Goal: Task Accomplishment & Management: Use online tool/utility

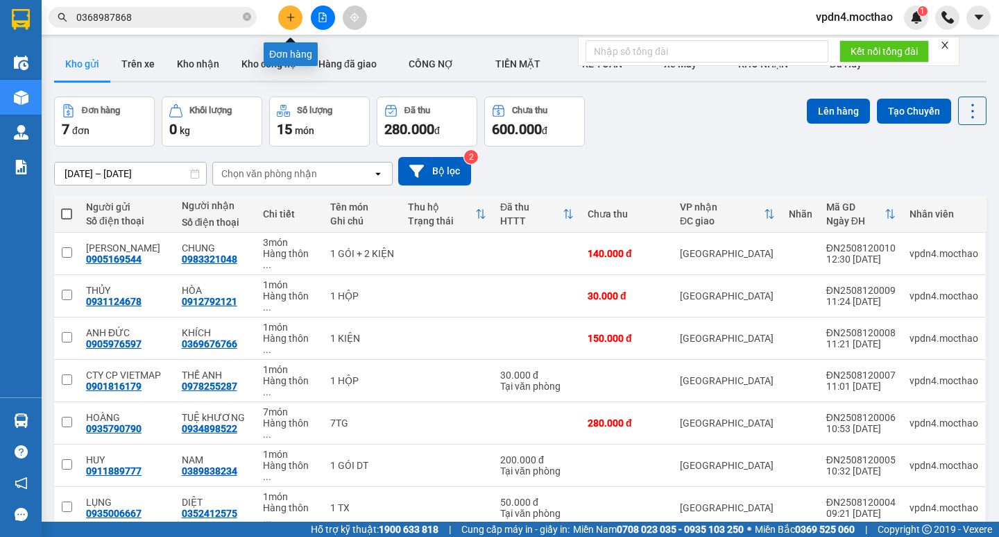
click at [297, 11] on button at bounding box center [290, 18] width 24 height 24
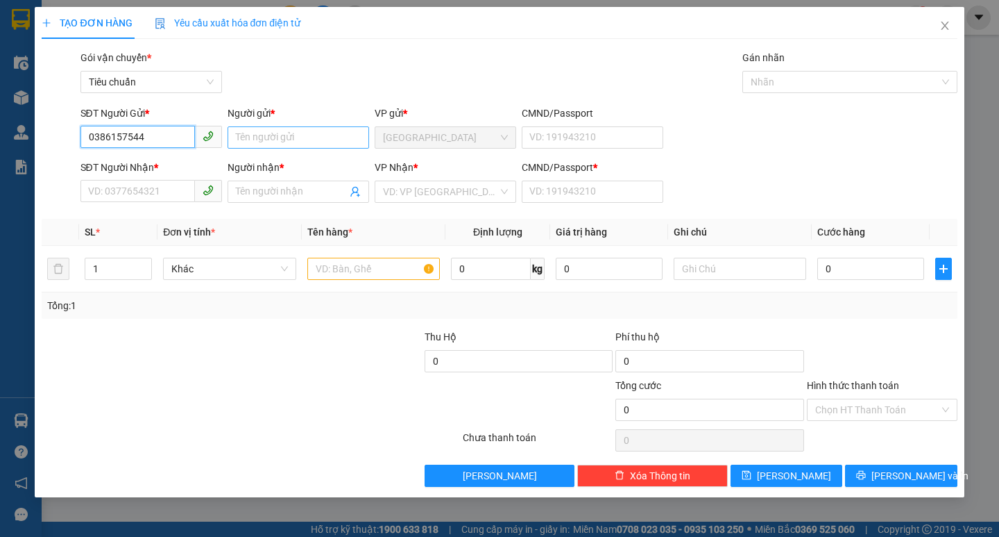
type input "0386157544"
click at [292, 142] on input "Người gửi *" at bounding box center [299, 137] width 142 height 22
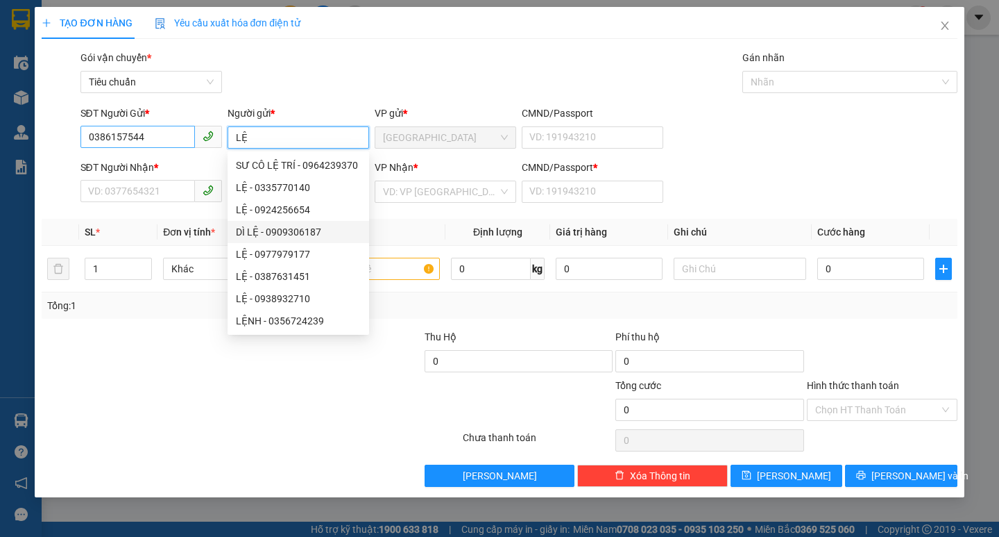
type input "LỆ"
click at [184, 135] on input "0386157544" at bounding box center [138, 137] width 115 height 22
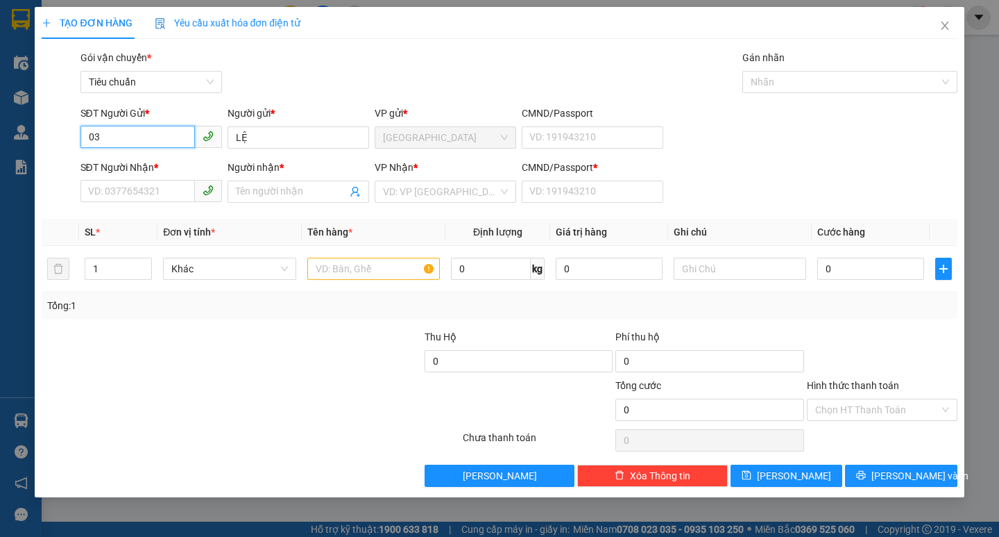
type input "0"
type input "0357246342"
click at [276, 148] on input "LỆ" at bounding box center [299, 137] width 142 height 22
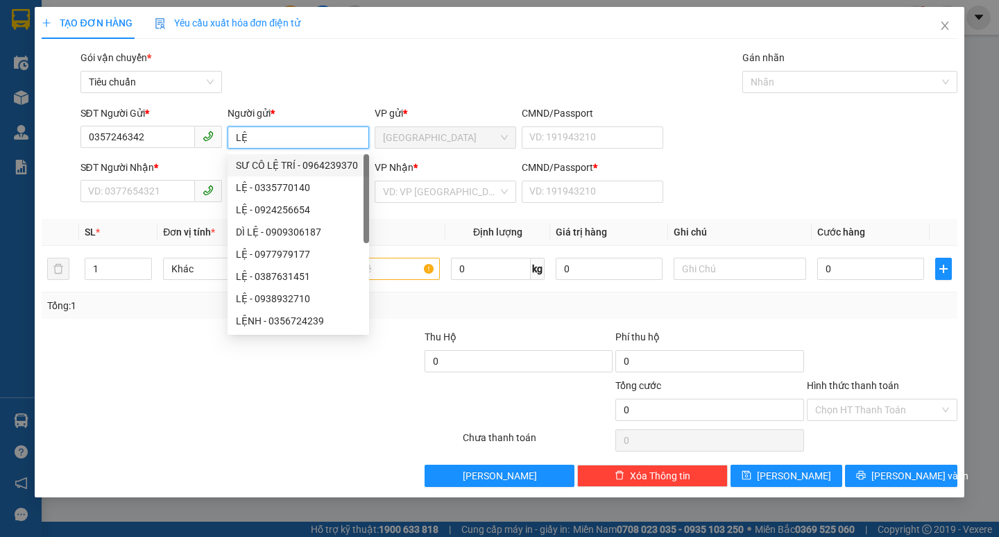
type input "L"
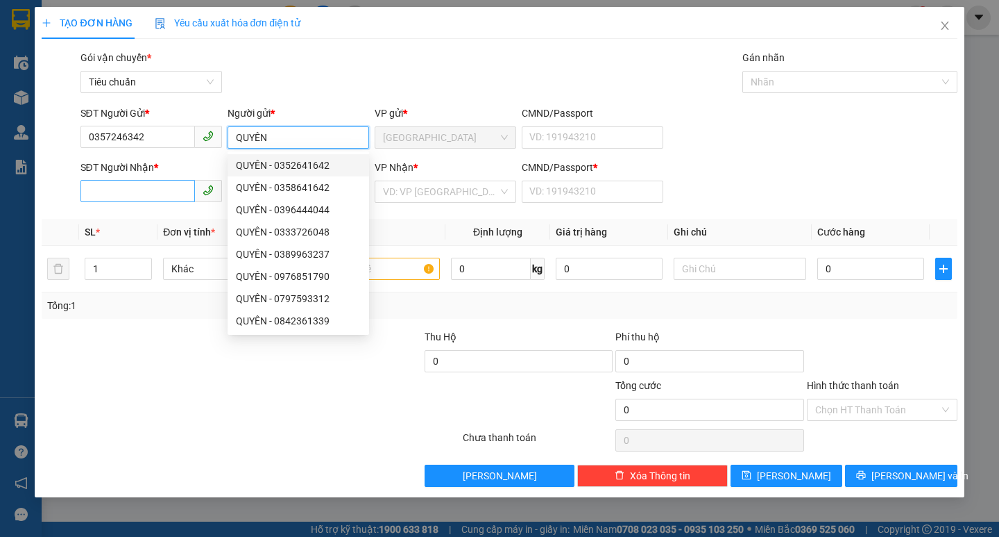
type input "QUYÊN"
click at [146, 188] on input "SĐT Người Nhận *" at bounding box center [138, 191] width 115 height 22
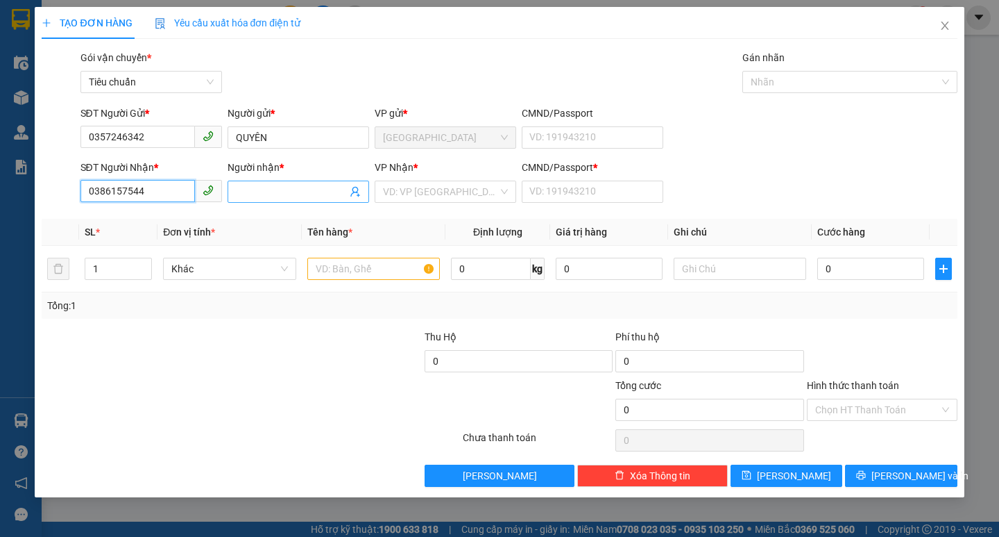
type input "0386157544"
click at [276, 186] on input "Người nhận *" at bounding box center [291, 191] width 111 height 15
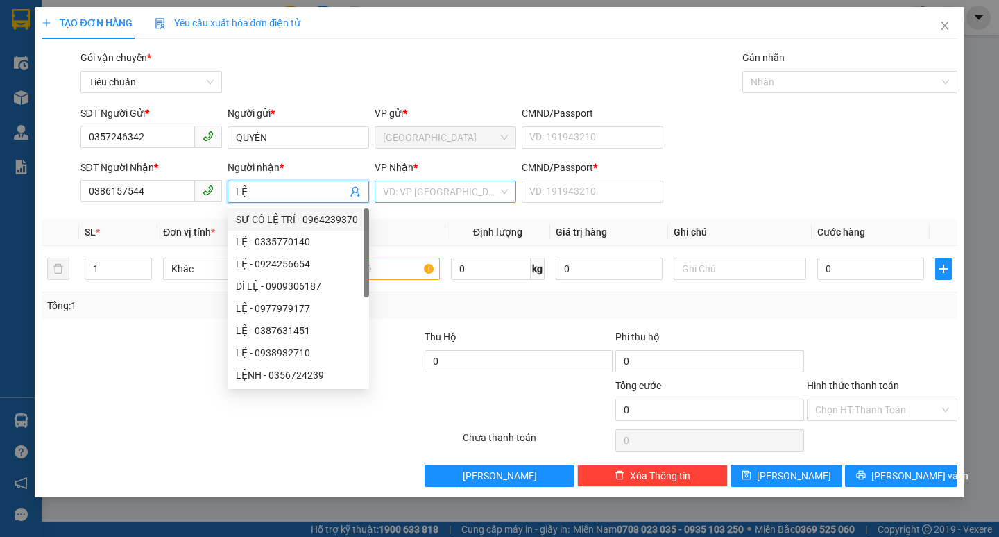
type input "LỆ"
click at [437, 185] on input "search" at bounding box center [440, 191] width 115 height 21
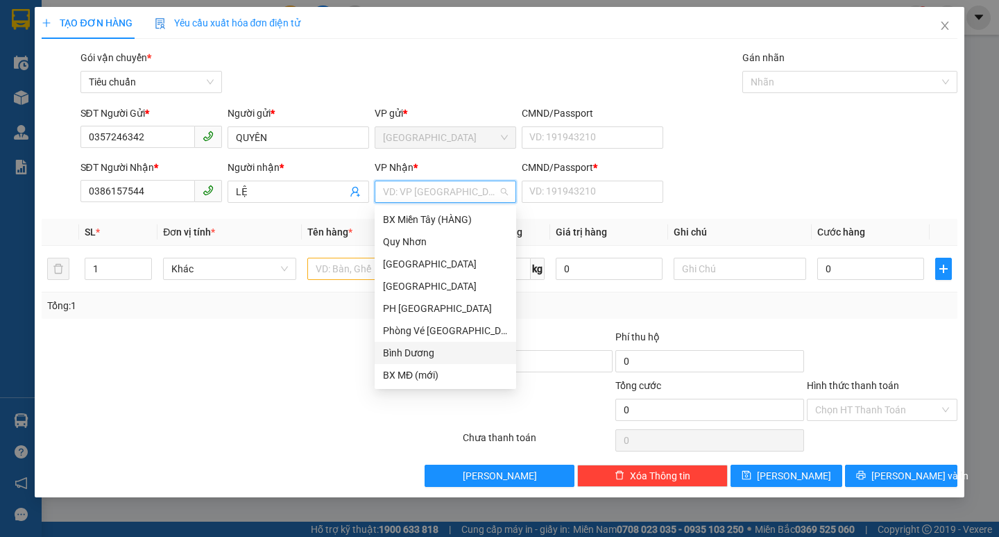
type input "T"
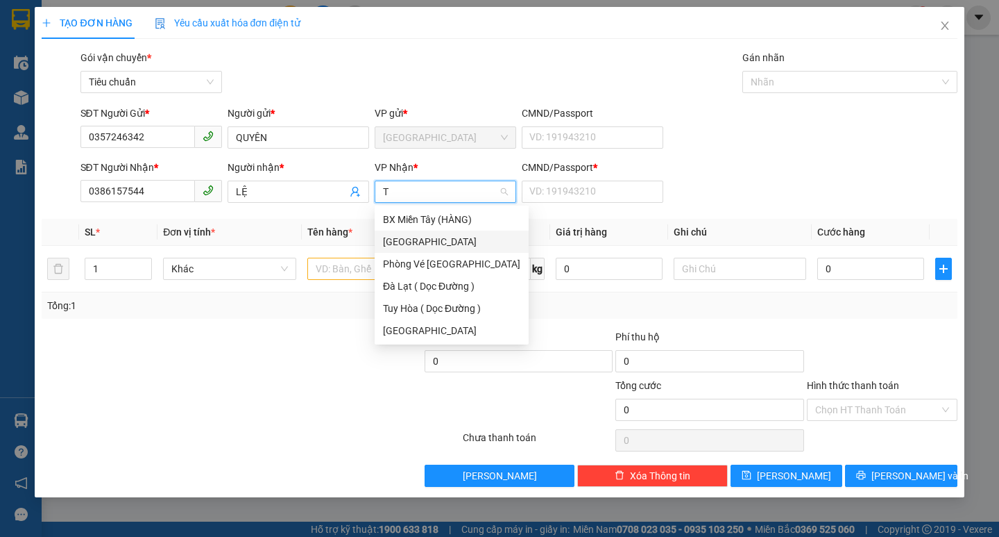
click at [398, 240] on div "[GEOGRAPHIC_DATA]" at bounding box center [451, 241] width 137 height 15
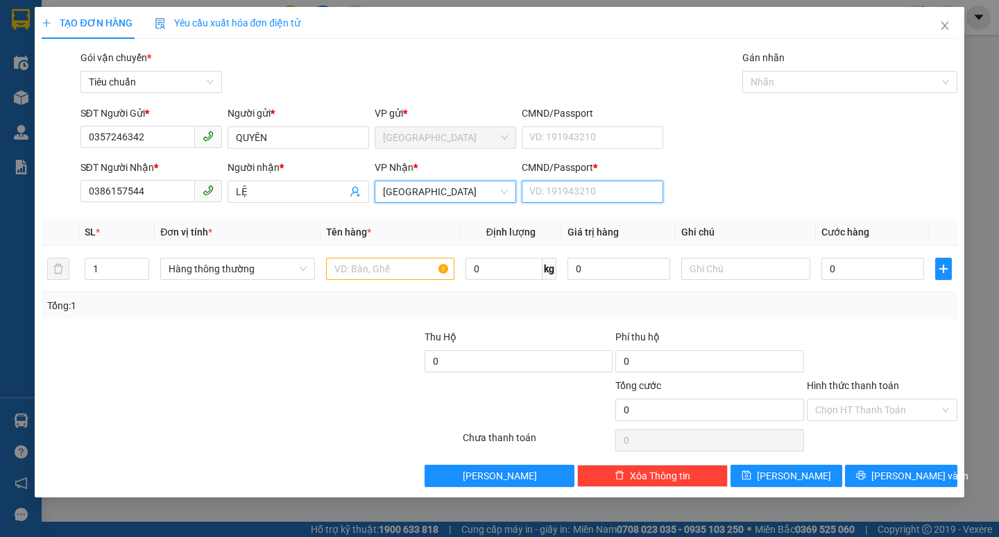
click at [607, 196] on input "CMND/Passport *" at bounding box center [593, 191] width 142 height 22
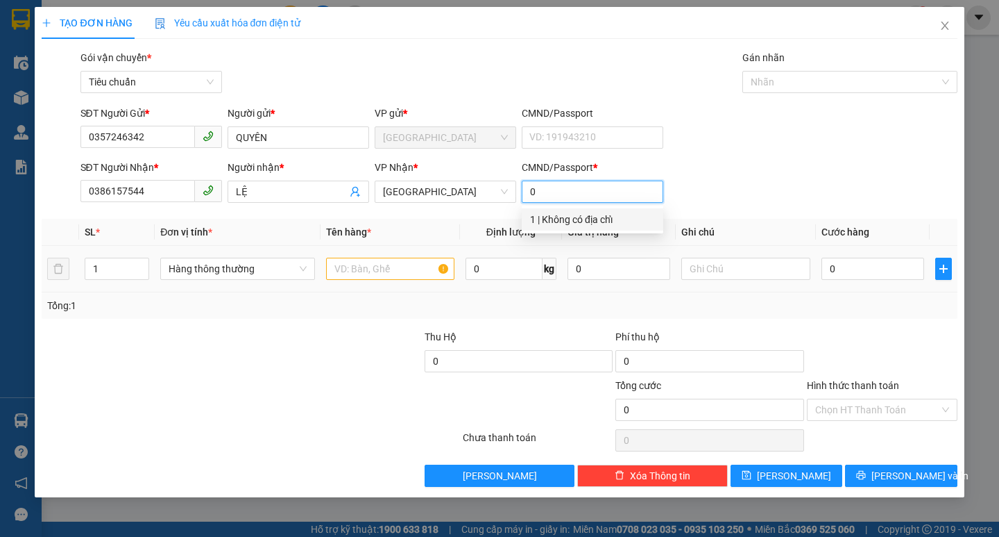
type input "0"
drag, startPoint x: 366, startPoint y: 273, endPoint x: 383, endPoint y: 269, distance: 18.0
click at [370, 269] on input "text" at bounding box center [390, 268] width 128 height 22
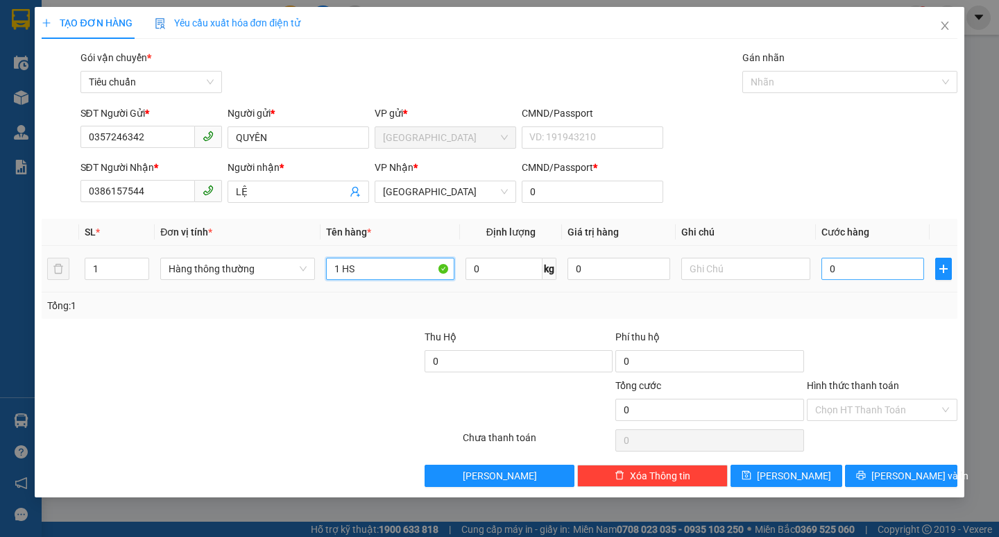
type input "1 HS"
click at [842, 270] on input "0" at bounding box center [873, 268] width 103 height 22
type input "3"
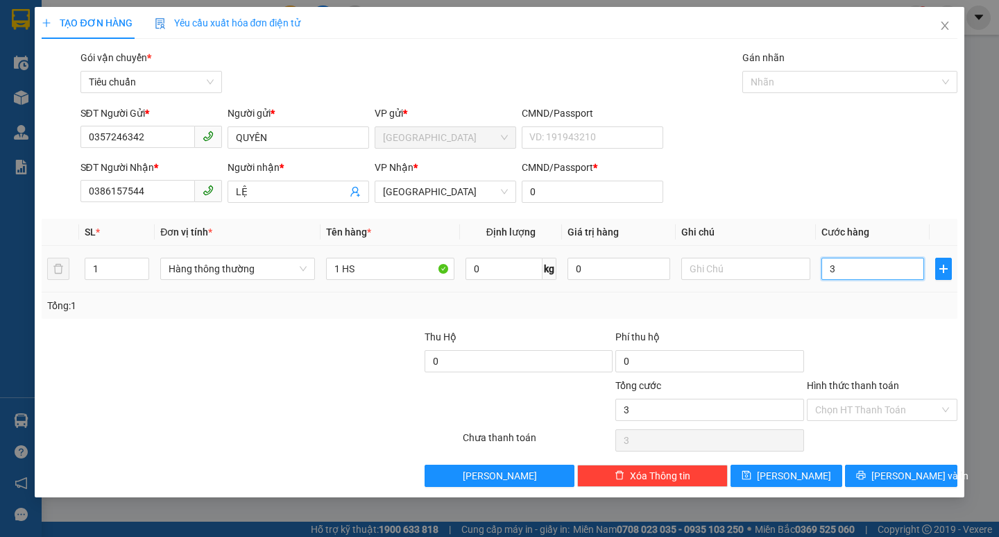
type input "30"
type input "3"
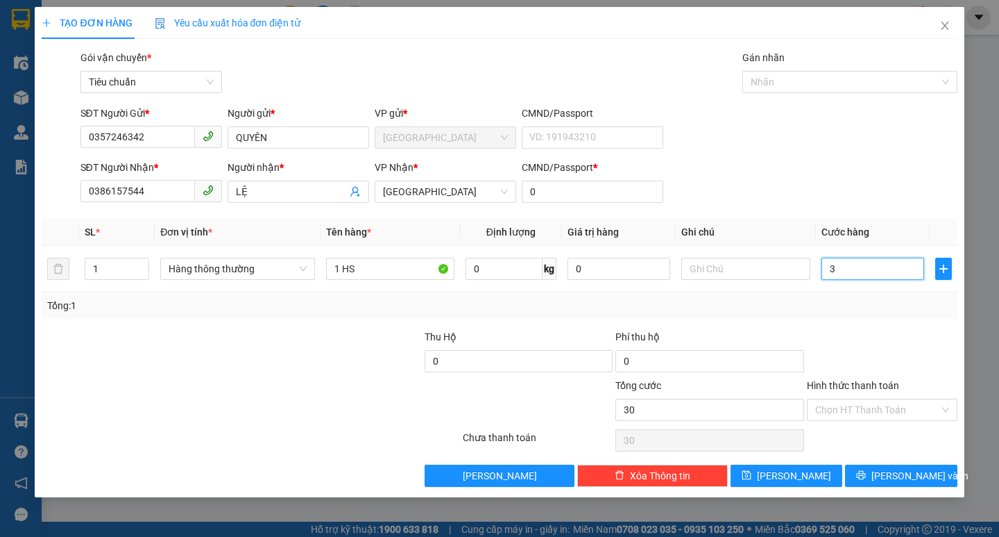
type input "3"
type input "0"
type input "02"
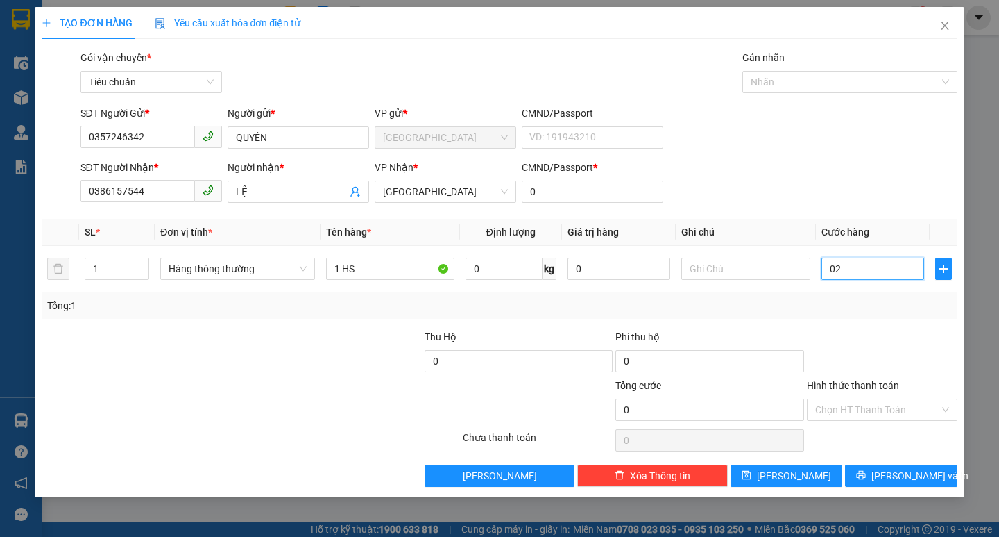
type input "2"
type input "020"
type input "20"
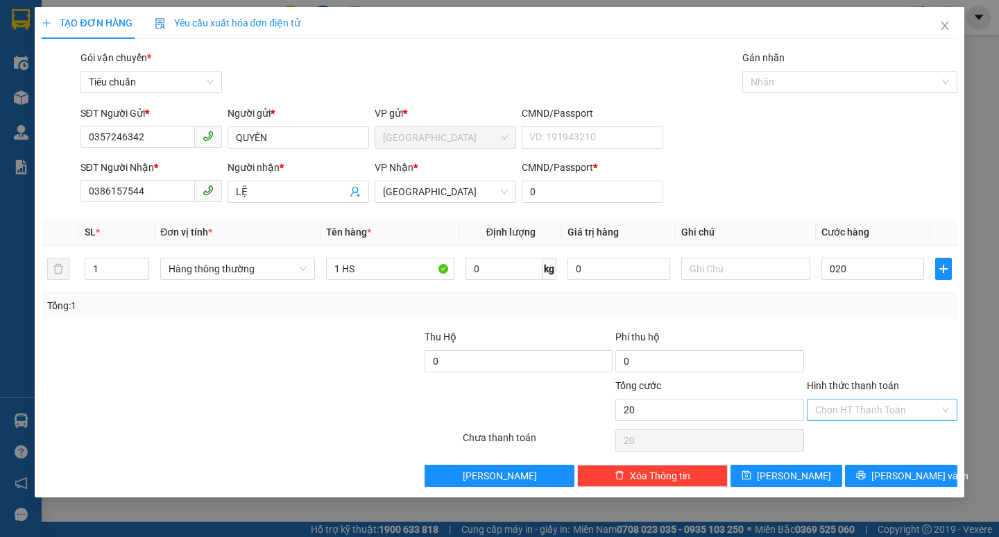
type input "20.000"
click at [871, 413] on input "Hình thức thanh toán" at bounding box center [878, 409] width 124 height 21
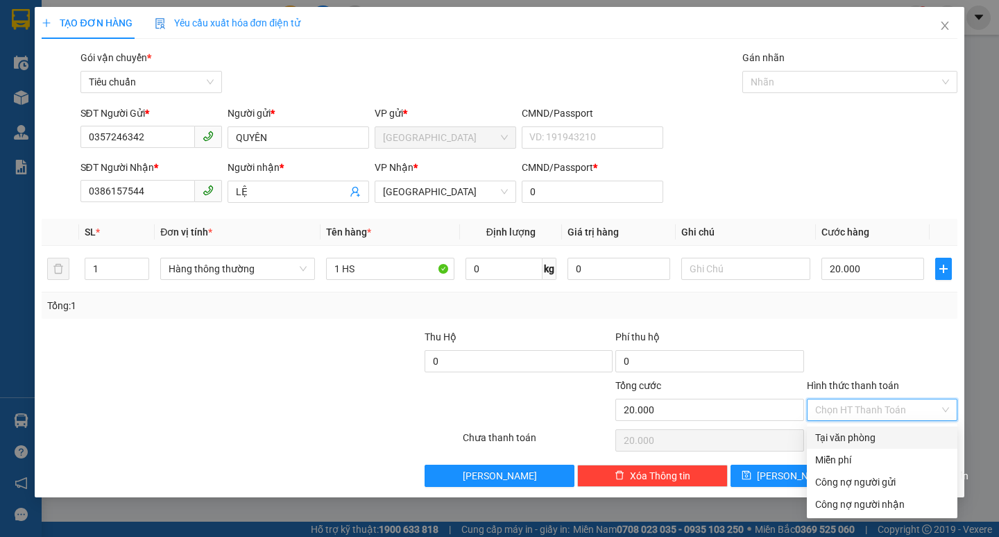
click at [856, 437] on div "Tại văn phòng" at bounding box center [883, 437] width 134 height 15
type input "0"
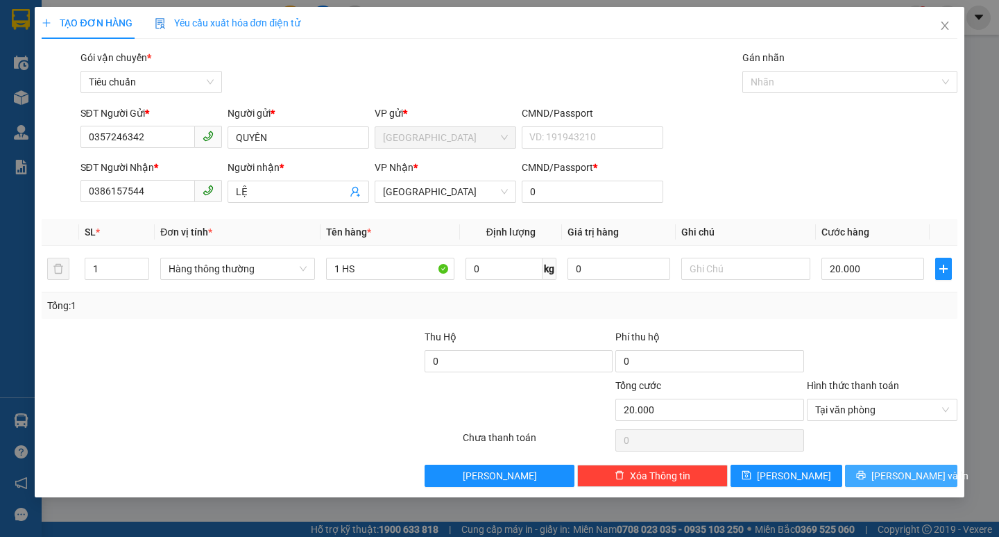
click at [866, 481] on span "printer" at bounding box center [861, 475] width 10 height 11
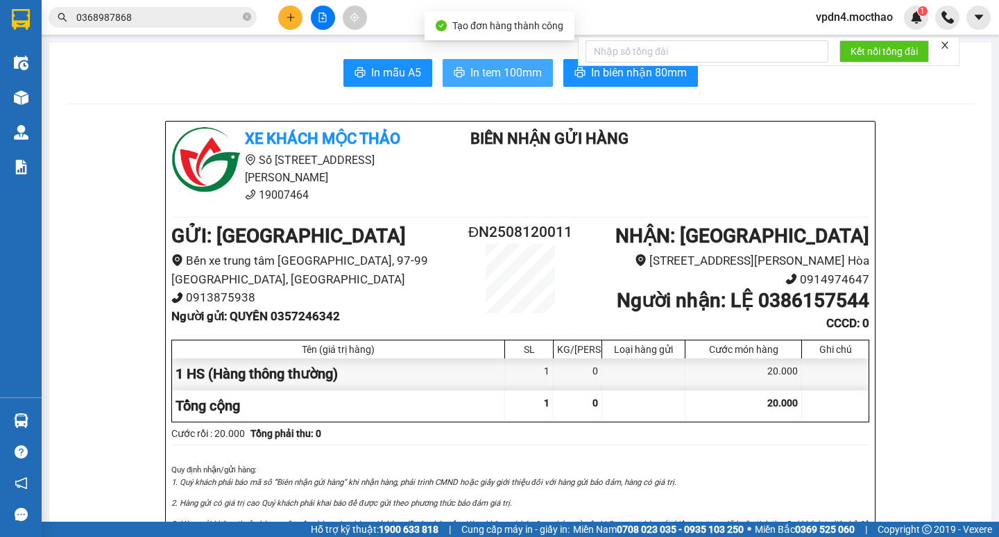
click at [478, 69] on span "In tem 100mm" at bounding box center [506, 72] width 71 height 17
click at [489, 71] on span "In tem 100mm" at bounding box center [506, 72] width 71 height 17
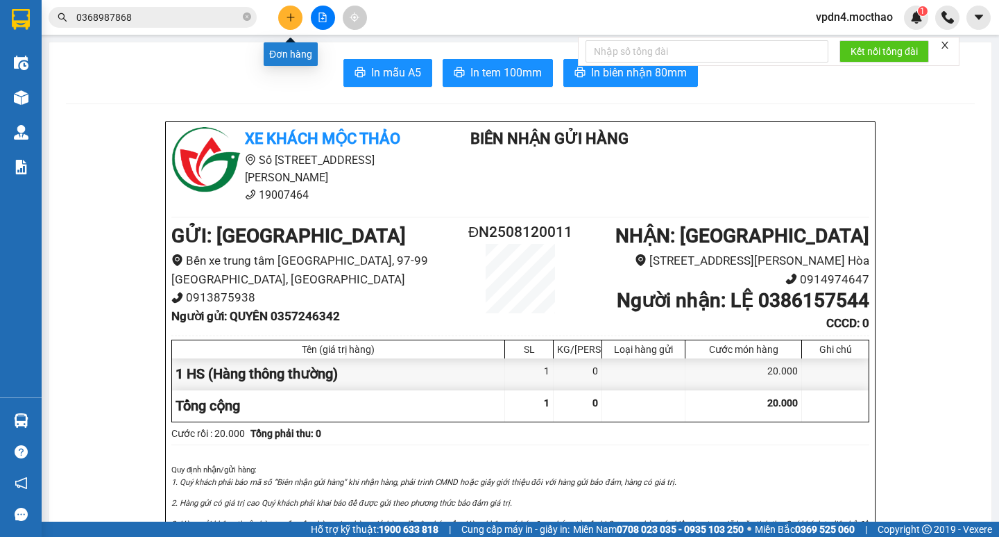
click at [286, 19] on icon "plus" at bounding box center [291, 17] width 10 height 10
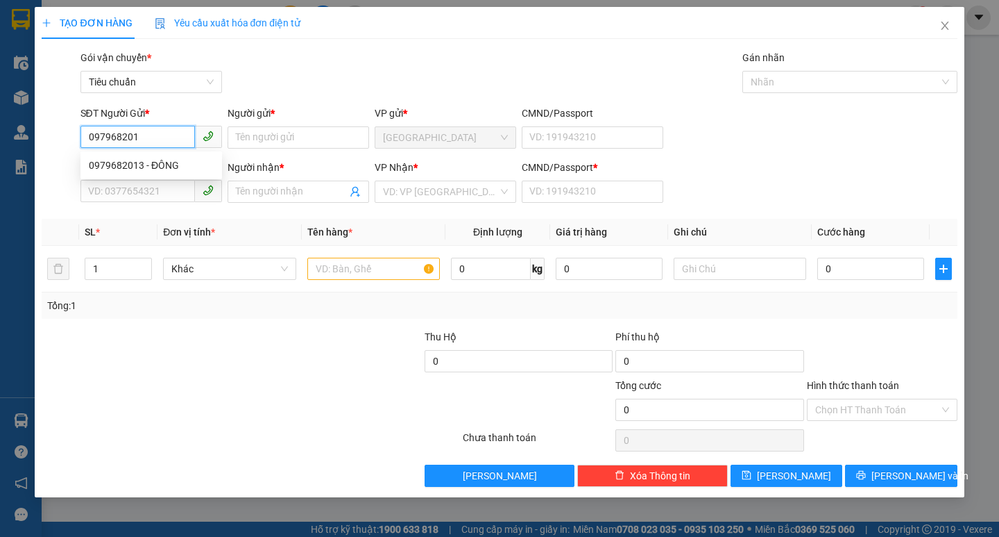
type input "0979682013"
click at [169, 166] on div "0979682013 - ĐÔNG" at bounding box center [151, 165] width 125 height 15
type input "ĐÔNG"
type input "0869063092"
type input "HIỀN"
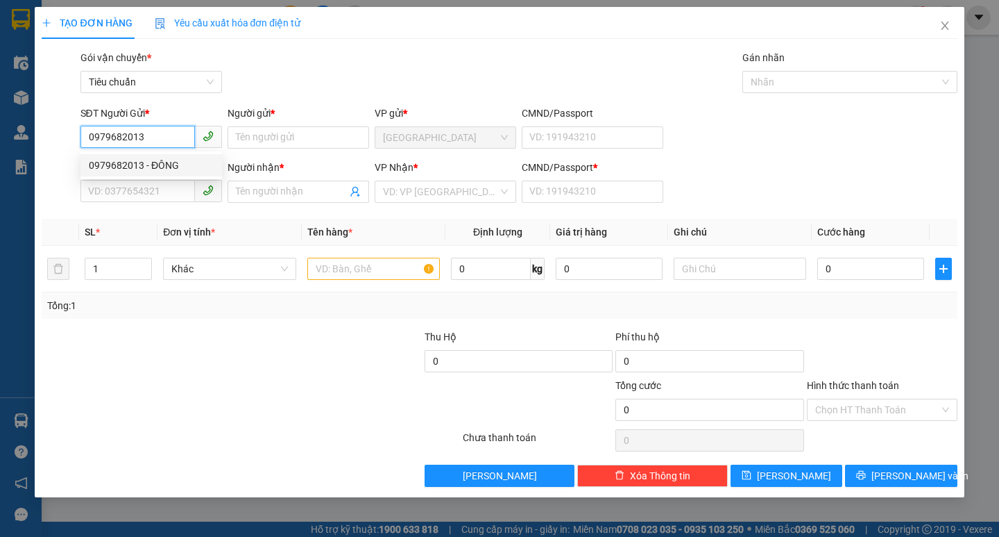
type input "0"
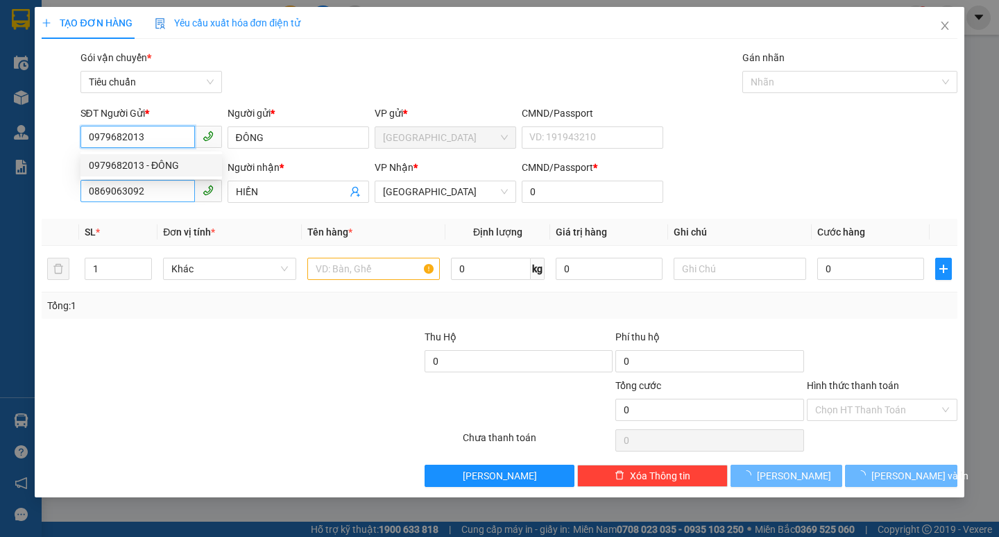
type input "40.000"
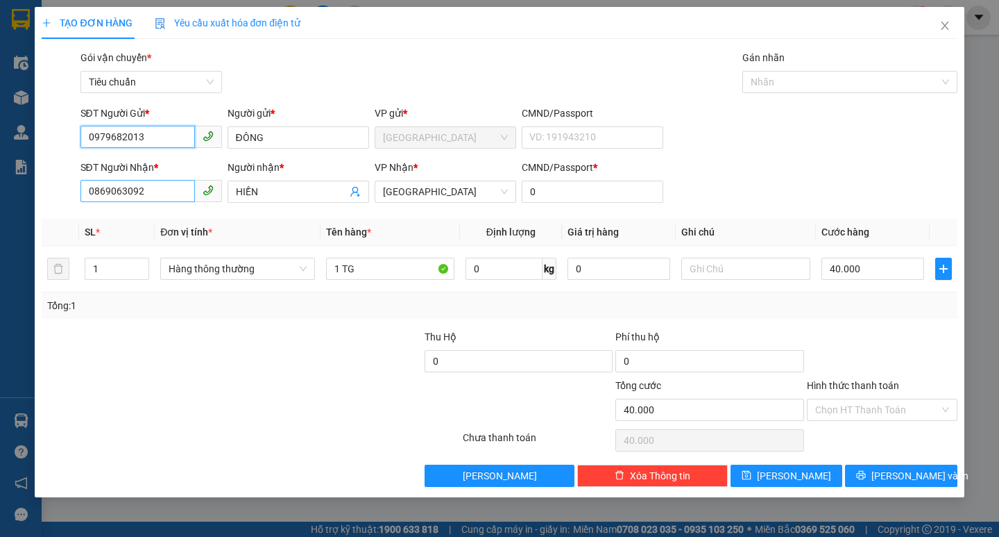
type input "0979682013"
click at [183, 194] on input "0869063092" at bounding box center [138, 191] width 115 height 22
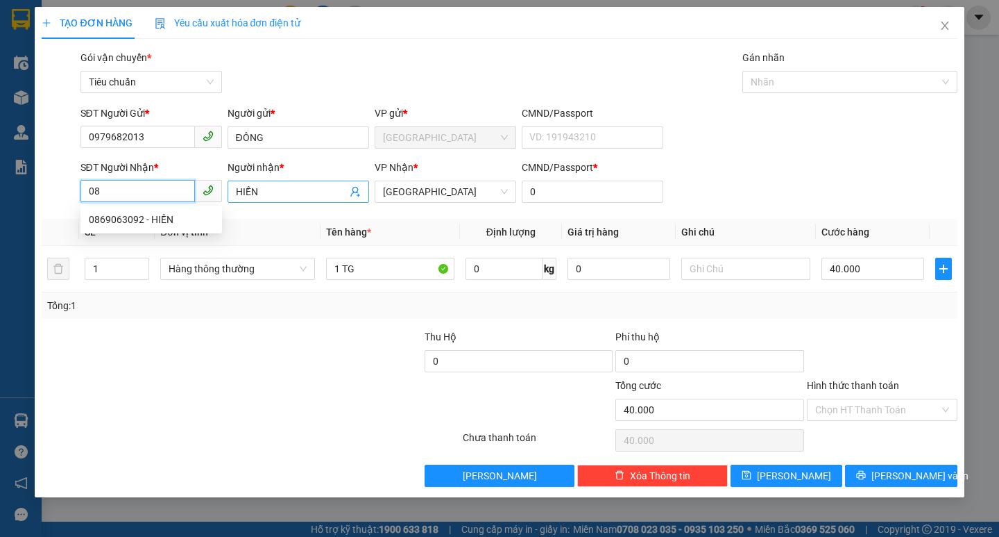
type input "0"
click at [145, 240] on div "0868979058 - TRANG" at bounding box center [151, 241] width 125 height 15
type input "0868979058"
type input "TRANG"
type input "50.000"
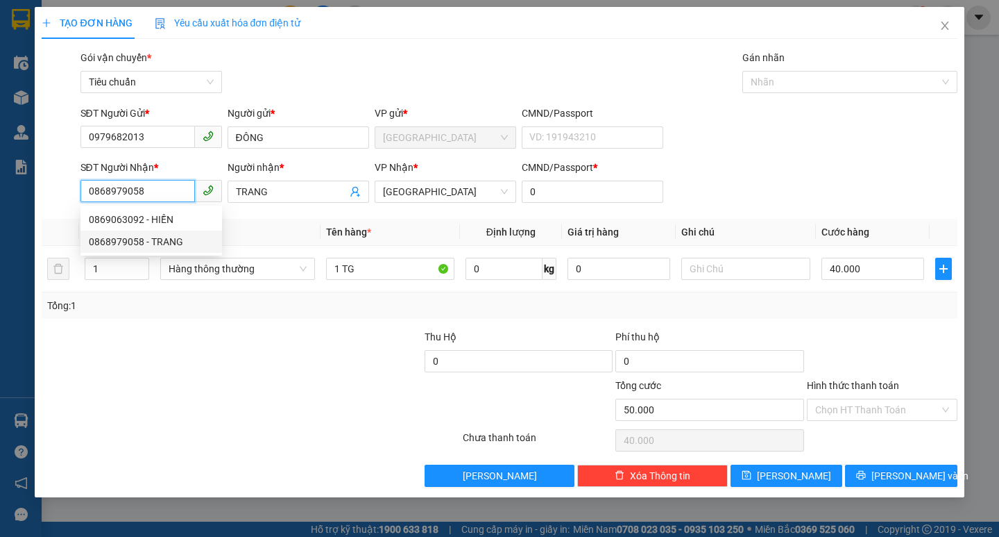
type input "50.000"
type input "0868979058"
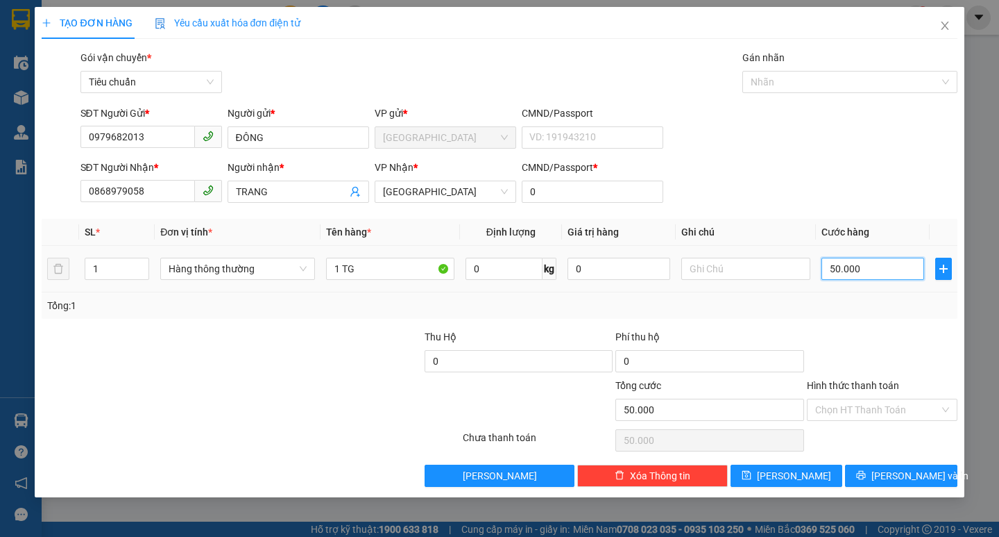
click at [863, 276] on input "50.000" at bounding box center [873, 268] width 103 height 22
type input "4"
type input "40"
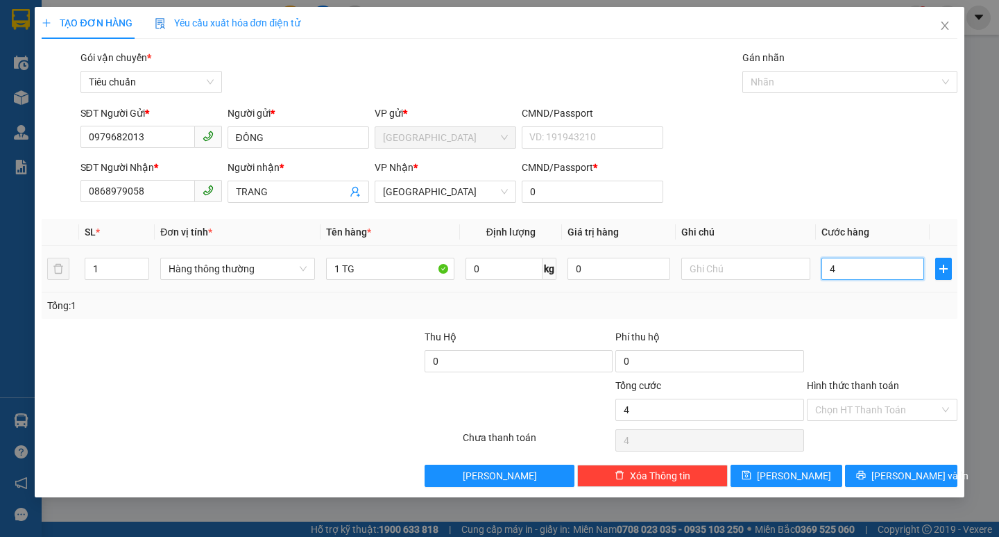
type input "40"
type input "40.000"
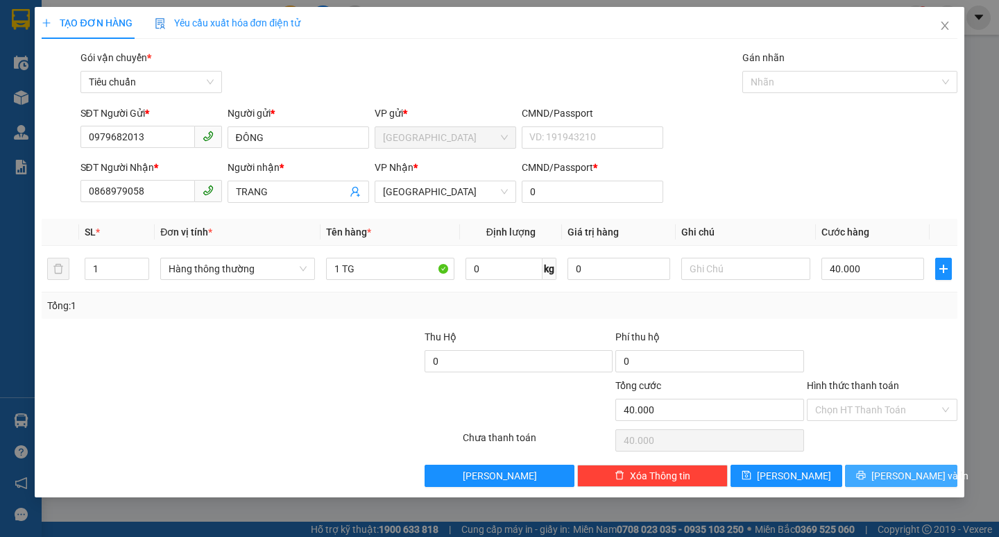
click at [871, 475] on button "[PERSON_NAME] và In" at bounding box center [901, 475] width 112 height 22
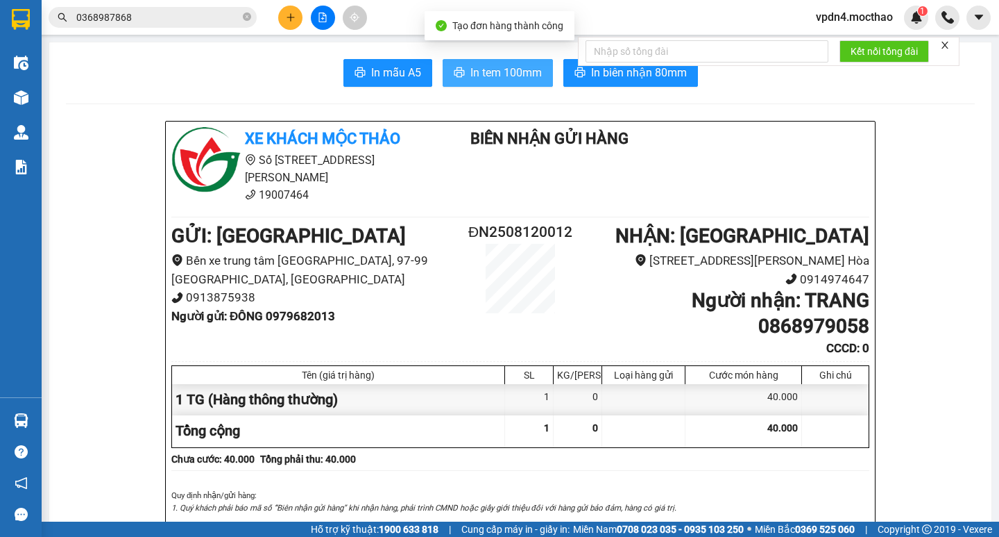
click at [513, 74] on span "In tem 100mm" at bounding box center [506, 72] width 71 height 17
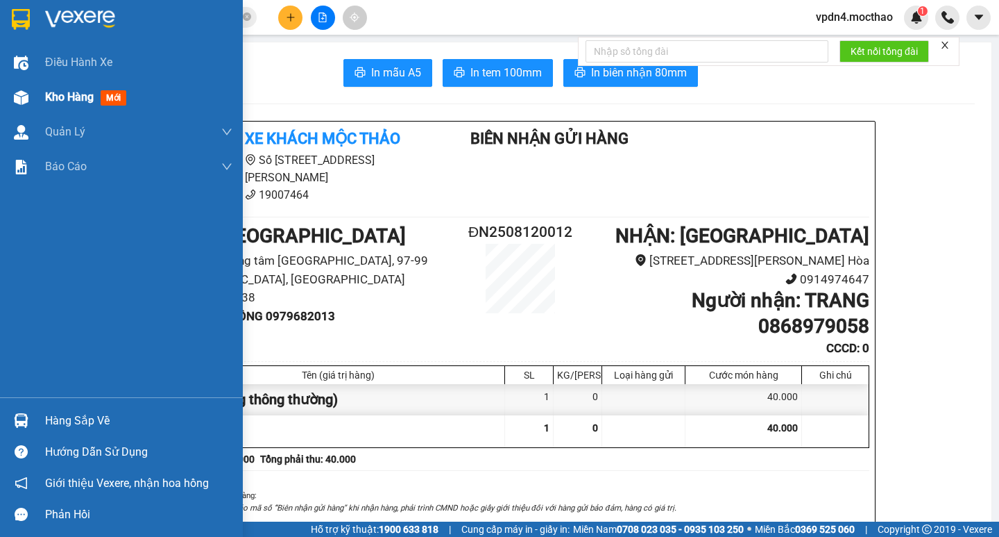
click at [76, 92] on span "Kho hàng" at bounding box center [69, 96] width 49 height 13
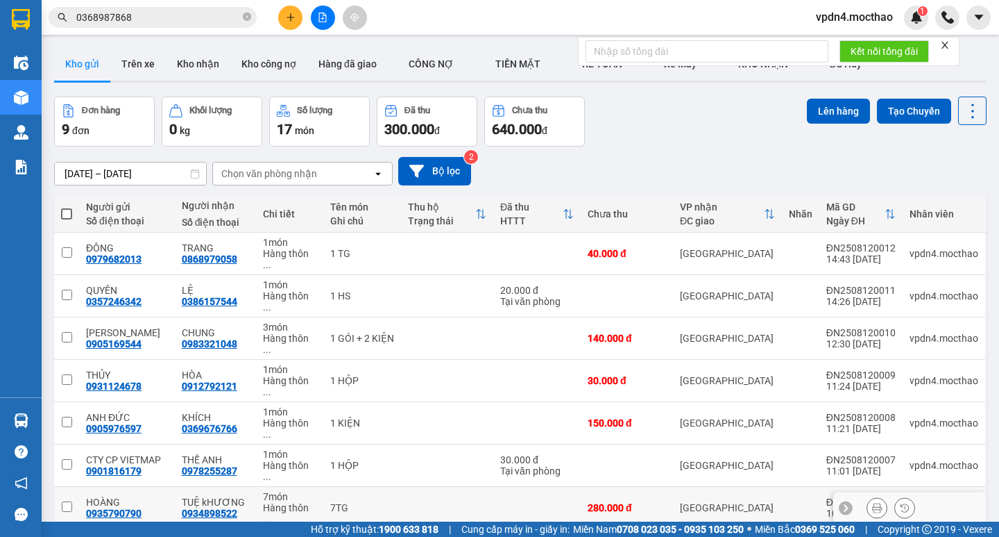
click at [349, 502] on div "7TG" at bounding box center [362, 507] width 64 height 11
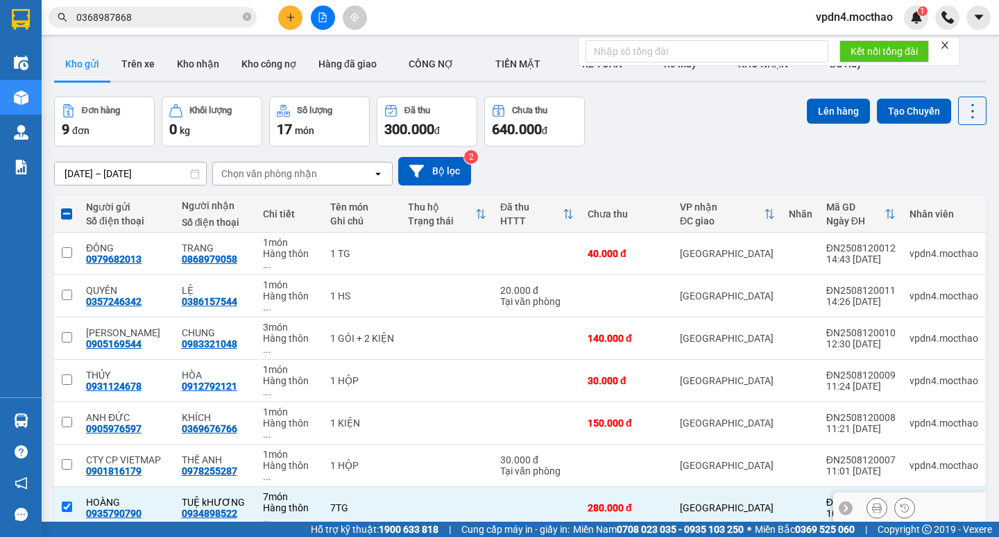
click at [66, 501] on input "checkbox" at bounding box center [67, 506] width 10 height 10
checkbox input "false"
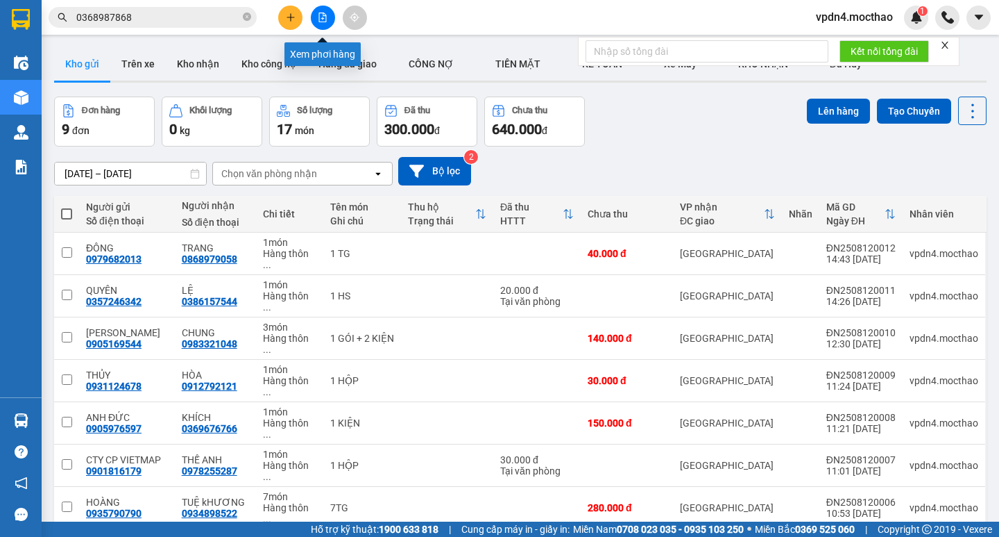
click at [329, 22] on button at bounding box center [323, 18] width 24 height 24
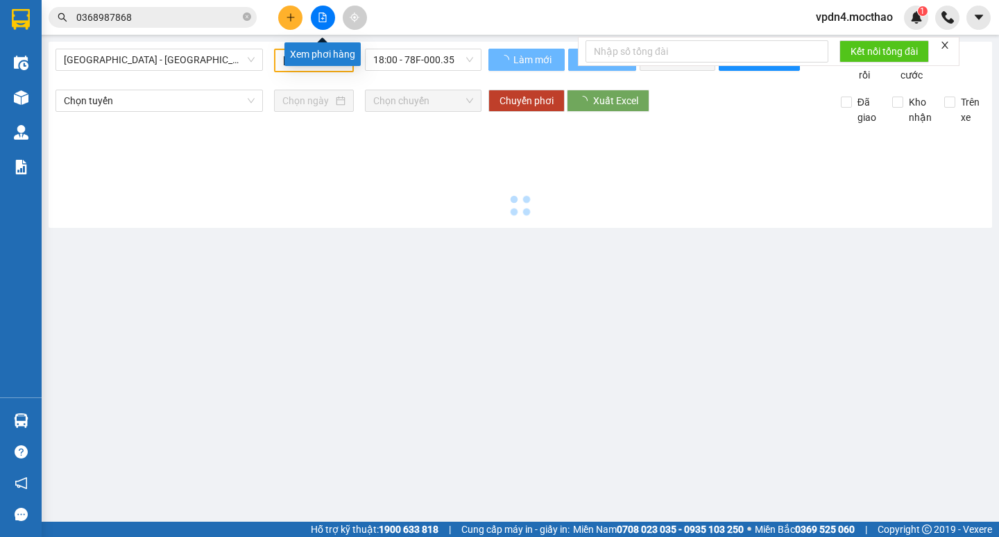
type input "[DATE]"
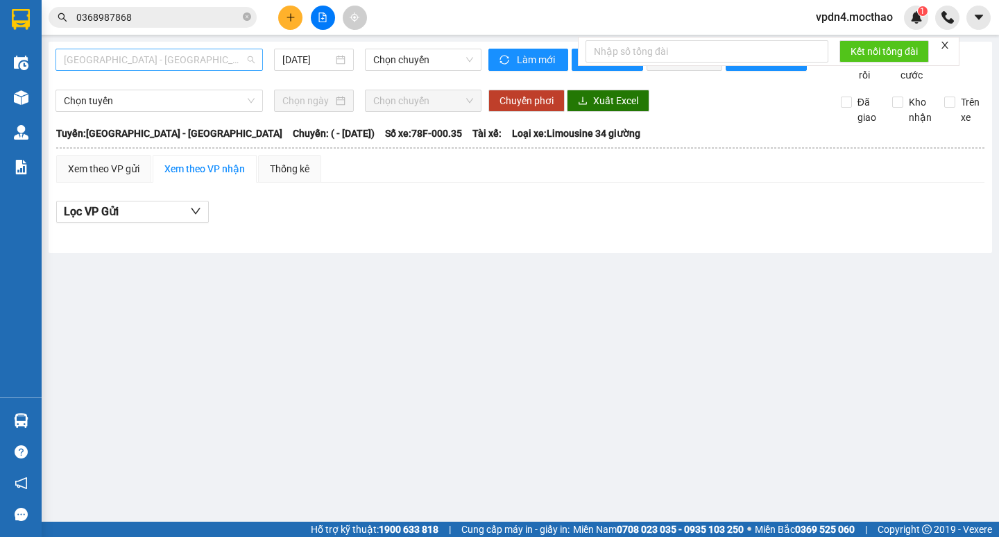
click at [239, 66] on span "[GEOGRAPHIC_DATA] - [GEOGRAPHIC_DATA]" at bounding box center [159, 59] width 191 height 21
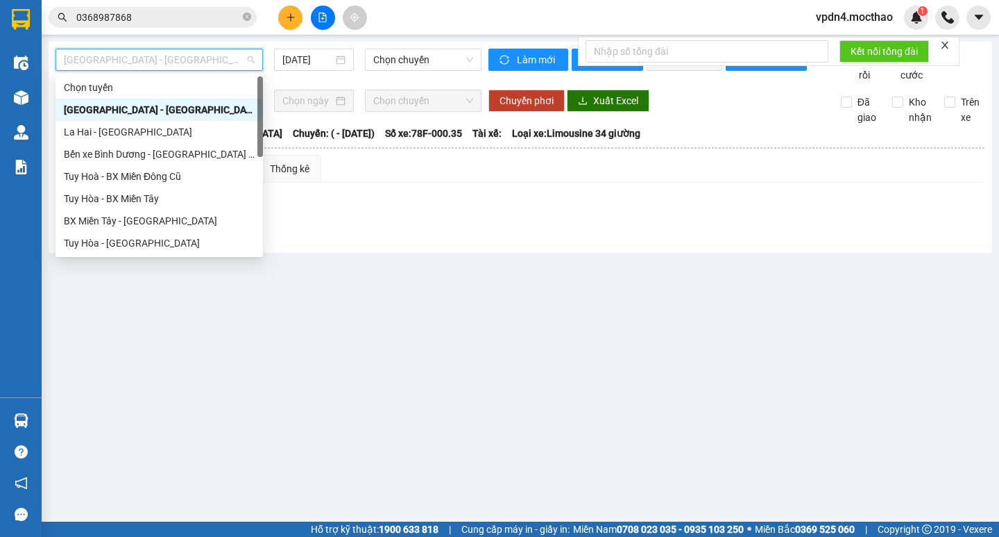
type input "D"
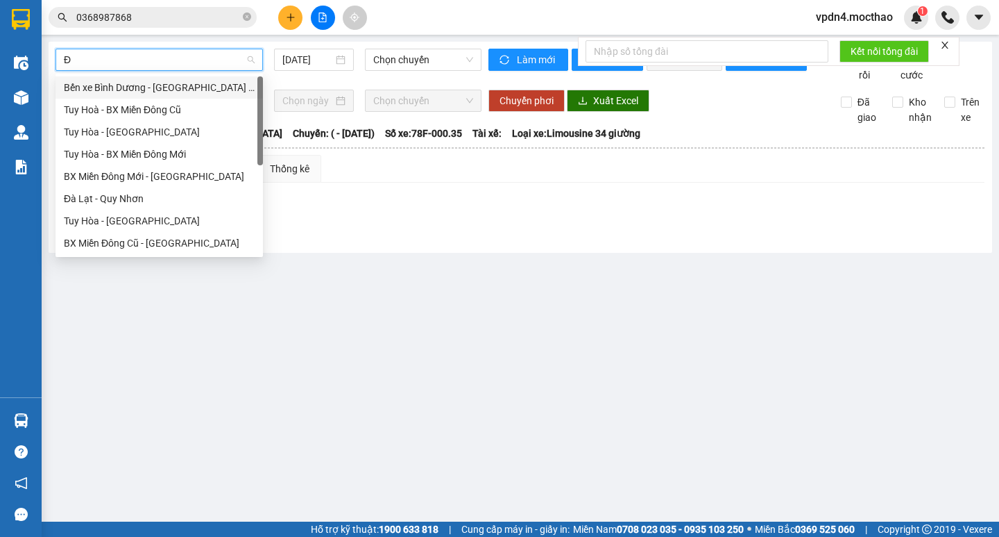
type input "ĐA"
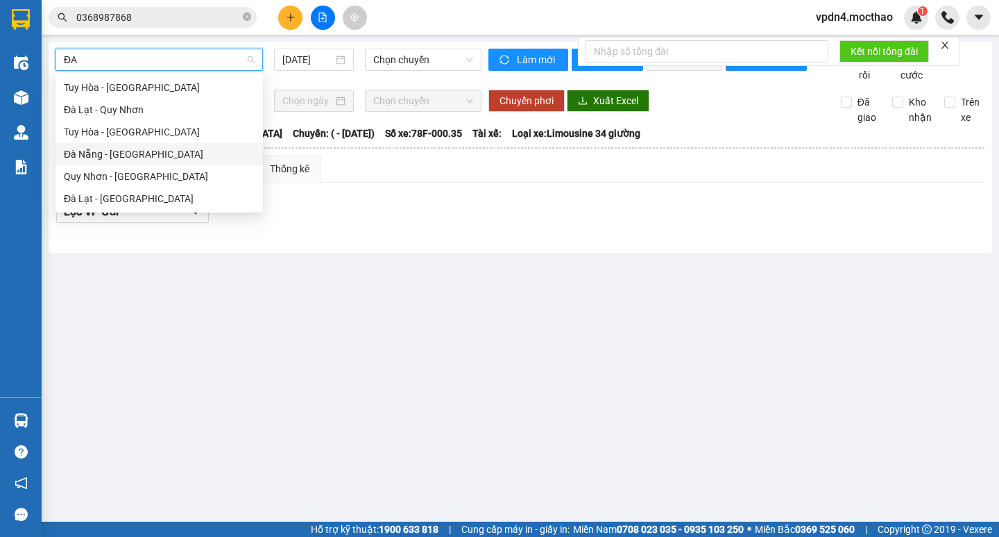
click at [202, 163] on div "Đà Nẵng - [GEOGRAPHIC_DATA]" at bounding box center [160, 154] width 208 height 22
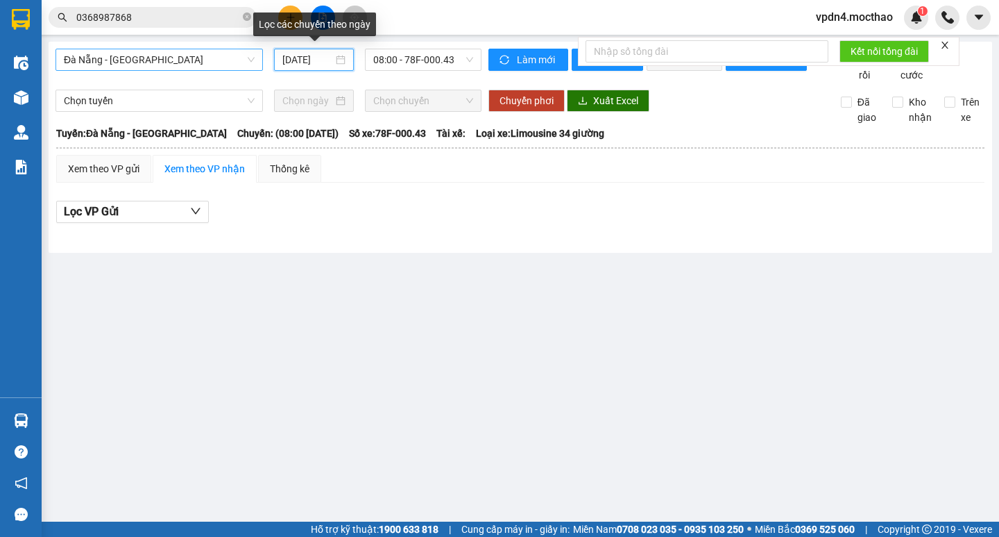
click at [324, 53] on input "[DATE]" at bounding box center [307, 59] width 51 height 15
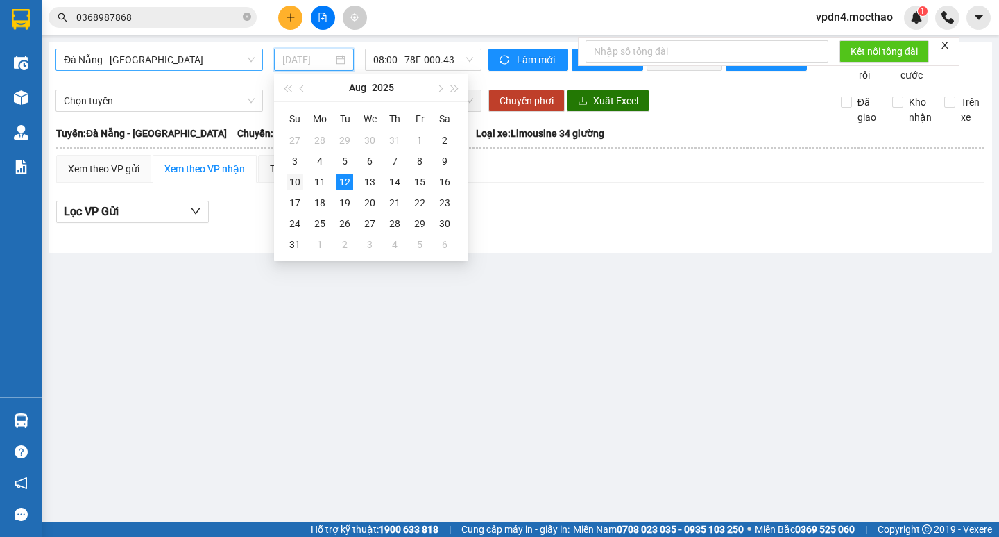
click at [294, 185] on div "10" at bounding box center [295, 182] width 17 height 17
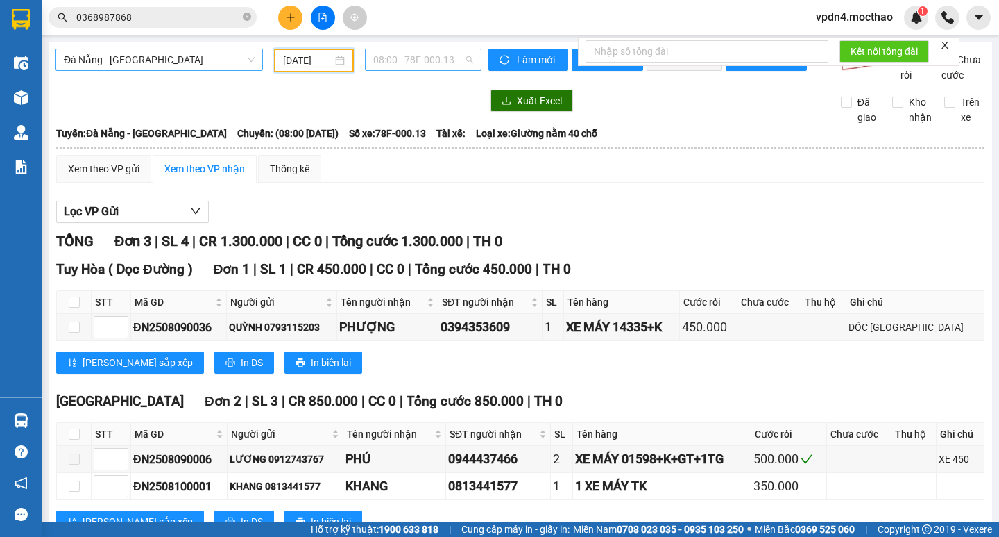
click at [376, 62] on span "08:00 - 78F-000.13" at bounding box center [423, 59] width 100 height 21
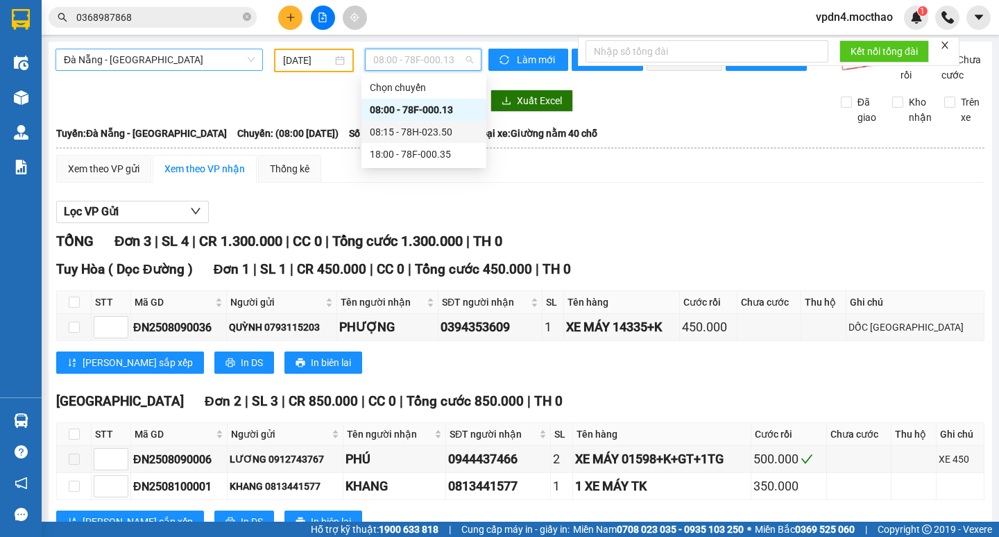
click at [445, 131] on div "08:15 - 78H-023.50" at bounding box center [424, 131] width 108 height 15
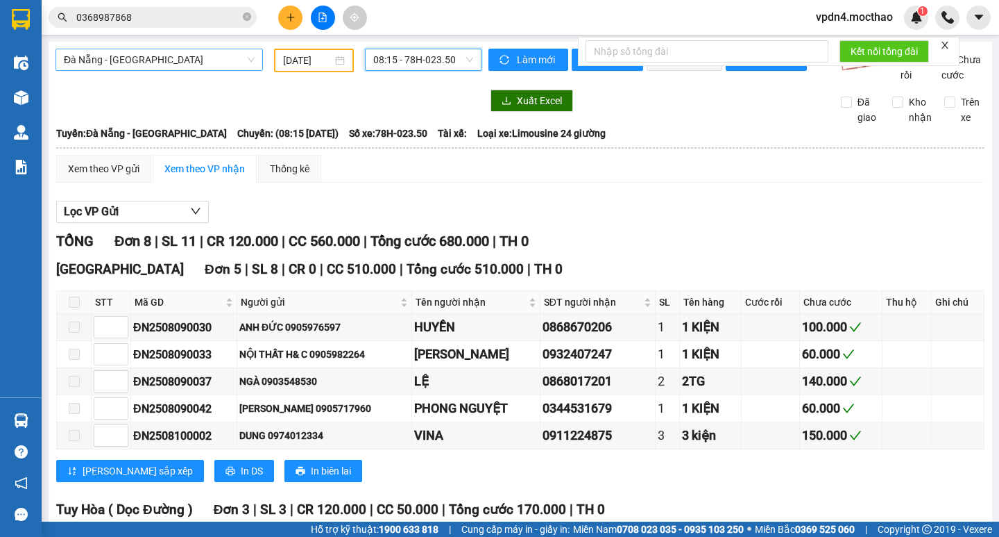
click at [418, 62] on span "08:15 - 78H-023.50" at bounding box center [423, 59] width 100 height 21
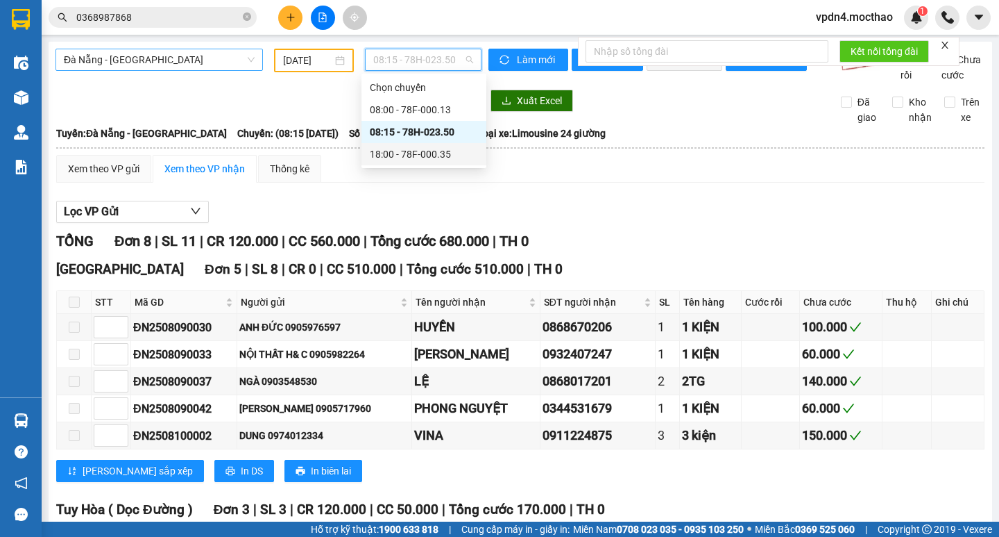
click at [436, 157] on div "18:00 - 78F-000.35" at bounding box center [424, 153] width 108 height 15
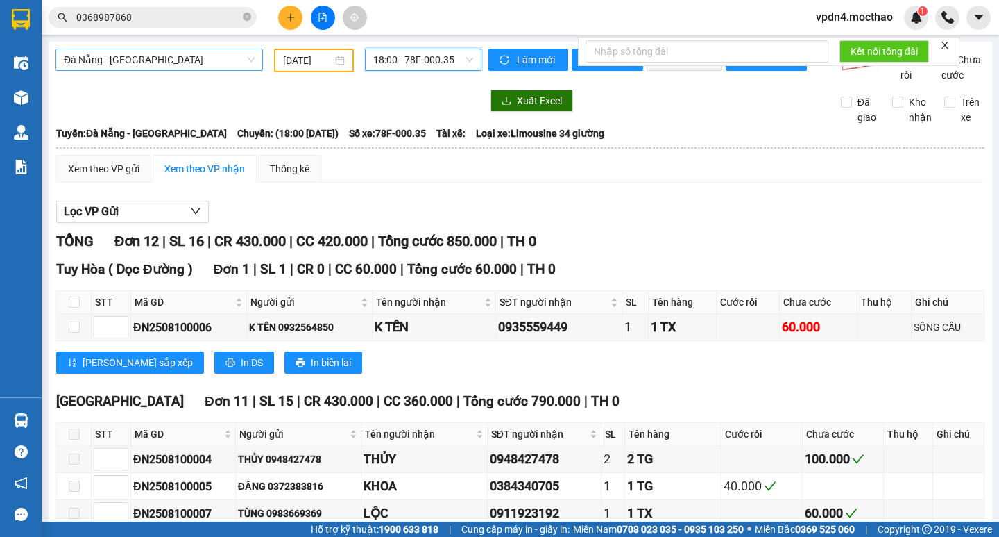
click at [389, 69] on span "18:00 - 78F-000.35" at bounding box center [423, 59] width 100 height 21
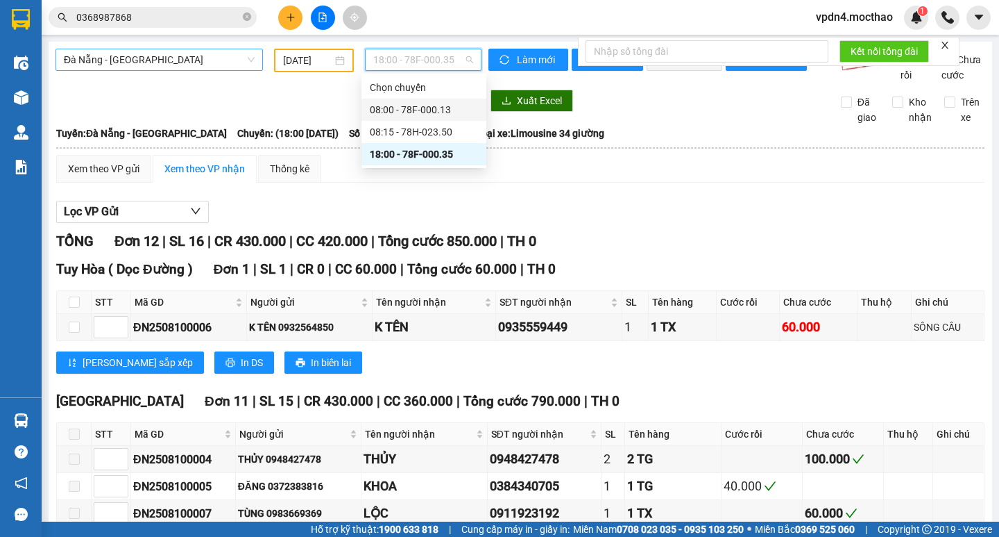
click at [419, 105] on div "08:00 - 78F-000.13" at bounding box center [424, 109] width 108 height 15
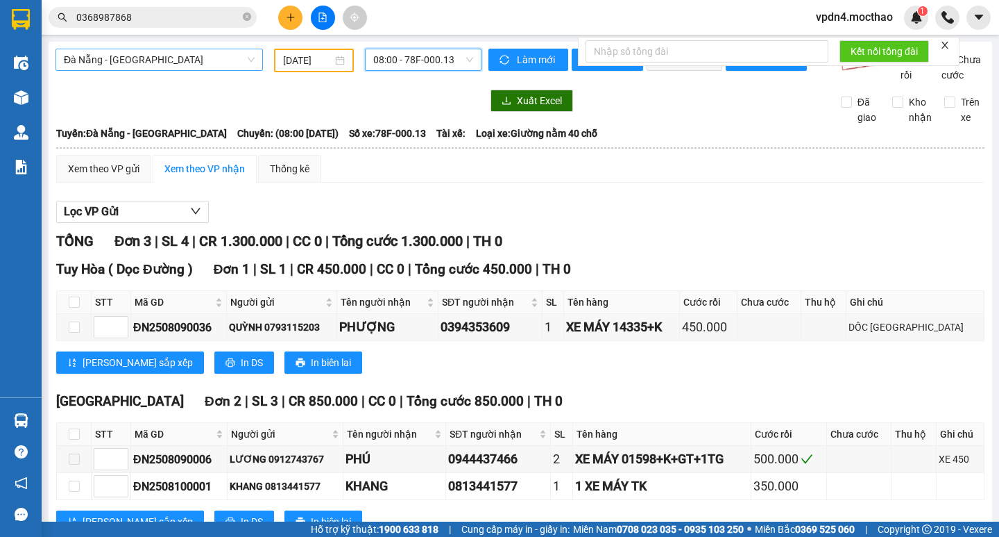
click at [320, 60] on input "10/08/2025" at bounding box center [307, 60] width 49 height 15
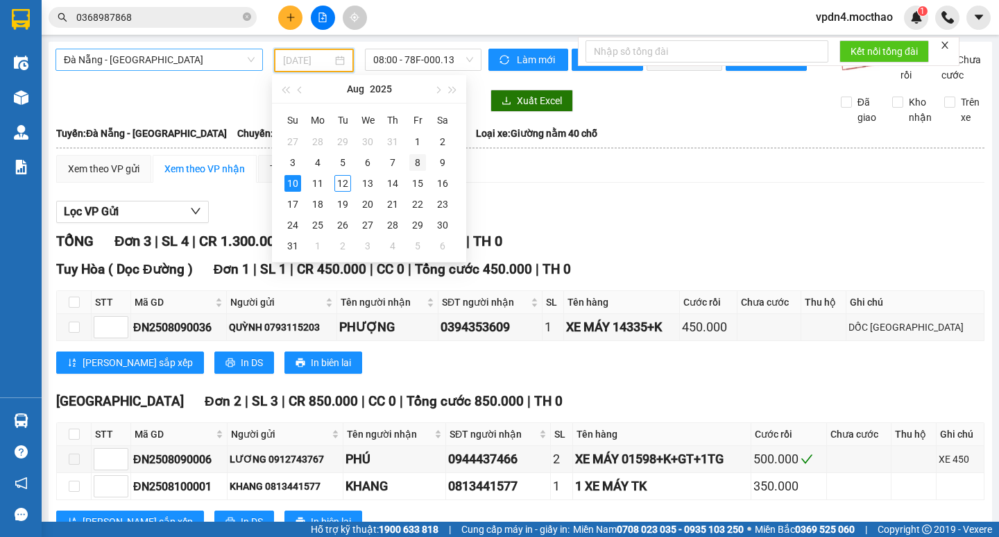
click at [419, 163] on div "8" at bounding box center [417, 162] width 17 height 17
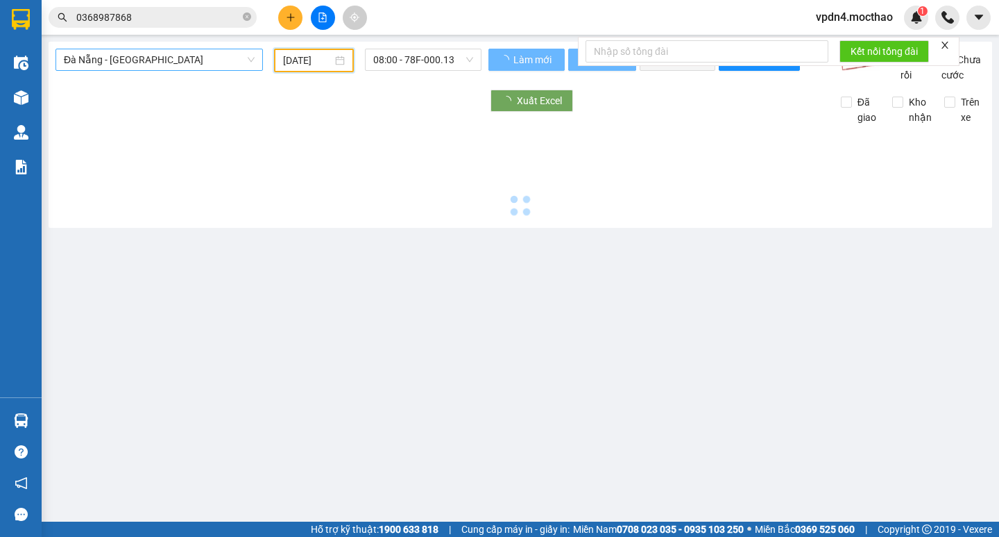
type input "08/08/2025"
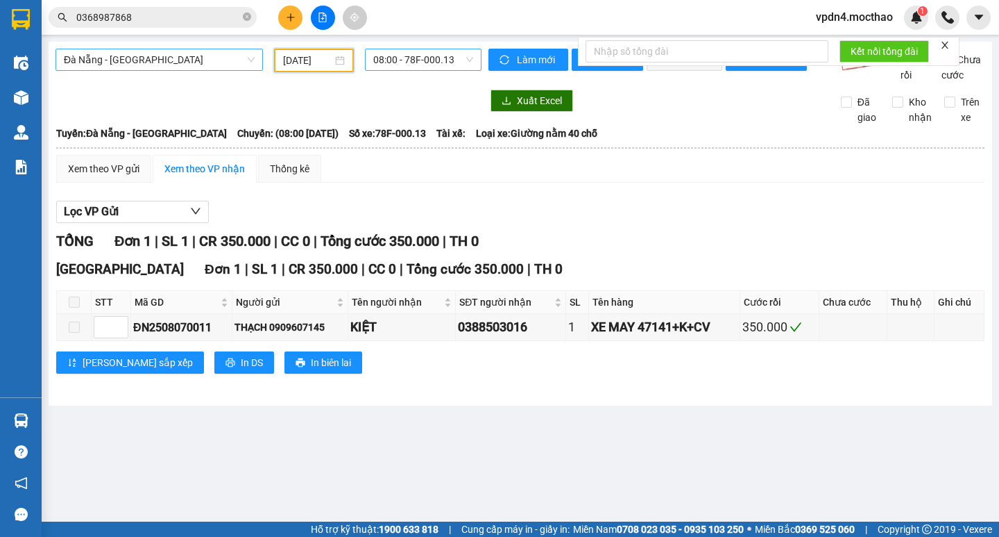
click at [471, 61] on span "08:00 - 78F-000.13" at bounding box center [423, 59] width 100 height 21
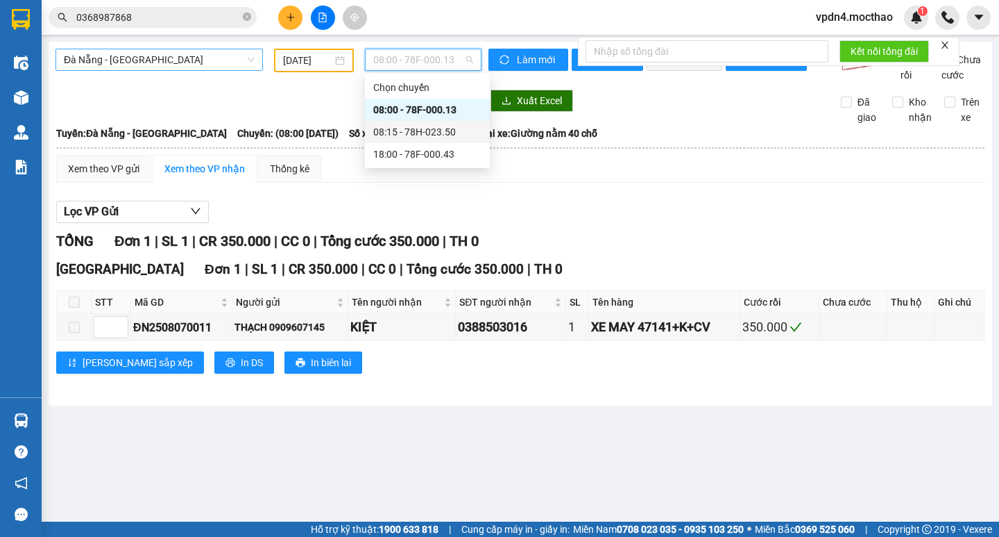
click at [460, 133] on div "08:15 - 78H-023.50" at bounding box center [427, 131] width 108 height 15
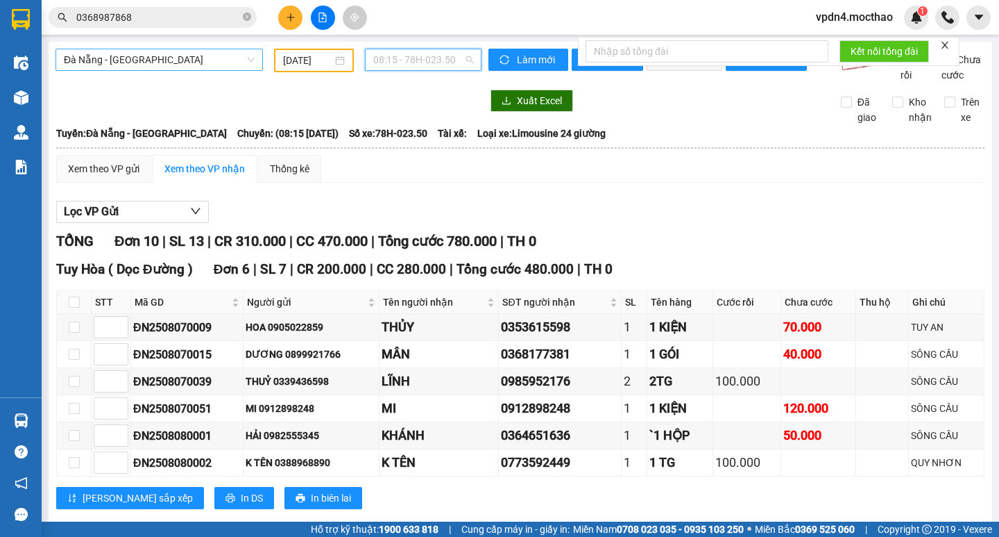
click at [427, 64] on span "08:15 - 78H-023.50" at bounding box center [423, 59] width 100 height 21
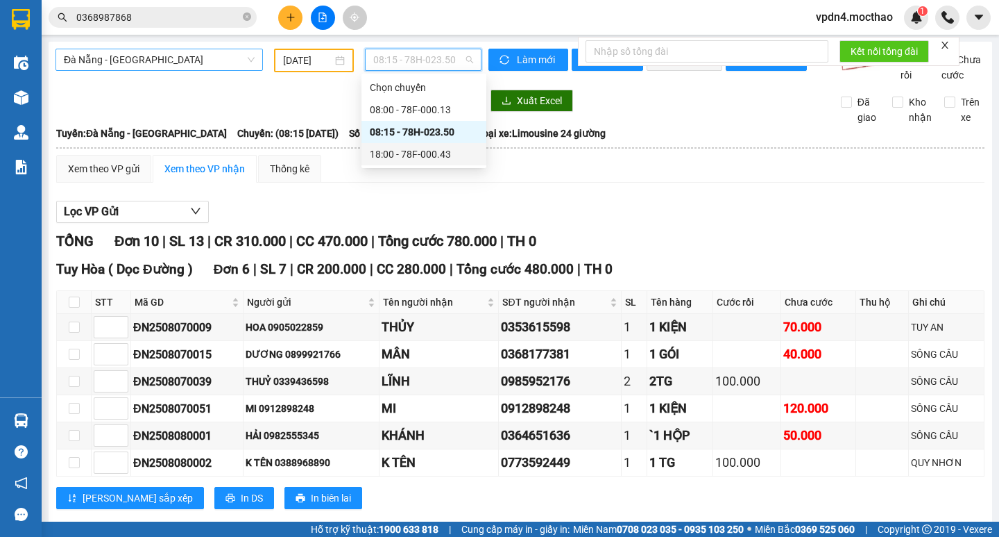
click at [447, 153] on div "18:00 - 78F-000.43" at bounding box center [424, 153] width 108 height 15
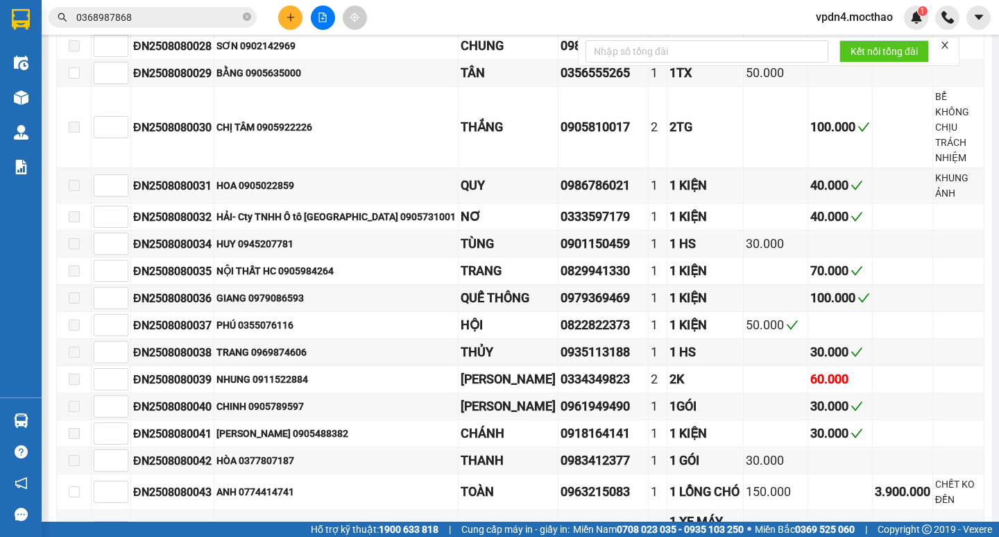
scroll to position [1120, 0]
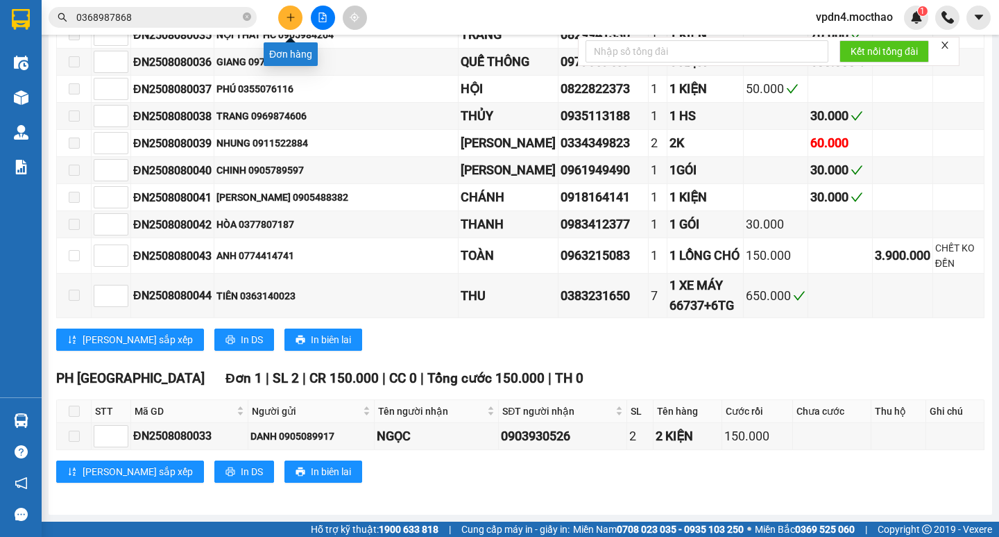
click at [287, 21] on icon "plus" at bounding box center [291, 17] width 10 height 10
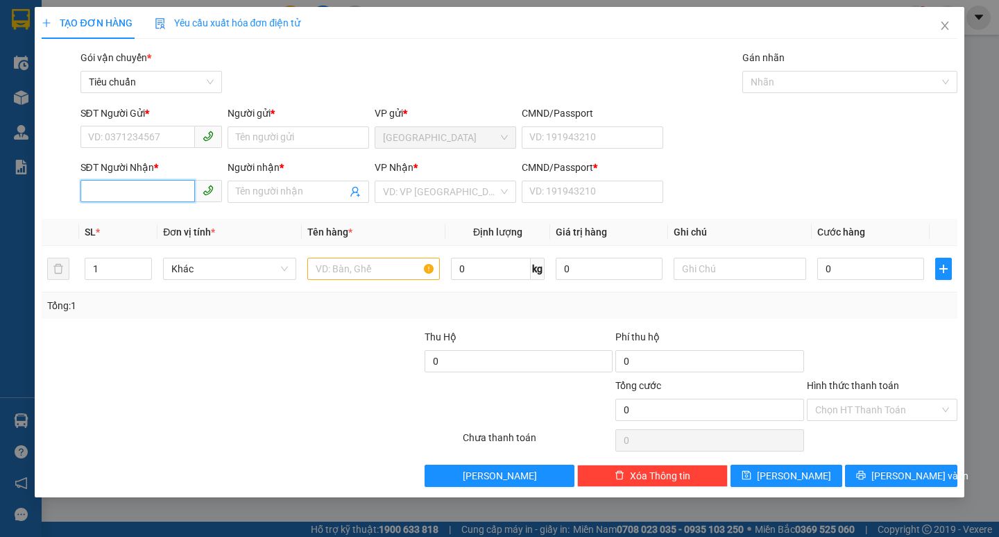
click at [130, 193] on input "SĐT Người Nhận *" at bounding box center [138, 191] width 115 height 22
type input "0913920760"
click at [287, 195] on input "Người nhận *" at bounding box center [291, 191] width 111 height 15
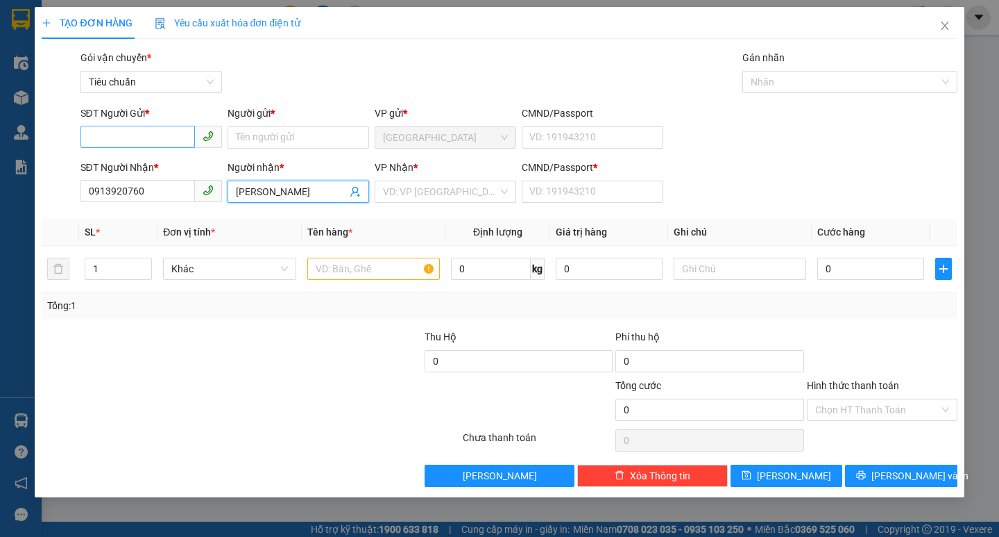
type input "[PERSON_NAME]"
click at [151, 142] on input "SĐT Người Gửi *" at bounding box center [138, 137] width 115 height 22
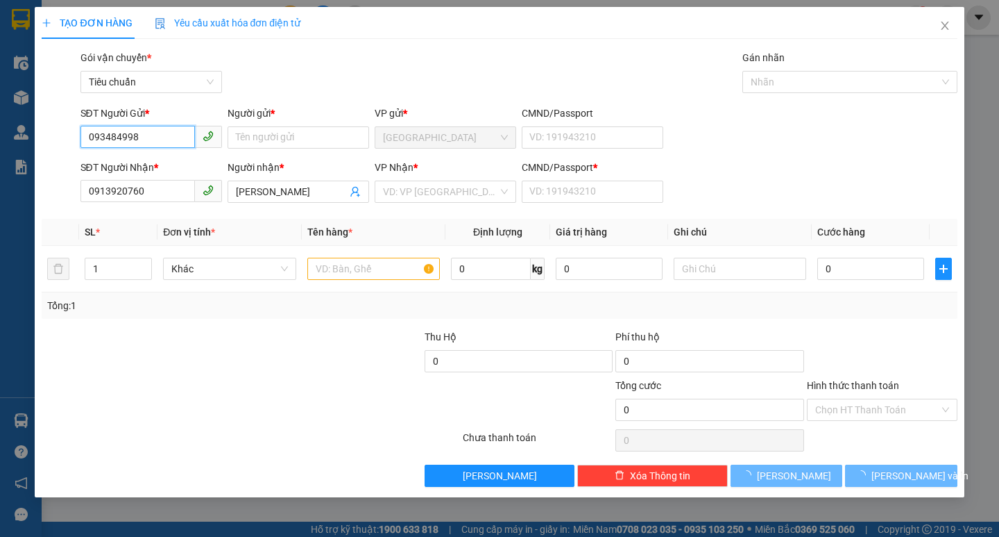
type input "0934849981"
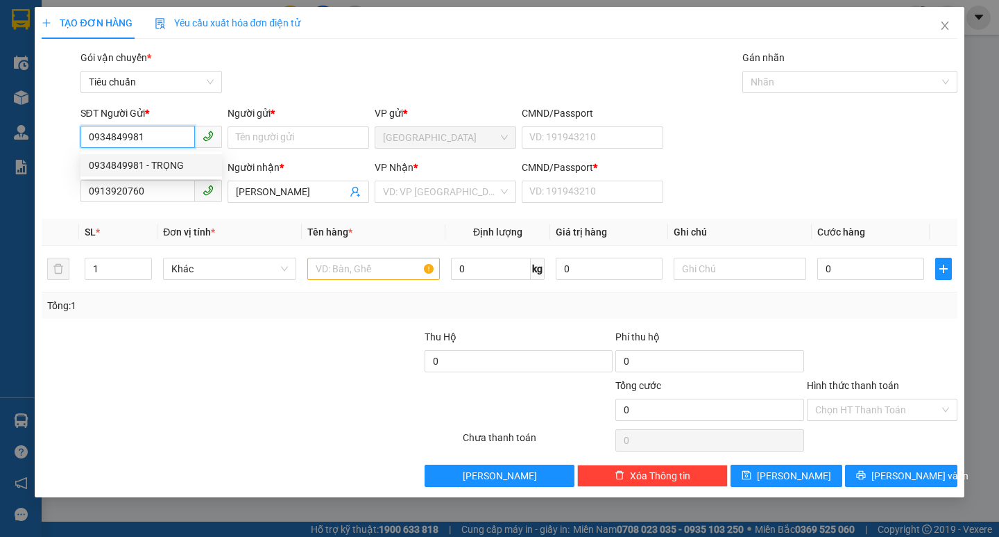
click at [155, 168] on div "0934849981 - TRỌNG" at bounding box center [151, 165] width 125 height 15
type input "TRỌNG"
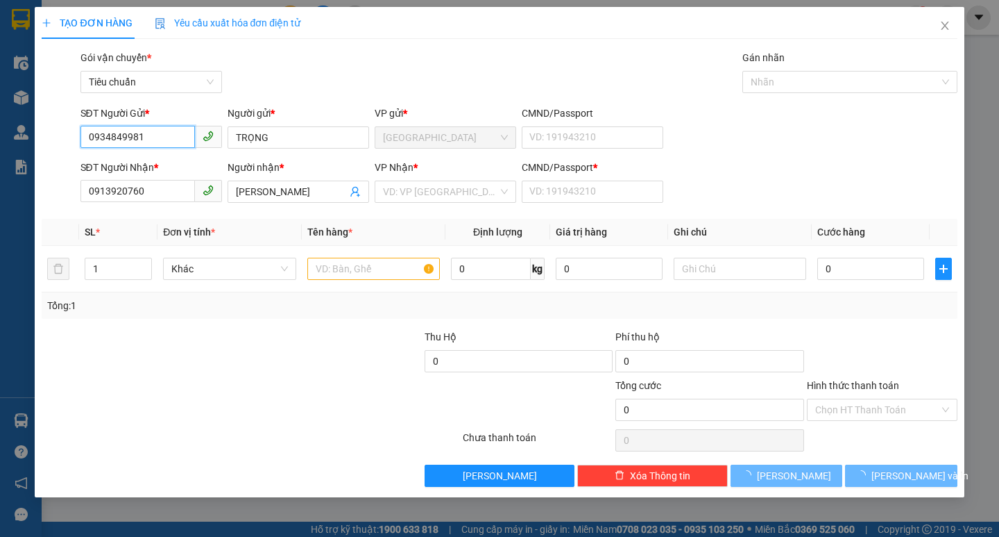
type input "350.000"
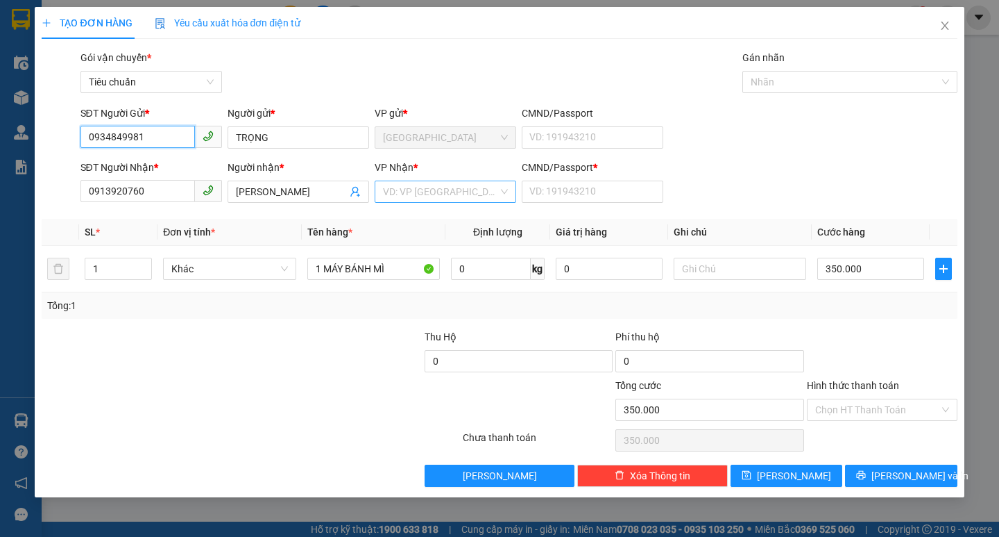
type input "0934849981"
click at [465, 189] on input "search" at bounding box center [440, 191] width 115 height 21
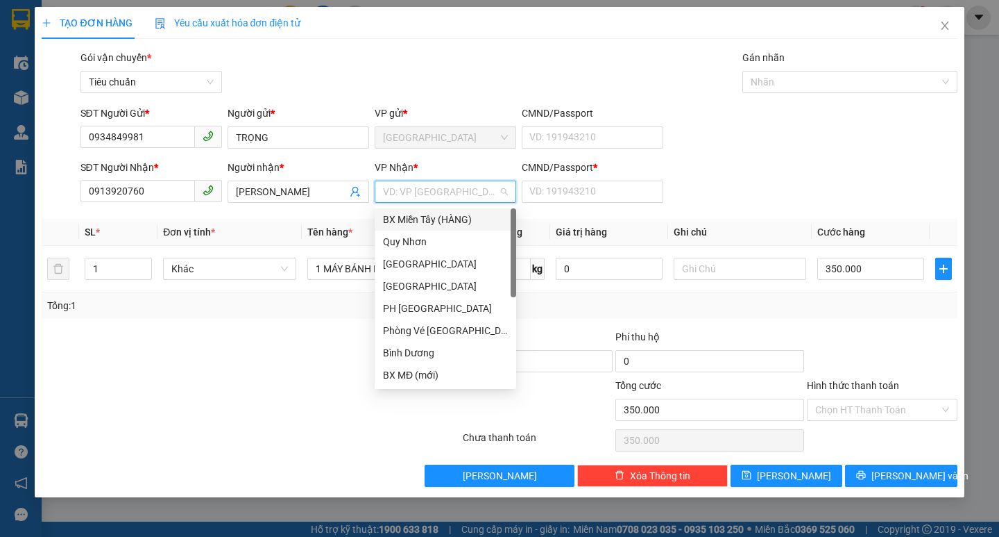
type input "P"
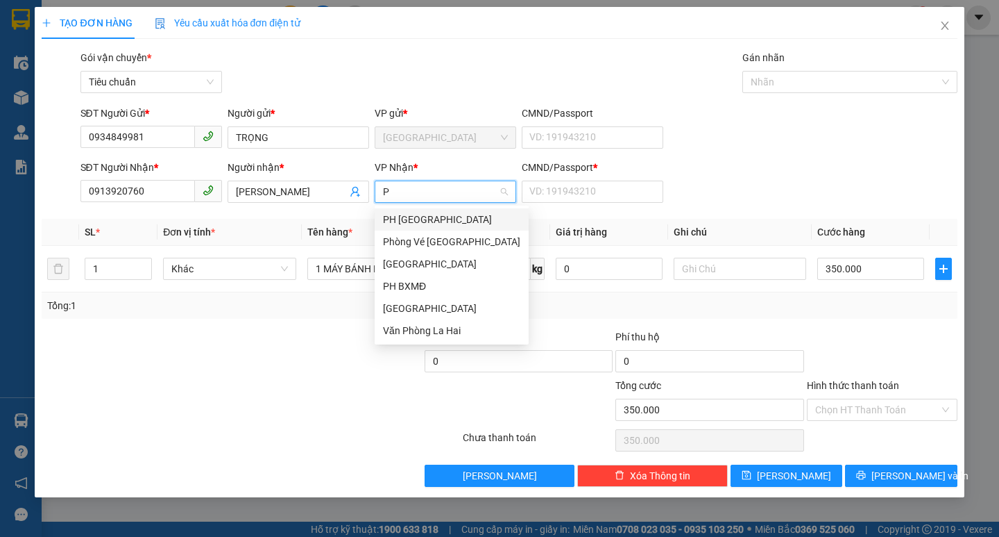
click at [431, 225] on div "PH [GEOGRAPHIC_DATA]" at bounding box center [451, 219] width 137 height 15
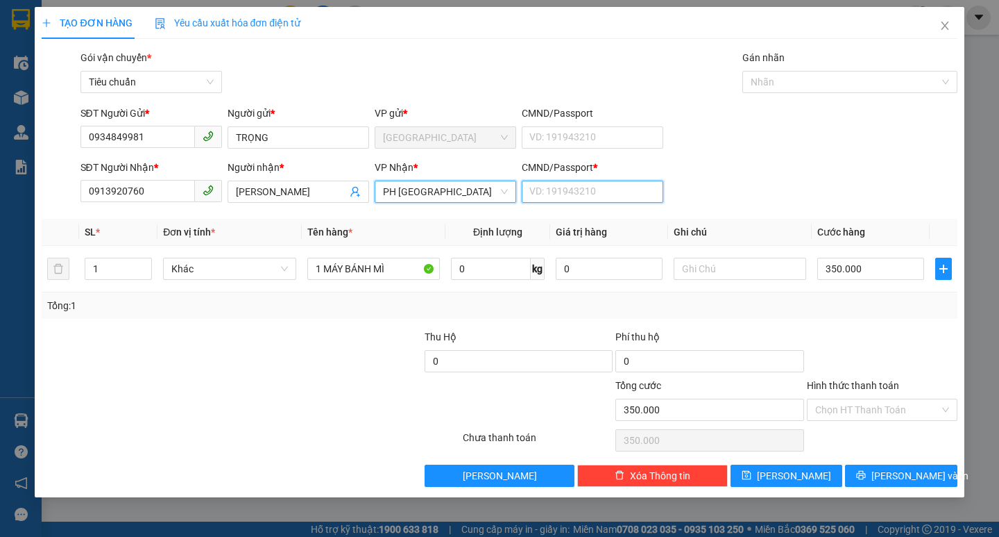
click at [601, 191] on input "CMND/Passport *" at bounding box center [593, 191] width 142 height 22
type input "0"
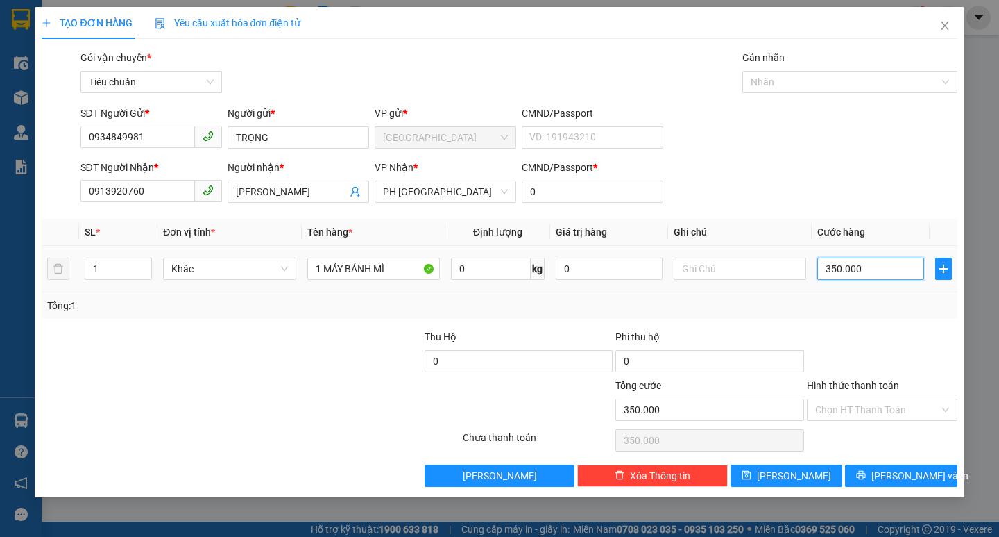
click at [827, 273] on input "350.000" at bounding box center [871, 268] width 107 height 22
type input "6"
type input "60"
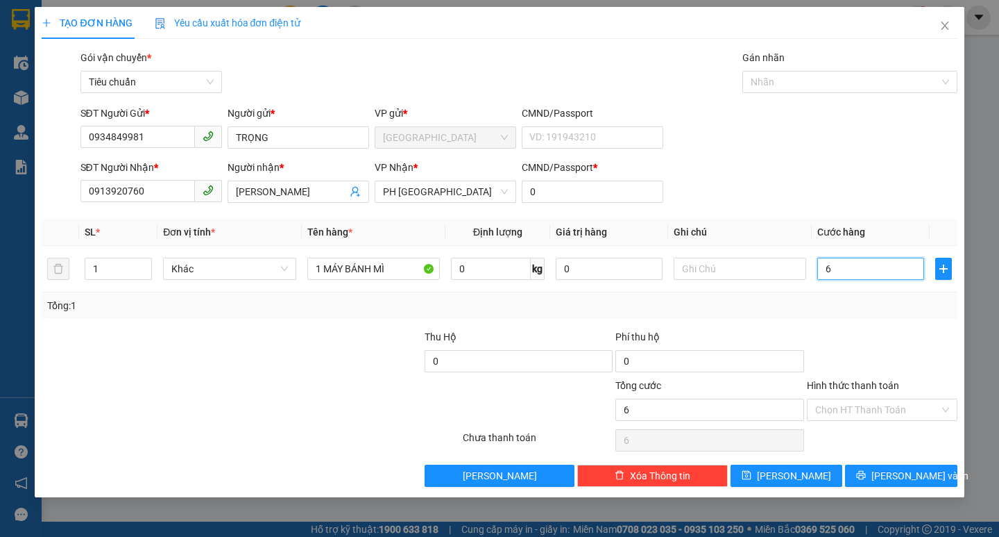
type input "60"
type input "600"
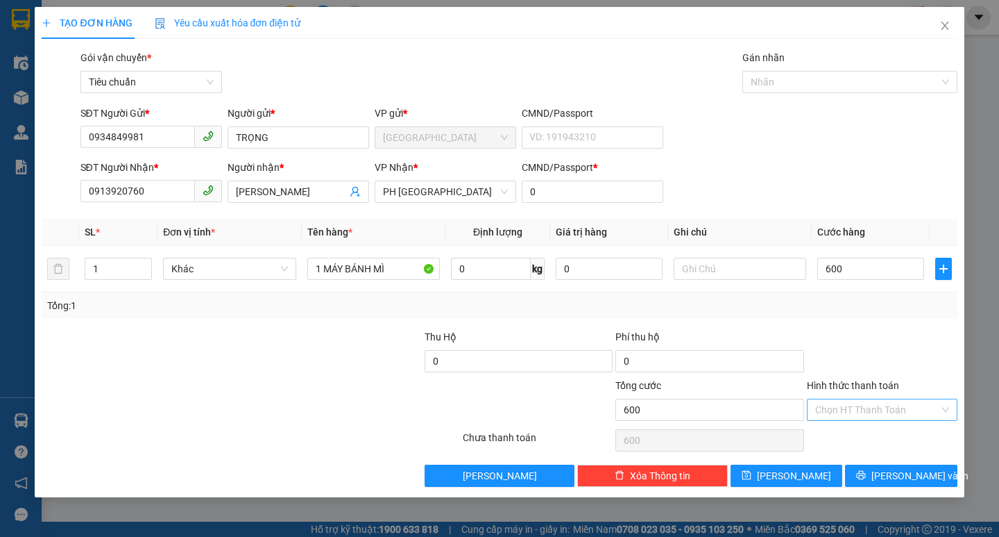
type input "600.000"
click at [854, 409] on input "Hình thức thanh toán" at bounding box center [878, 409] width 124 height 21
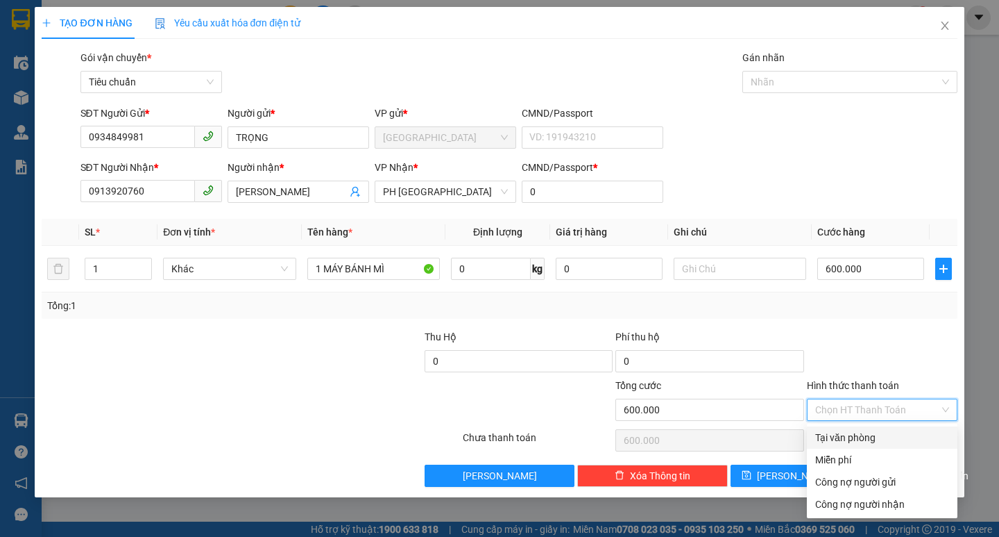
click at [860, 440] on div "Tại văn phòng" at bounding box center [883, 437] width 134 height 15
type input "0"
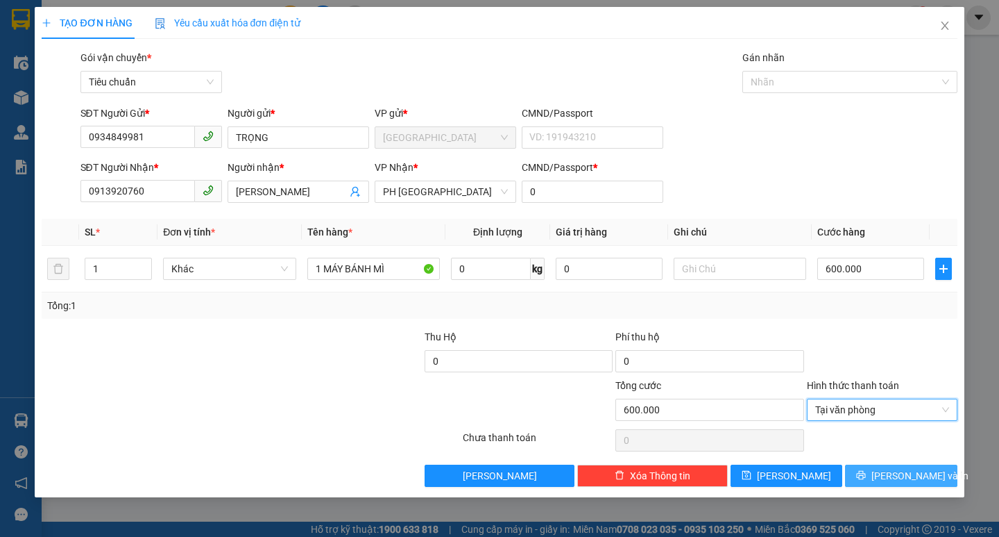
click at [890, 478] on span "[PERSON_NAME] và In" at bounding box center [920, 475] width 97 height 15
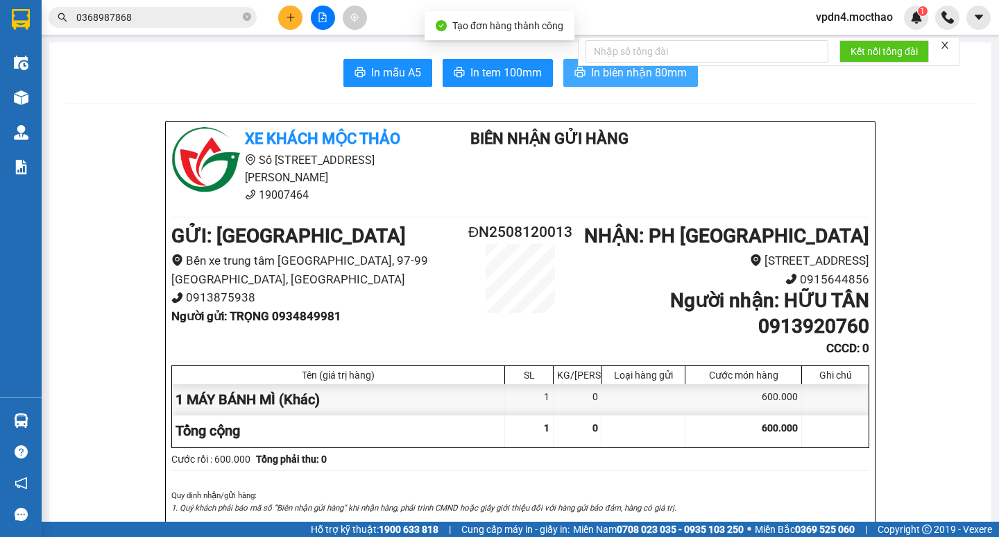
click at [613, 74] on span "In biên nhận 80mm" at bounding box center [639, 72] width 96 height 17
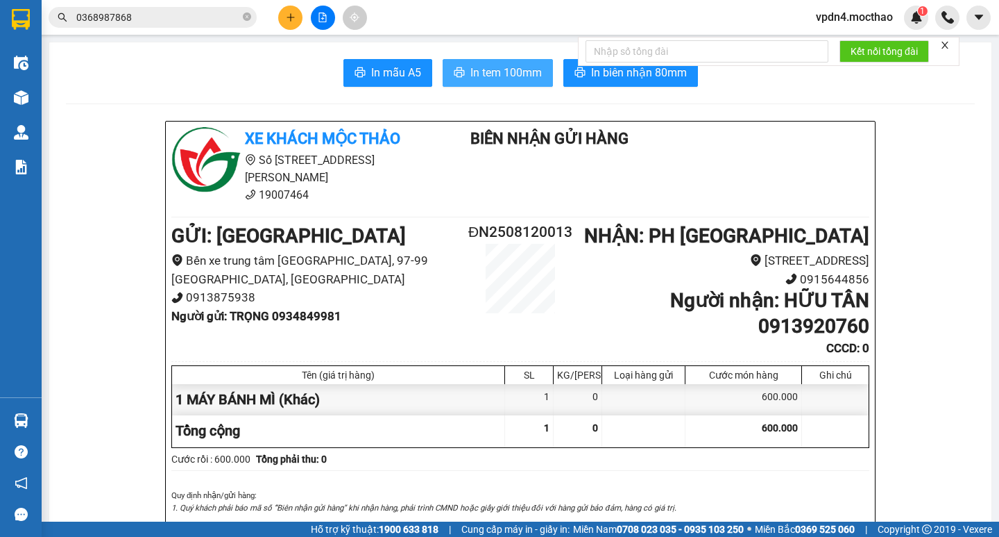
click at [484, 71] on span "In tem 100mm" at bounding box center [506, 72] width 71 height 17
click at [280, 10] on button at bounding box center [290, 18] width 24 height 24
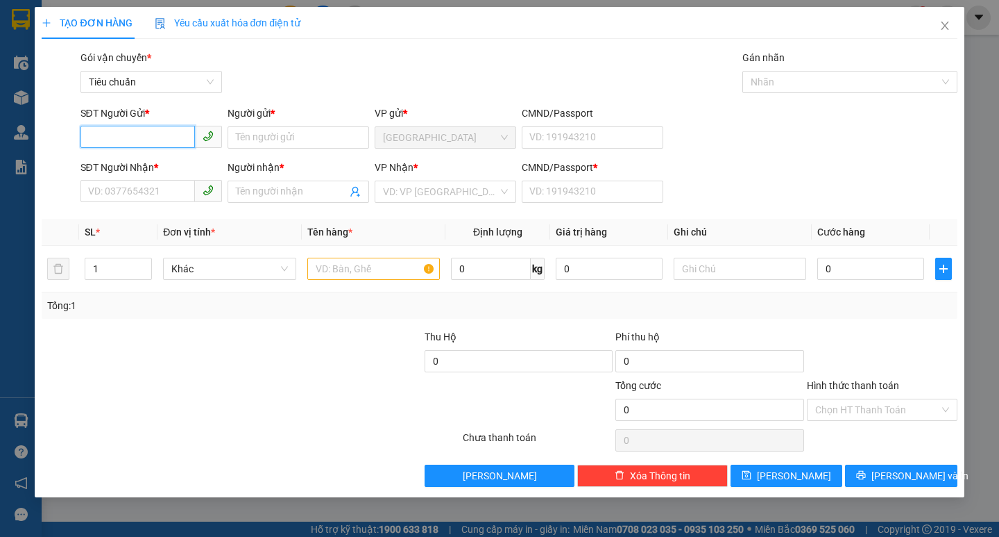
click at [176, 130] on input "SĐT Người Gửi *" at bounding box center [138, 137] width 115 height 22
type input "0902234588"
click at [153, 169] on div "0902234588 - DƯƠNG" at bounding box center [151, 165] width 125 height 15
type input "DƯƠNG"
type input "0964846453"
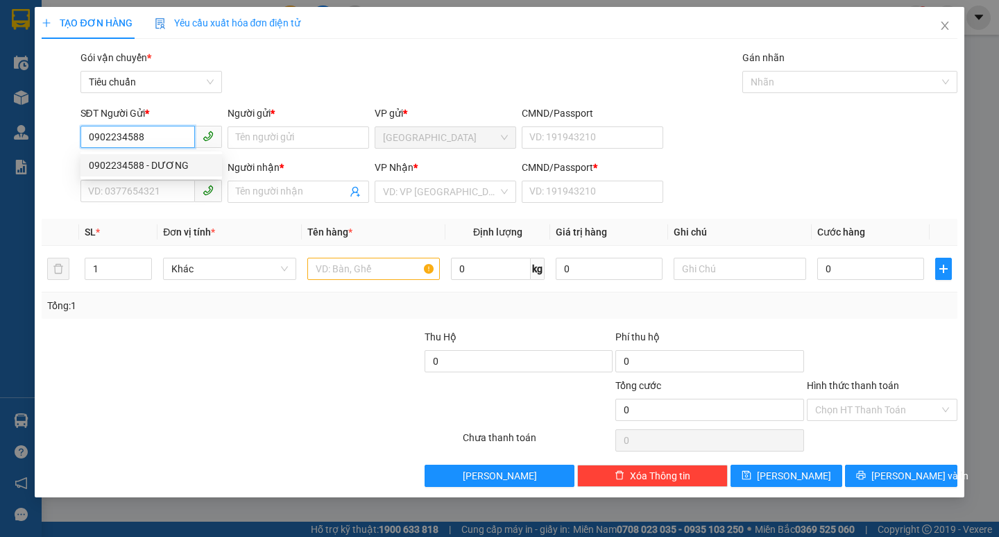
type input "VIỆT BẢO"
type input "0"
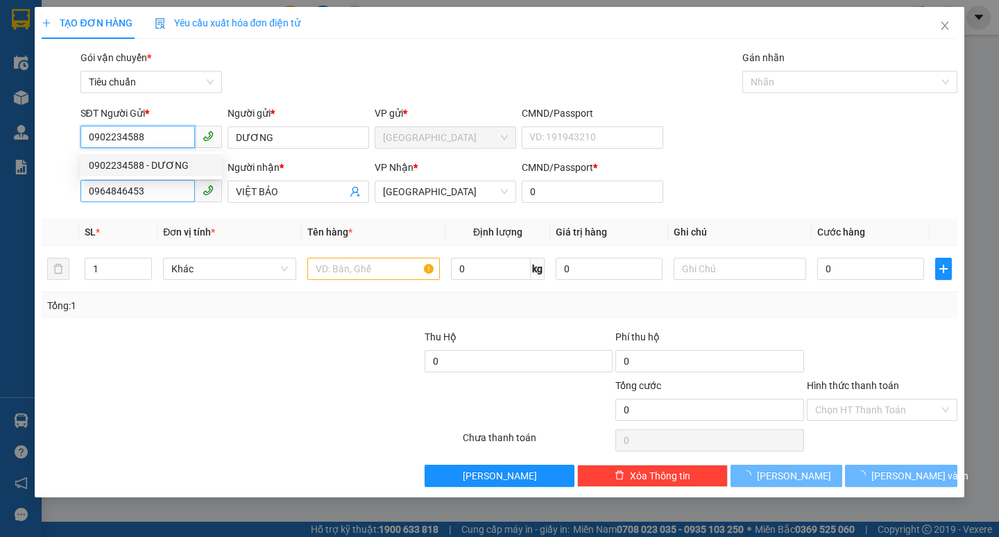
type input "100.000"
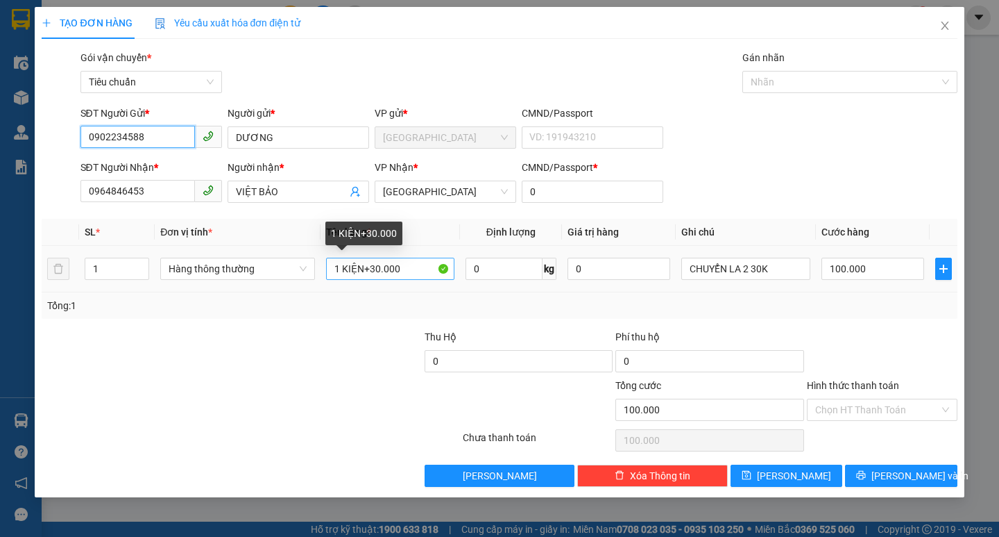
type input "0902234588"
drag, startPoint x: 364, startPoint y: 262, endPoint x: 353, endPoint y: 239, distance: 24.8
click at [363, 260] on input "1 KIỆN+30.000" at bounding box center [390, 268] width 128 height 22
click at [364, 269] on input "1 TG+30.000" at bounding box center [390, 268] width 128 height 22
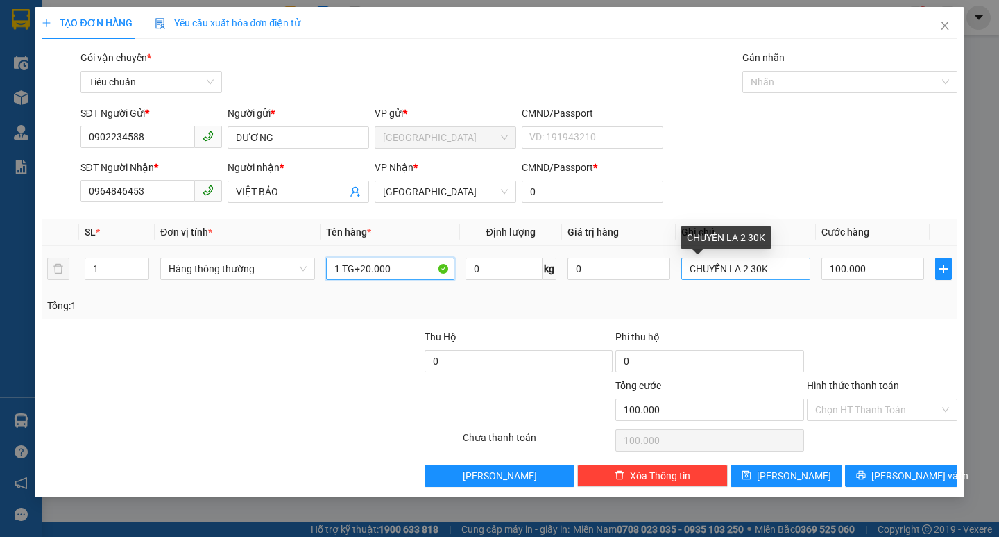
type input "1 TG+20.000"
click at [758, 267] on input "CHUYỂN LA 2 30K" at bounding box center [746, 268] width 128 height 22
type input "CHUYỂN LA 2 20K"
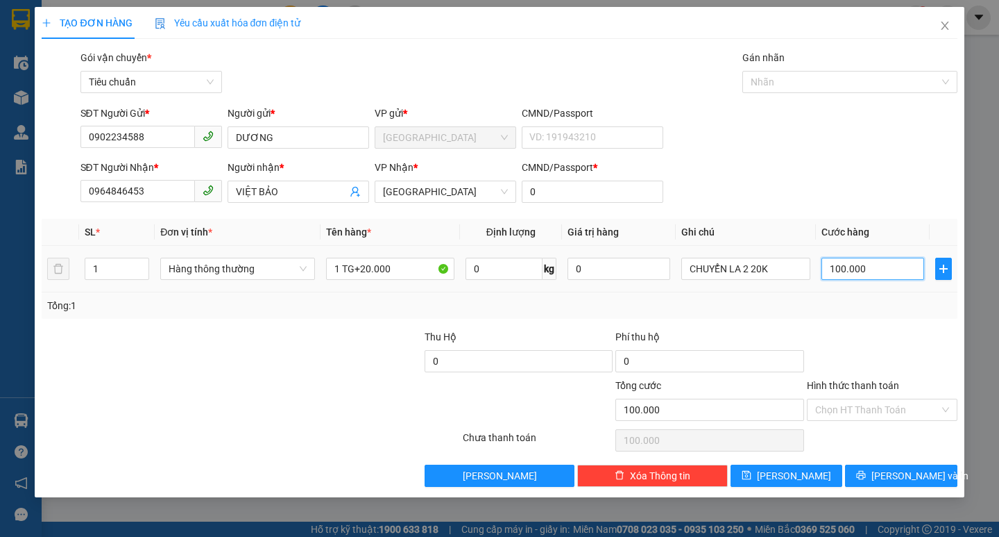
click at [847, 271] on input "100.000" at bounding box center [873, 268] width 103 height 22
type input "5"
type input "50"
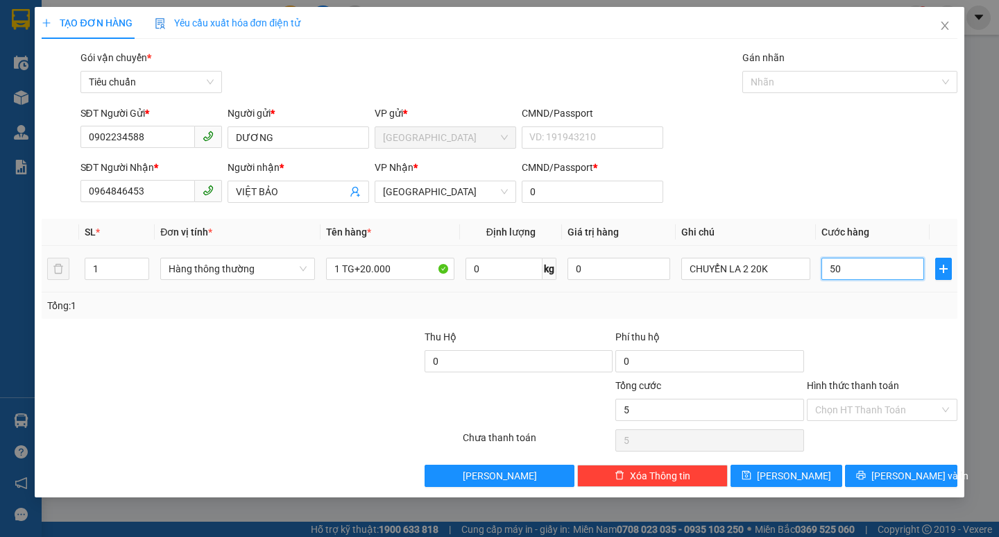
type input "50"
type input "50.000"
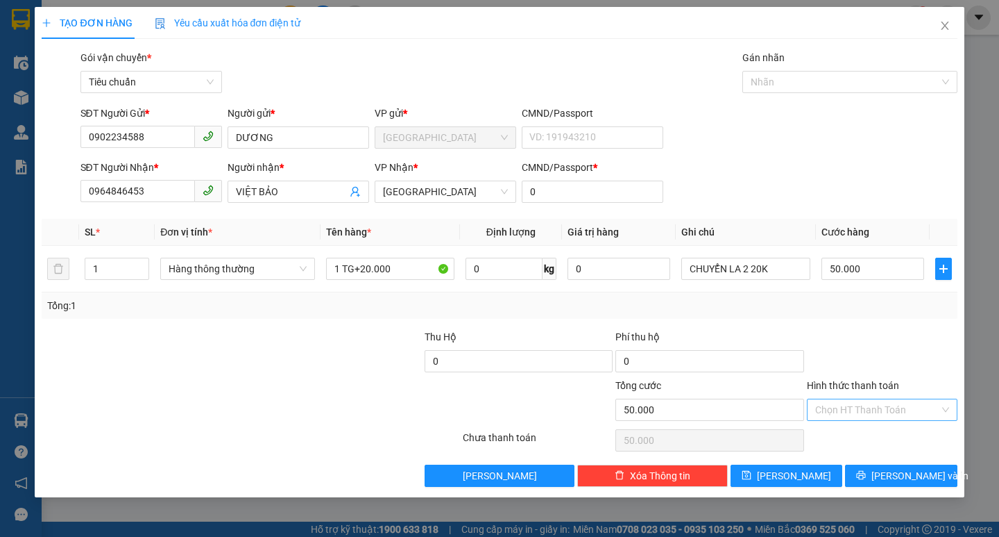
click at [852, 412] on input "Hình thức thanh toán" at bounding box center [878, 409] width 124 height 21
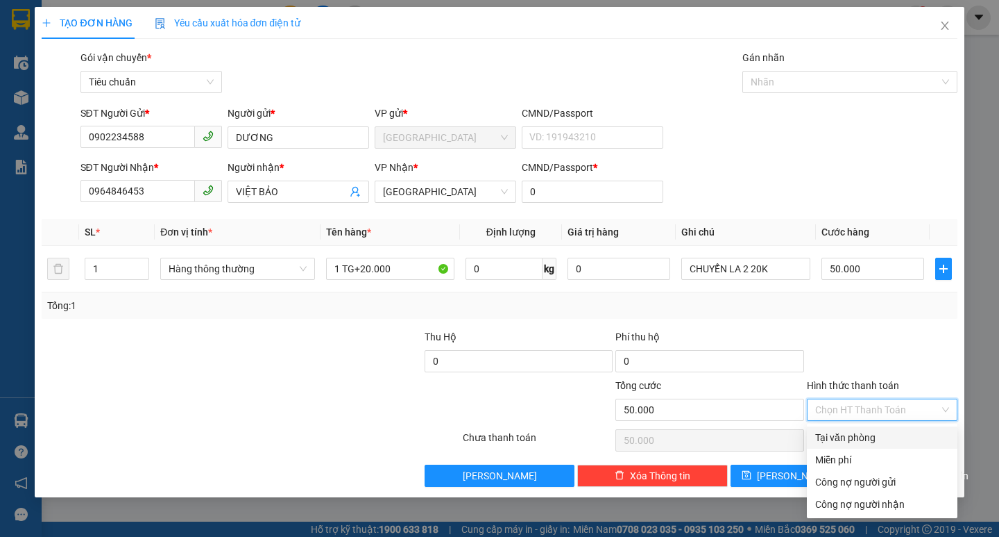
click at [859, 437] on div "Tại văn phòng" at bounding box center [883, 437] width 134 height 15
type input "0"
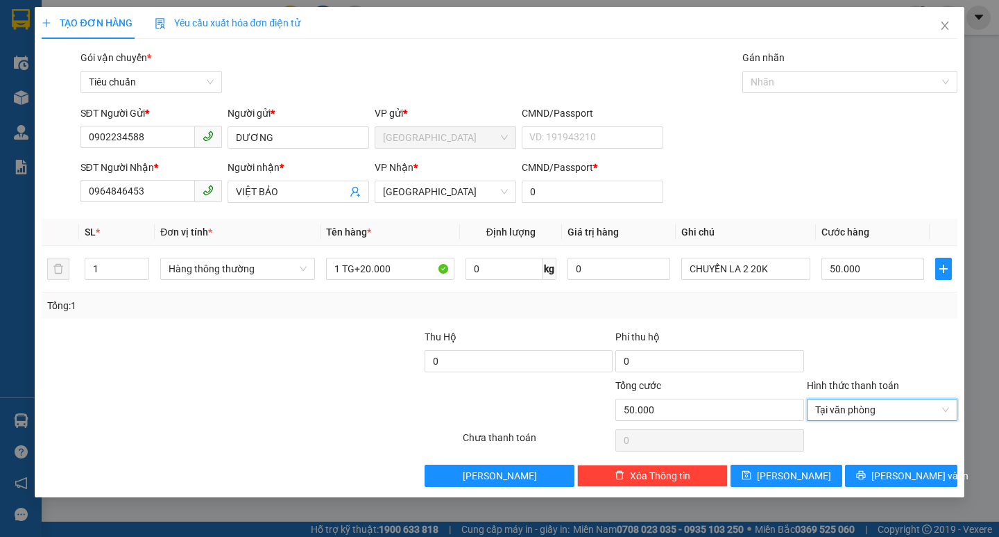
click at [891, 456] on div "Transit Pickup Surcharge Ids Transit Deliver Surcharge Ids Transit Deliver Surc…" at bounding box center [499, 268] width 915 height 437
click at [893, 471] on span "[PERSON_NAME] và In" at bounding box center [920, 475] width 97 height 15
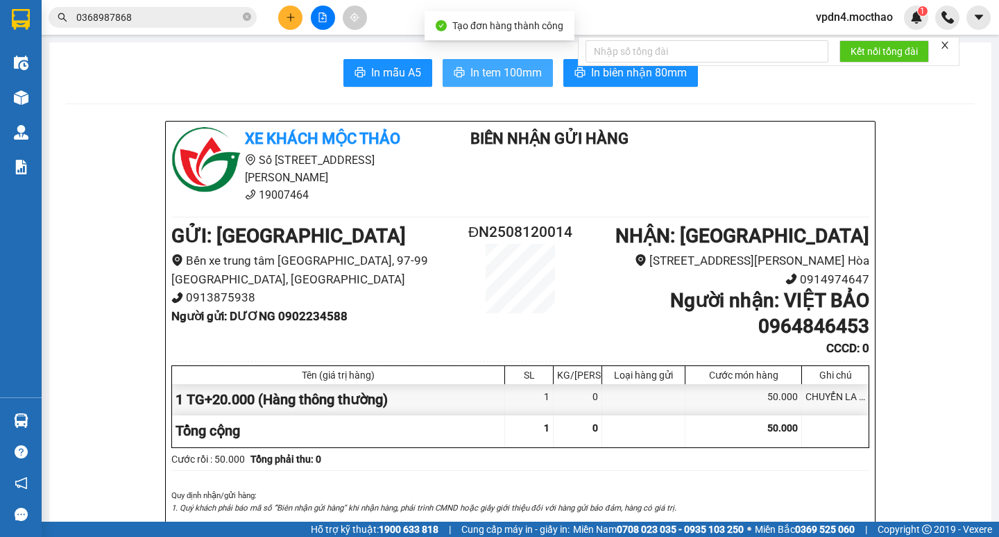
click at [489, 78] on span "In tem 100mm" at bounding box center [506, 72] width 71 height 17
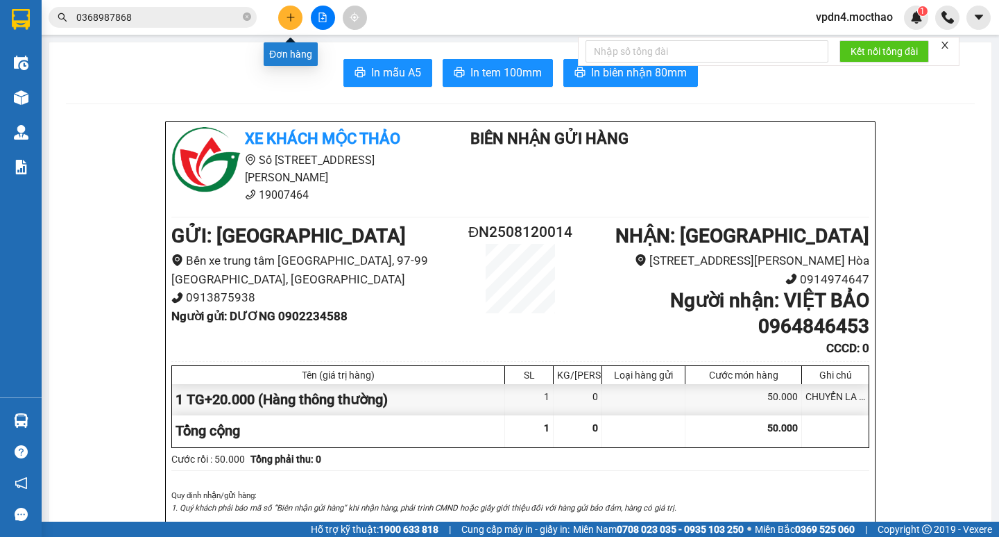
click at [291, 18] on icon "plus" at bounding box center [290, 17] width 1 height 8
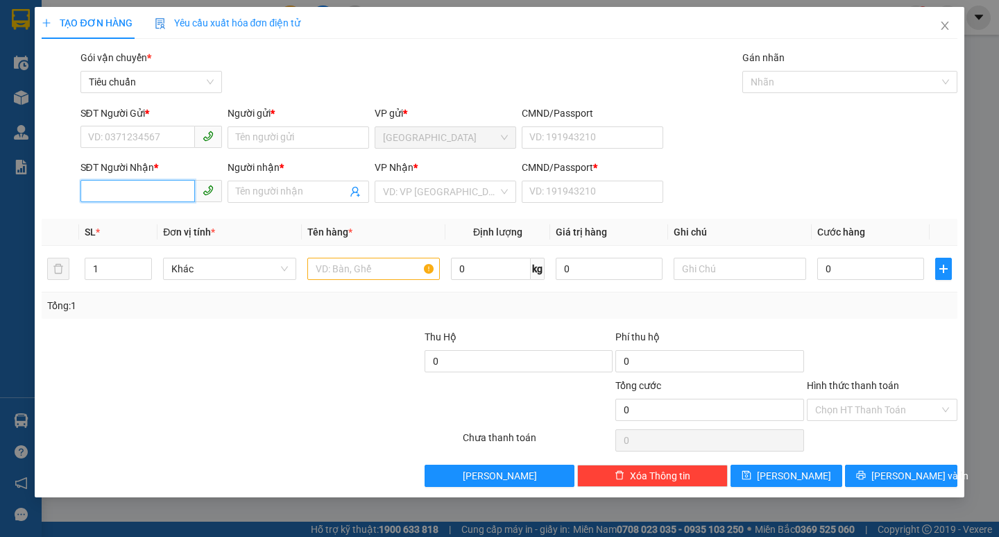
click at [102, 187] on input "SĐT Người Nhận *" at bounding box center [138, 191] width 115 height 22
click at [177, 237] on div "0334349823 - ĐỨC THỊNH" at bounding box center [157, 241] width 137 height 15
type input "0334349823"
type input "[PERSON_NAME]"
type input "0"
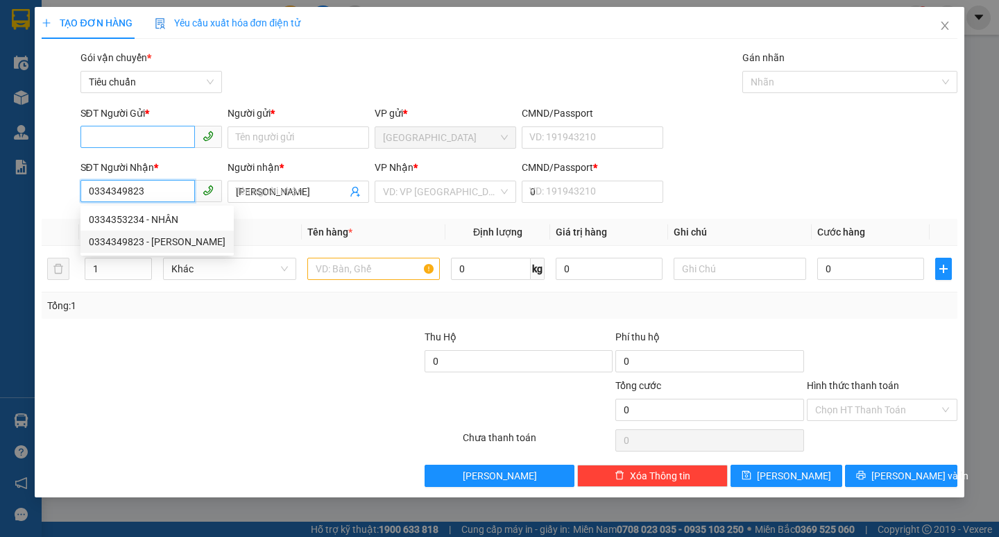
type input "60.000"
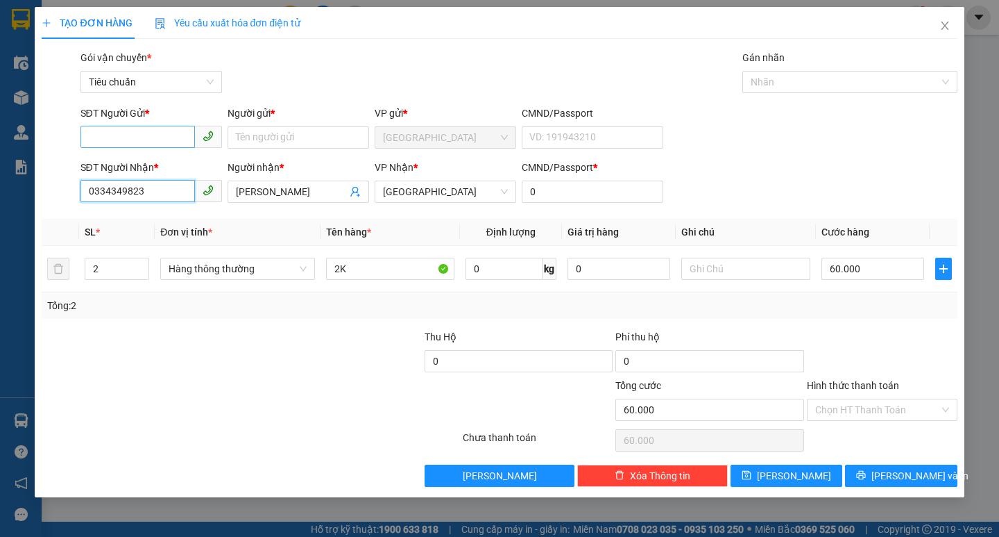
type input "0334349823"
click at [161, 132] on input "SĐT Người Gửi *" at bounding box center [138, 137] width 115 height 22
click at [178, 190] on div "0911522884 - NHUNG" at bounding box center [151, 187] width 125 height 15
type input "0911522884"
type input "NHUNG"
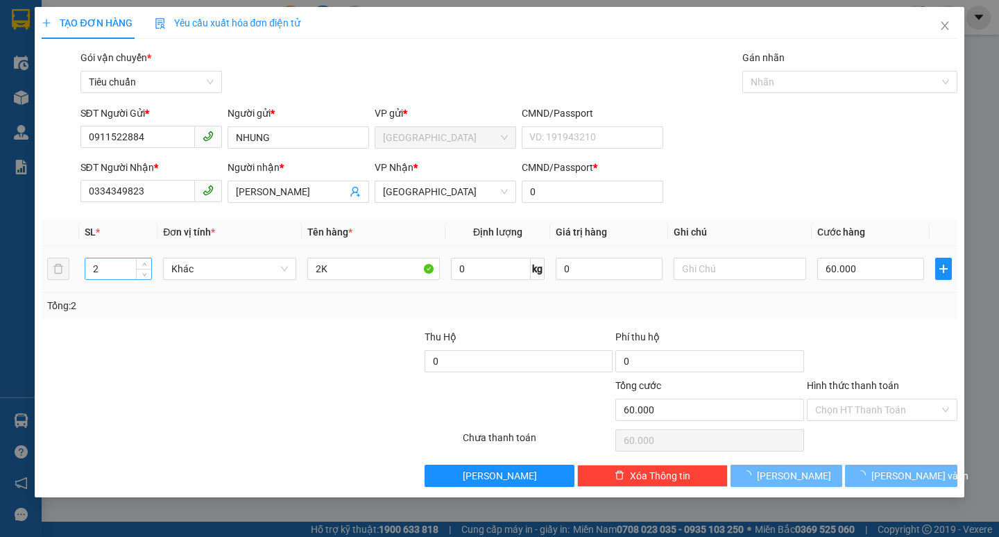
click at [104, 269] on input "2" at bounding box center [118, 268] width 66 height 21
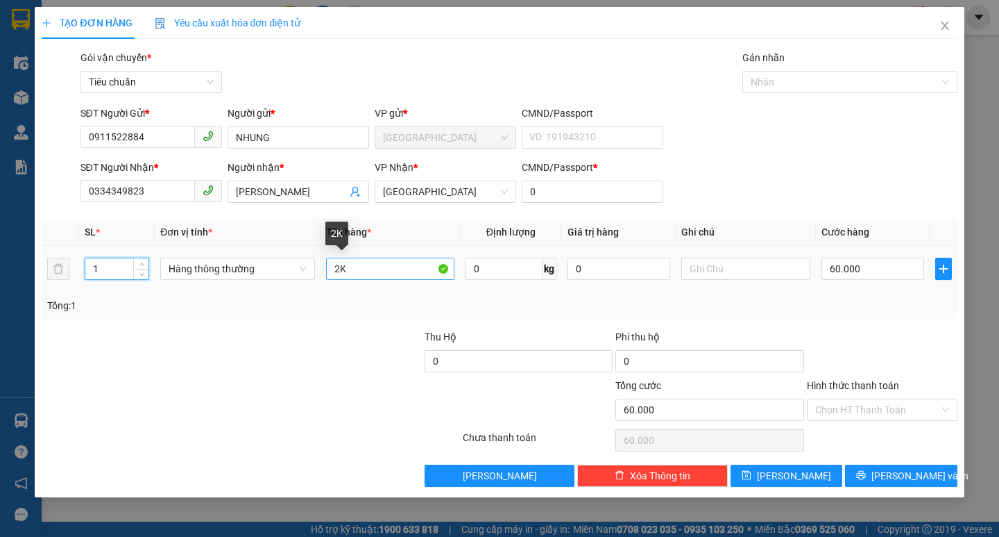
type input "1"
click at [369, 272] on input "2K" at bounding box center [390, 268] width 128 height 22
type input "0"
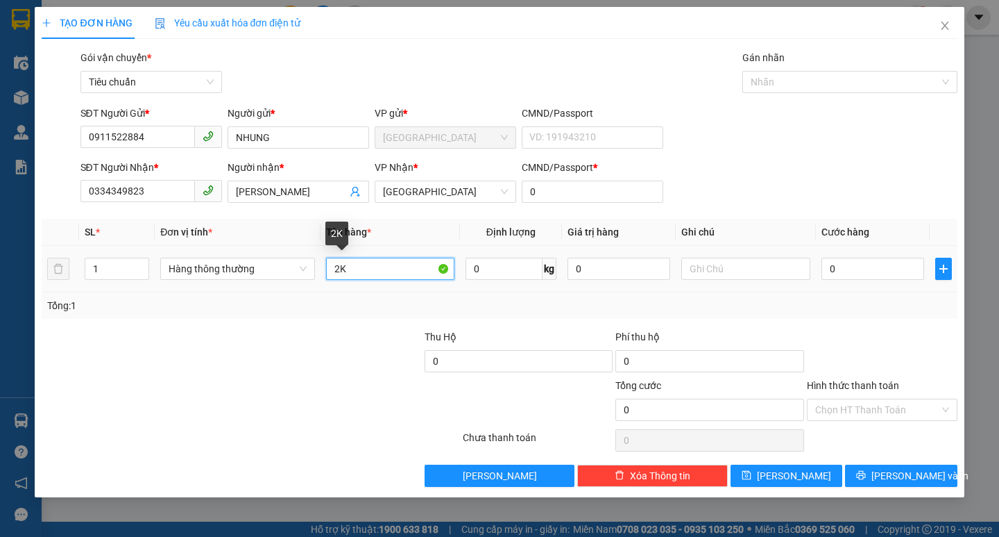
type input "2"
type input "1L"
click at [832, 268] on input "0" at bounding box center [873, 268] width 103 height 22
type input "2"
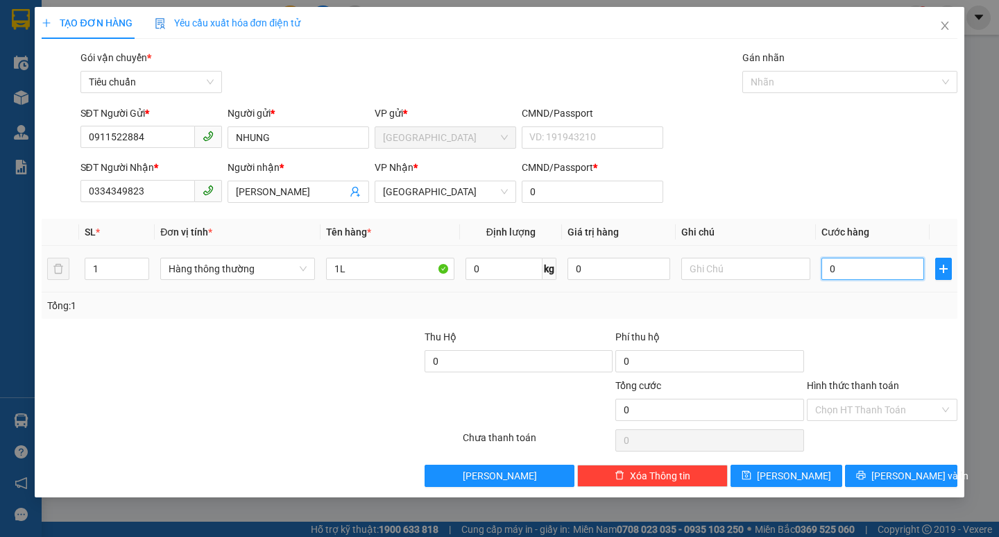
type input "2"
type input "20"
type input "20.000"
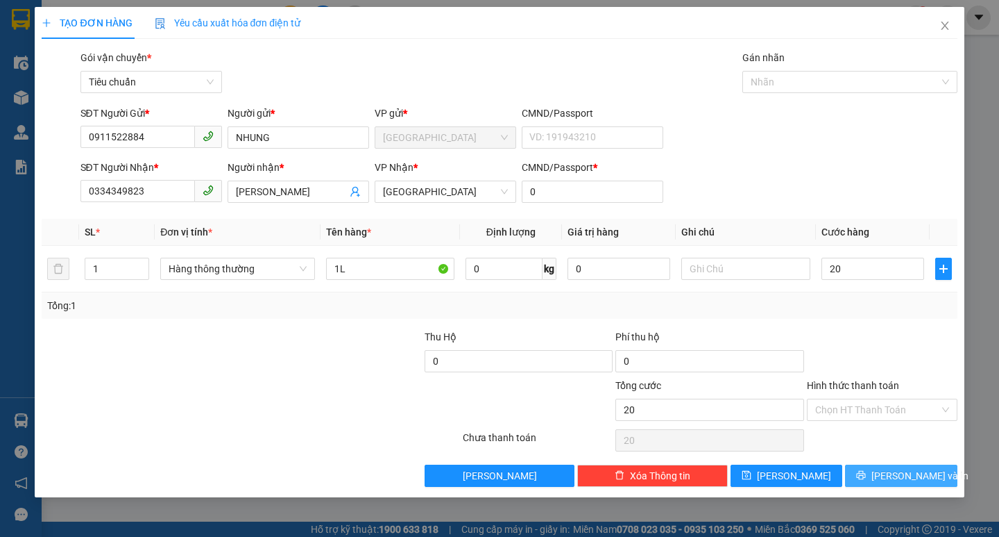
type input "20.000"
click at [914, 473] on span "[PERSON_NAME] và In" at bounding box center [920, 475] width 97 height 15
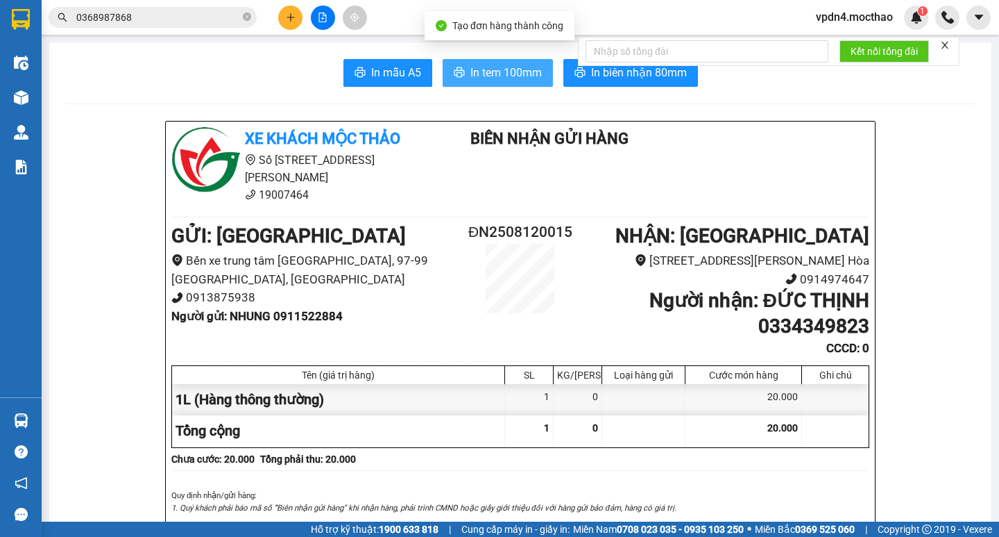
click at [484, 78] on span "In tem 100mm" at bounding box center [506, 72] width 71 height 17
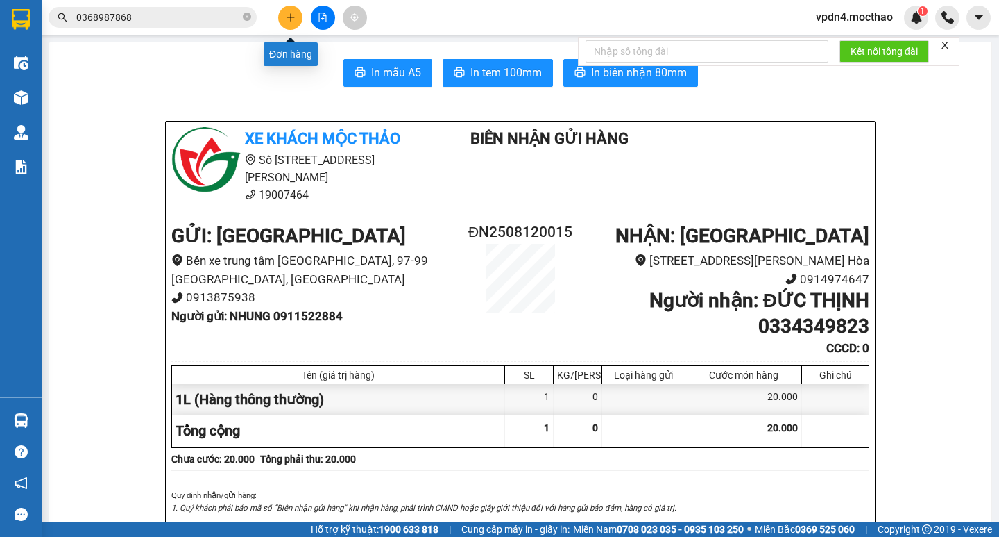
click at [294, 11] on button at bounding box center [290, 18] width 24 height 24
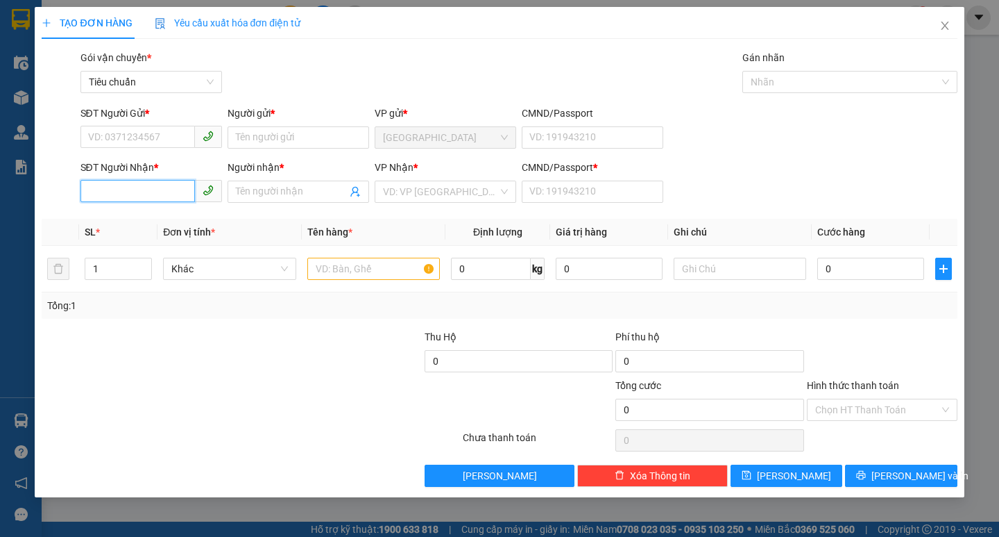
click at [108, 180] on input "SĐT Người Nhận *" at bounding box center [138, 191] width 115 height 22
type input "0942951239"
click at [187, 210] on div "0942951239 - ĐIỆN PHONG" at bounding box center [152, 219] width 142 height 22
type input "ĐIỆN PHONG"
type input "0"
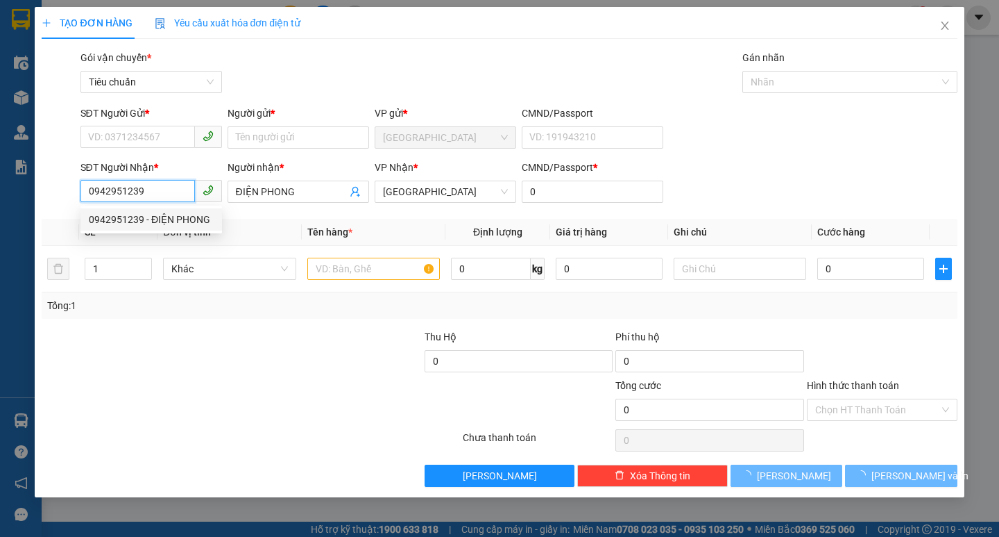
type input "30.000"
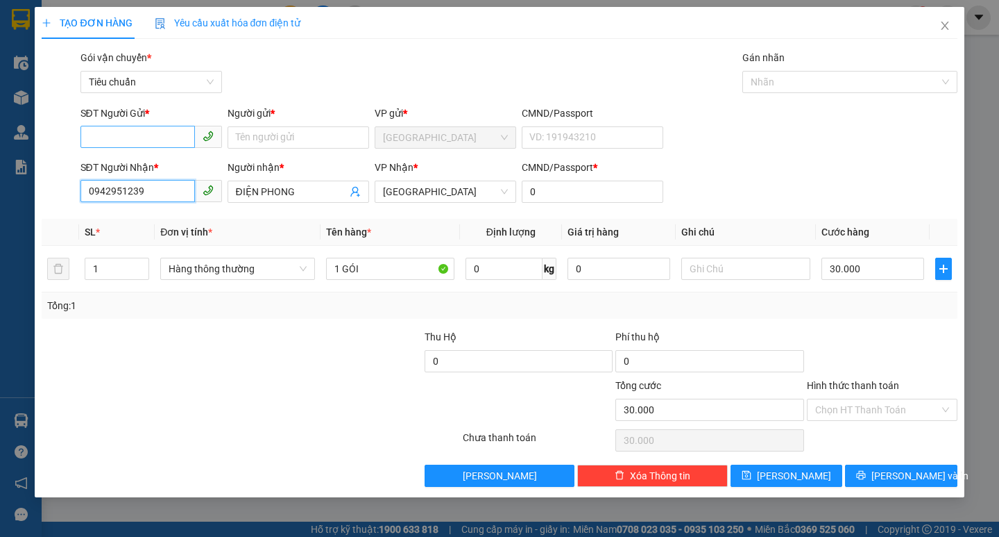
type input "0942951239"
click at [155, 133] on input "SĐT Người Gửi *" at bounding box center [138, 137] width 115 height 22
click at [174, 171] on div "0905942220 - CTY AKITA" at bounding box center [151, 165] width 125 height 15
type input "0905942220"
type input "CTY AKITA"
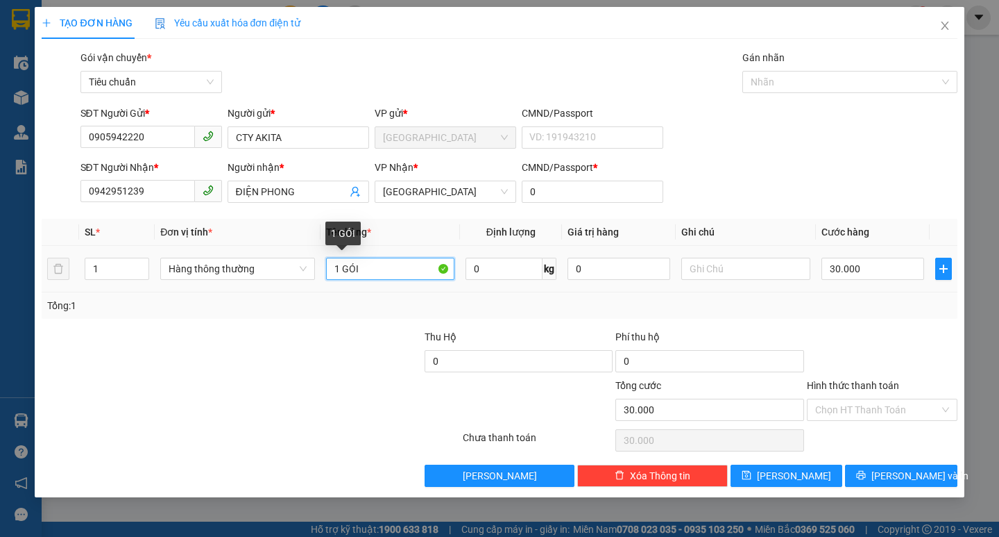
click at [375, 275] on input "1 GÓI" at bounding box center [390, 268] width 128 height 22
type input "1 TG"
click at [863, 262] on input "30.000" at bounding box center [873, 268] width 103 height 22
type input "5"
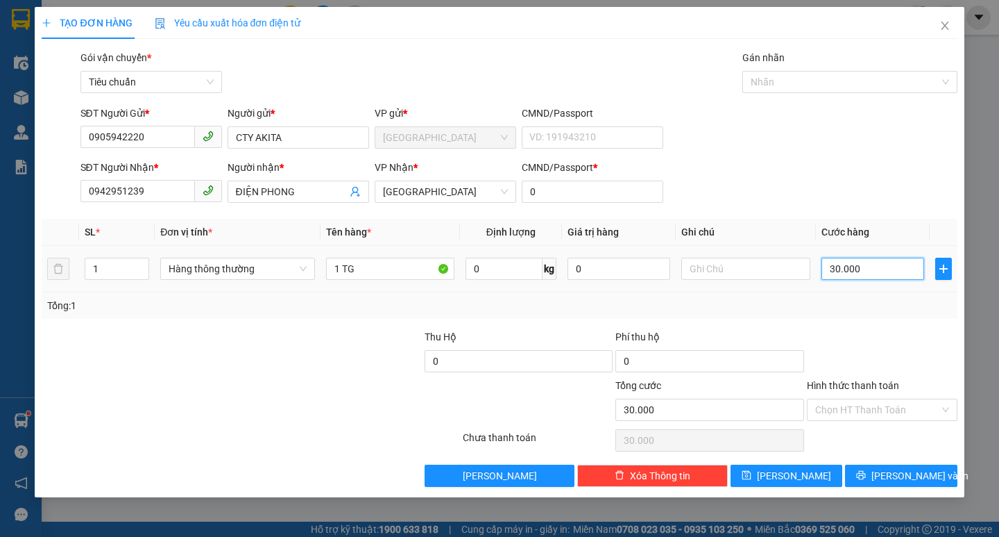
type input "5"
type input "50"
type input "50.000"
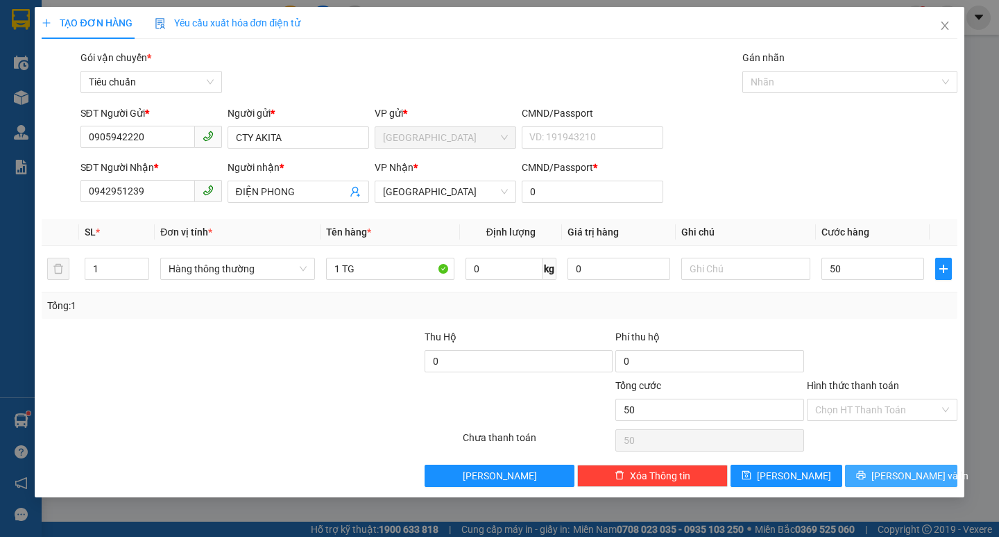
type input "50.000"
click at [898, 481] on span "[PERSON_NAME] và In" at bounding box center [920, 475] width 97 height 15
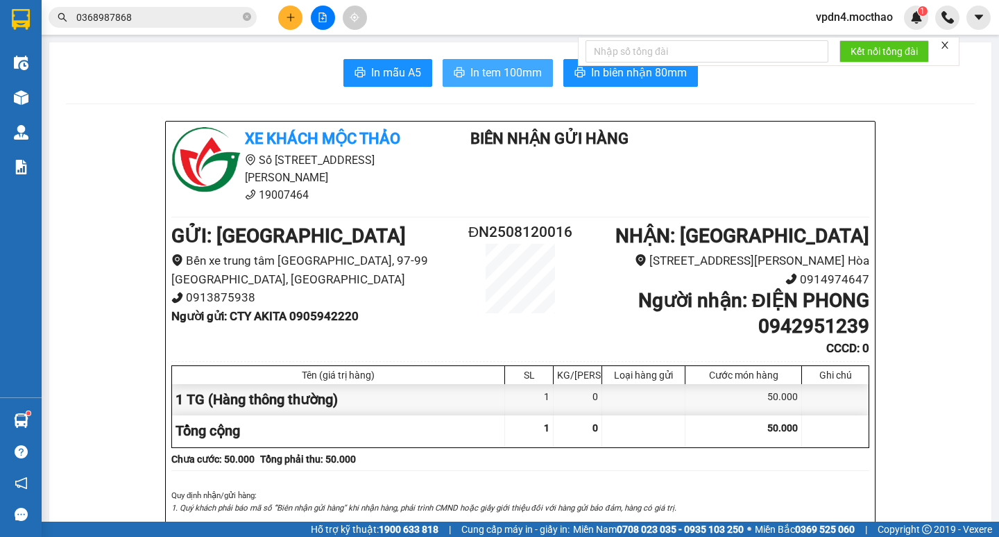
click at [490, 74] on span "In tem 100mm" at bounding box center [506, 72] width 71 height 17
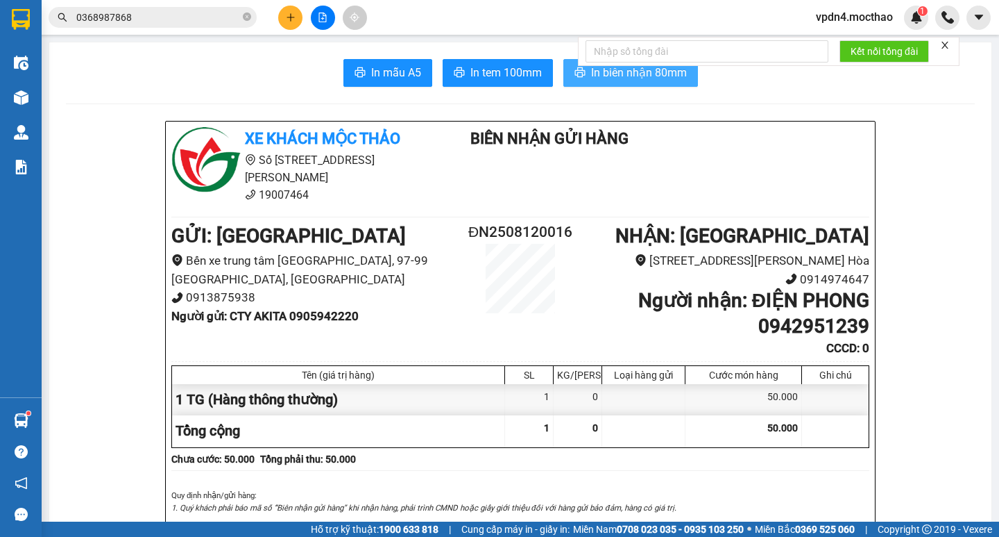
click at [661, 74] on span "In biên nhận 80mm" at bounding box center [639, 72] width 96 height 17
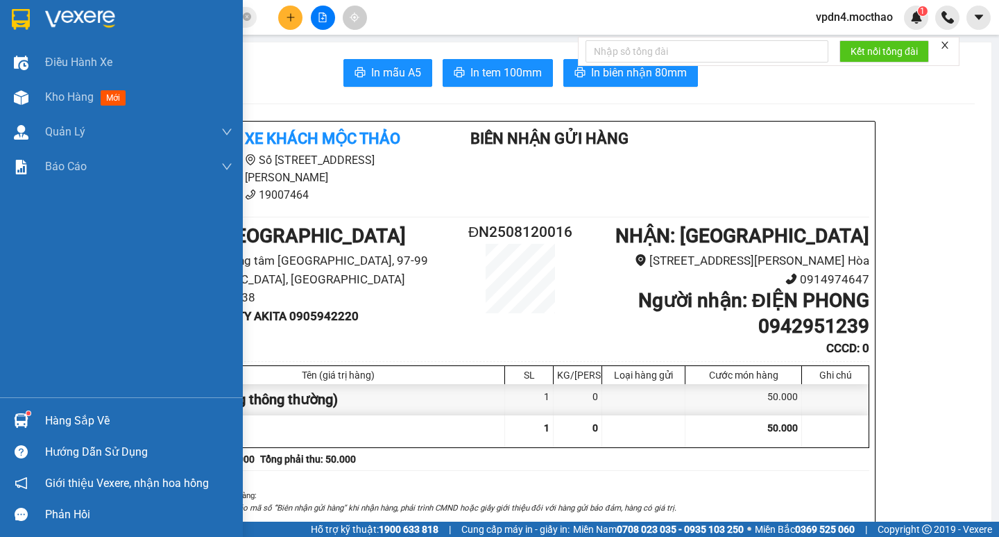
click at [98, 416] on div "Hàng sắp về" at bounding box center [138, 420] width 187 height 21
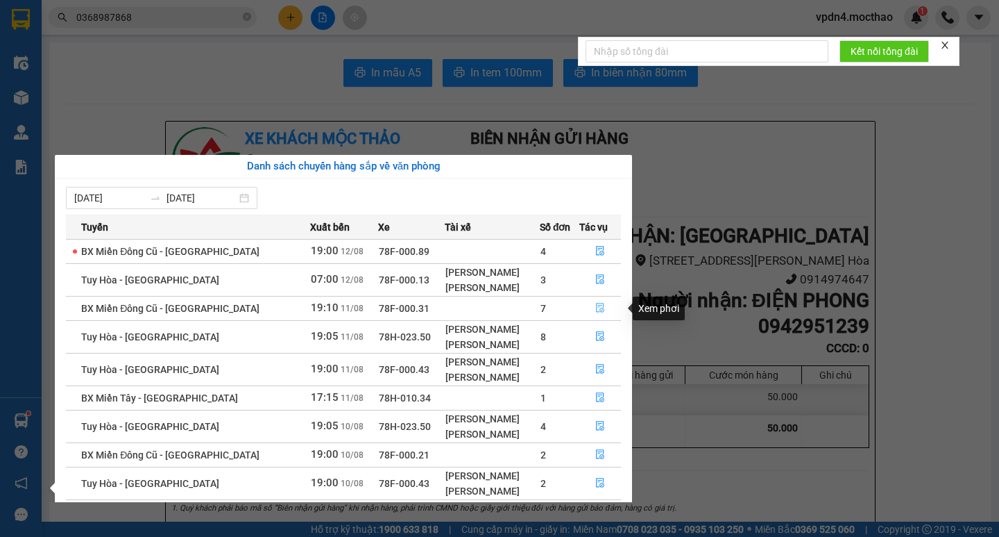
click at [600, 303] on icon "file-done" at bounding box center [600, 308] width 10 height 10
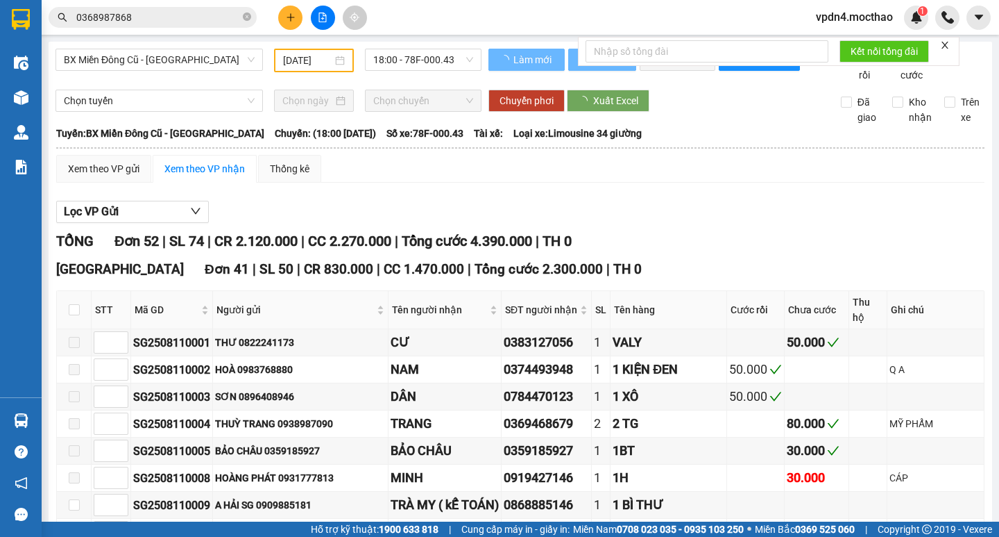
type input "[DATE]"
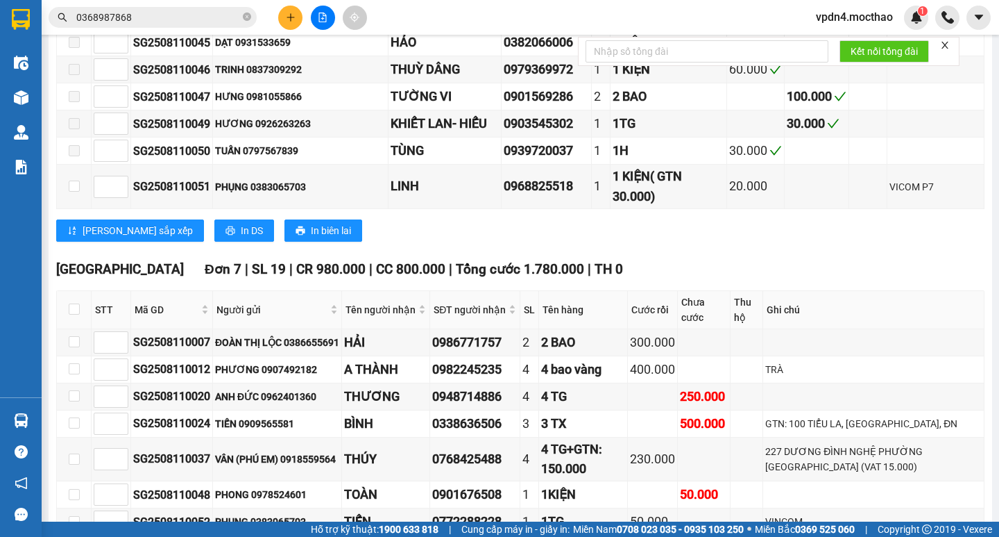
scroll to position [1351, 0]
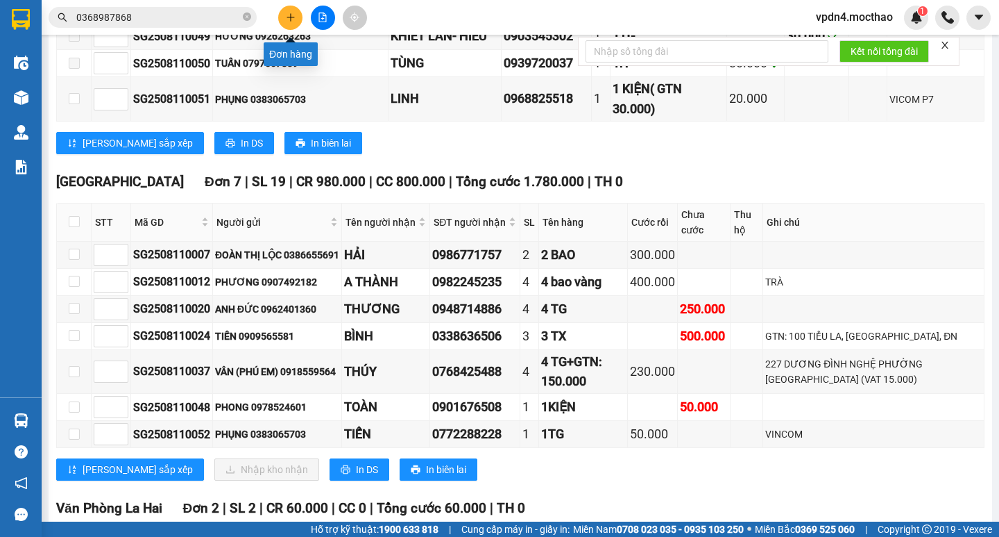
click at [288, 10] on button at bounding box center [290, 18] width 24 height 24
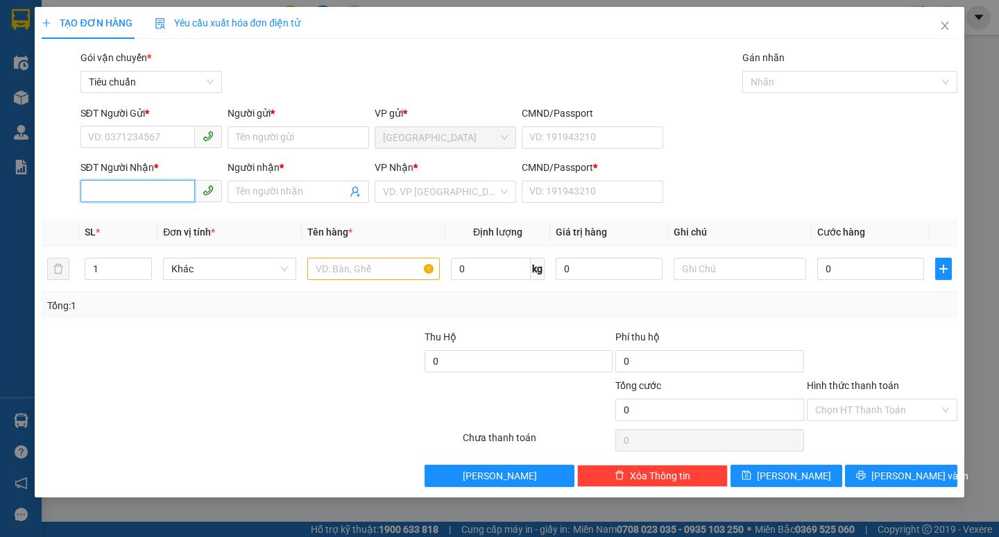
click at [132, 191] on input "SĐT Người Nhận *" at bounding box center [138, 191] width 115 height 22
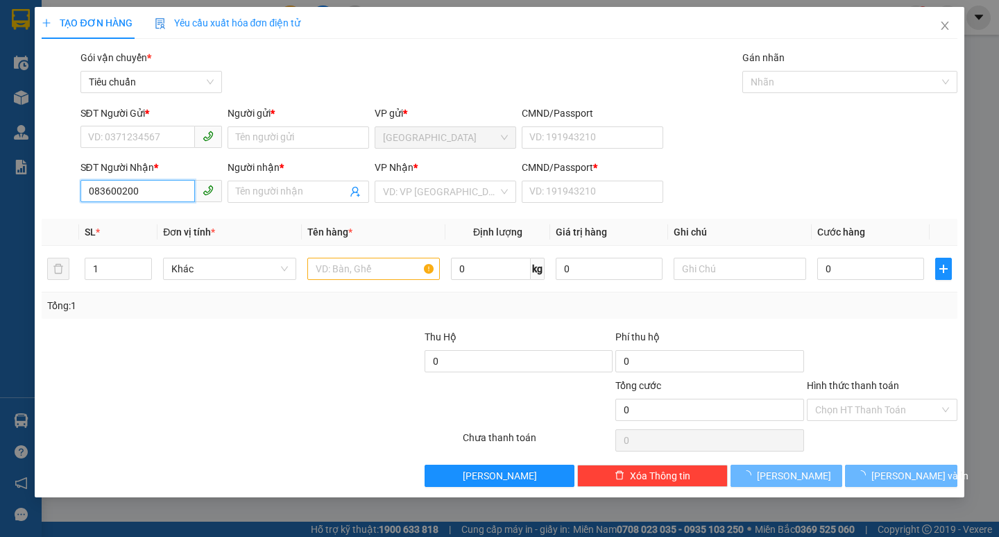
type input "0836002002"
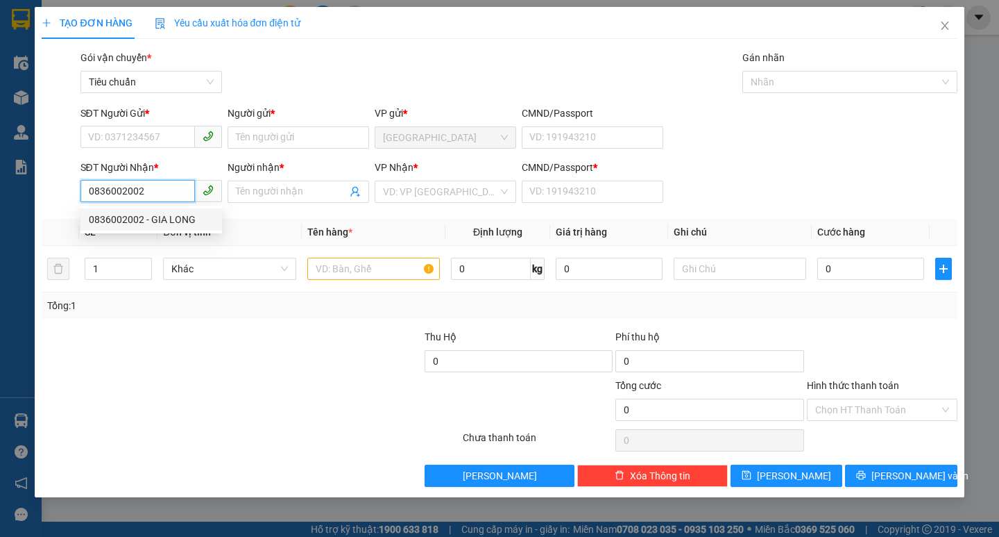
click at [160, 219] on div "0836002002 - GIA LONG" at bounding box center [151, 219] width 125 height 15
type input "GIA LONG"
type input "0"
type input "30.000"
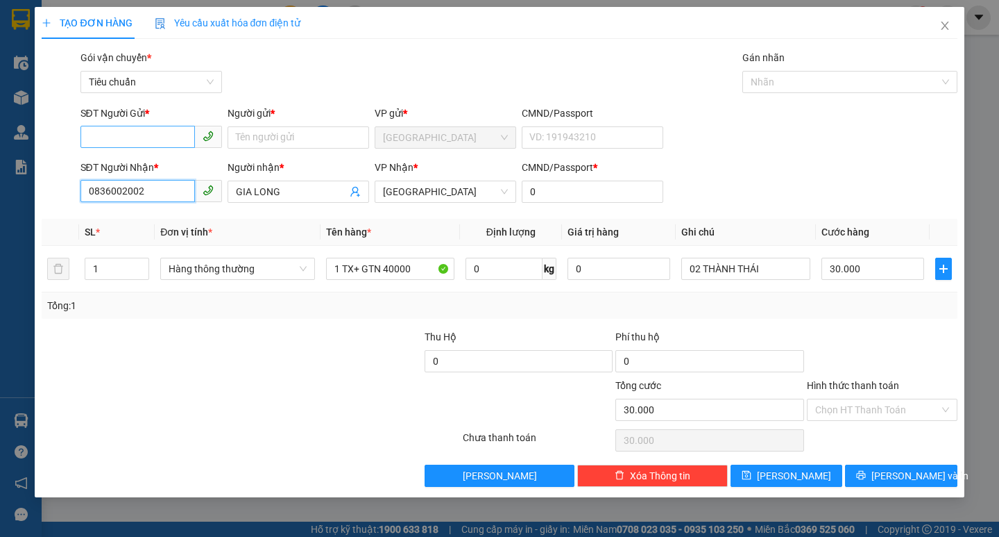
type input "0836002002"
click at [178, 131] on input "SĐT Người Gửi *" at bounding box center [138, 137] width 115 height 22
click at [185, 164] on div "0903142978 - DUY" at bounding box center [151, 165] width 125 height 15
type input "0903142978"
type input "DUY"
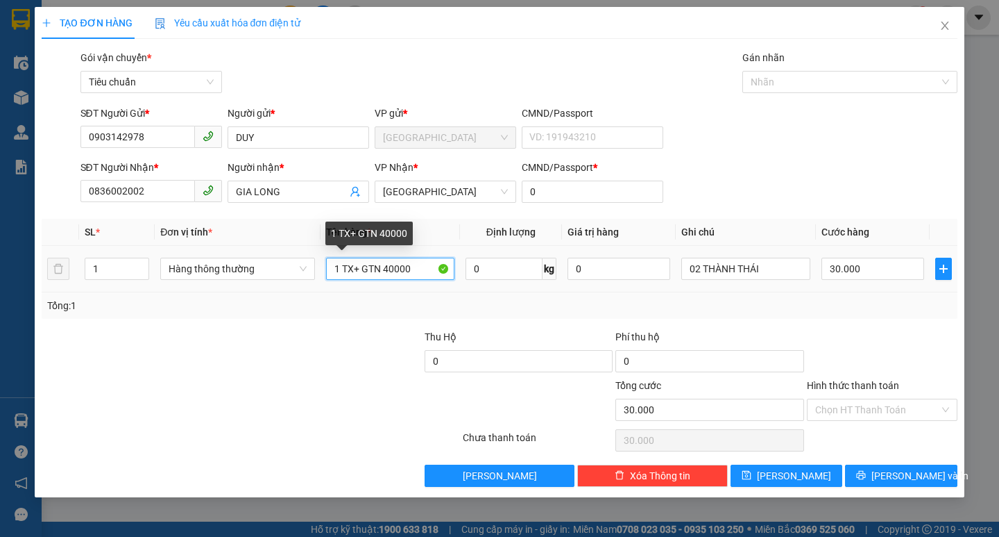
click at [355, 265] on input "1 TX+ GTN 40000" at bounding box center [390, 268] width 128 height 22
click at [390, 255] on div "1 TG+ GTN 40000" at bounding box center [370, 237] width 88 height 33
click at [391, 257] on input "1 TG+ GTN 40000" at bounding box center [390, 268] width 128 height 22
type input "1 TG+ GTN 50000"
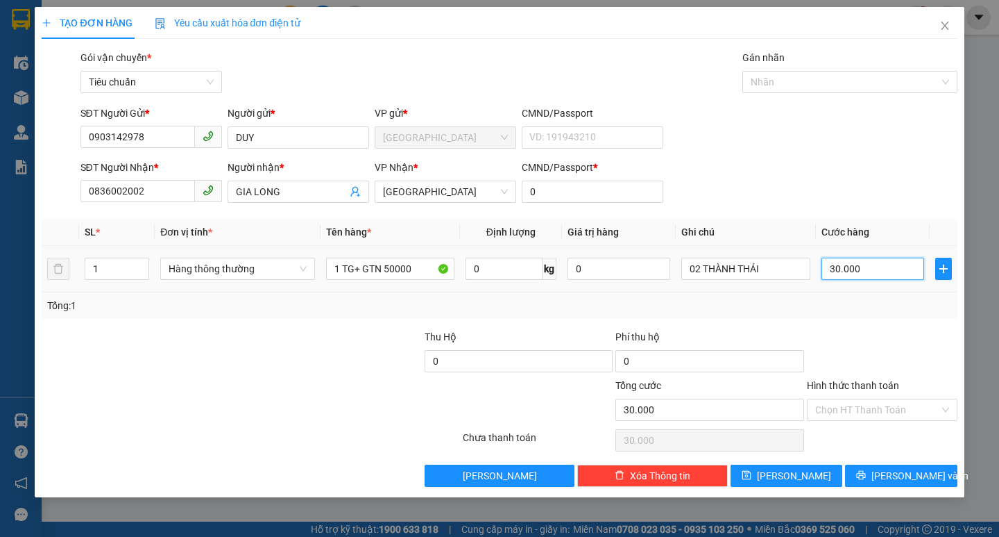
click at [873, 269] on input "30.000" at bounding box center [873, 268] width 103 height 22
type input "5"
type input "50"
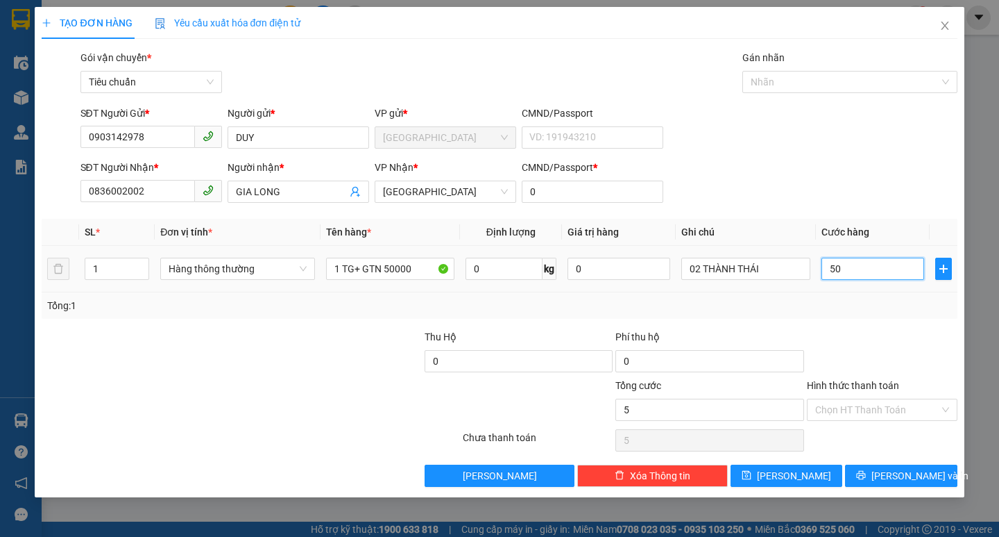
type input "50"
click at [870, 411] on input "Hình thức thanh toán" at bounding box center [878, 409] width 124 height 21
type input "50.000"
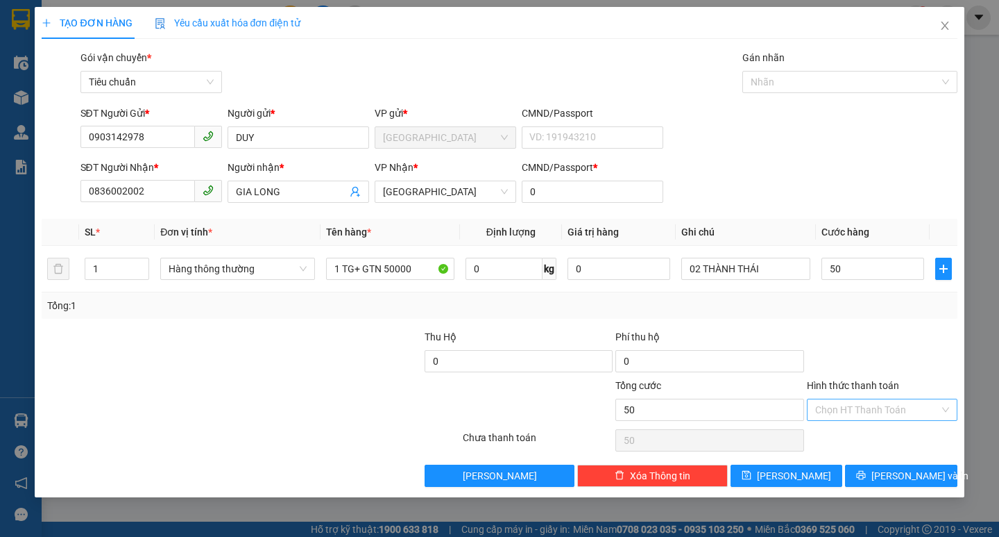
type input "50.000"
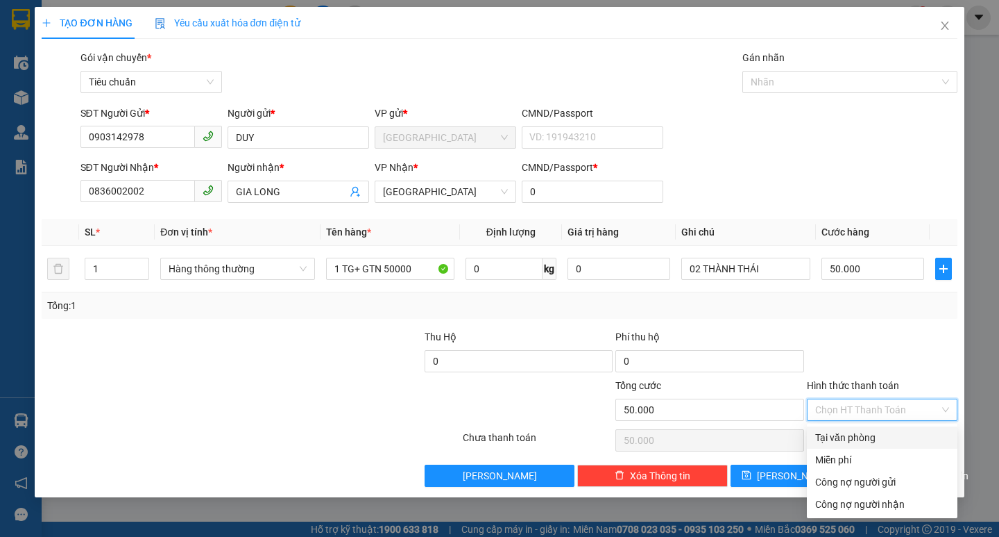
click at [865, 433] on div "Tại văn phòng" at bounding box center [883, 437] width 134 height 15
type input "0"
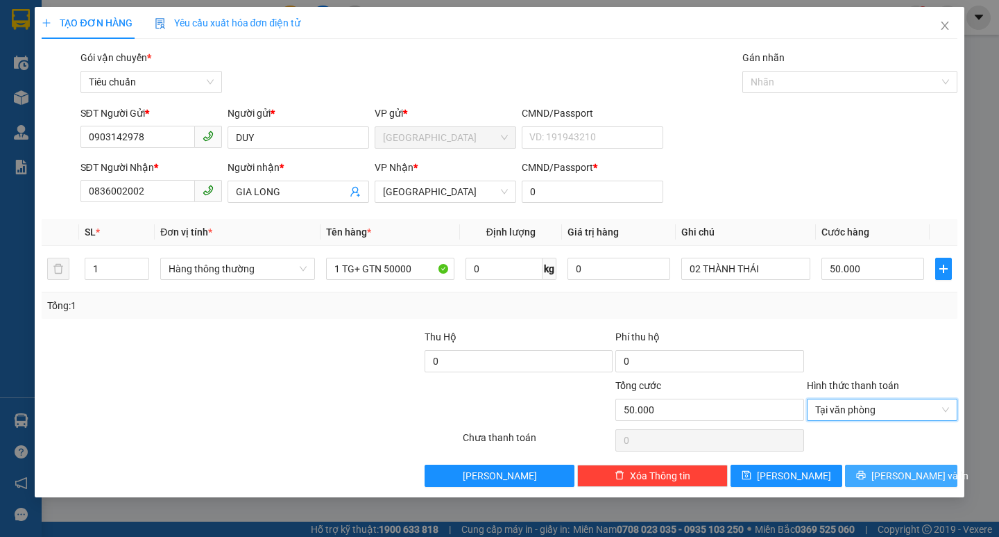
click at [890, 480] on span "[PERSON_NAME] và In" at bounding box center [920, 475] width 97 height 15
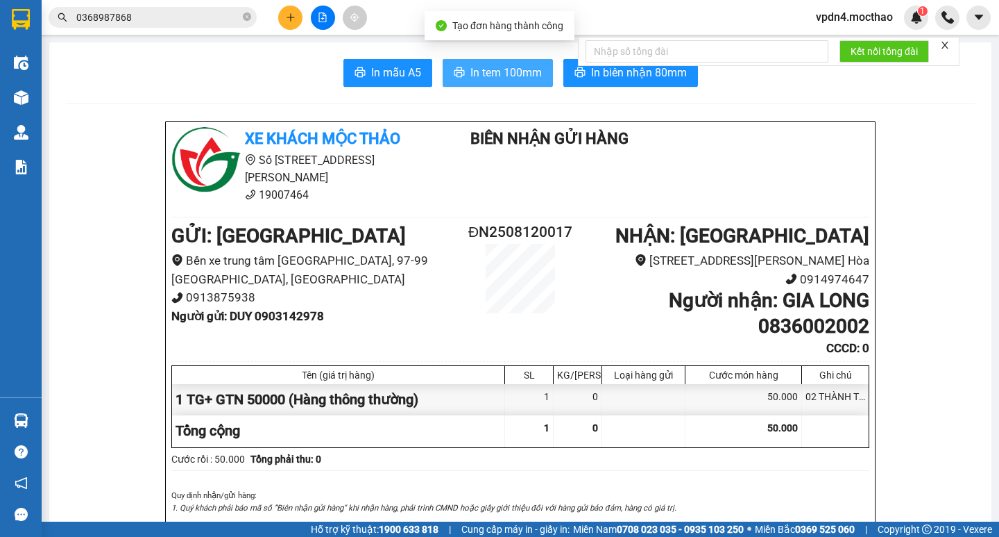
click at [484, 74] on span "In tem 100mm" at bounding box center [506, 72] width 71 height 17
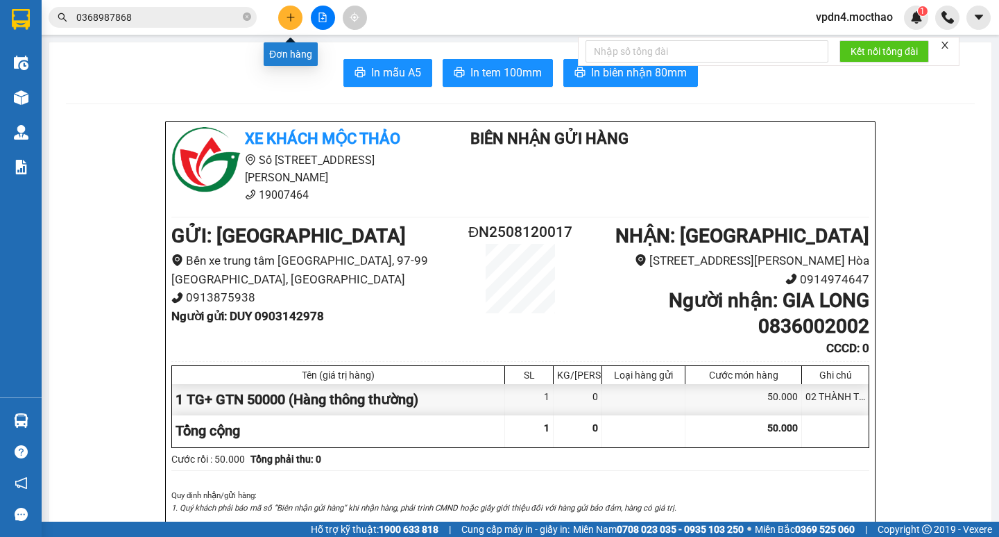
click at [296, 19] on button at bounding box center [290, 18] width 24 height 24
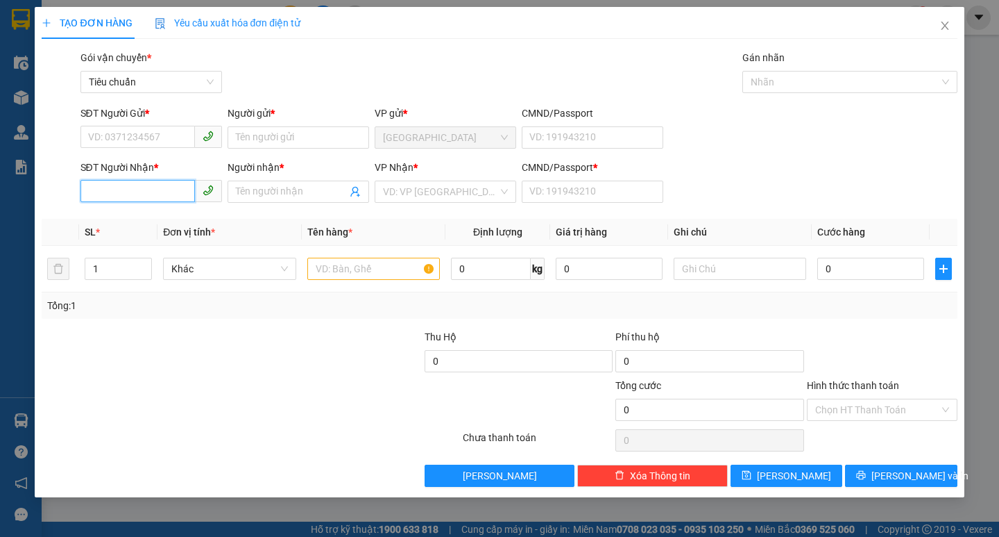
click at [144, 192] on input "SĐT Người Nhận *" at bounding box center [138, 191] width 115 height 22
click at [185, 210] on div "0988555539 - MINH VŨ" at bounding box center [157, 219] width 153 height 22
type input "0988555539"
type input "[PERSON_NAME]"
type input "0"
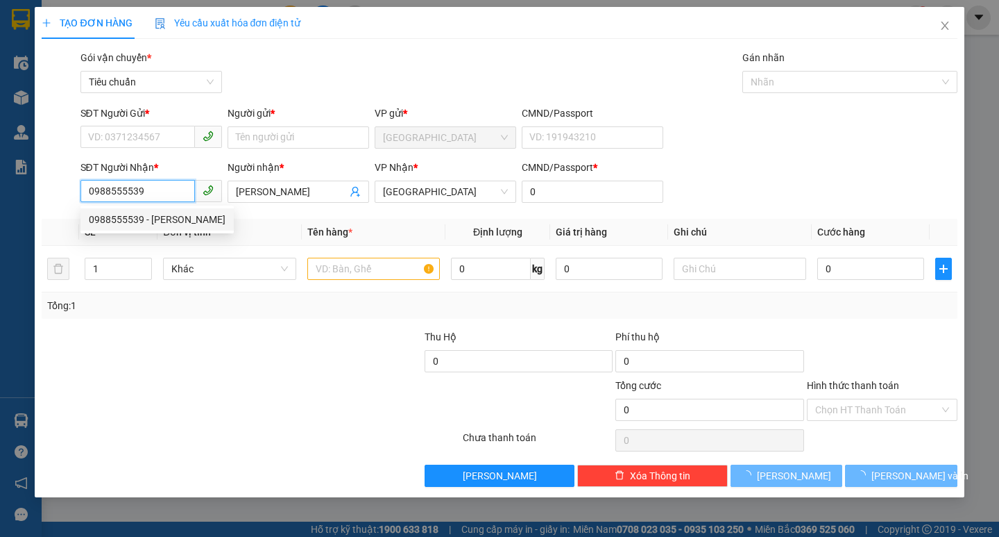
type input "550.000"
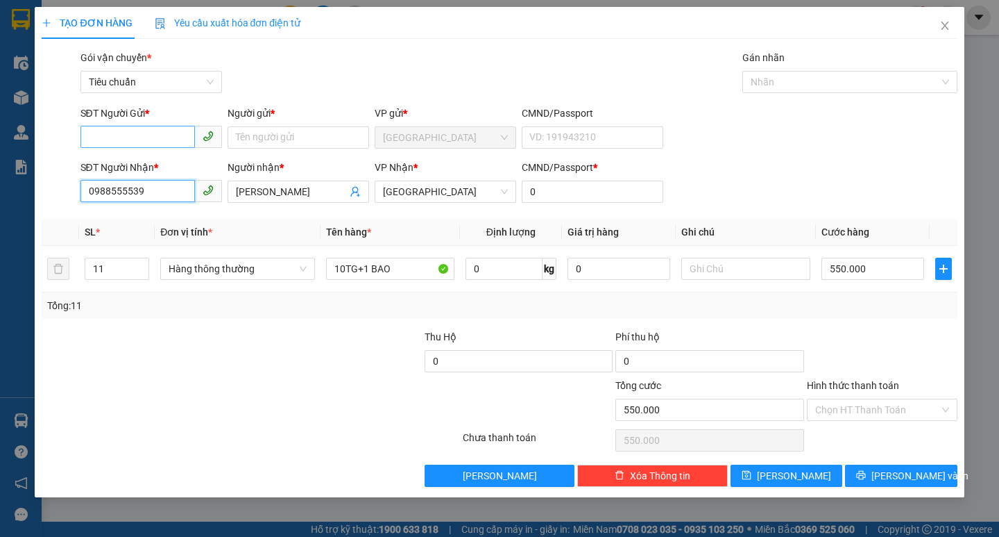
type input "0988555539"
click at [167, 130] on input "SĐT Người Gửi *" at bounding box center [138, 137] width 115 height 22
click at [174, 162] on div "02363638223 - CTY ĐẠI BẮC MIỀN TRUNG" at bounding box center [181, 165] width 185 height 15
type input "02363638223"
type input "CTY ĐẠI BẮC MIỀN TRUNG"
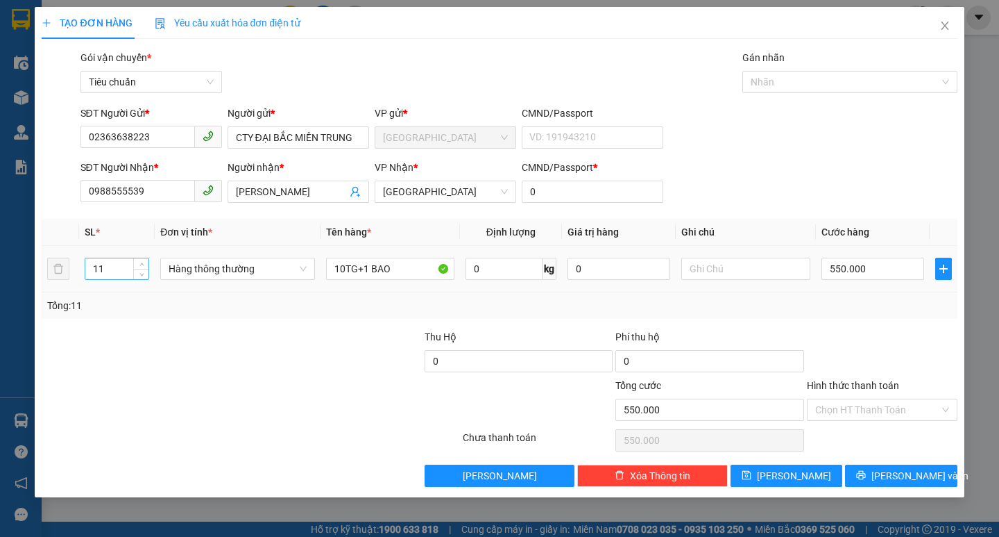
click at [131, 267] on input "11" at bounding box center [117, 268] width 64 height 21
type input "1"
type input "4"
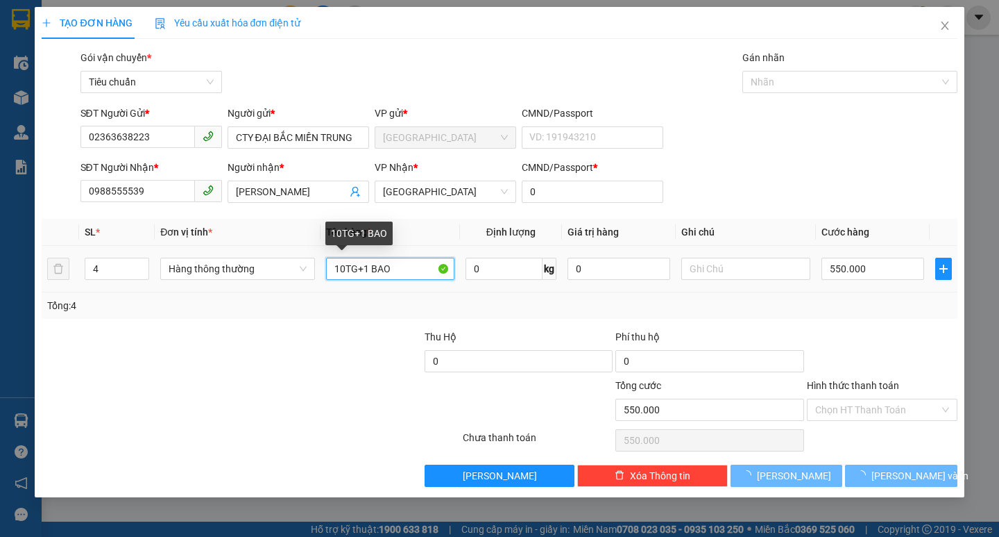
click at [417, 262] on input "10TG+1 BAO" at bounding box center [390, 268] width 128 height 22
type input "0"
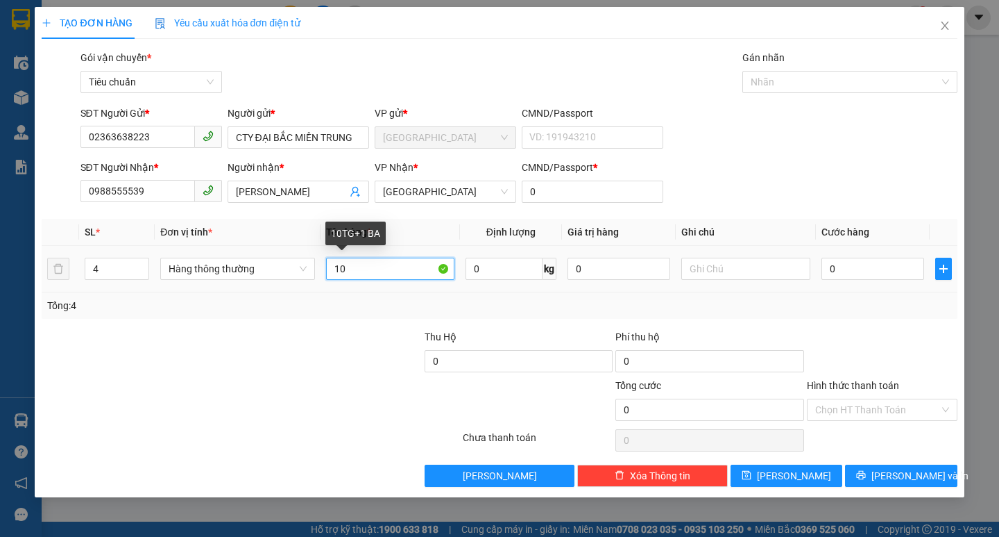
type input "1"
type input "4TG"
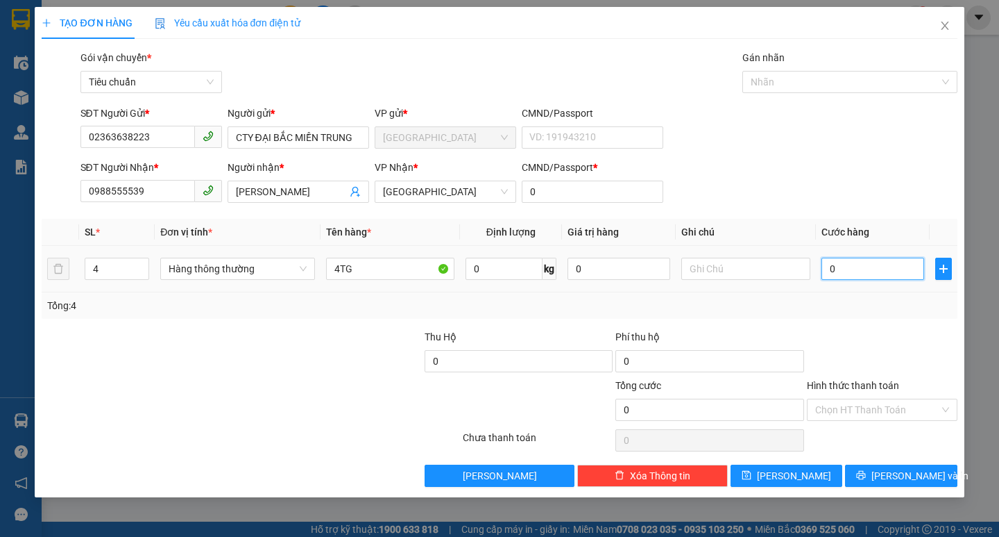
click at [865, 278] on input "0" at bounding box center [873, 268] width 103 height 22
type input "1"
type input "16"
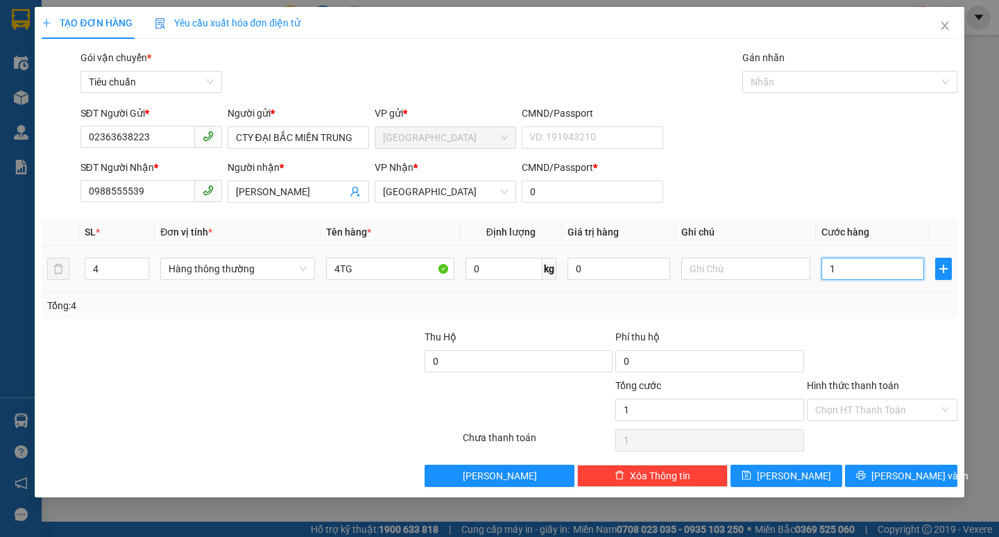
type input "16"
type input "160"
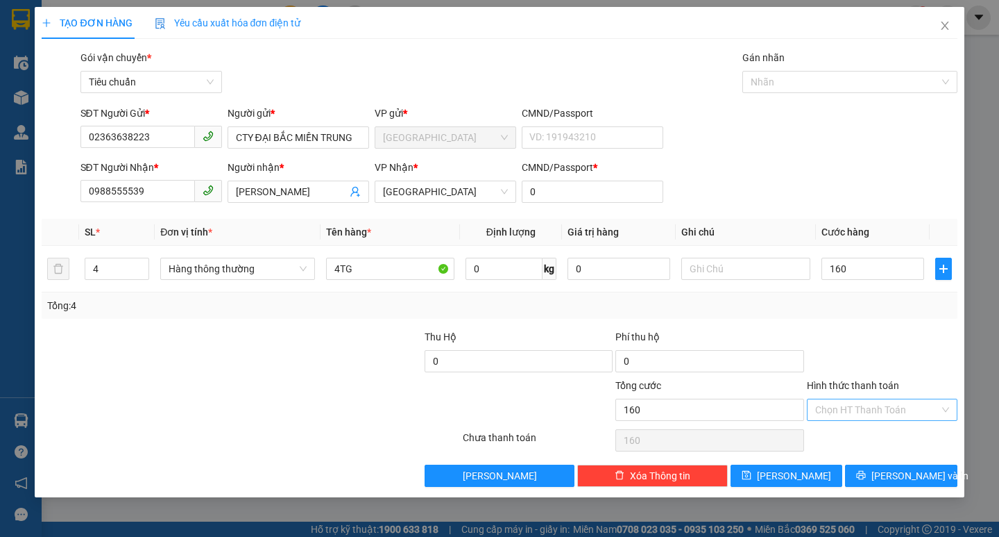
click at [877, 412] on input "Hình thức thanh toán" at bounding box center [878, 409] width 124 height 21
type input "160.000"
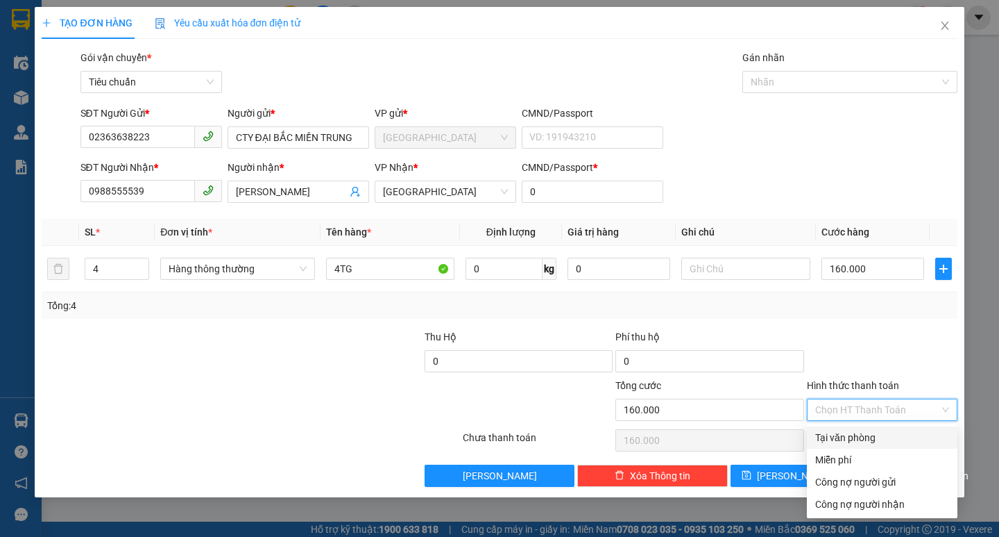
drag, startPoint x: 877, startPoint y: 436, endPoint x: 890, endPoint y: 466, distance: 32.4
click at [877, 437] on div "Tại văn phòng" at bounding box center [883, 437] width 134 height 15
type input "0"
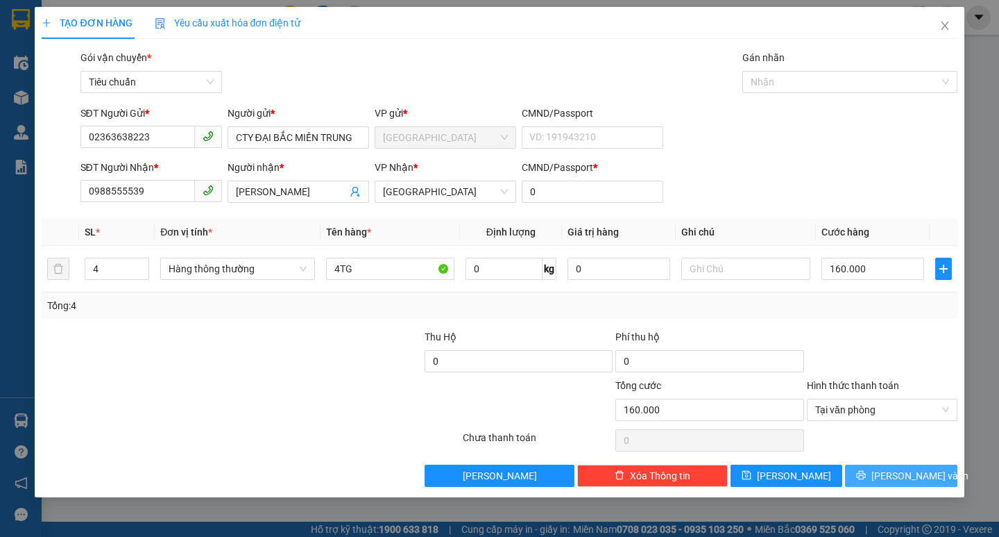
click at [909, 465] on button "[PERSON_NAME] và In" at bounding box center [901, 475] width 112 height 22
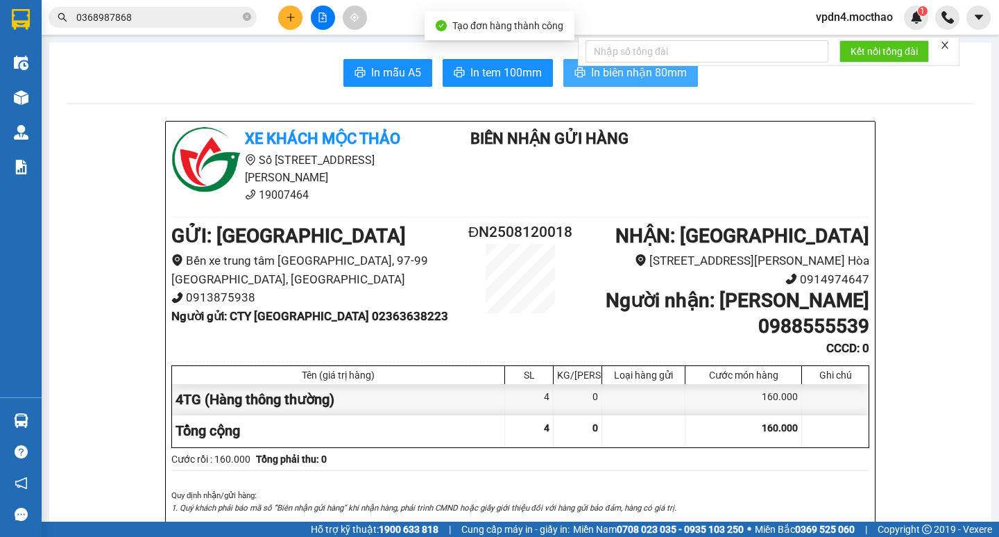
click at [591, 73] on span "In biên nhận 80mm" at bounding box center [639, 72] width 96 height 17
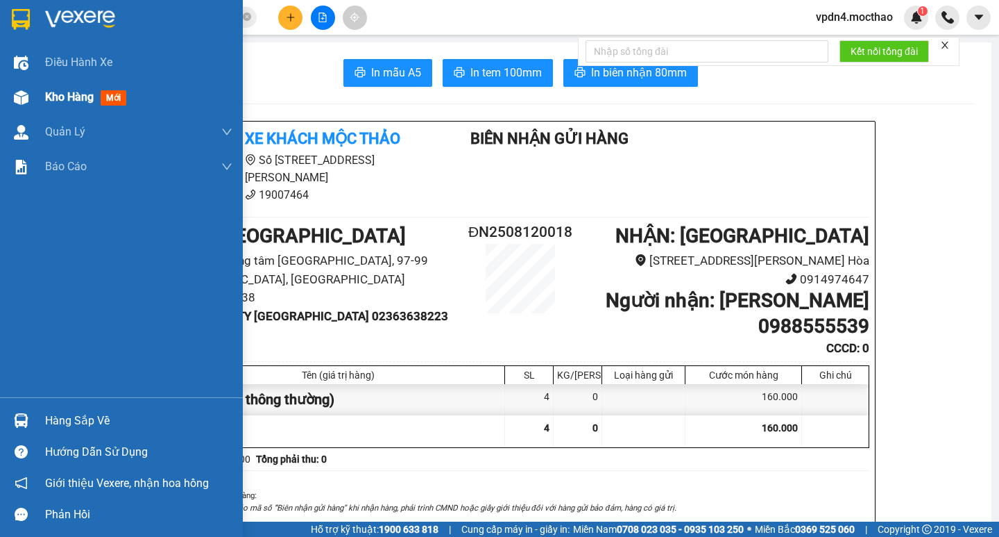
click at [50, 88] on div "Kho hàng mới" at bounding box center [88, 96] width 87 height 17
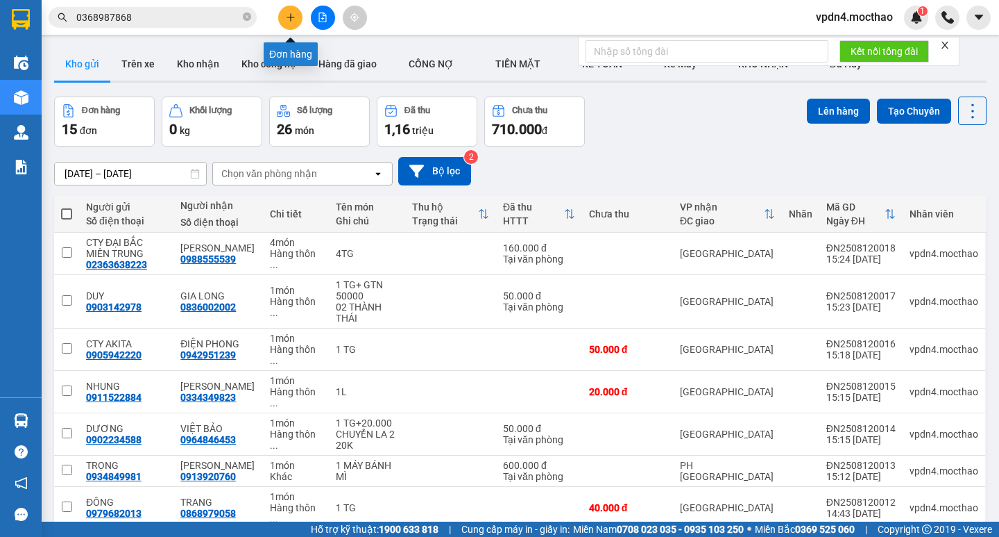
click at [291, 24] on button at bounding box center [290, 18] width 24 height 24
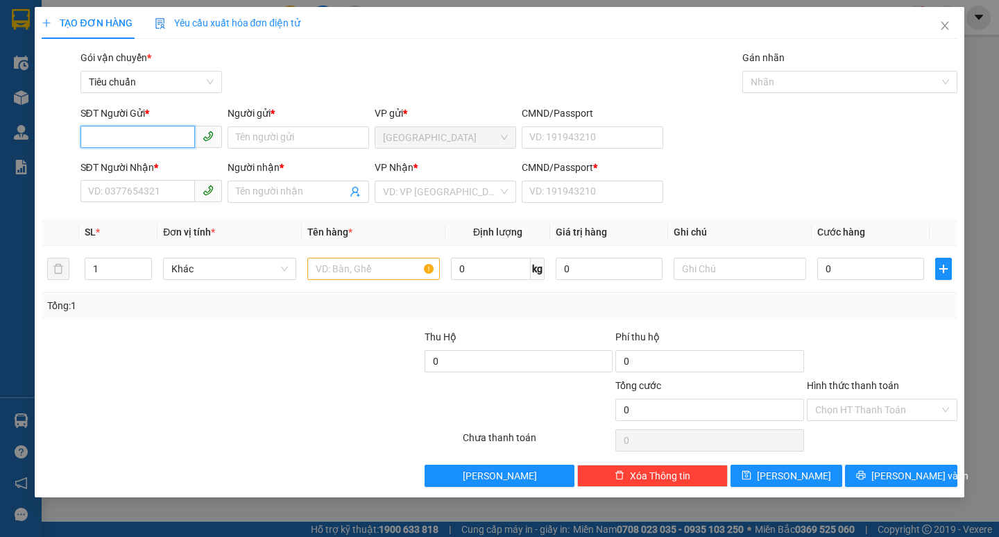
click at [149, 135] on input "SĐT Người Gửi *" at bounding box center [138, 137] width 115 height 22
type input "0763785071"
click at [174, 168] on div "0763785071 - BÌNH" at bounding box center [151, 165] width 125 height 15
type input "BÌNH"
type input "0763785071"
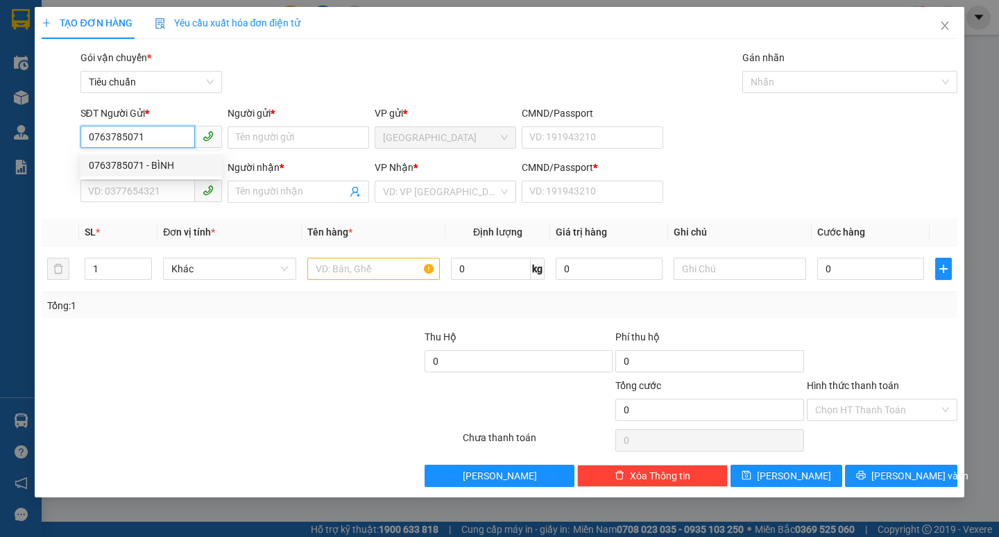
type input "BÌNH"
type input "0"
type input "350.000"
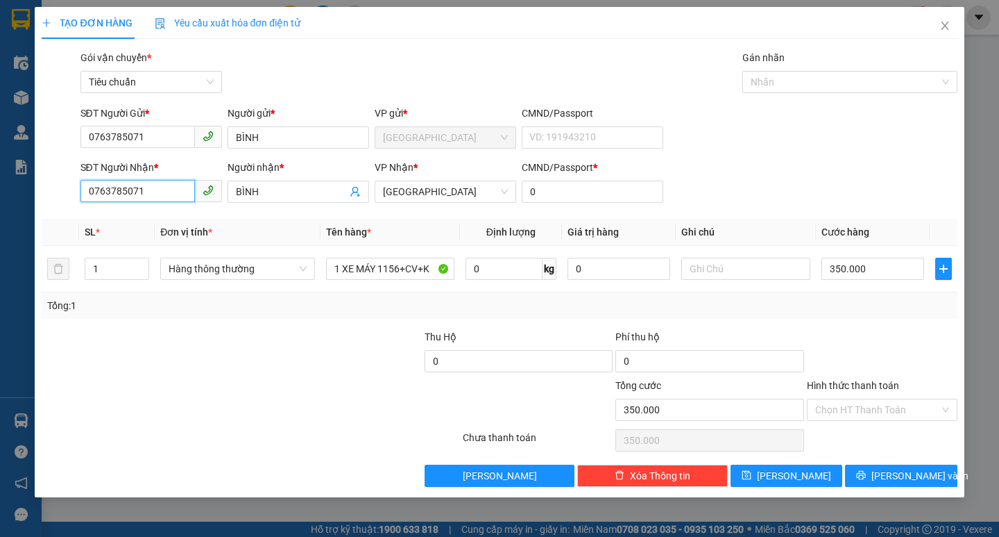
click at [166, 198] on input "0763785071" at bounding box center [138, 191] width 115 height 22
click at [286, 193] on input "BÌNH" at bounding box center [291, 191] width 111 height 15
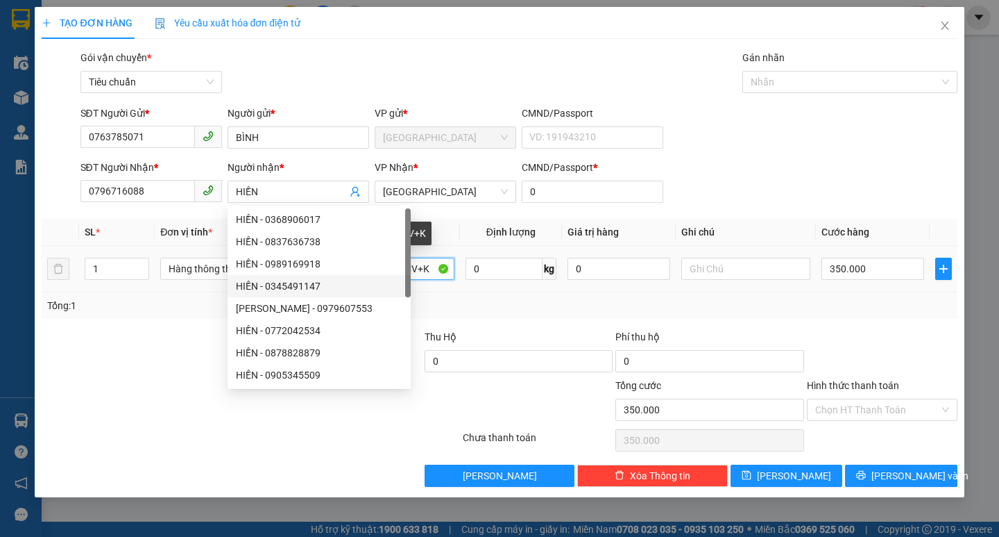
click at [432, 262] on input "1 XE MÁY 1156+CV+K" at bounding box center [390, 268] width 128 height 22
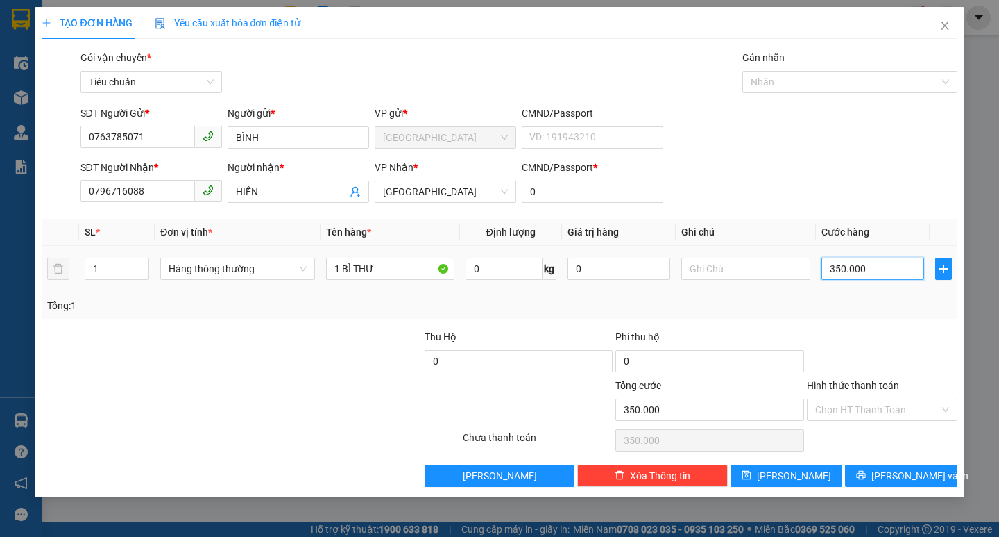
click at [830, 274] on input "350.000" at bounding box center [873, 268] width 103 height 22
click at [830, 412] on input "Hình thức thanh toán" at bounding box center [878, 409] width 124 height 21
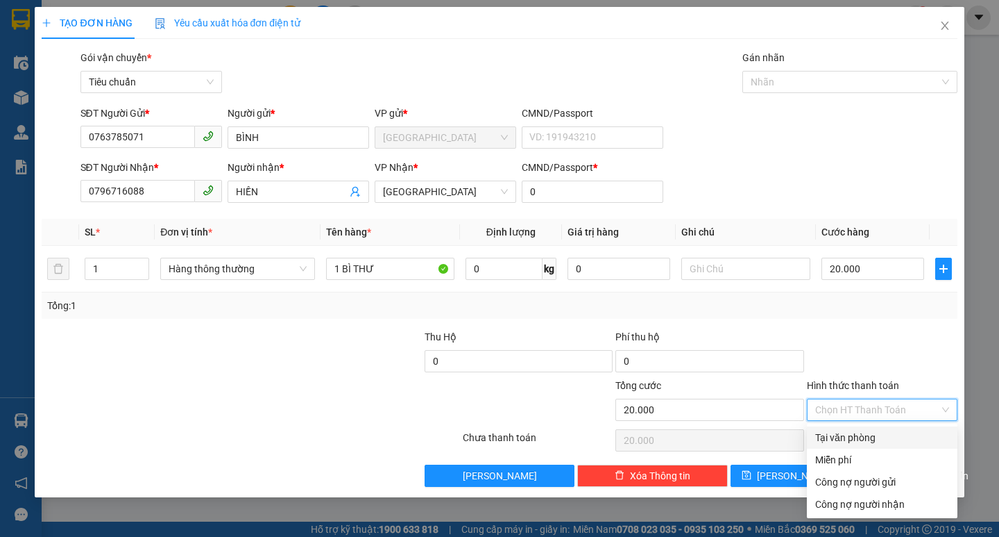
click at [846, 436] on div "Tại văn phòng" at bounding box center [883, 437] width 134 height 15
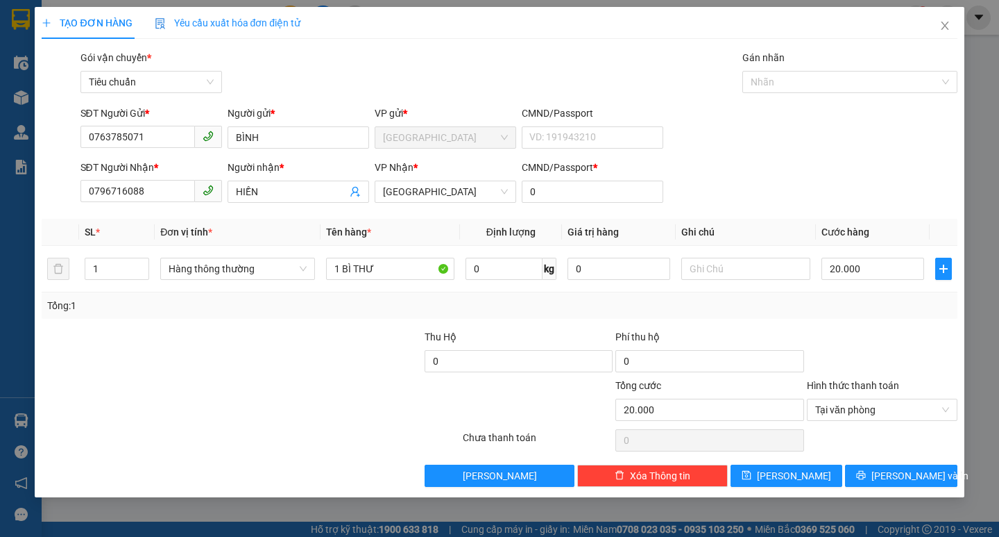
click at [931, 463] on div "Transit Pickup Surcharge Ids Transit Deliver Surcharge Ids Transit Deliver Surc…" at bounding box center [499, 268] width 915 height 437
click at [907, 475] on span "[PERSON_NAME] và In" at bounding box center [920, 475] width 97 height 15
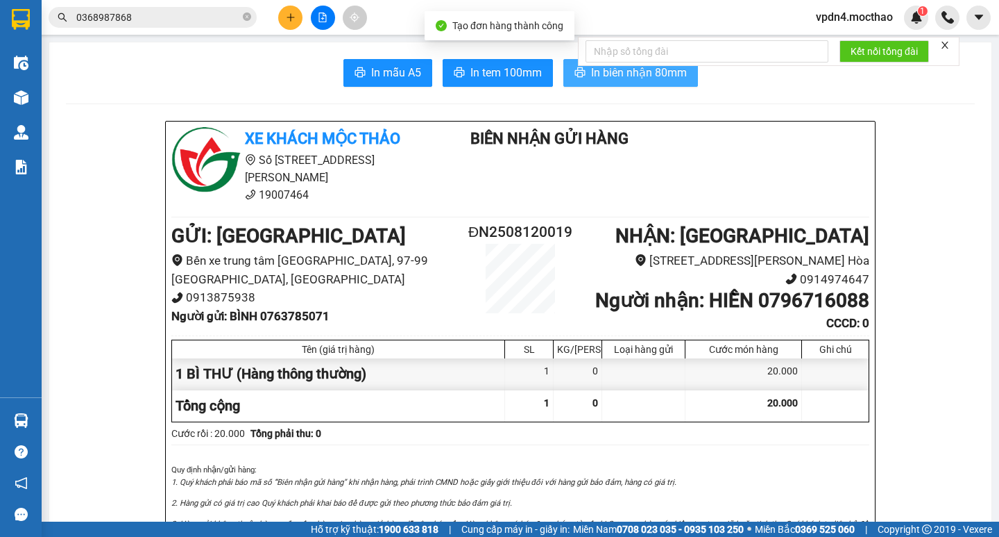
click at [625, 76] on span "In biên nhận 80mm" at bounding box center [639, 72] width 96 height 17
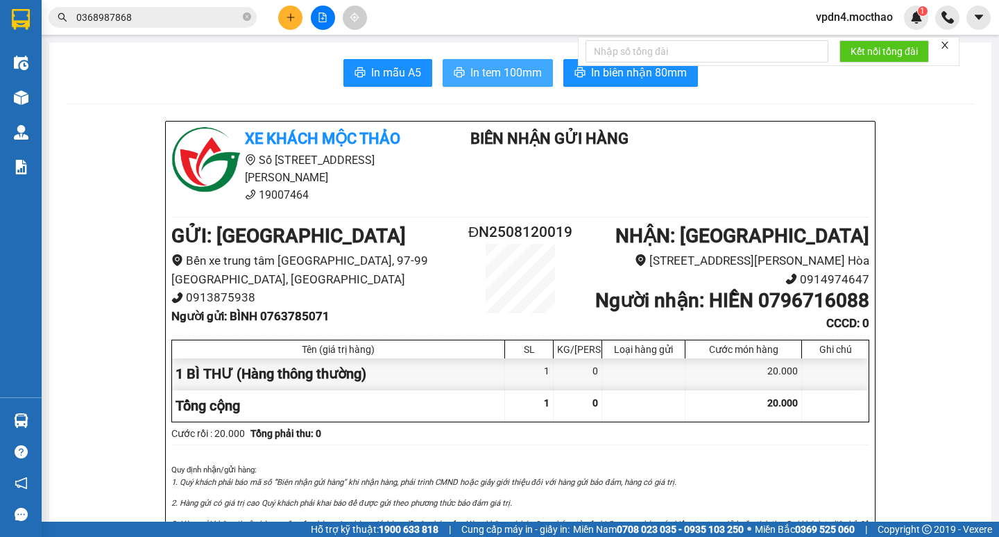
click at [502, 61] on button "In tem 100mm" at bounding box center [498, 73] width 110 height 28
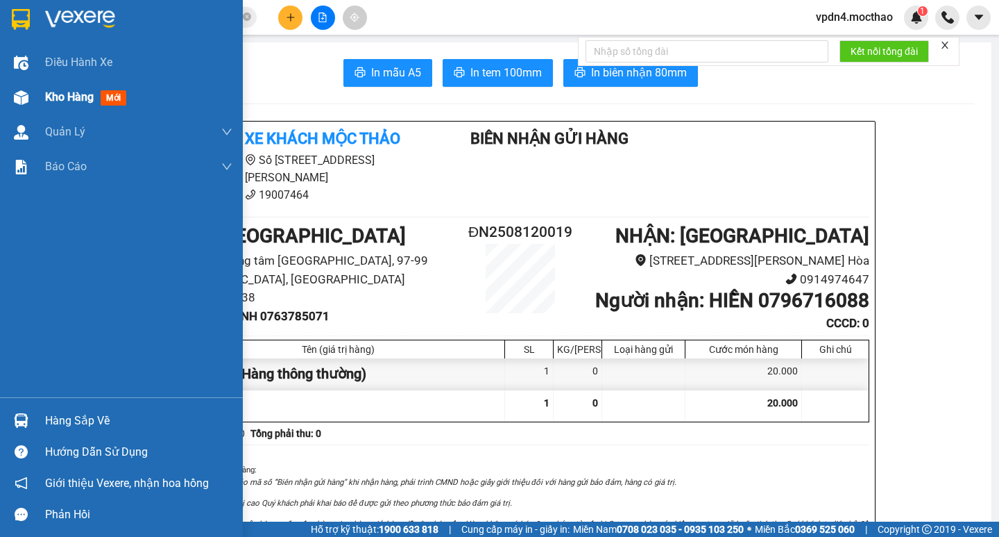
click at [51, 96] on span "Kho hàng" at bounding box center [69, 96] width 49 height 13
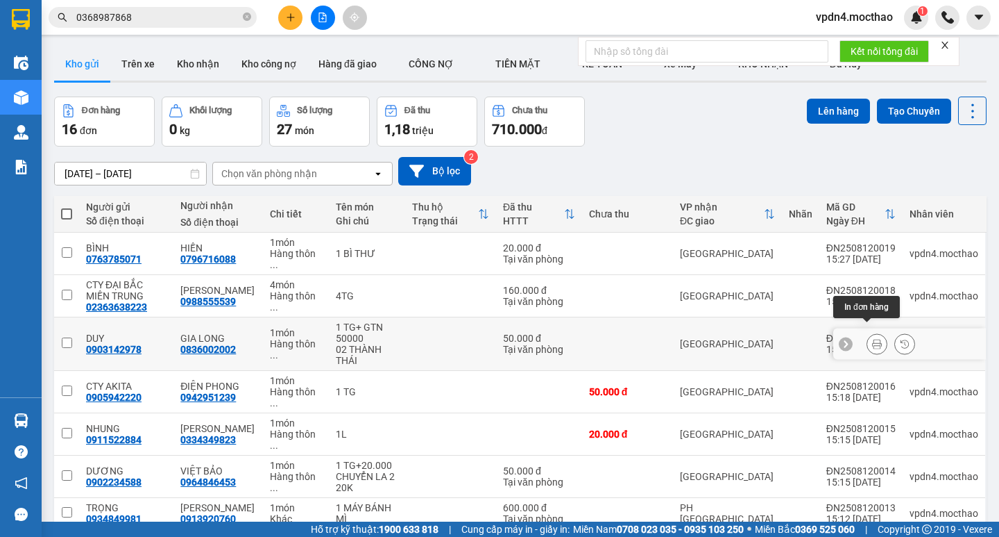
click at [874, 332] on button at bounding box center [877, 344] width 19 height 24
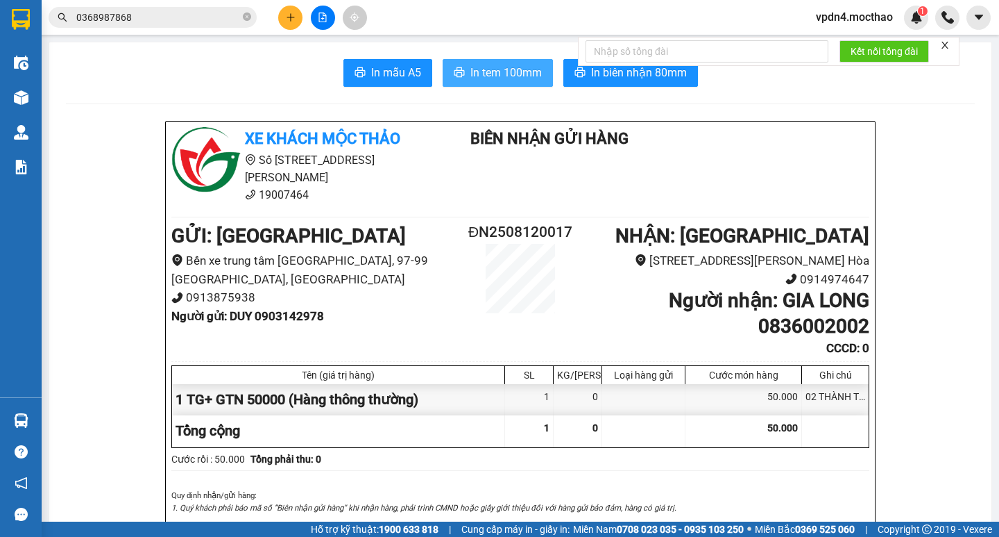
click at [532, 74] on span "In tem 100mm" at bounding box center [506, 72] width 71 height 17
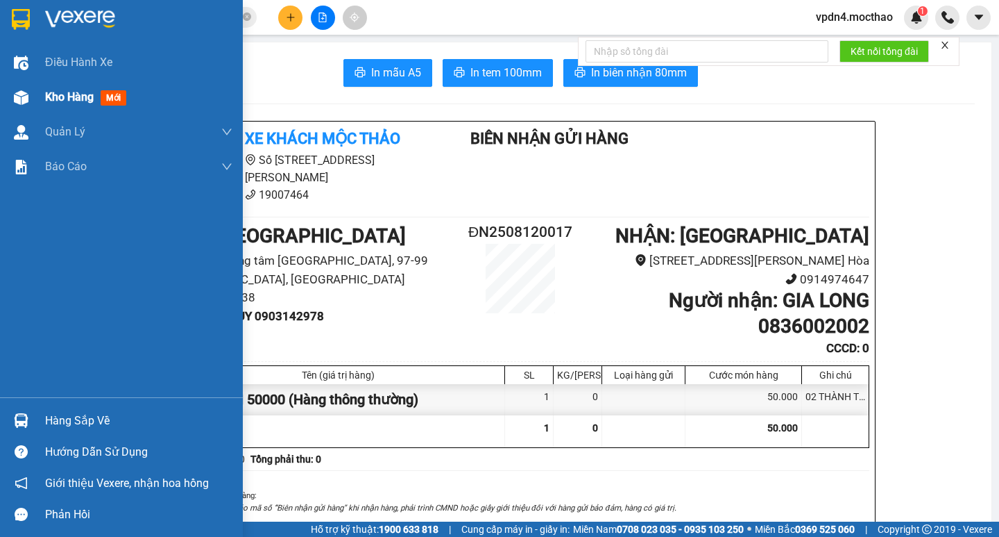
click at [45, 96] on span "Kho hàng" at bounding box center [69, 96] width 49 height 13
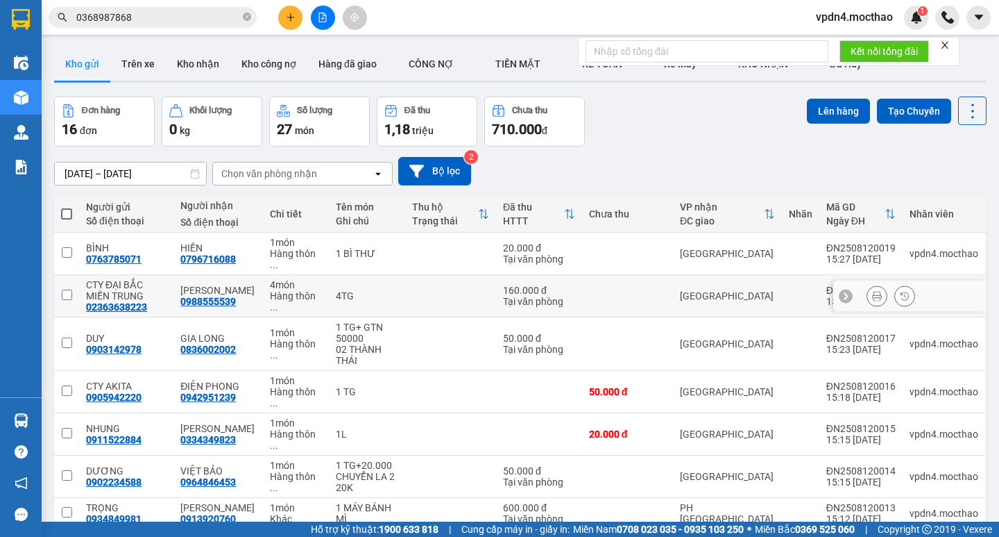
click at [872, 291] on icon at bounding box center [877, 296] width 10 height 10
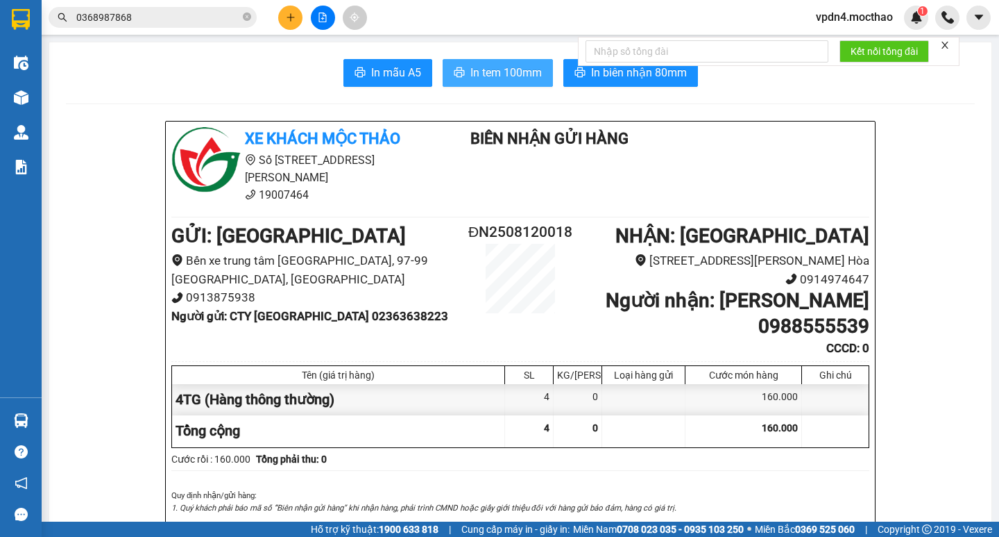
click at [496, 73] on span "In tem 100mm" at bounding box center [506, 72] width 71 height 17
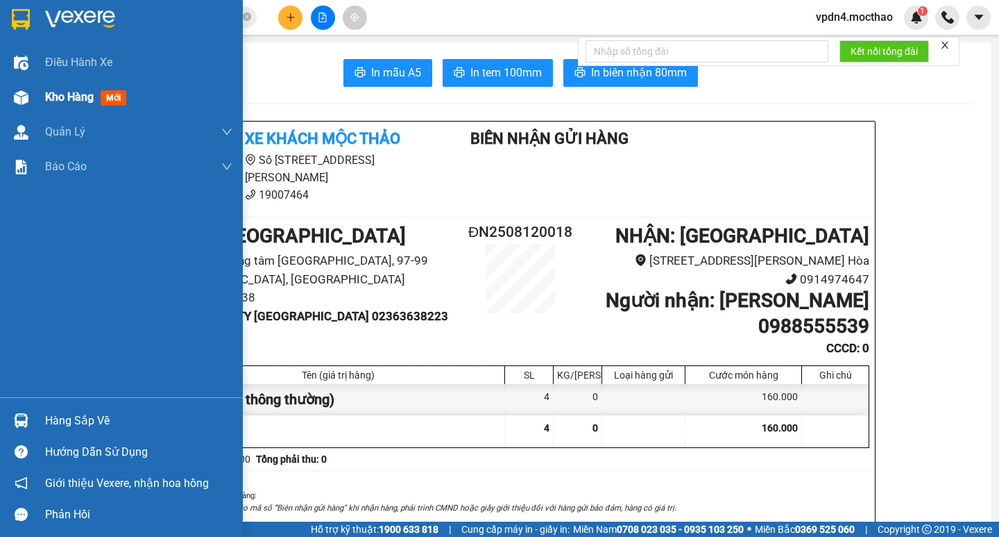
click at [62, 98] on span "Kho hàng" at bounding box center [69, 96] width 49 height 13
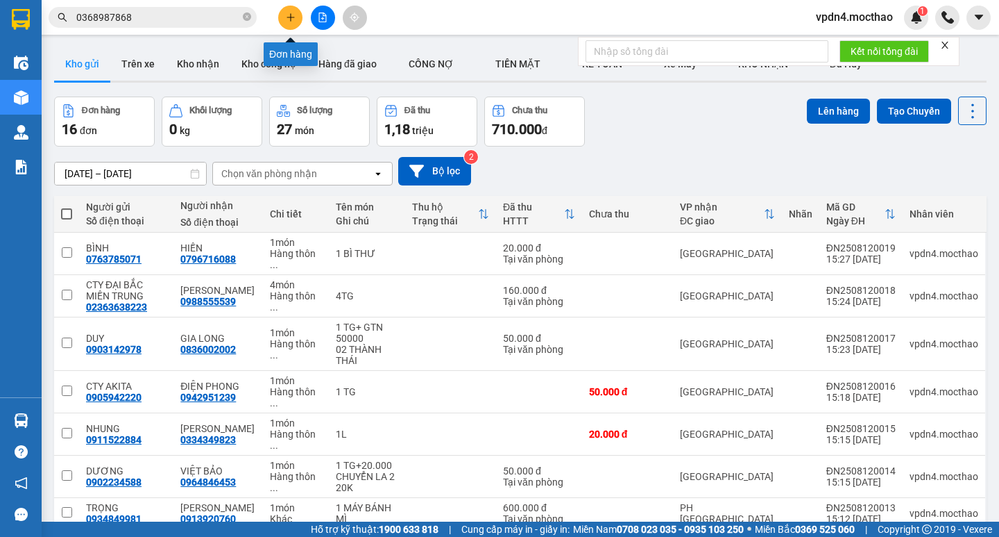
click at [298, 16] on button at bounding box center [290, 18] width 24 height 24
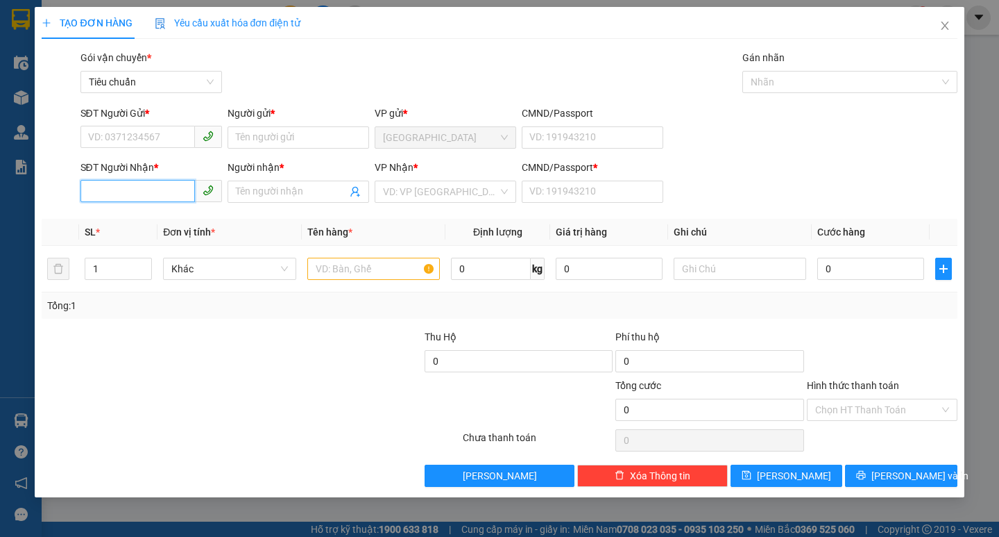
click at [117, 190] on input "SĐT Người Nhận *" at bounding box center [138, 191] width 115 height 22
click at [142, 219] on div "0906563939 - QUÝ" at bounding box center [151, 219] width 125 height 15
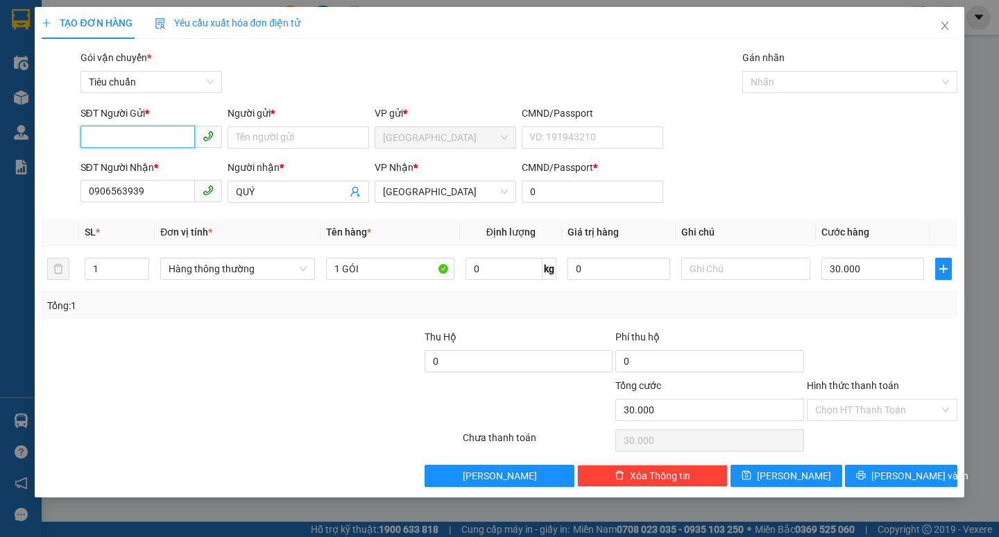
click at [170, 144] on input "SĐT Người Gửi *" at bounding box center [138, 137] width 115 height 22
click at [175, 167] on div "0983339220 - ĐÔI" at bounding box center [151, 165] width 125 height 15
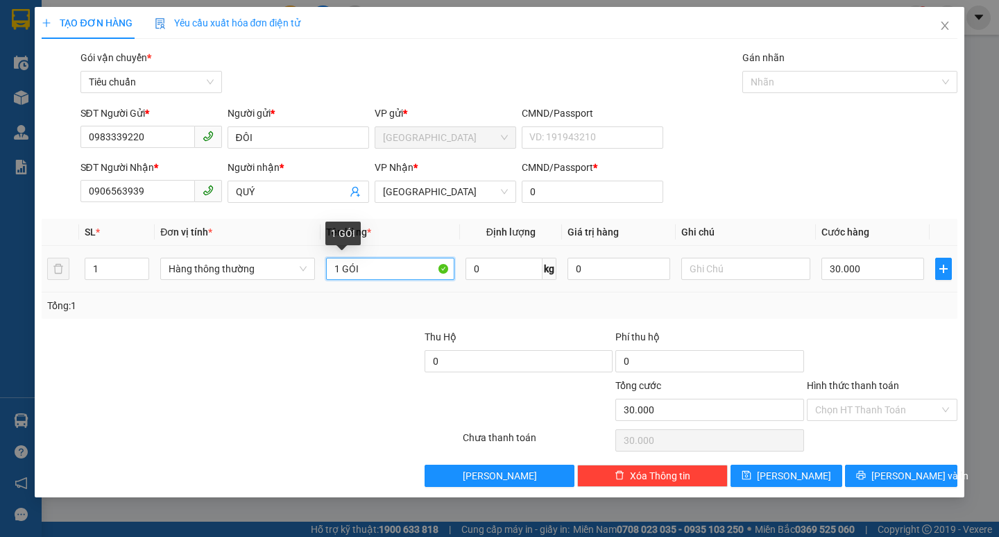
click at [389, 276] on input "1 GÓI" at bounding box center [390, 268] width 128 height 22
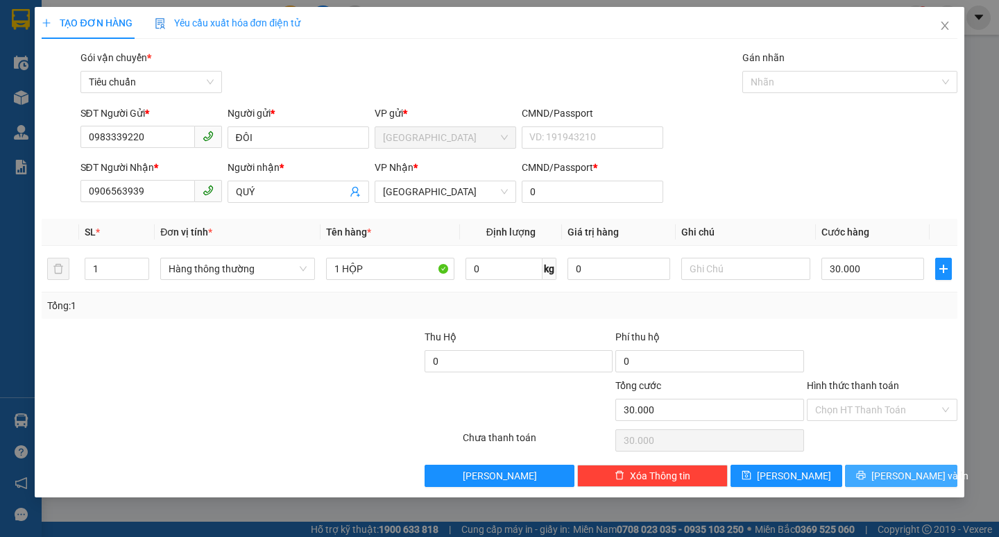
click at [892, 468] on span "[PERSON_NAME] và In" at bounding box center [920, 475] width 97 height 15
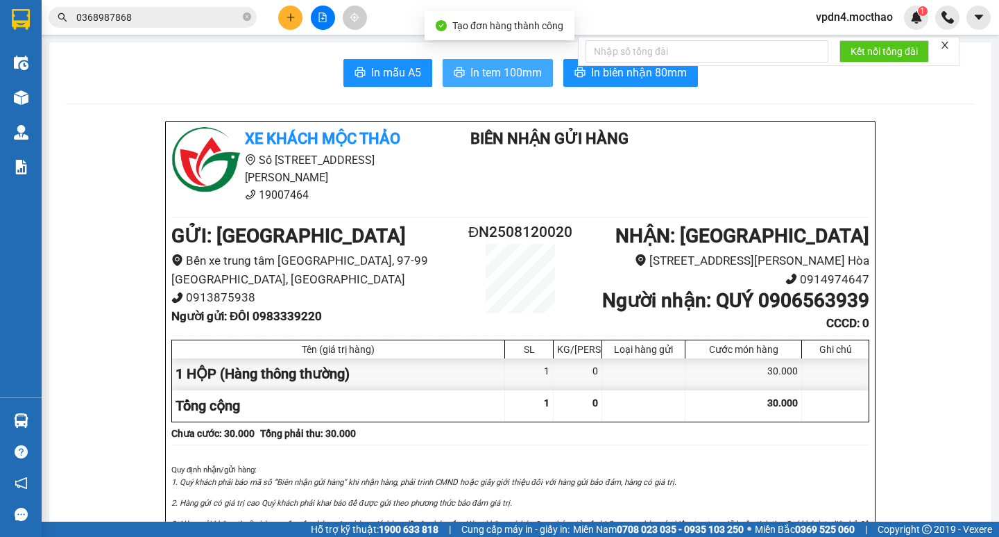
click at [475, 79] on span "In tem 100mm" at bounding box center [506, 72] width 71 height 17
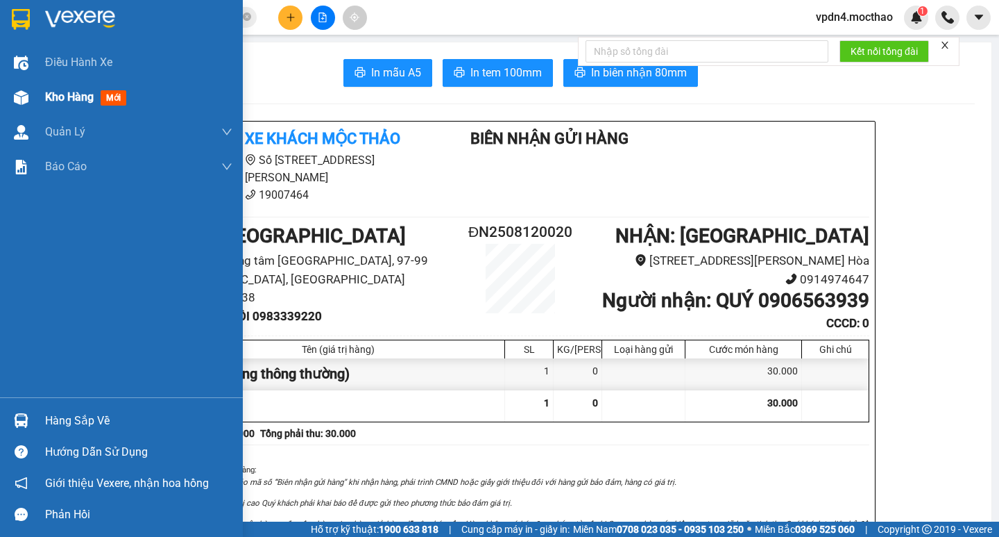
click at [62, 100] on span "Kho hàng" at bounding box center [69, 96] width 49 height 13
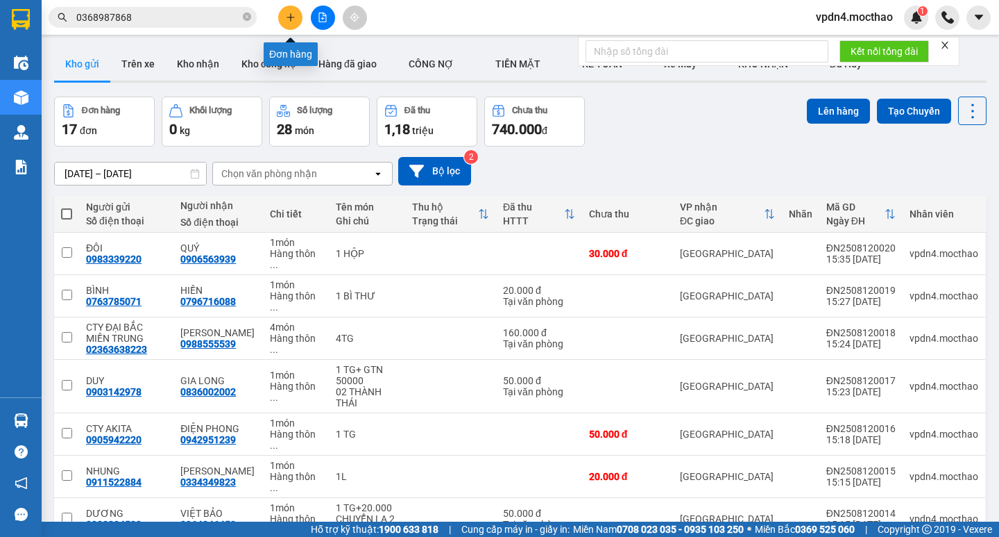
click at [284, 12] on button at bounding box center [290, 18] width 24 height 24
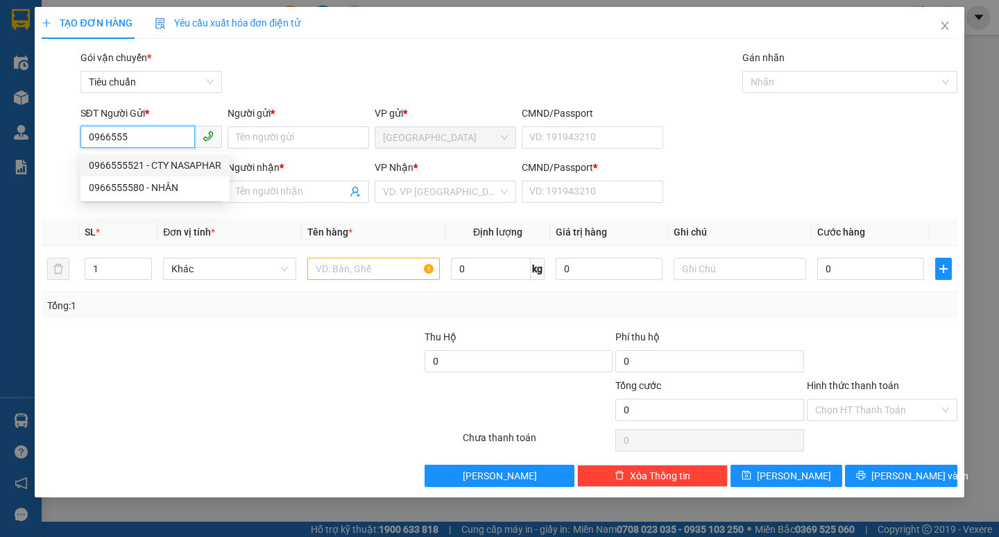
click at [164, 160] on div "0966555521 - CTY NASAPHAR" at bounding box center [155, 165] width 133 height 15
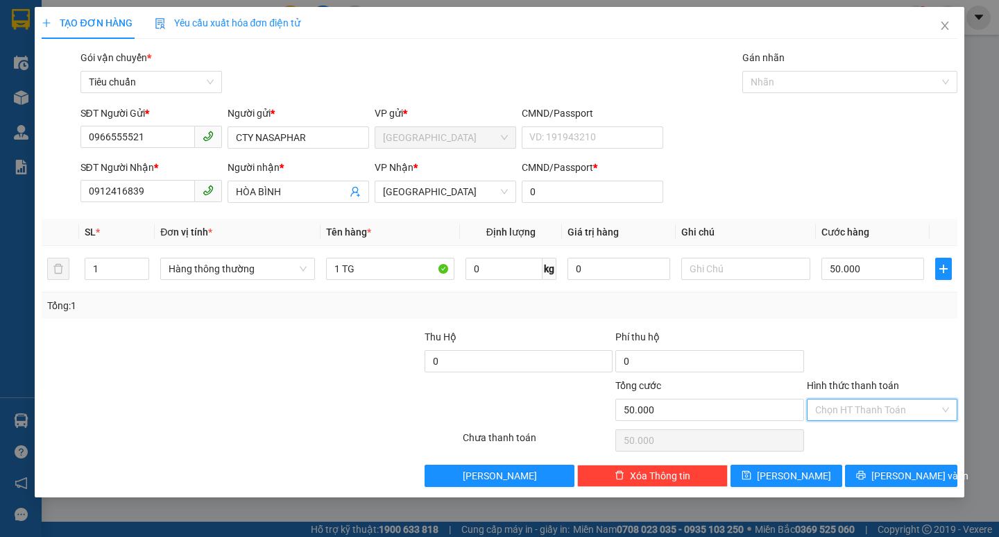
click at [885, 405] on input "Hình thức thanh toán" at bounding box center [878, 409] width 124 height 21
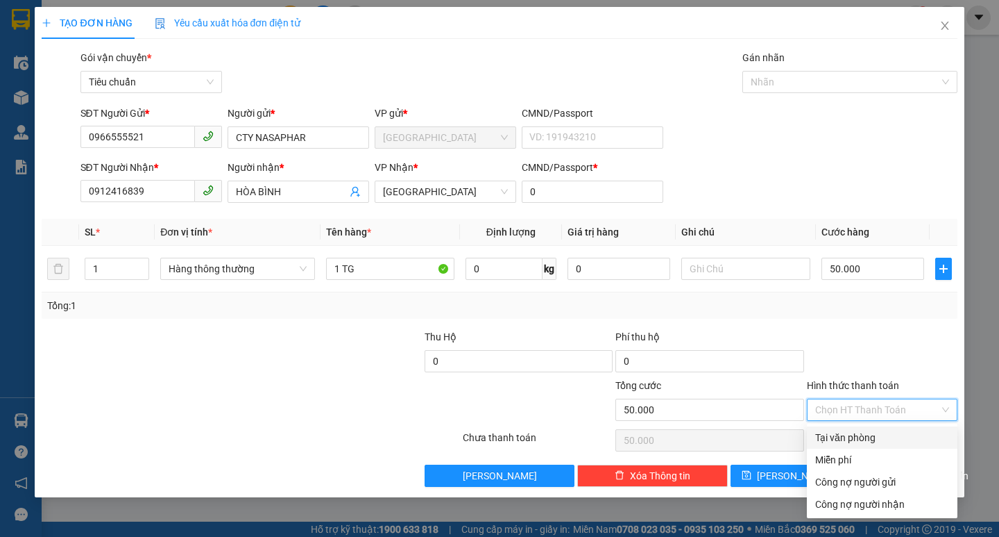
click at [872, 438] on div "Tại văn phòng" at bounding box center [883, 437] width 134 height 15
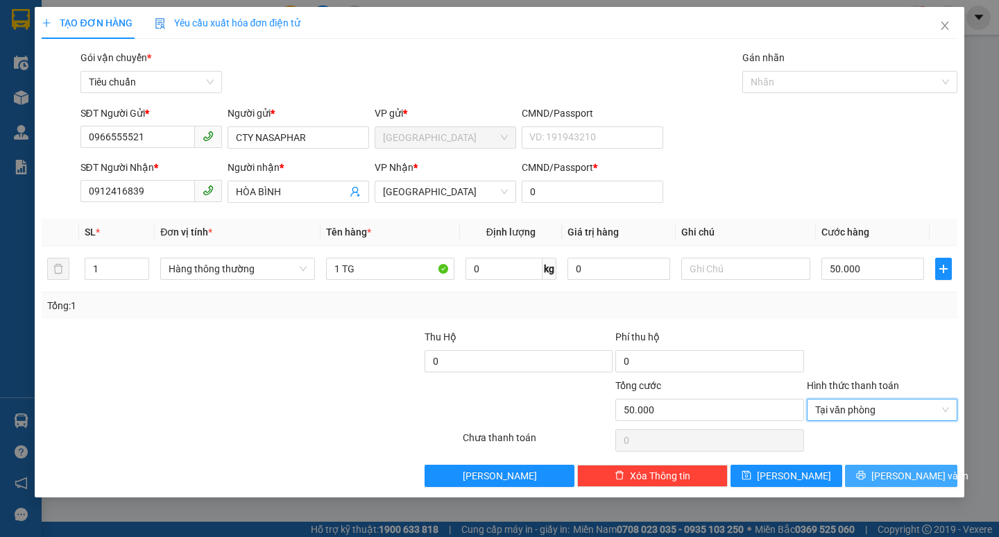
click at [902, 476] on span "[PERSON_NAME] và In" at bounding box center [920, 475] width 97 height 15
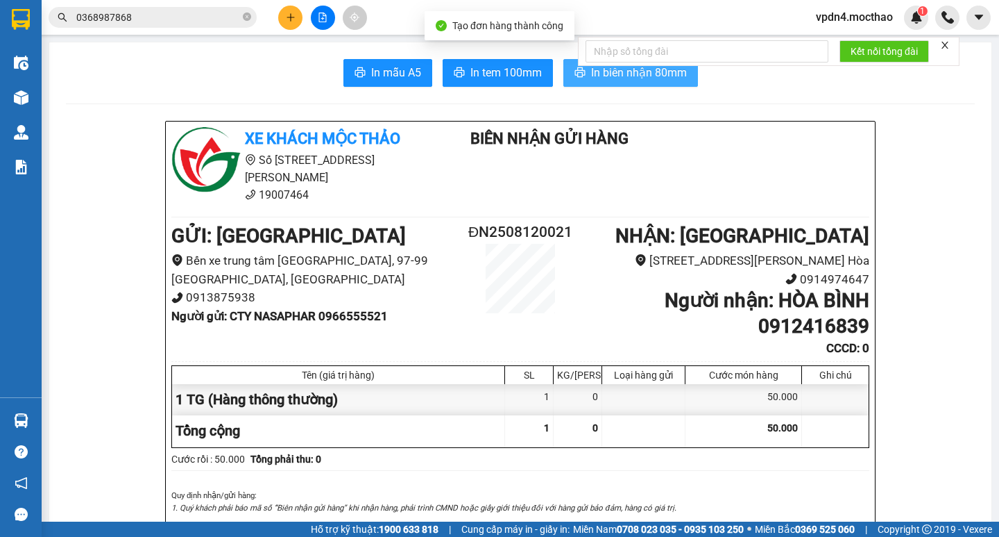
click at [627, 76] on span "In biên nhận 80mm" at bounding box center [639, 72] width 96 height 17
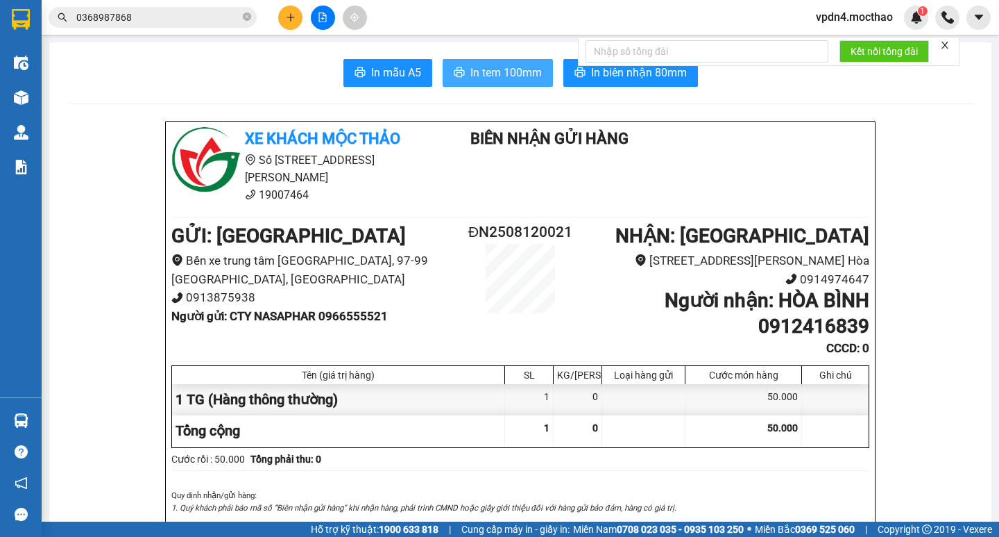
click at [521, 62] on button "In tem 100mm" at bounding box center [498, 73] width 110 height 28
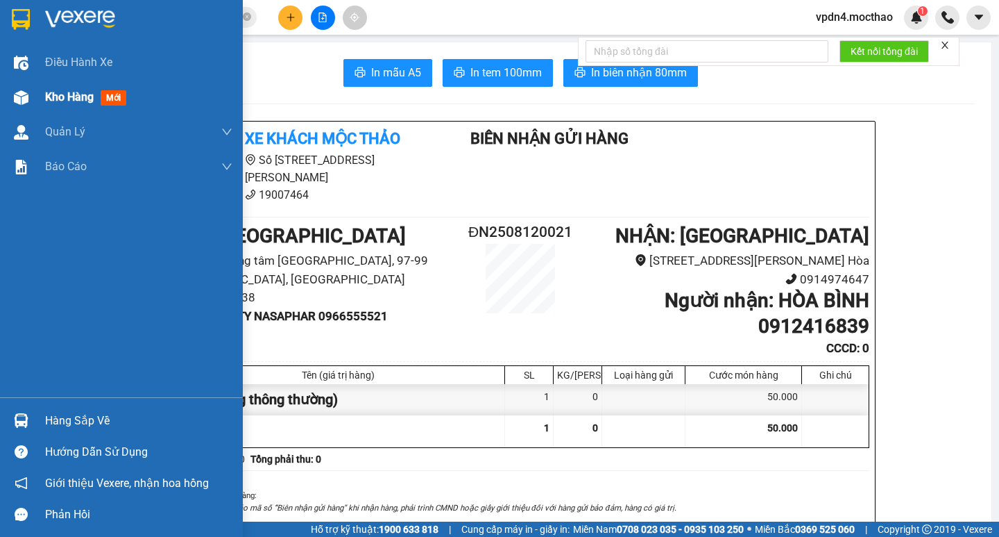
click at [85, 101] on span "Kho hàng" at bounding box center [69, 96] width 49 height 13
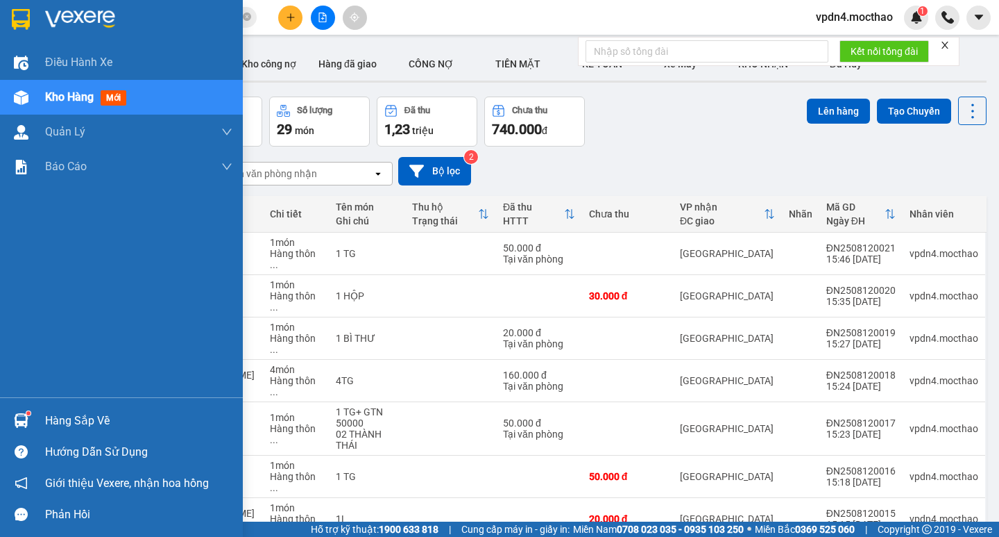
click at [87, 424] on div "Hàng sắp về" at bounding box center [138, 420] width 187 height 21
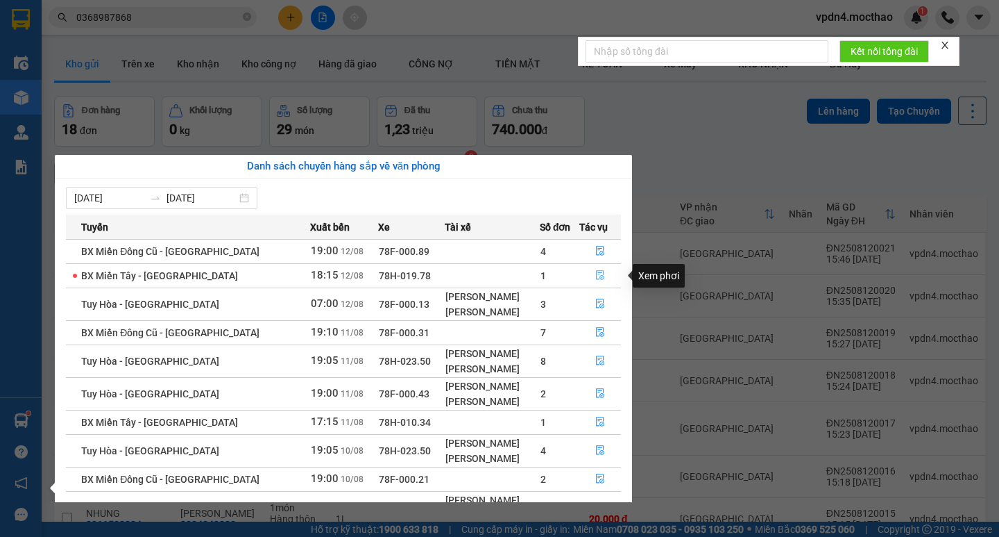
click at [596, 279] on icon "file-done" at bounding box center [600, 276] width 8 height 10
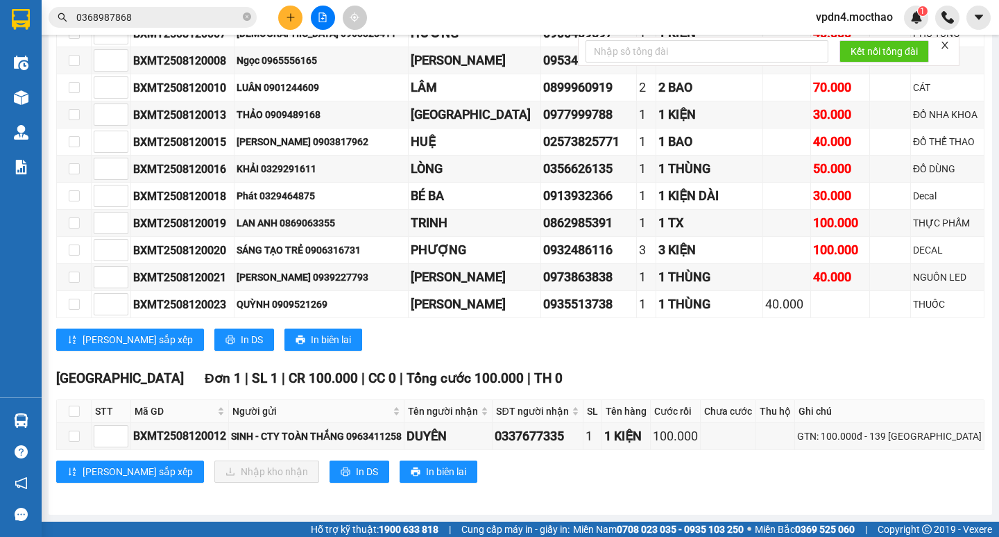
scroll to position [474, 0]
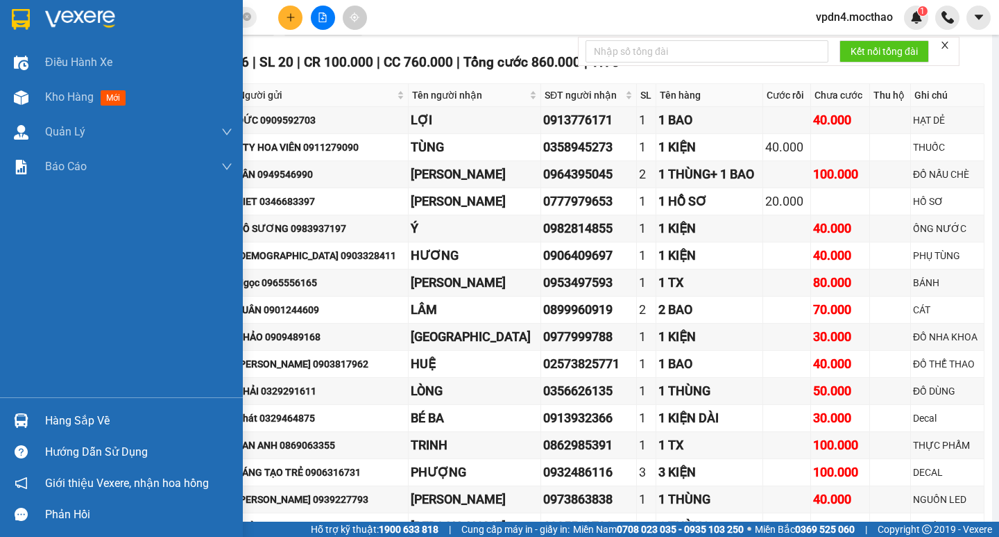
click at [74, 410] on div "Hàng sắp về" at bounding box center [138, 420] width 187 height 21
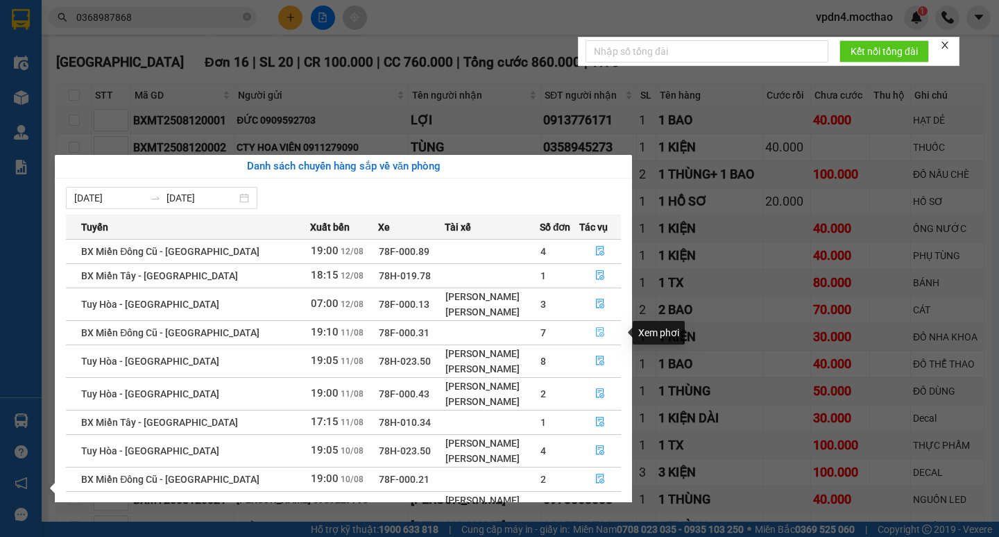
click at [589, 330] on button "button" at bounding box center [600, 332] width 40 height 22
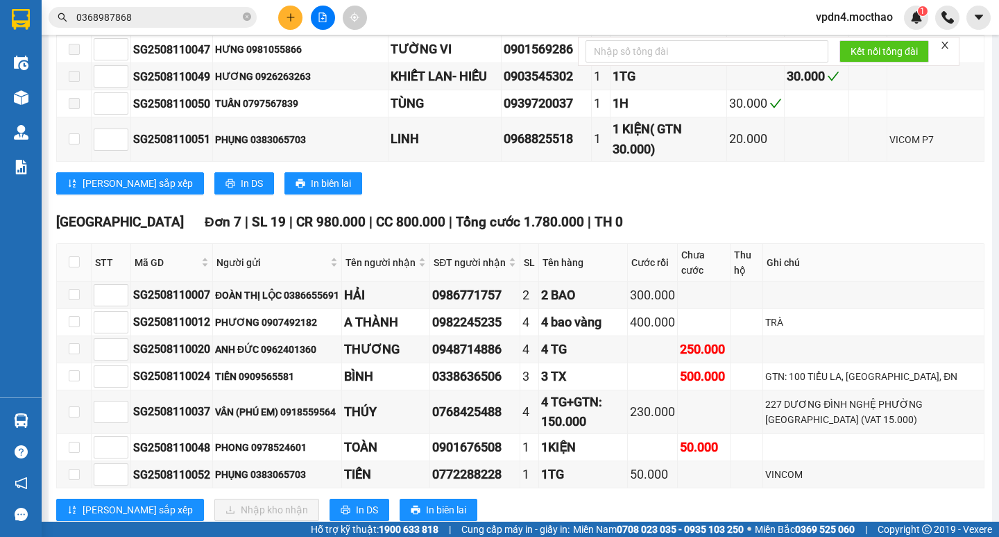
scroll to position [1326, 0]
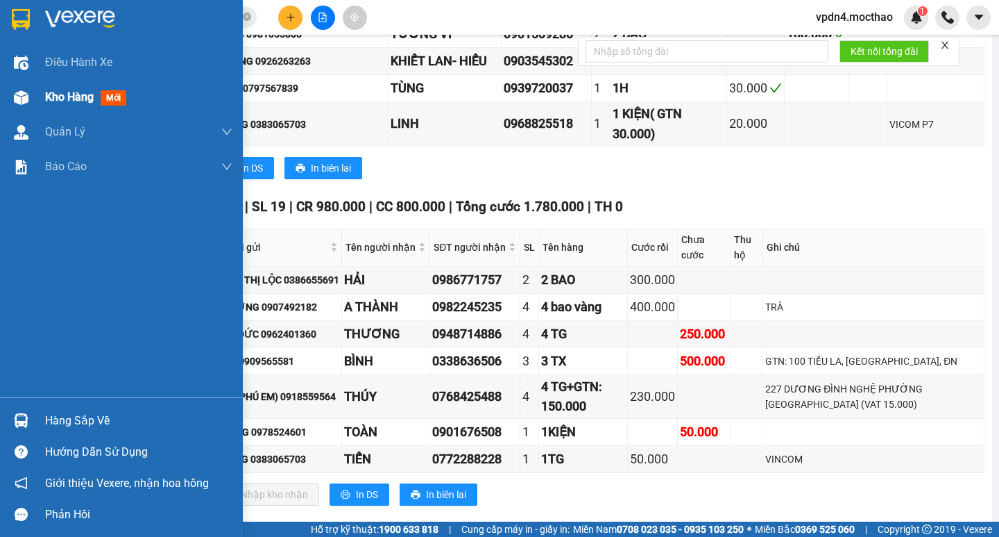
click at [71, 105] on div "Kho hàng mới" at bounding box center [88, 96] width 87 height 17
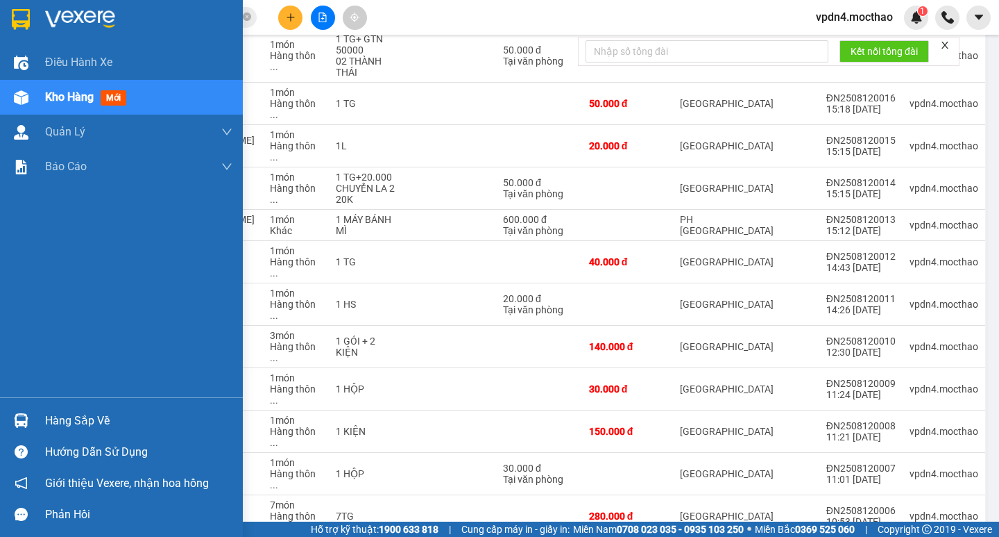
scroll to position [375, 0]
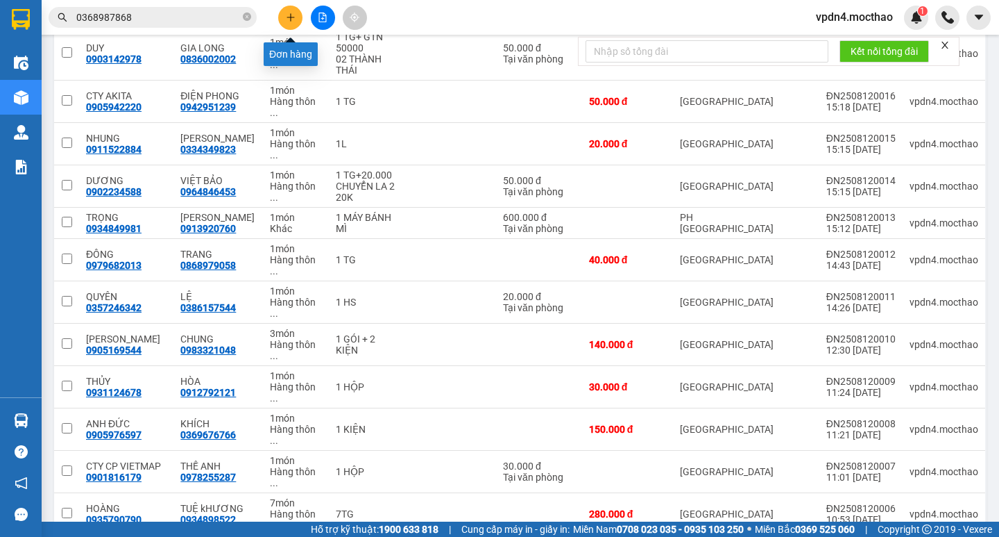
click at [298, 22] on button at bounding box center [290, 18] width 24 height 24
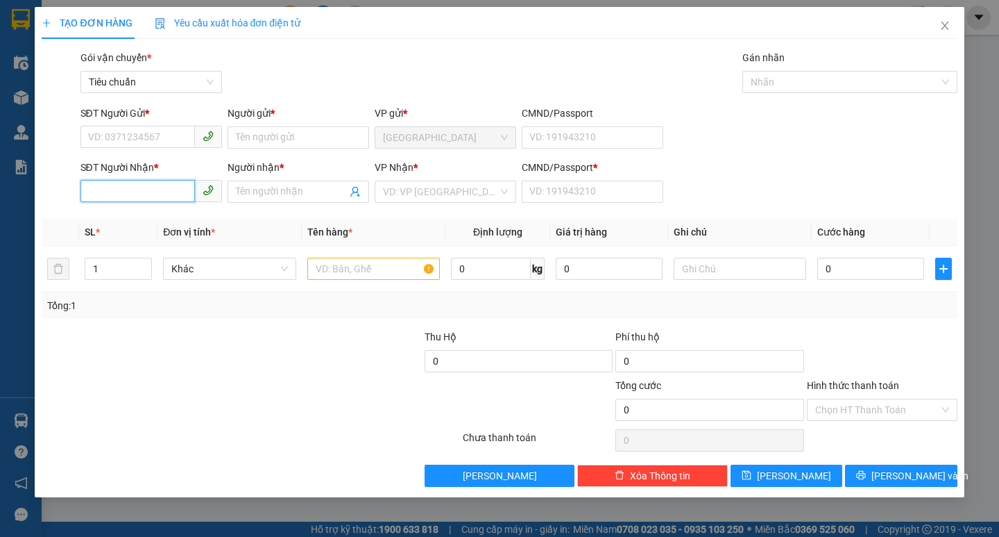
click at [158, 194] on input "SĐT Người Nhận *" at bounding box center [138, 191] width 115 height 22
click at [150, 212] on div "0399005033 - TỨ" at bounding box center [151, 219] width 125 height 15
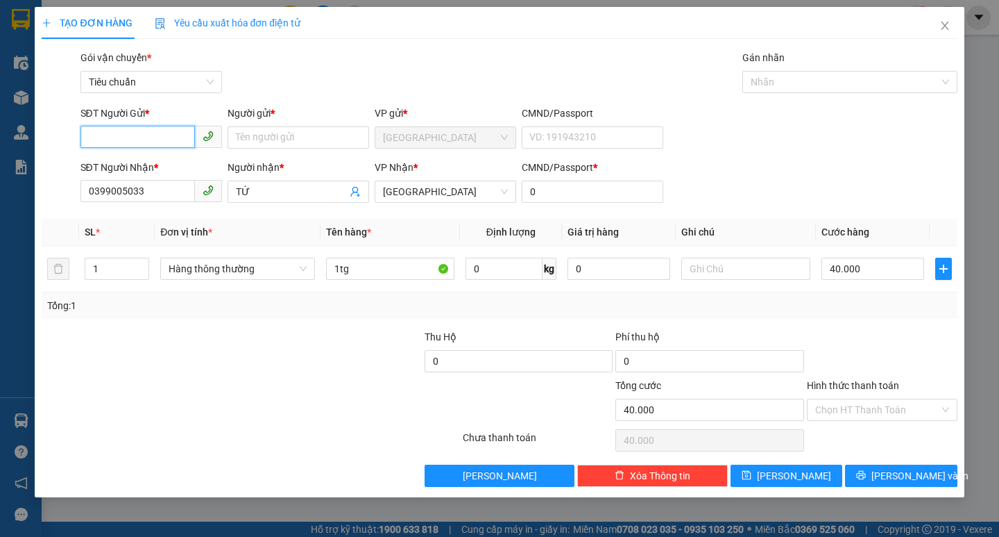
click at [159, 144] on input "SĐT Người Gửi *" at bounding box center [138, 137] width 115 height 22
click at [175, 177] on div "0935813903 - BẢO TÍN" at bounding box center [157, 187] width 153 height 22
click at [148, 167] on div "0399005033 - TỨ" at bounding box center [151, 165] width 125 height 15
click at [841, 255] on div "40.000" at bounding box center [873, 269] width 103 height 28
click at [854, 269] on input "40.000" at bounding box center [873, 268] width 103 height 22
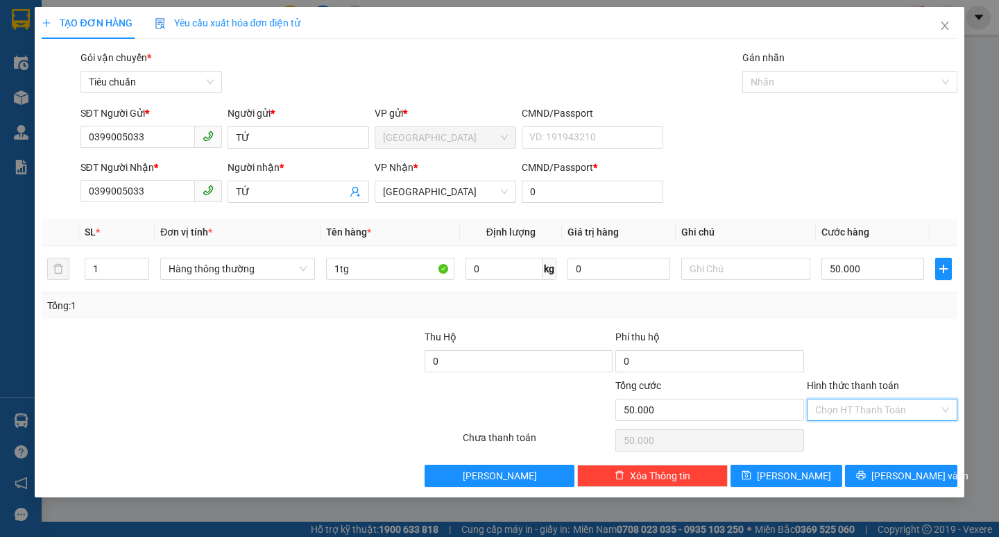
click at [862, 407] on input "Hình thức thanh toán" at bounding box center [878, 409] width 124 height 21
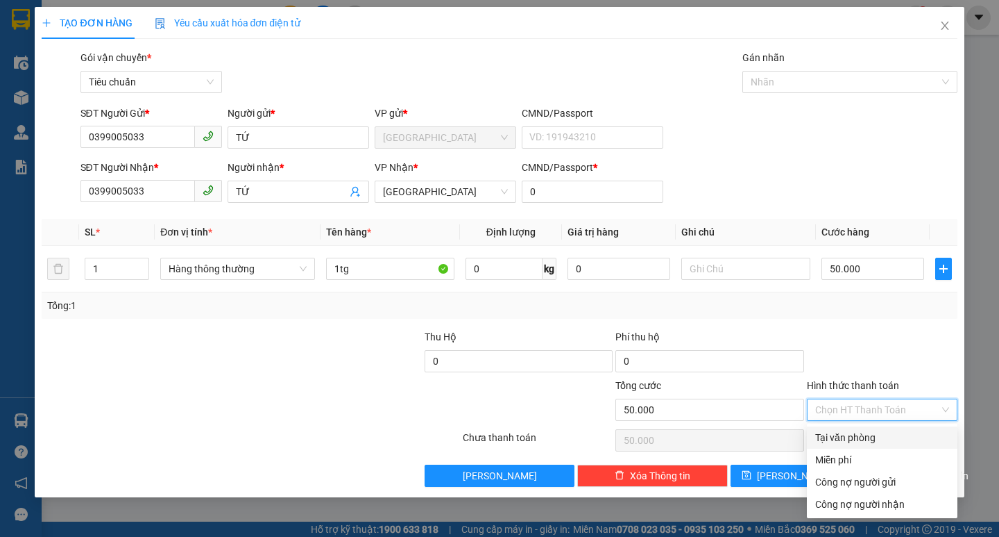
click at [864, 436] on div "Tại văn phòng" at bounding box center [883, 437] width 134 height 15
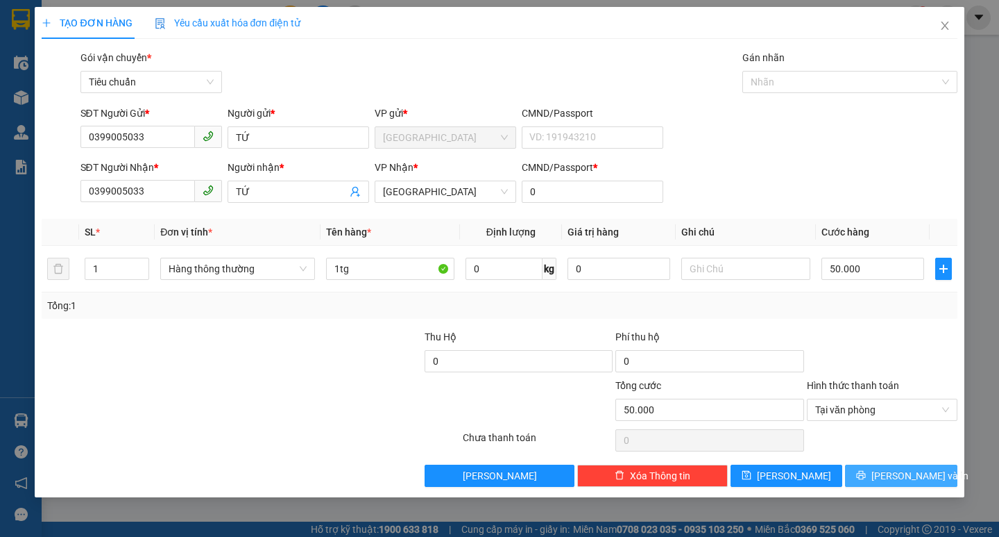
click at [886, 479] on button "[PERSON_NAME] và In" at bounding box center [901, 475] width 112 height 22
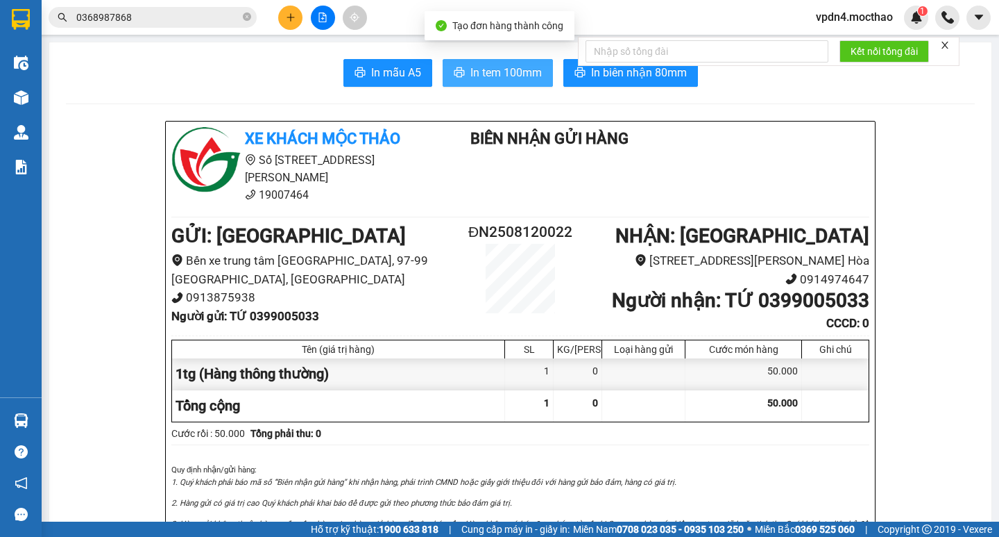
click at [474, 76] on span "In tem 100mm" at bounding box center [506, 72] width 71 height 17
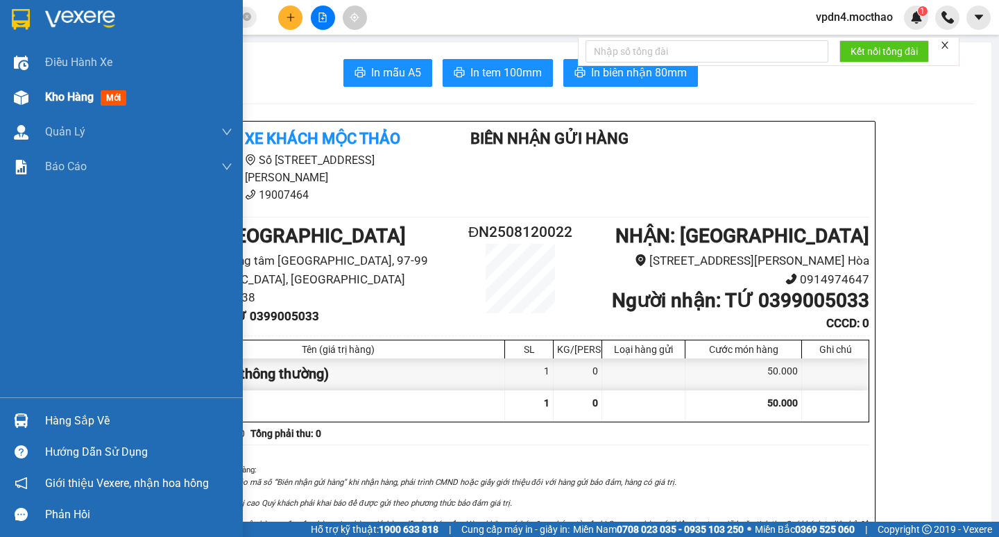
click at [60, 92] on span "Kho hàng" at bounding box center [69, 96] width 49 height 13
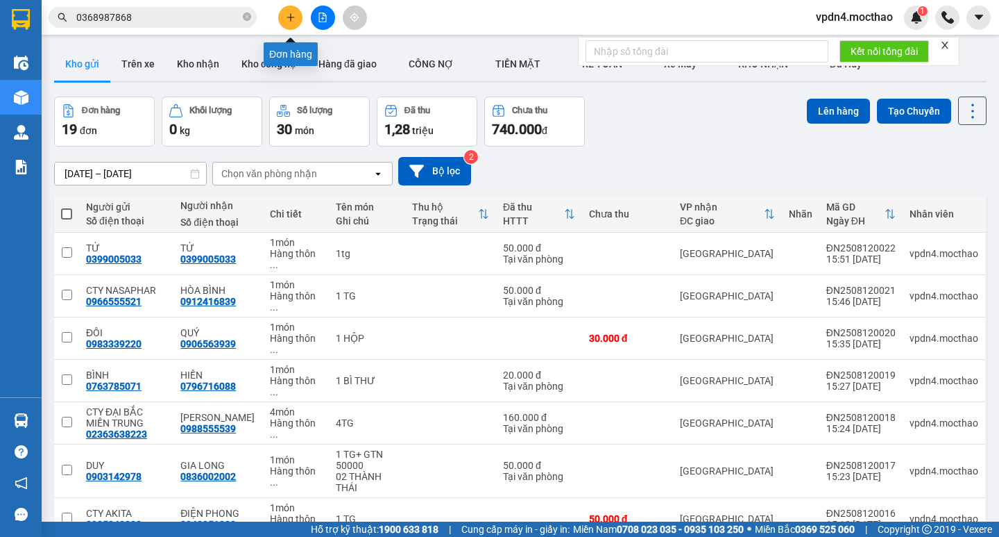
click at [293, 11] on button at bounding box center [290, 18] width 24 height 24
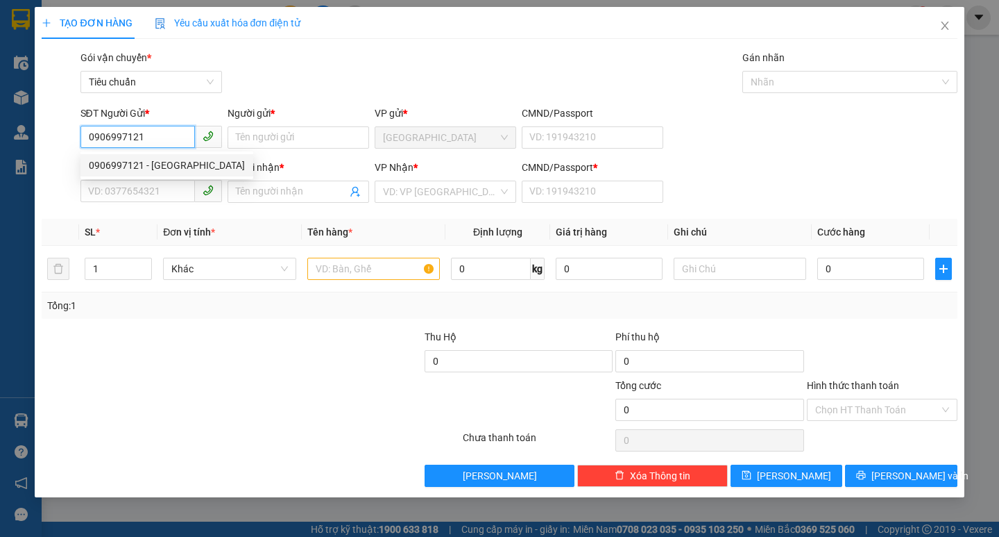
click at [153, 167] on div "0906997121 - Ý" at bounding box center [167, 165] width 156 height 15
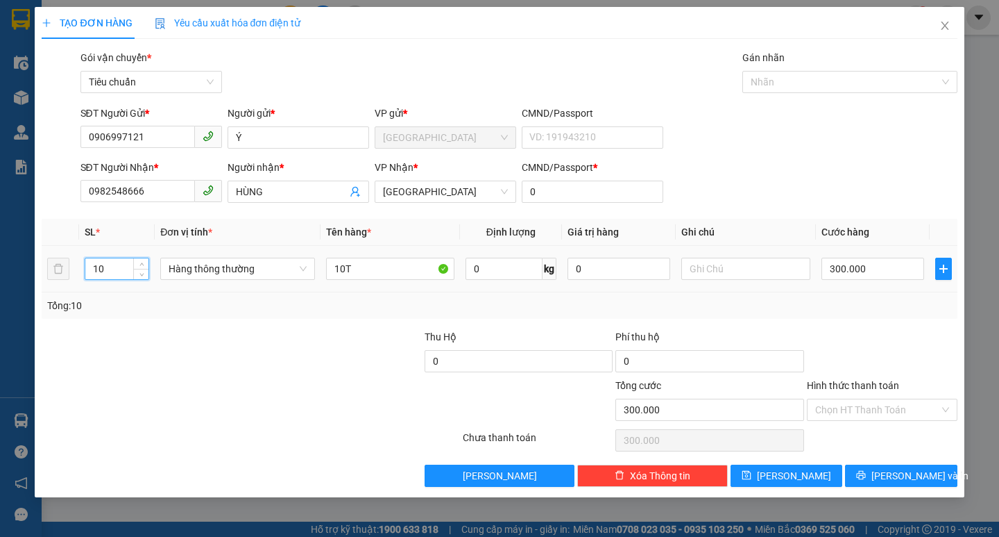
click at [110, 274] on input "10" at bounding box center [117, 268] width 64 height 21
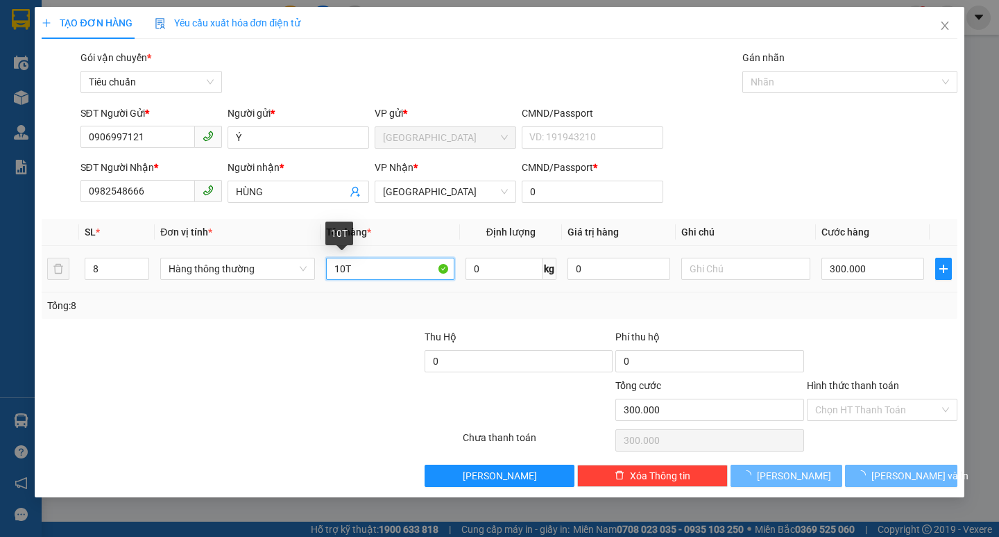
click at [347, 269] on input "10T" at bounding box center [390, 268] width 128 height 22
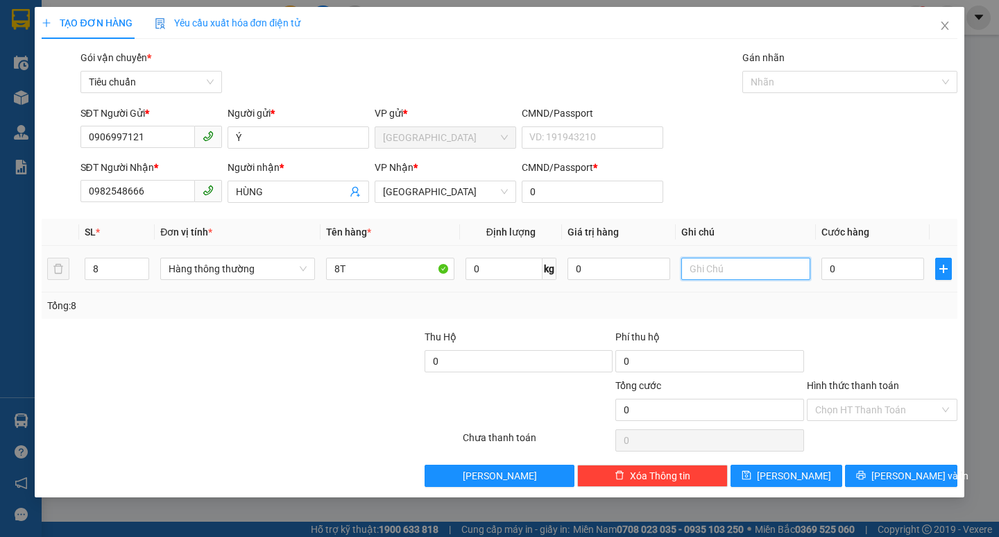
click at [702, 270] on input "text" at bounding box center [746, 268] width 128 height 22
click at [877, 261] on input "0" at bounding box center [873, 268] width 103 height 22
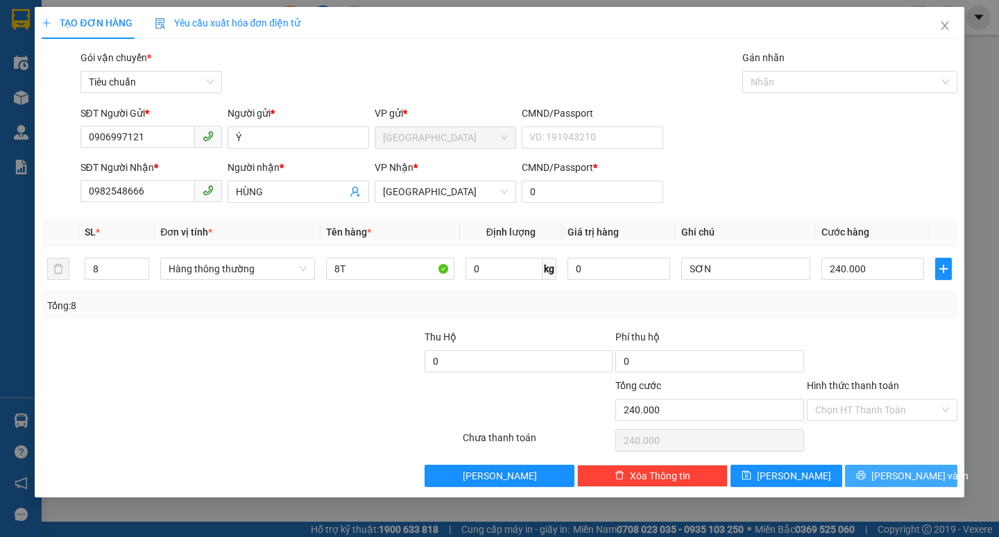
click at [913, 473] on span "[PERSON_NAME] và In" at bounding box center [920, 475] width 97 height 15
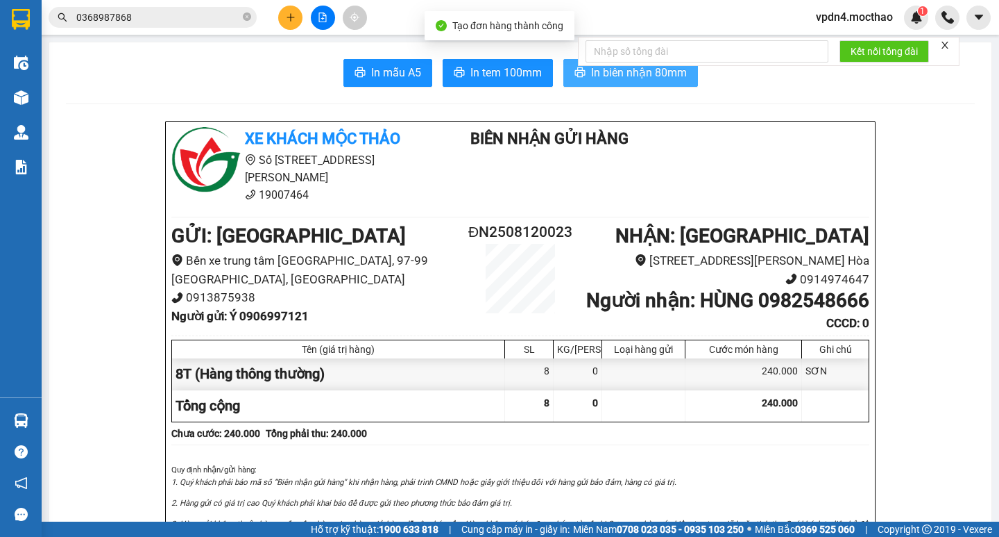
click at [638, 71] on span "In biên nhận 80mm" at bounding box center [639, 72] width 96 height 17
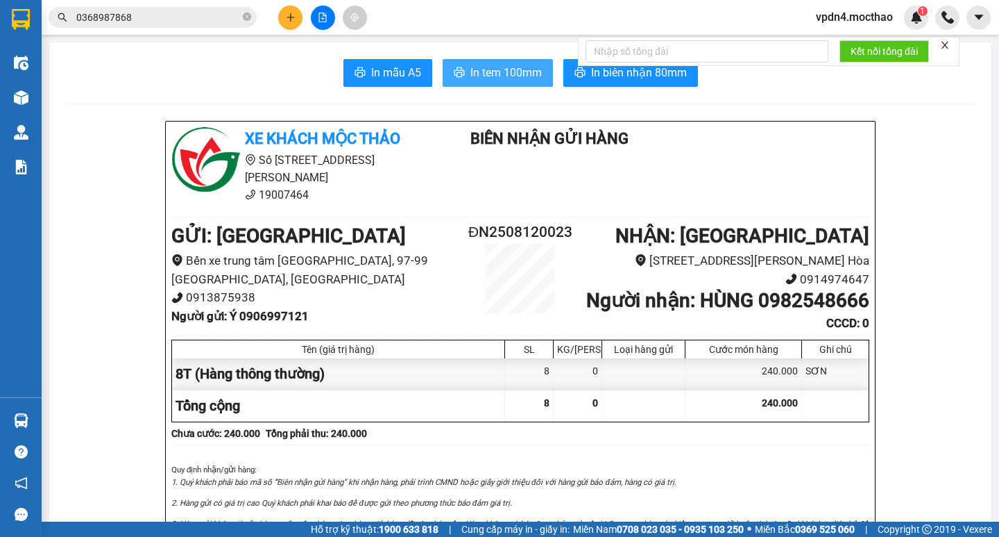
click at [497, 82] on button "In tem 100mm" at bounding box center [498, 73] width 110 height 28
click at [290, 6] on button at bounding box center [290, 18] width 24 height 24
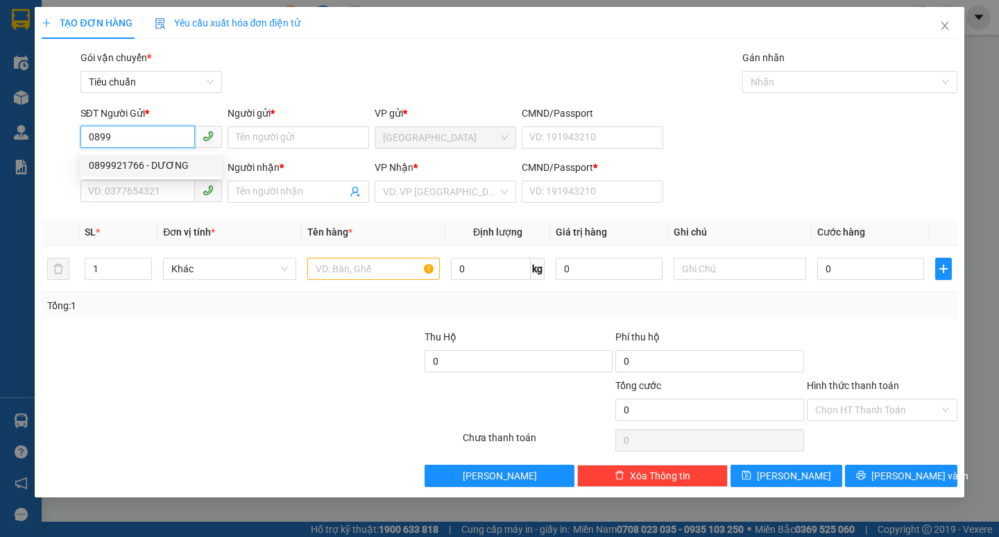
click at [169, 162] on div "0899921766 - DƯƠNG" at bounding box center [151, 165] width 125 height 15
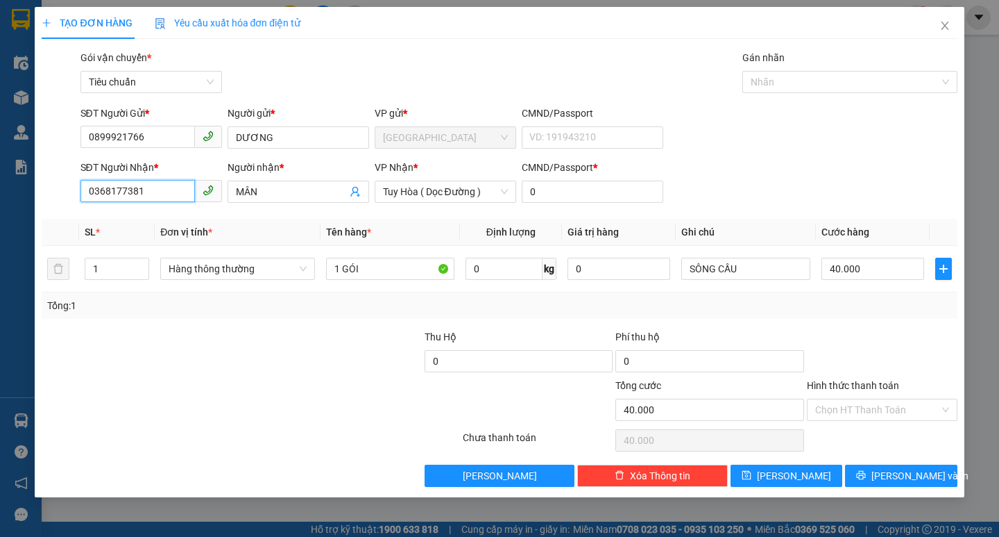
click at [157, 184] on input "0368177381" at bounding box center [138, 191] width 115 height 22
click at [276, 187] on input "MÂN" at bounding box center [291, 191] width 111 height 15
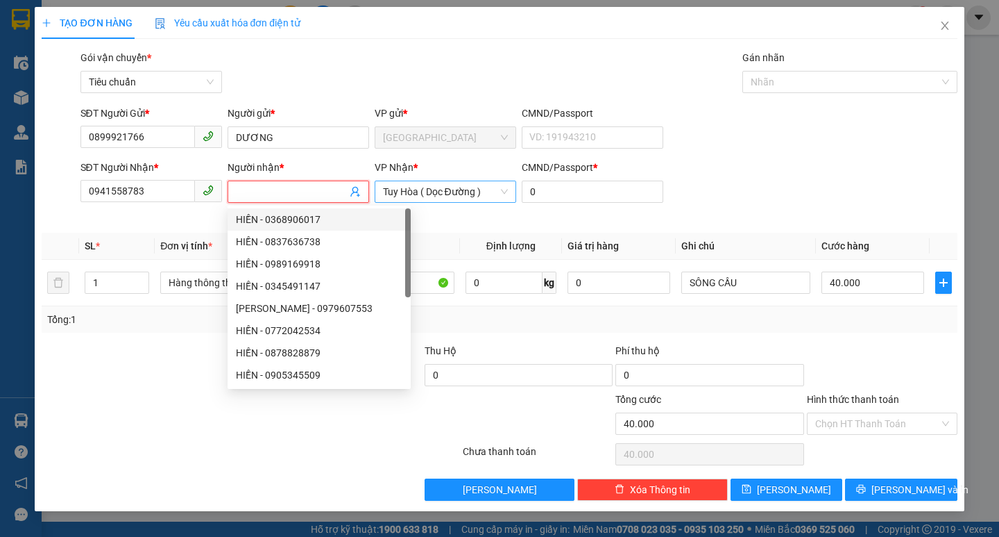
click at [512, 191] on div "Tuy Hòa ( Dọc Đường )" at bounding box center [446, 191] width 142 height 22
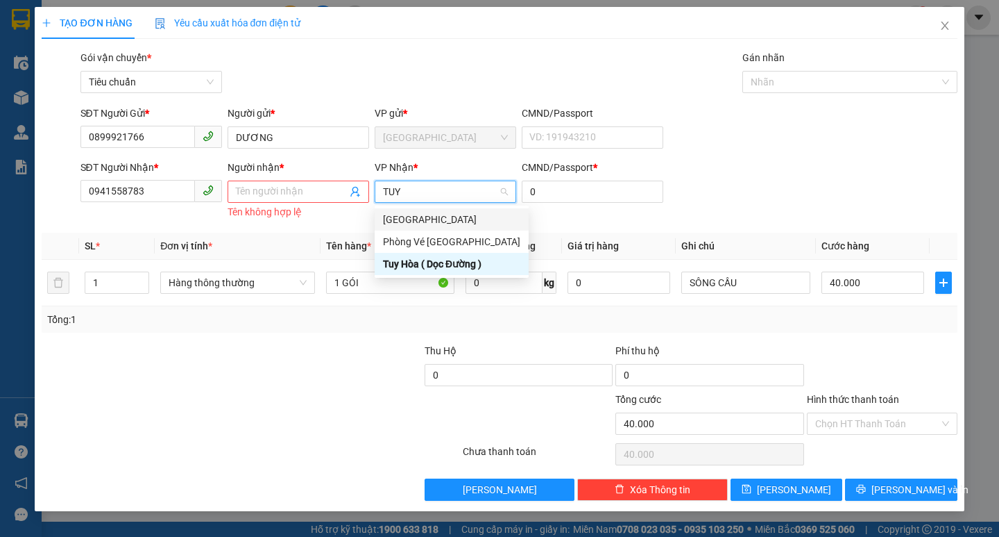
click at [421, 212] on div "[GEOGRAPHIC_DATA]" at bounding box center [451, 219] width 137 height 15
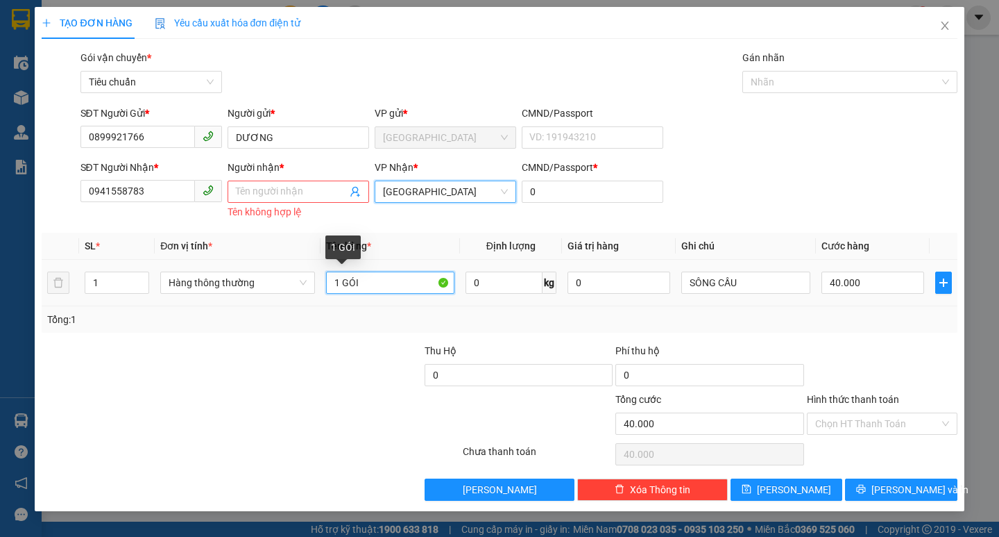
drag, startPoint x: 400, startPoint y: 287, endPoint x: 385, endPoint y: 282, distance: 15.4
click at [400, 286] on input "1 GÓI" at bounding box center [390, 282] width 128 height 22
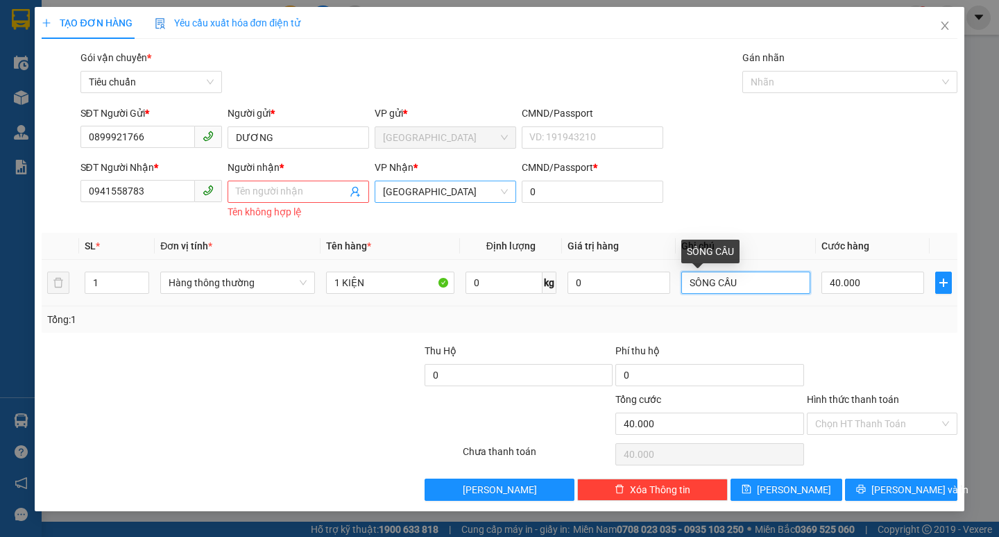
click at [750, 282] on input "SÔNG CẦU" at bounding box center [746, 282] width 128 height 22
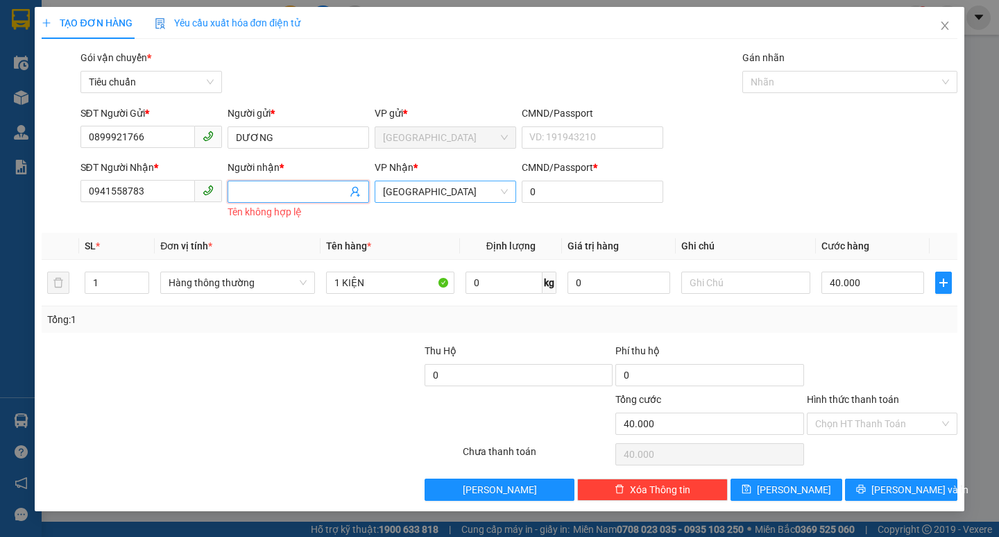
click at [257, 192] on input "Người nhận *" at bounding box center [291, 191] width 111 height 15
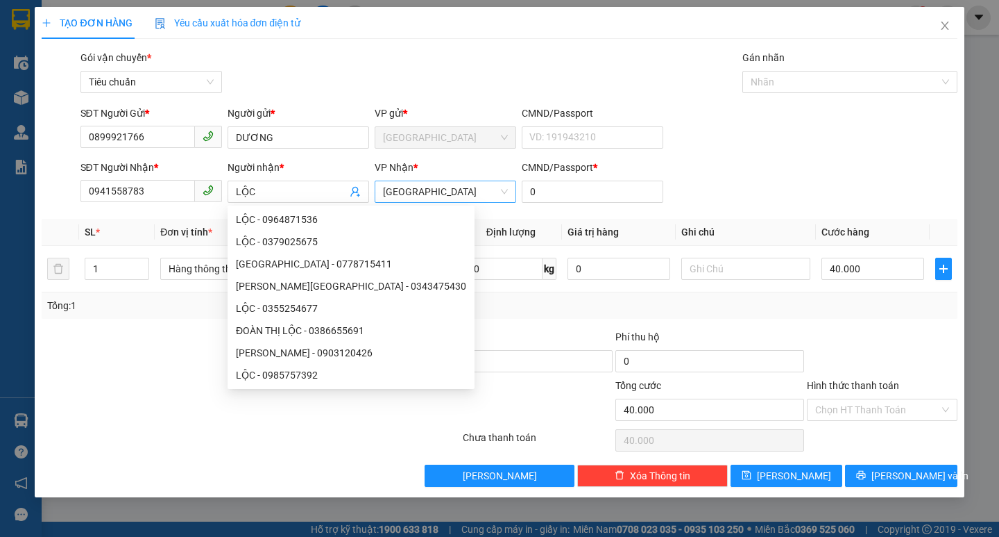
click at [734, 329] on div "Phí thu hộ" at bounding box center [710, 339] width 189 height 21
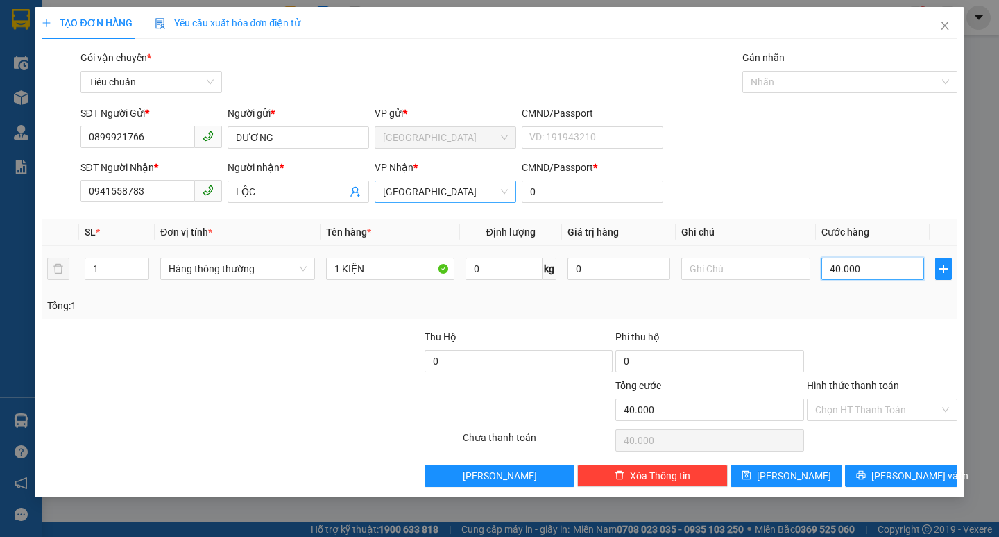
click at [854, 272] on input "40.000" at bounding box center [873, 268] width 103 height 22
click at [924, 469] on span "[PERSON_NAME] và In" at bounding box center [920, 475] width 97 height 15
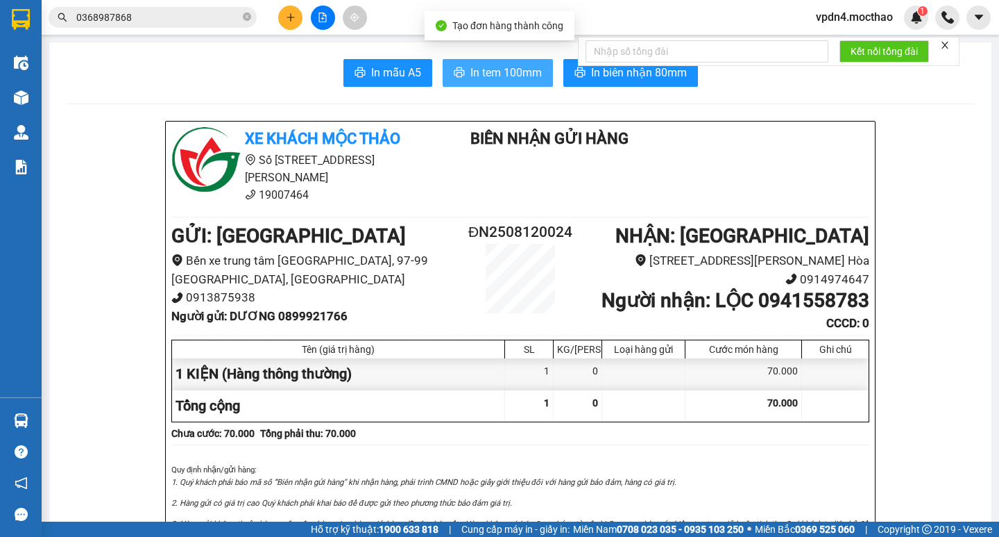
click at [498, 61] on button "In tem 100mm" at bounding box center [498, 73] width 110 height 28
click at [295, 7] on button at bounding box center [290, 18] width 24 height 24
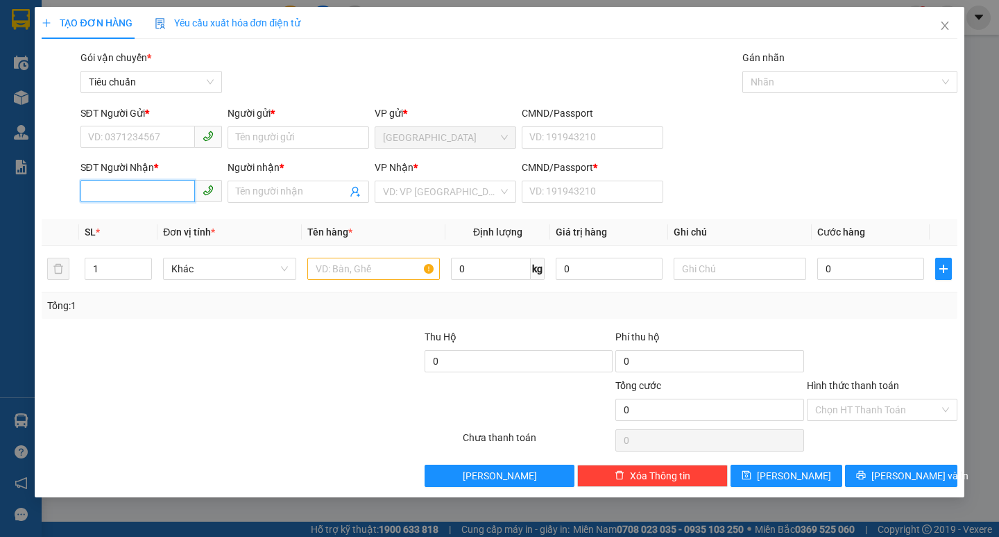
click at [158, 189] on input "SĐT Người Nhận *" at bounding box center [138, 191] width 115 height 22
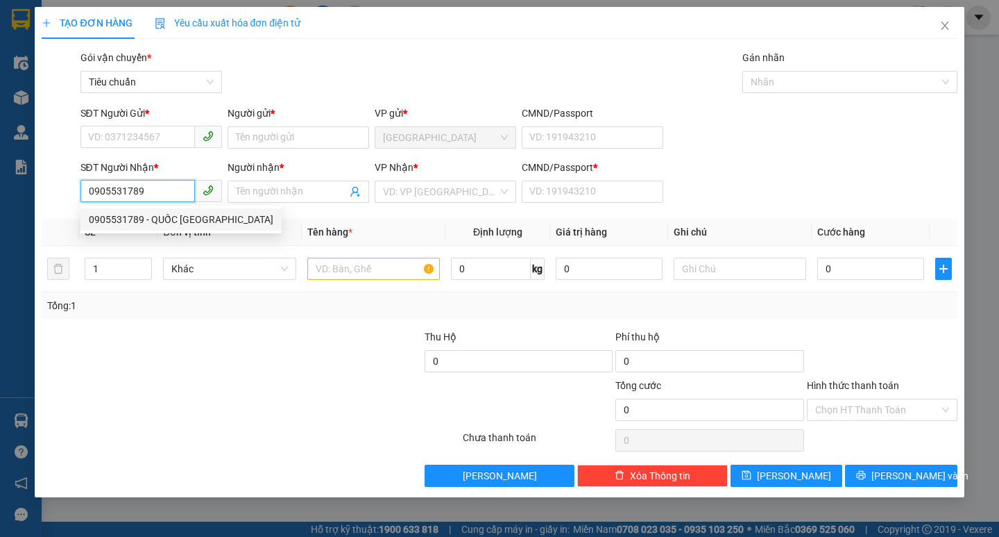
click at [170, 212] on div "0905531789 - QUỐC [GEOGRAPHIC_DATA]" at bounding box center [181, 219] width 185 height 15
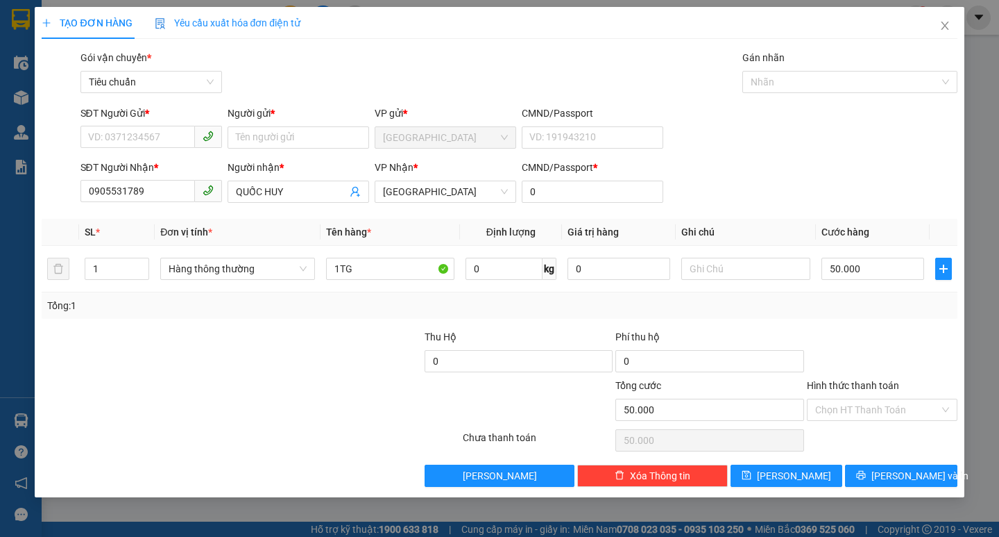
click at [163, 155] on form "SĐT Người Gửi * VD: 0371234567 Người gửi * Tên người gửi VP gửi * Đà Nẵng CMND/…" at bounding box center [499, 156] width 915 height 103
click at [169, 126] on input "SĐT Người Gửi *" at bounding box center [138, 137] width 115 height 22
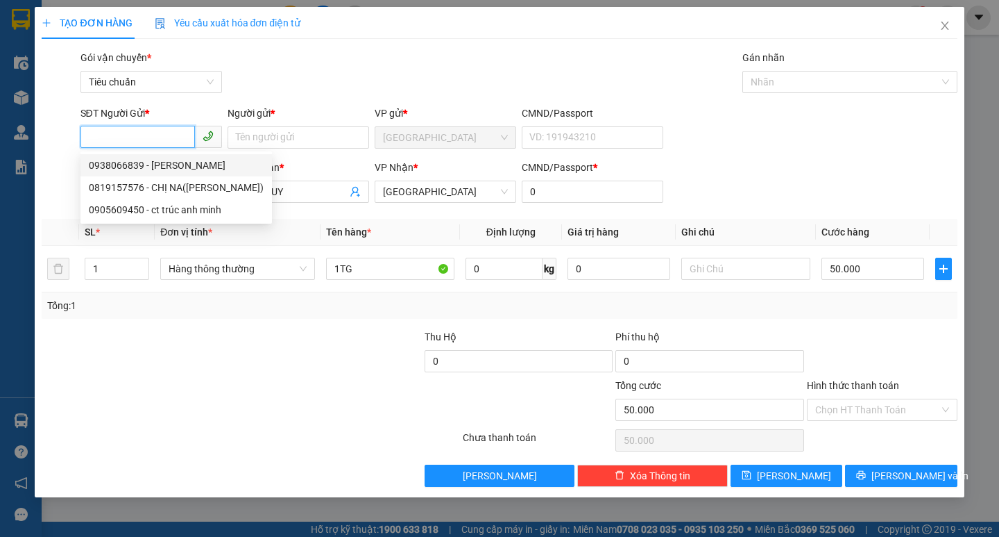
click at [167, 169] on div "0938066839 - HOÀNG GIA" at bounding box center [176, 165] width 175 height 15
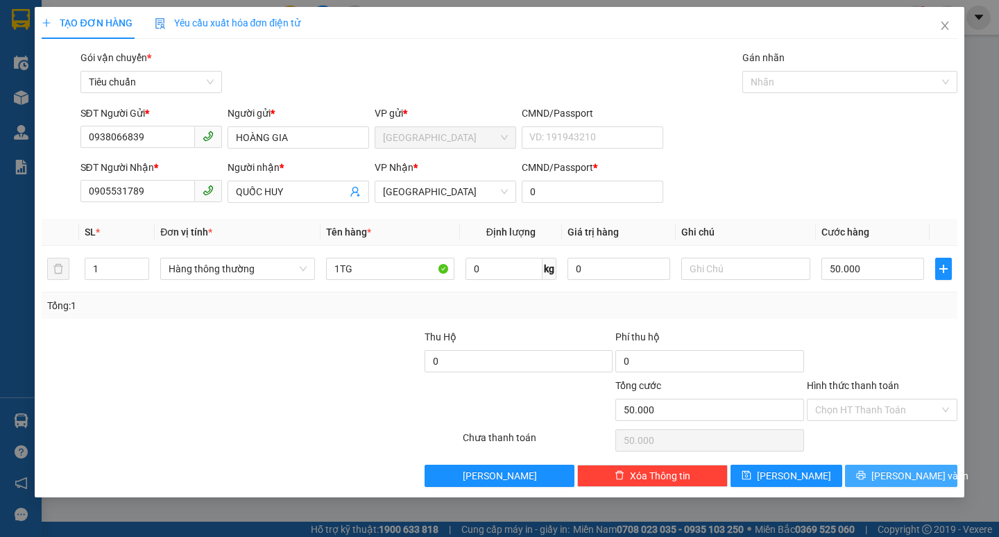
click at [905, 468] on span "[PERSON_NAME] và In" at bounding box center [920, 475] width 97 height 15
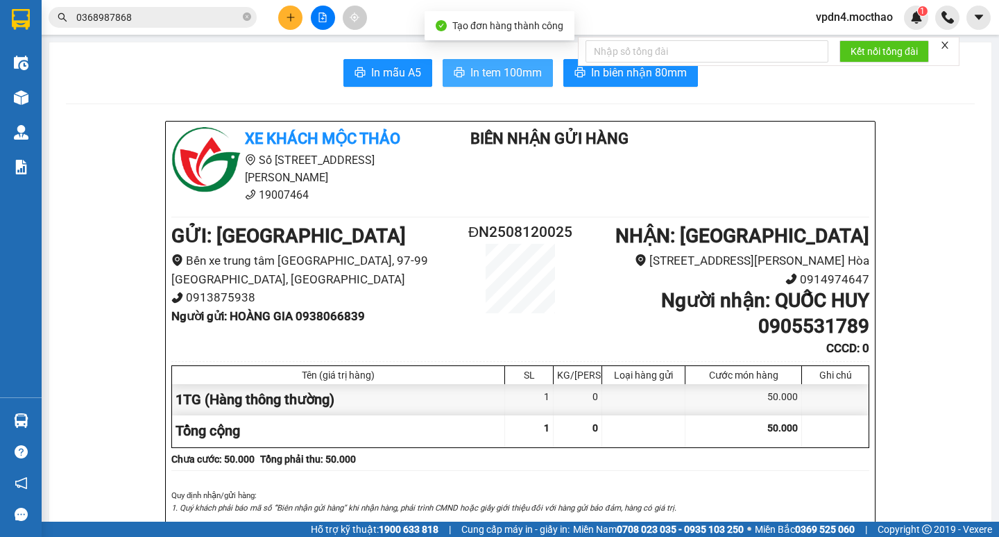
click at [479, 74] on span "In tem 100mm" at bounding box center [506, 72] width 71 height 17
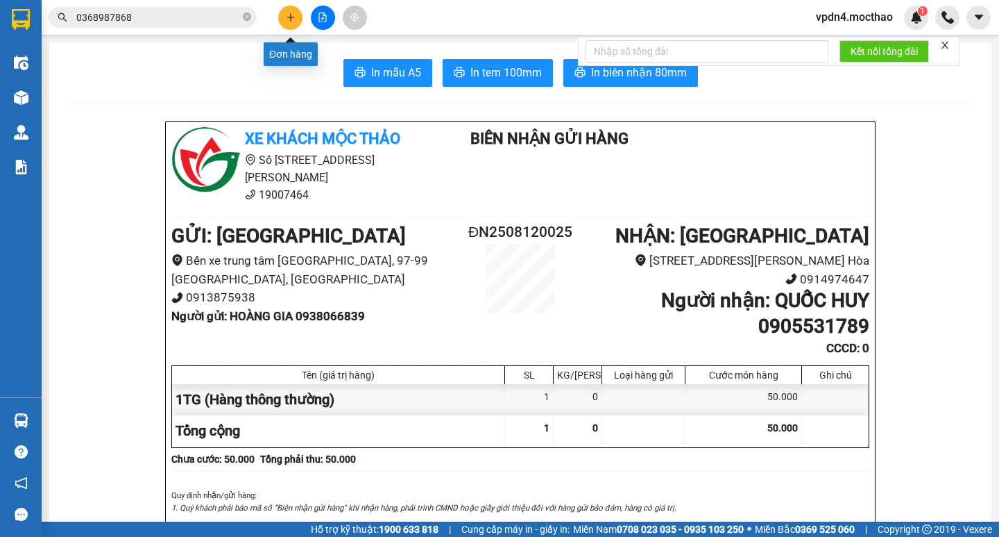
click at [287, 19] on icon "plus" at bounding box center [291, 17] width 10 height 10
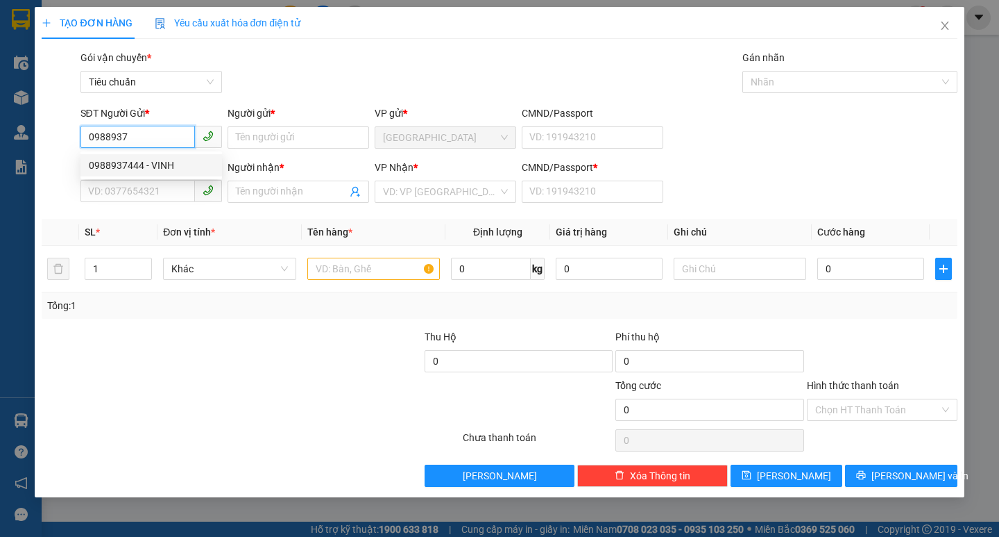
click at [188, 167] on div "0988937444 - VINH" at bounding box center [151, 165] width 125 height 15
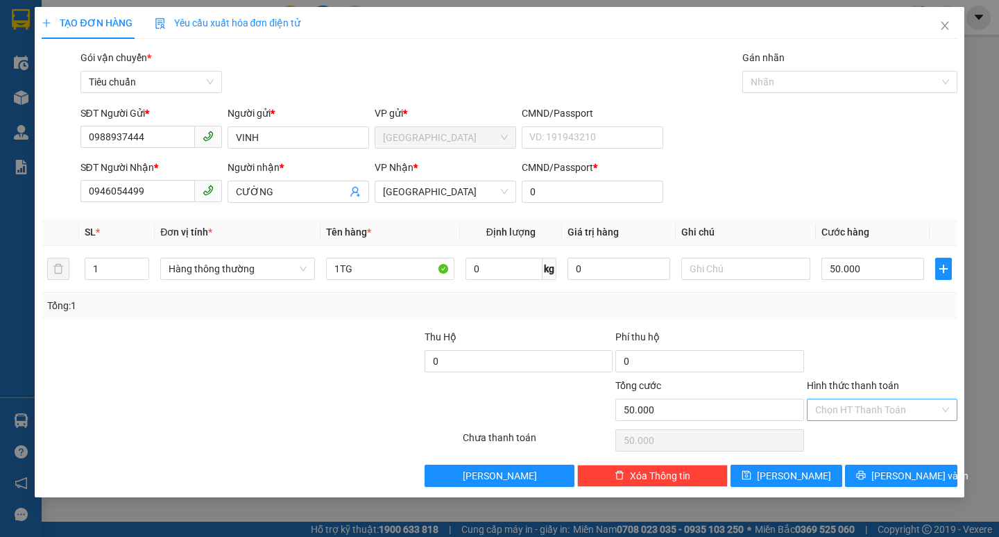
click at [872, 407] on input "Hình thức thanh toán" at bounding box center [878, 409] width 124 height 21
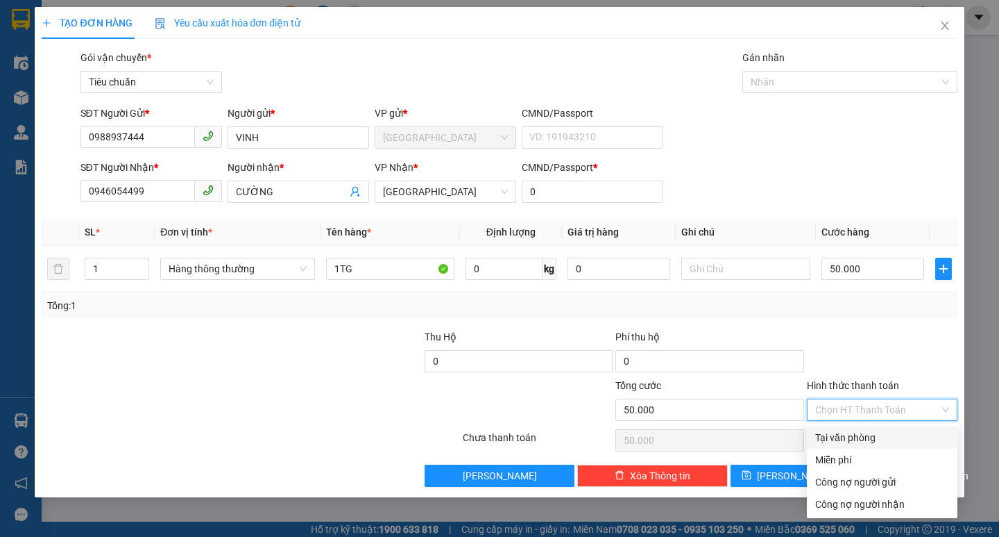
click at [877, 436] on div "Tại văn phòng" at bounding box center [883, 437] width 134 height 15
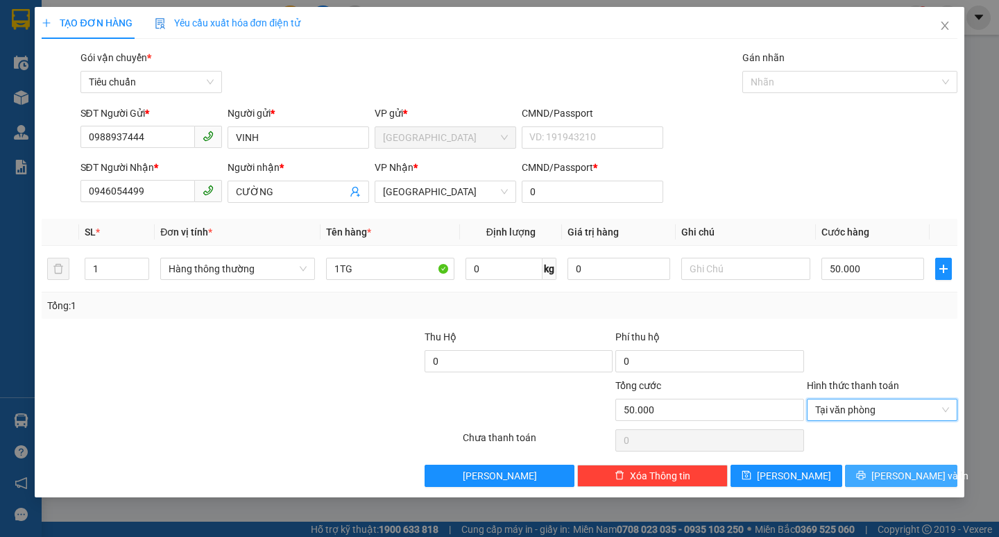
click at [917, 473] on span "[PERSON_NAME] và In" at bounding box center [920, 475] width 97 height 15
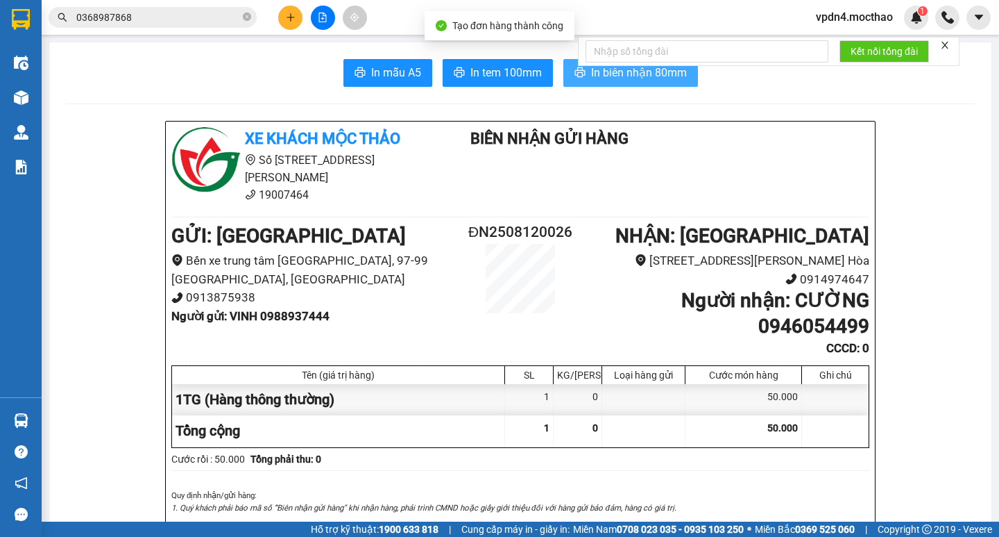
click at [674, 74] on span "In biên nhận 80mm" at bounding box center [639, 72] width 96 height 17
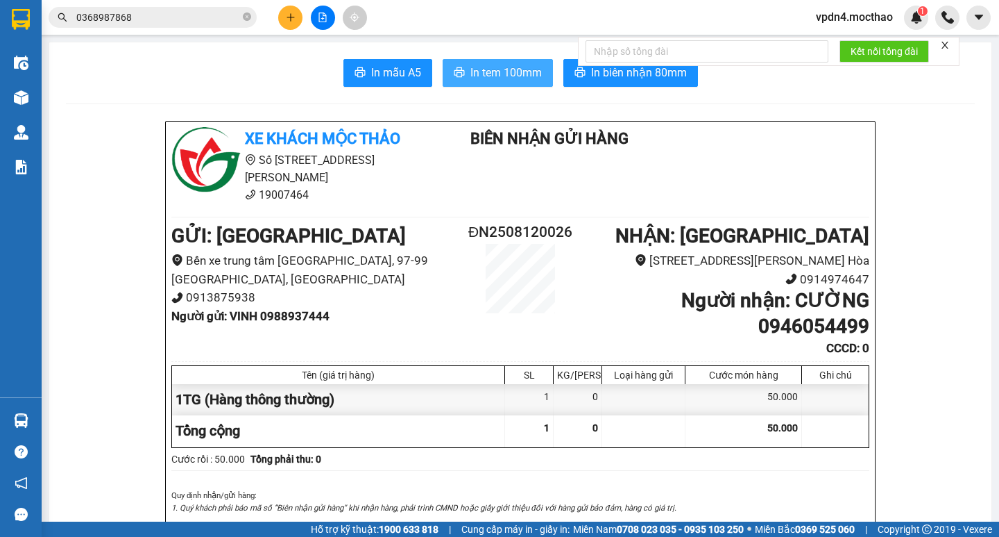
click at [532, 60] on button "In tem 100mm" at bounding box center [498, 73] width 110 height 28
click at [287, 22] on icon "plus" at bounding box center [291, 17] width 10 height 10
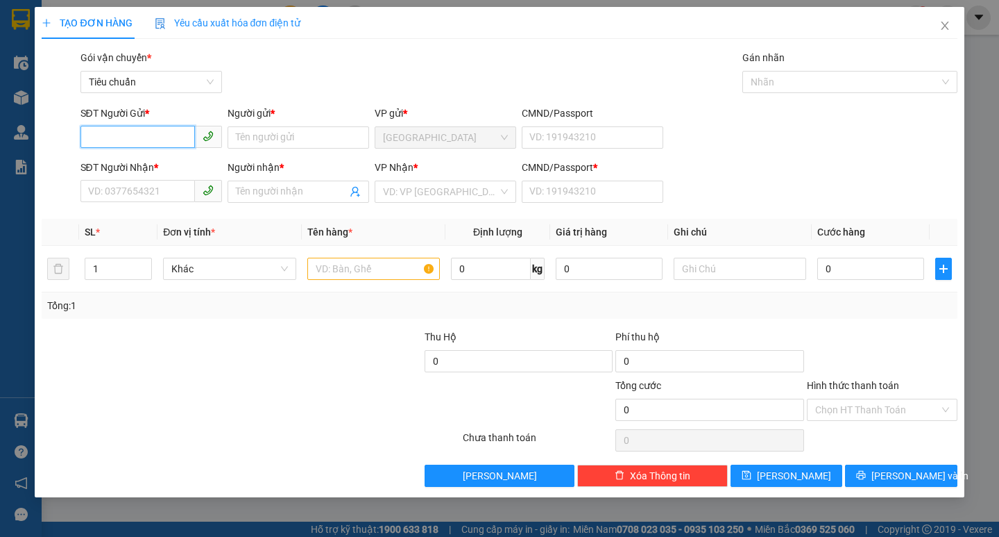
click at [155, 135] on input "SĐT Người Gửi *" at bounding box center [138, 137] width 115 height 22
click at [140, 169] on div "0988929330 - THANH" at bounding box center [157, 165] width 137 height 15
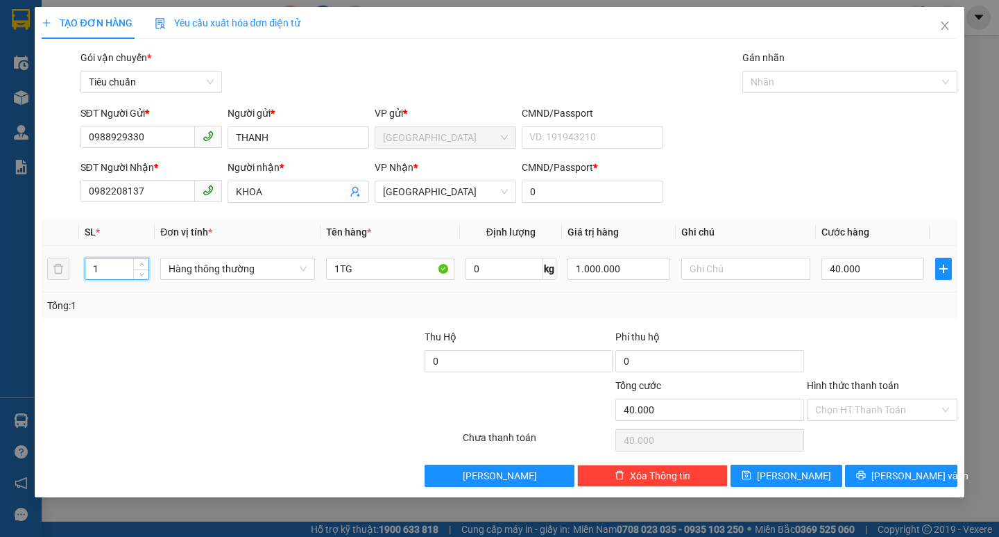
click at [128, 275] on input "1" at bounding box center [117, 268] width 64 height 21
click at [339, 268] on input "1TG" at bounding box center [390, 268] width 128 height 22
click at [865, 274] on input "0" at bounding box center [873, 268] width 103 height 22
click at [865, 403] on input "Hình thức thanh toán" at bounding box center [878, 409] width 124 height 21
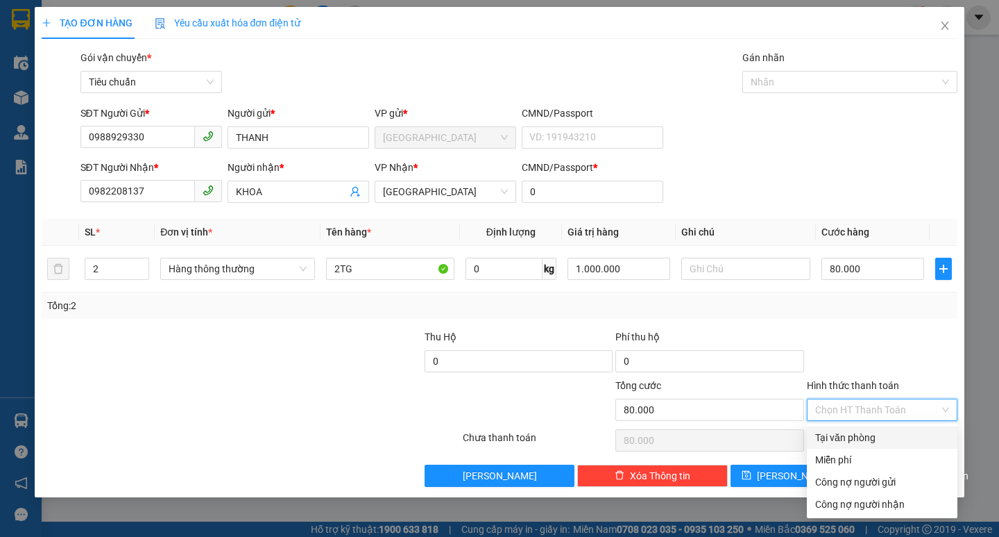
click at [871, 437] on div "Tại văn phòng" at bounding box center [883, 437] width 134 height 15
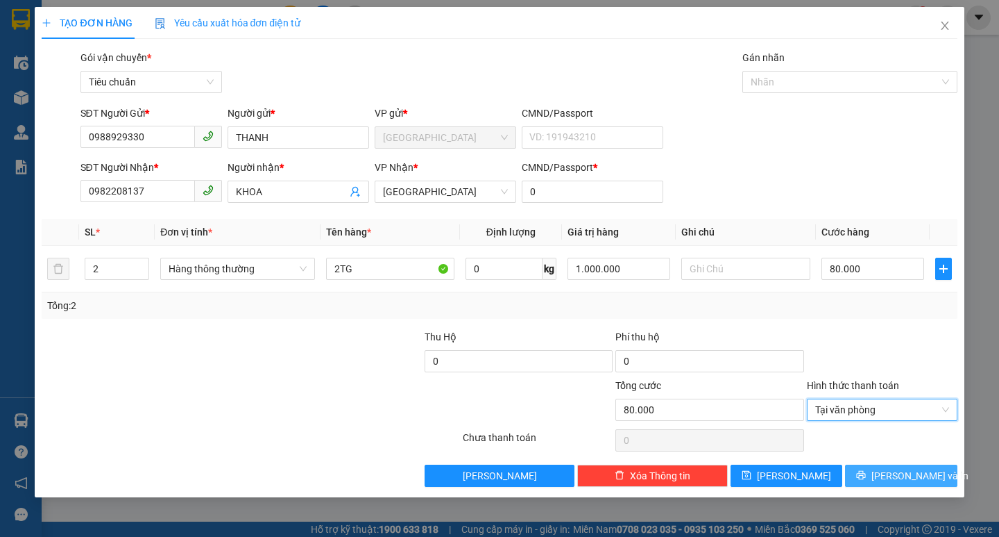
click at [902, 478] on span "[PERSON_NAME] và In" at bounding box center [920, 475] width 97 height 15
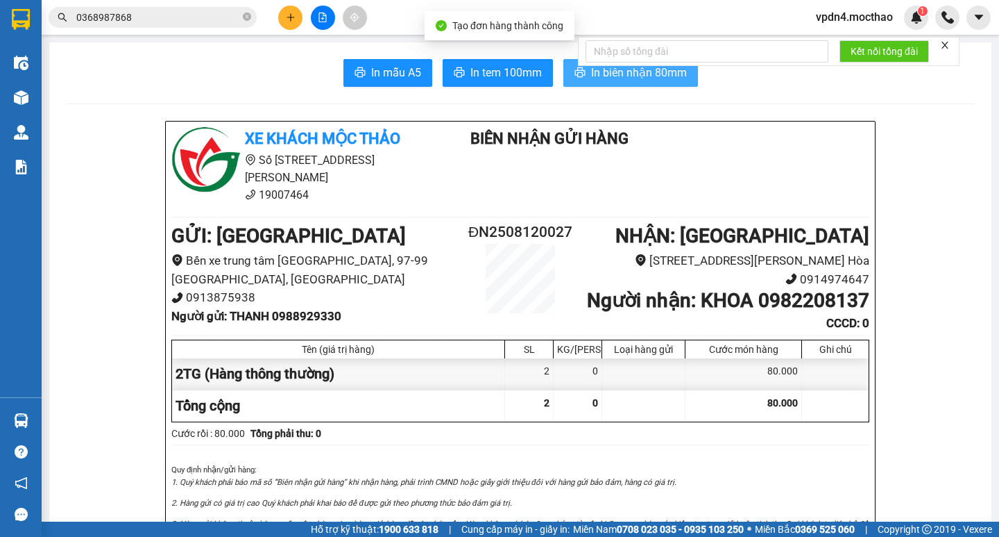
click at [644, 83] on button "In biên nhận 80mm" at bounding box center [631, 73] width 135 height 28
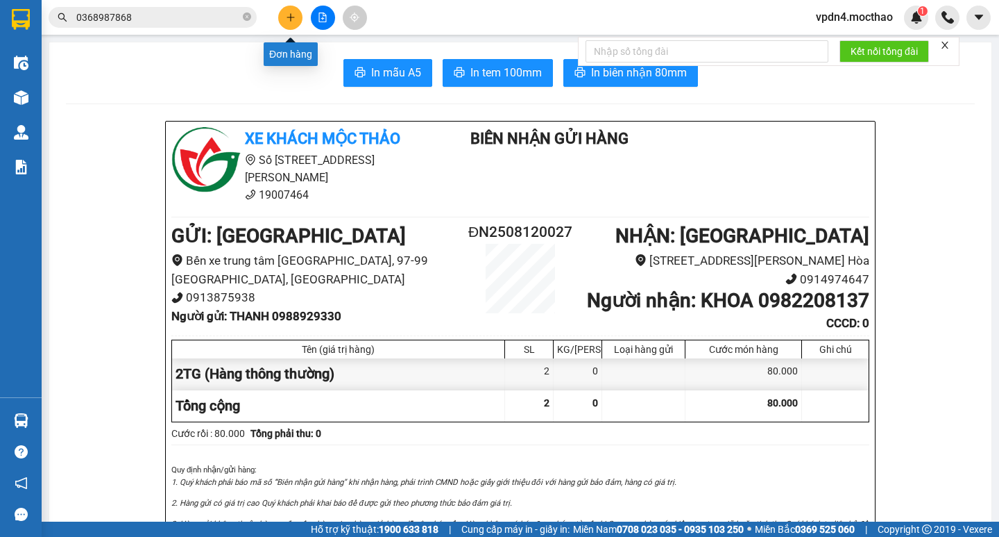
click at [293, 22] on button at bounding box center [290, 18] width 24 height 24
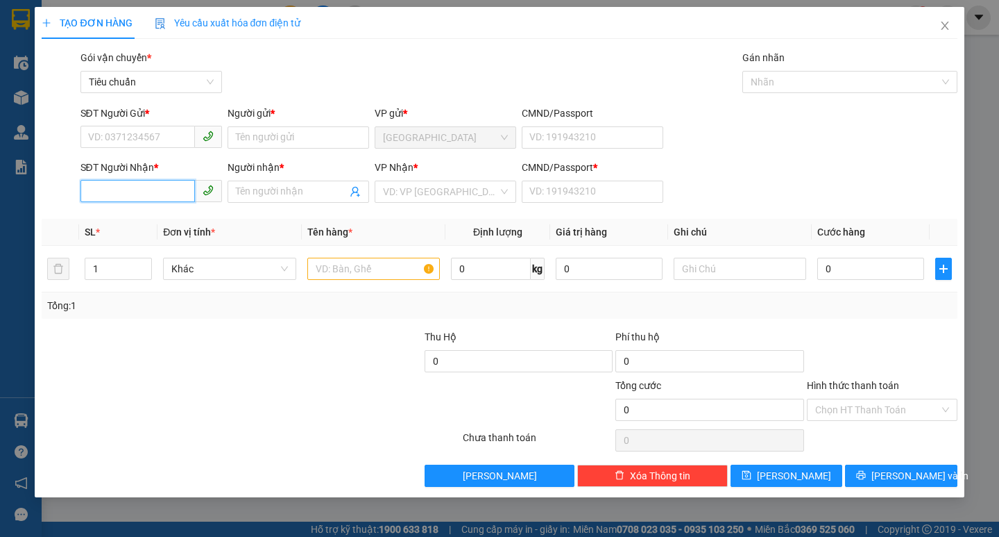
click at [166, 182] on input "SĐT Người Nhận *" at bounding box center [138, 191] width 115 height 22
click at [167, 208] on div "0888571577 0888571577 - hùng" at bounding box center [152, 219] width 142 height 28
click at [168, 197] on input "0888571577" at bounding box center [138, 191] width 115 height 22
click at [169, 226] on div "0888571577 - hùng" at bounding box center [151, 219] width 125 height 15
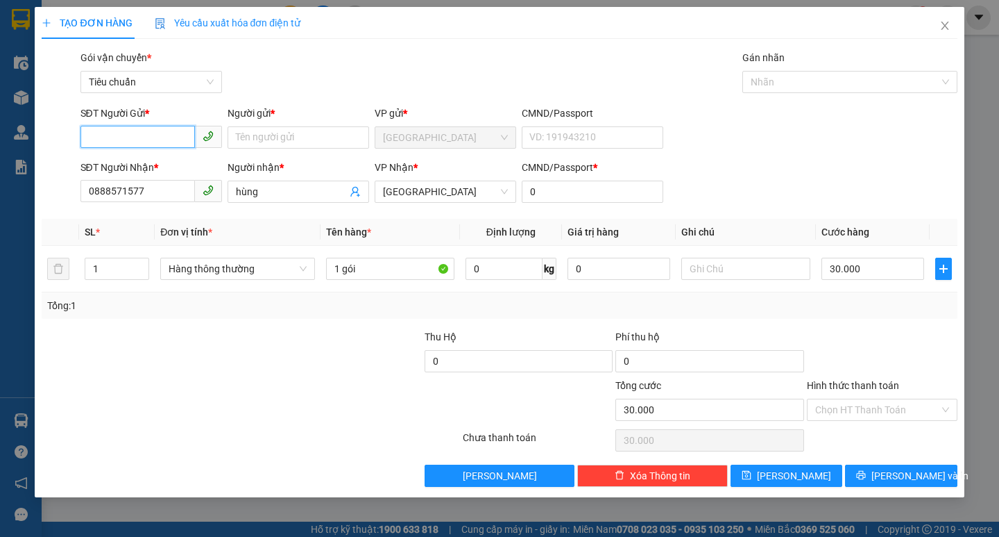
click at [160, 142] on input "SĐT Người Gửi *" at bounding box center [138, 137] width 115 height 22
click at [179, 164] on div "0935989989 - QUÂN" at bounding box center [151, 165] width 125 height 15
click at [899, 472] on span "[PERSON_NAME] và In" at bounding box center [920, 475] width 97 height 15
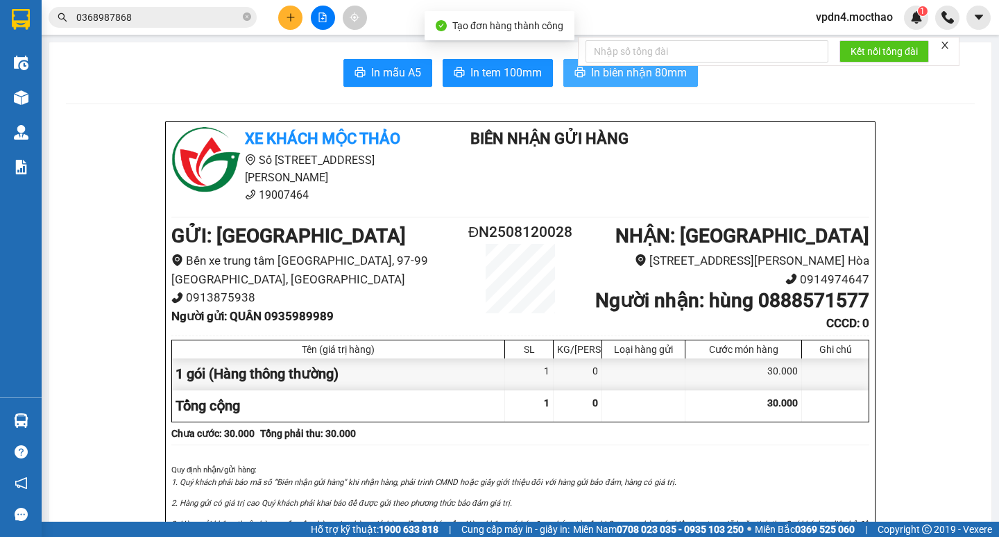
click at [614, 73] on span "In biên nhận 80mm" at bounding box center [639, 72] width 96 height 17
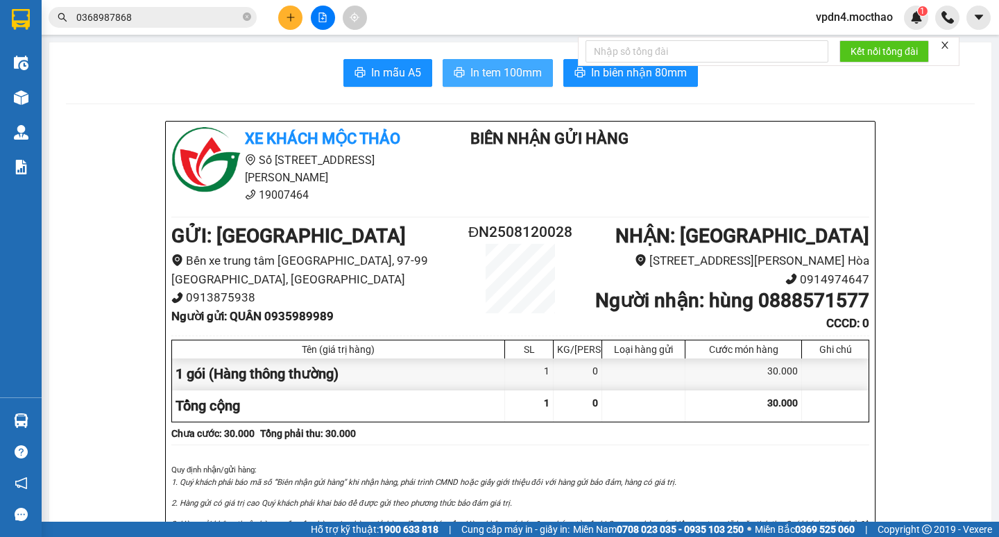
click at [507, 62] on button "In tem 100mm" at bounding box center [498, 73] width 110 height 28
click at [290, 24] on button at bounding box center [290, 18] width 24 height 24
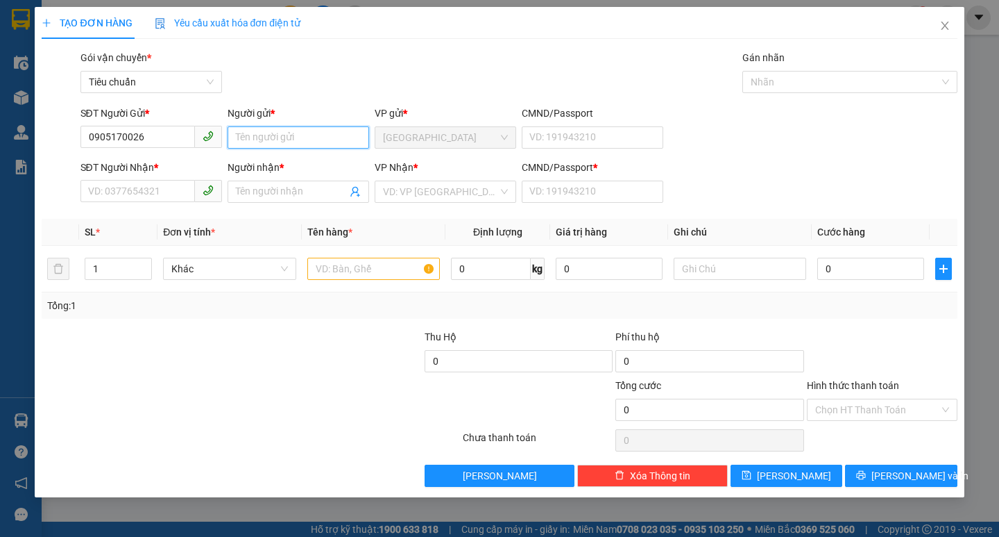
click at [280, 143] on input "Người gửi *" at bounding box center [299, 137] width 142 height 22
click at [164, 196] on input "SĐT Người Nhận *" at bounding box center [138, 191] width 115 height 22
click at [267, 194] on input "Người nhận *" at bounding box center [291, 191] width 111 height 15
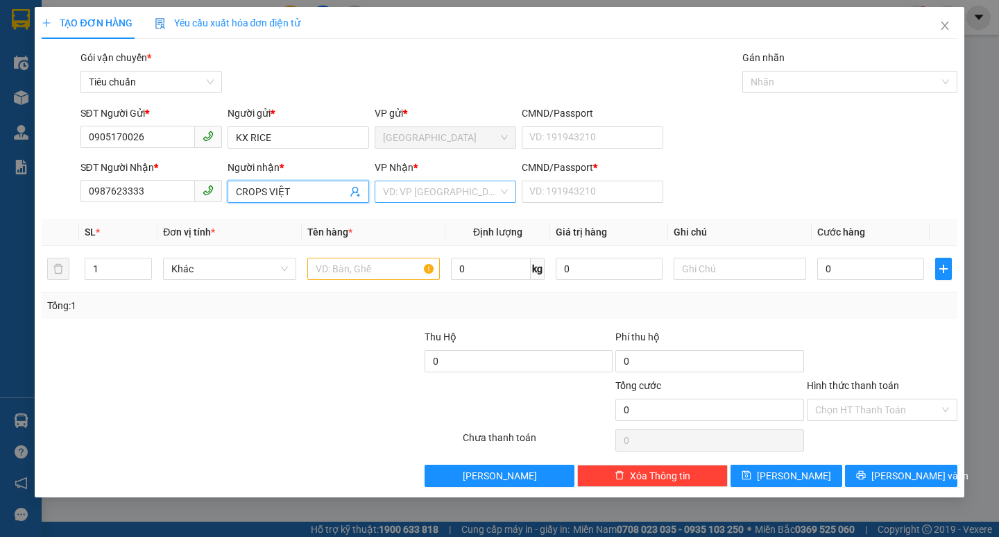
click at [421, 188] on input "search" at bounding box center [440, 191] width 115 height 21
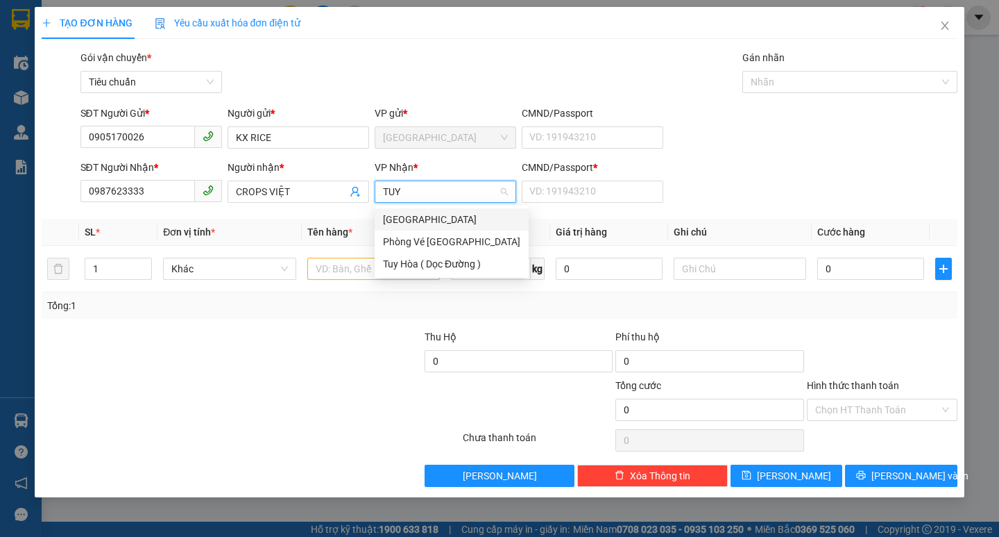
click at [423, 220] on div "[GEOGRAPHIC_DATA]" at bounding box center [451, 219] width 137 height 15
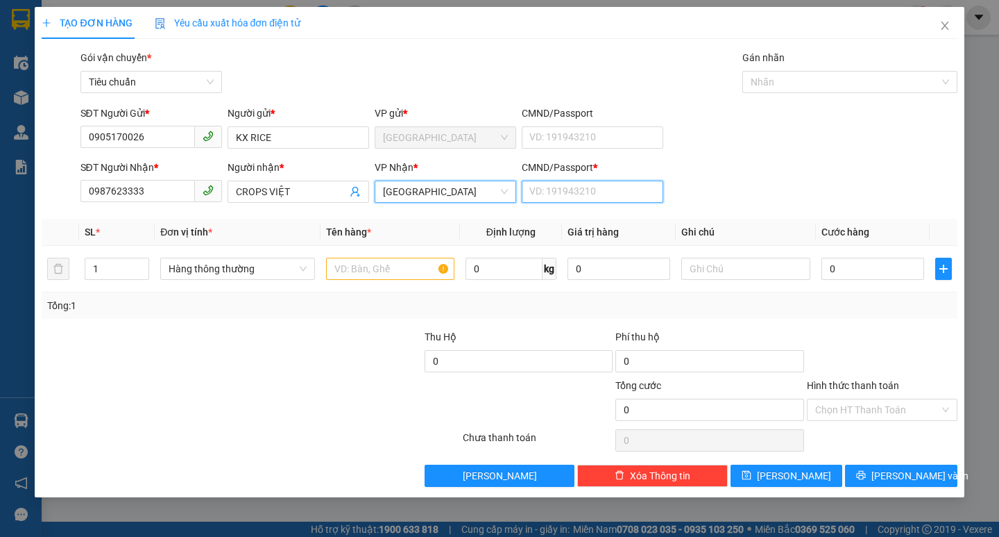
click at [543, 189] on input "CMND/Passport *" at bounding box center [593, 191] width 142 height 22
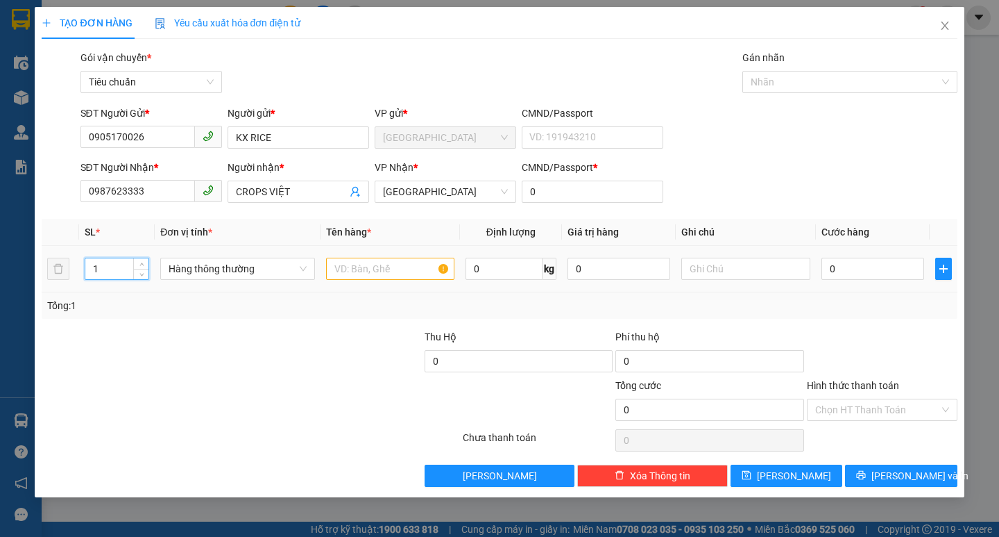
click at [104, 262] on input "1" at bounding box center [117, 268] width 64 height 21
click at [339, 260] on input "text" at bounding box center [390, 268] width 128 height 22
click at [871, 265] on input "0" at bounding box center [873, 268] width 103 height 22
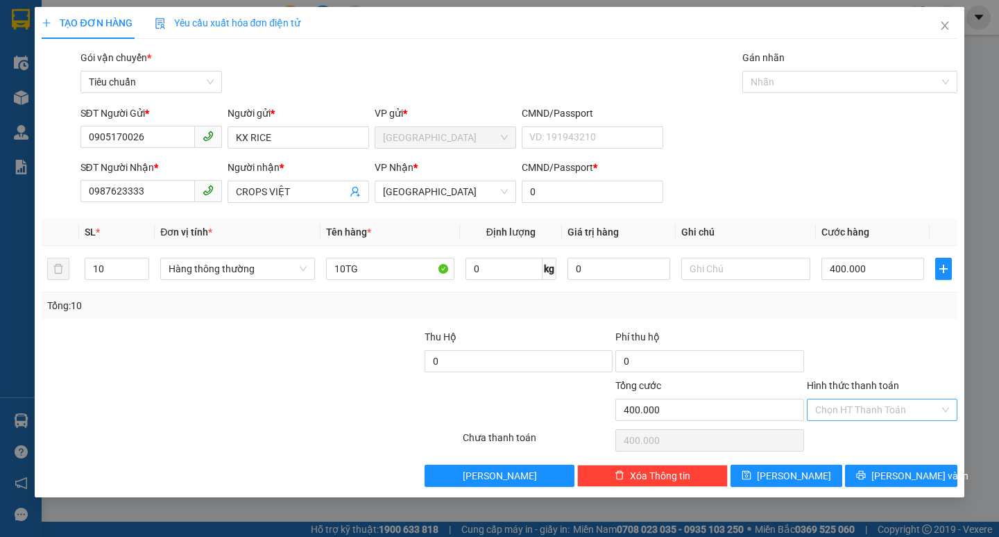
click at [881, 411] on input "Hình thức thanh toán" at bounding box center [878, 409] width 124 height 21
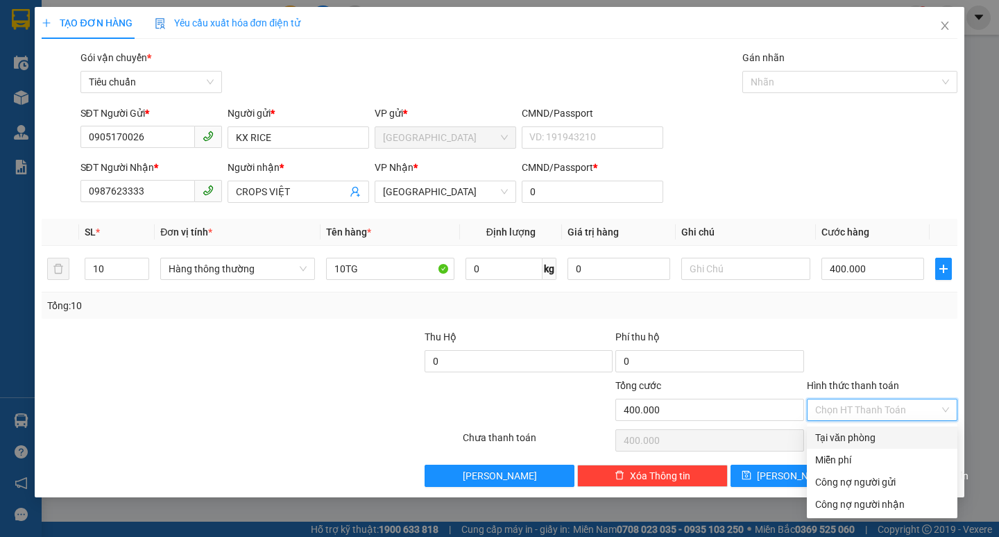
click at [878, 429] on div "Tại văn phòng" at bounding box center [882, 437] width 151 height 22
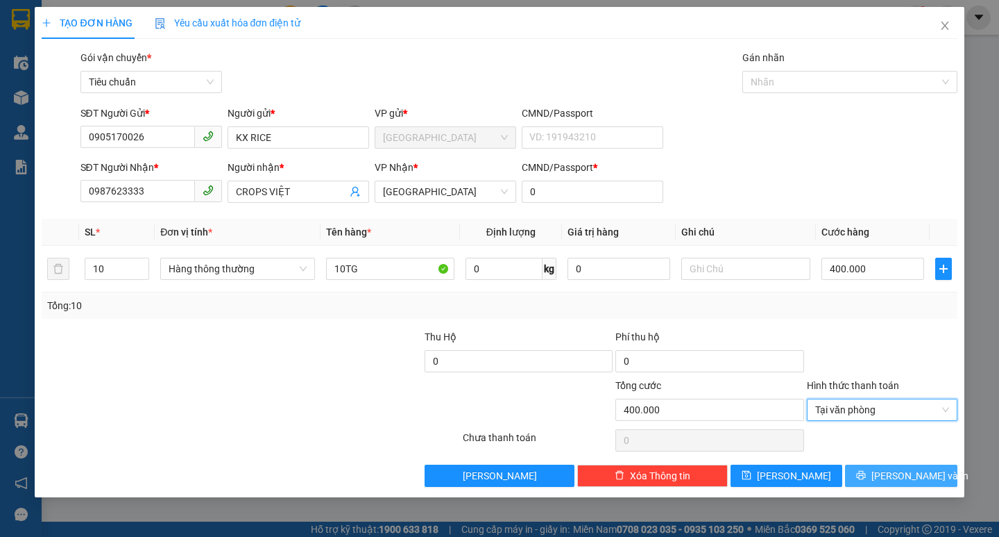
click at [896, 471] on span "[PERSON_NAME] và In" at bounding box center [920, 475] width 97 height 15
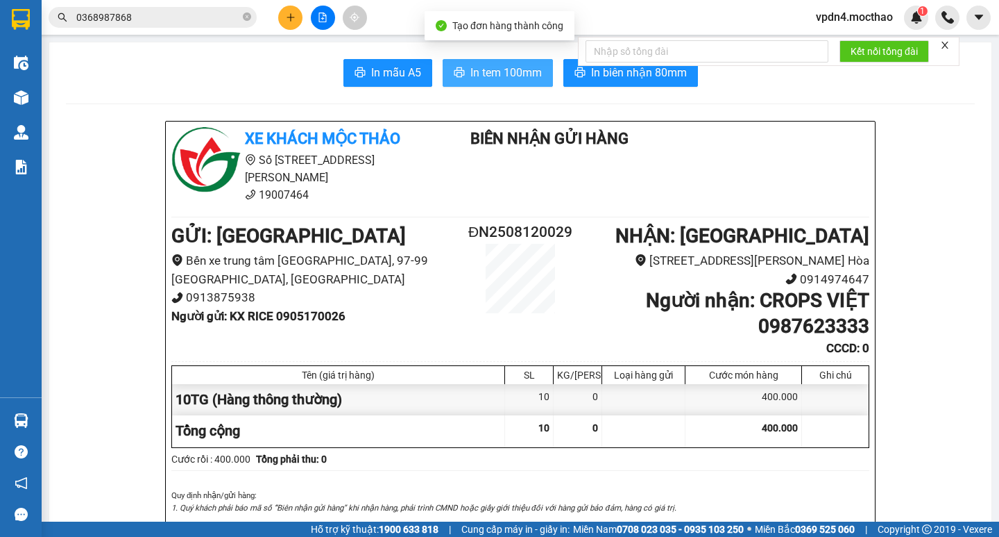
click at [478, 72] on span "In tem 100mm" at bounding box center [506, 72] width 71 height 17
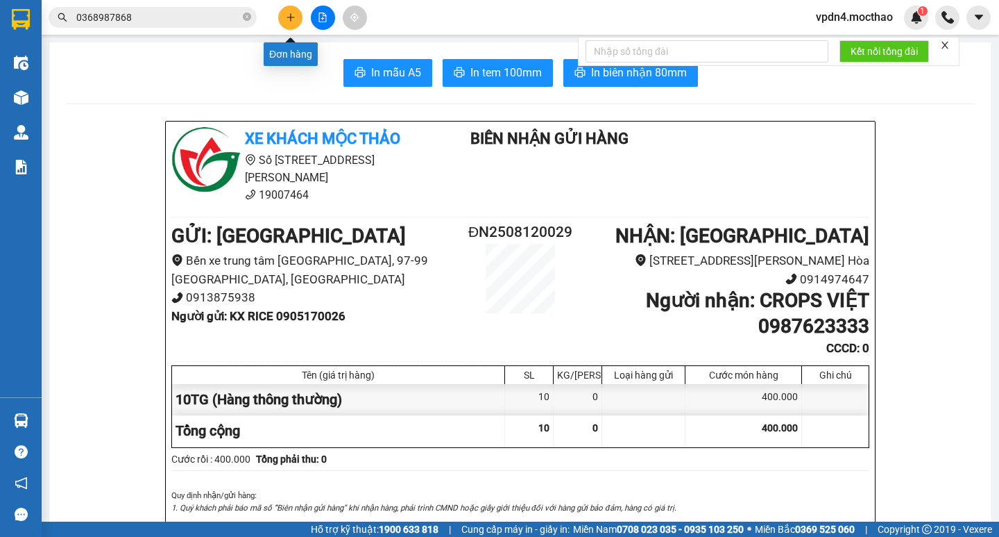
click at [286, 16] on icon "plus" at bounding box center [291, 17] width 10 height 10
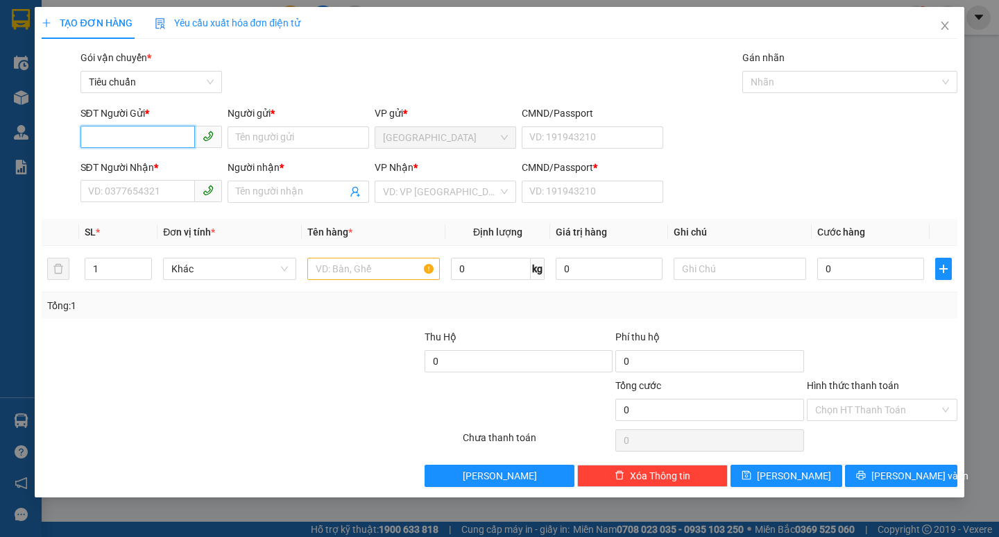
click at [147, 135] on input "SĐT Người Gửi *" at bounding box center [138, 137] width 115 height 22
click at [137, 164] on div "0789444483 - THÀNH" at bounding box center [151, 165] width 125 height 15
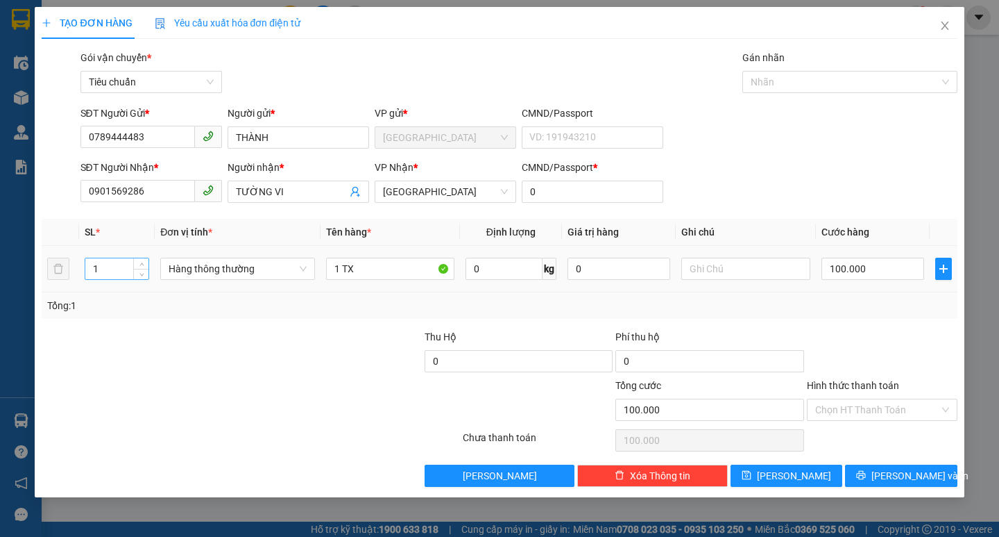
click at [122, 260] on input "1" at bounding box center [117, 268] width 64 height 21
click at [342, 264] on input "1 TX" at bounding box center [390, 268] width 128 height 22
click at [857, 275] on input "0" at bounding box center [873, 268] width 103 height 22
click at [914, 473] on span "[PERSON_NAME] và In" at bounding box center [920, 475] width 97 height 15
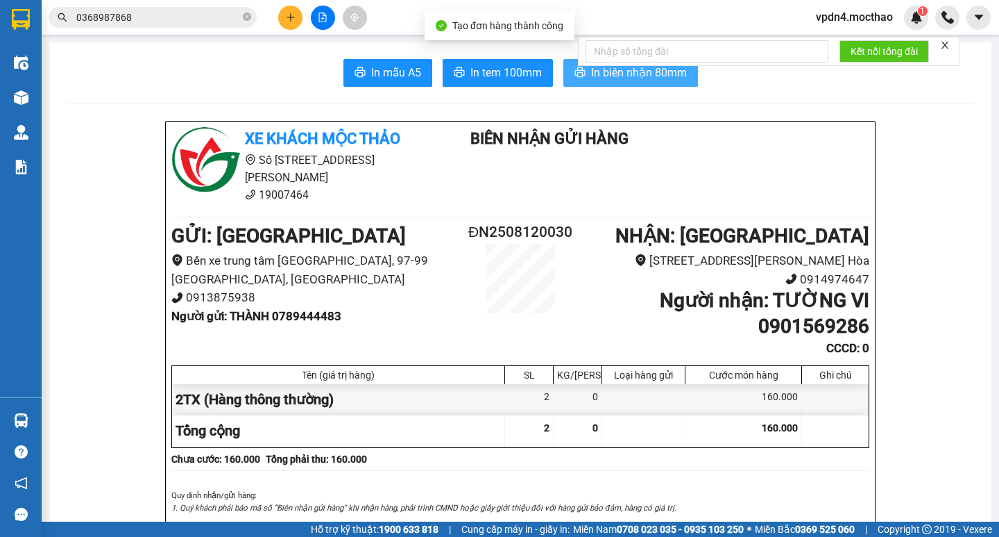
click at [647, 73] on span "In biên nhận 80mm" at bounding box center [639, 72] width 96 height 17
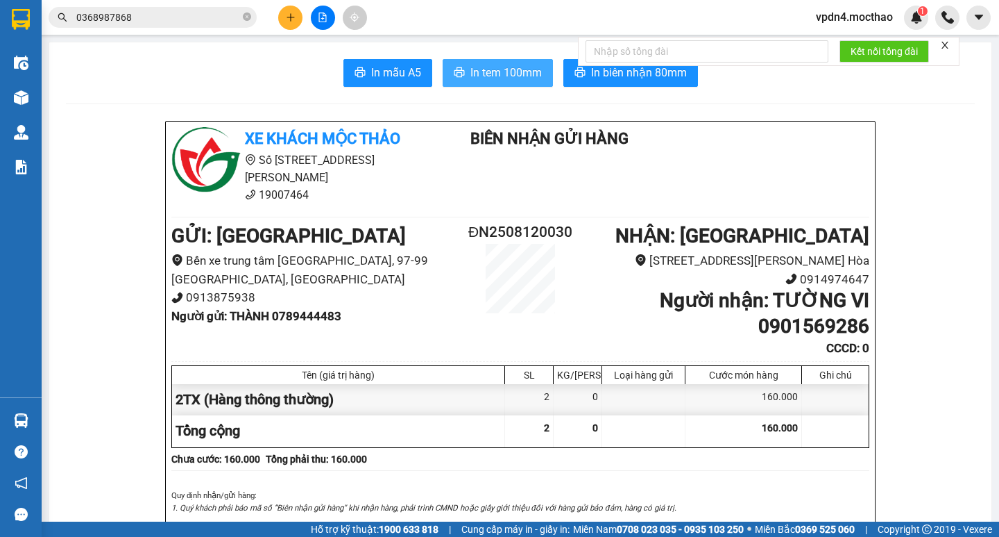
click at [480, 75] on span "In tem 100mm" at bounding box center [506, 72] width 71 height 17
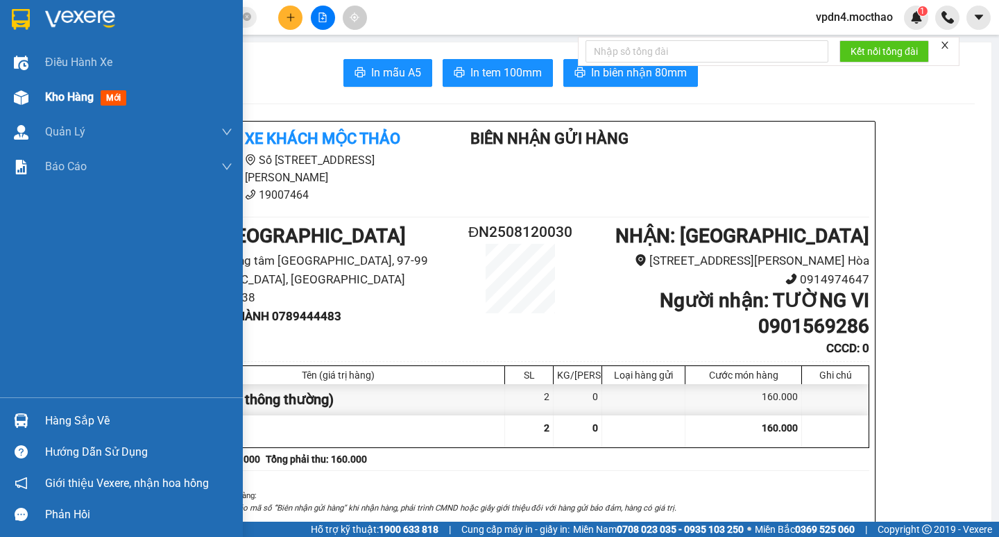
click at [67, 98] on span "Kho hàng" at bounding box center [69, 96] width 49 height 13
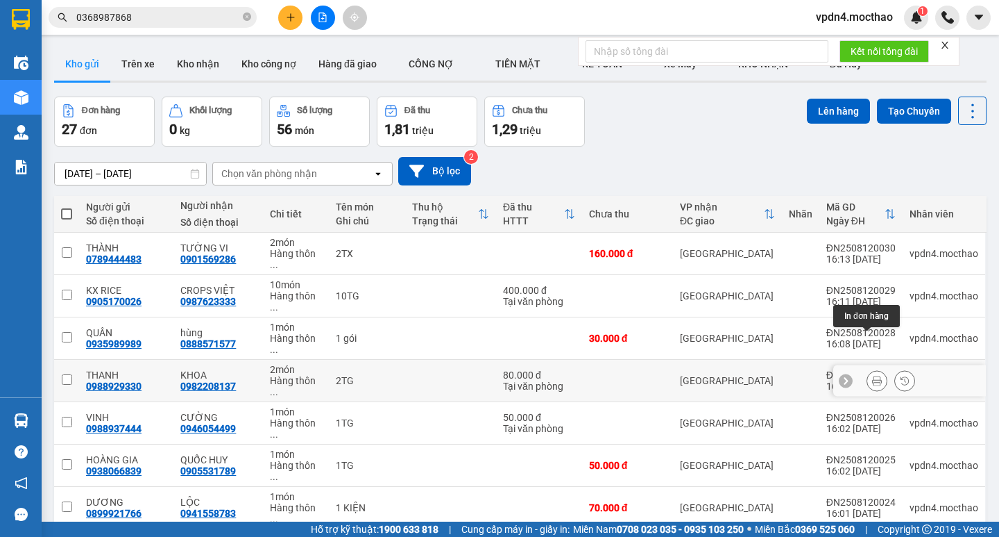
click at [872, 375] on icon at bounding box center [877, 380] width 10 height 10
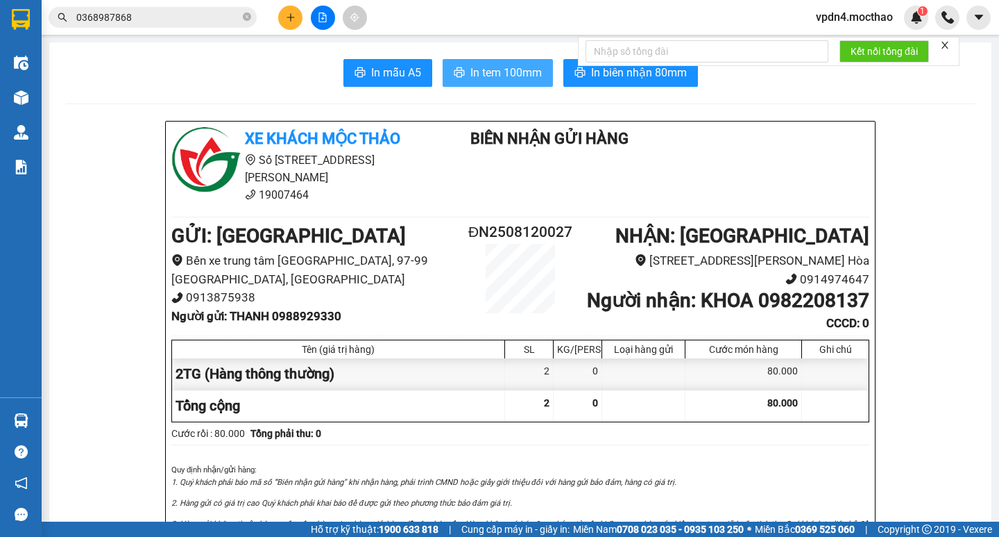
click at [487, 68] on span "In tem 100mm" at bounding box center [506, 72] width 71 height 17
click at [301, 16] on button at bounding box center [290, 18] width 24 height 24
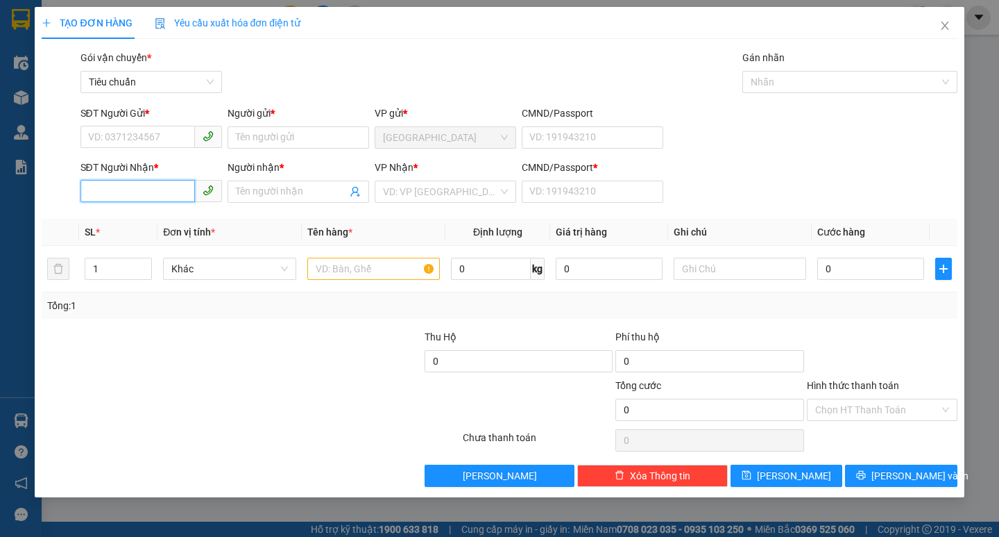
click at [126, 194] on input "SĐT Người Nhận *" at bounding box center [138, 191] width 115 height 22
click at [130, 212] on div "0795651605 - HIẾU" at bounding box center [151, 219] width 125 height 15
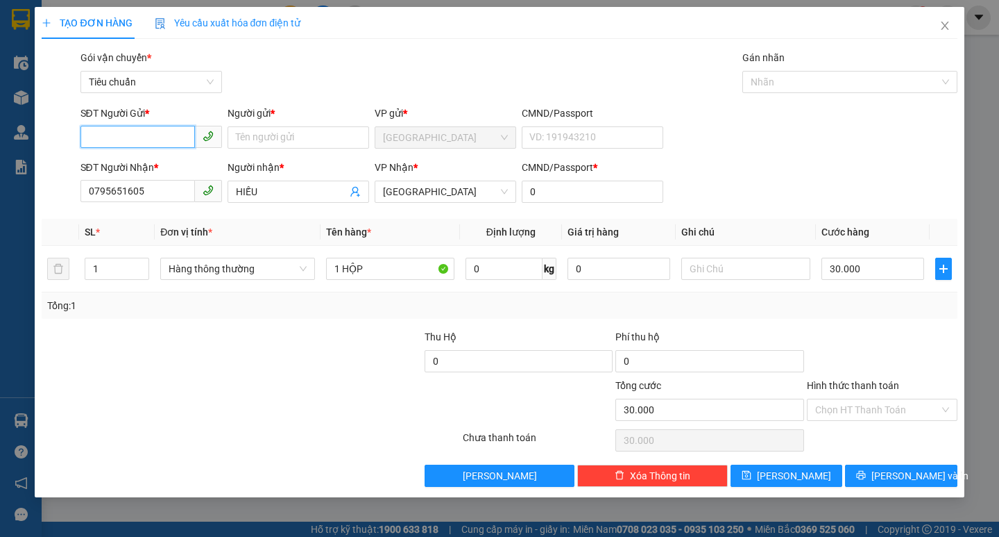
click at [158, 138] on input "SĐT Người Gửi *" at bounding box center [138, 137] width 115 height 22
click at [185, 176] on div "0935813903 - BẢO TÍN" at bounding box center [157, 165] width 153 height 22
click at [886, 476] on button "[PERSON_NAME] và In" at bounding box center [901, 475] width 112 height 22
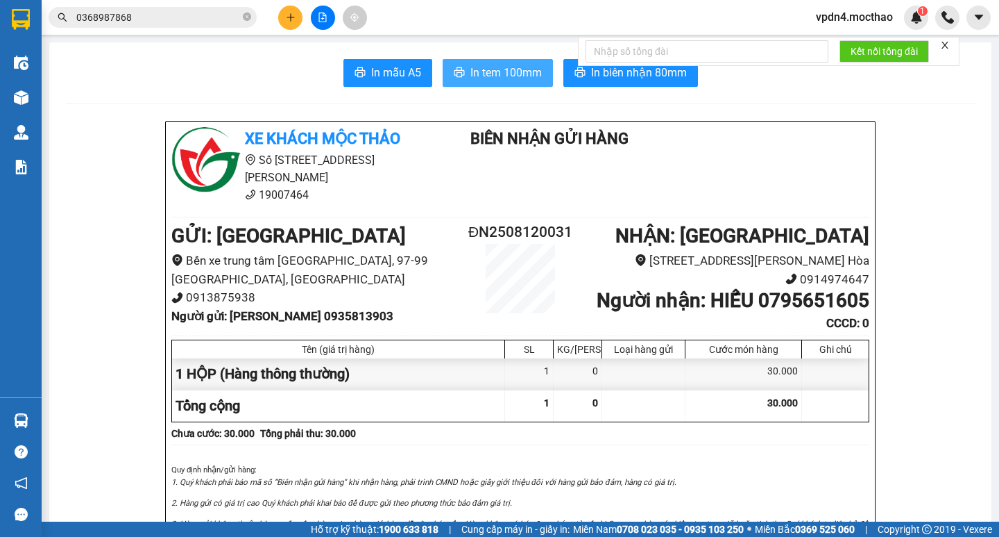
click at [482, 75] on span "In tem 100mm" at bounding box center [506, 72] width 71 height 17
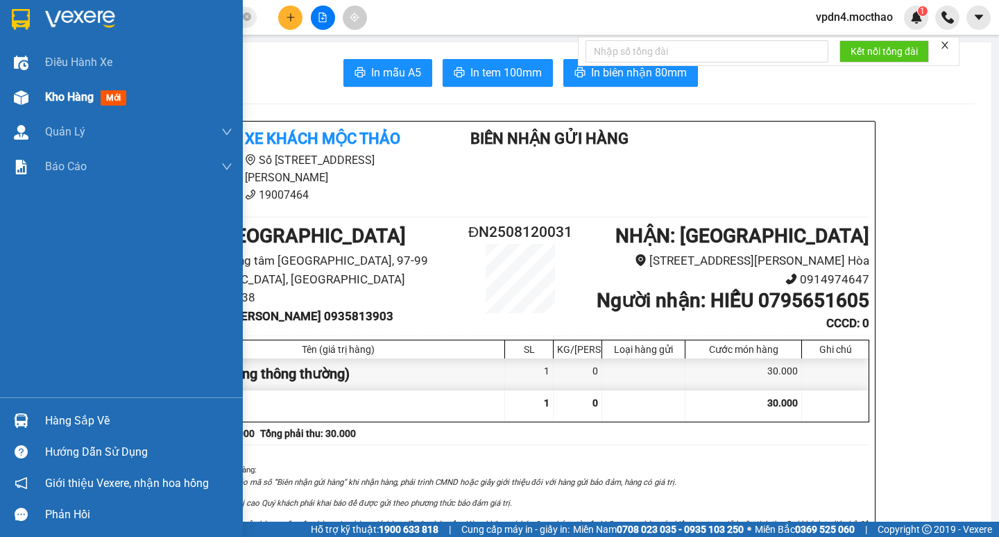
click at [66, 94] on span "Kho hàng" at bounding box center [69, 96] width 49 height 13
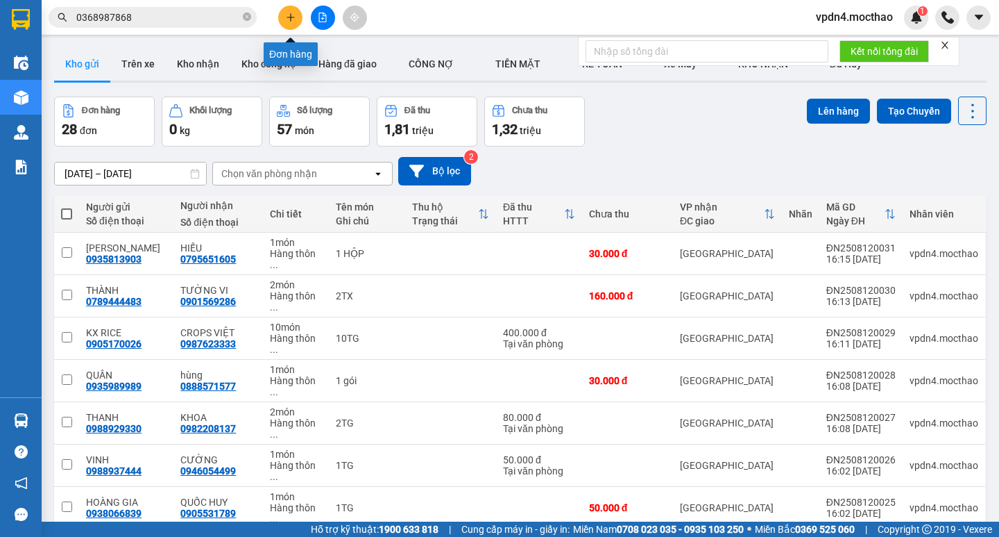
click at [290, 24] on button at bounding box center [290, 18] width 24 height 24
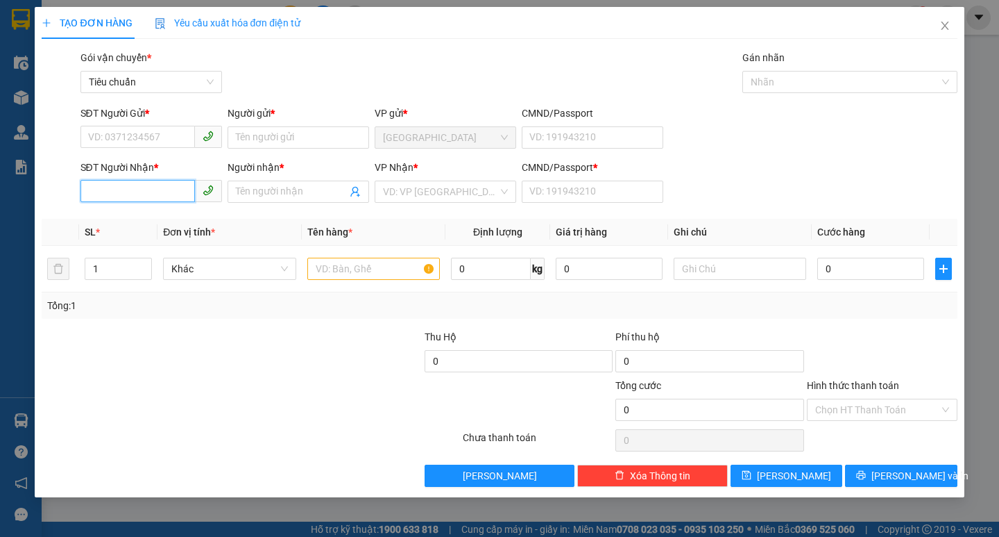
click at [148, 192] on input "SĐT Người Nhận *" at bounding box center [138, 191] width 115 height 22
click at [158, 217] on div "0909200031 - QUANG" at bounding box center [151, 219] width 125 height 15
type input "0909200031"
type input "QUANG"
type input "0"
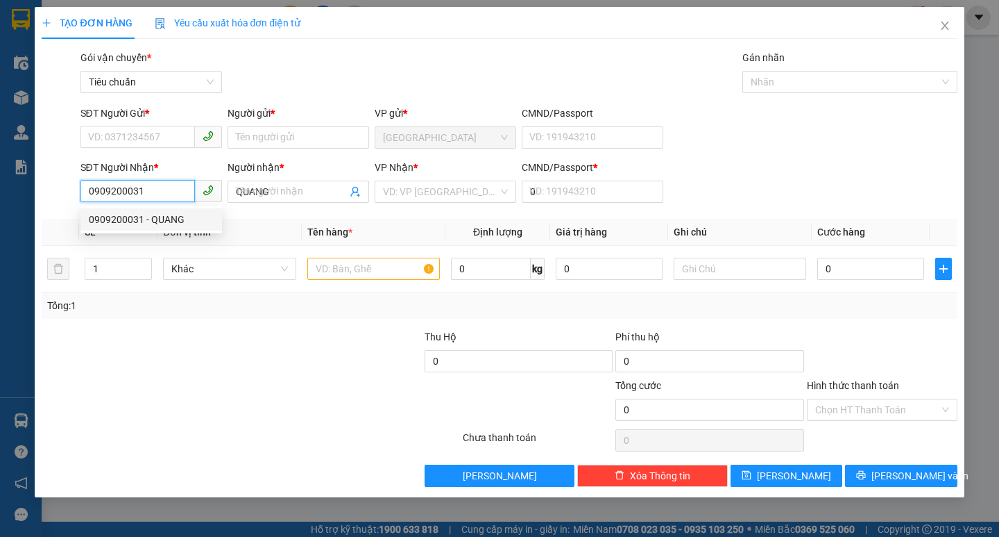
type input "500.000"
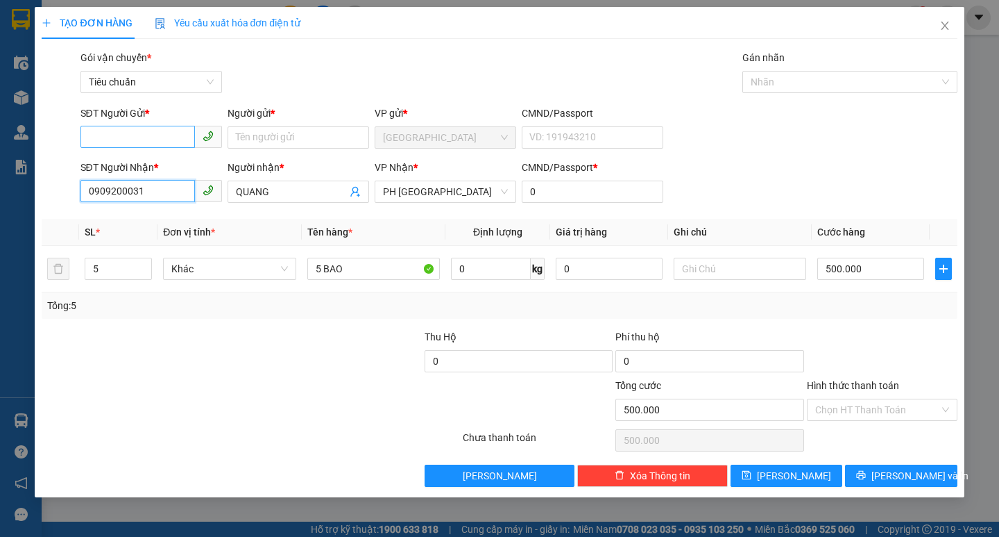
type input "0909200031"
click at [186, 142] on input "SĐT Người Gửi *" at bounding box center [138, 137] width 115 height 22
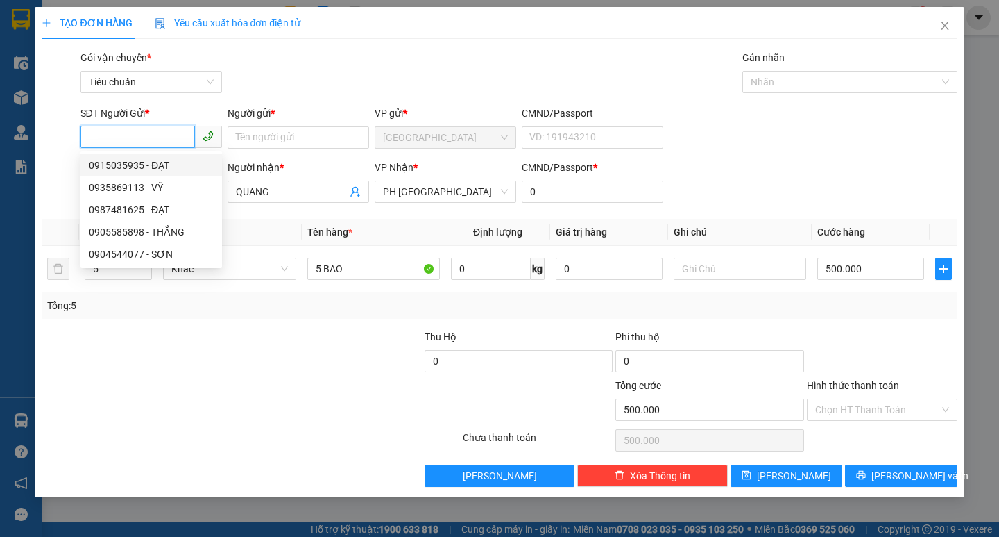
click at [186, 159] on div "0915035935 - ĐẠT" at bounding box center [151, 165] width 125 height 15
type input "0915035935"
type input "ĐẠT"
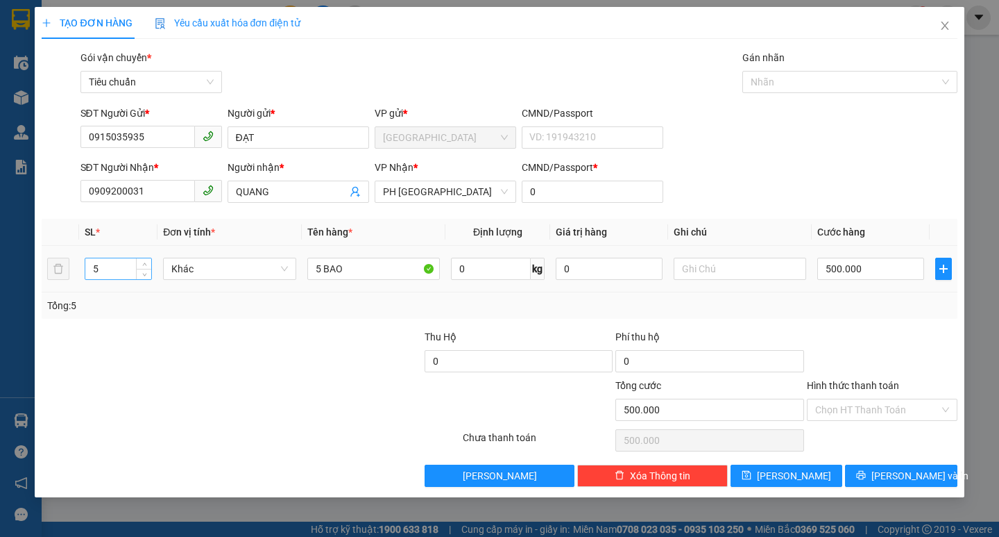
click at [128, 271] on input "5" at bounding box center [118, 268] width 66 height 21
type input "13"
click at [321, 262] on input "5 BAO" at bounding box center [373, 268] width 133 height 22
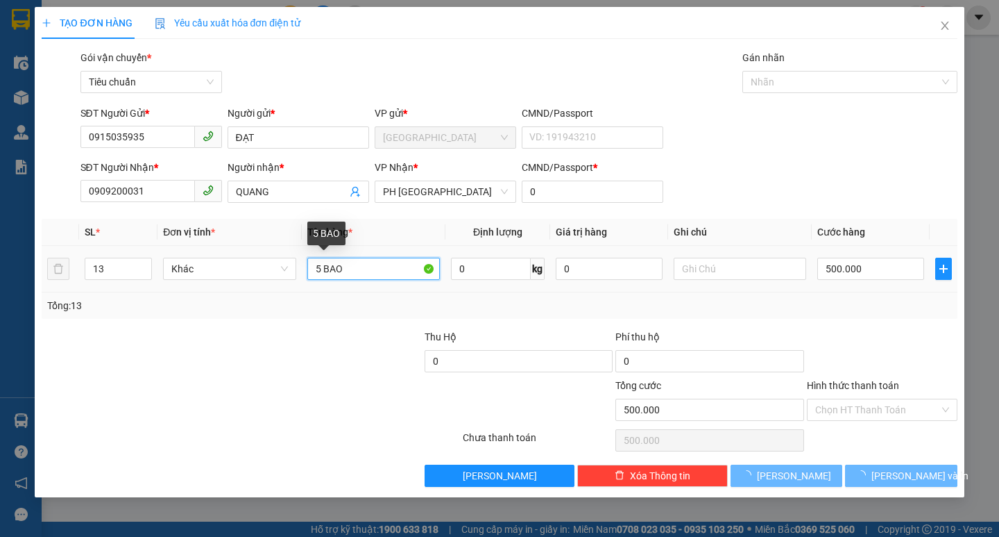
type input "0"
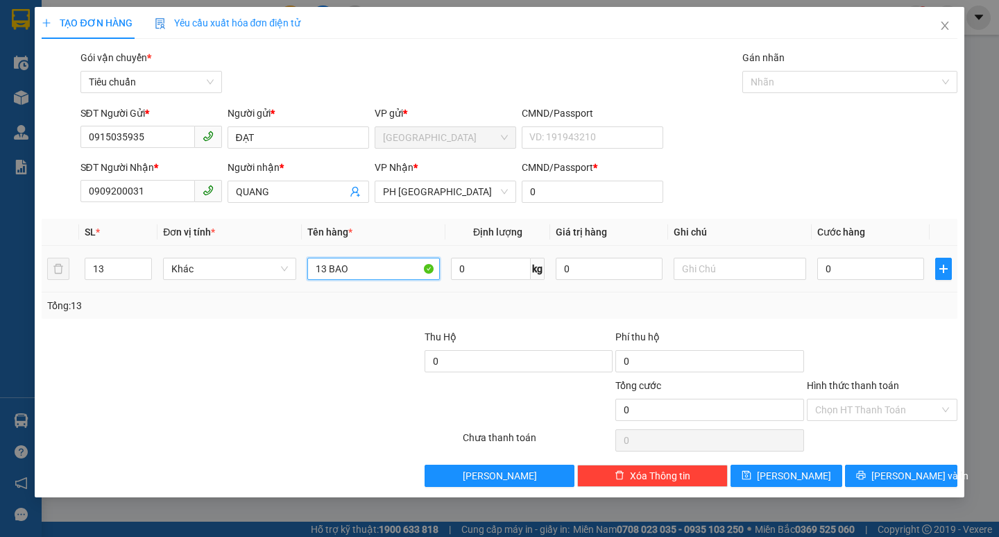
type input "13 BAO"
click at [879, 257] on div "0" at bounding box center [871, 269] width 107 height 28
click at [872, 276] on input "0" at bounding box center [871, 268] width 107 height 22
type input "1"
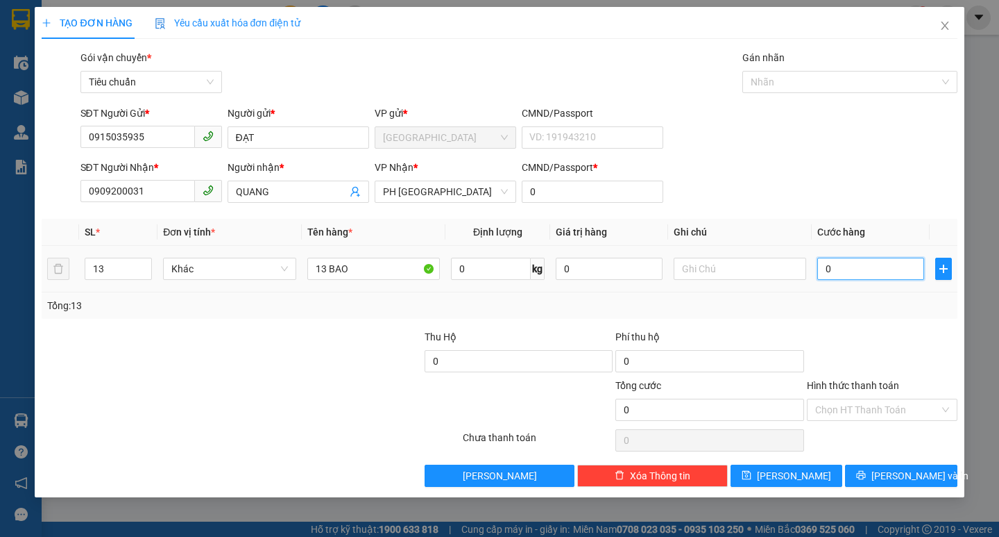
type input "1"
type input "13"
type input "130"
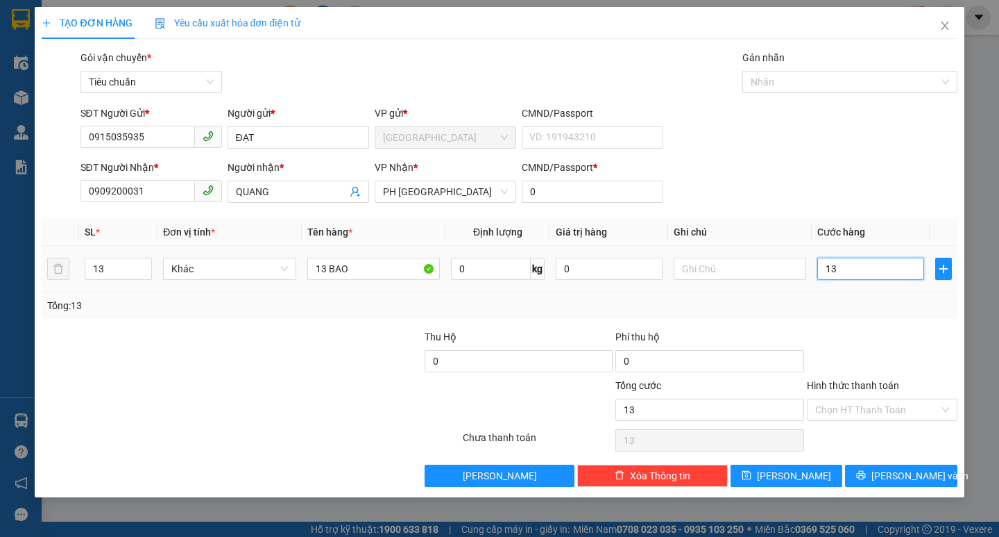
type input "130"
type input "1.300"
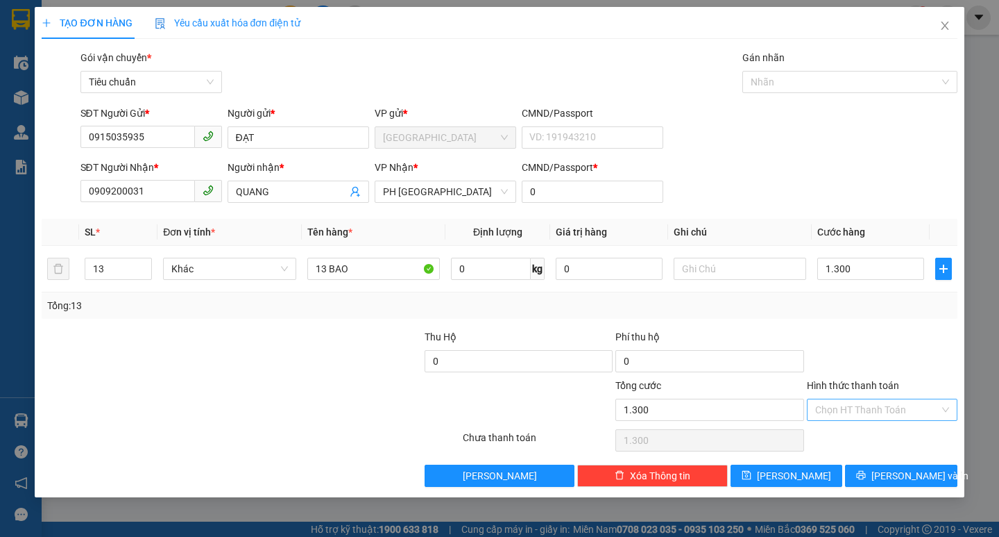
type input "1.300.000"
click at [859, 412] on input "Hình thức thanh toán" at bounding box center [878, 409] width 124 height 21
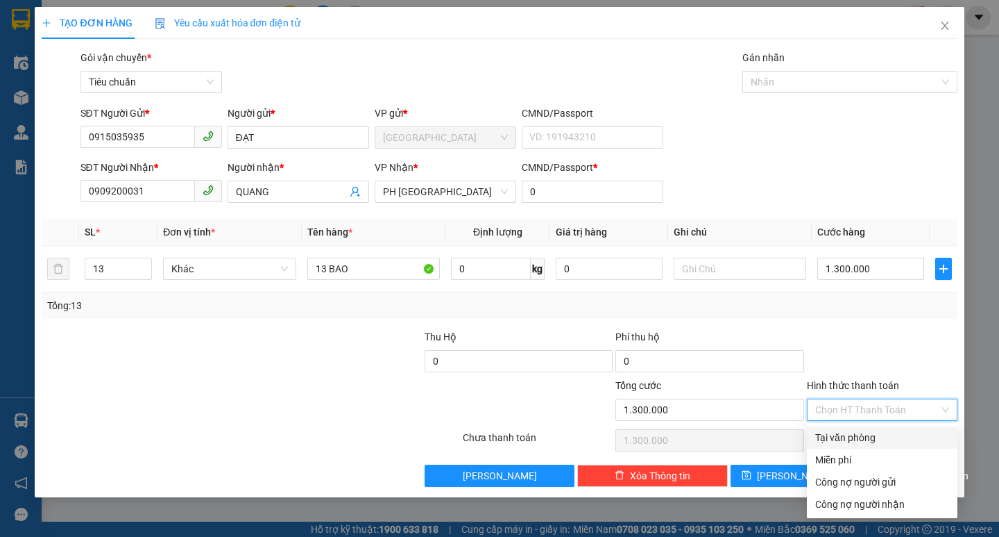
click at [854, 440] on div "Tại văn phòng" at bounding box center [883, 437] width 134 height 15
type input "0"
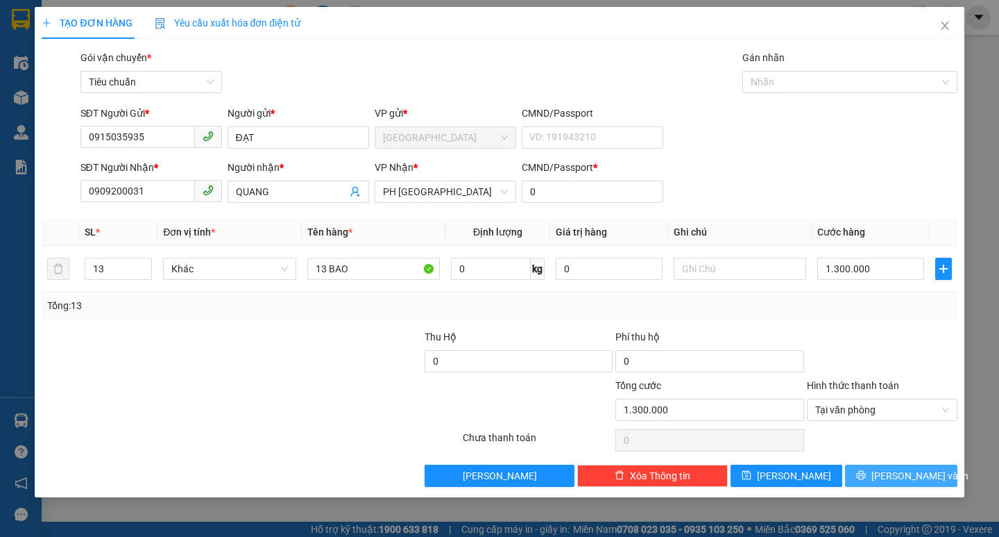
click at [878, 482] on button "[PERSON_NAME] và In" at bounding box center [901, 475] width 112 height 22
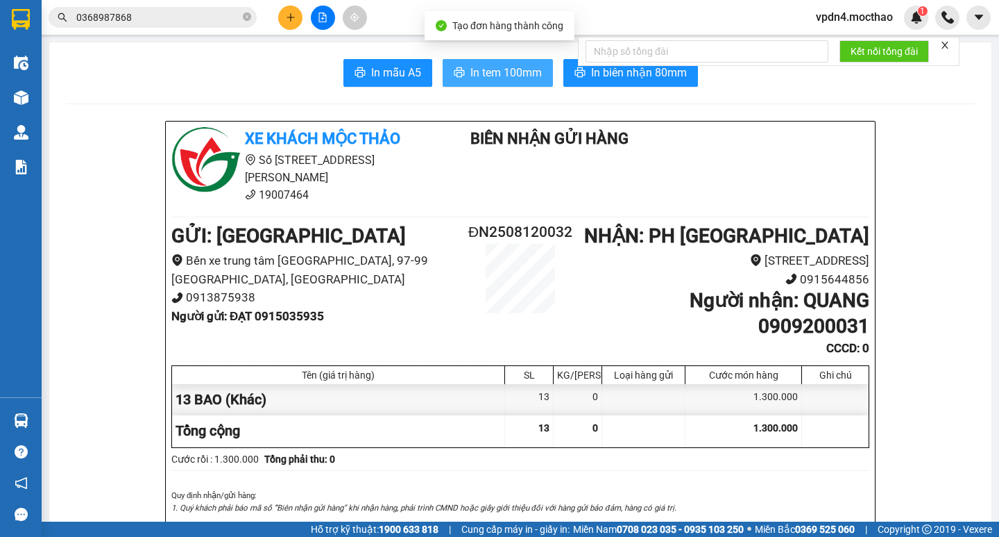
click at [457, 66] on button "In tem 100mm" at bounding box center [498, 73] width 110 height 28
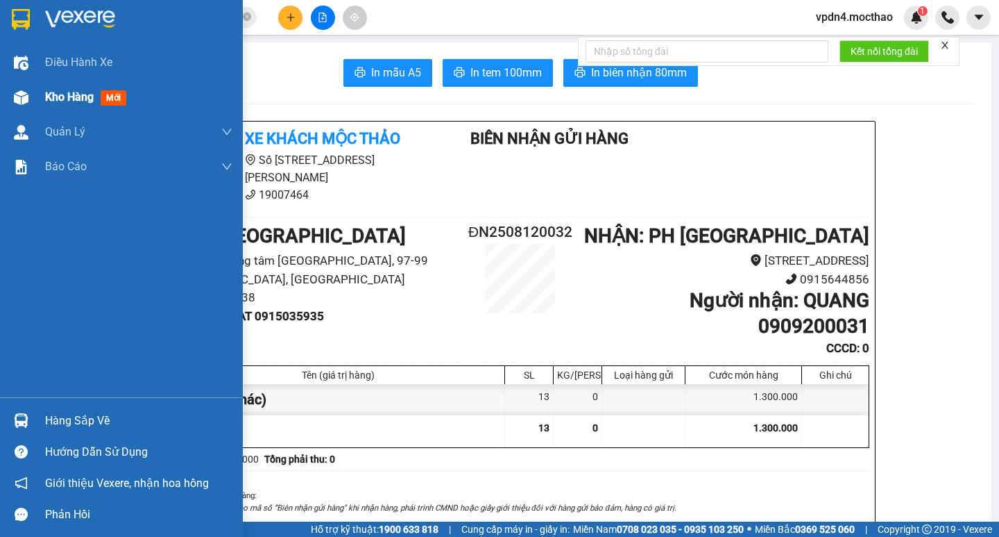
click at [85, 104] on div "Kho hàng mới" at bounding box center [88, 96] width 87 height 17
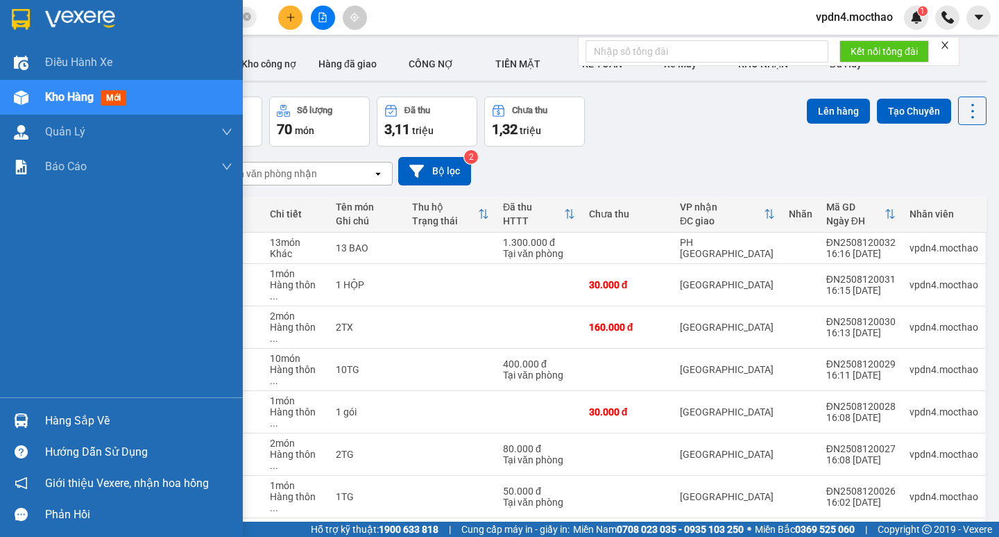
click at [96, 410] on div "Hàng sắp về" at bounding box center [138, 420] width 187 height 21
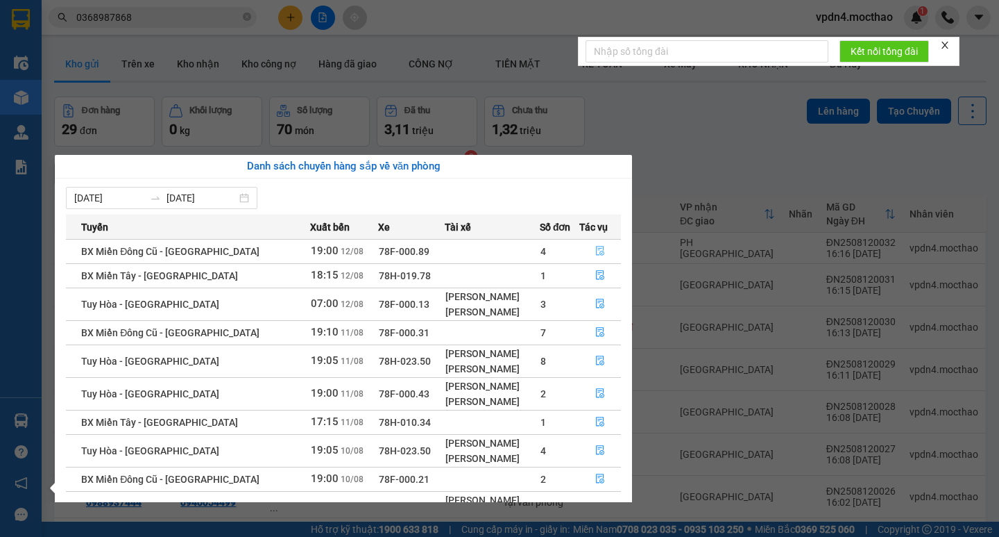
click at [595, 251] on icon "file-done" at bounding box center [600, 251] width 10 height 10
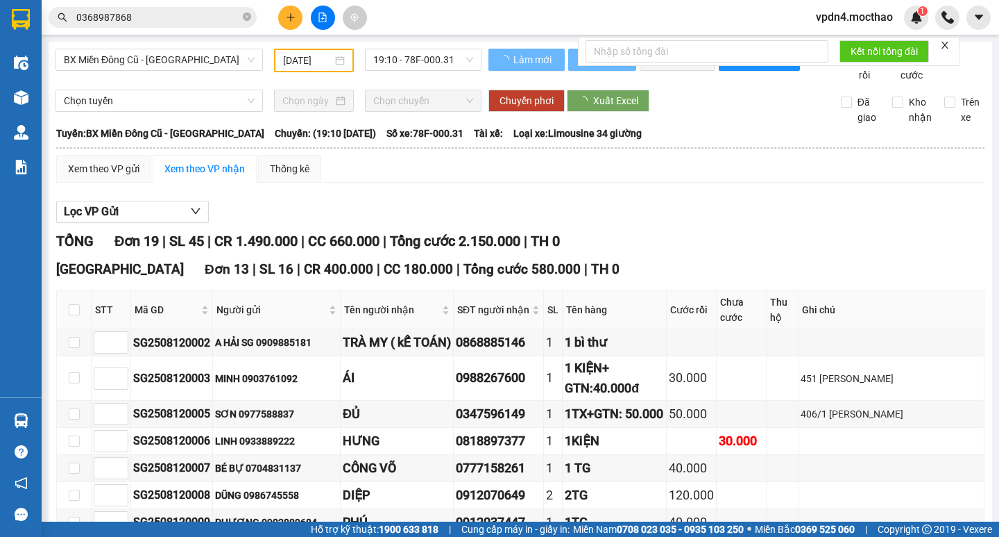
type input "[DATE]"
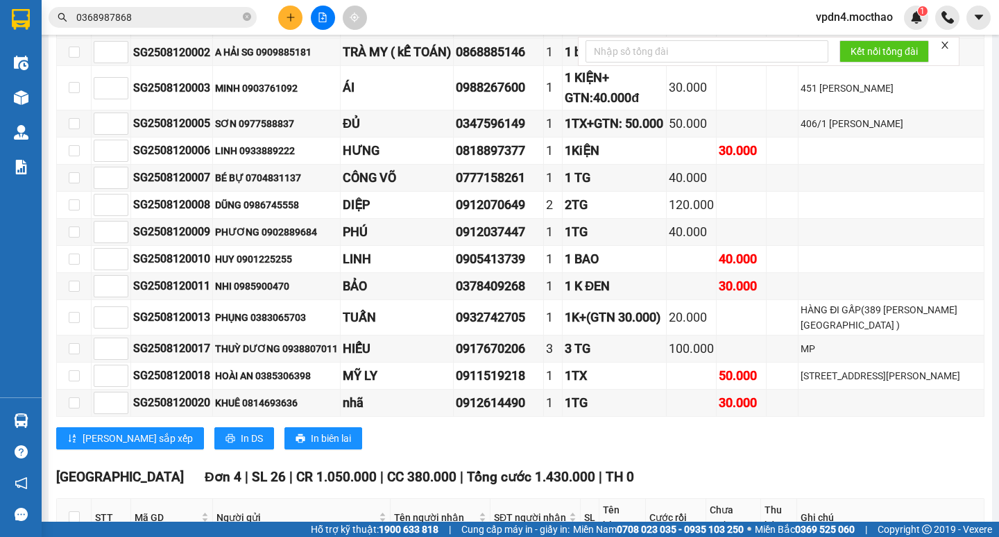
scroll to position [507, 0]
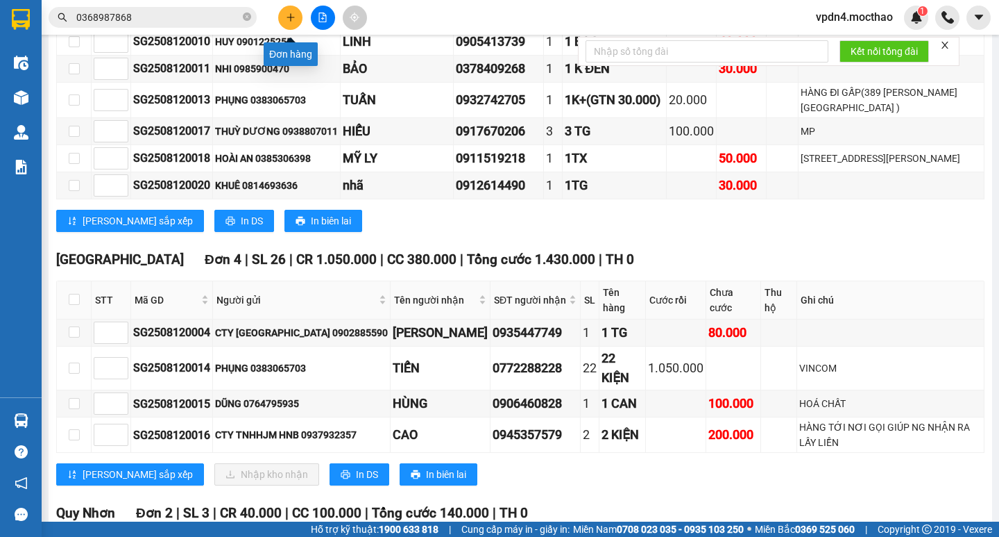
click at [288, 19] on icon "plus" at bounding box center [291, 17] width 10 height 10
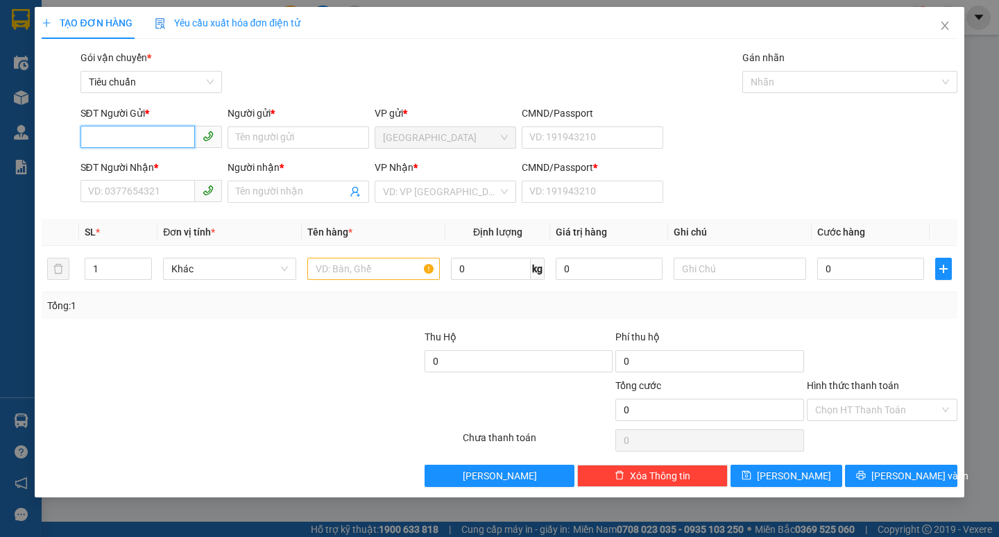
click at [143, 142] on input "SĐT Người Gửi *" at bounding box center [138, 137] width 115 height 22
click at [175, 162] on div "0905059681 - ĐỊNH" at bounding box center [151, 165] width 125 height 15
type input "0905059681"
type input "ĐỊNH"
type input "0903597008"
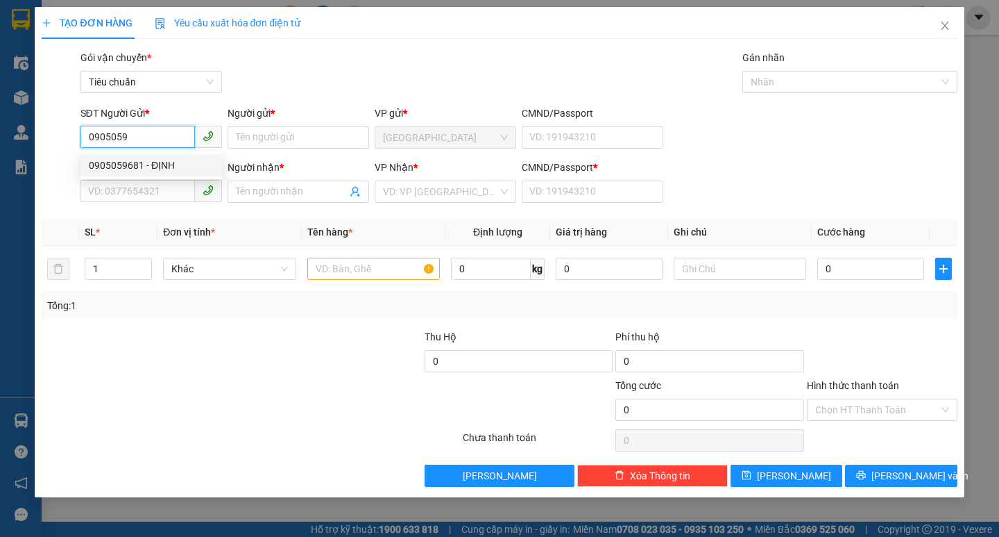
type input "PHÚ"
type input "0"
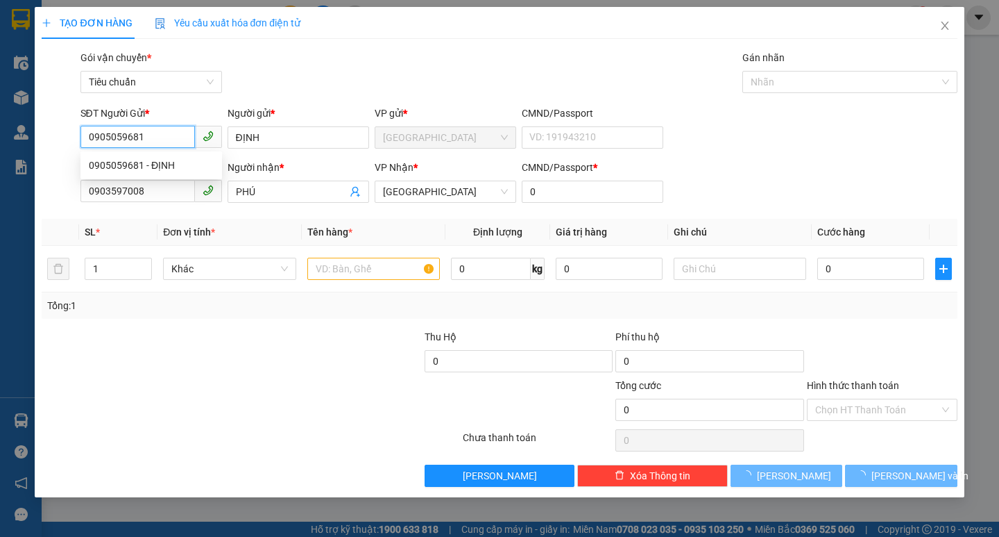
type input "40.000"
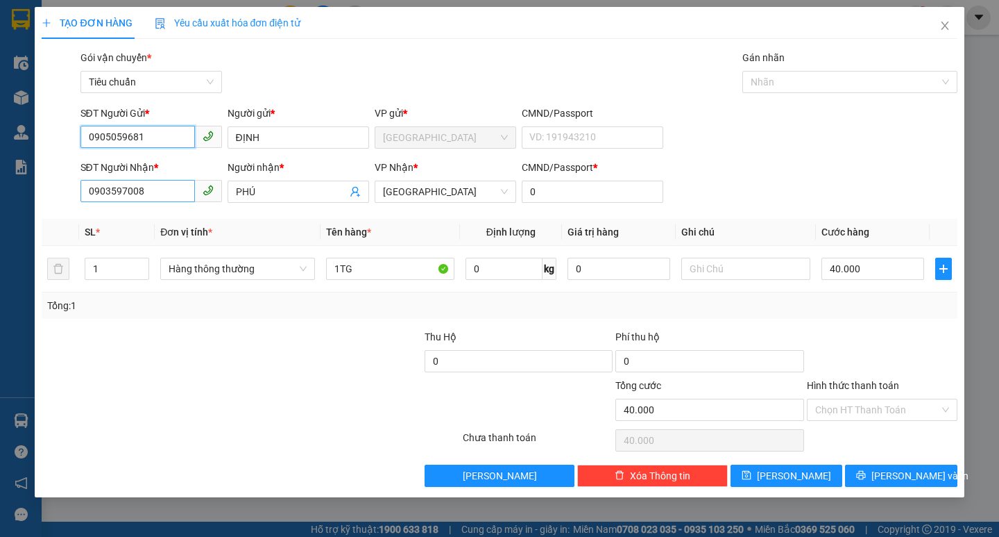
type input "0905059681"
click at [174, 185] on input "0903597008" at bounding box center [138, 191] width 115 height 22
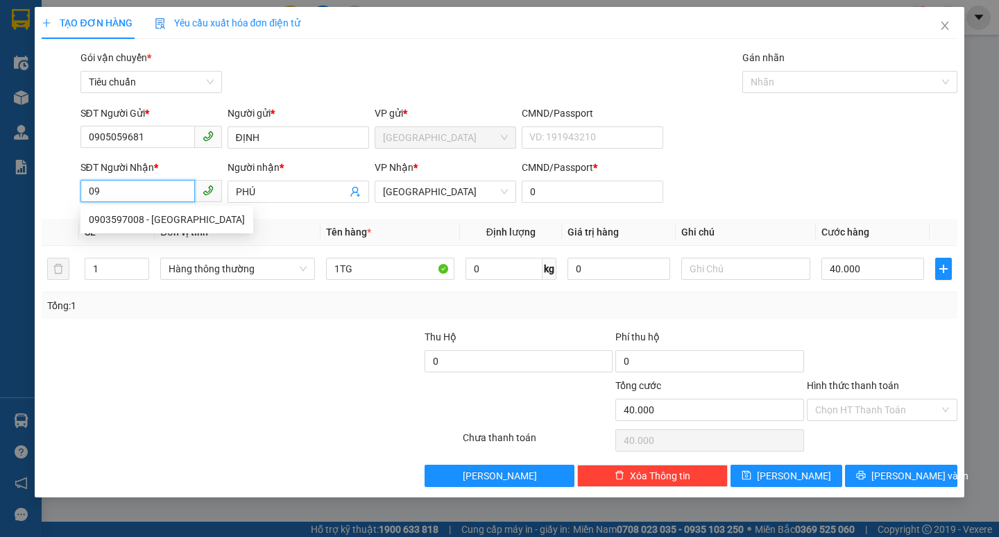
type input "0"
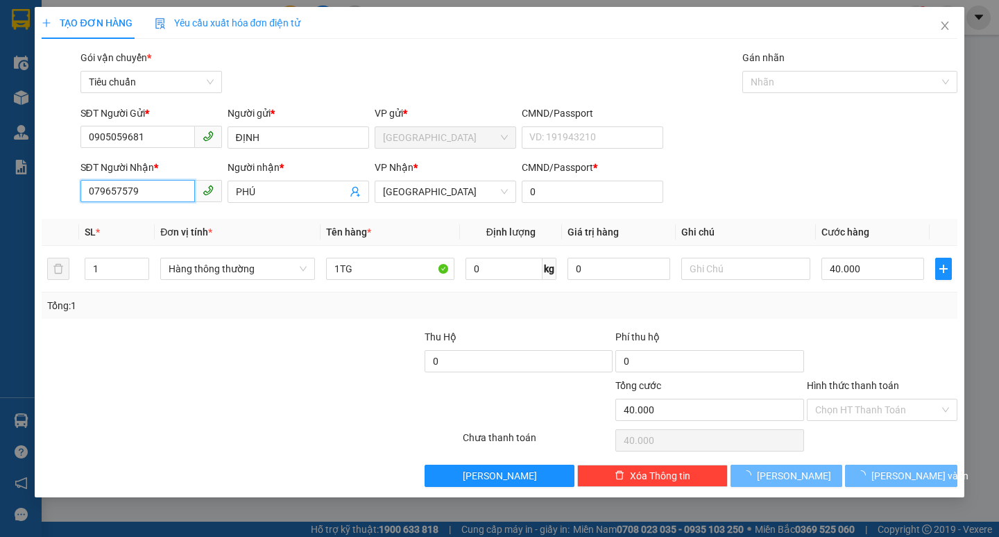
type input "0796575790"
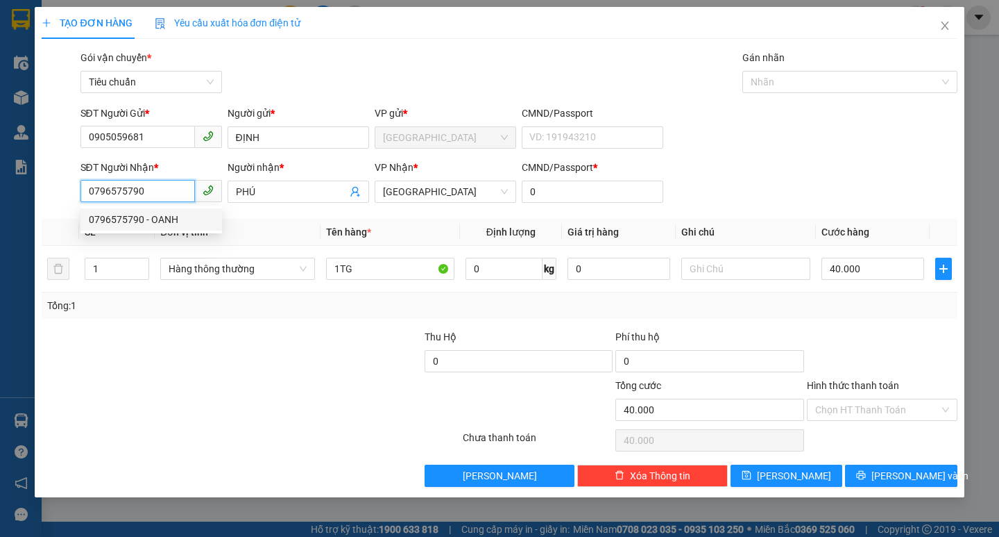
click at [198, 225] on div "0796575790 - OANH" at bounding box center [151, 219] width 125 height 15
type input "OANH"
type input "100.000"
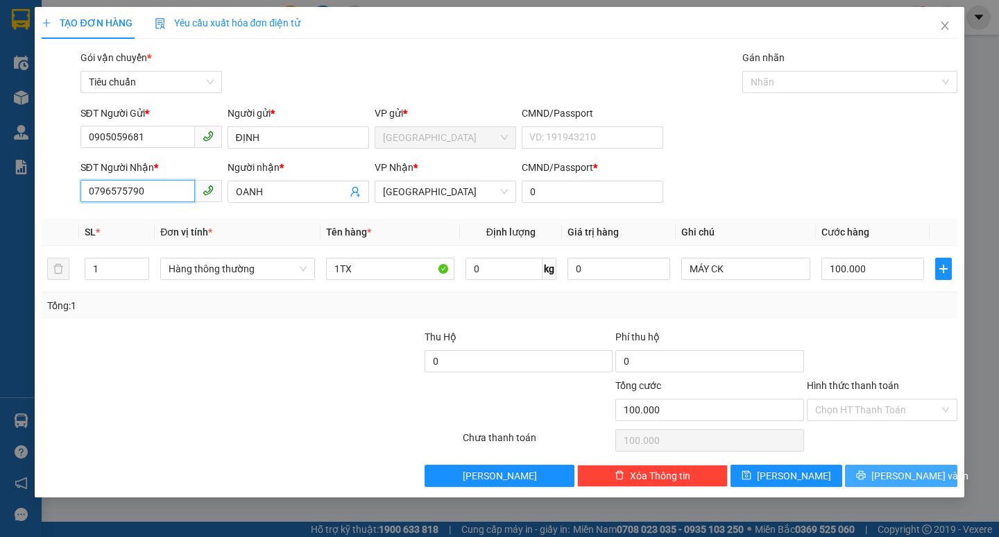
type input "0796575790"
click at [892, 473] on button "[PERSON_NAME] và In" at bounding box center [901, 475] width 112 height 22
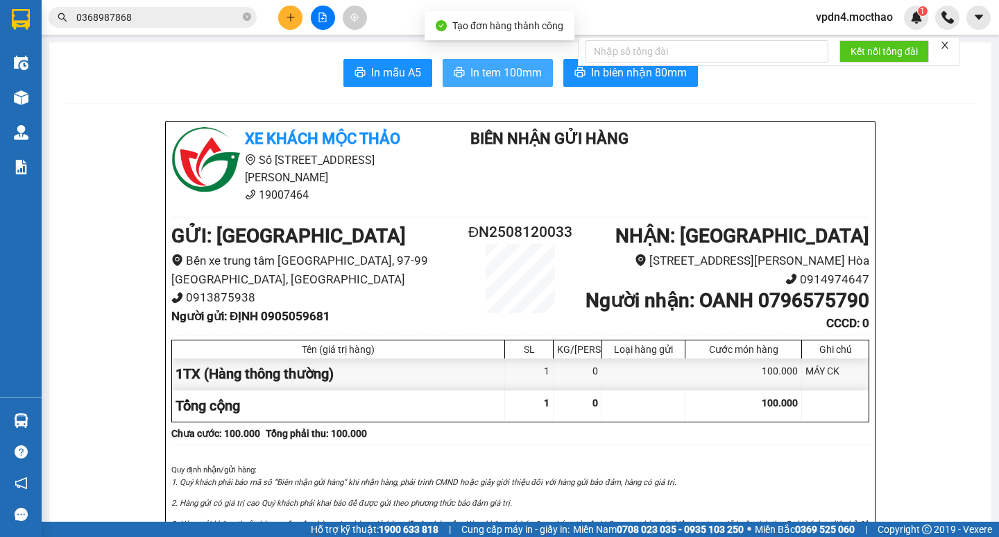
click at [476, 75] on span "In tem 100mm" at bounding box center [506, 72] width 71 height 17
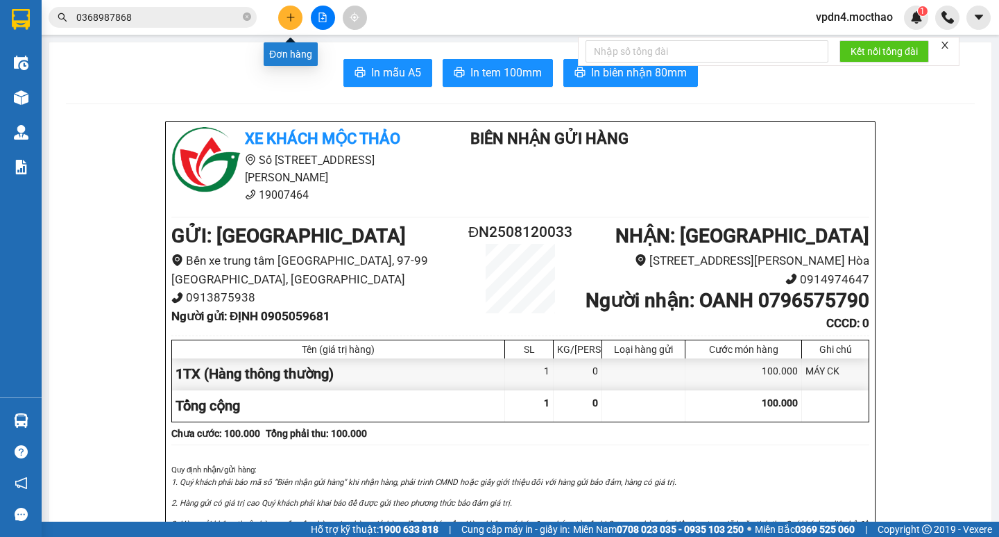
click at [300, 13] on button at bounding box center [290, 18] width 24 height 24
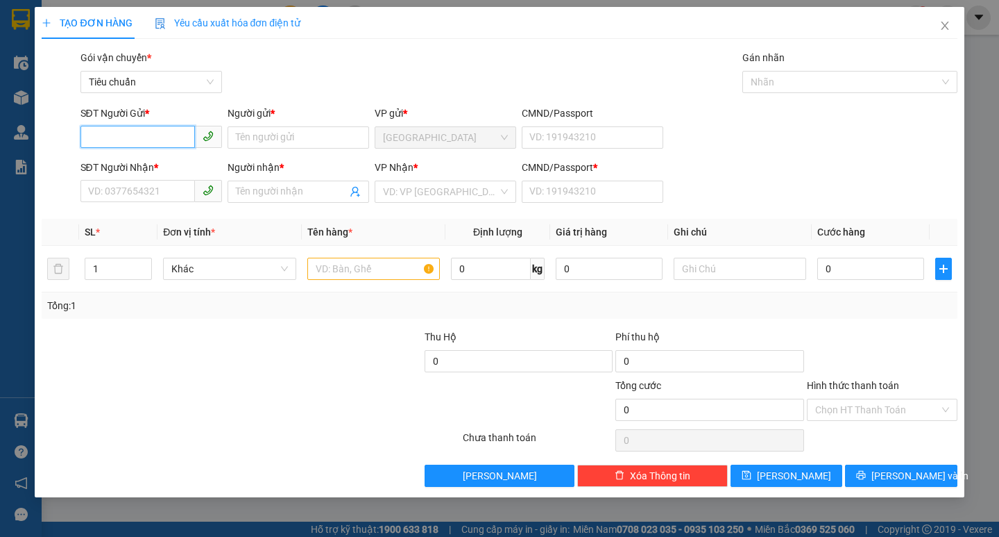
click at [148, 135] on input "SĐT Người Gửi *" at bounding box center [138, 137] width 115 height 22
click at [162, 166] on div "0905059681 - ĐỊNH" at bounding box center [151, 165] width 125 height 15
type input "0905059681"
type input "ĐỊNH"
type input "0796575790"
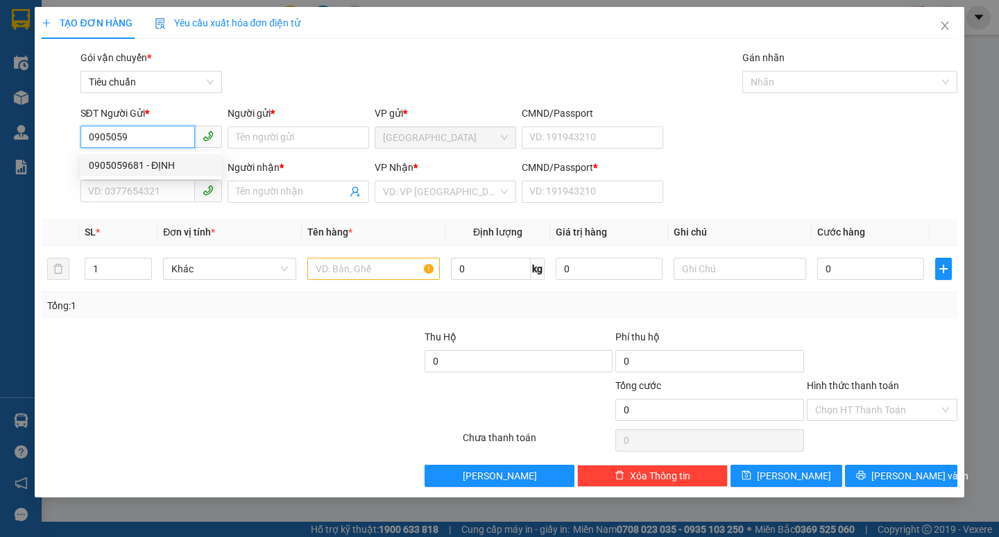
type input "OANH"
type input "0"
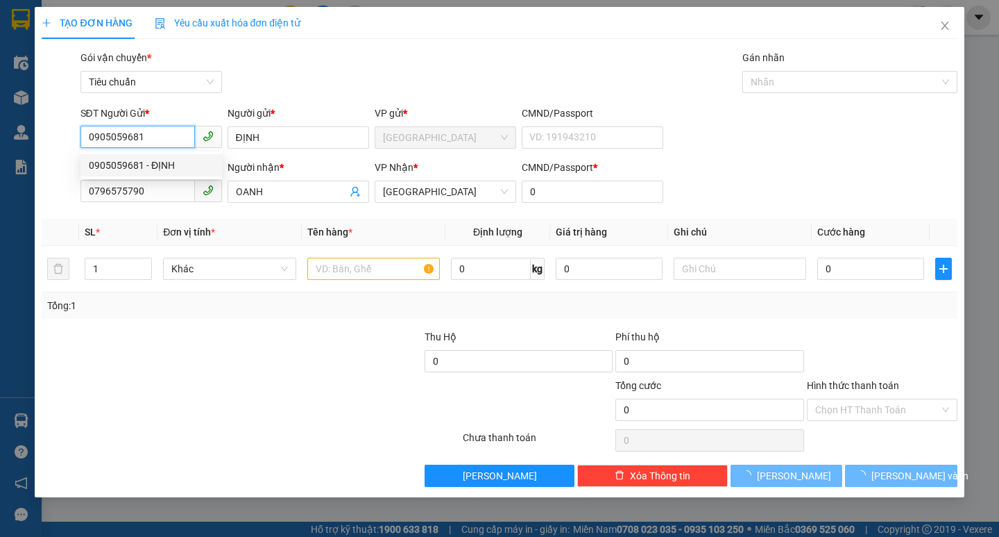
type input "100.000"
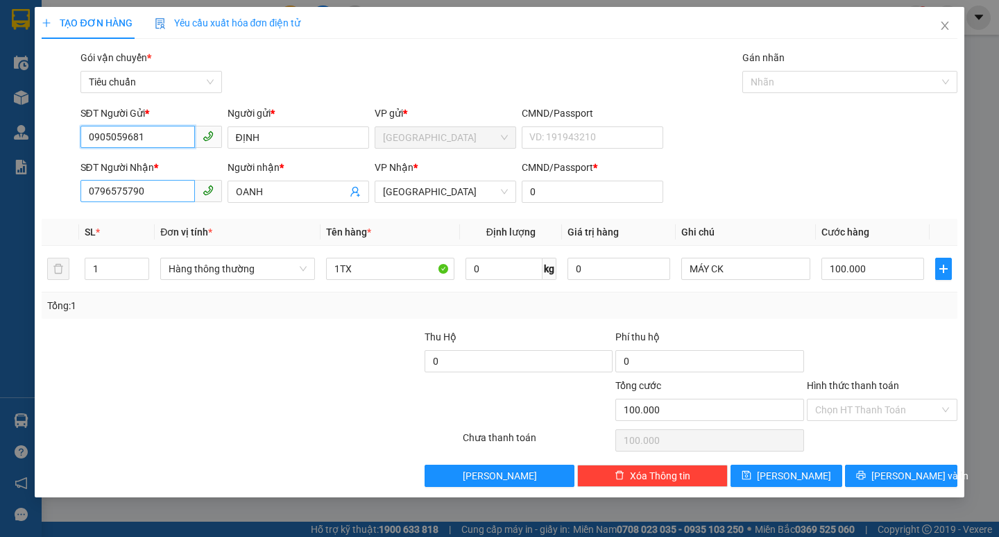
type input "0905059681"
click at [174, 183] on input "0796575790" at bounding box center [138, 191] width 115 height 22
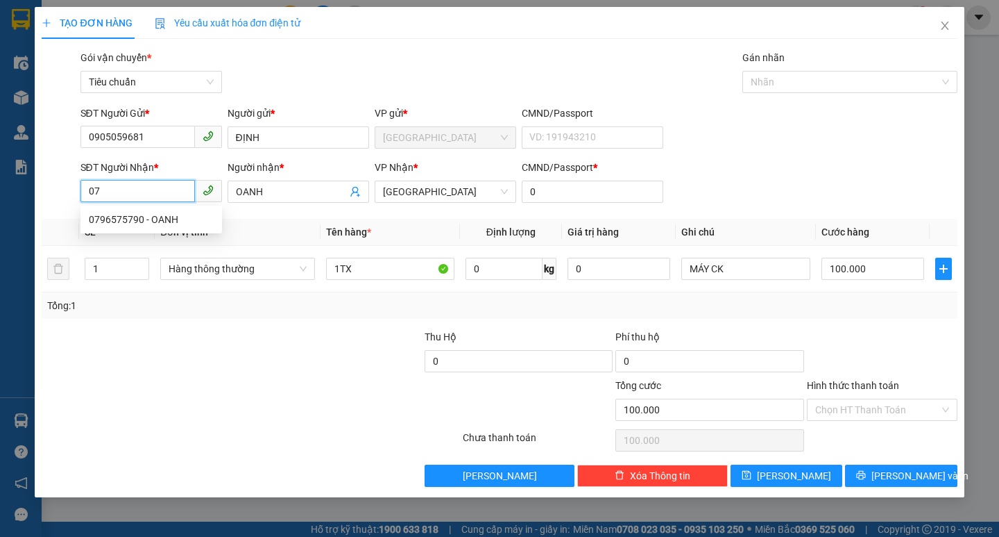
type input "0"
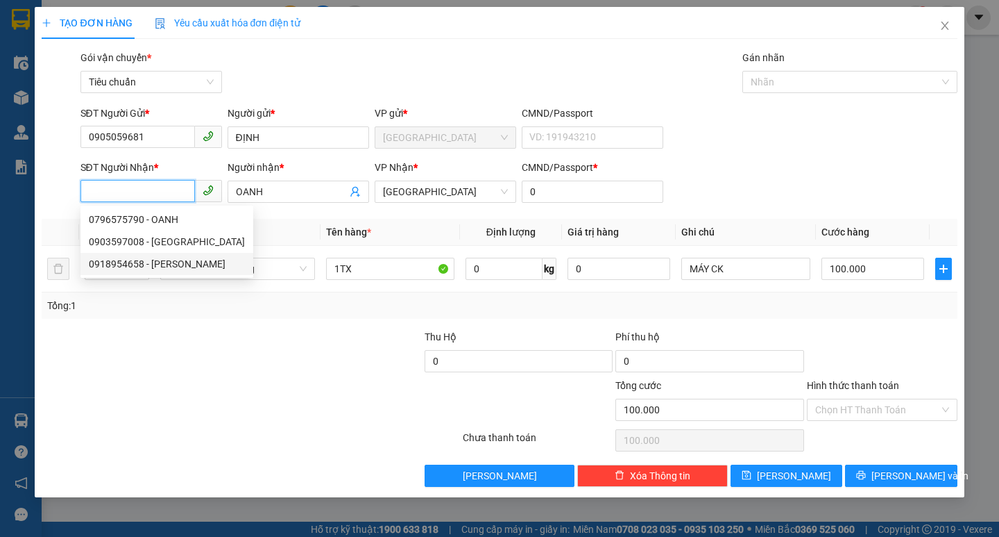
click at [147, 266] on div "0918954658 - [PERSON_NAME]" at bounding box center [167, 263] width 156 height 15
type input "0918954658"
type input "TIẾN"
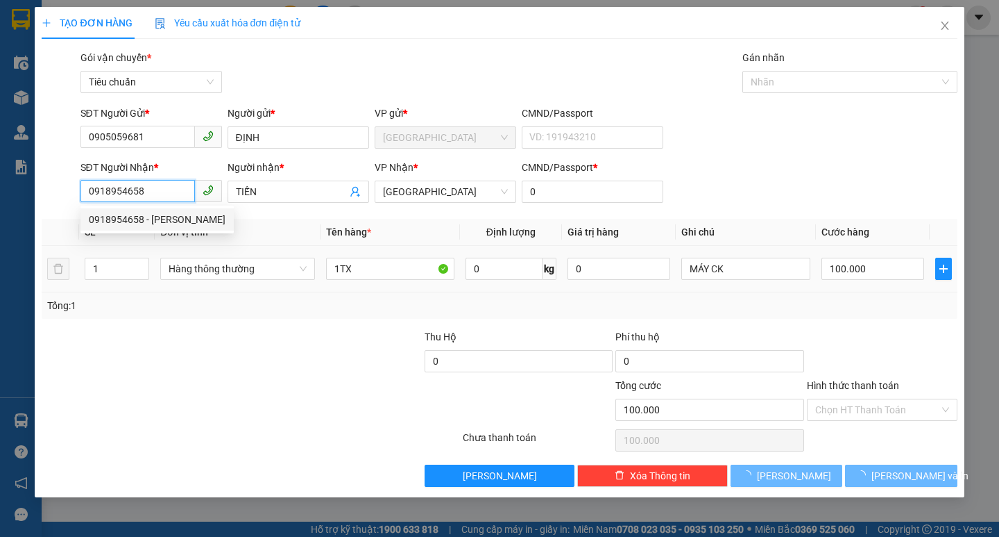
type input "50.000"
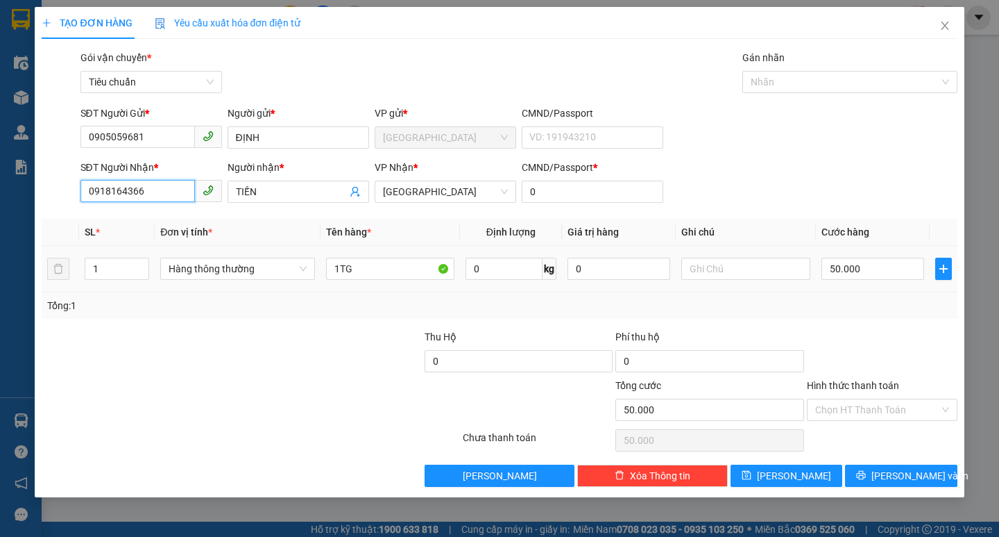
click at [100, 192] on input "0918164366" at bounding box center [138, 191] width 115 height 22
click at [167, 191] on input "0818164366" at bounding box center [138, 191] width 115 height 22
type input "0818164366"
click at [843, 412] on input "Hình thức thanh toán" at bounding box center [878, 409] width 124 height 21
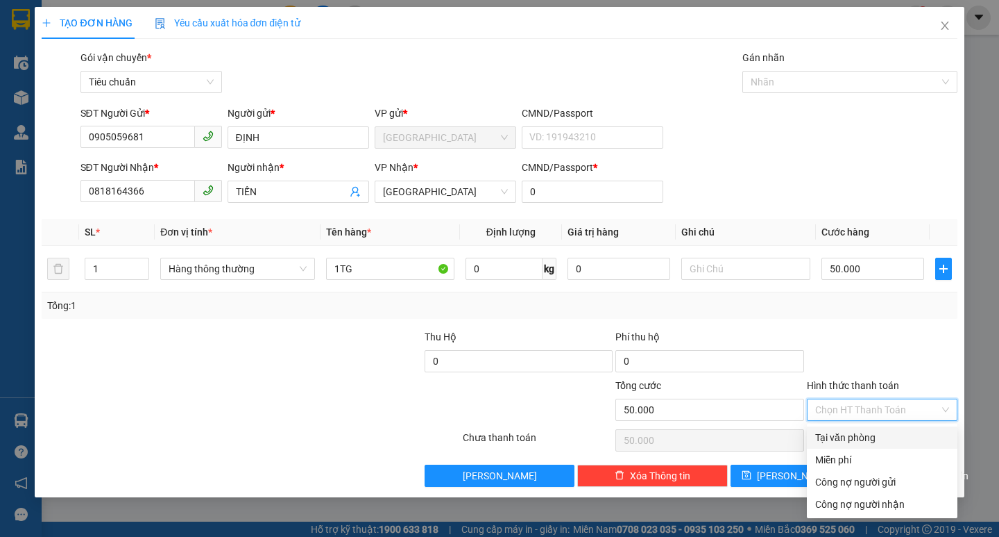
click at [870, 437] on div "Tại văn phòng" at bounding box center [883, 437] width 134 height 15
type input "0"
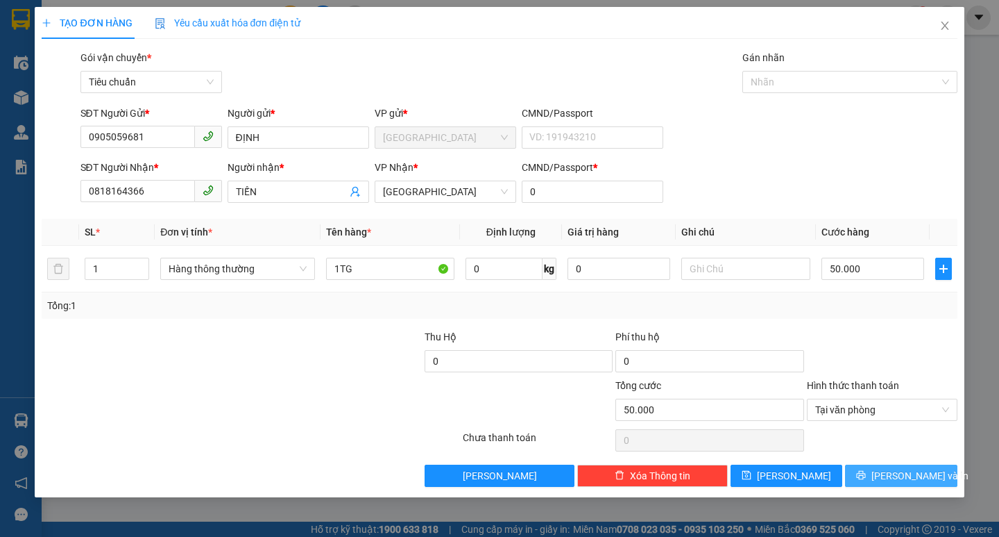
click at [897, 480] on span "[PERSON_NAME] và In" at bounding box center [920, 475] width 97 height 15
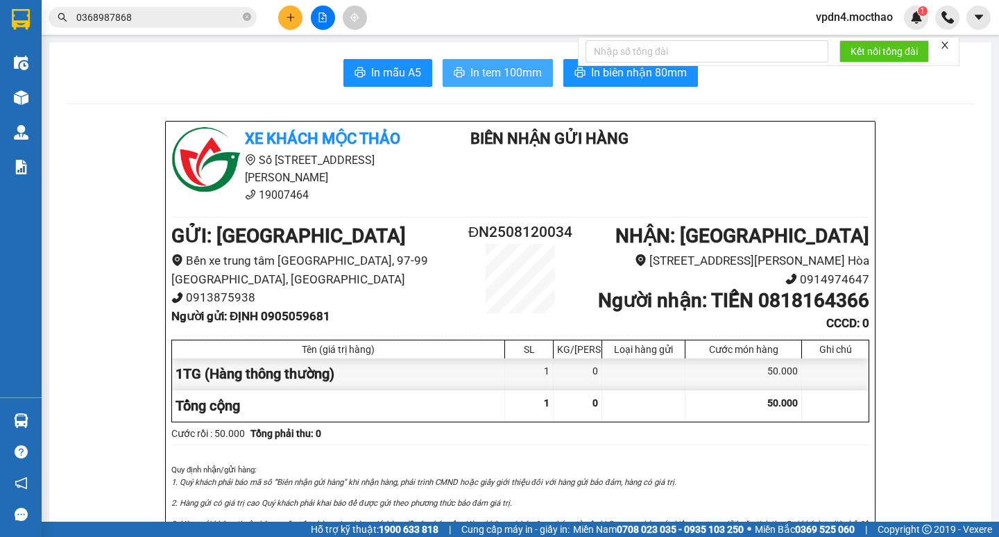
click at [505, 71] on span "In tem 100mm" at bounding box center [506, 72] width 71 height 17
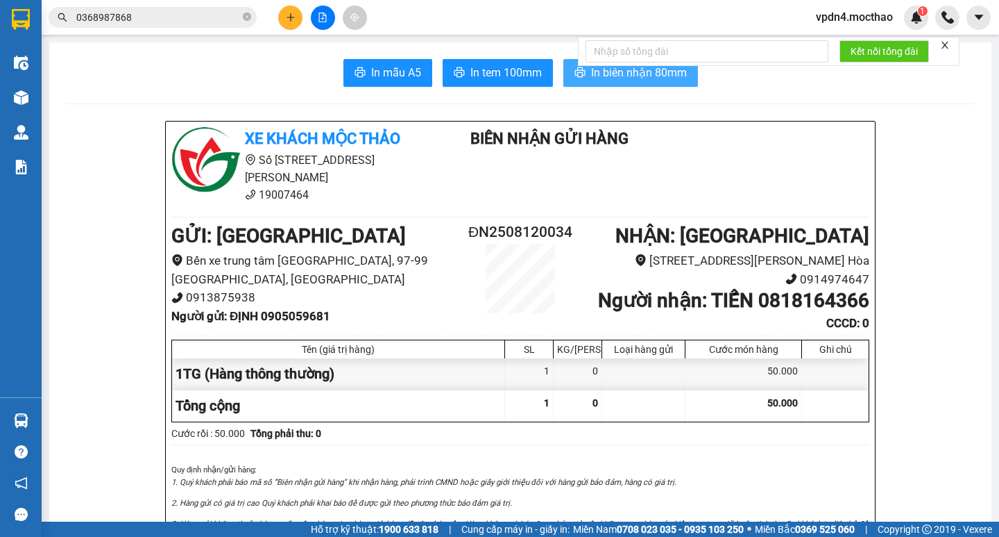
click at [644, 86] on button "In biên nhận 80mm" at bounding box center [631, 73] width 135 height 28
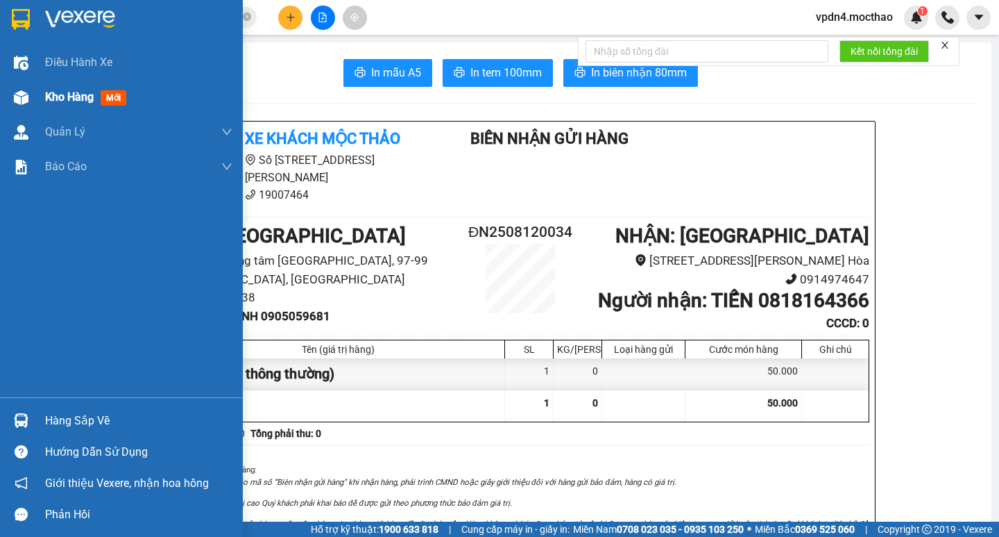
click at [76, 94] on span "Kho hàng" at bounding box center [69, 96] width 49 height 13
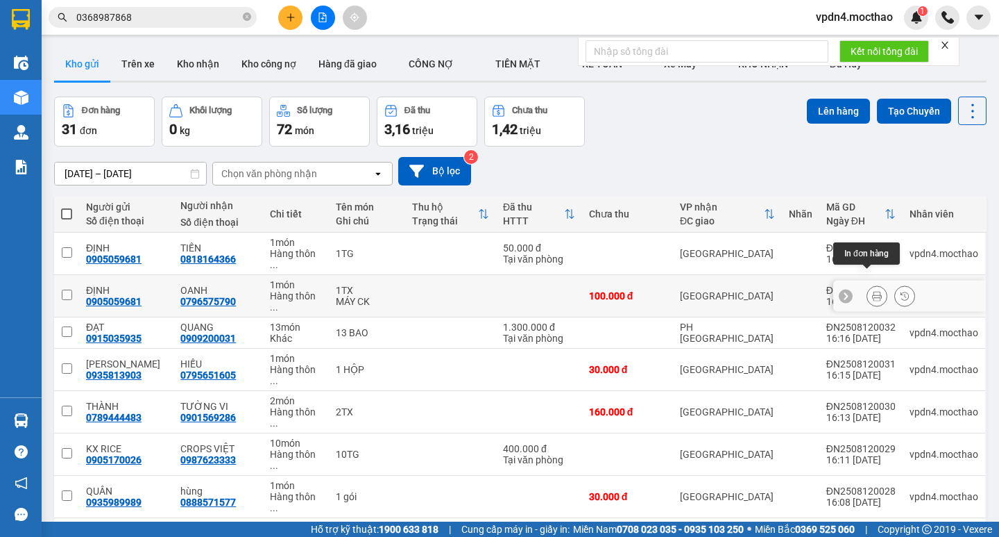
click at [872, 291] on icon at bounding box center [877, 296] width 10 height 10
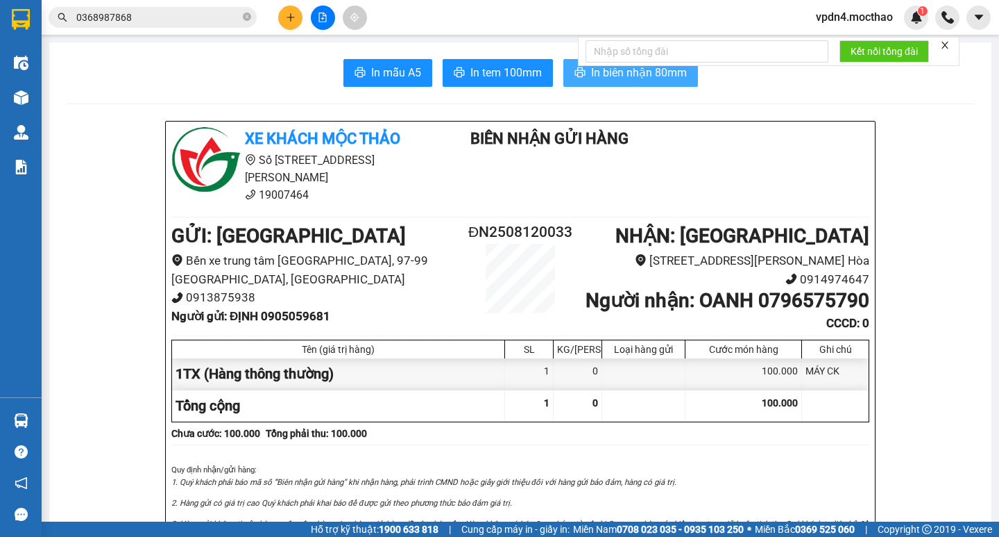
click at [636, 79] on span "In biên nhận 80mm" at bounding box center [639, 72] width 96 height 17
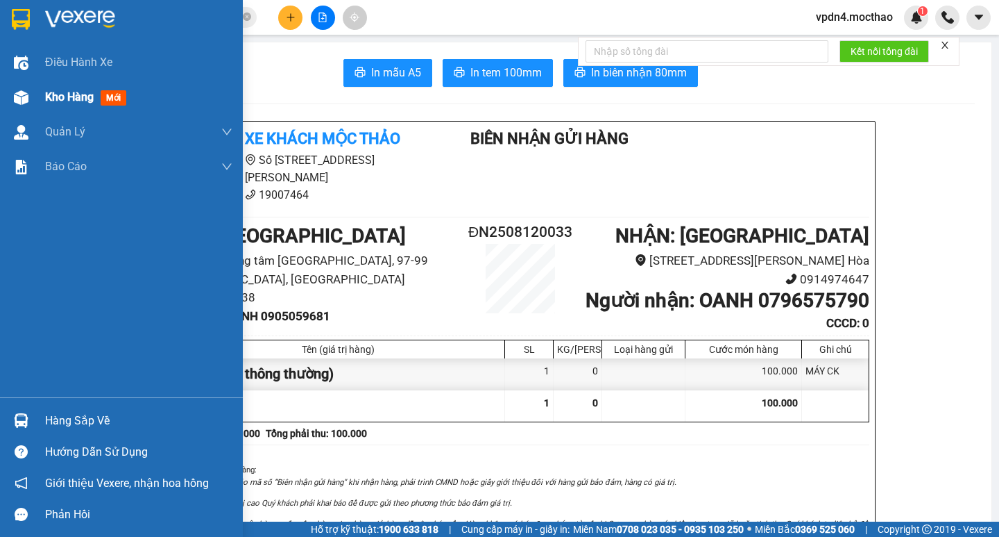
click at [50, 104] on div "Kho hàng mới" at bounding box center [88, 96] width 87 height 17
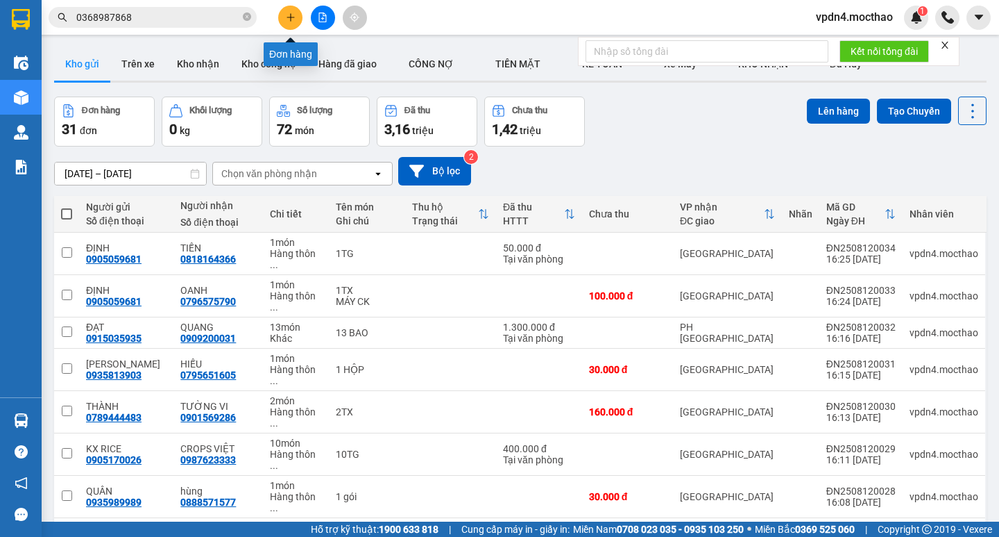
click at [282, 19] on button at bounding box center [290, 18] width 24 height 24
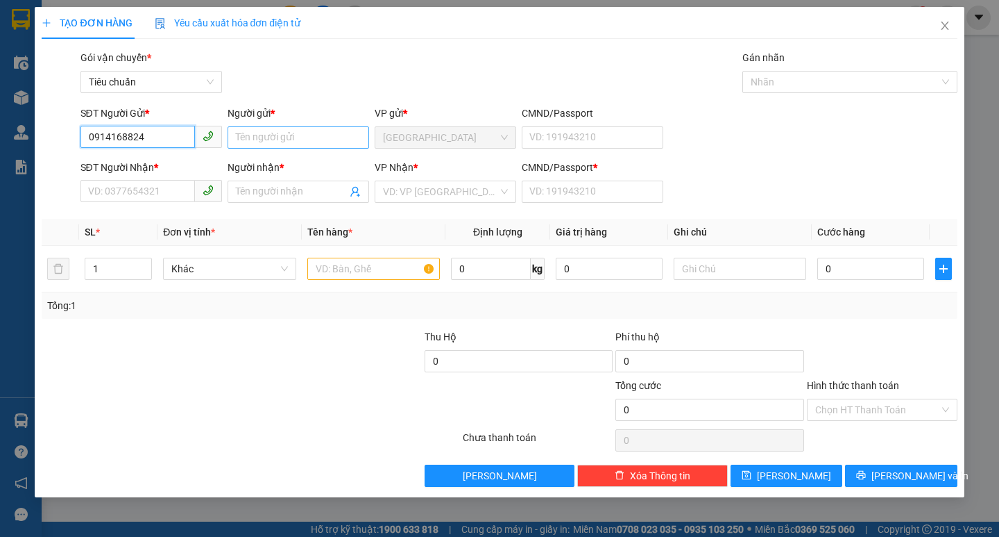
type input "0914168824"
click at [250, 140] on input "Người gửi *" at bounding box center [299, 137] width 142 height 22
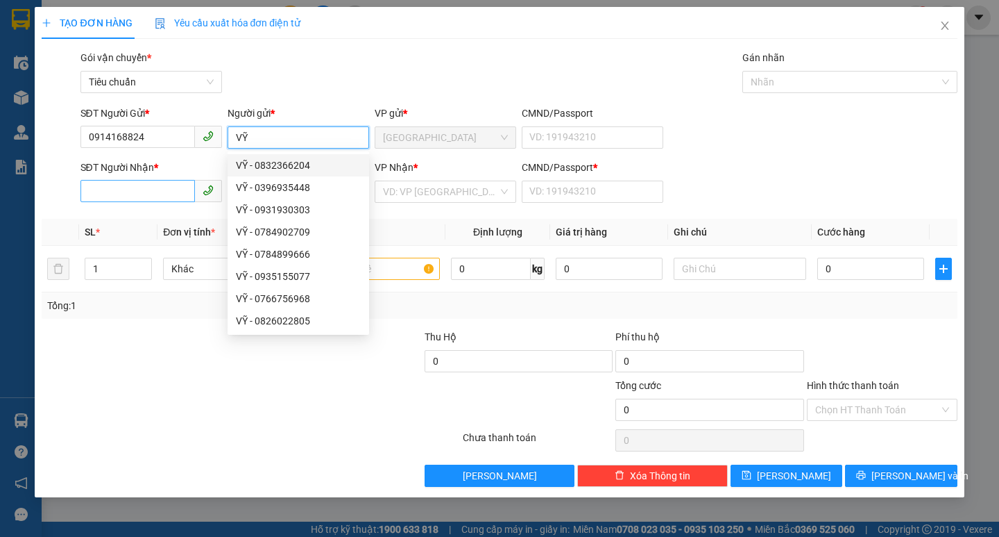
type input "VỸ"
click at [180, 184] on input "SĐT Người Nhận *" at bounding box center [138, 191] width 115 height 22
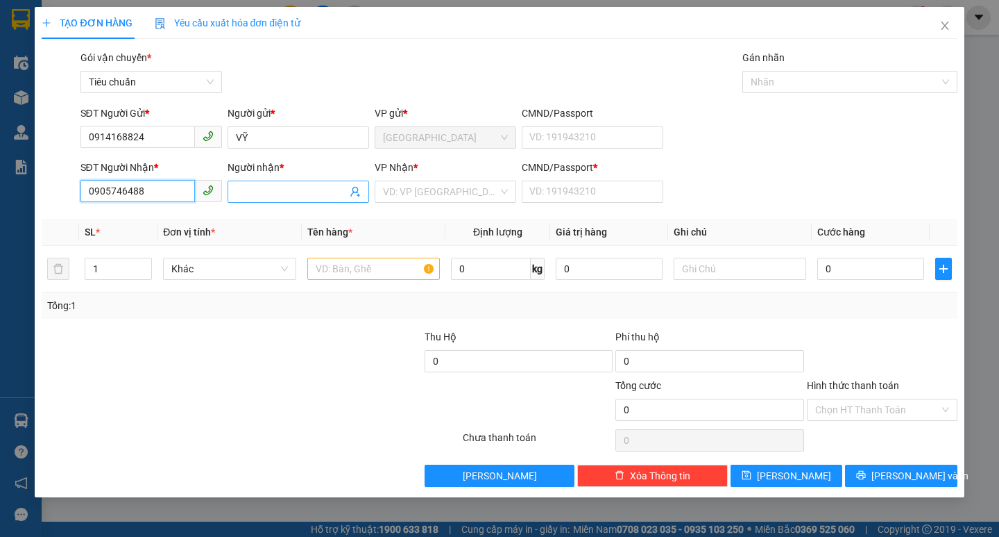
type input "0905746488"
click at [248, 196] on input "Người nhận *" at bounding box center [291, 191] width 111 height 15
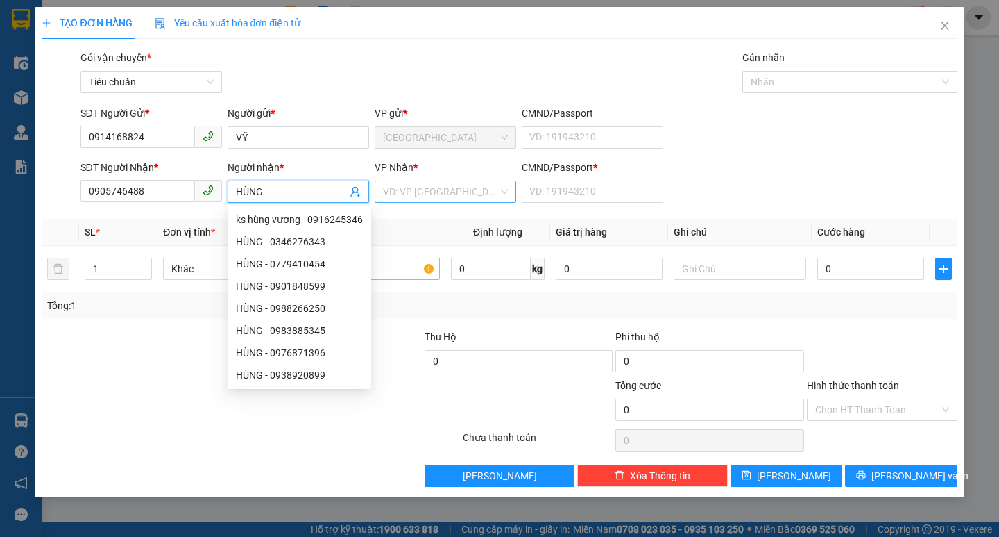
type input "HÙNG"
click at [414, 196] on input "search" at bounding box center [440, 191] width 115 height 21
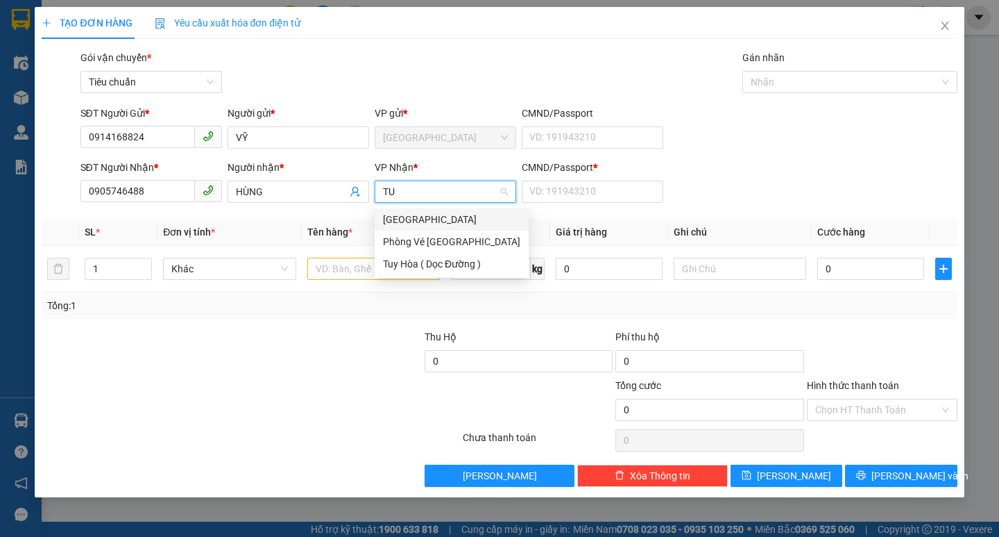
type input "TUY"
click at [405, 217] on div "[GEOGRAPHIC_DATA]" at bounding box center [451, 219] width 137 height 15
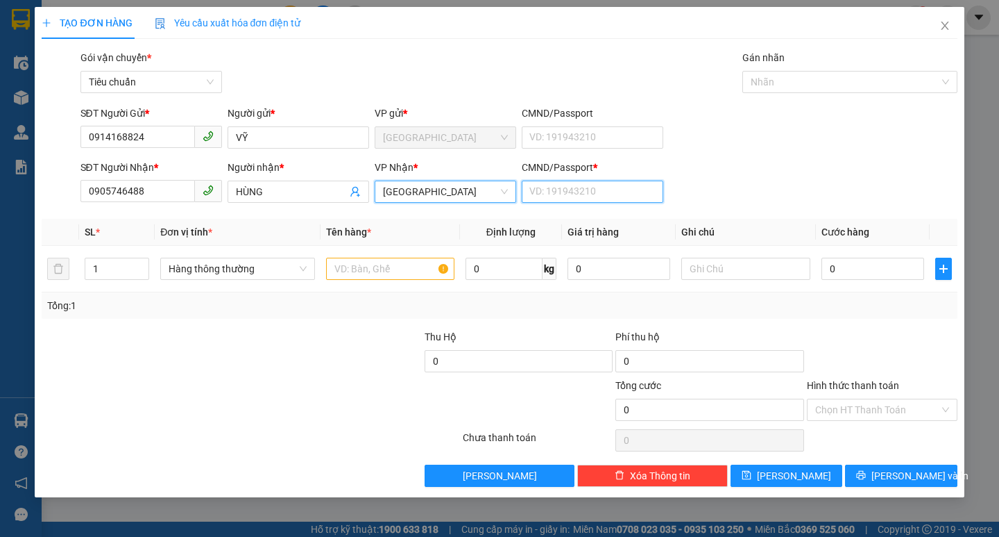
click at [626, 189] on input "CMND/Passport *" at bounding box center [593, 191] width 142 height 22
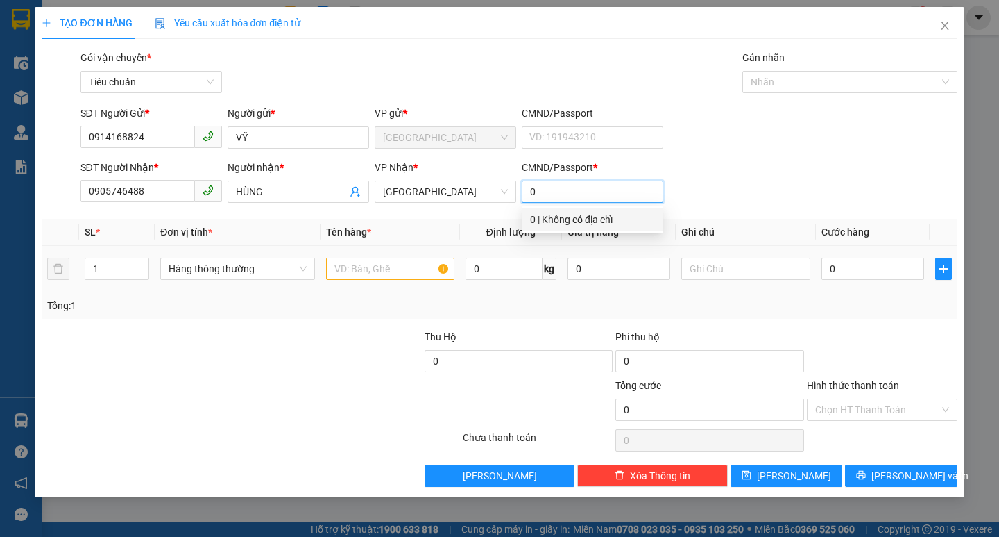
type input "0"
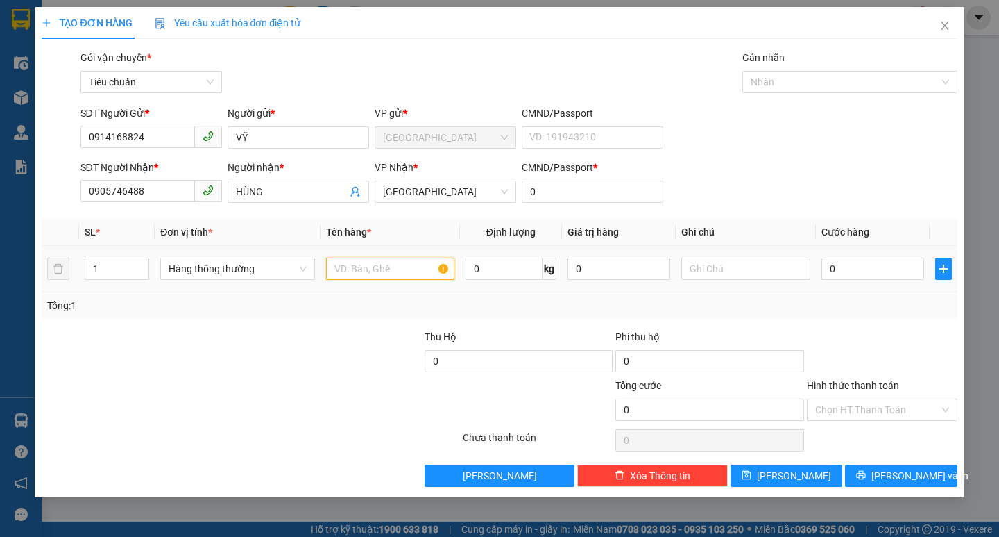
click at [369, 269] on input "text" at bounding box center [390, 268] width 128 height 22
type input "1 KIỆN"
click at [875, 264] on input "0" at bounding box center [873, 268] width 103 height 22
type input "5"
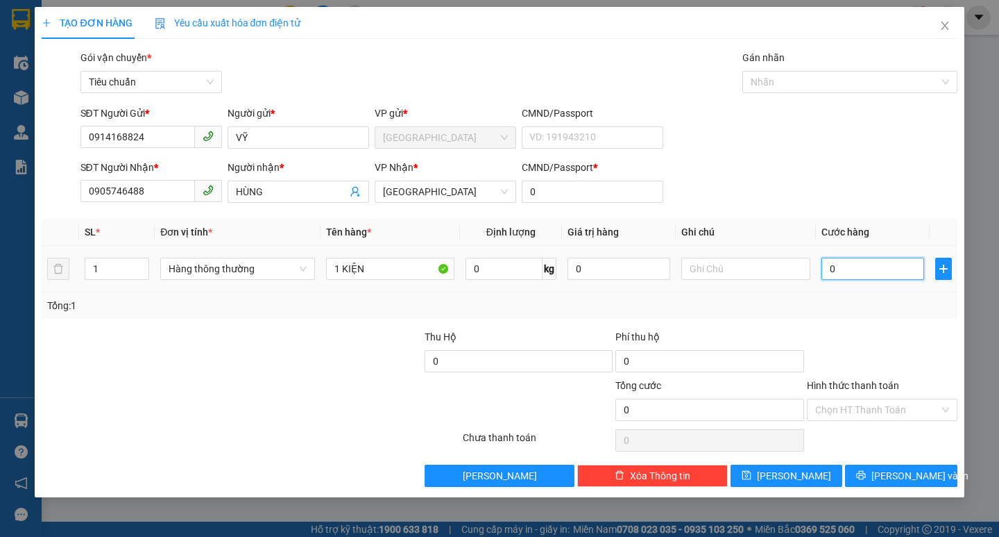
type input "5"
type input "50"
type input "50.000"
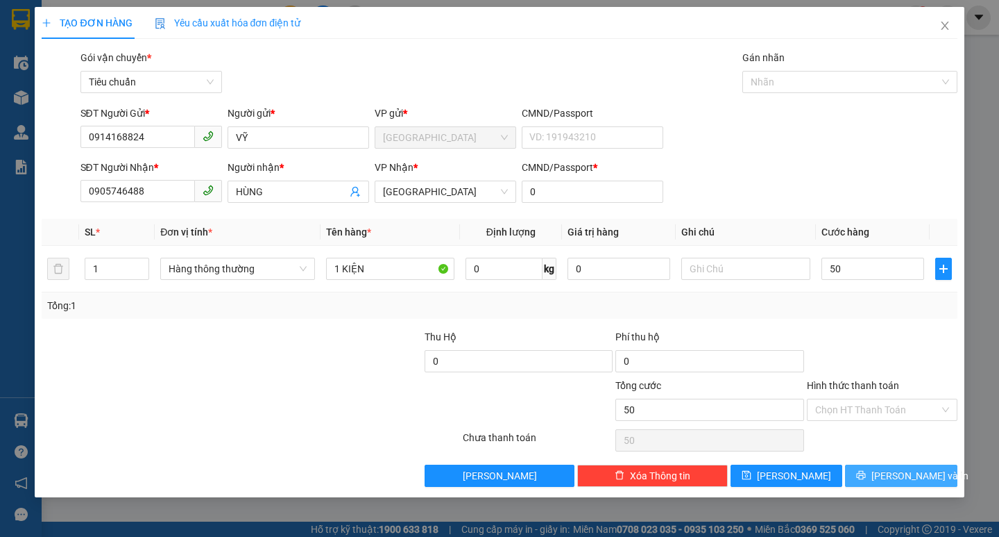
type input "50.000"
click at [933, 468] on button "[PERSON_NAME] và In" at bounding box center [901, 475] width 112 height 22
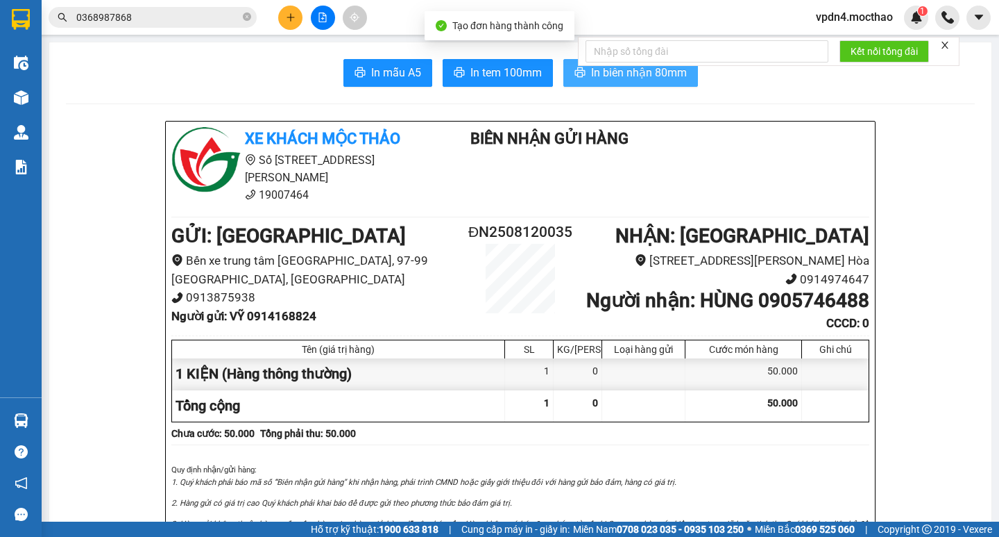
click at [625, 81] on button "In biên nhận 80mm" at bounding box center [631, 73] width 135 height 28
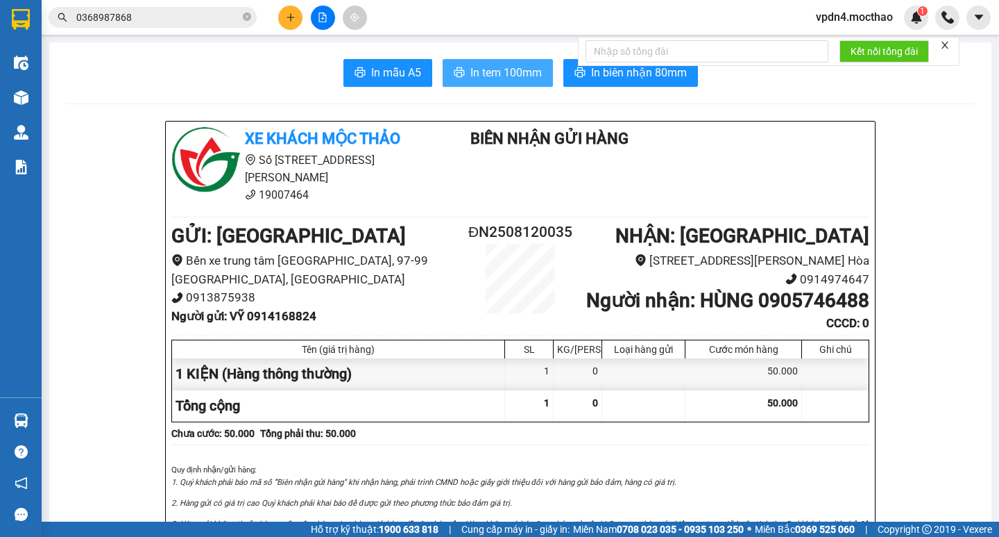
click at [496, 81] on span "In tem 100mm" at bounding box center [506, 72] width 71 height 17
click at [292, 18] on icon "plus" at bounding box center [291, 17] width 10 height 10
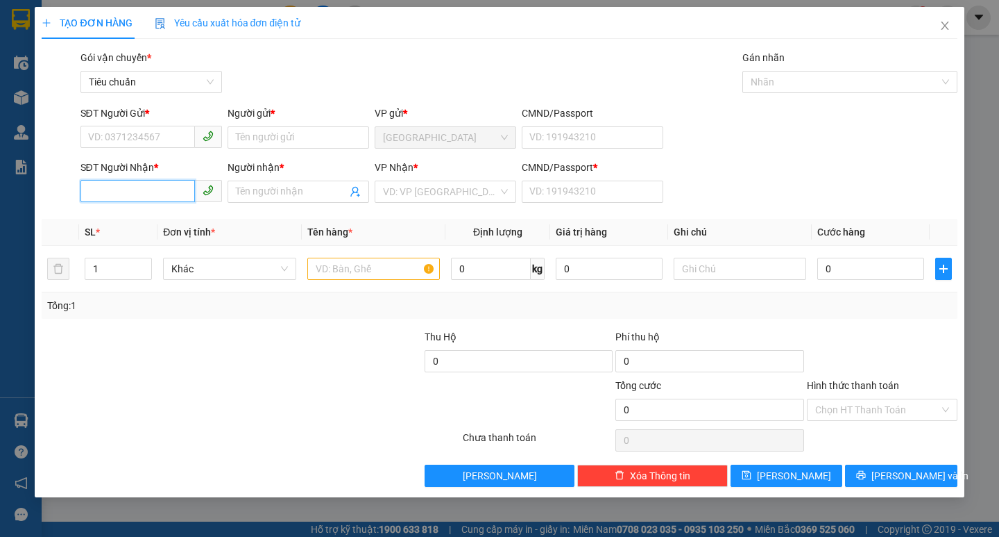
click at [95, 188] on input "SĐT Người Nhận *" at bounding box center [138, 191] width 115 height 22
type input "0797007177"
click at [109, 212] on div "0797007177 - TRÀM" at bounding box center [151, 219] width 125 height 15
type input "TRÀM"
type input "0"
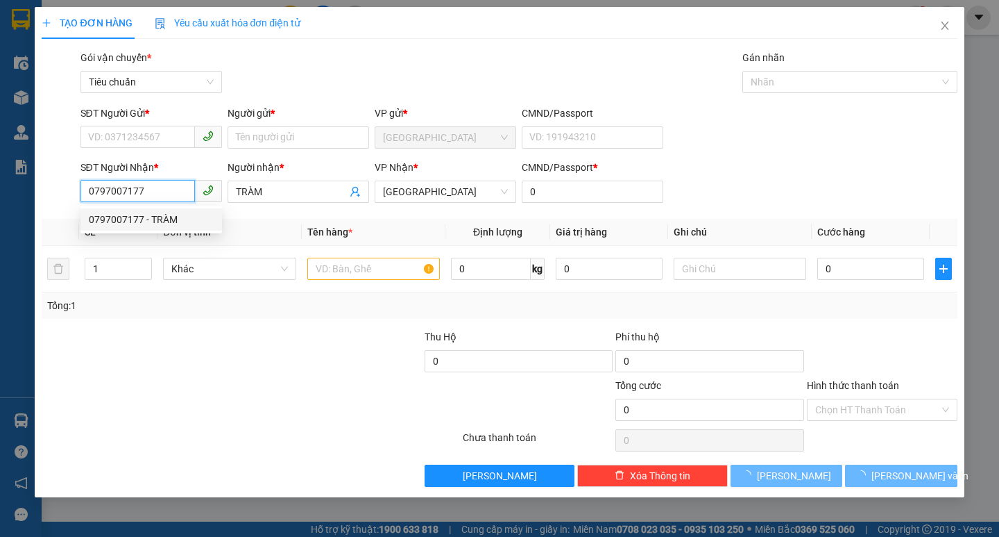
type input "60.000"
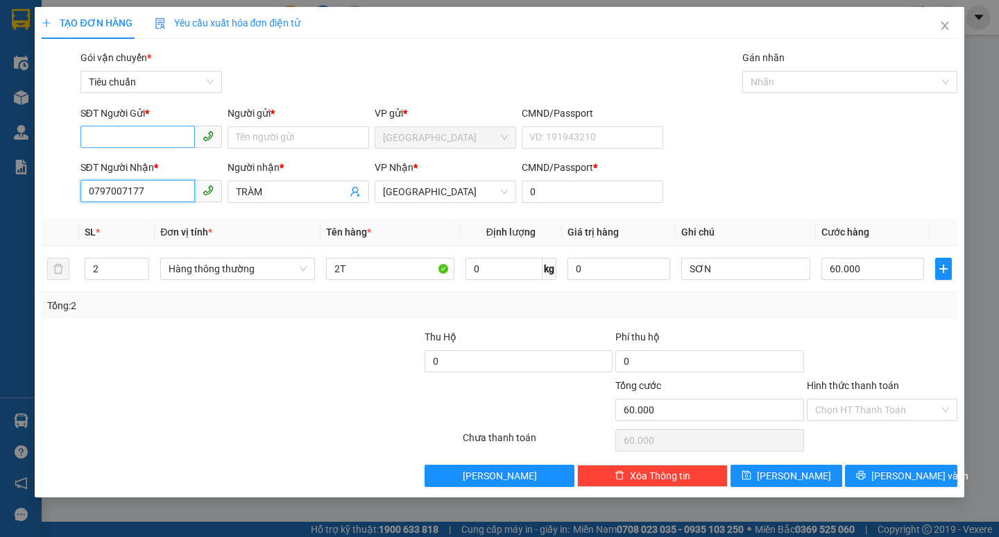
type input "0797007177"
click at [137, 134] on input "SĐT Người Gửi *" at bounding box center [138, 137] width 115 height 22
click at [171, 167] on div "0911522884 - NHUNG" at bounding box center [151, 165] width 125 height 15
type input "0911522884"
type input "NHUNG"
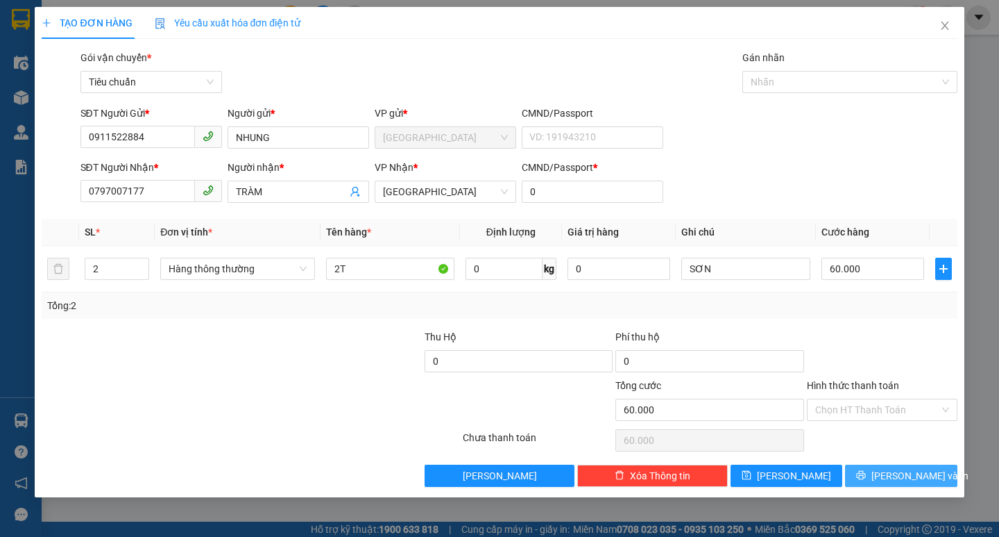
click at [897, 465] on button "[PERSON_NAME] và In" at bounding box center [901, 475] width 112 height 22
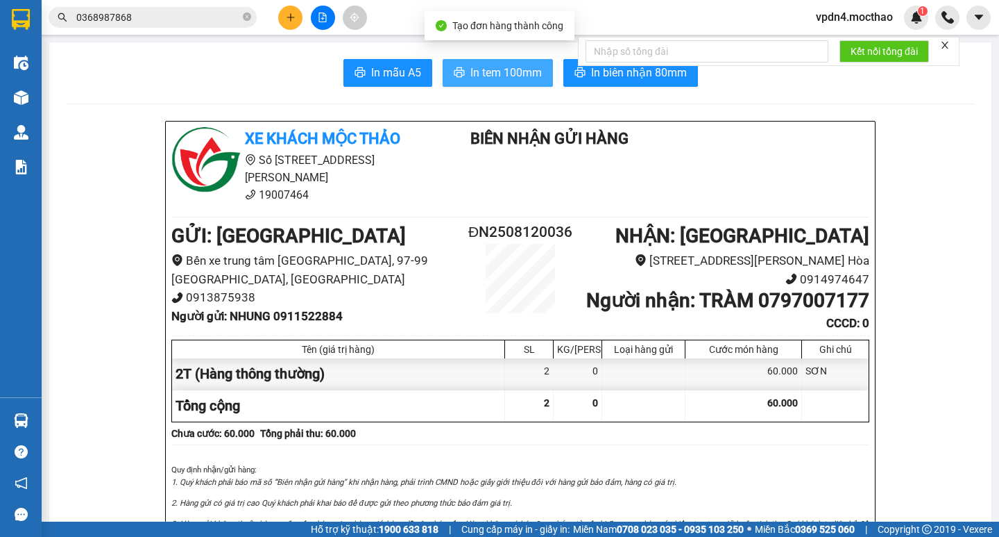
click at [471, 65] on span "In tem 100mm" at bounding box center [506, 72] width 71 height 17
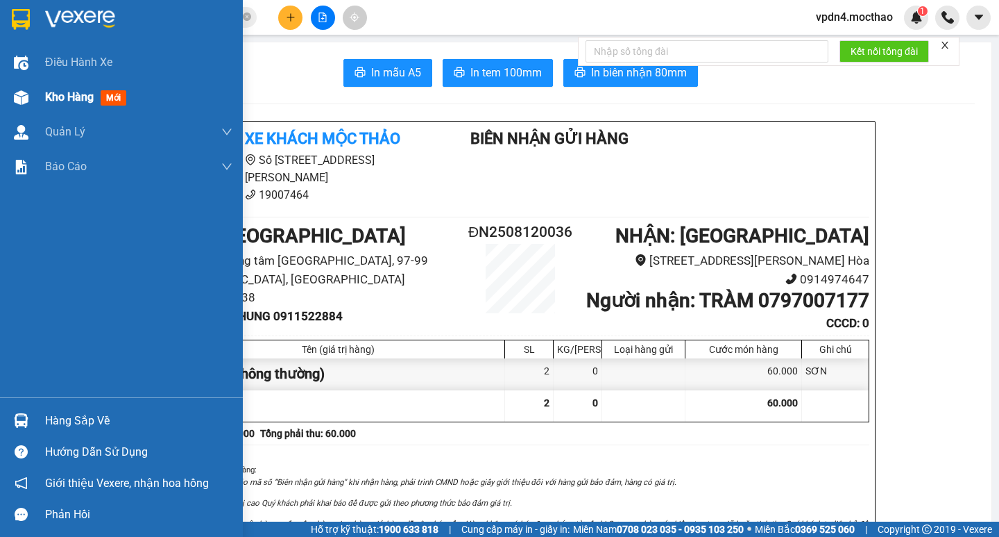
click at [64, 96] on span "Kho hàng" at bounding box center [69, 96] width 49 height 13
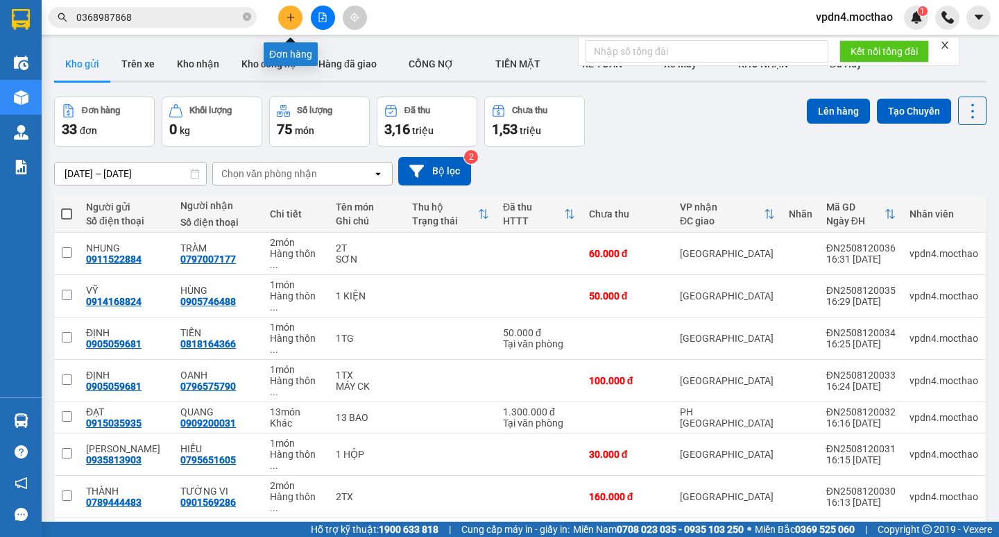
click at [293, 21] on icon "plus" at bounding box center [291, 17] width 10 height 10
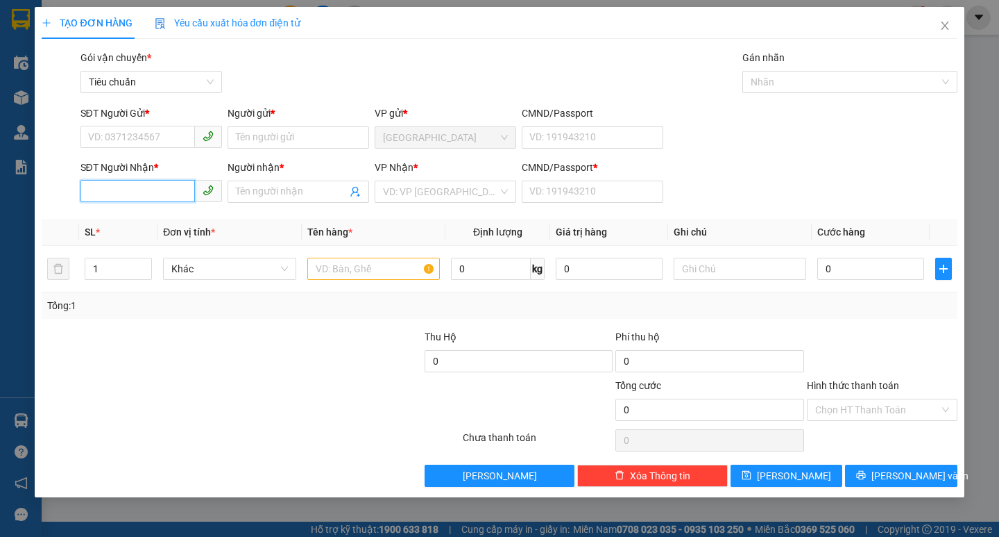
click at [164, 189] on input "SĐT Người Nhận *" at bounding box center [138, 191] width 115 height 22
click at [155, 219] on div "0918176669 - [PERSON_NAME]" at bounding box center [157, 219] width 137 height 15
type input "0918176669"
type input "[PERSON_NAME]"
type input "0"
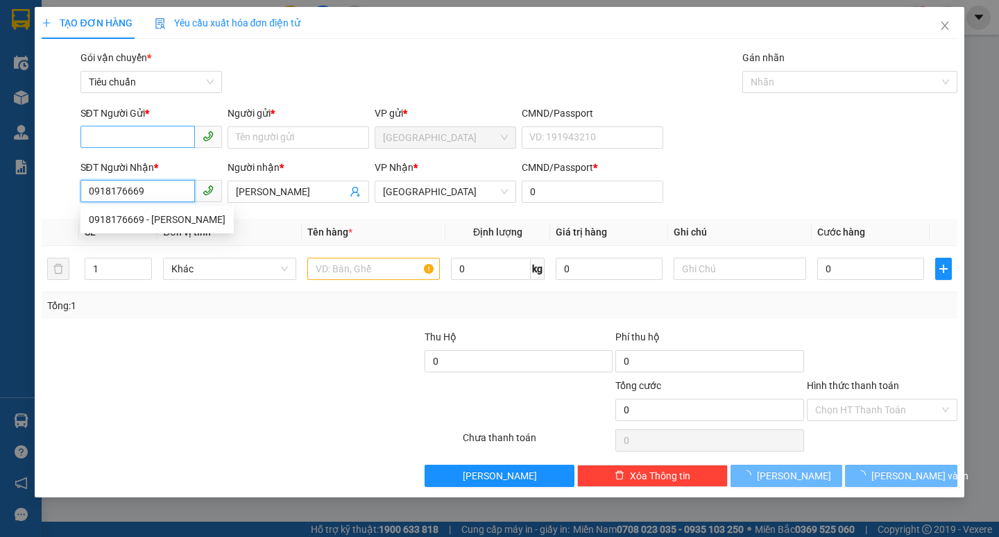
type input "180.000"
type input "0918176669"
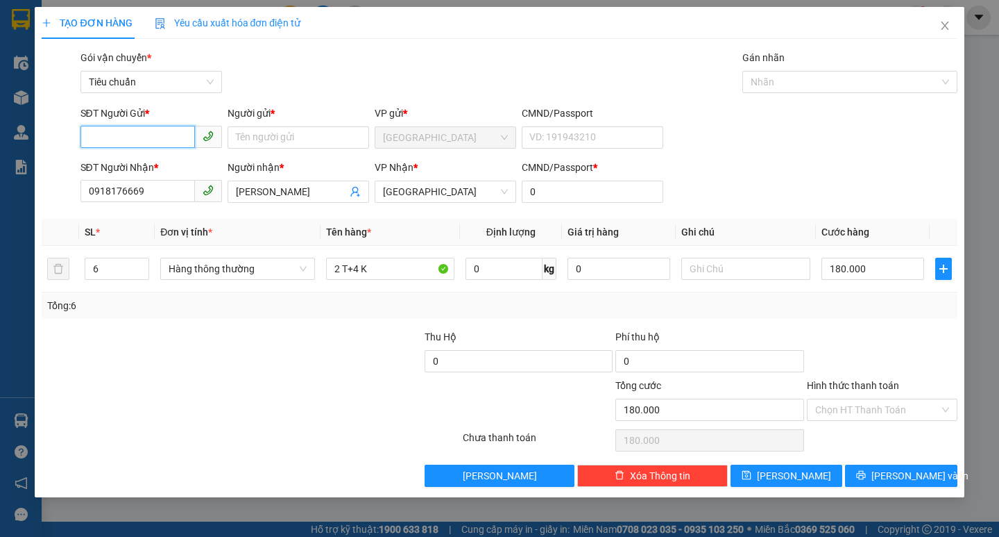
click at [155, 132] on input "SĐT Người Gửi *" at bounding box center [138, 137] width 115 height 22
click at [171, 173] on div "02363522288 - NISHU" at bounding box center [152, 165] width 142 height 22
type input "02363522288"
type input "NISHU"
click at [110, 277] on input "6" at bounding box center [117, 268] width 64 height 21
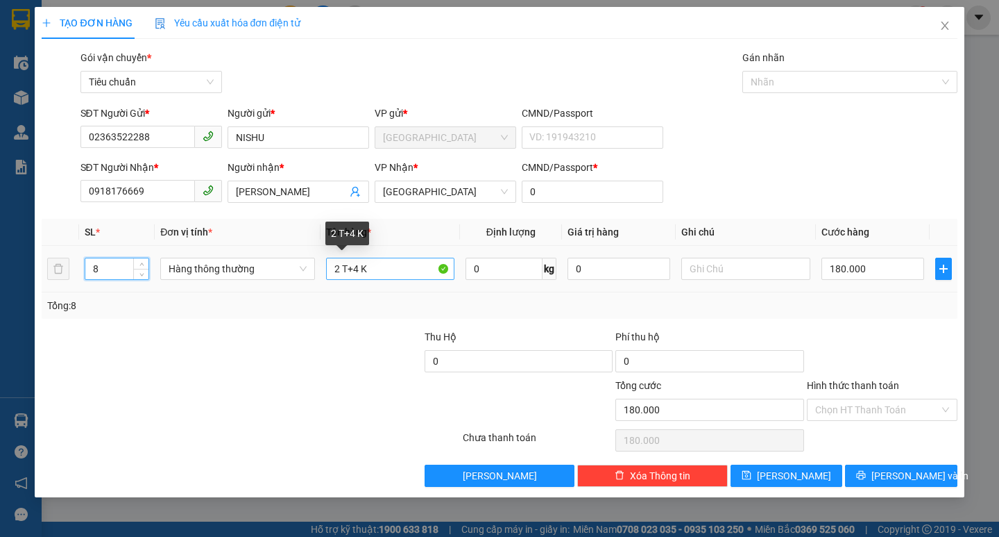
type input "8"
click at [339, 268] on input "2 T+4 K" at bounding box center [390, 268] width 128 height 22
type input "0"
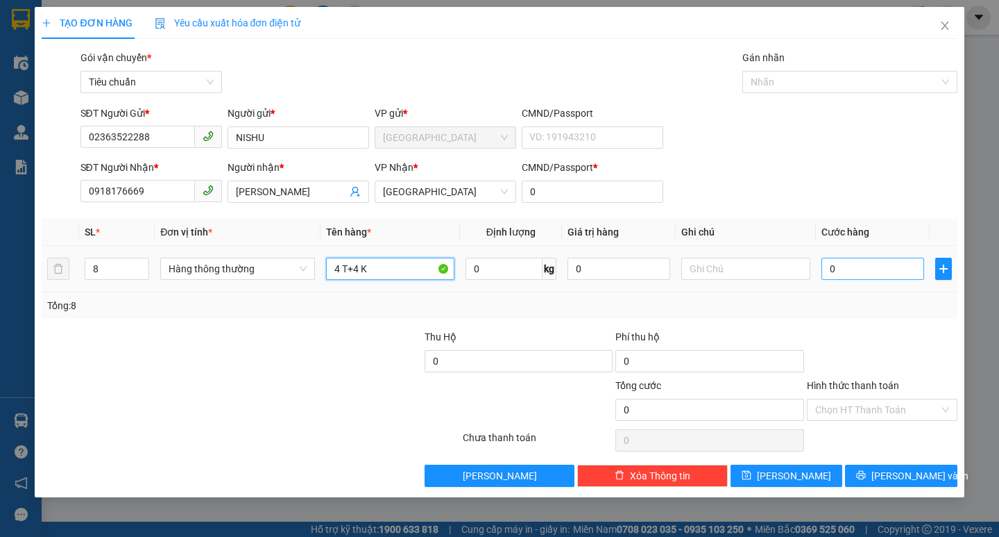
type input "4 T+4 K"
click at [849, 274] on input "0" at bounding box center [873, 268] width 103 height 22
type input "2"
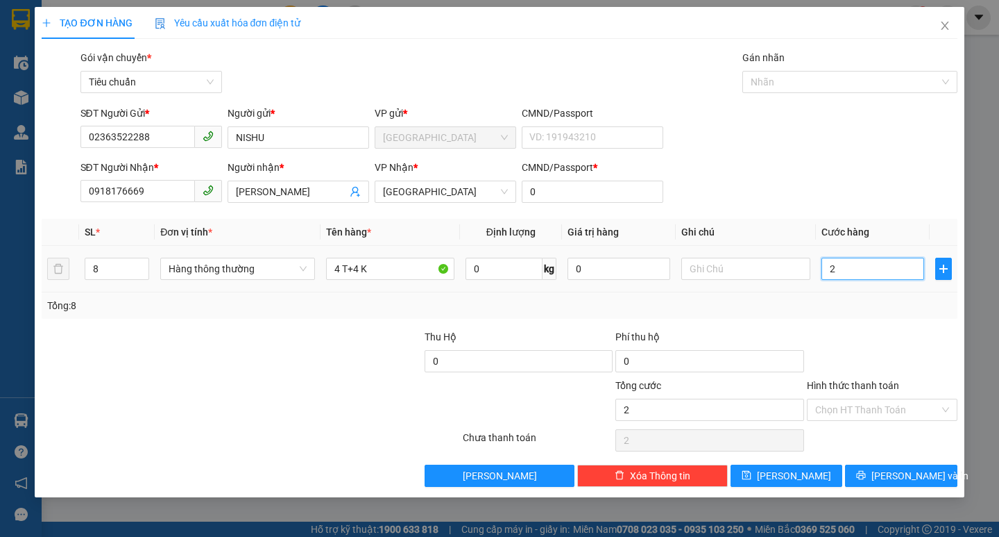
type input "24"
type input "240"
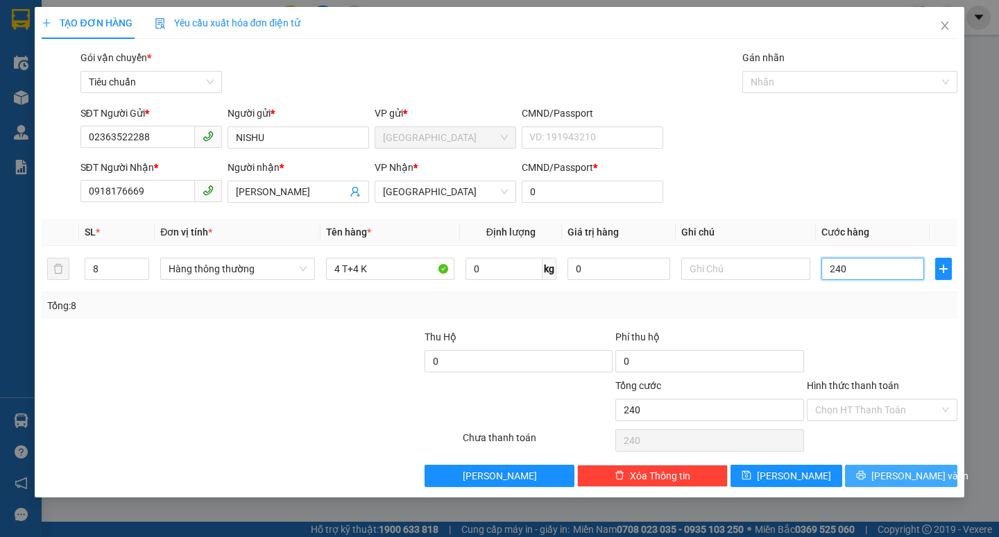
type input "240"
type input "240.000"
click at [934, 475] on button "[PERSON_NAME] và In" at bounding box center [901, 475] width 112 height 22
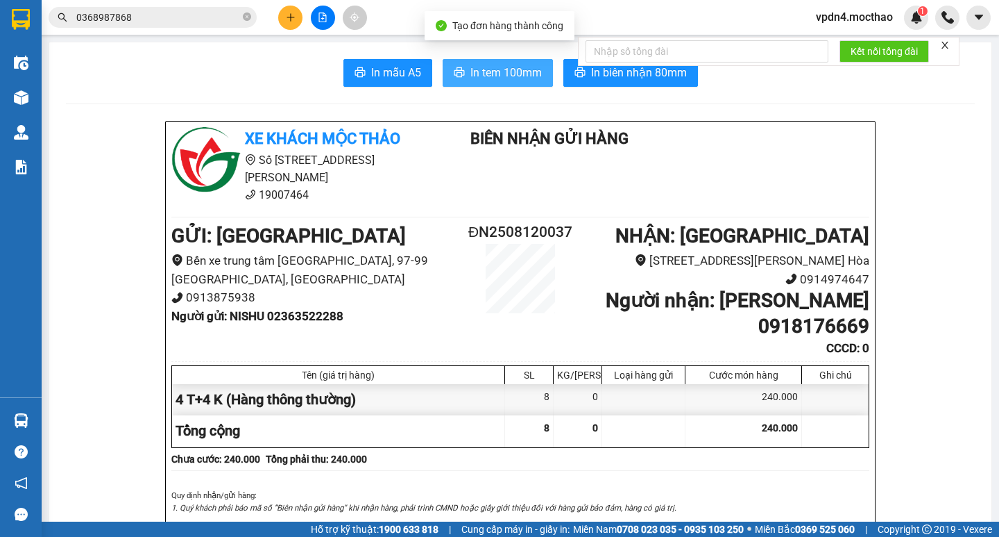
click at [484, 69] on span "In tem 100mm" at bounding box center [506, 72] width 71 height 17
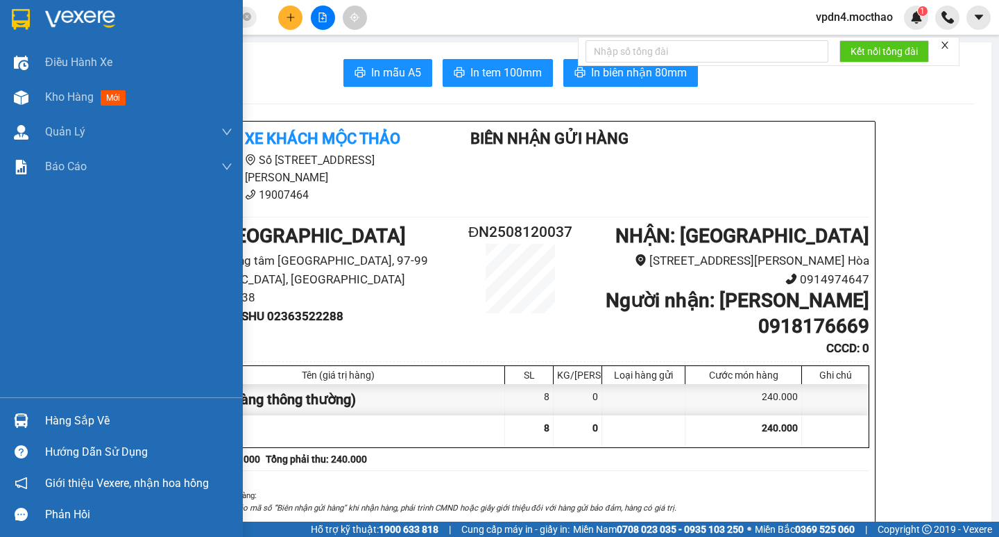
click at [54, 417] on div "Hàng sắp về" at bounding box center [138, 420] width 187 height 21
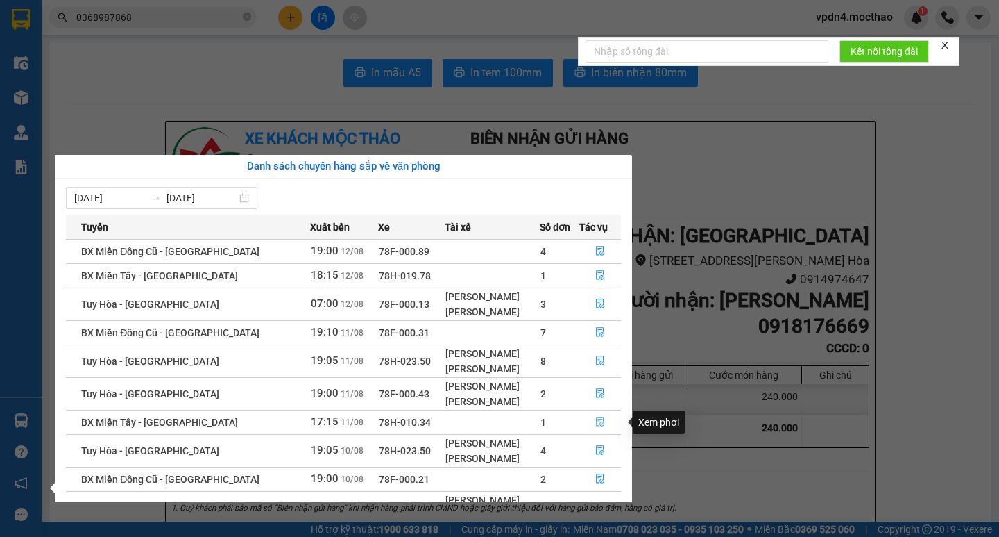
click at [588, 424] on button "button" at bounding box center [600, 422] width 40 height 22
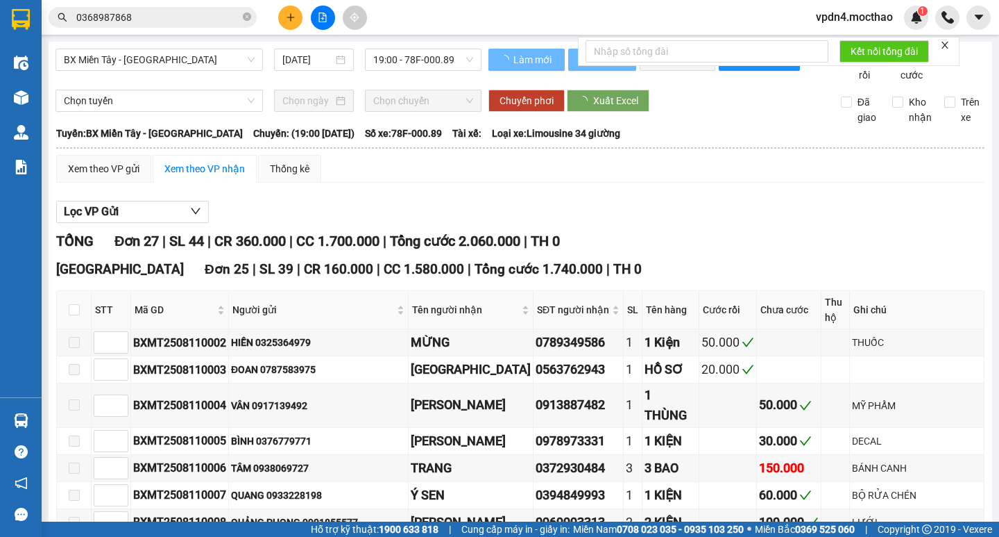
type input "[DATE]"
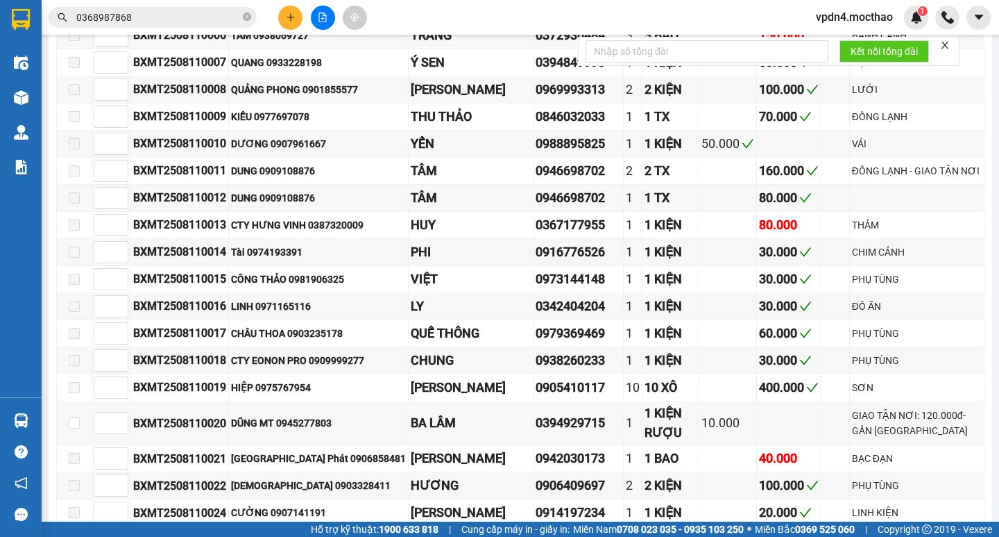
scroll to position [716, 0]
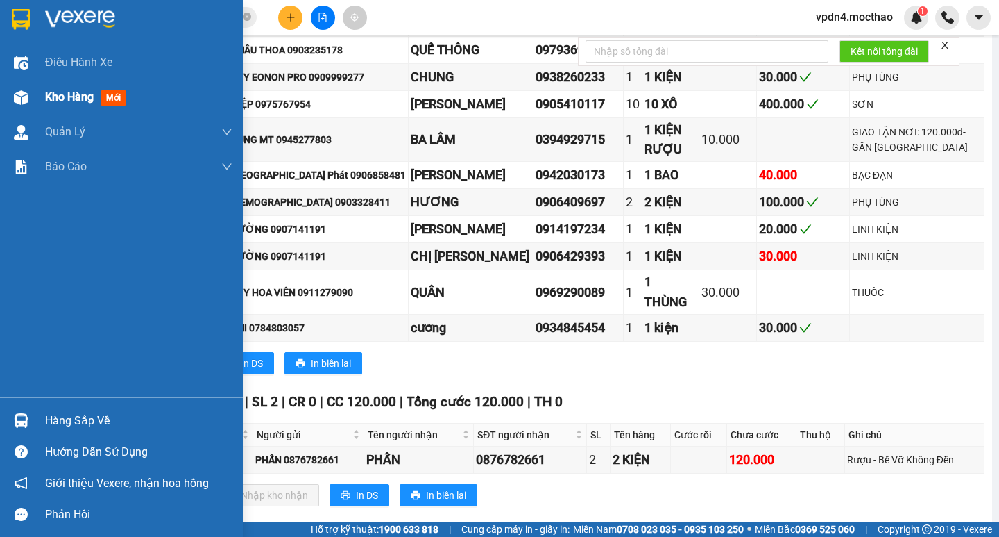
click at [44, 90] on div "Kho hàng mới" at bounding box center [121, 97] width 243 height 35
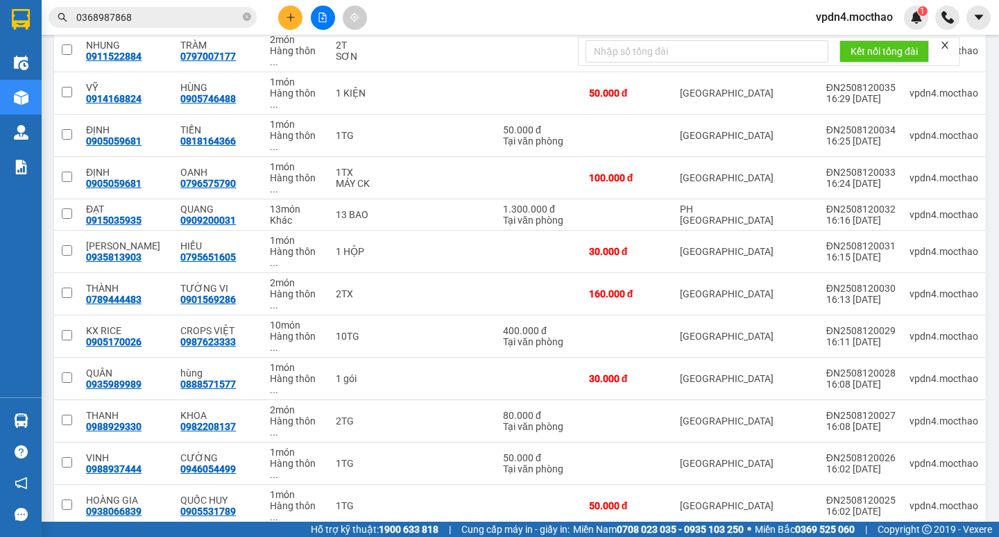
scroll to position [34, 0]
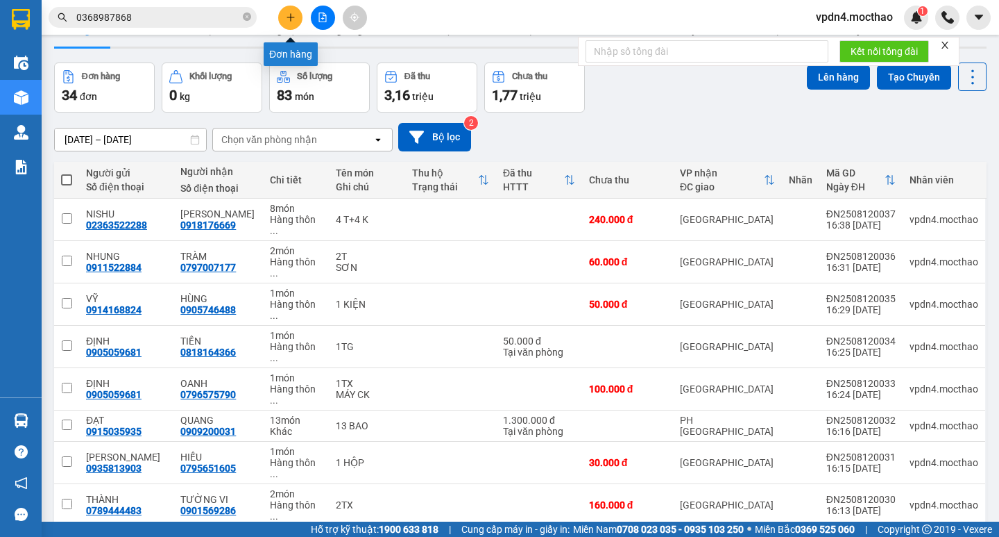
click at [289, 19] on icon "plus" at bounding box center [291, 17] width 10 height 10
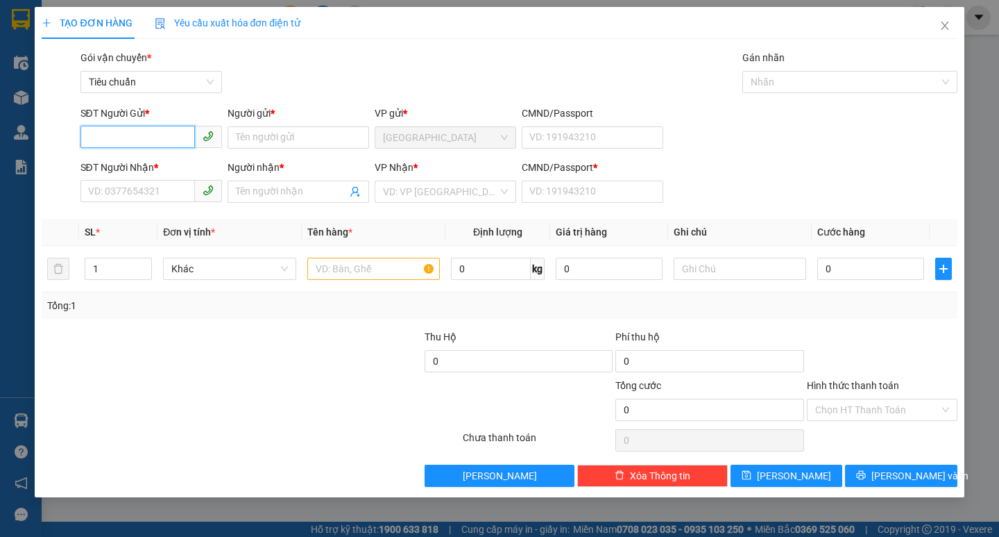
click at [90, 144] on input "SĐT Người Gửi *" at bounding box center [138, 137] width 115 height 22
type input "0983813508"
click at [184, 158] on div "0983813508 - LINH" at bounding box center [151, 165] width 125 height 15
type input "LINH"
type input "0358946105"
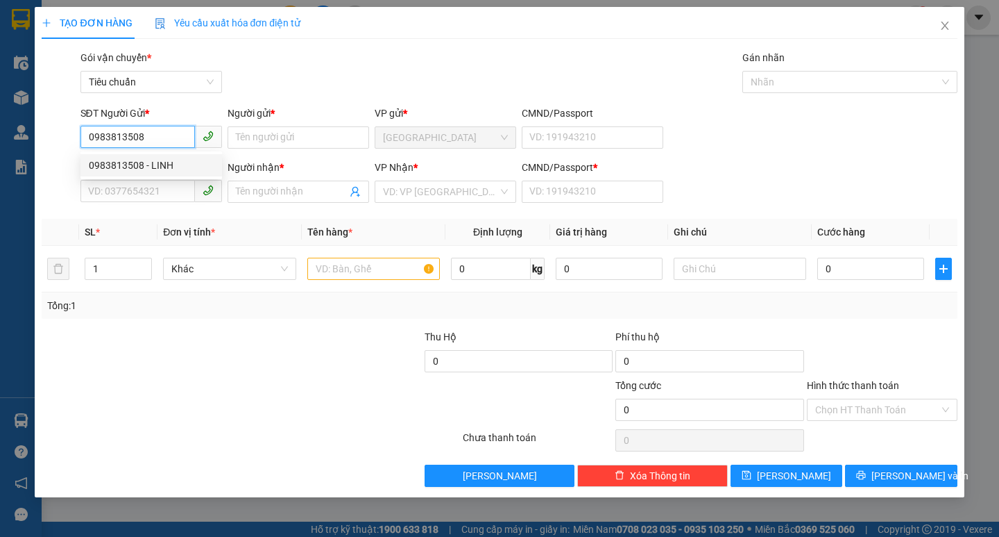
type input "SANG"
type input "0"
type input "50.000"
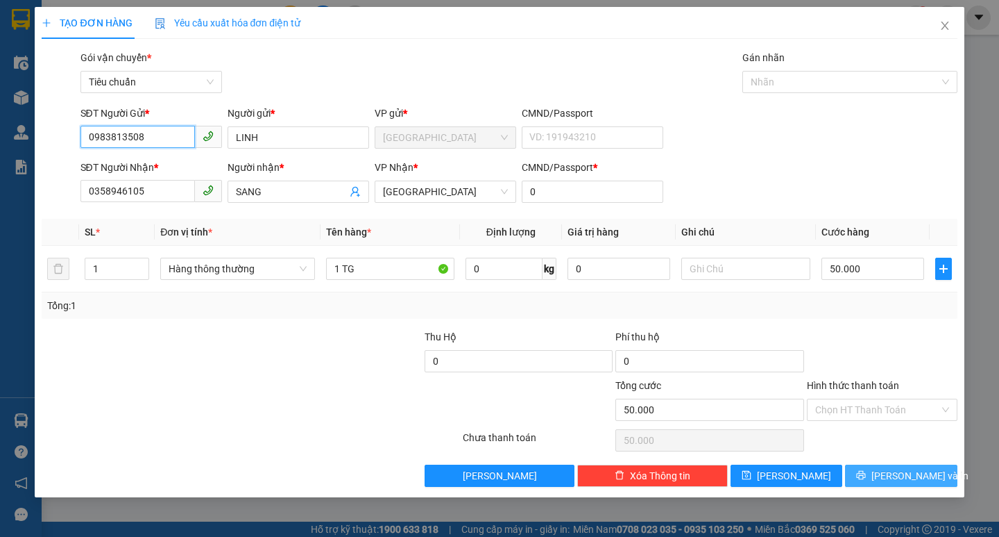
type input "0983813508"
click at [912, 478] on span "[PERSON_NAME] và In" at bounding box center [920, 475] width 97 height 15
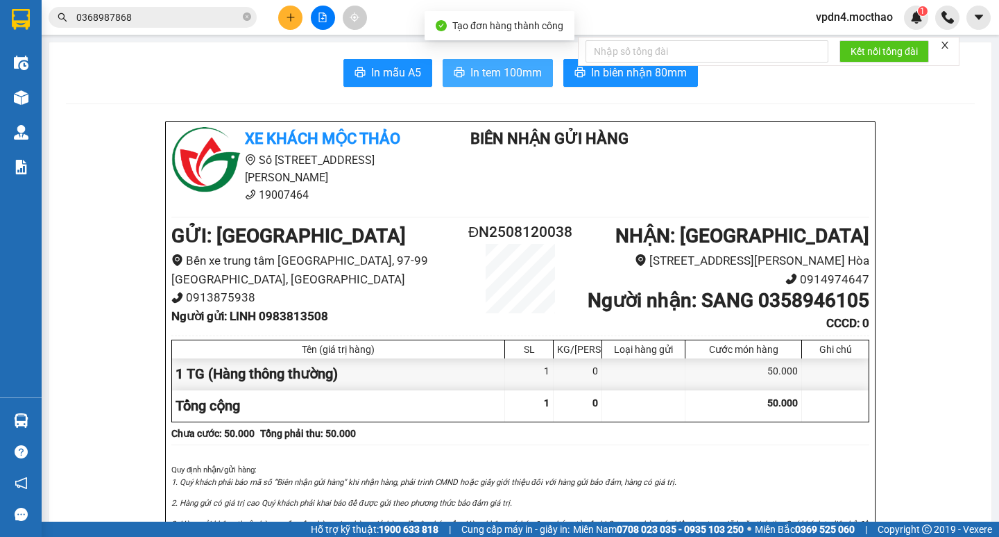
click at [478, 67] on span "In tem 100mm" at bounding box center [506, 72] width 71 height 17
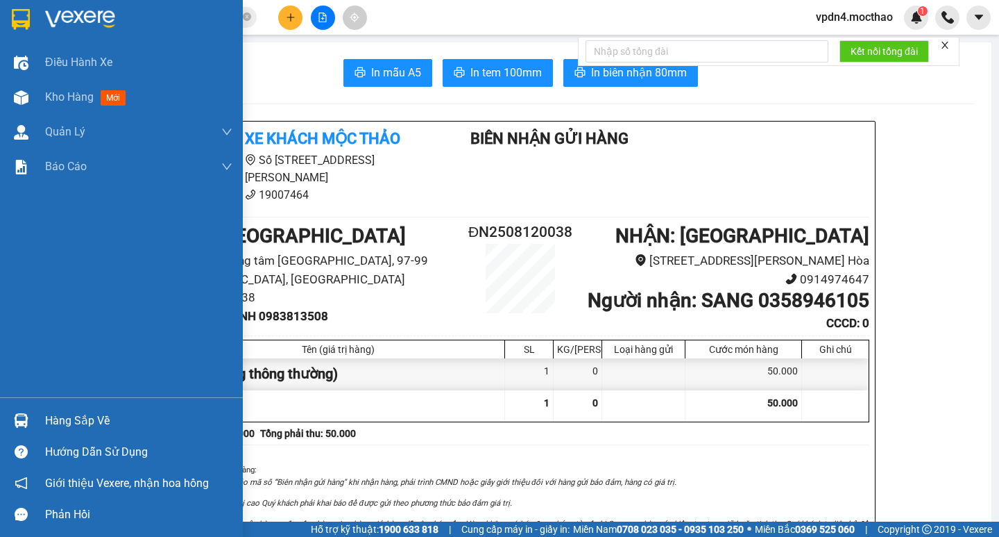
click at [75, 422] on div "Hàng sắp về" at bounding box center [138, 420] width 187 height 21
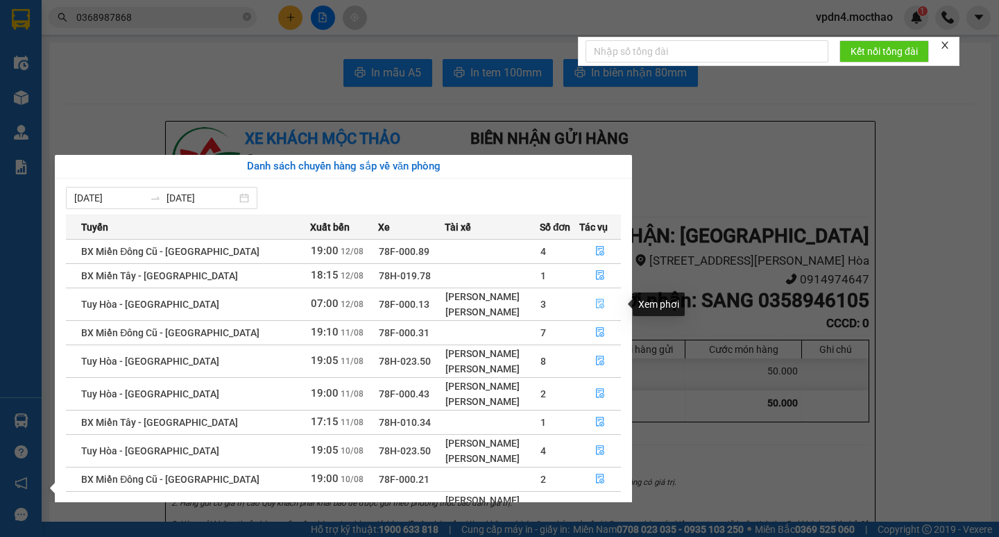
click at [598, 310] on span "file-done" at bounding box center [600, 303] width 10 height 11
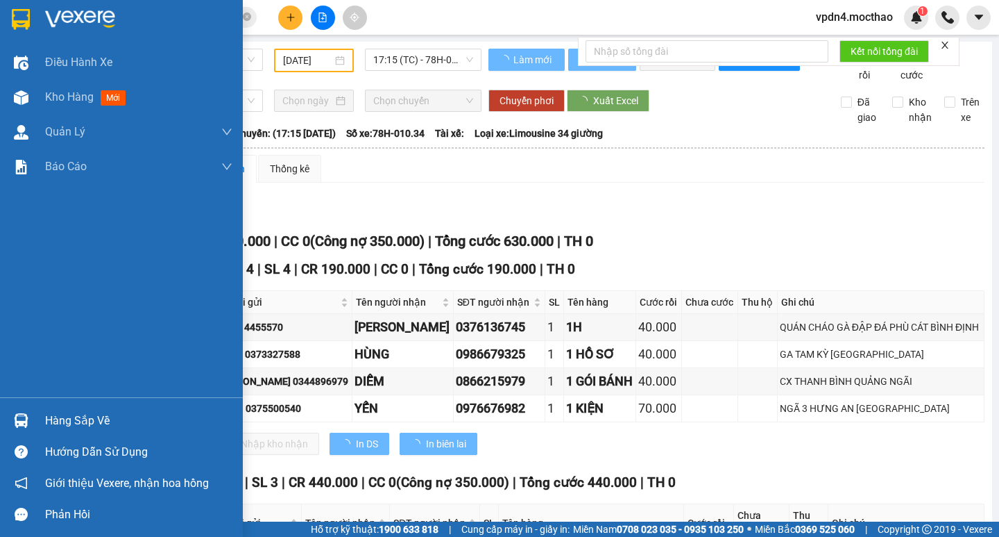
type input "[DATE]"
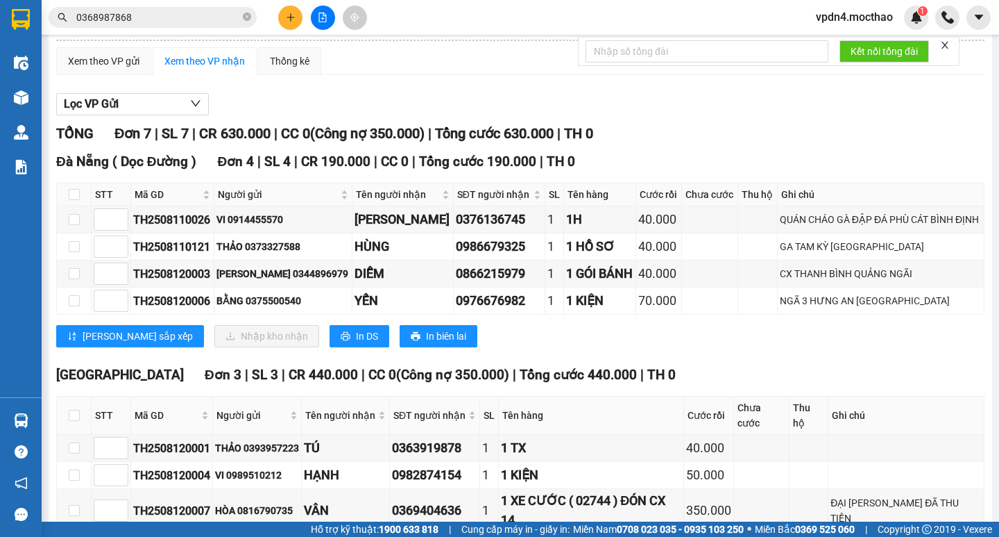
scroll to position [206, 0]
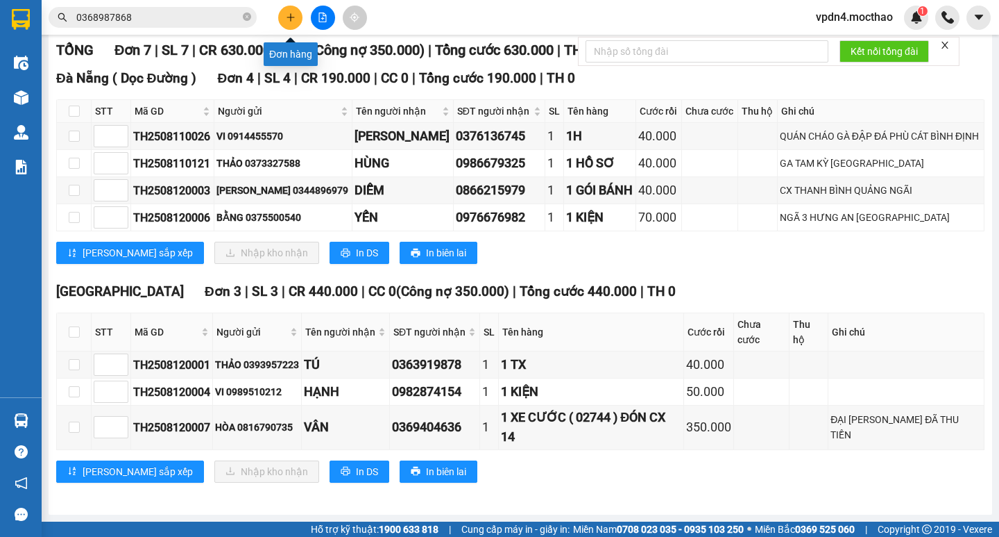
click at [287, 23] on button at bounding box center [290, 18] width 24 height 24
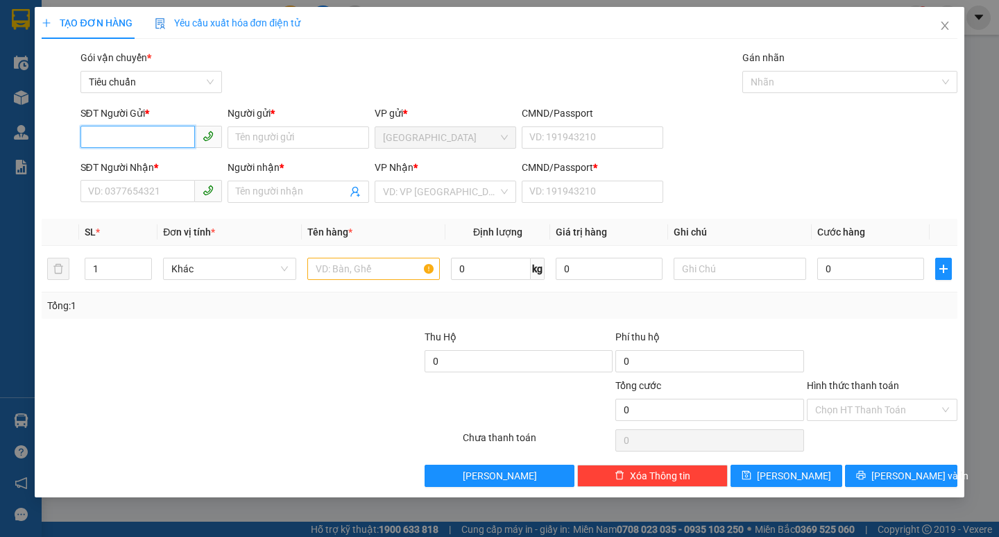
click at [155, 136] on input "SĐT Người Gửi *" at bounding box center [138, 137] width 115 height 22
click at [164, 166] on div "0905635000 - BẰNG" at bounding box center [151, 165] width 125 height 15
type input "0905635000"
type input "BẰNG"
type input "0356555265"
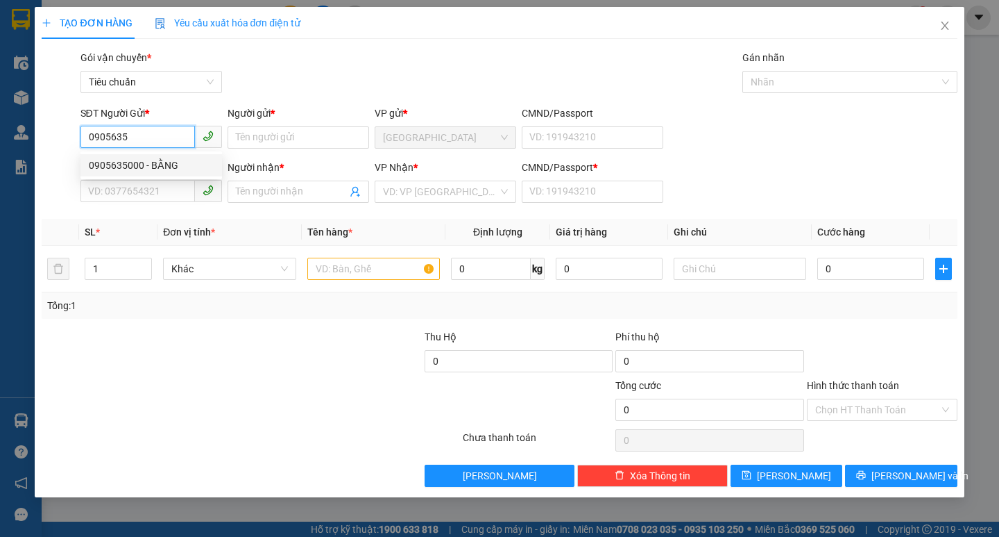
type input "TÂN"
type input "0"
type input "50.000"
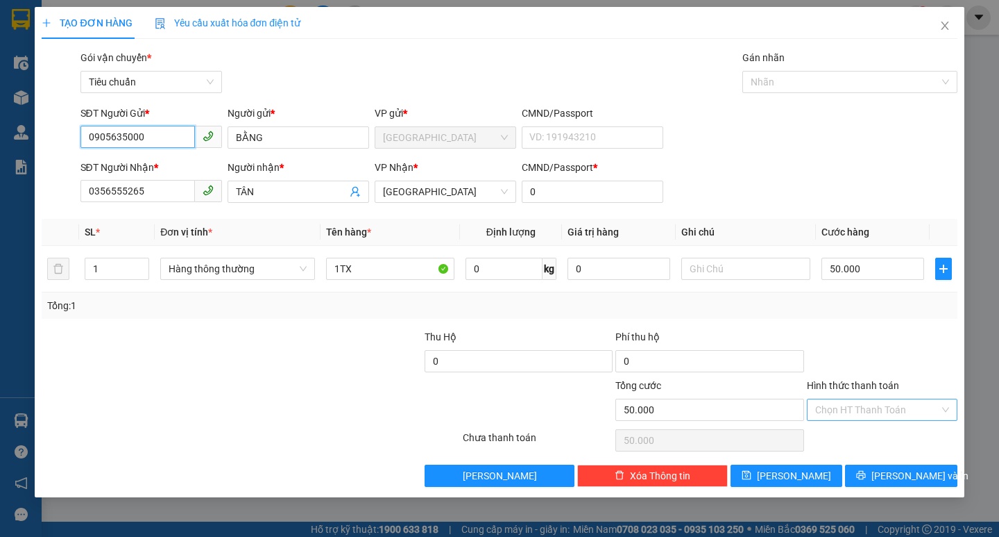
type input "0905635000"
click at [855, 412] on input "Hình thức thanh toán" at bounding box center [878, 409] width 124 height 21
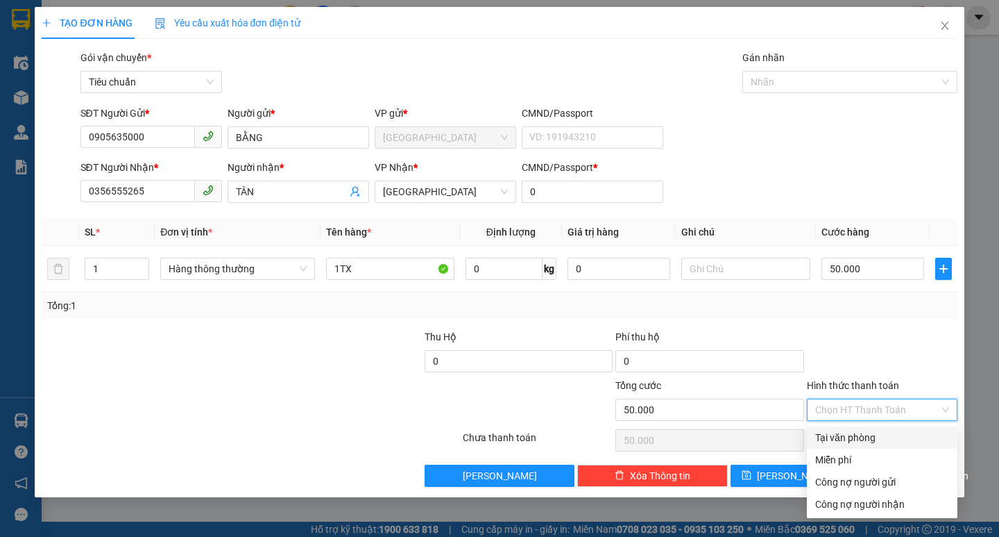
click at [865, 444] on div "Tại văn phòng" at bounding box center [883, 437] width 134 height 15
type input "0"
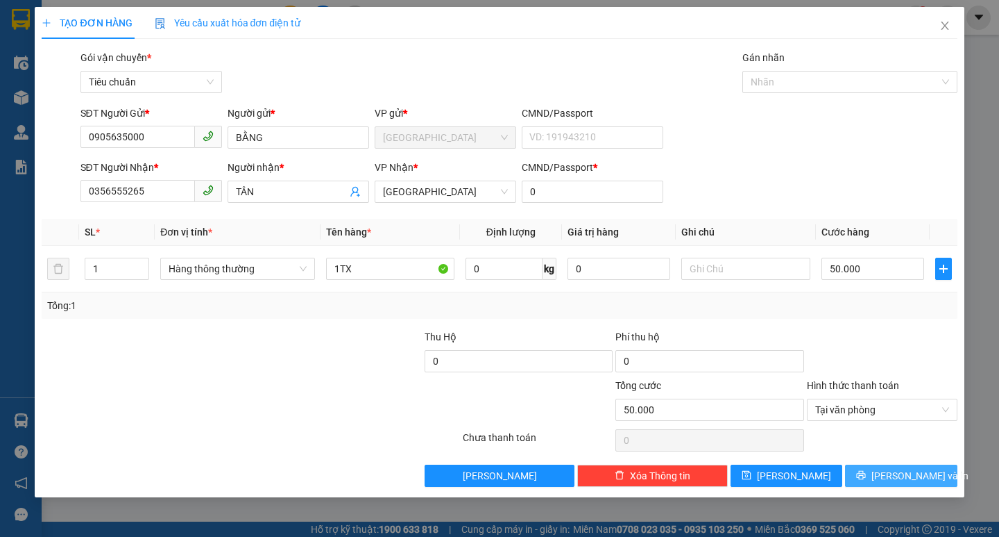
click at [900, 478] on span "[PERSON_NAME] và In" at bounding box center [920, 475] width 97 height 15
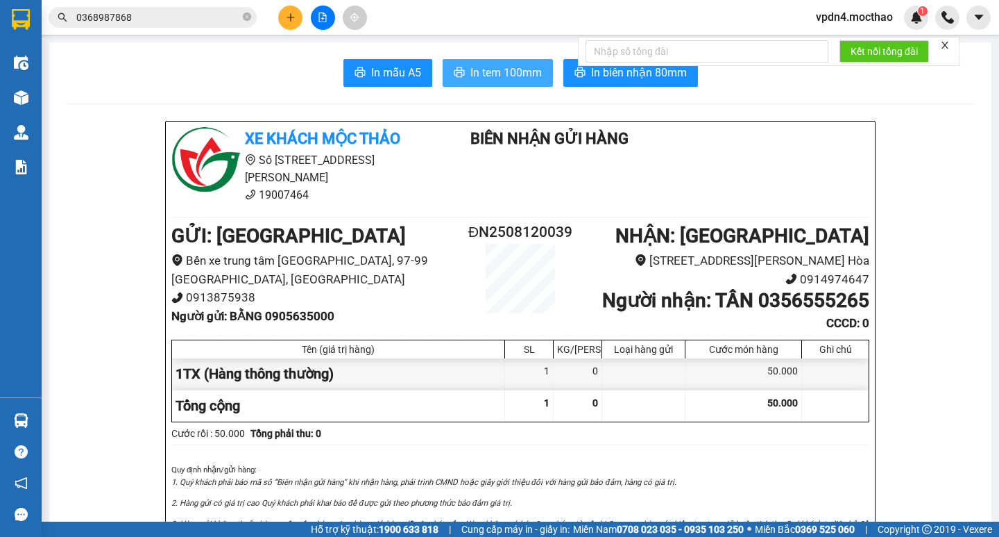
click at [472, 73] on span "In tem 100mm" at bounding box center [506, 72] width 71 height 17
click at [282, 11] on button at bounding box center [290, 18] width 24 height 24
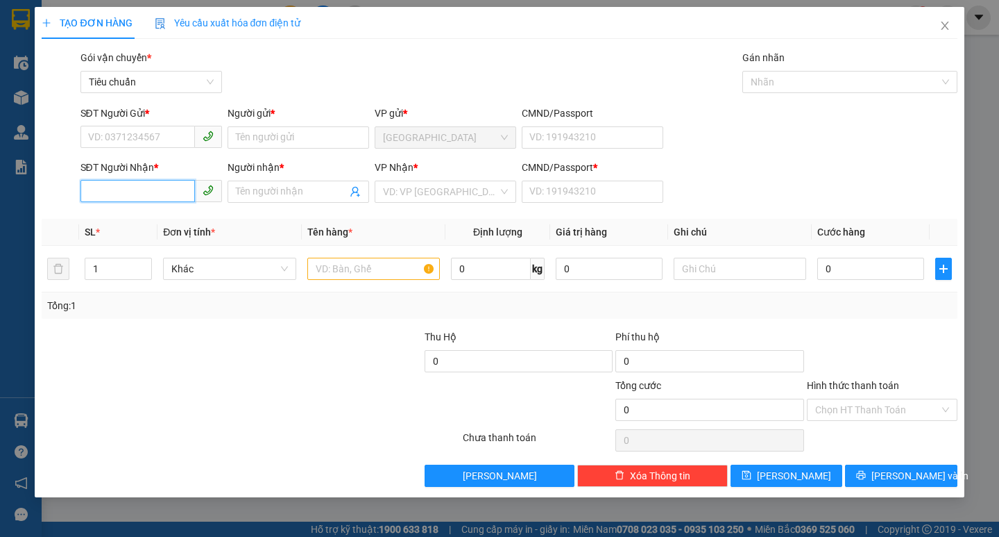
click at [139, 186] on input "SĐT Người Nhận *" at bounding box center [138, 191] width 115 height 22
click at [162, 219] on div "0964846453 - VIỆT BẢO" at bounding box center [151, 219] width 125 height 15
type input "0964846453"
type input "VIỆT BẢO"
type input "0"
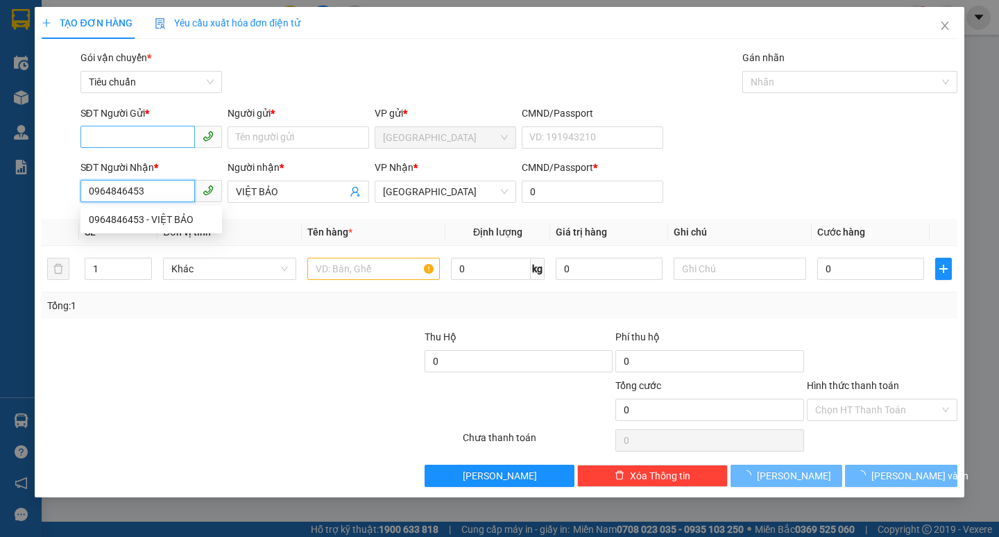
type input "50.000"
type input "0964846453"
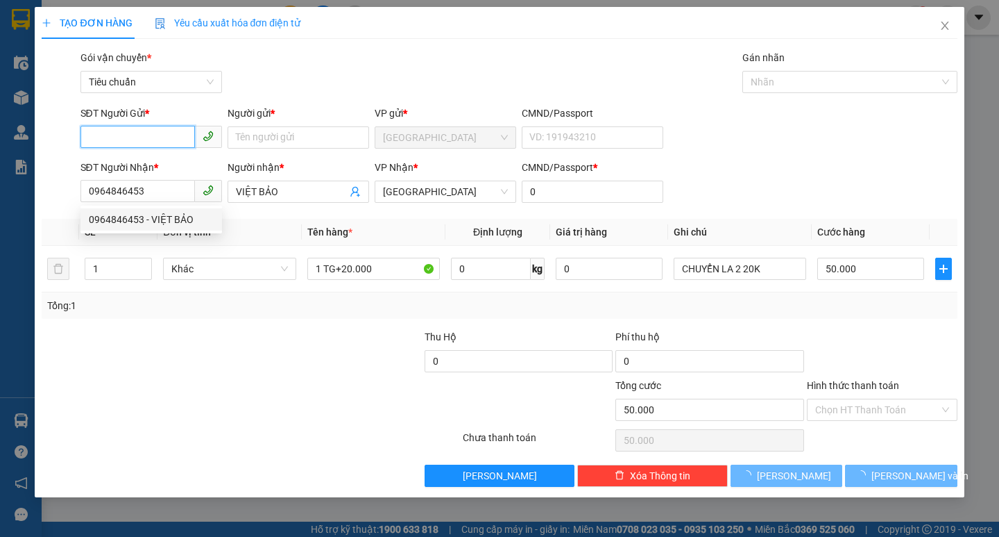
click at [158, 136] on input "SĐT Người Gửi *" at bounding box center [138, 137] width 115 height 22
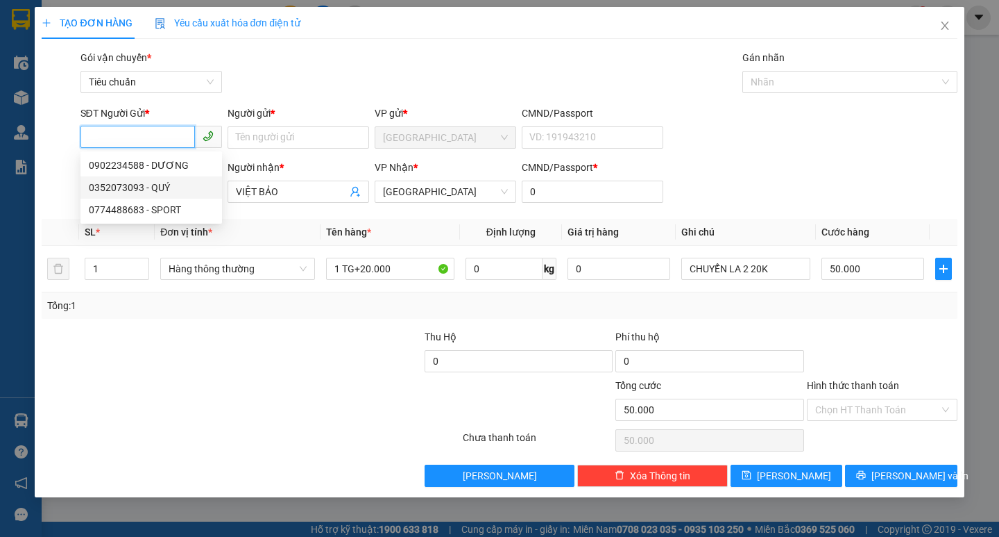
click at [178, 192] on div "0352073093 - QUÝ" at bounding box center [151, 187] width 125 height 15
type input "0352073093"
type input "QUÝ"
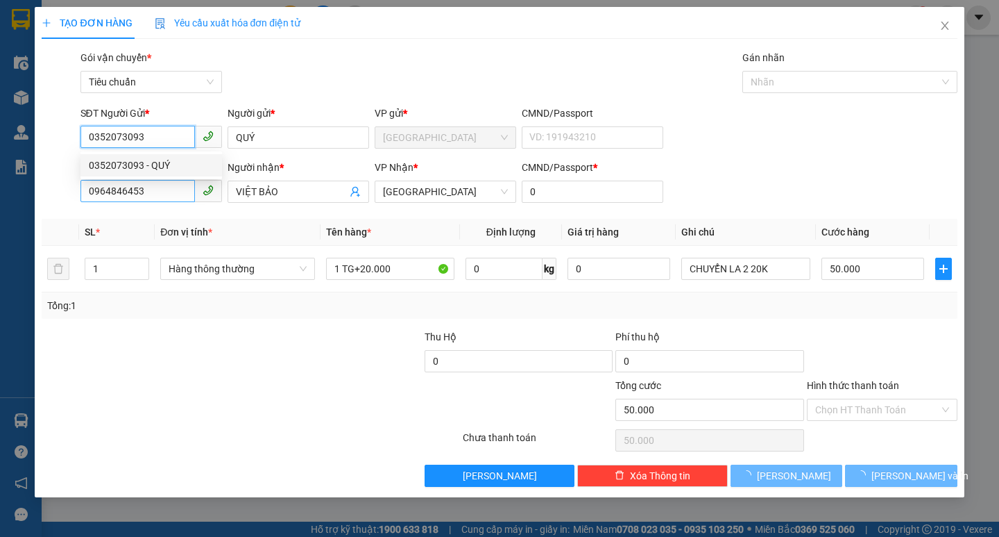
type input "60.000"
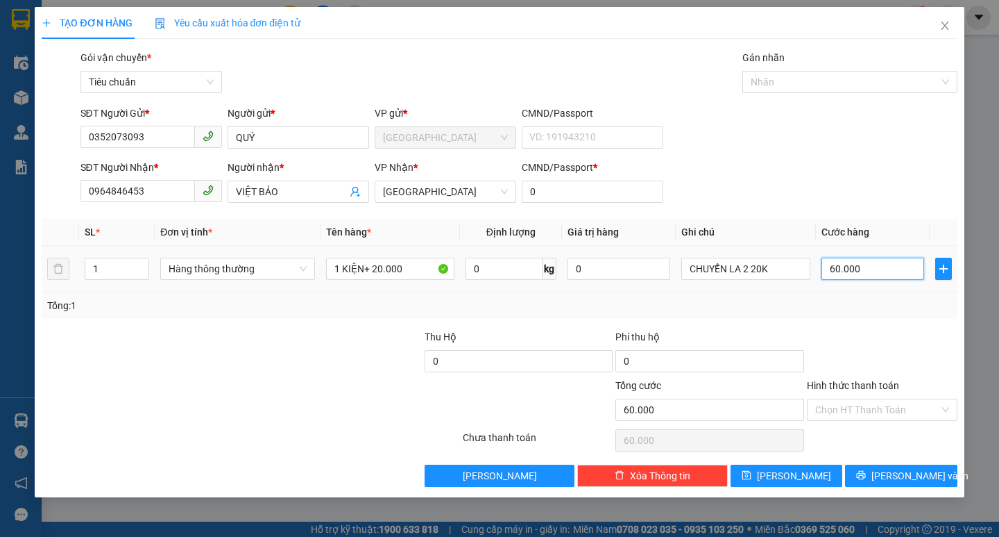
click at [880, 264] on input "60.000" at bounding box center [873, 268] width 103 height 22
type input "4"
type input "40"
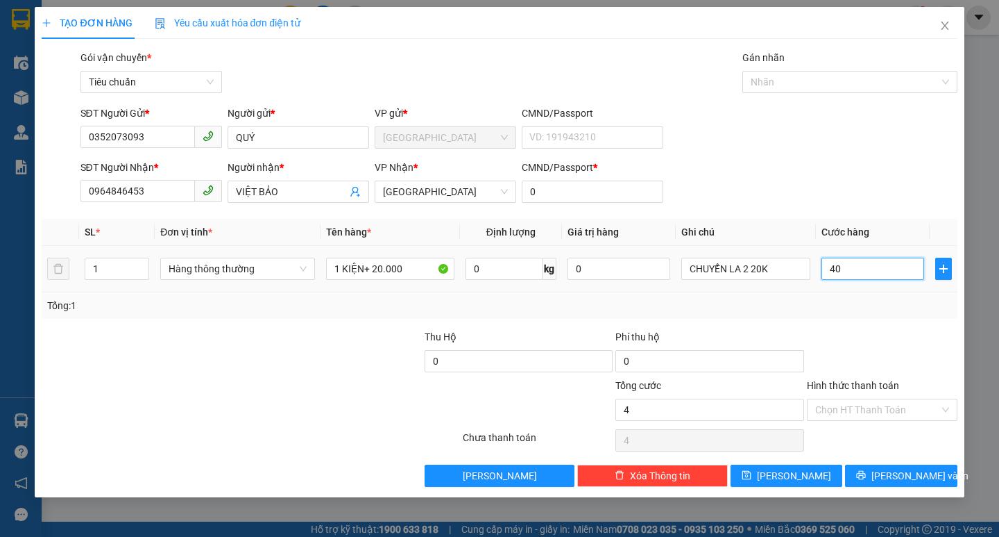
type input "40"
type input "40.000"
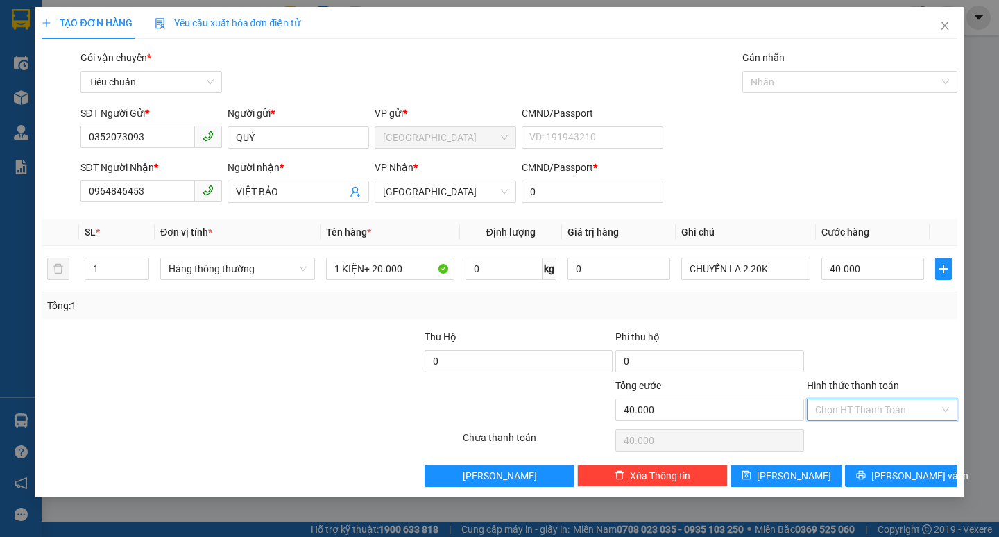
click at [850, 412] on input "Hình thức thanh toán" at bounding box center [878, 409] width 124 height 21
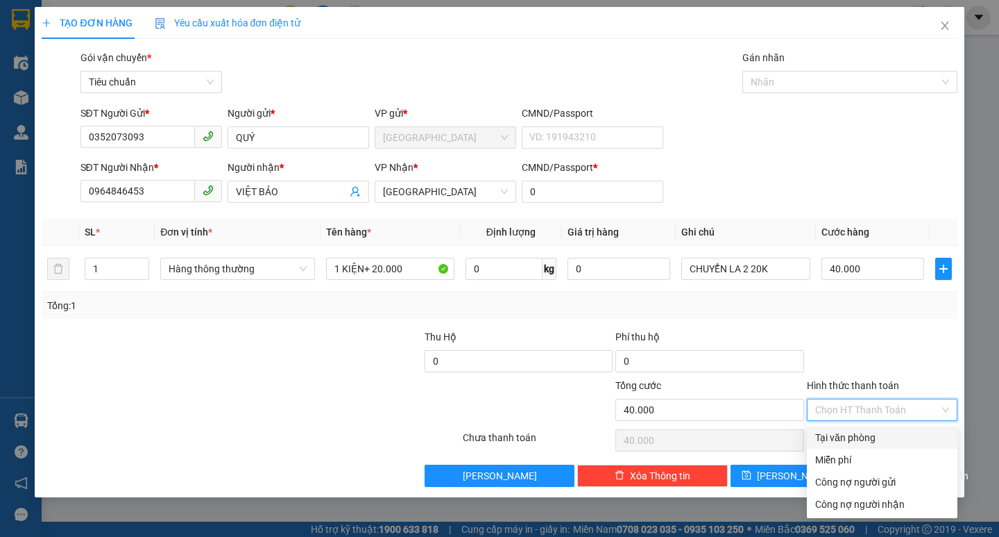
click at [849, 433] on div "Tại văn phòng" at bounding box center [883, 437] width 134 height 15
type input "0"
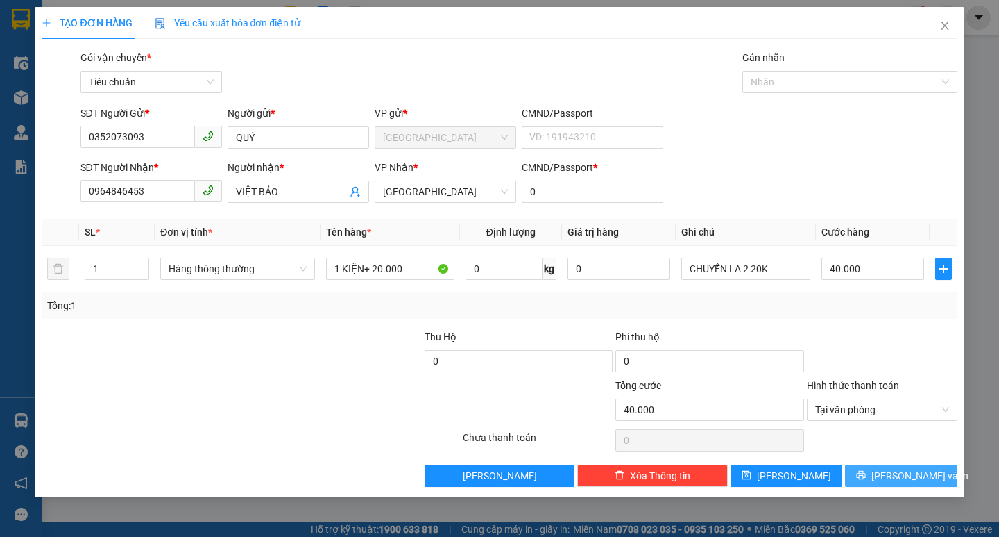
click at [891, 473] on span "[PERSON_NAME] và In" at bounding box center [920, 475] width 97 height 15
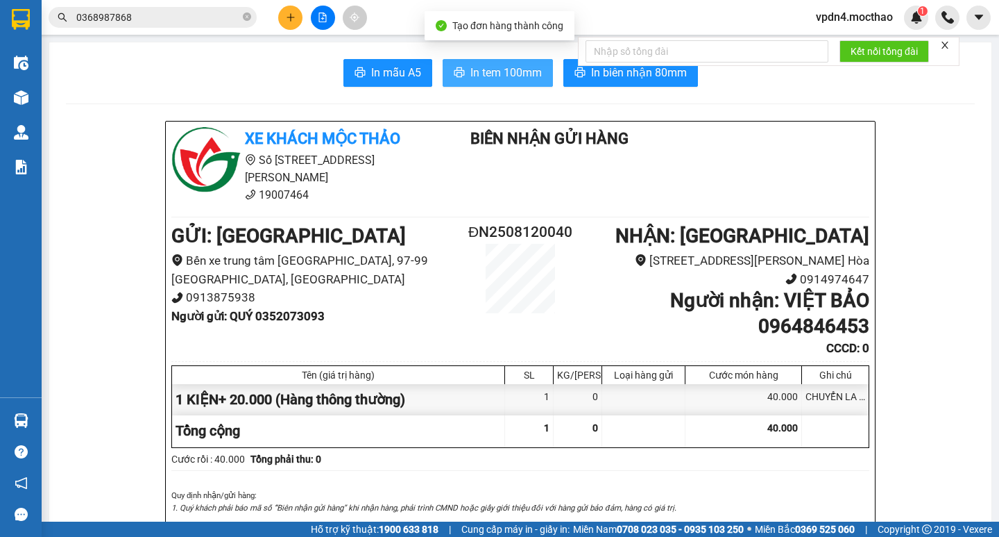
click at [508, 61] on button "In tem 100mm" at bounding box center [498, 73] width 110 height 28
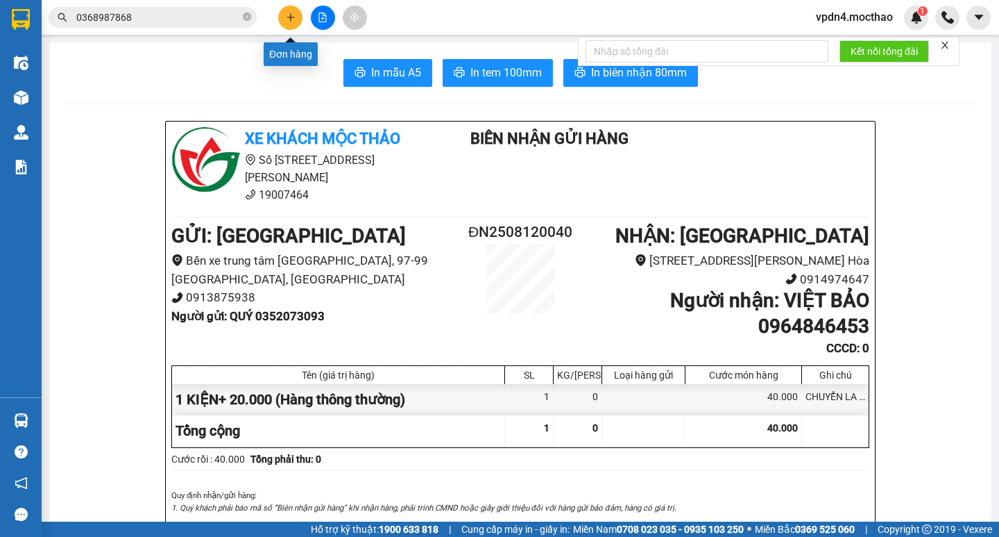
click at [295, 19] on icon "plus" at bounding box center [291, 17] width 10 height 10
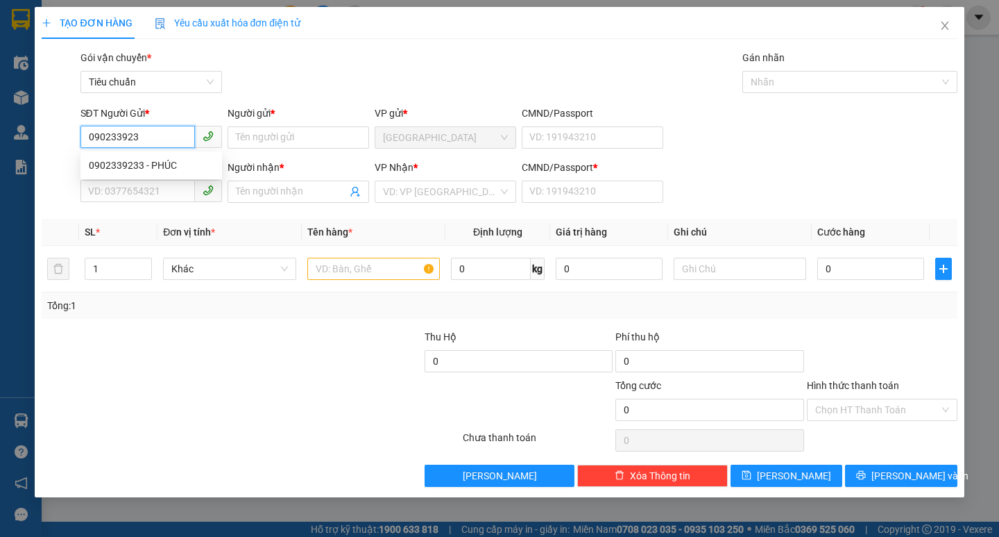
type input "0902339233"
click at [170, 159] on div "0902339233 - PHÚC" at bounding box center [151, 165] width 125 height 15
type input "PHÚC"
type input "0989256822"
type input "NGÂN"
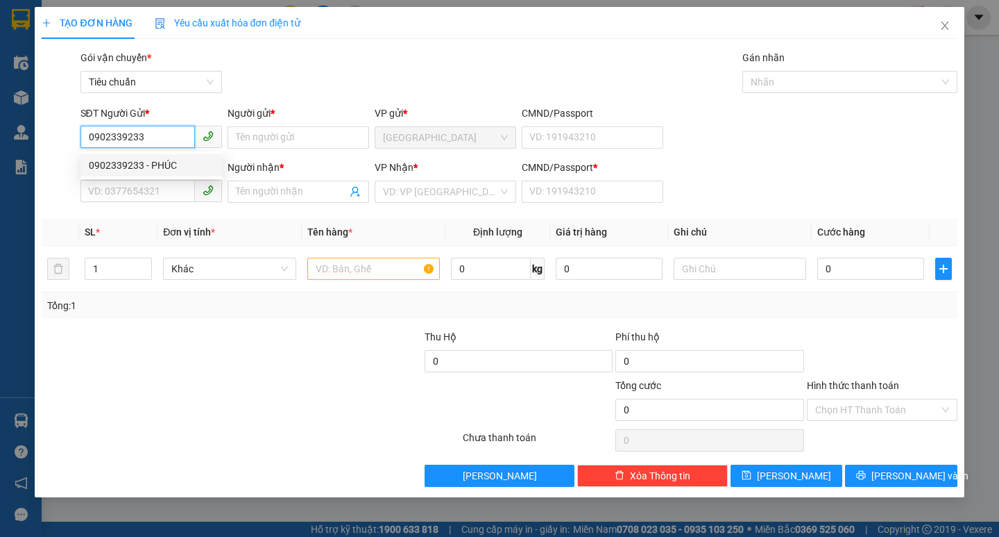
type input "0"
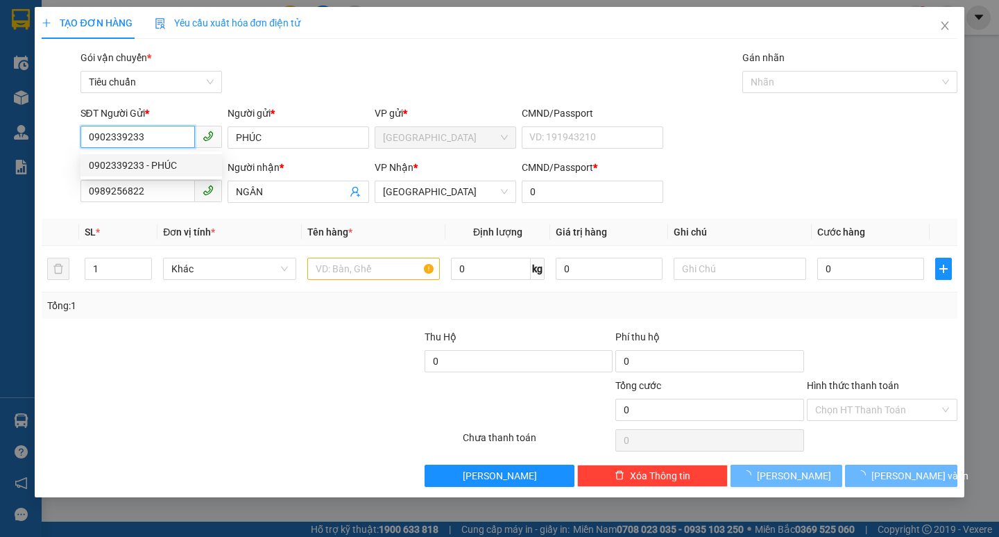
type input "120.000"
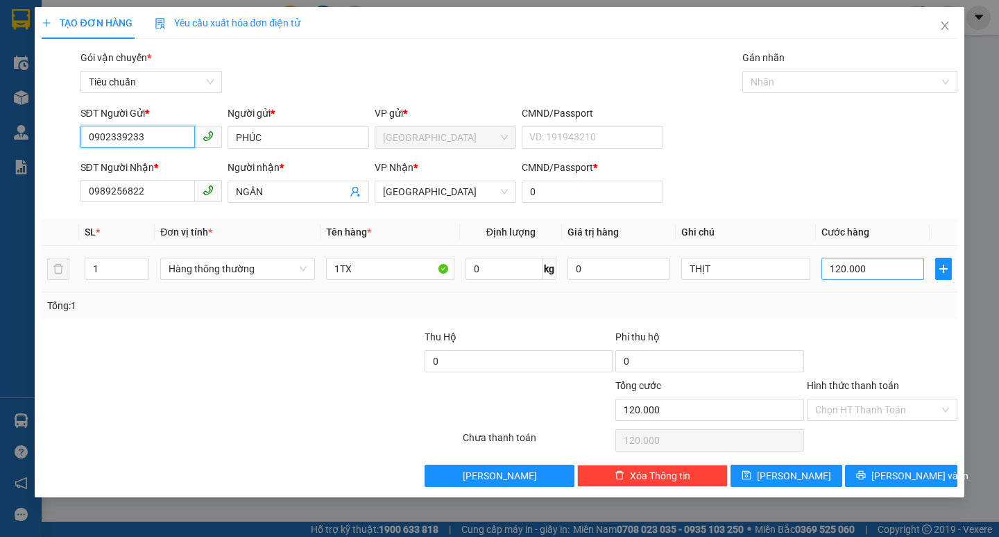
type input "0902339233"
click at [900, 278] on input "120.000" at bounding box center [873, 268] width 103 height 22
type input "1"
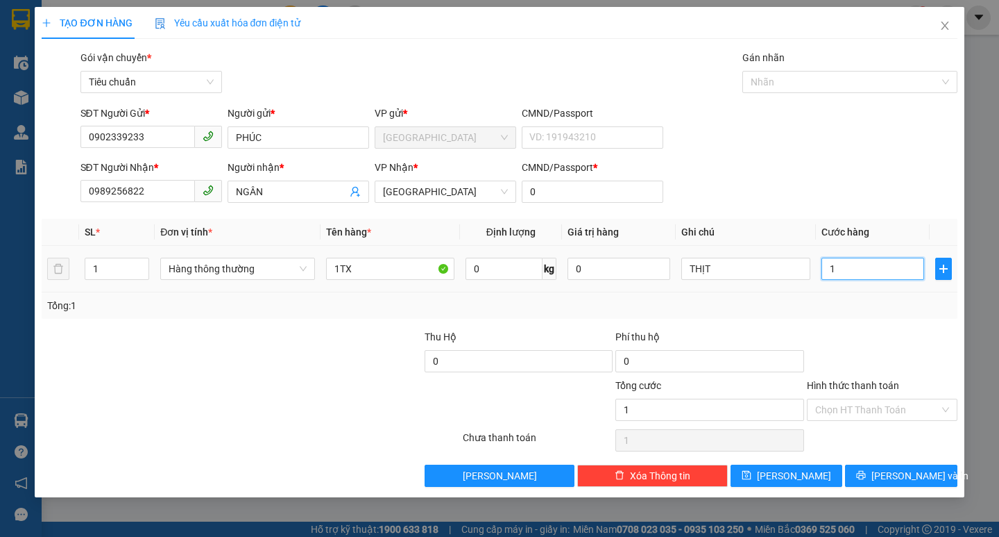
type input "15"
type input "150"
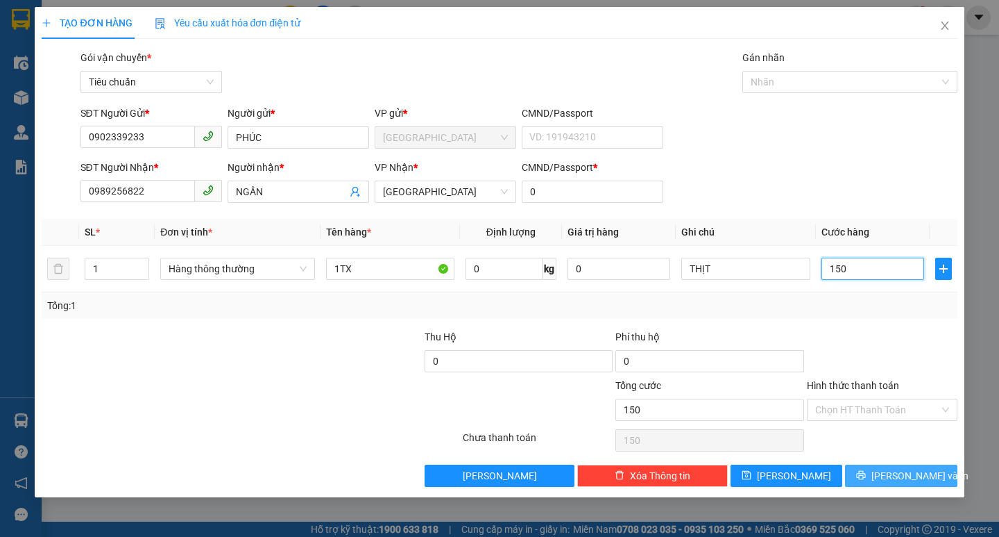
type input "150"
type input "150.000"
click at [922, 476] on span "[PERSON_NAME] và In" at bounding box center [920, 475] width 97 height 15
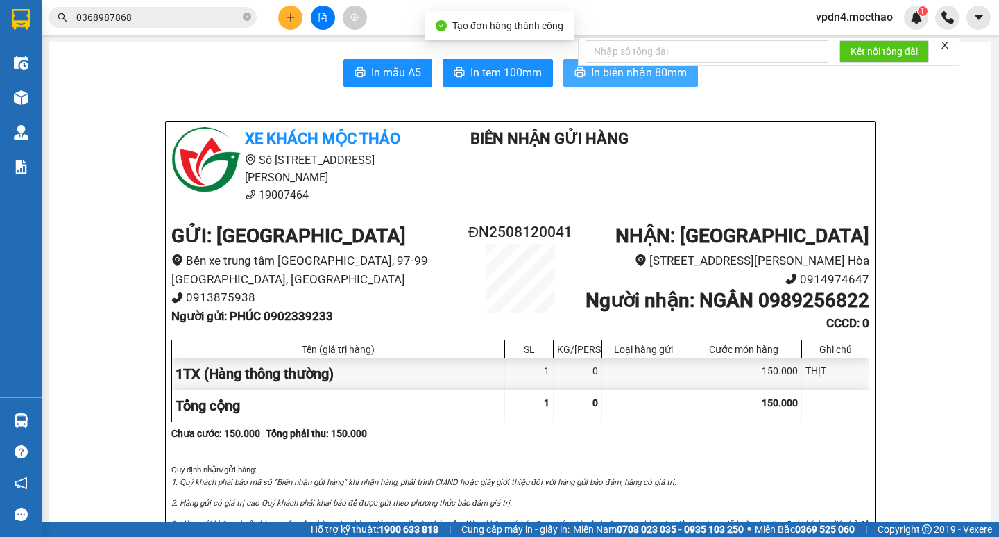
click at [625, 85] on button "In biên nhận 80mm" at bounding box center [631, 73] width 135 height 28
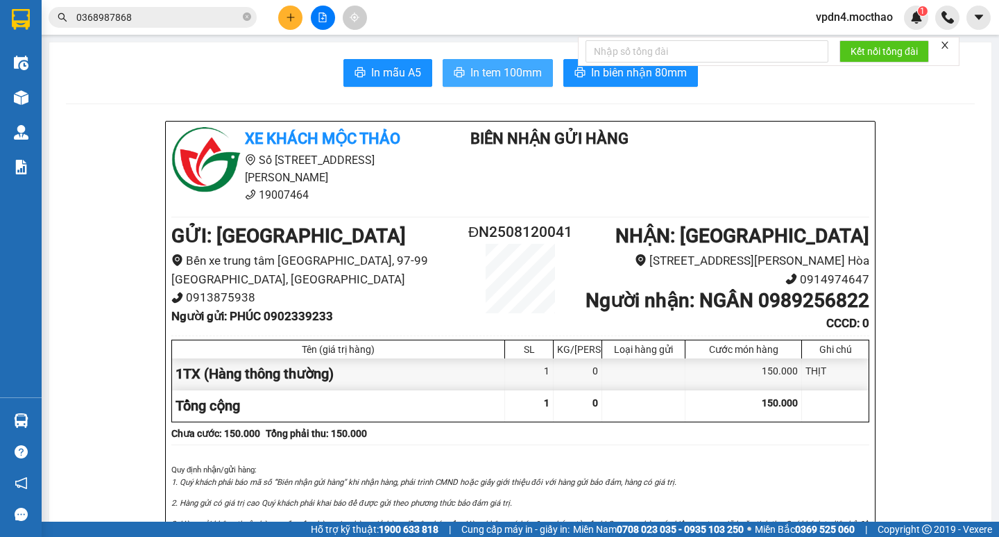
click at [475, 82] on button "In tem 100mm" at bounding box center [498, 73] width 110 height 28
click at [293, 14] on icon "plus" at bounding box center [291, 17] width 10 height 10
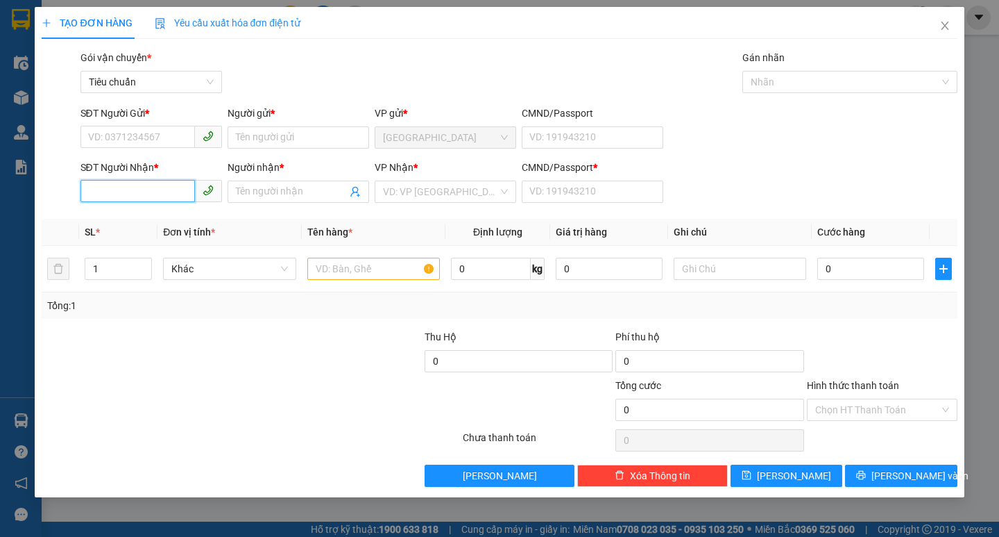
click at [145, 190] on input "SĐT Người Nhận *" at bounding box center [138, 191] width 115 height 22
click at [117, 212] on div "0948700088 - HÒA" at bounding box center [151, 219] width 125 height 15
type input "0948700088"
type input "HÒA"
type input "0"
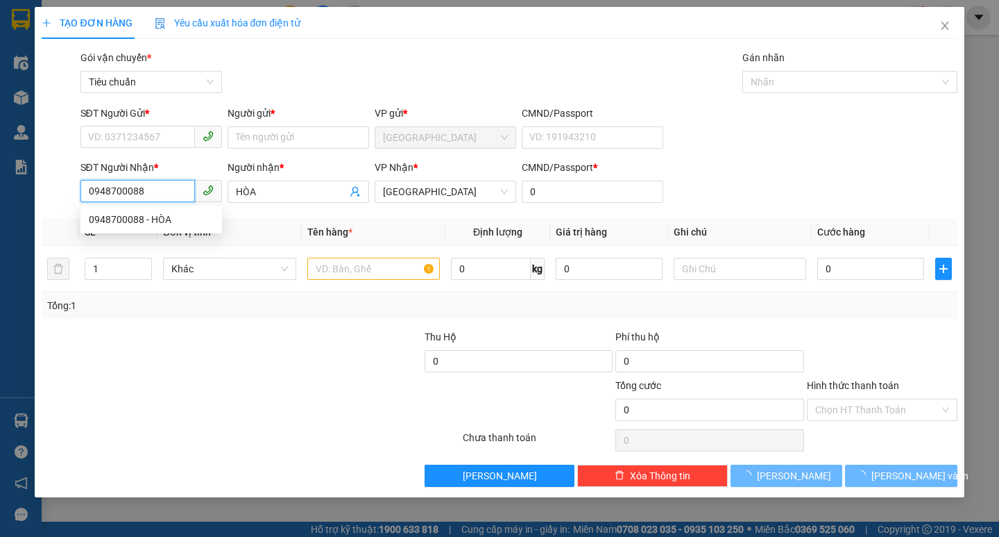
type input "70.000"
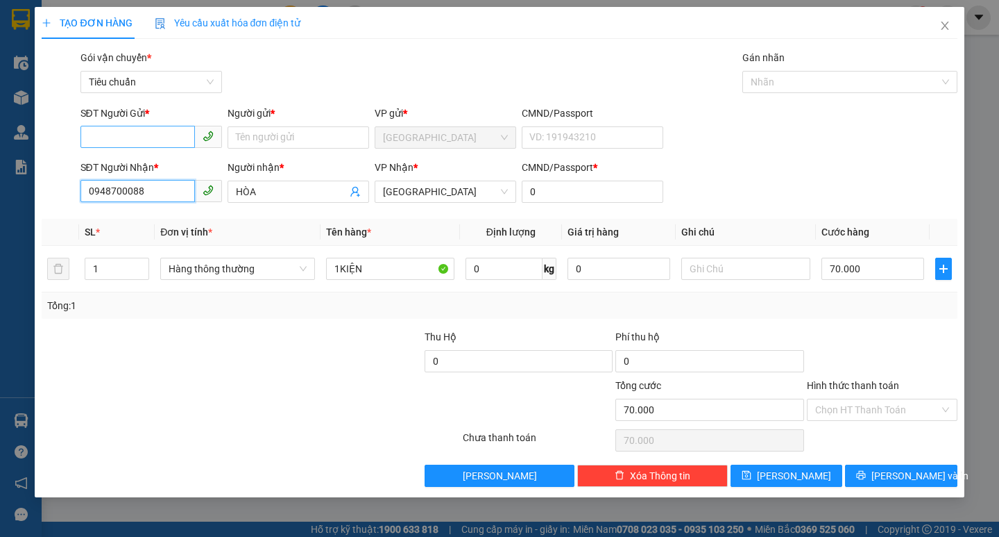
type input "0948700088"
click at [142, 141] on input "SĐT Người Gửi *" at bounding box center [138, 137] width 115 height 22
click at [176, 168] on div "0966136013 - TRANG" at bounding box center [151, 165] width 125 height 15
type input "0966136013"
type input "TRANG"
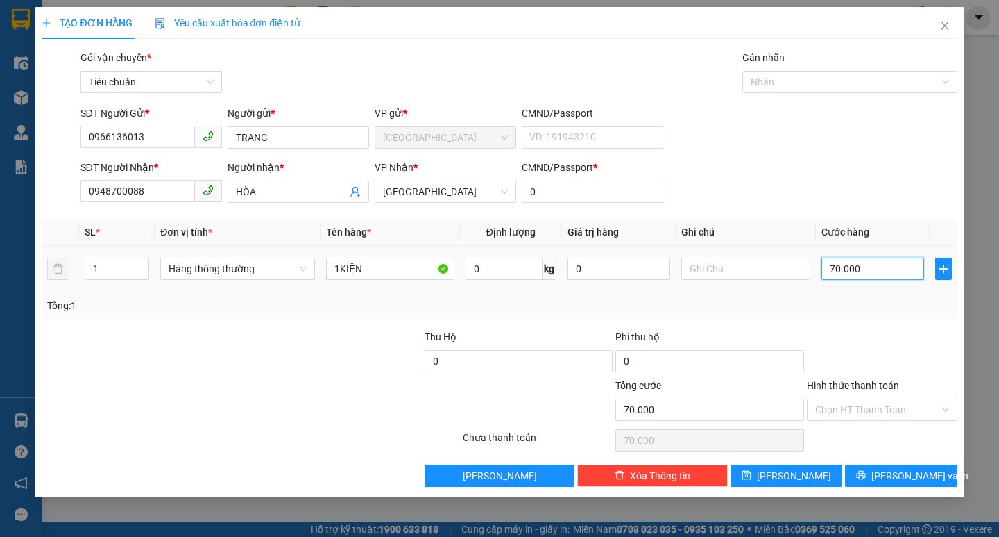
click at [902, 270] on input "70.000" at bounding box center [873, 268] width 103 height 22
type input "1"
type input "10"
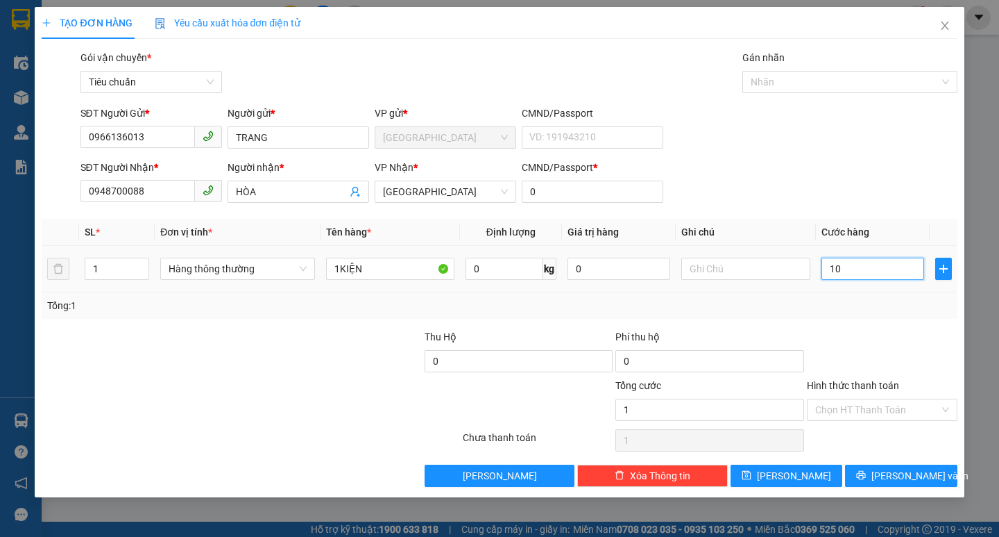
type input "10"
type input "100"
type input "100.000"
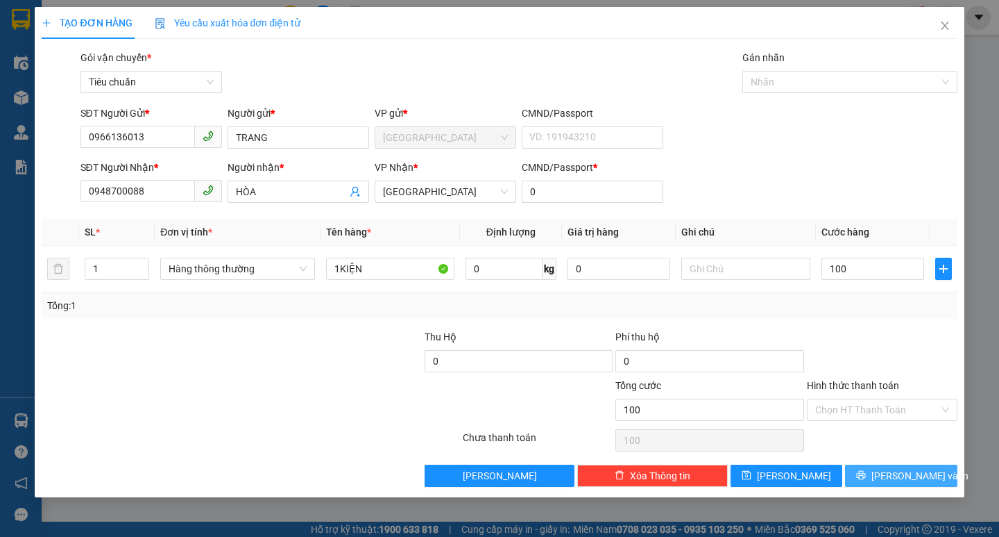
type input "100.000"
click at [906, 473] on span "[PERSON_NAME] và In" at bounding box center [920, 475] width 97 height 15
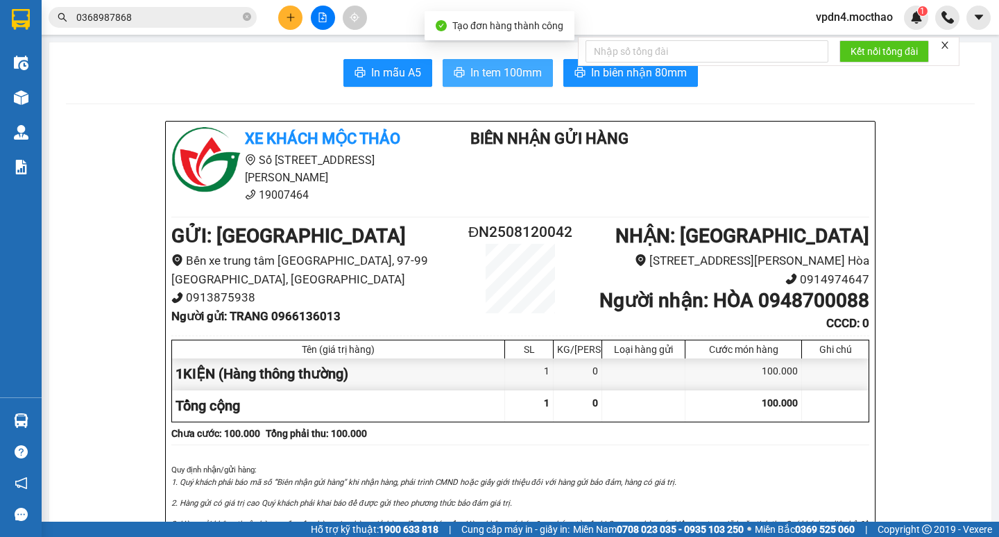
click at [471, 76] on span "In tem 100mm" at bounding box center [506, 72] width 71 height 17
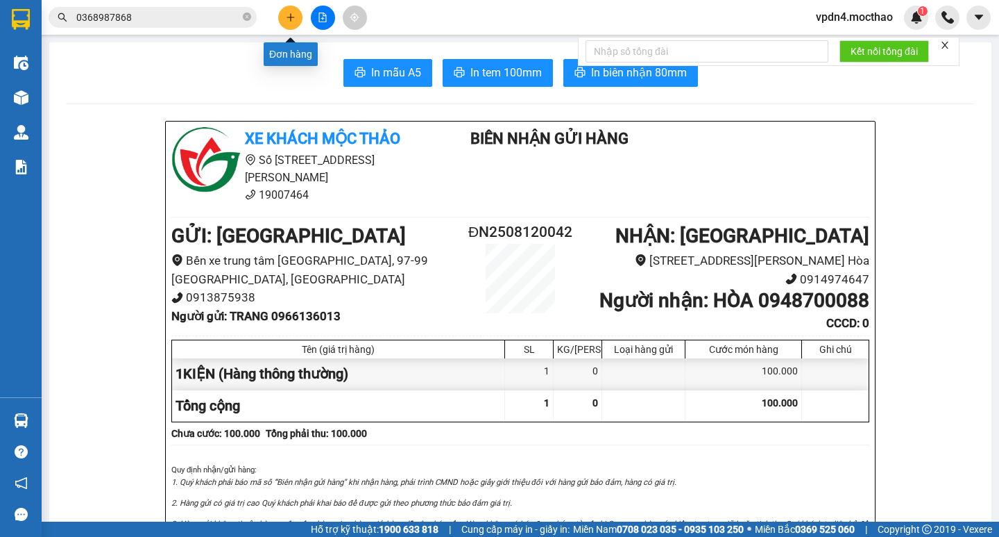
click at [296, 18] on button at bounding box center [290, 18] width 24 height 24
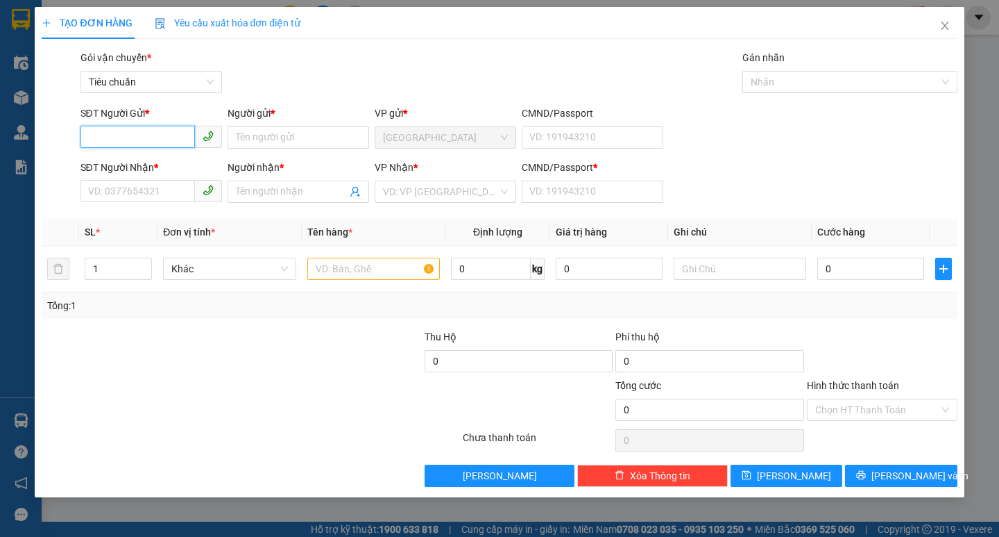
click at [144, 133] on input "SĐT Người Gửi *" at bounding box center [138, 137] width 115 height 22
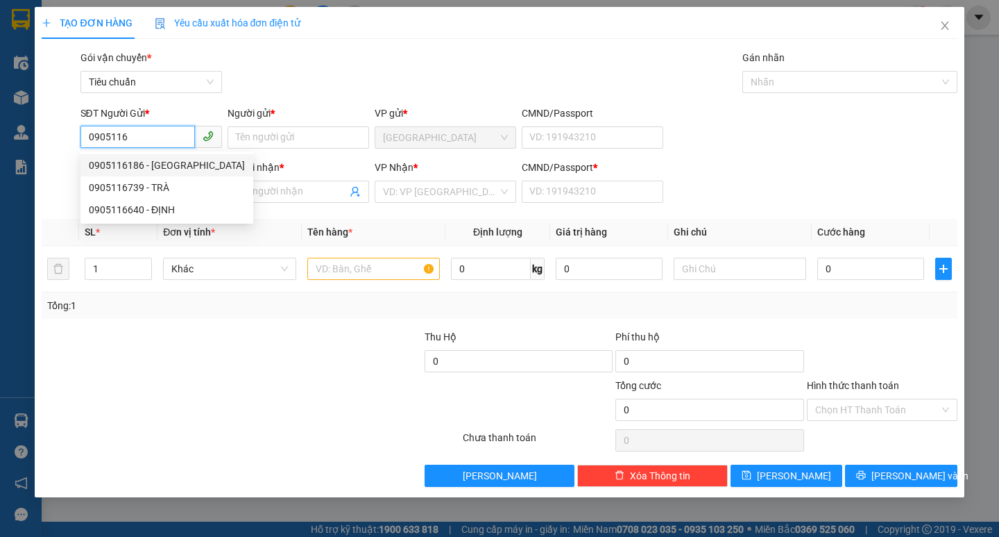
click at [177, 169] on div "0905116186 - [GEOGRAPHIC_DATA]" at bounding box center [167, 165] width 156 height 15
type input "0905116186"
type input "[PERSON_NAME]"
type input "0797252525"
type input "DUY"
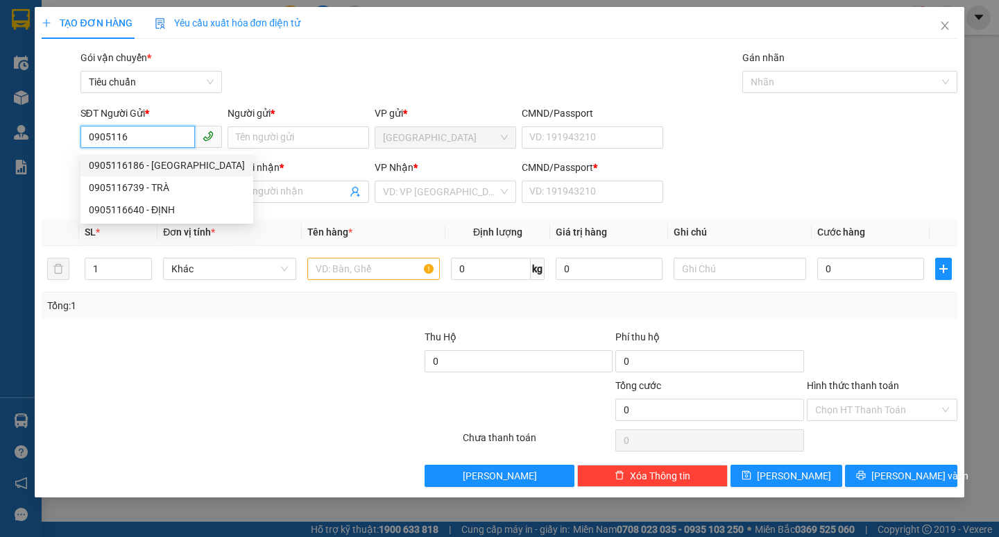
type input "0"
type input "50.000"
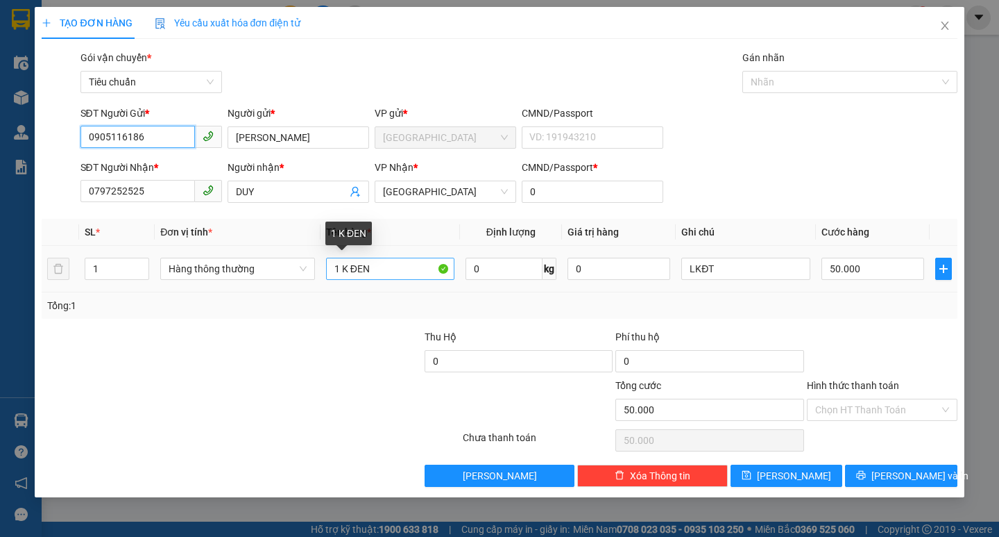
type input "0905116186"
click at [411, 264] on input "1 K ĐEN" at bounding box center [390, 268] width 128 height 22
type input "1 HỌP"
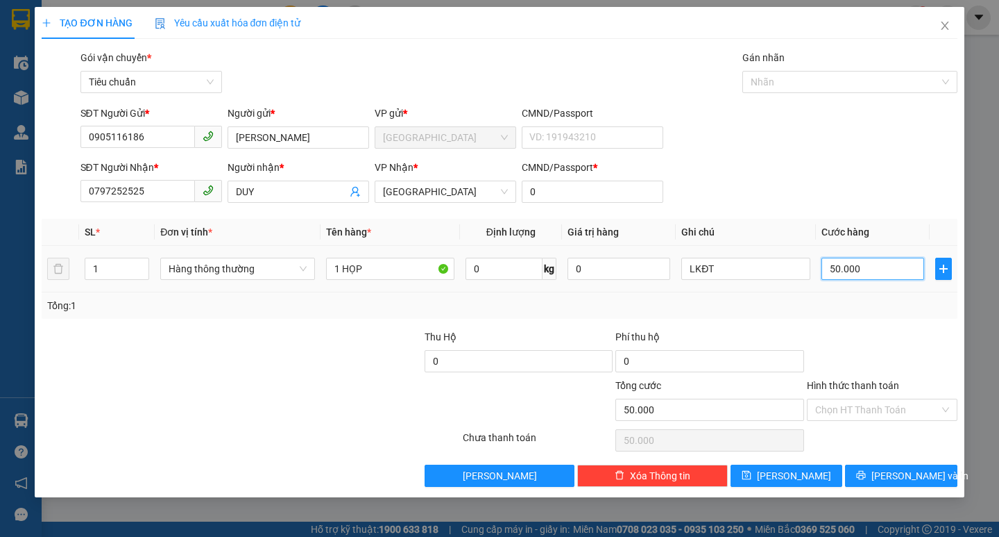
click at [879, 263] on input "50.000" at bounding box center [873, 268] width 103 height 22
type input "4"
type input "40"
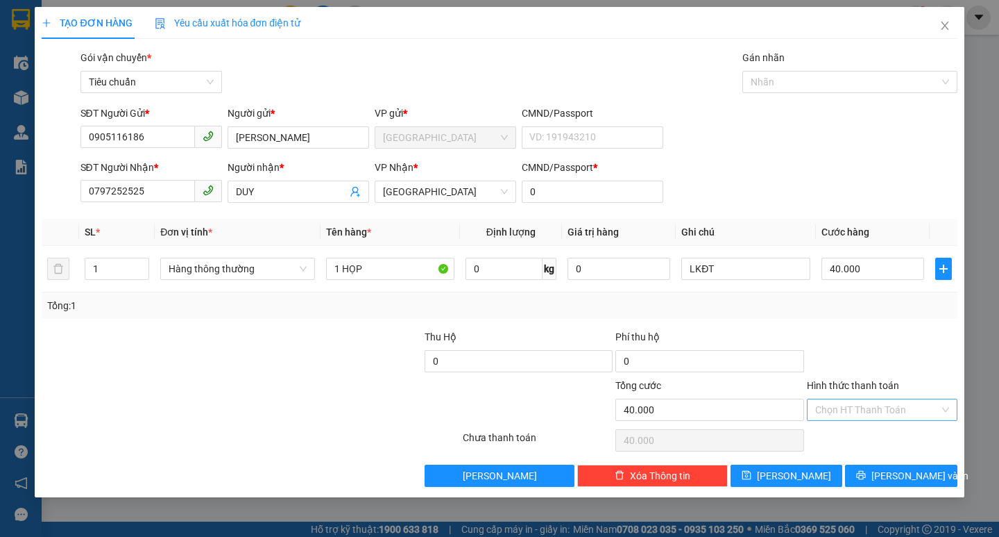
click at [859, 413] on input "Hình thức thanh toán" at bounding box center [878, 409] width 124 height 21
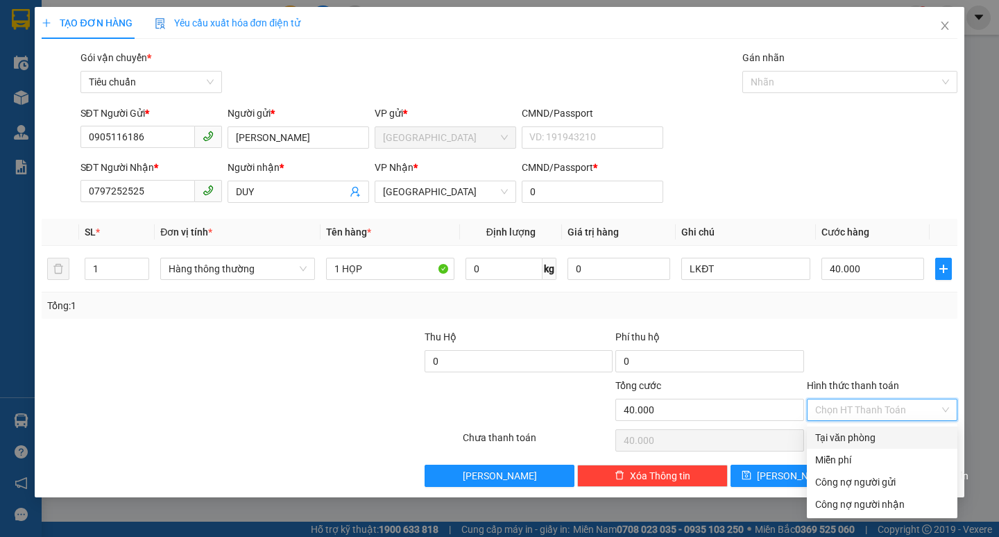
click at [873, 446] on div "Tại văn phòng" at bounding box center [882, 437] width 151 height 22
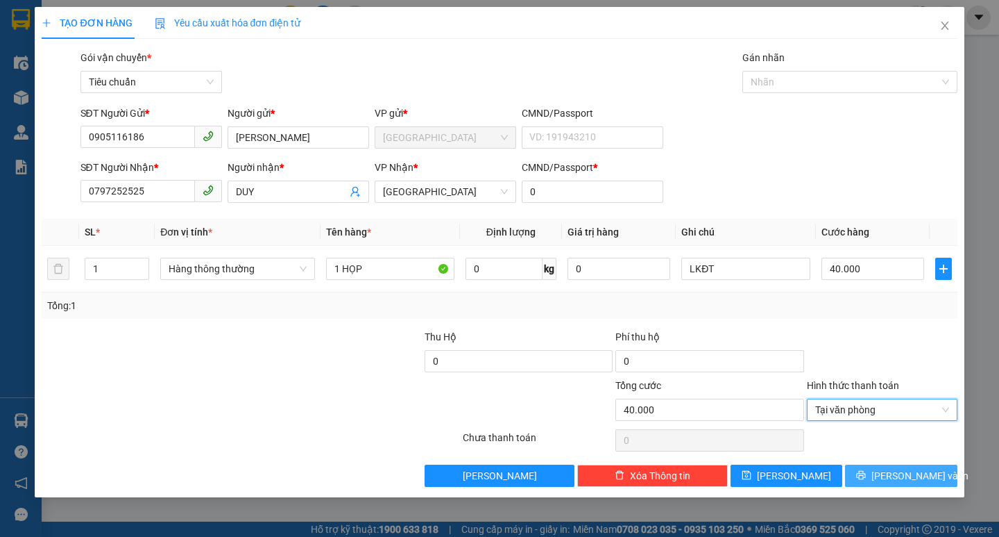
click at [918, 466] on button "[PERSON_NAME] và In" at bounding box center [901, 475] width 112 height 22
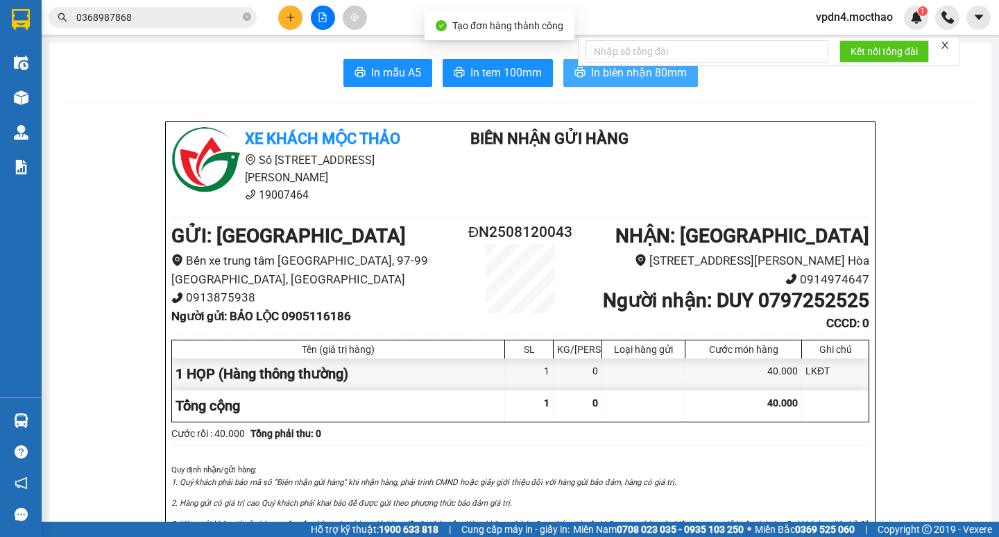
click at [679, 79] on span "In biên nhận 80mm" at bounding box center [639, 72] width 96 height 17
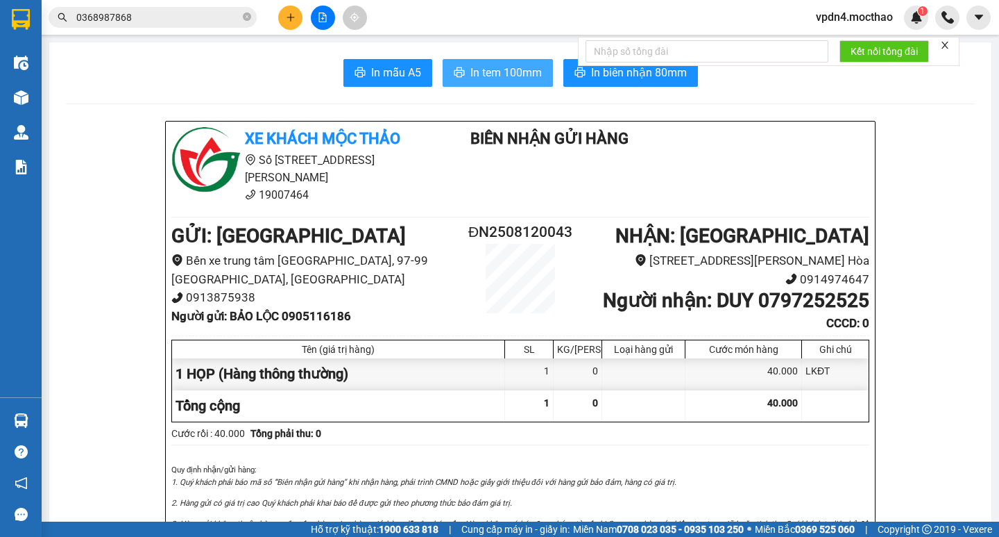
click at [510, 73] on span "In tem 100mm" at bounding box center [506, 72] width 71 height 17
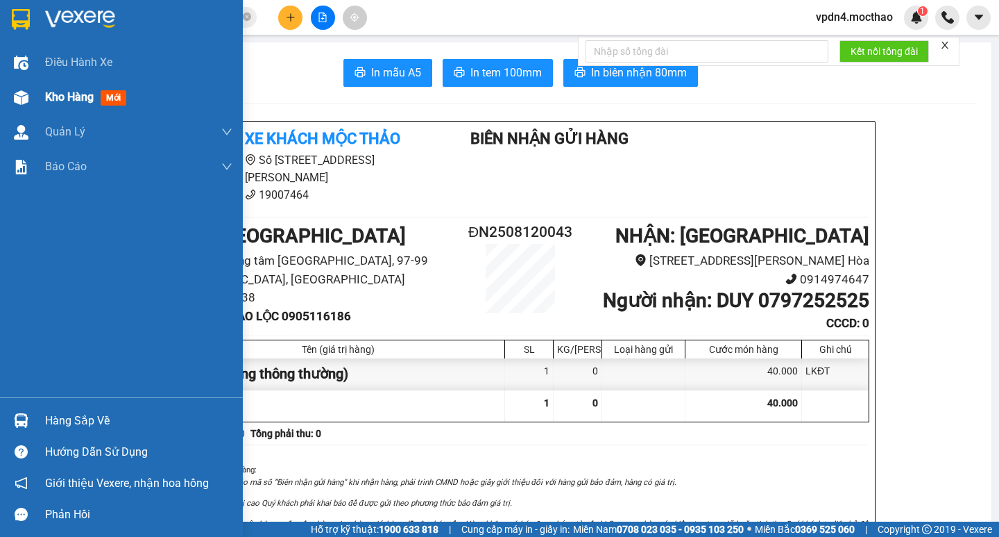
click at [51, 103] on span "Kho hàng" at bounding box center [69, 96] width 49 height 13
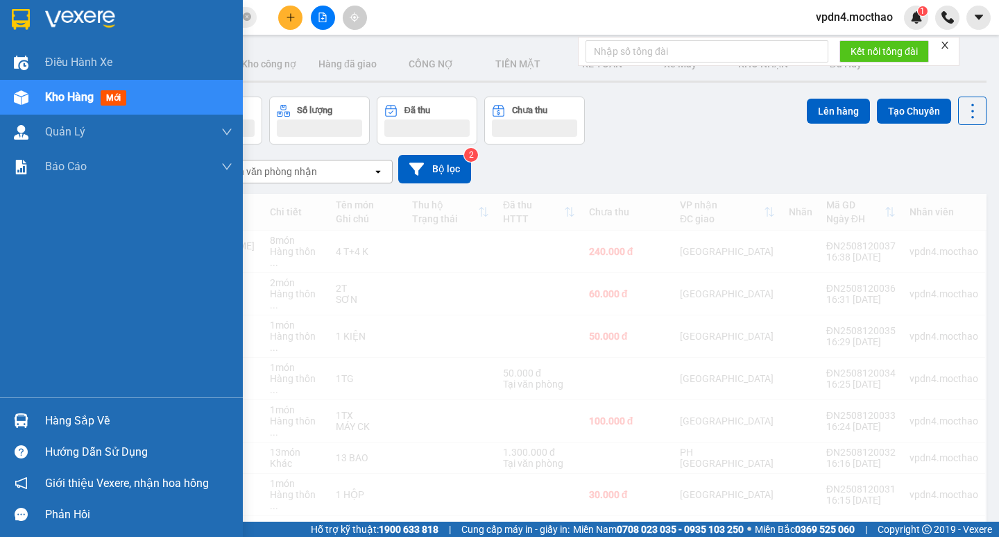
click at [57, 103] on span "Kho hàng" at bounding box center [69, 96] width 49 height 13
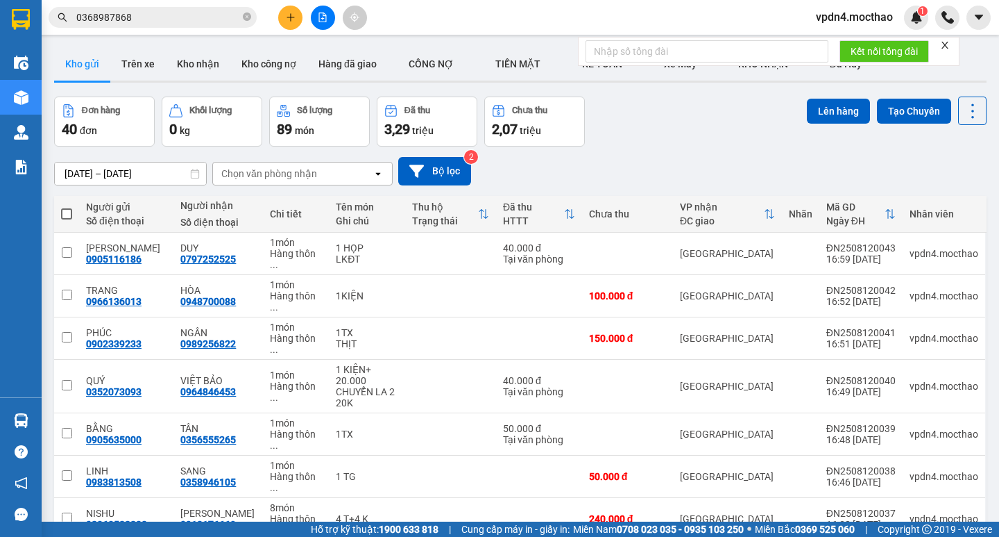
click at [71, 210] on span at bounding box center [66, 213] width 11 height 11
click at [67, 207] on input "checkbox" at bounding box center [67, 207] width 0 height 0
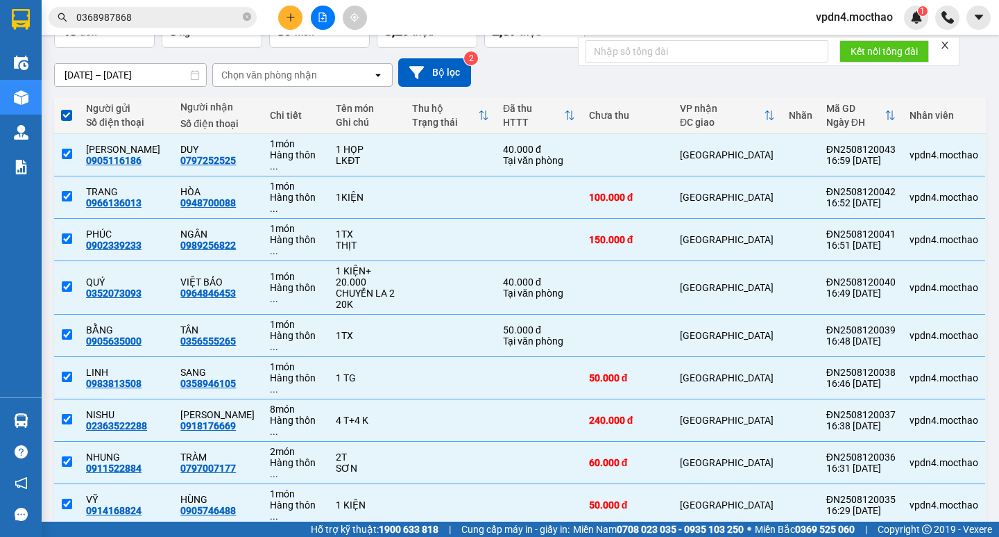
scroll to position [186, 0]
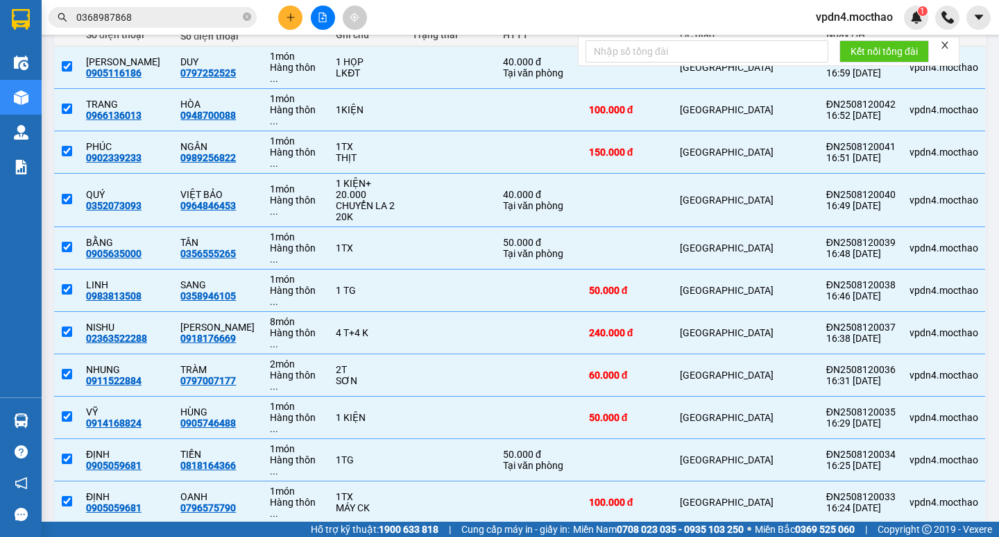
click at [71, 532] on input "checkbox" at bounding box center [67, 537] width 10 height 10
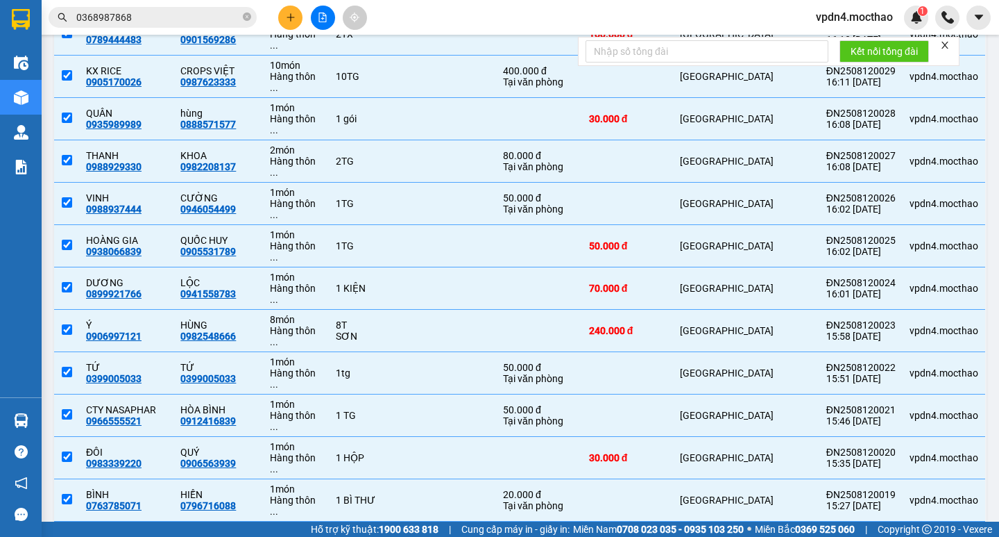
scroll to position [824, 0]
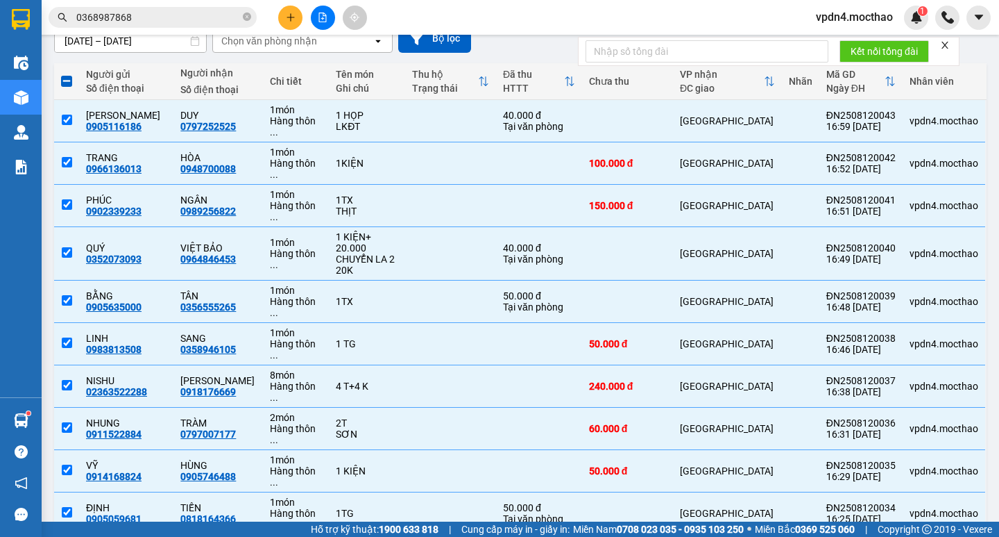
scroll to position [0, 0]
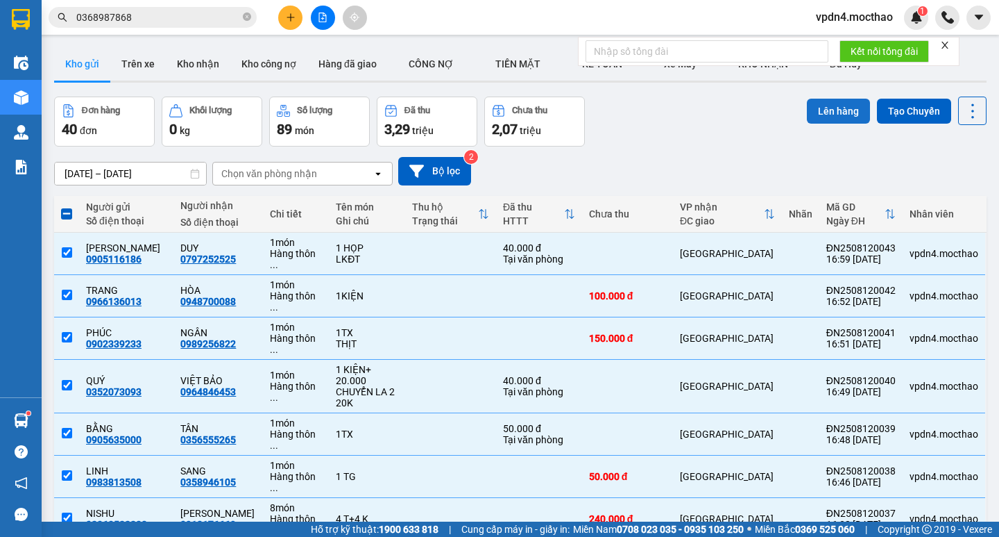
click at [822, 112] on button "Lên hàng" at bounding box center [838, 111] width 63 height 25
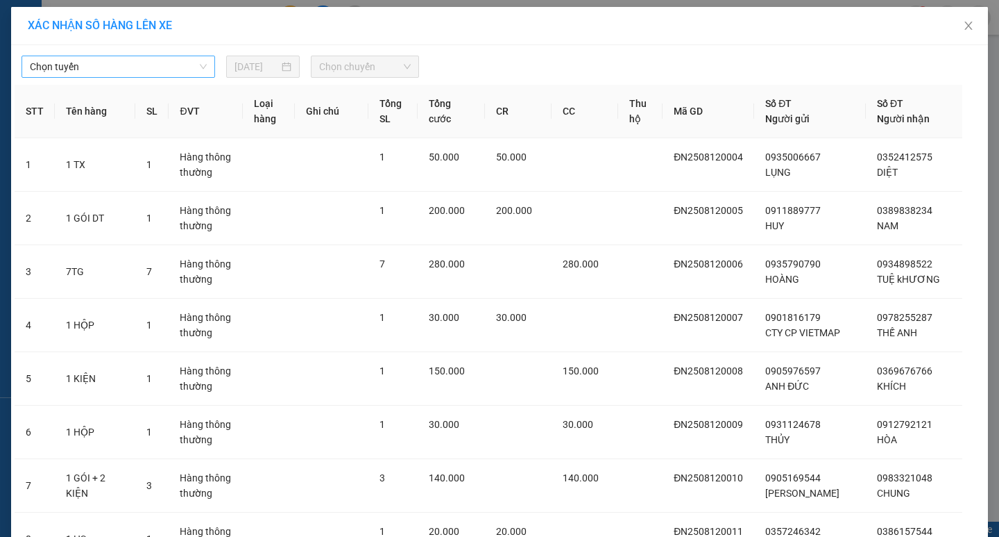
click at [84, 68] on span "Chọn tuyến" at bounding box center [118, 66] width 177 height 21
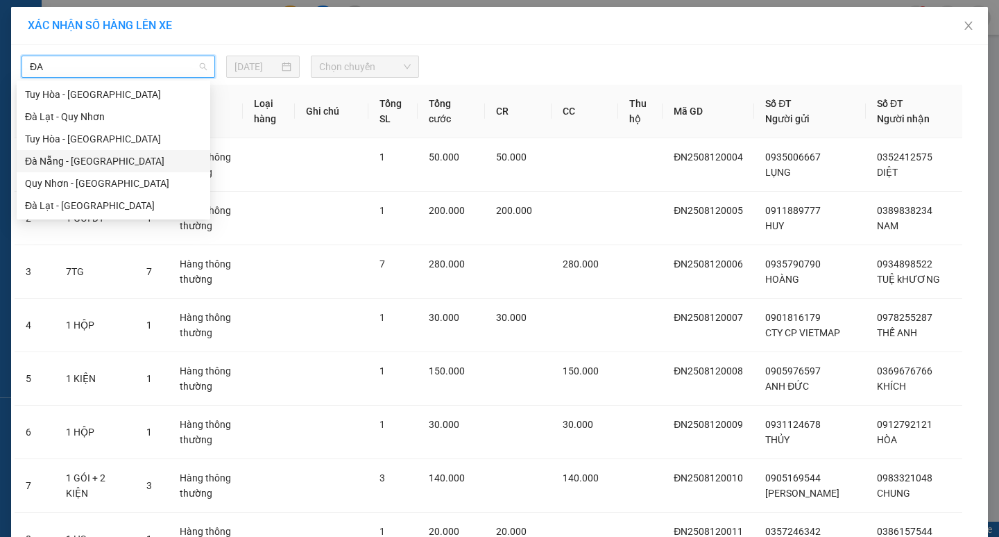
click at [121, 170] on div "Đà Nẵng - [GEOGRAPHIC_DATA]" at bounding box center [114, 161] width 194 height 22
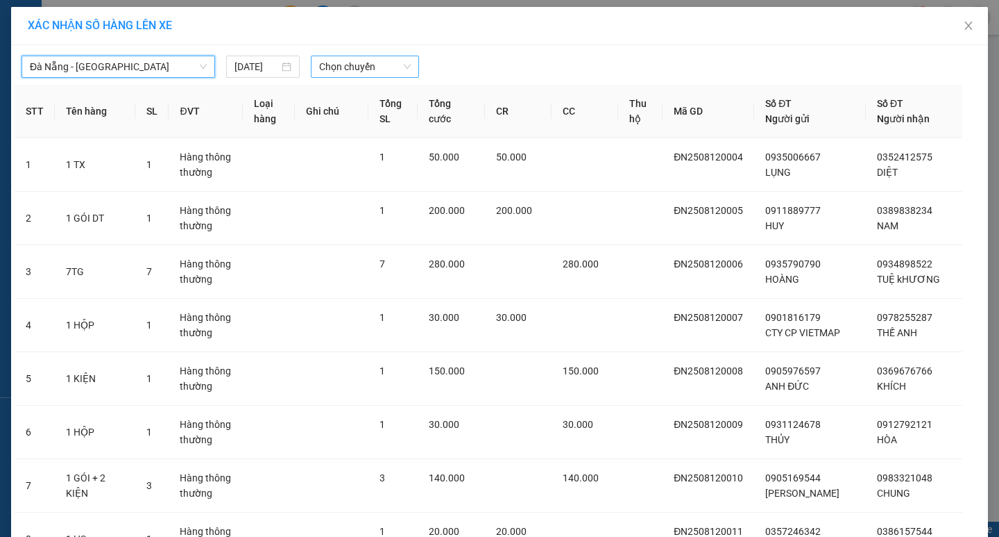
click at [366, 61] on span "Chọn chuyến" at bounding box center [365, 66] width 92 height 21
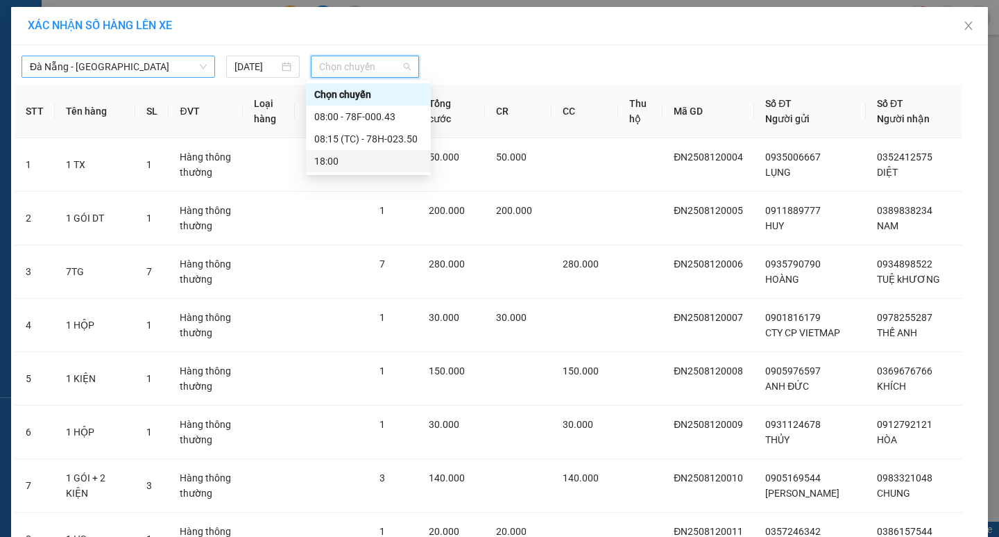
click at [348, 159] on div "18:00" at bounding box center [368, 160] width 108 height 15
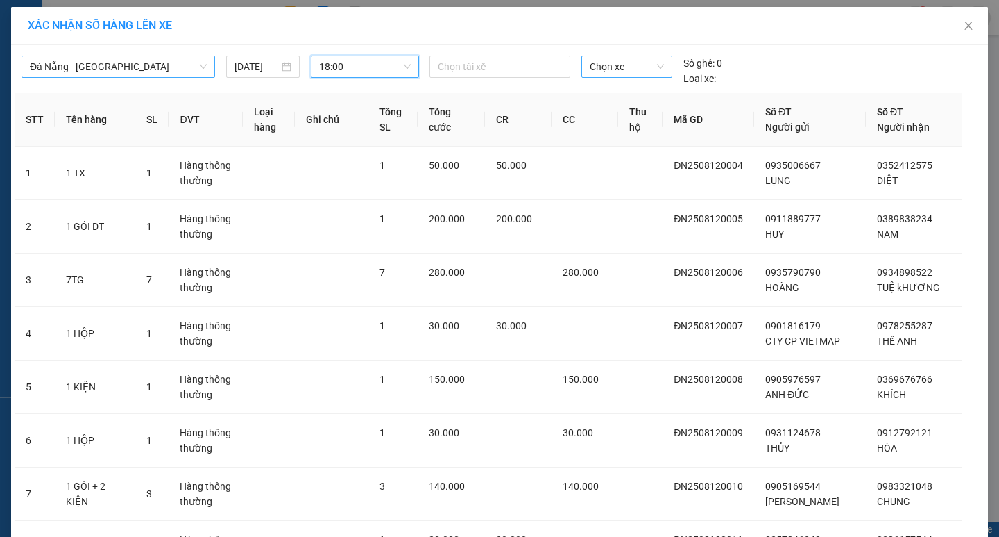
click at [617, 62] on span "Chọn xe" at bounding box center [627, 66] width 74 height 21
click at [620, 100] on div "78F-000.13" at bounding box center [622, 94] width 74 height 15
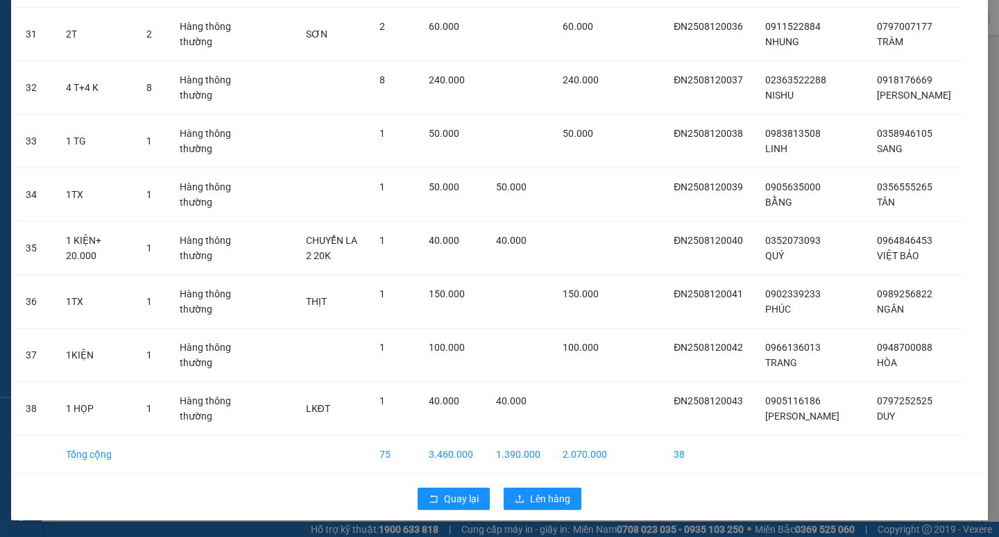
scroll to position [1795, 0]
click at [560, 505] on span "Lên hàng" at bounding box center [550, 498] width 40 height 15
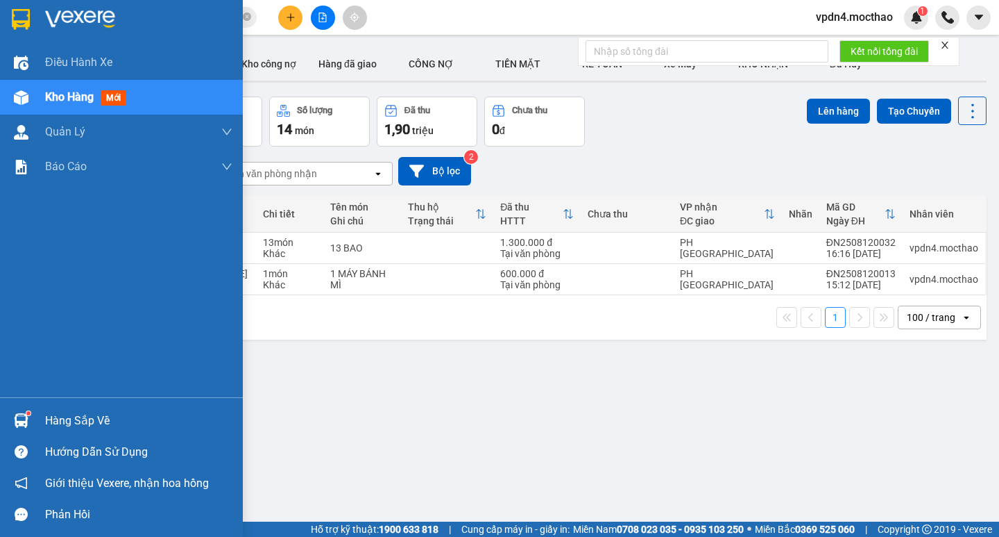
click at [90, 421] on div "Hàng sắp về" at bounding box center [138, 420] width 187 height 21
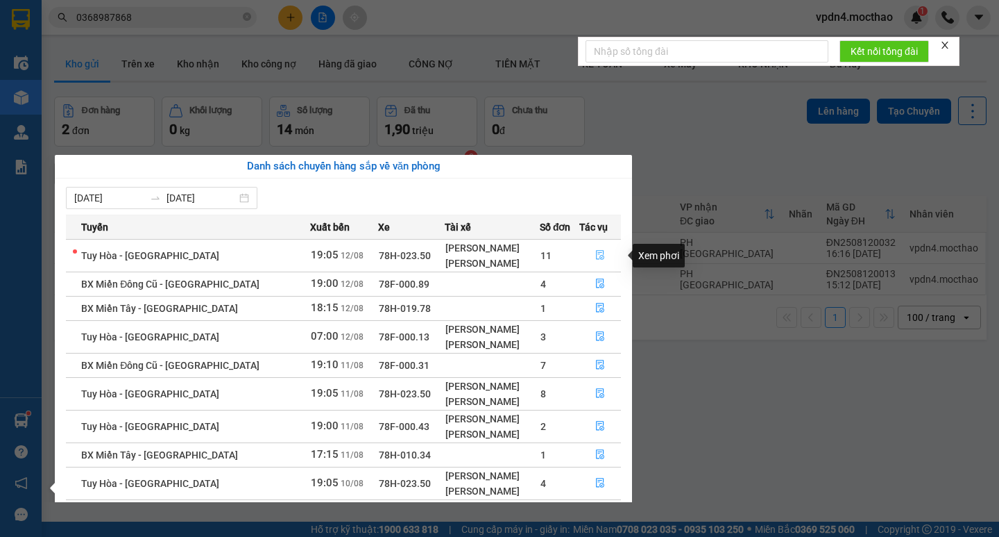
click at [597, 253] on icon "file-done" at bounding box center [600, 256] width 8 height 10
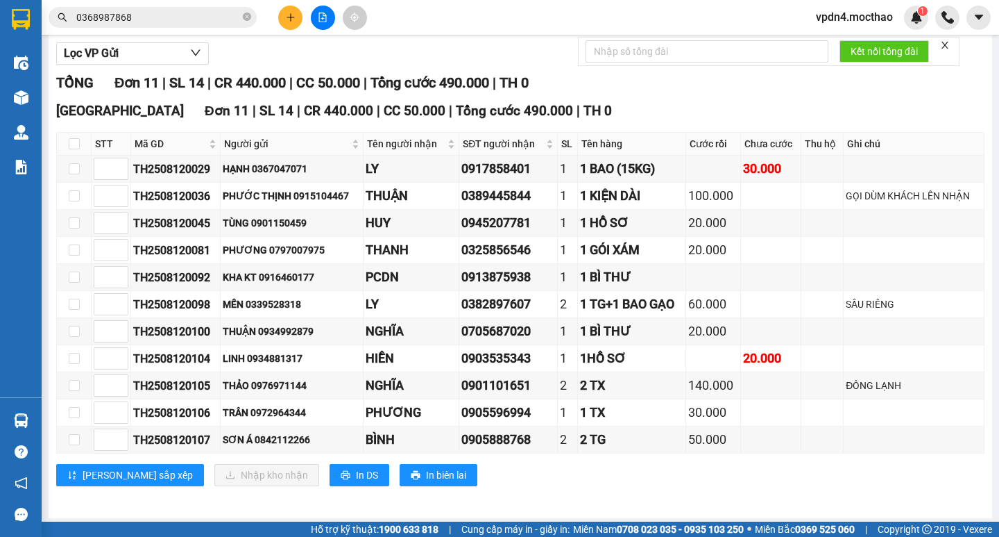
scroll to position [177, 0]
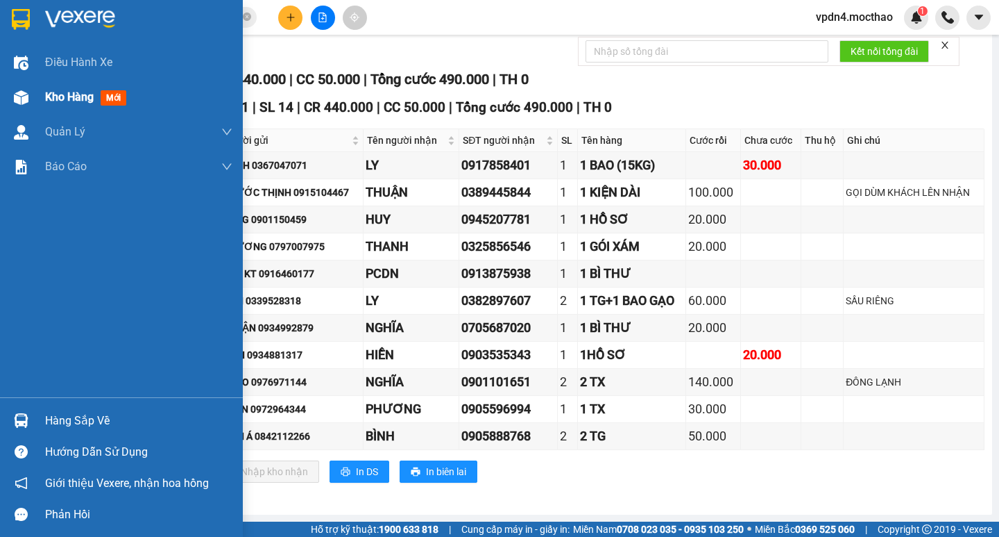
click at [52, 110] on div "Kho hàng mới" at bounding box center [138, 97] width 187 height 35
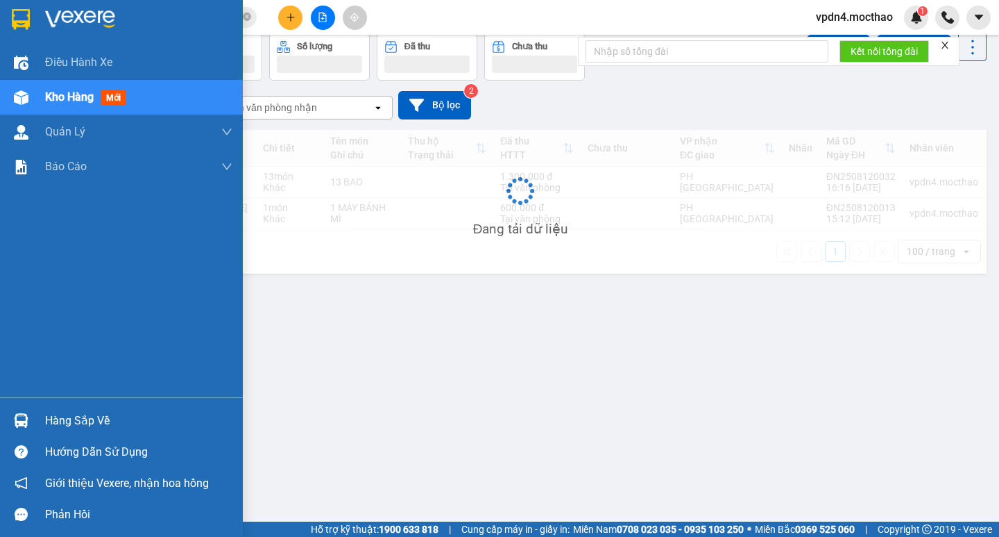
scroll to position [64, 0]
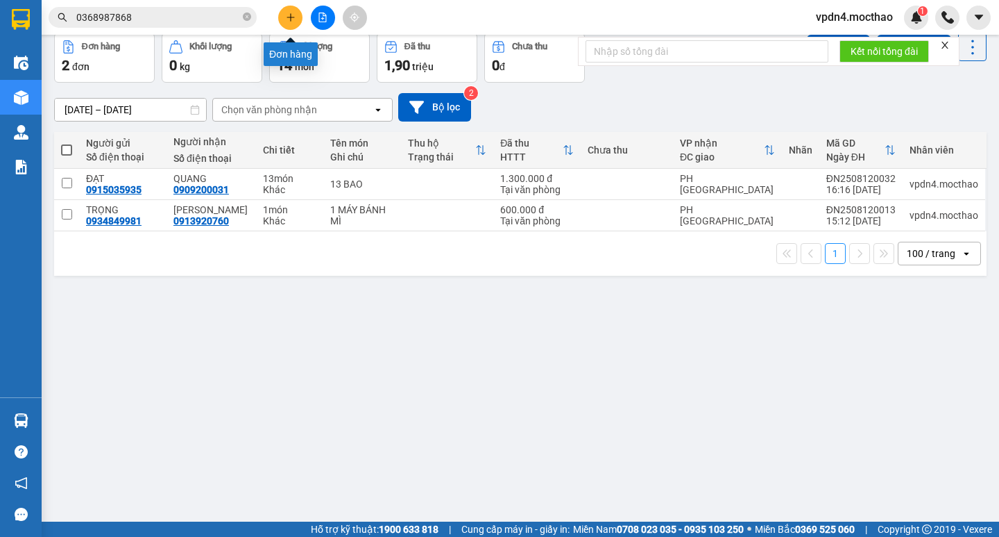
click at [281, 9] on button at bounding box center [290, 18] width 24 height 24
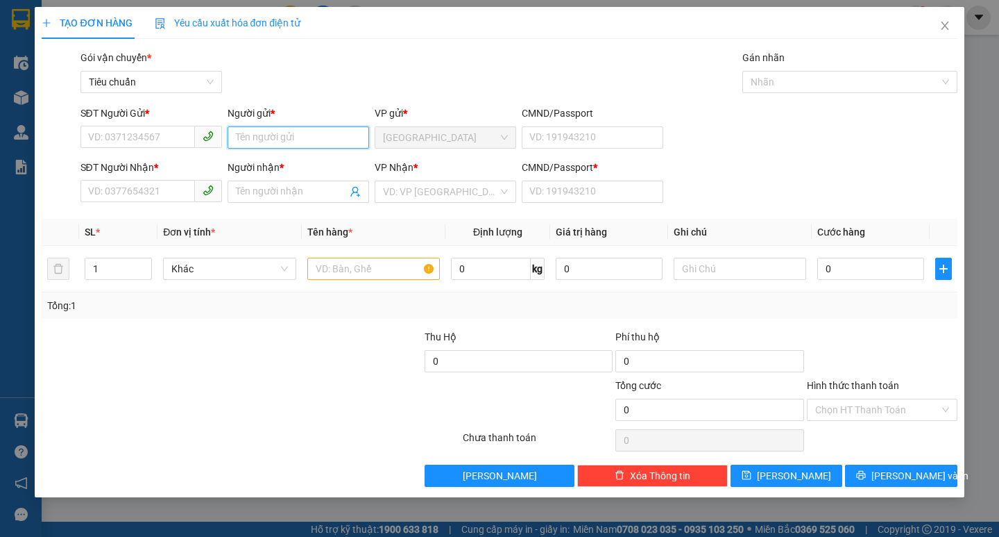
click at [244, 142] on input "Người gửi *" at bounding box center [299, 137] width 142 height 22
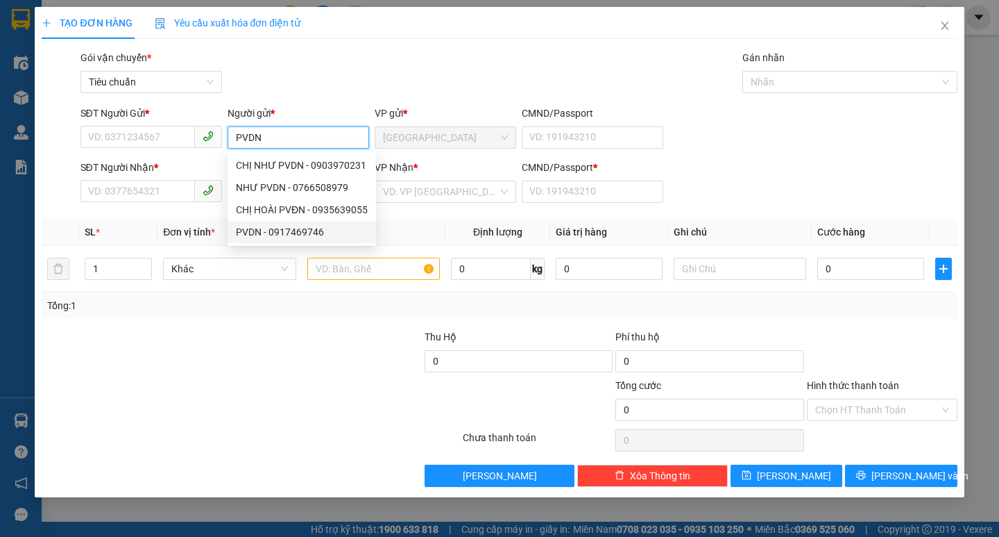
click at [305, 242] on div "PVDN - 0917469746" at bounding box center [302, 232] width 149 height 22
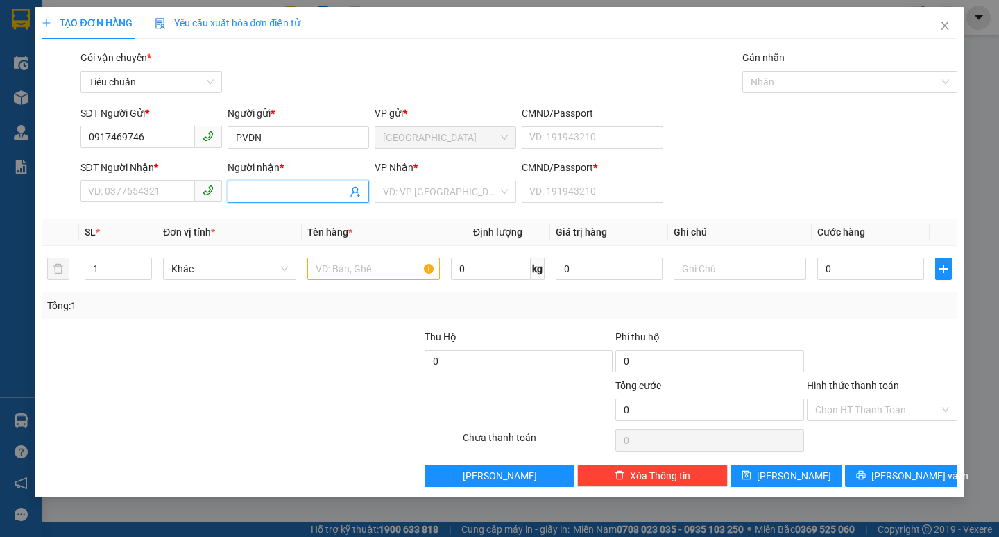
click at [273, 195] on input "Người nhận *" at bounding box center [291, 191] width 111 height 15
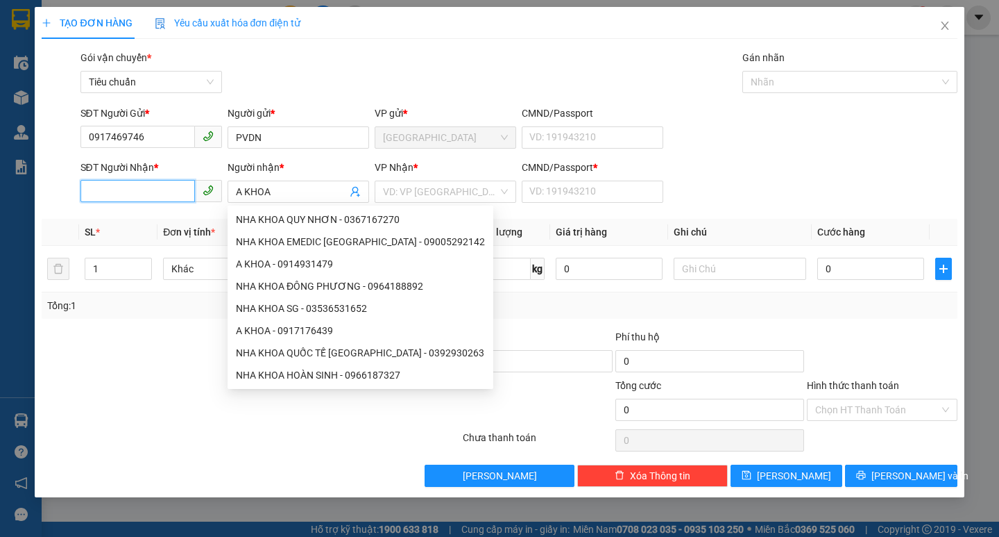
click at [182, 192] on input "SĐT Người Nhận *" at bounding box center [138, 191] width 115 height 22
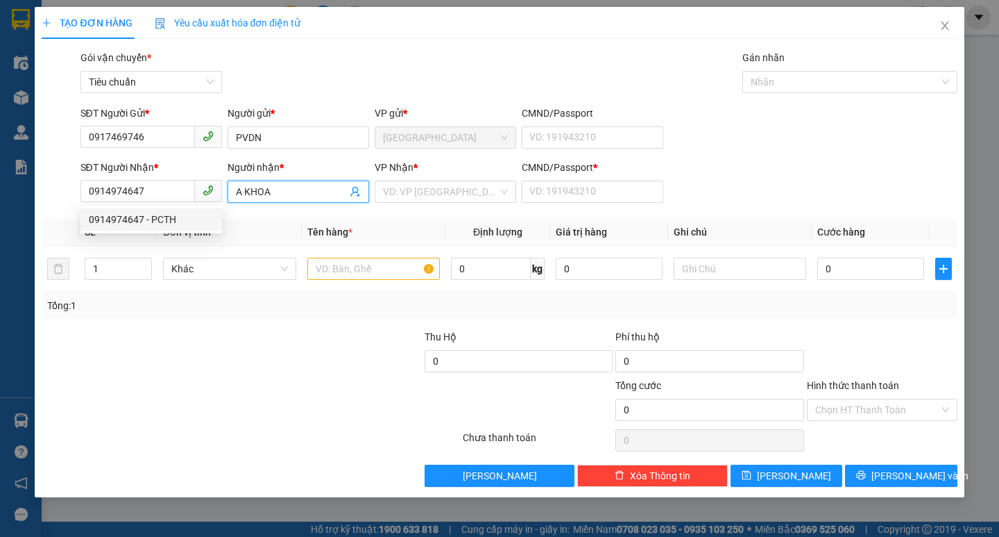
click at [288, 195] on input "A KHOA" at bounding box center [291, 191] width 111 height 15
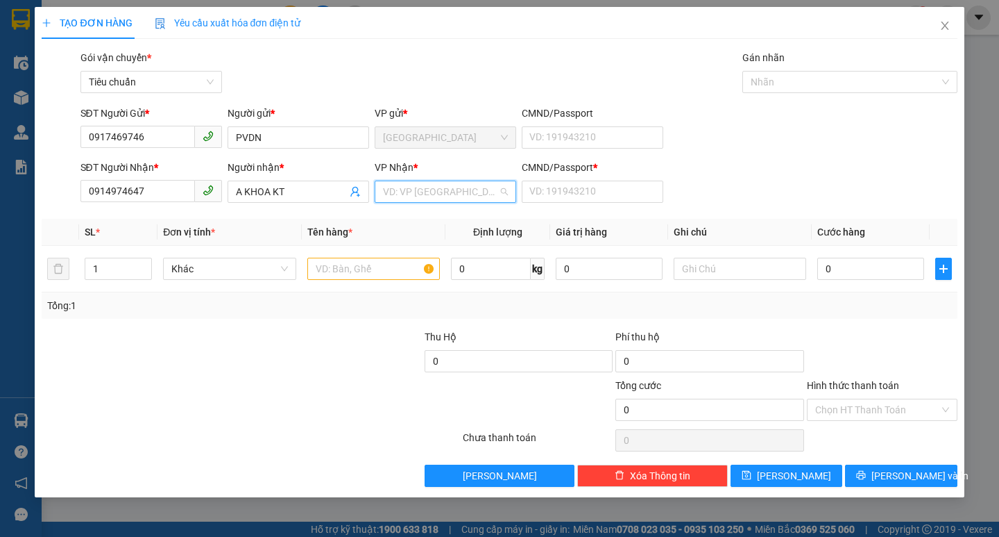
click at [462, 190] on input "search" at bounding box center [440, 191] width 115 height 21
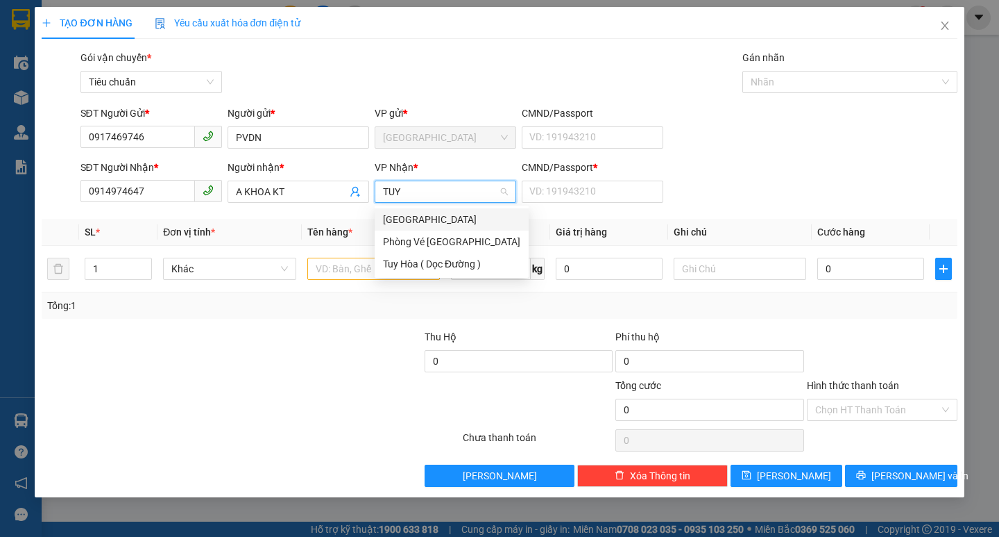
click at [423, 223] on div "[GEOGRAPHIC_DATA]" at bounding box center [451, 219] width 137 height 15
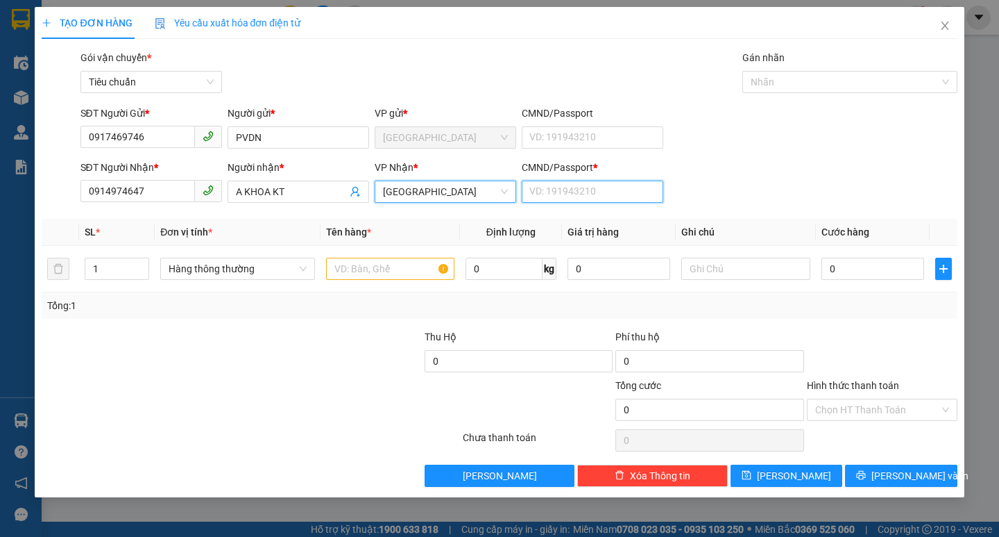
click at [547, 190] on input "CMND/Passport *" at bounding box center [593, 191] width 142 height 22
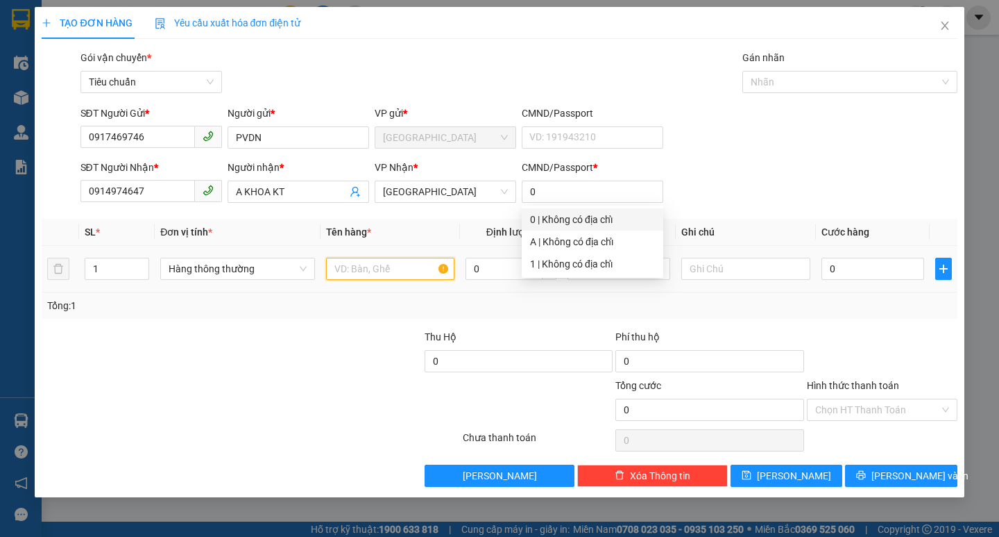
click at [422, 277] on input "text" at bounding box center [390, 268] width 128 height 22
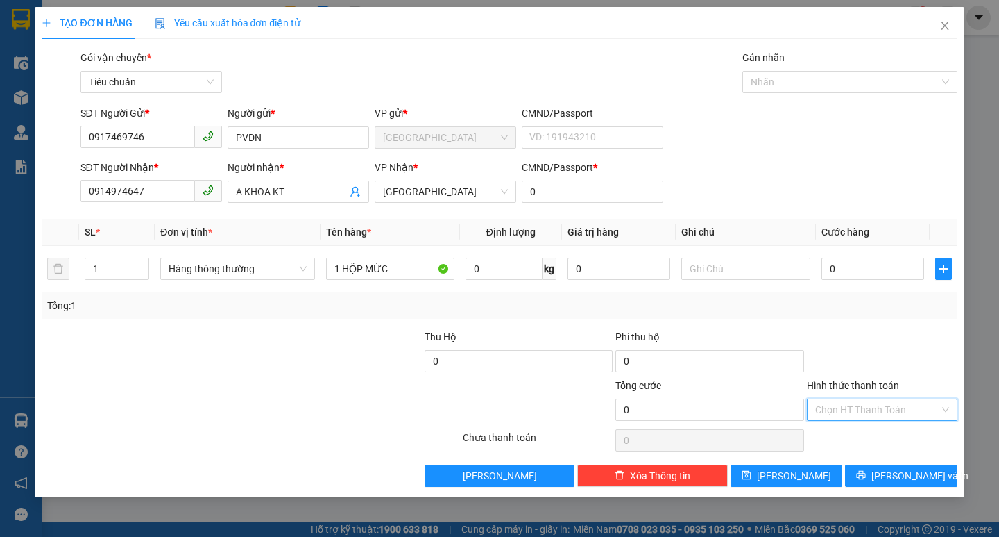
click at [846, 404] on input "Hình thức thanh toán" at bounding box center [878, 409] width 124 height 21
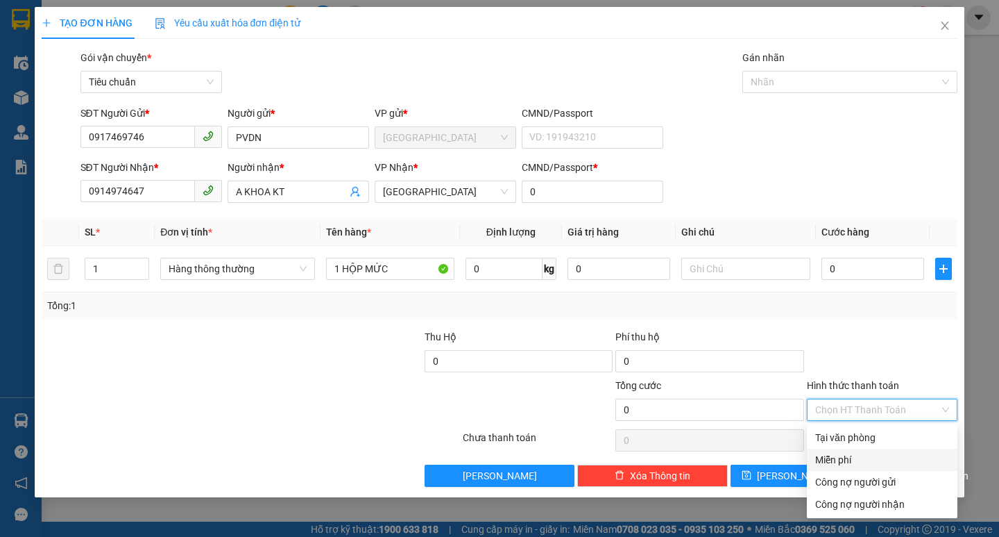
click at [847, 459] on div "Miễn phí" at bounding box center [883, 459] width 134 height 15
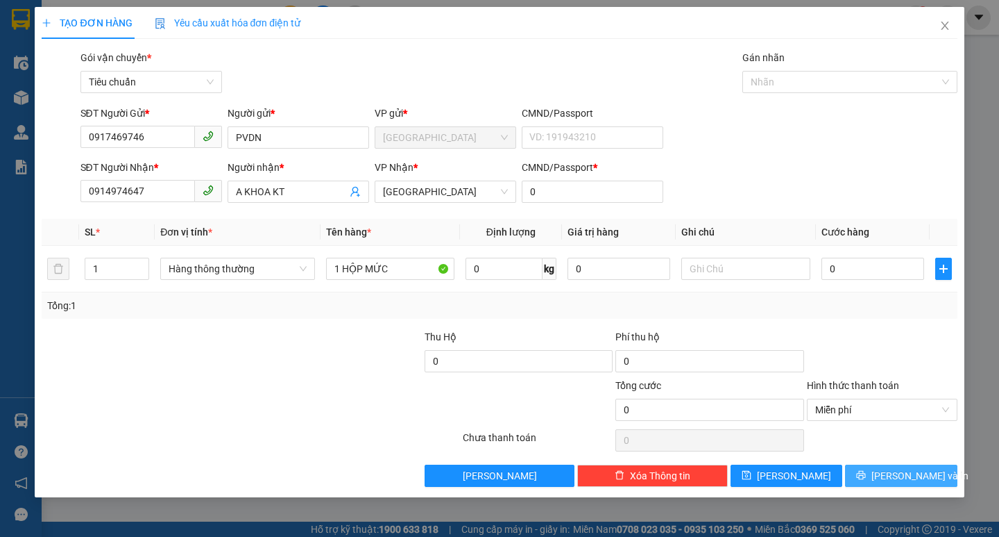
click at [915, 481] on span "[PERSON_NAME] và In" at bounding box center [920, 475] width 97 height 15
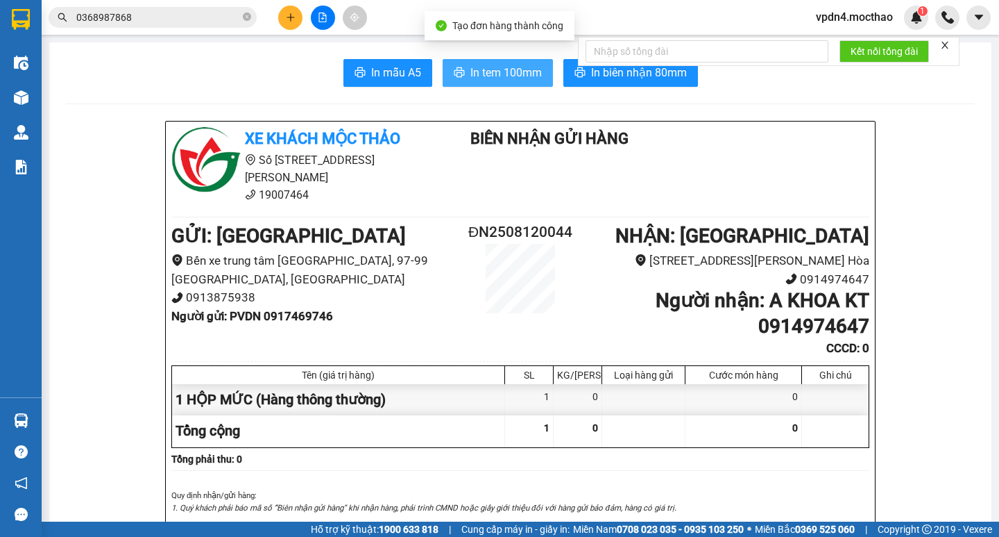
click at [454, 73] on icon "printer" at bounding box center [459, 72] width 11 height 11
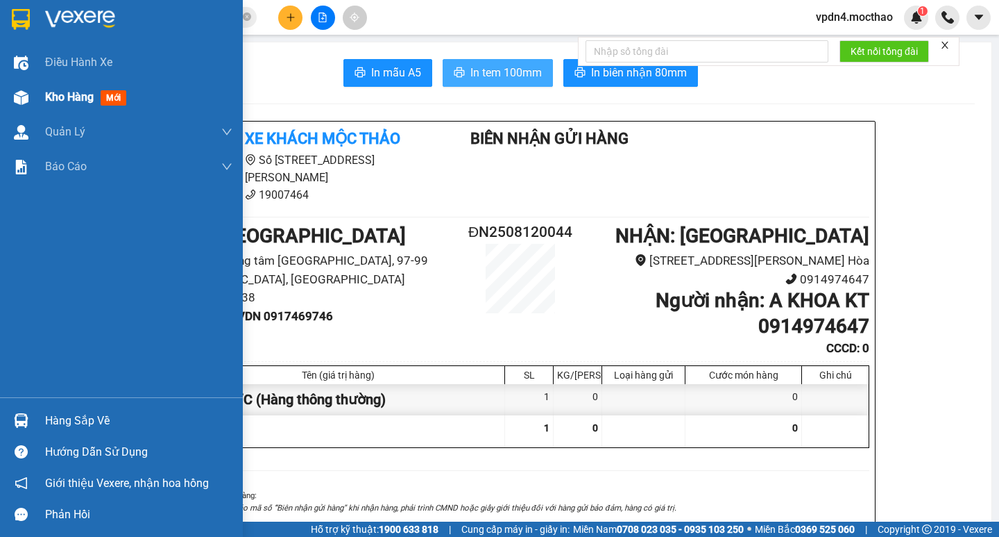
click at [48, 103] on span "Kho hàng" at bounding box center [69, 96] width 49 height 13
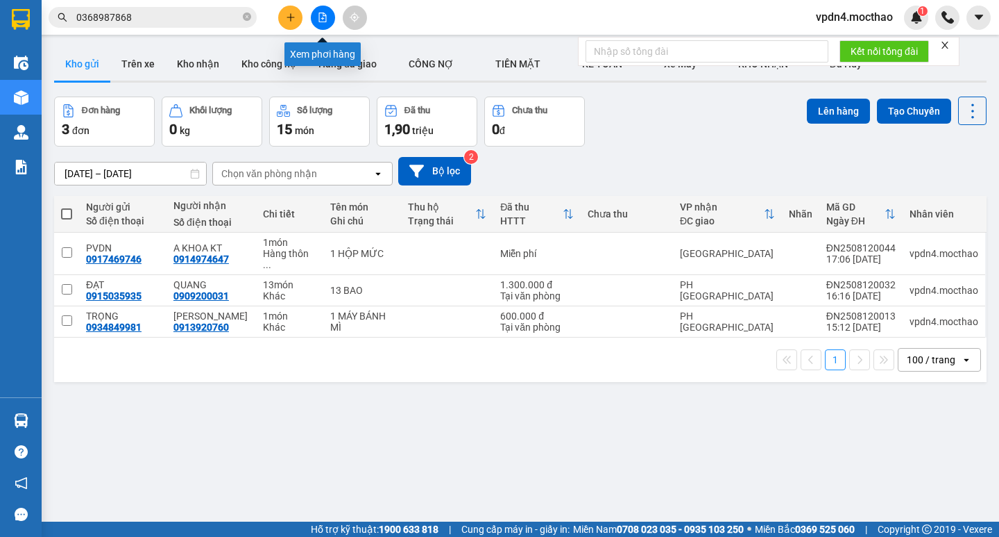
click at [323, 25] on button at bounding box center [323, 18] width 24 height 24
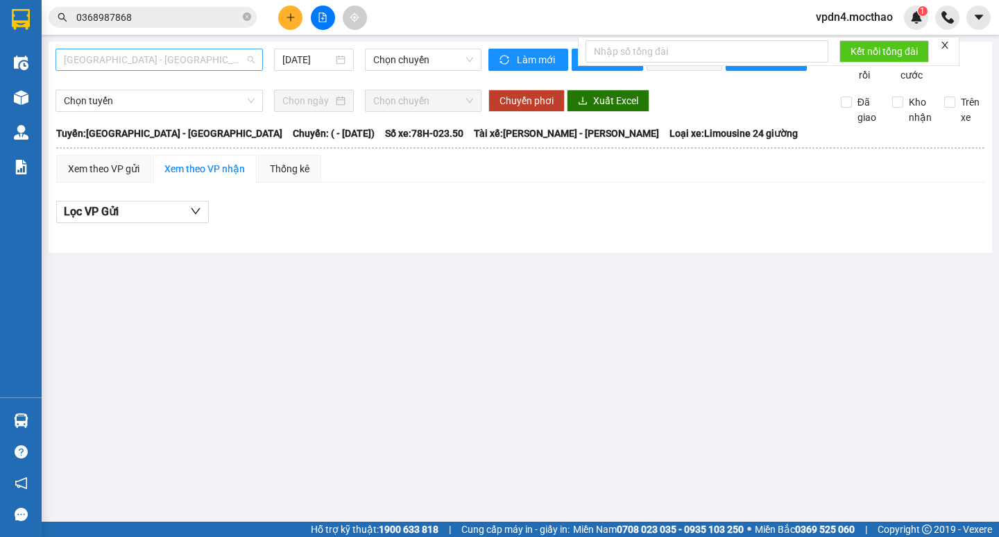
click at [142, 69] on span "[GEOGRAPHIC_DATA] - [GEOGRAPHIC_DATA]" at bounding box center [159, 59] width 191 height 21
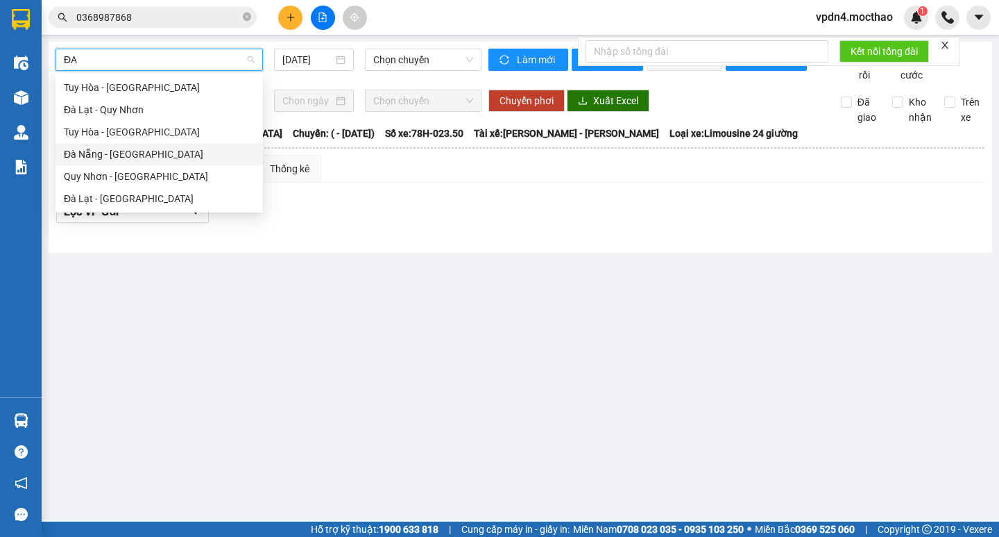
click at [158, 162] on div "Đà Nẵng - [GEOGRAPHIC_DATA]" at bounding box center [160, 154] width 208 height 22
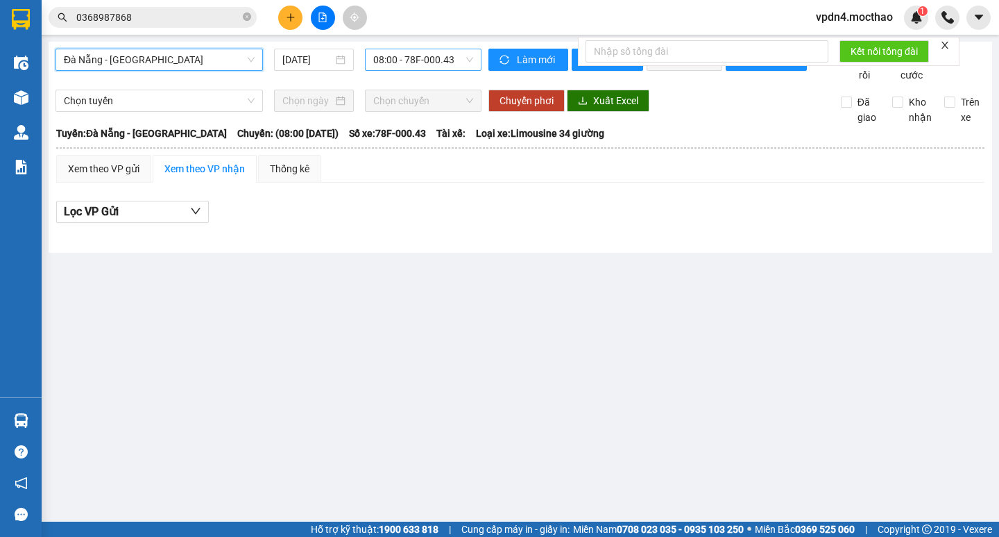
click at [412, 63] on span "08:00 - 78F-000.43" at bounding box center [423, 59] width 100 height 21
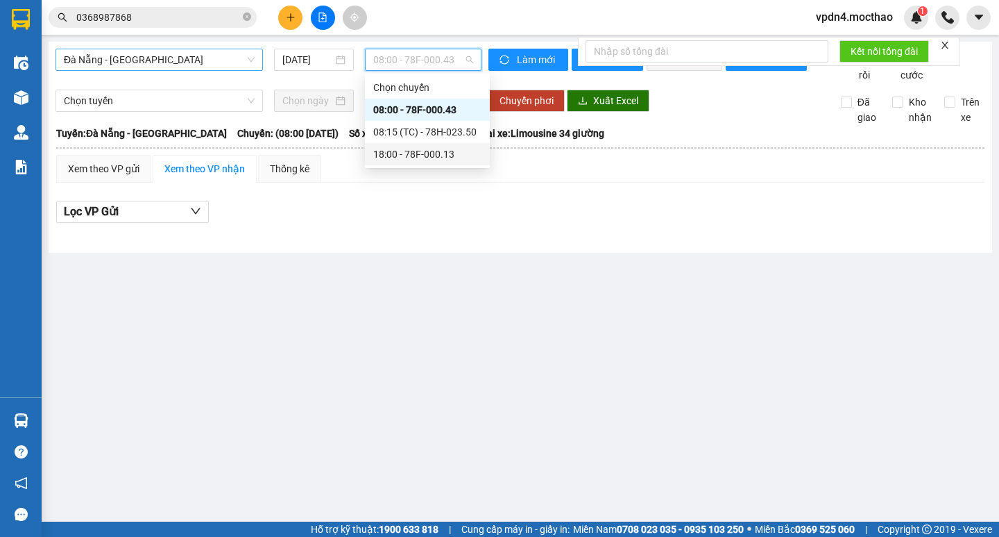
click at [418, 158] on div "18:00 - 78F-000.13" at bounding box center [427, 153] width 108 height 15
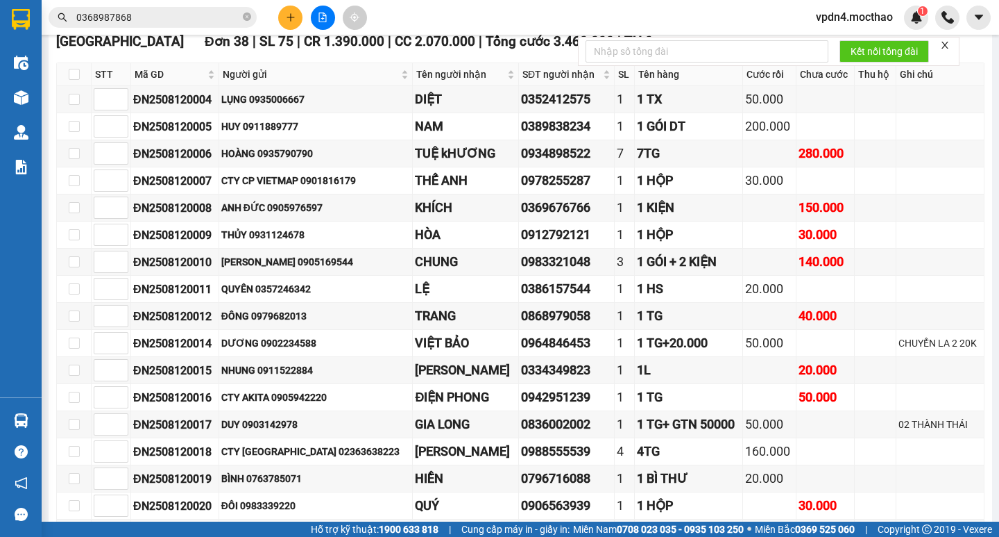
scroll to position [226, 0]
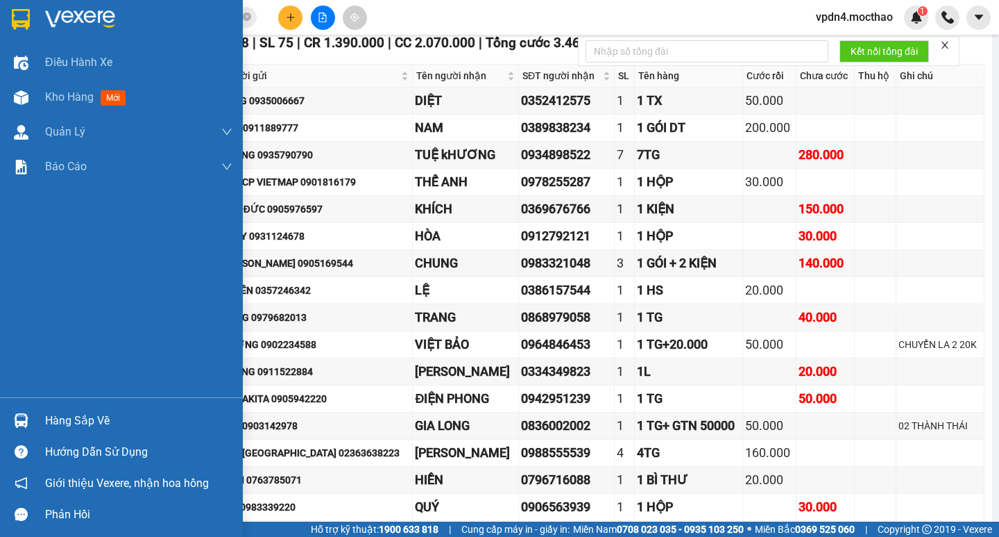
click at [109, 418] on div "Hàng sắp về" at bounding box center [138, 420] width 187 height 21
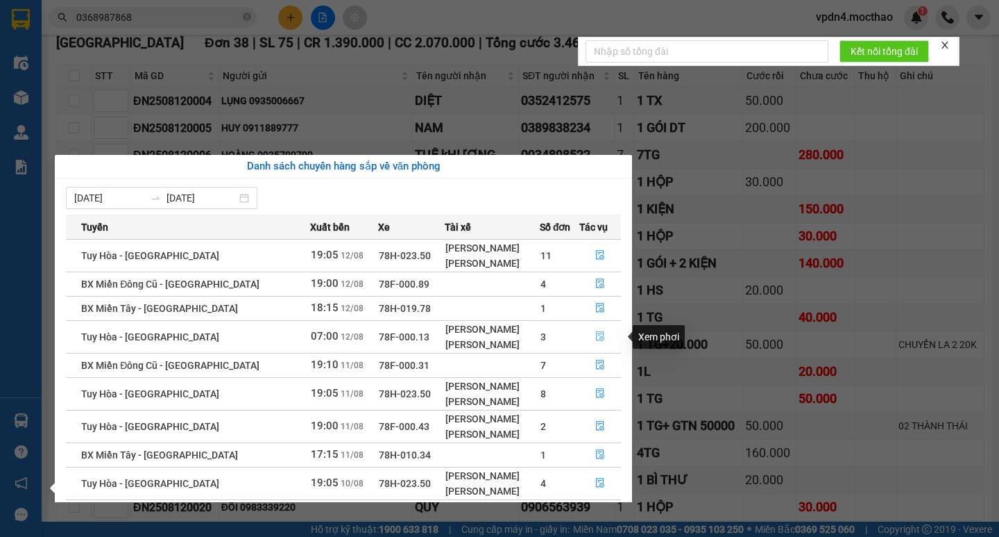
click at [596, 334] on icon "file-done" at bounding box center [600, 337] width 8 height 10
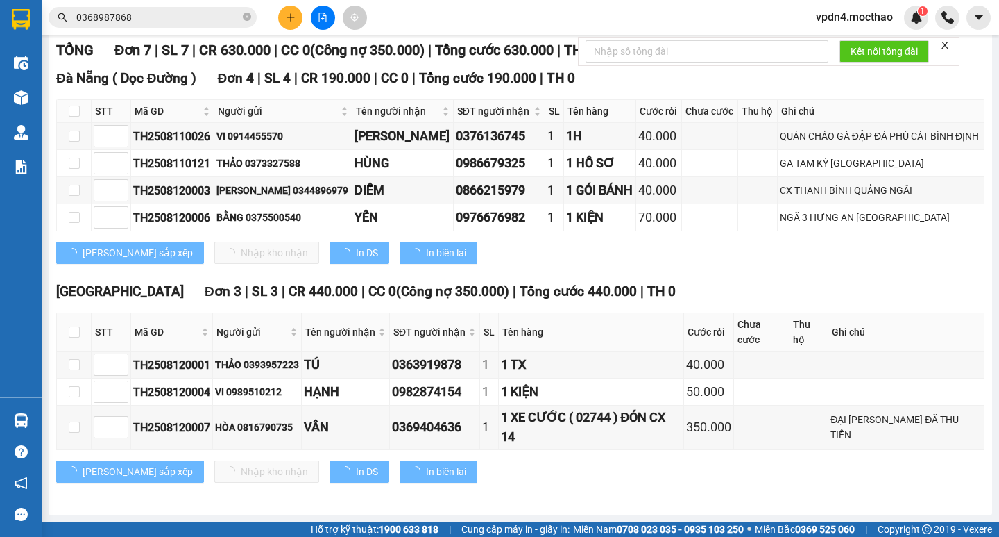
scroll to position [206, 0]
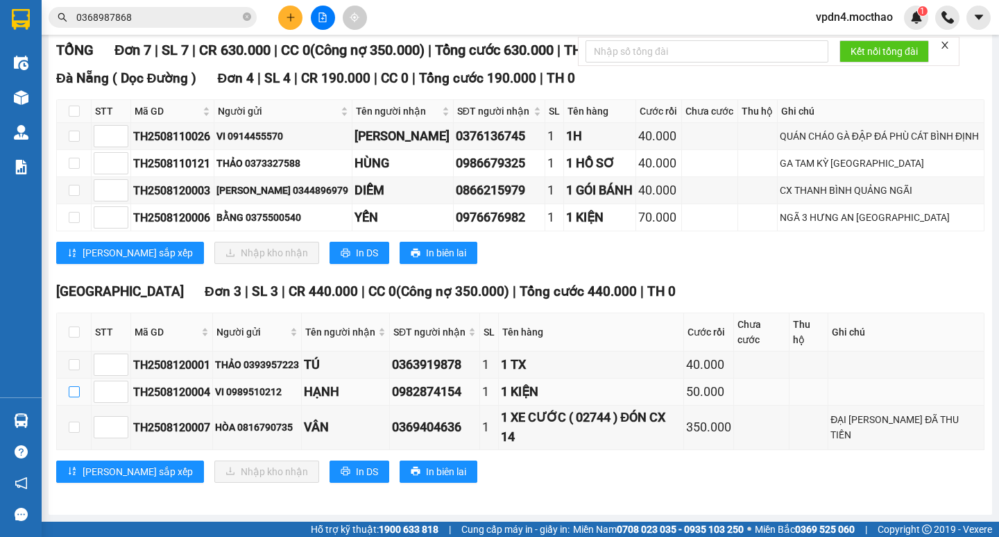
click at [69, 392] on input "checkbox" at bounding box center [74, 391] width 11 height 11
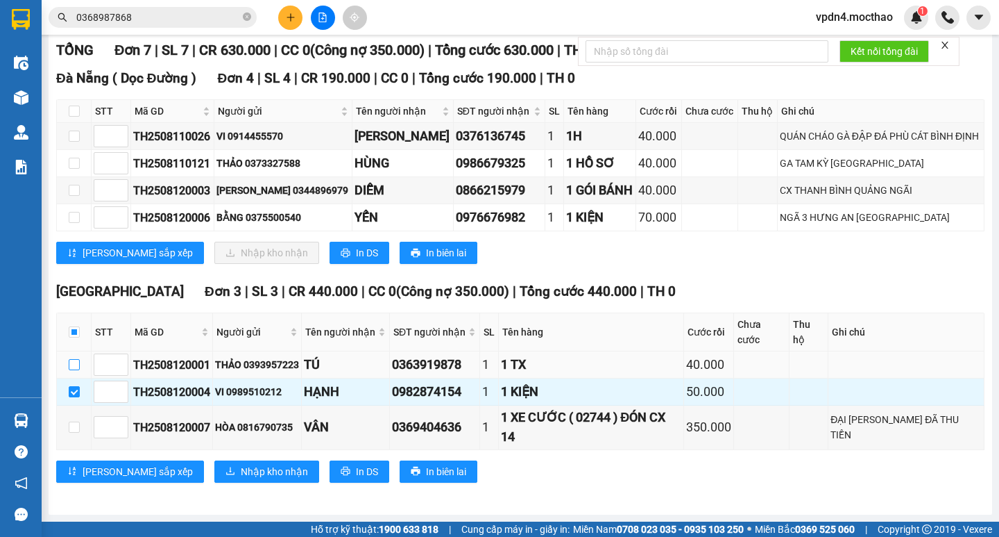
click at [71, 363] on input "checkbox" at bounding box center [74, 364] width 11 height 11
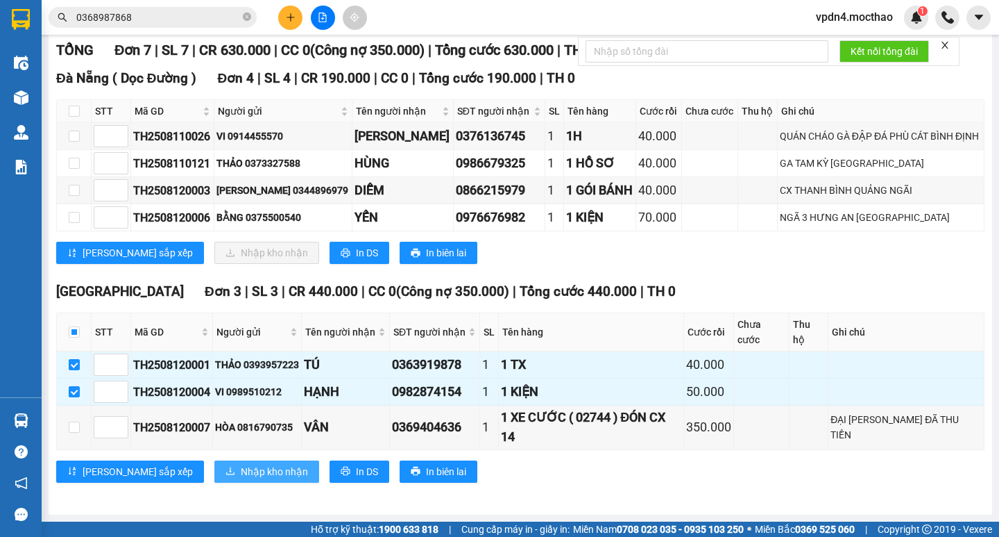
click at [241, 475] on span "Nhập kho nhận" at bounding box center [274, 471] width 67 height 15
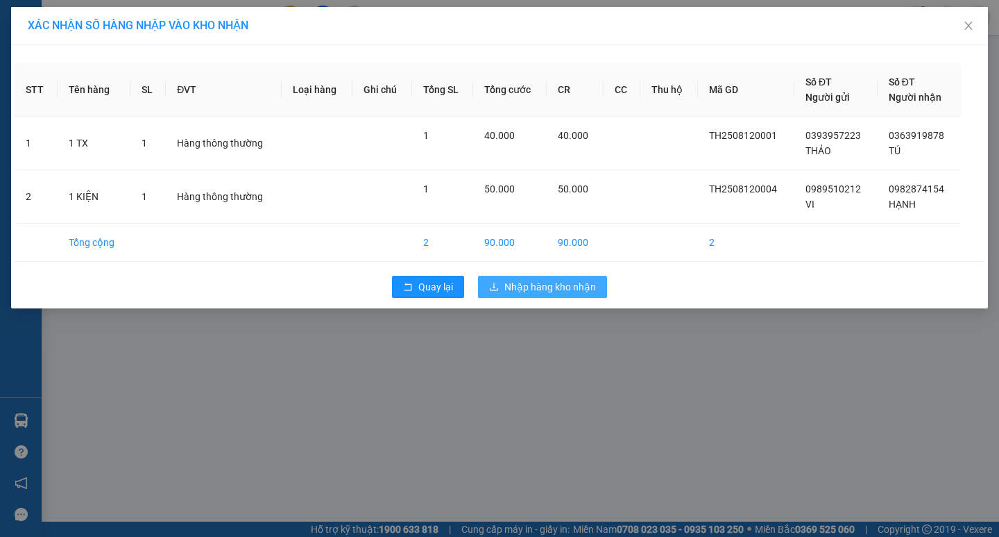
click at [584, 276] on button "Nhập hàng kho nhận" at bounding box center [542, 287] width 129 height 22
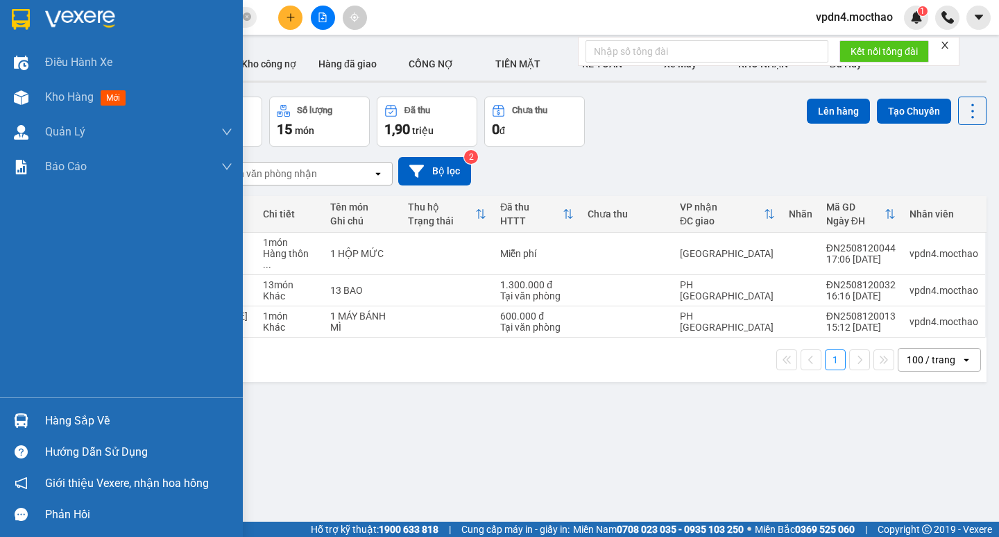
click at [85, 423] on div "Hàng sắp về" at bounding box center [138, 420] width 187 height 21
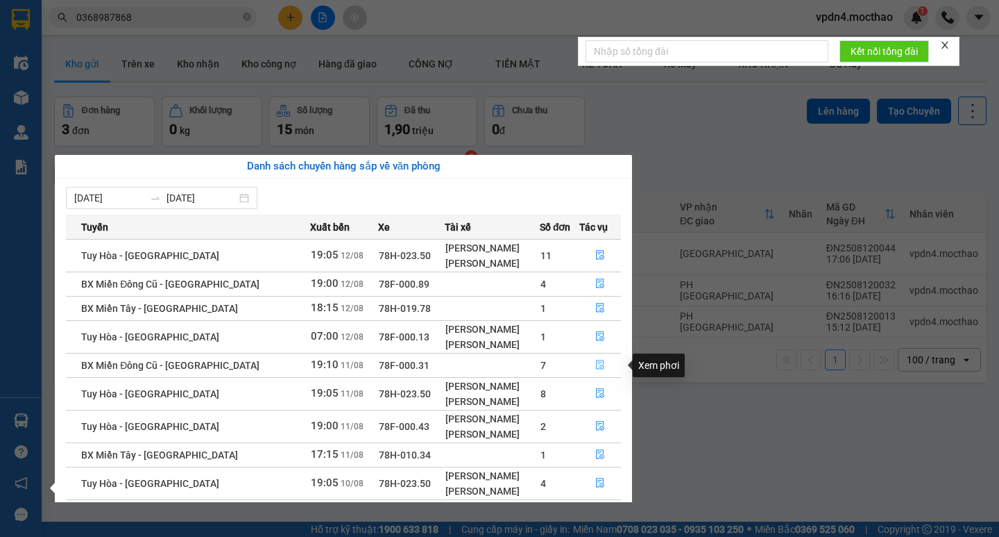
click at [603, 363] on button "button" at bounding box center [600, 365] width 40 height 22
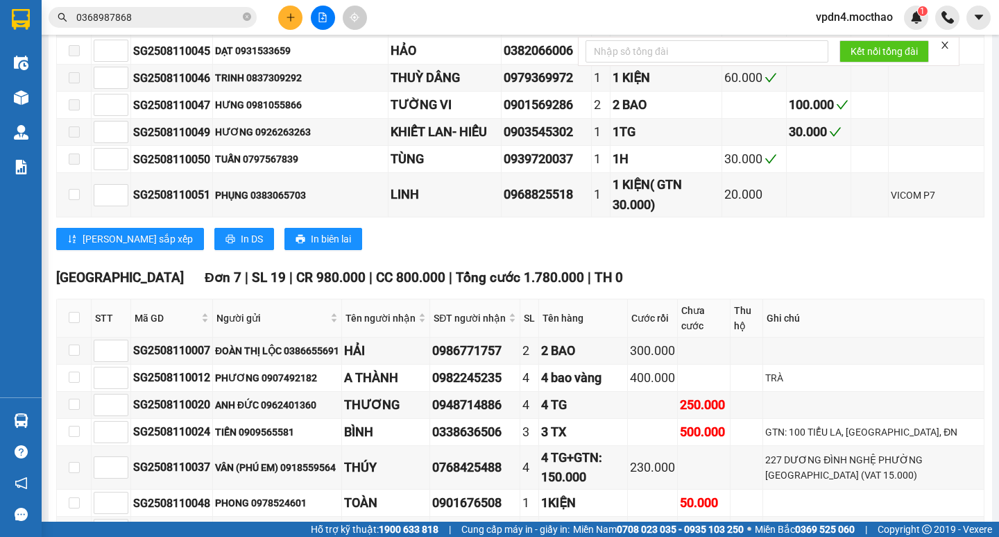
scroll to position [1391, 0]
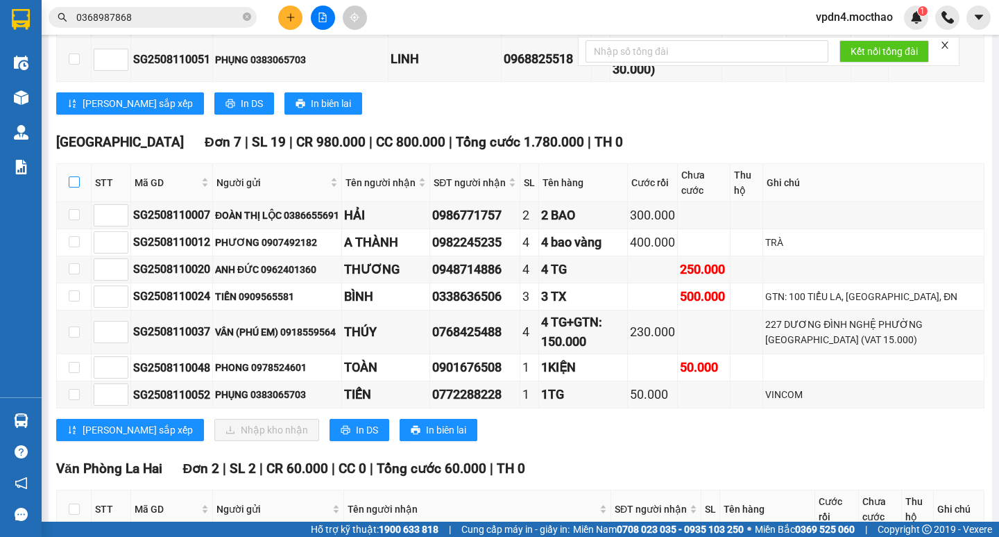
click at [71, 187] on input "checkbox" at bounding box center [74, 181] width 11 height 11
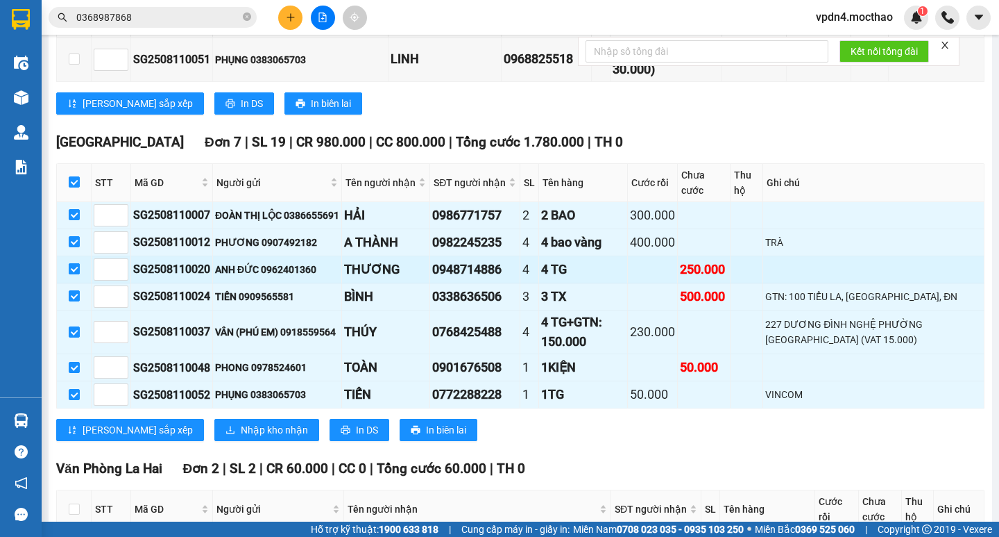
click at [78, 277] on label at bounding box center [74, 269] width 11 height 15
click at [78, 274] on input "checkbox" at bounding box center [74, 268] width 11 height 11
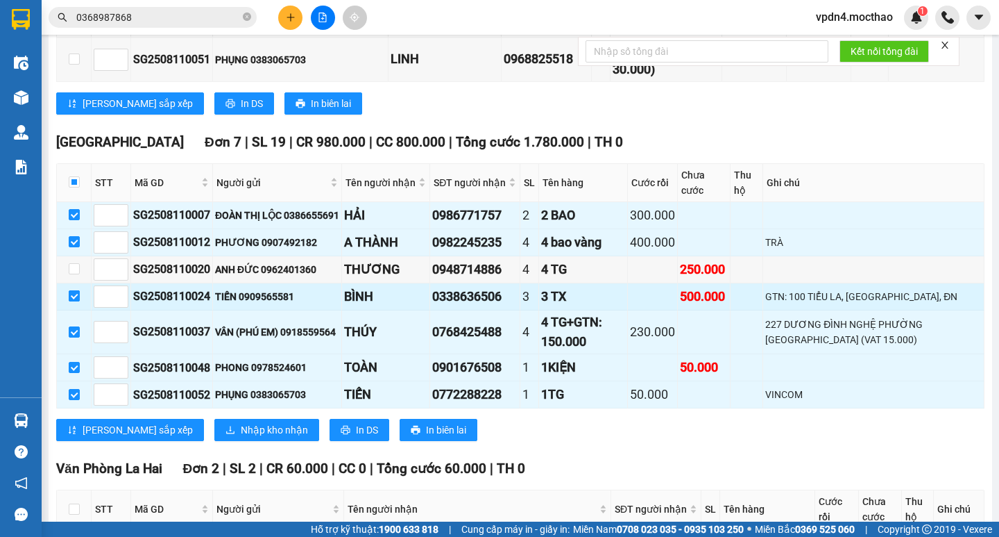
click at [75, 301] on input "checkbox" at bounding box center [74, 295] width 11 height 11
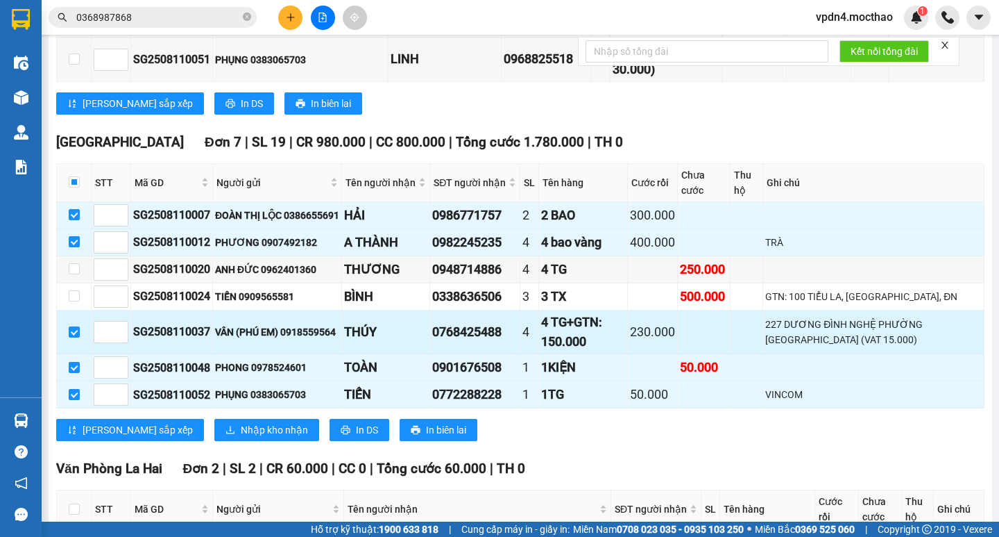
click at [67, 355] on td at bounding box center [74, 332] width 35 height 44
click at [79, 337] on input "checkbox" at bounding box center [74, 331] width 11 height 11
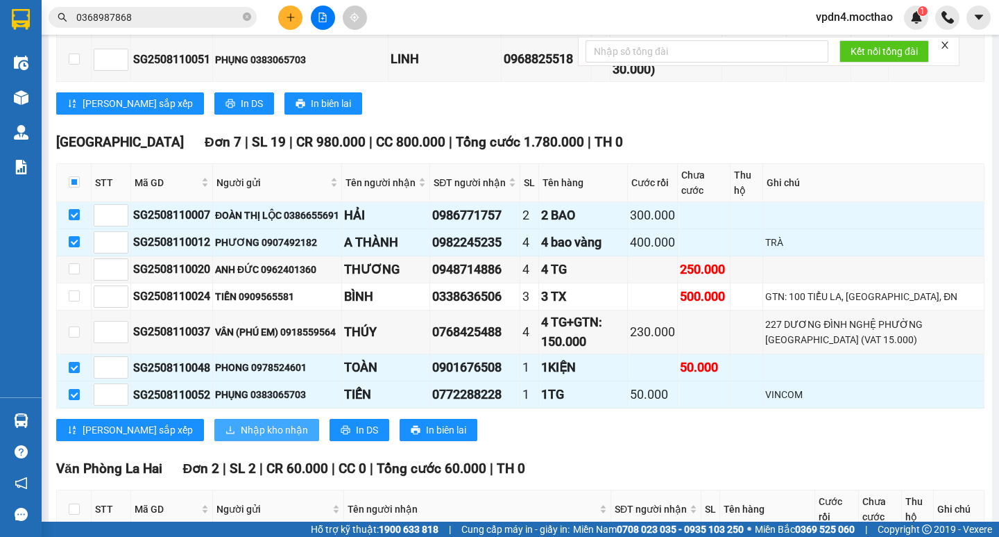
click at [214, 441] on button "Nhập kho nhận" at bounding box center [266, 430] width 105 height 22
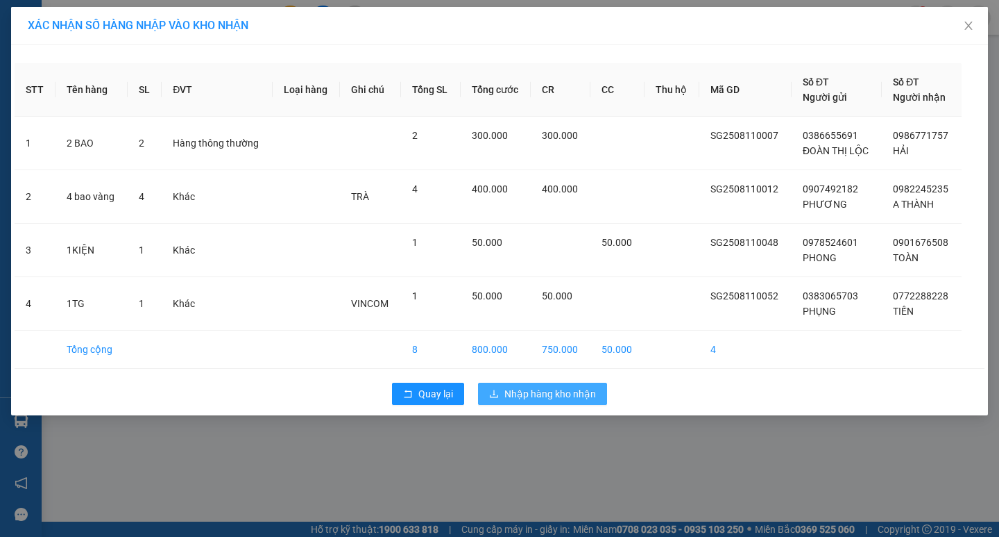
click at [556, 391] on span "Nhập hàng kho nhận" at bounding box center [551, 393] width 92 height 15
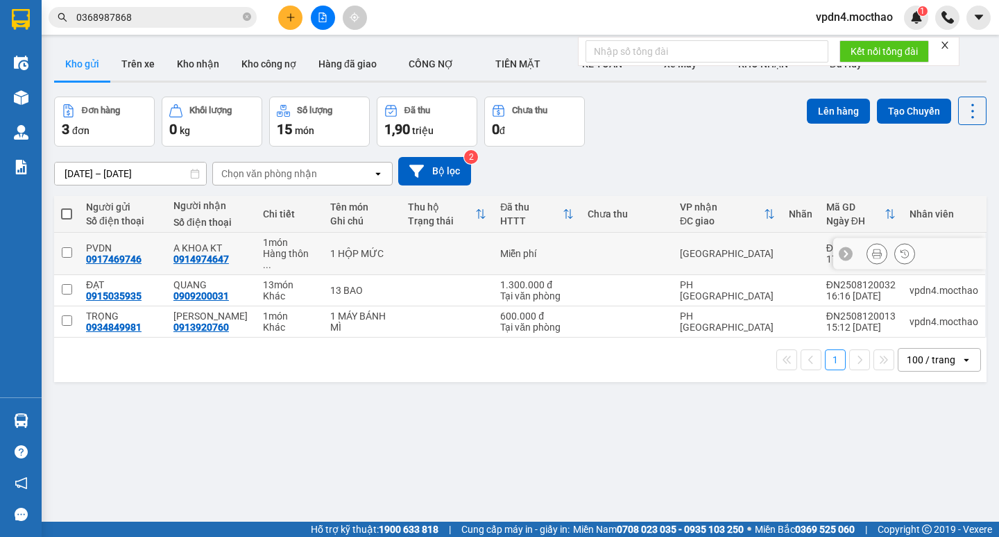
click at [70, 247] on input "checkbox" at bounding box center [67, 252] width 10 height 10
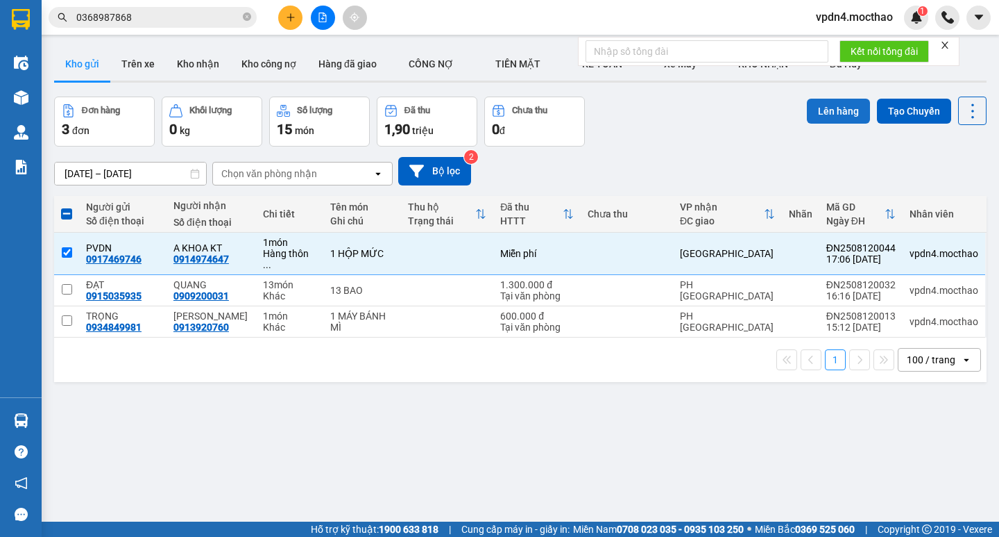
click at [811, 114] on button "Lên hàng" at bounding box center [838, 111] width 63 height 25
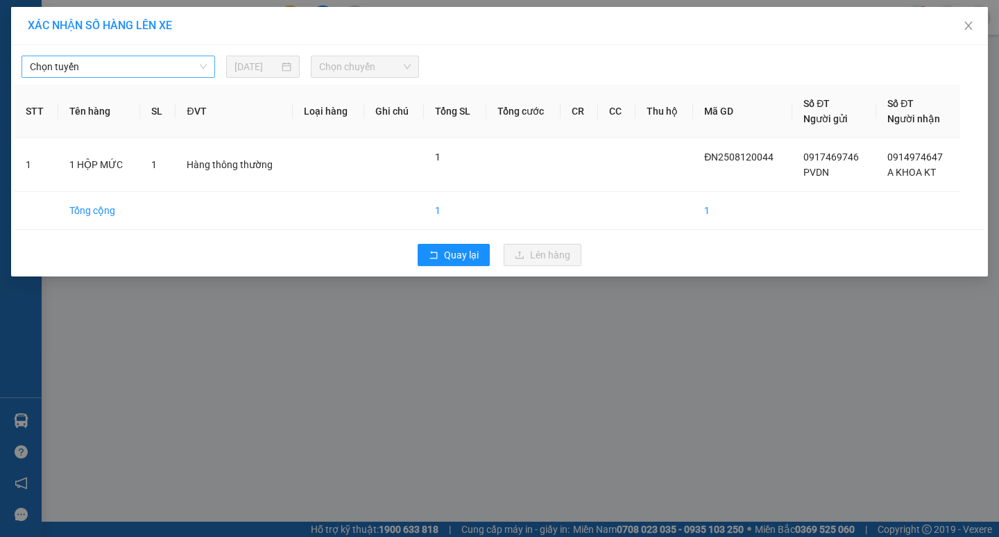
click at [146, 72] on span "Chọn tuyến" at bounding box center [118, 66] width 177 height 21
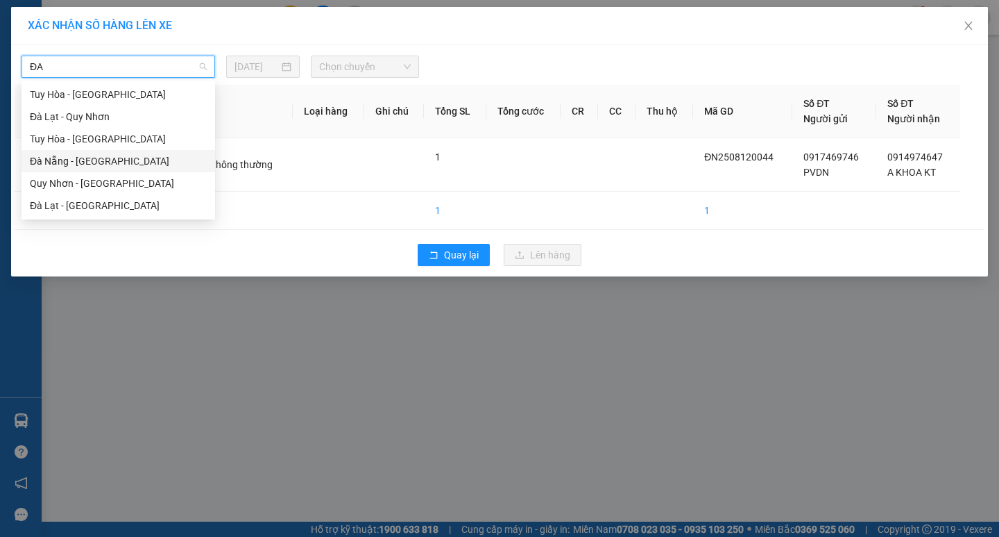
click at [134, 167] on div "Đà Nẵng - [GEOGRAPHIC_DATA]" at bounding box center [118, 160] width 177 height 15
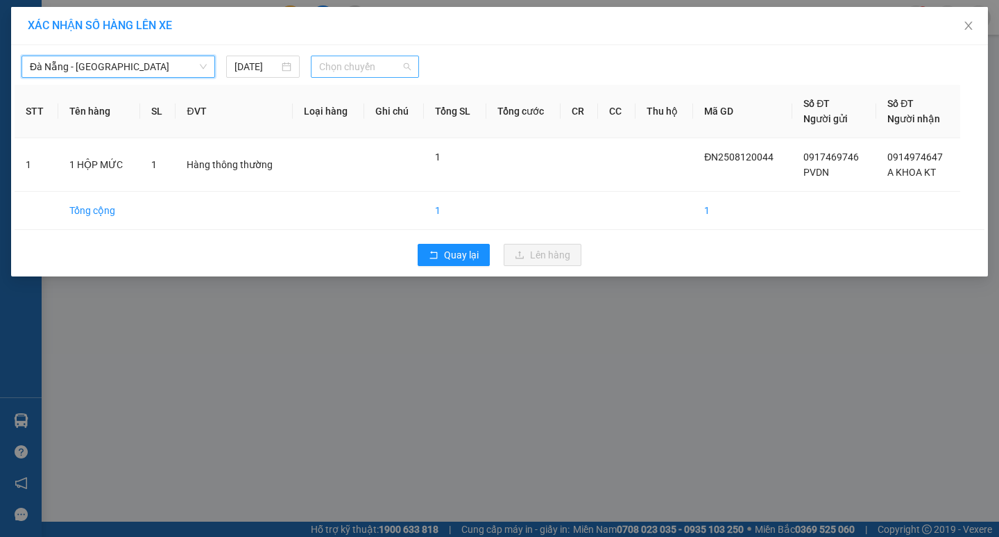
click at [386, 69] on span "Chọn chuyến" at bounding box center [365, 66] width 92 height 21
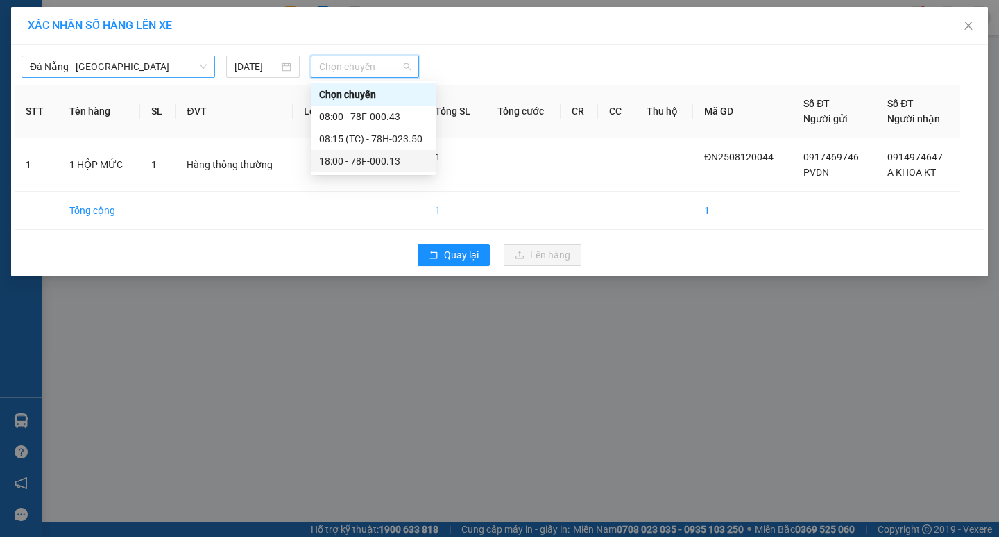
click at [389, 160] on div "18:00 - 78F-000.13" at bounding box center [373, 160] width 108 height 15
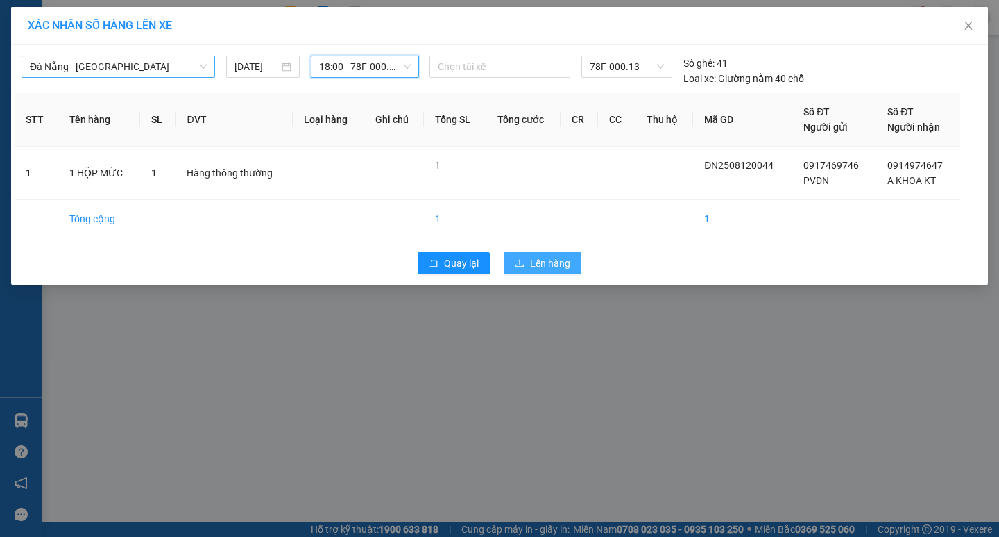
click at [551, 266] on span "Lên hàng" at bounding box center [550, 262] width 40 height 15
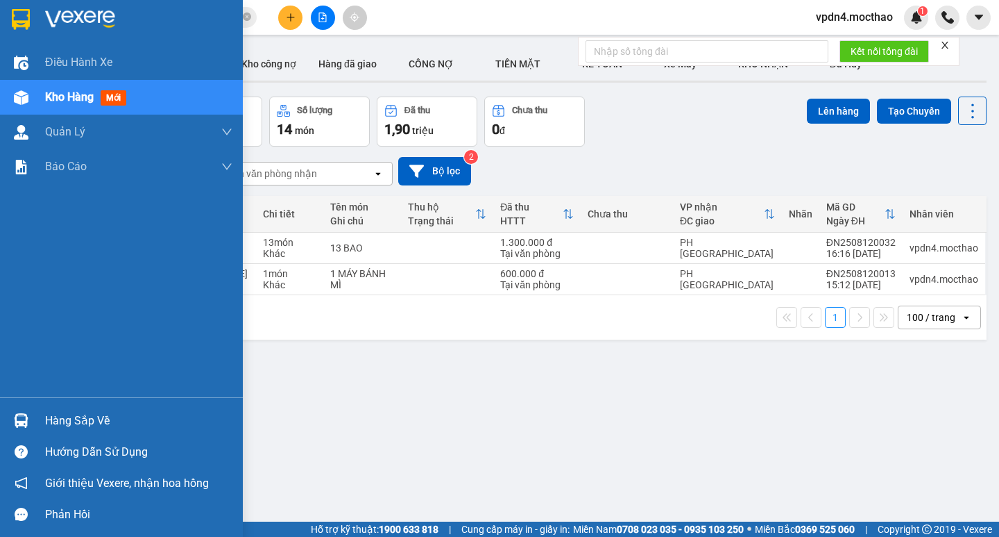
click at [112, 414] on div "Hàng sắp về" at bounding box center [138, 420] width 187 height 21
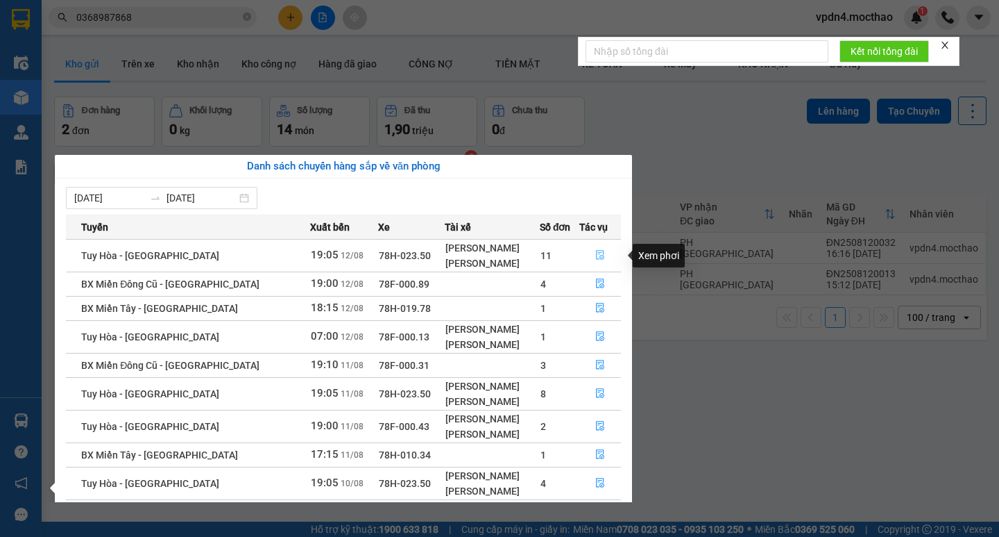
click at [595, 255] on icon "file-done" at bounding box center [600, 255] width 10 height 10
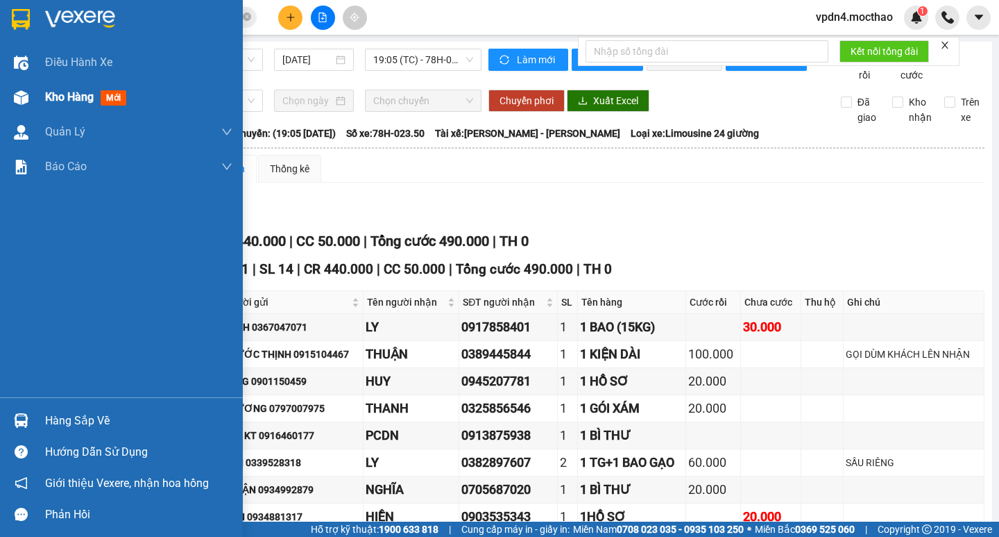
click at [65, 96] on span "Kho hàng" at bounding box center [69, 96] width 49 height 13
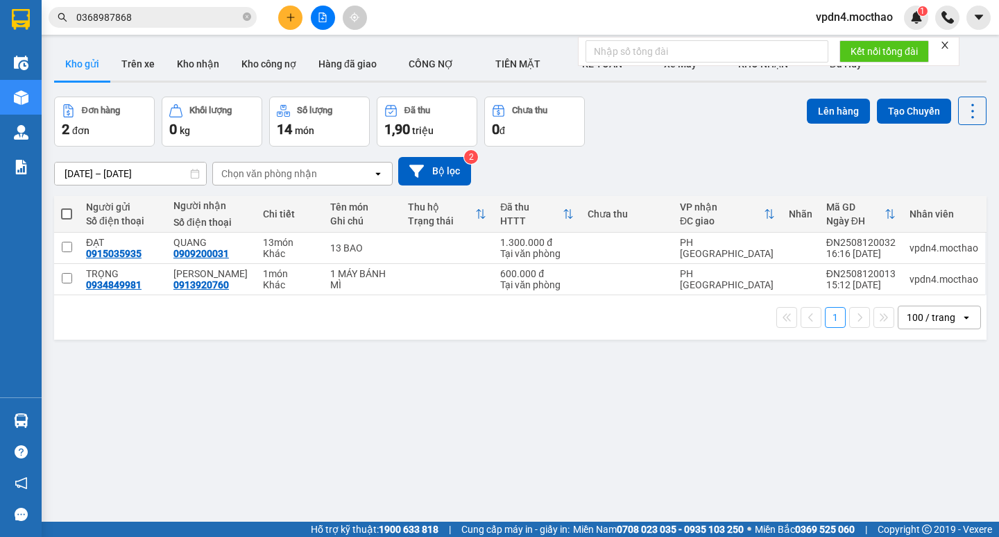
click at [335, 23] on div at bounding box center [323, 18] width 104 height 24
click at [331, 22] on button at bounding box center [323, 18] width 24 height 24
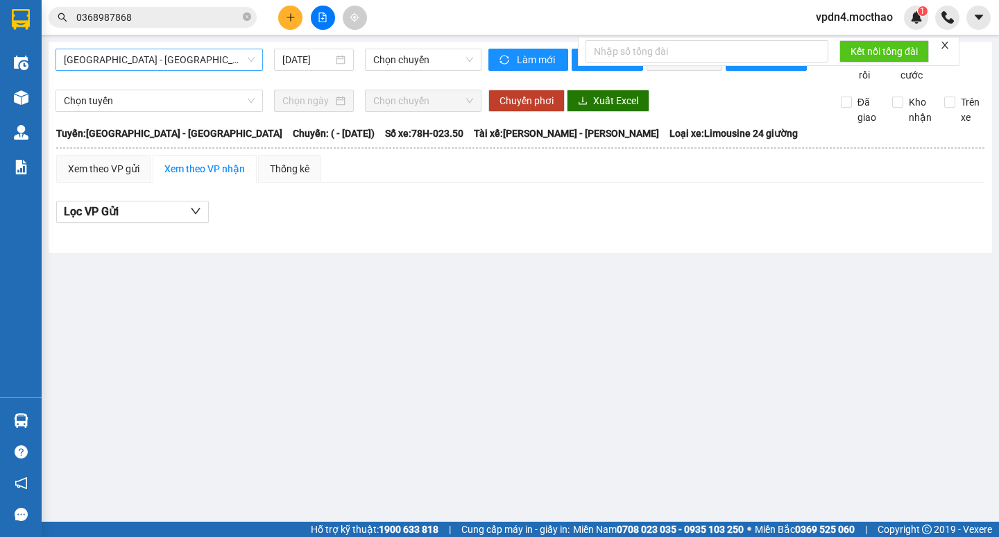
click at [217, 68] on span "[GEOGRAPHIC_DATA] - [GEOGRAPHIC_DATA]" at bounding box center [159, 59] width 191 height 21
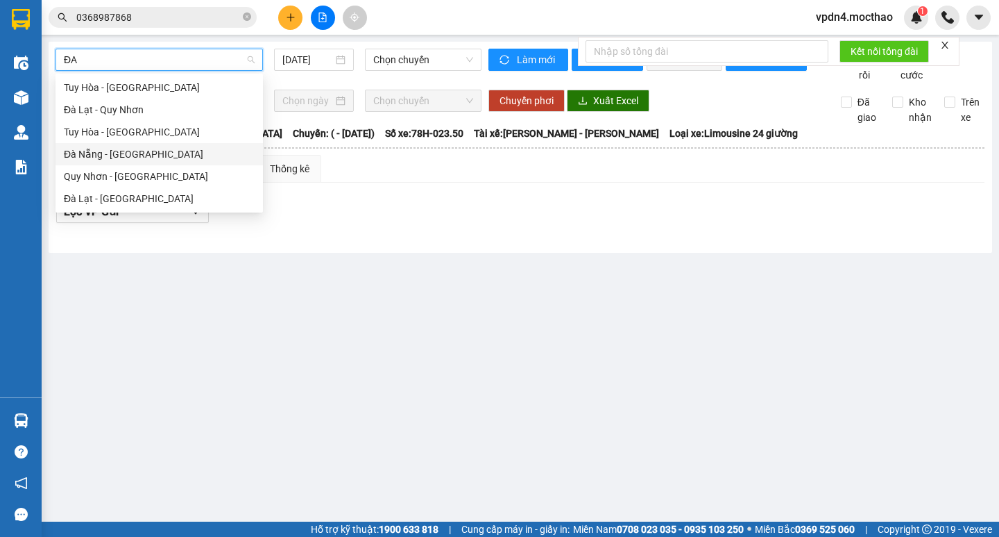
click at [168, 151] on div "Đà Nẵng - [GEOGRAPHIC_DATA]" at bounding box center [159, 153] width 191 height 15
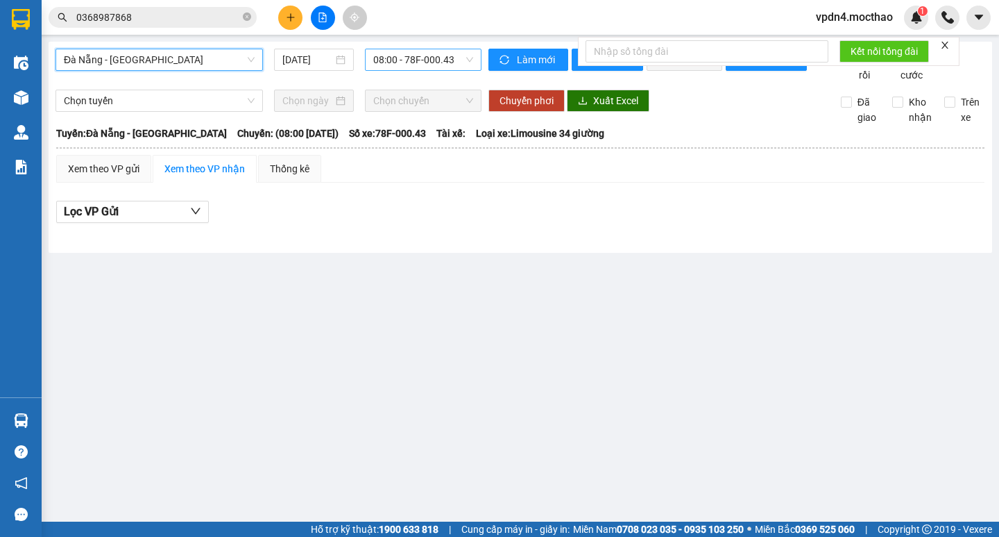
click at [375, 68] on span "08:00 - 78F-000.43" at bounding box center [423, 59] width 100 height 21
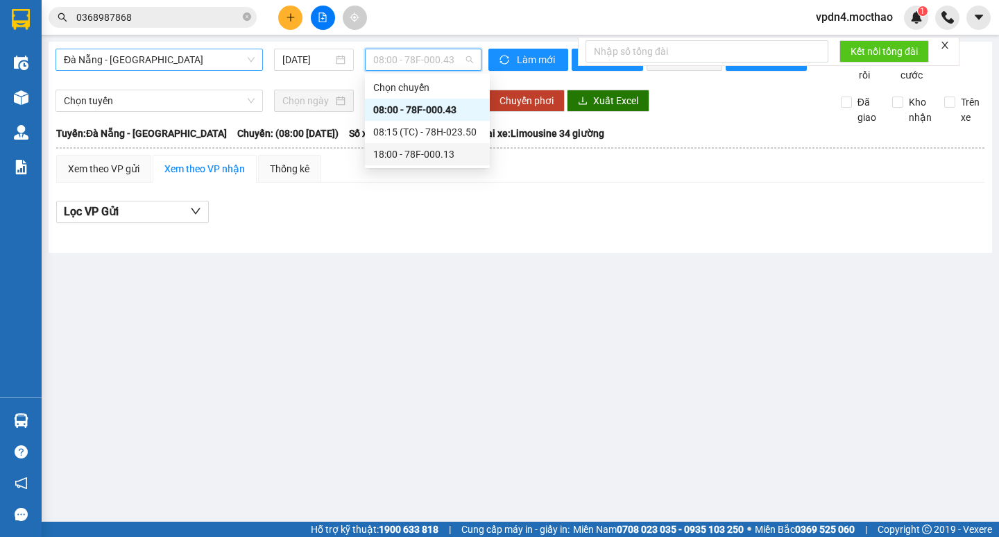
click at [413, 146] on div "18:00 - 78F-000.13" at bounding box center [427, 154] width 125 height 22
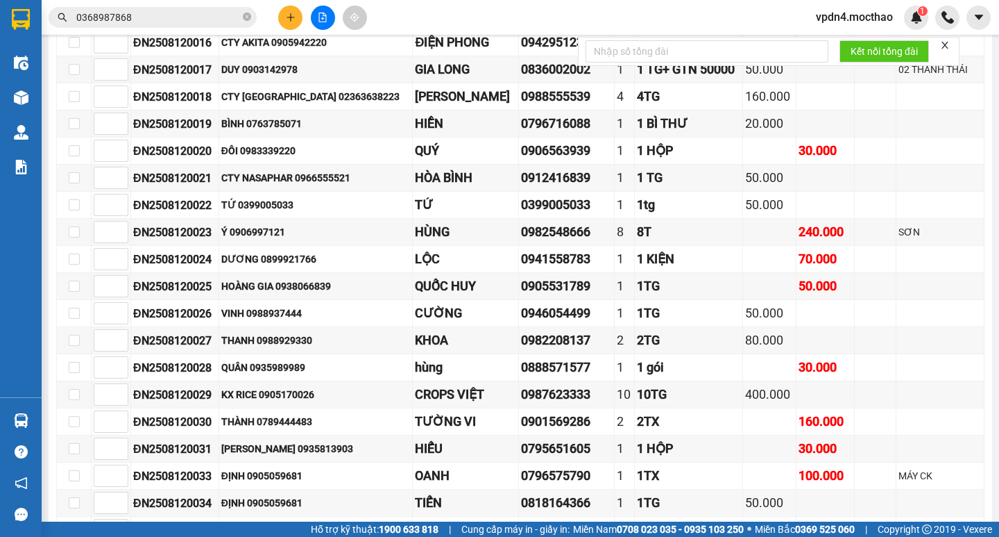
scroll to position [935, 0]
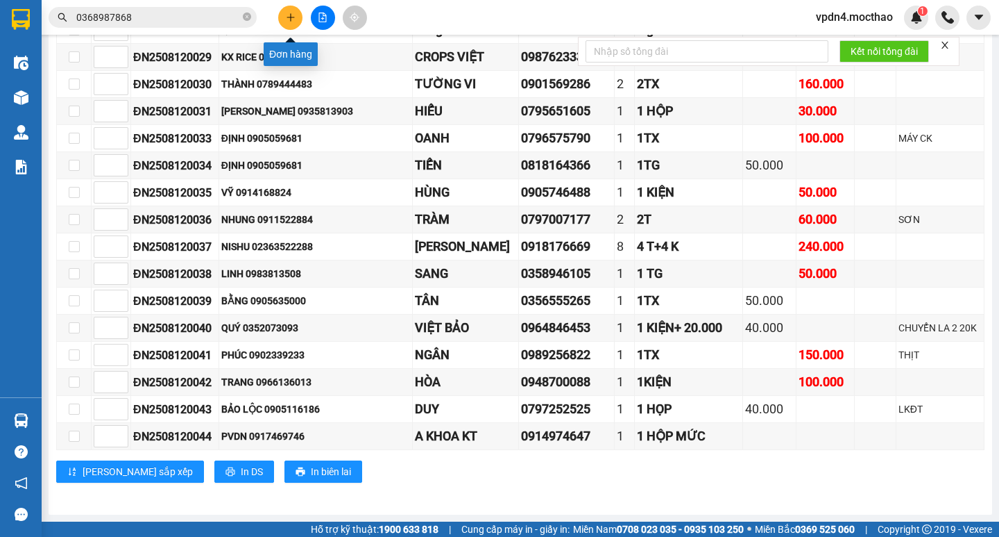
click at [283, 16] on button at bounding box center [290, 18] width 24 height 24
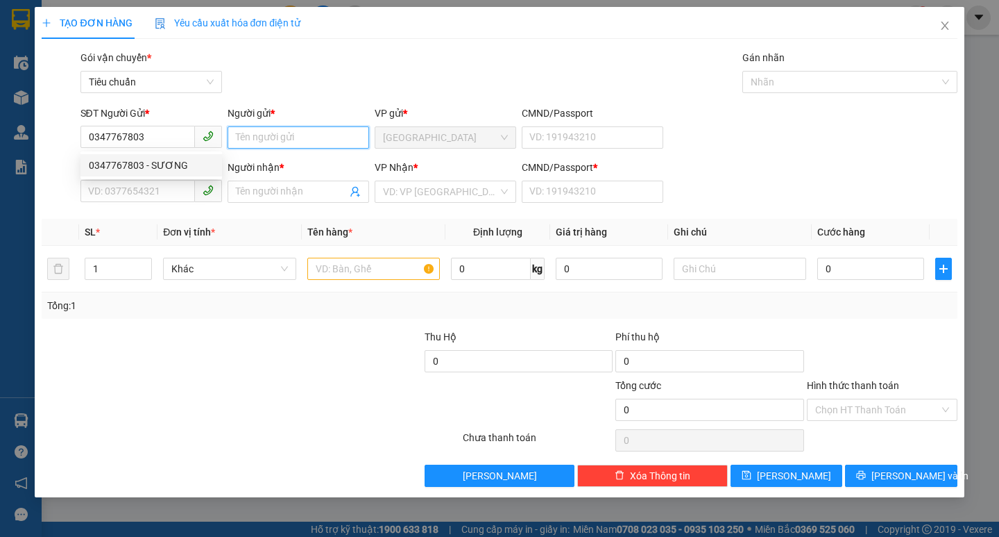
click at [292, 132] on input "Người gửi *" at bounding box center [299, 137] width 142 height 22
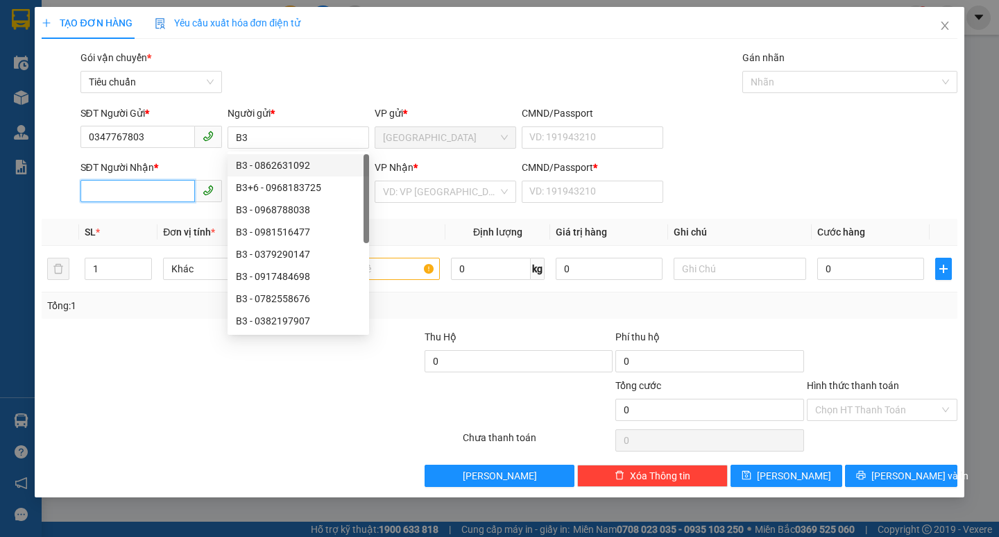
click at [121, 197] on input "SĐT Người Nhận *" at bounding box center [138, 191] width 115 height 22
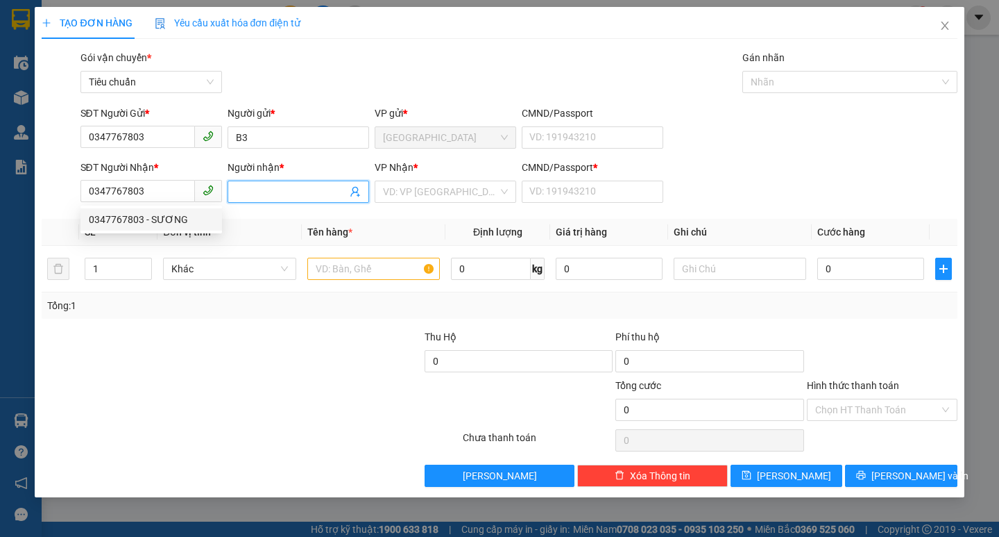
click at [309, 198] on input "Người nhận *" at bounding box center [291, 191] width 111 height 15
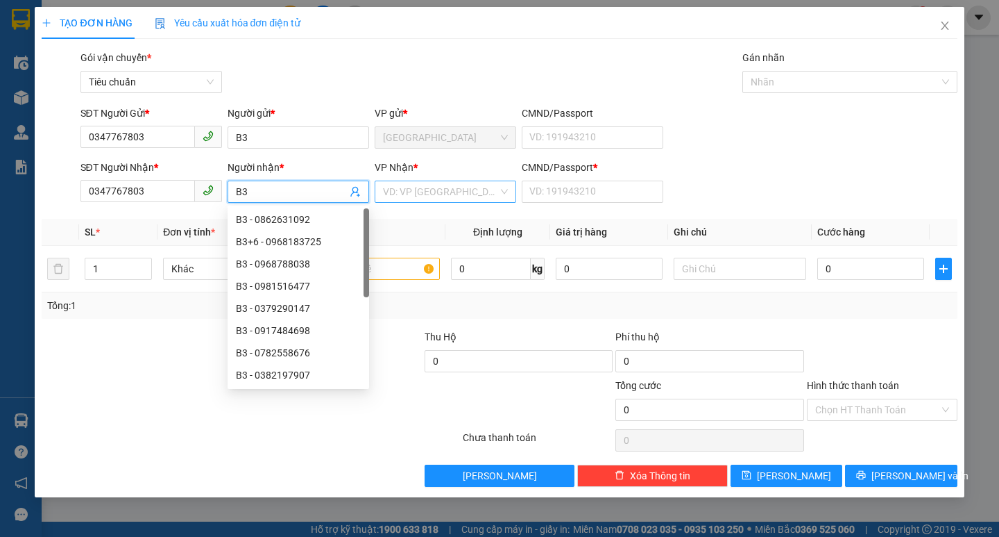
click at [457, 185] on input "search" at bounding box center [440, 191] width 115 height 21
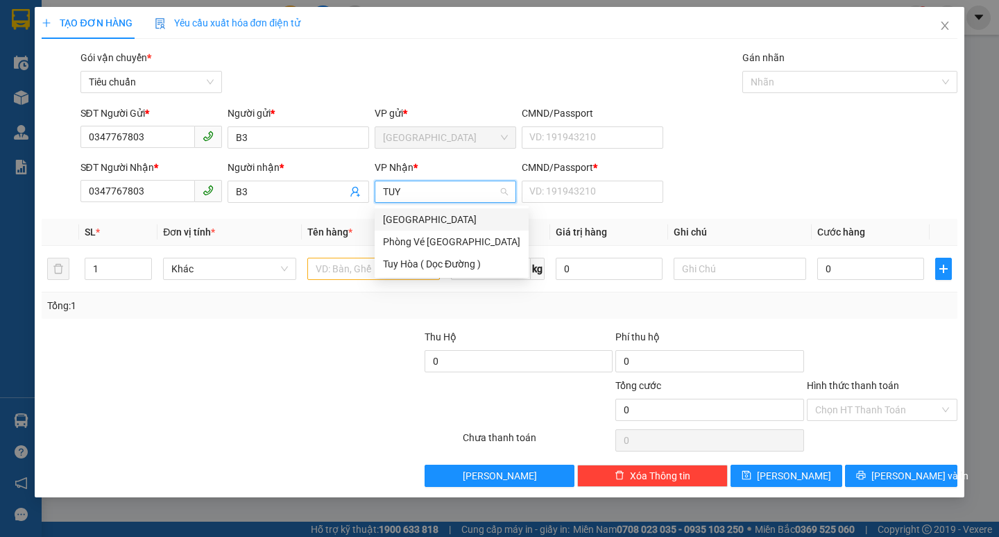
click at [428, 208] on div "[GEOGRAPHIC_DATA]" at bounding box center [452, 219] width 154 height 22
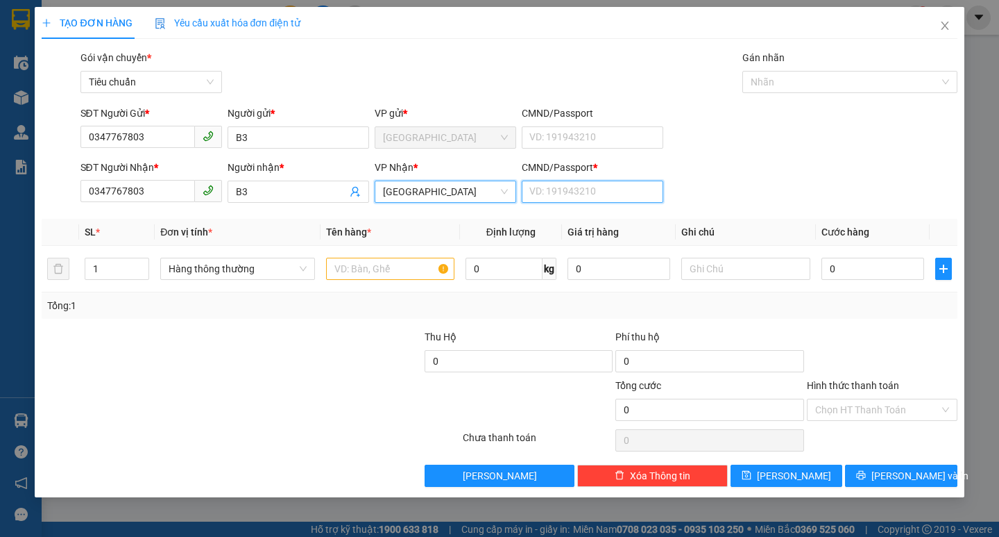
click at [551, 189] on input "CMND/Passport *" at bounding box center [593, 191] width 142 height 22
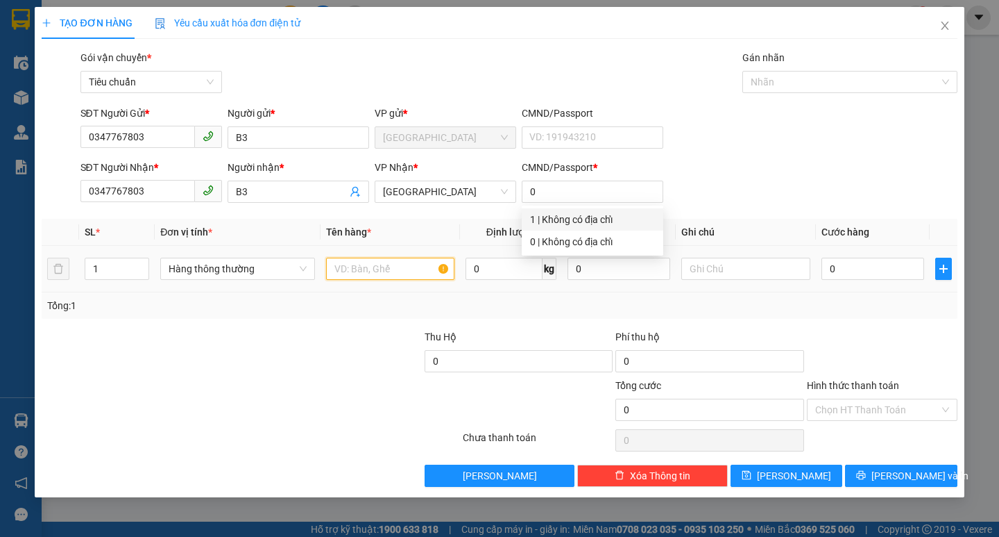
click at [376, 265] on input "text" at bounding box center [390, 268] width 128 height 22
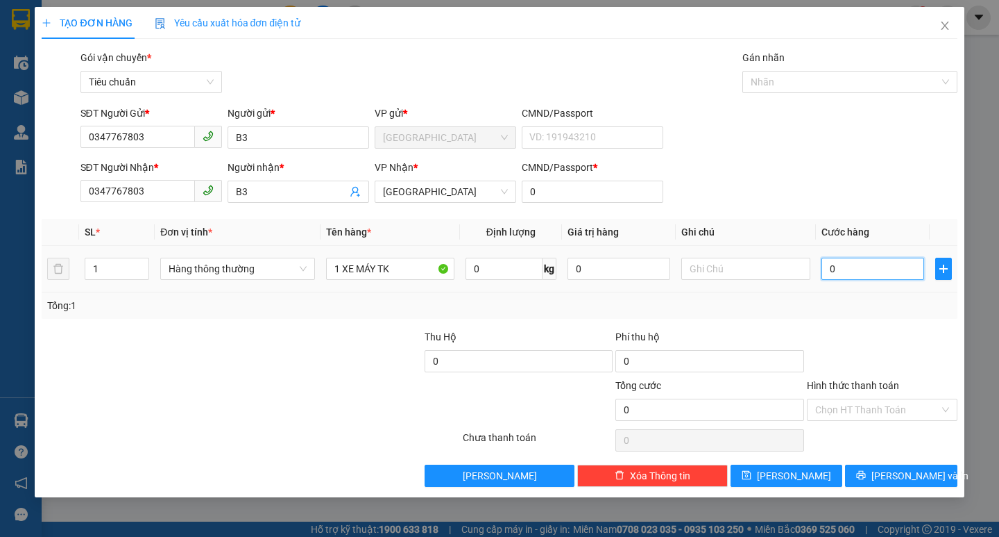
click at [883, 266] on input "0" at bounding box center [873, 268] width 103 height 22
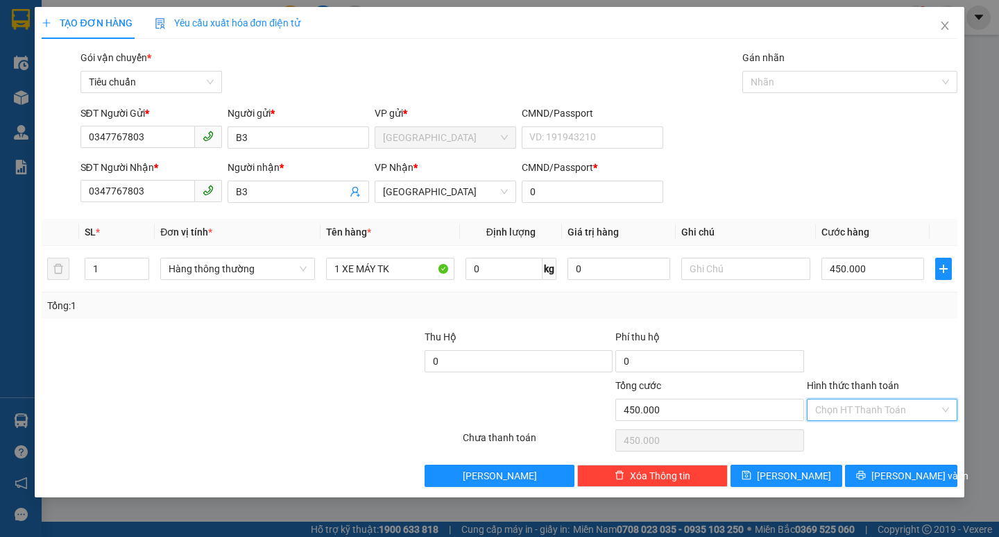
click at [852, 405] on input "Hình thức thanh toán" at bounding box center [878, 409] width 124 height 21
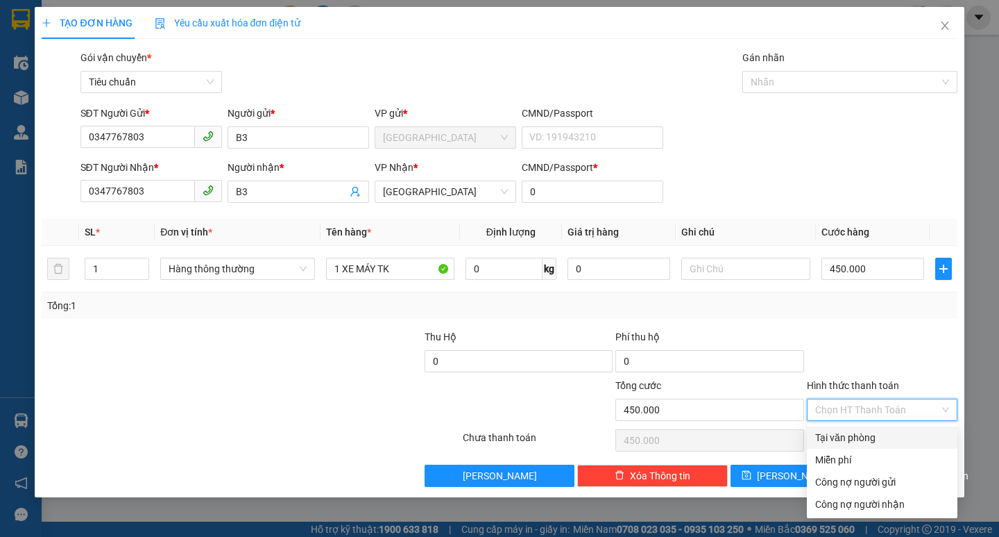
click at [875, 434] on div "Tại văn phòng" at bounding box center [883, 437] width 134 height 15
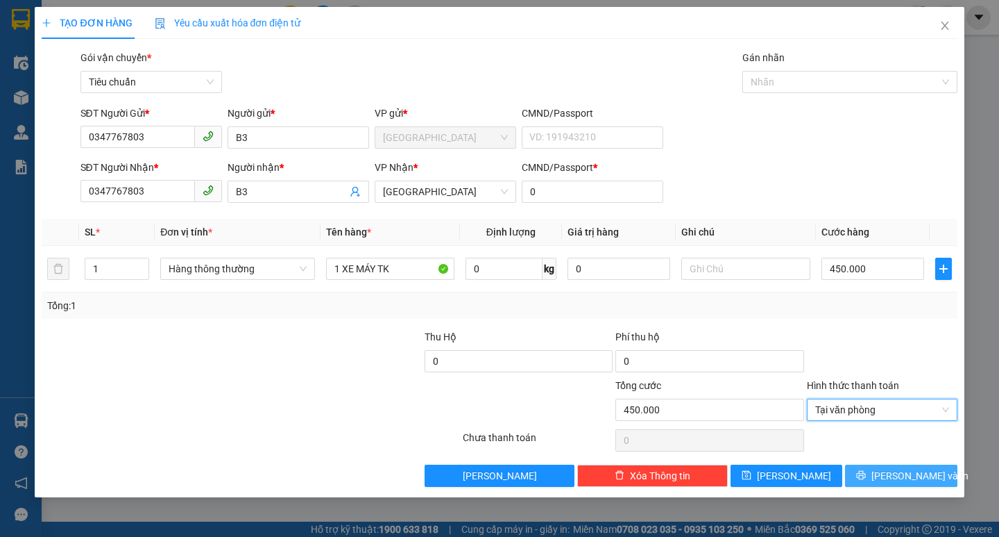
click at [909, 469] on span "[PERSON_NAME] và In" at bounding box center [920, 475] width 97 height 15
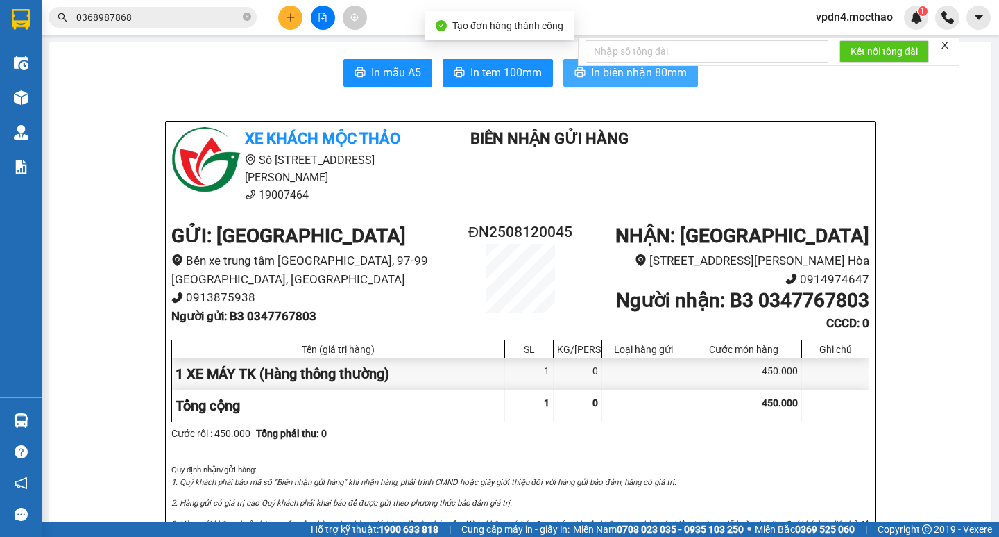
click at [659, 76] on span "In biên nhận 80mm" at bounding box center [639, 72] width 96 height 17
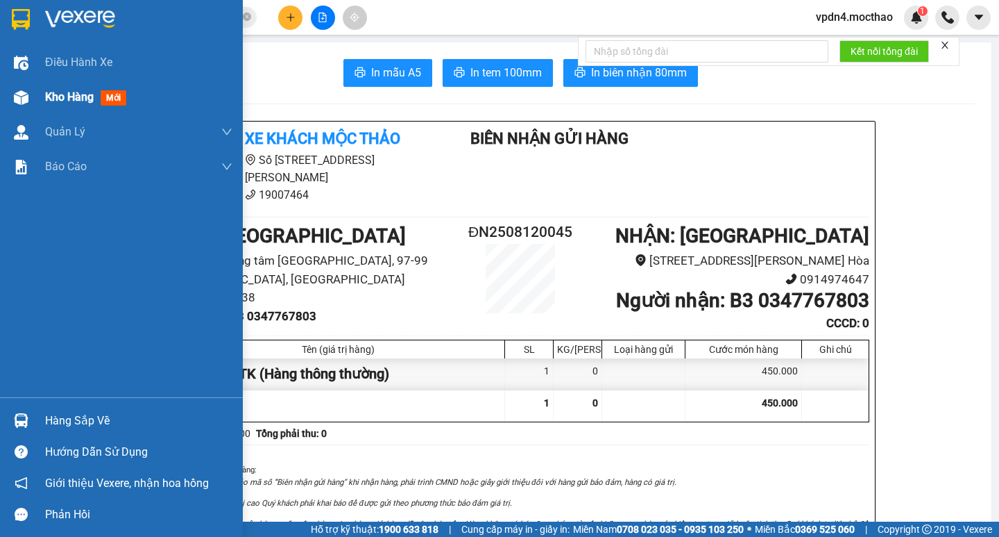
click at [62, 103] on span "Kho hàng" at bounding box center [69, 96] width 49 height 13
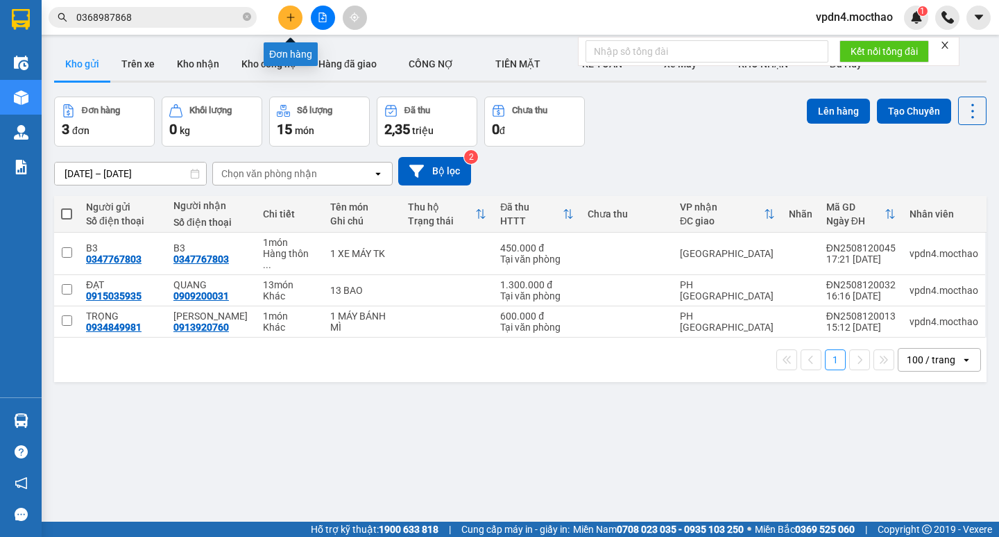
click at [285, 8] on button at bounding box center [290, 18] width 24 height 24
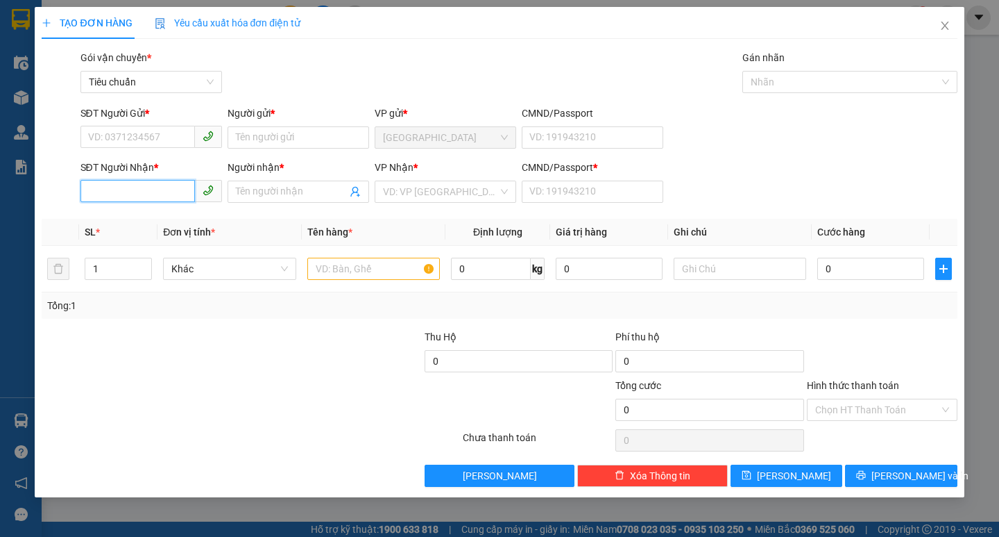
click at [169, 200] on input "SĐT Người Nhận *" at bounding box center [138, 191] width 115 height 22
type input "0906506648"
click at [178, 221] on div "0906506648 - GỞI" at bounding box center [151, 219] width 125 height 15
type input "GỞI"
type input "0"
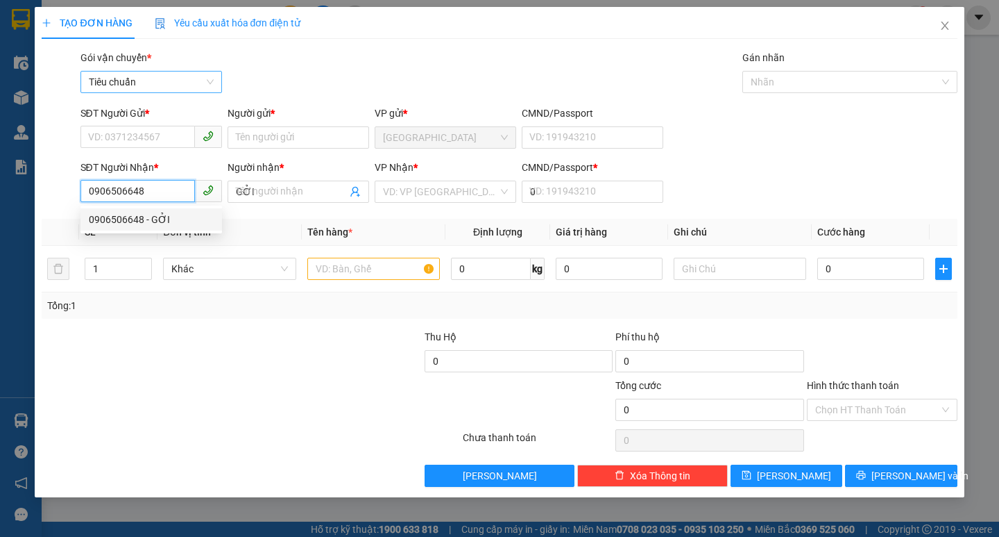
type input "30.000"
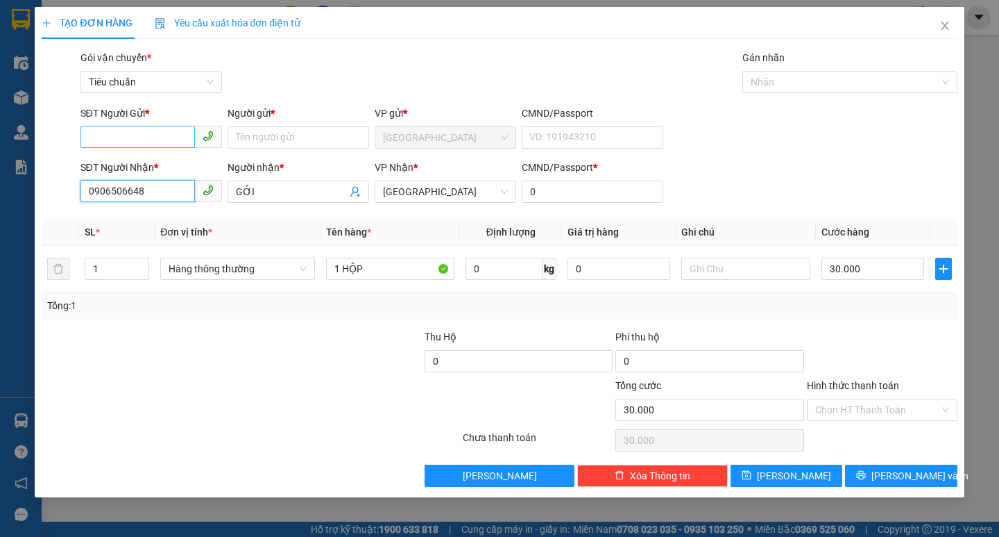
type input "0906506648"
click at [140, 146] on input "SĐT Người Gửi *" at bounding box center [138, 137] width 115 height 22
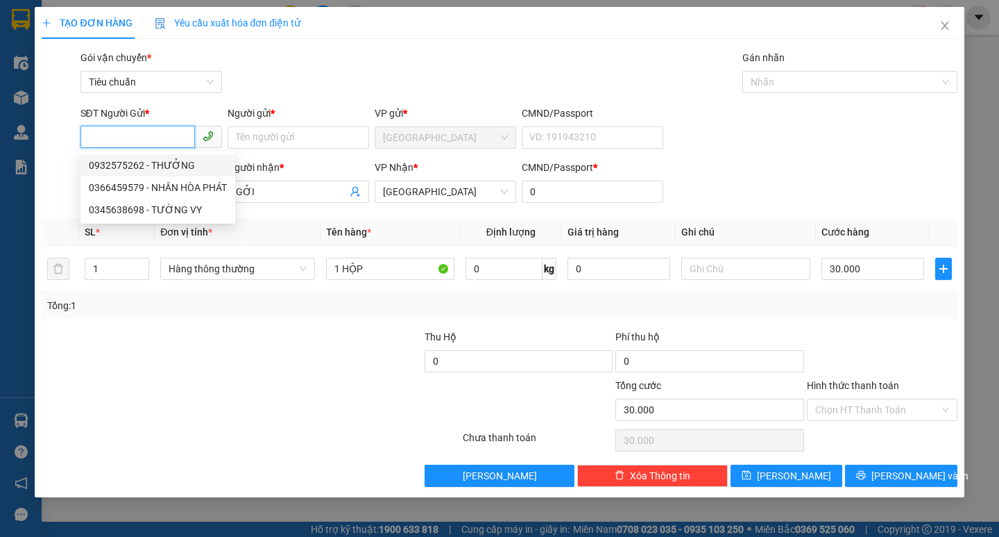
click at [180, 167] on div "0932575262 - THƯỞNG" at bounding box center [158, 165] width 138 height 15
type input "0932575262"
type input "THƯỞNG"
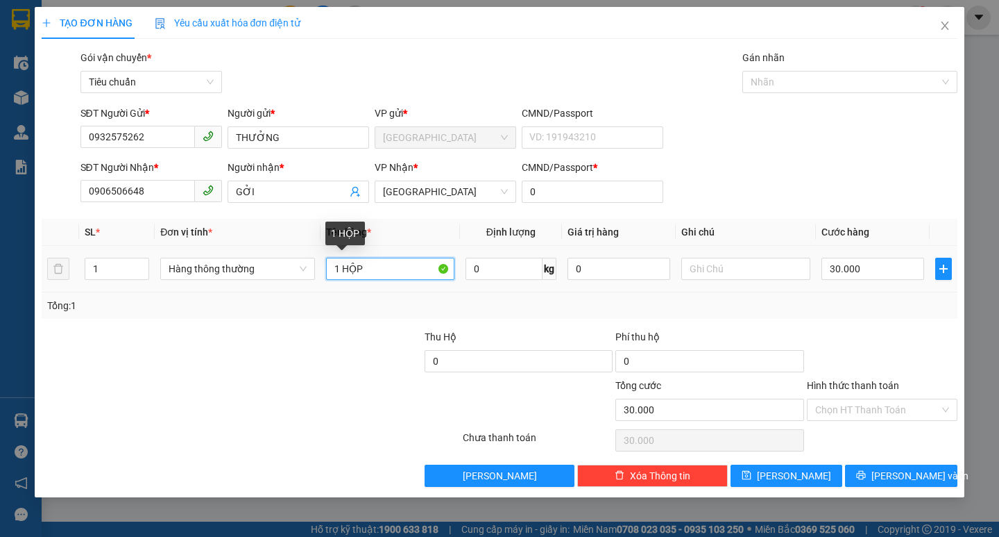
click at [390, 272] on input "1 HỘP" at bounding box center [390, 268] width 128 height 22
type input "1 TG"
click at [884, 257] on input "30.000" at bounding box center [873, 268] width 103 height 22
type input "4"
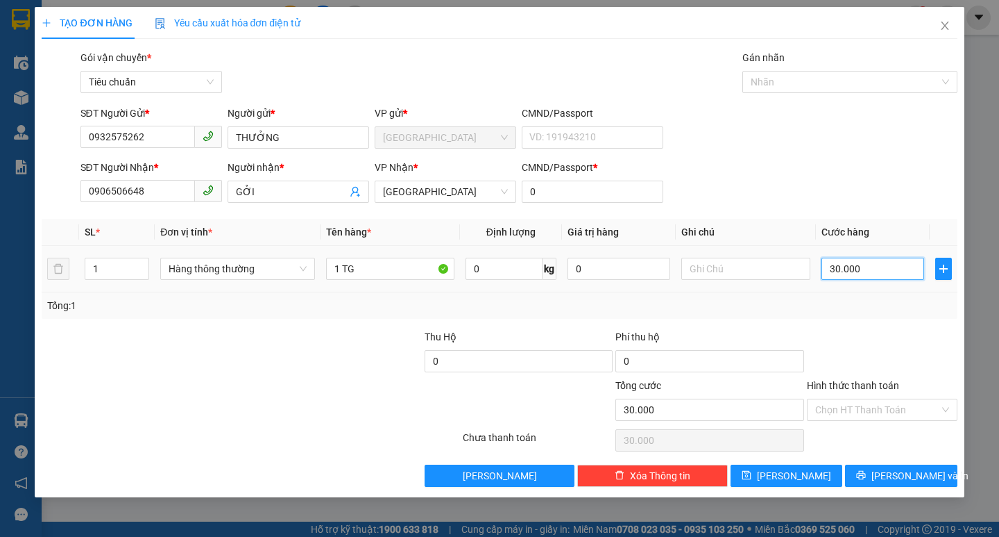
type input "4"
type input "40"
type input "40.000"
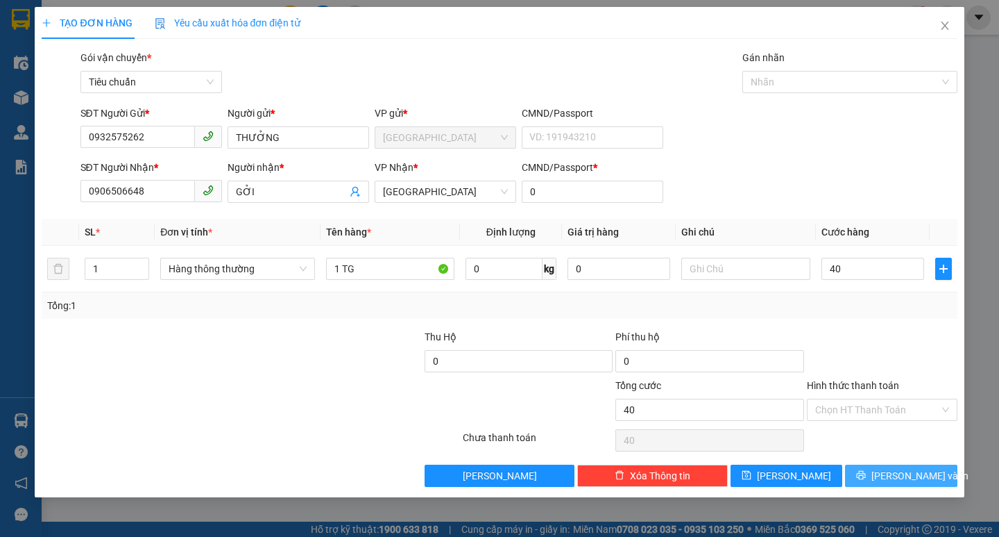
type input "40.000"
click at [897, 472] on span "[PERSON_NAME] và In" at bounding box center [920, 475] width 97 height 15
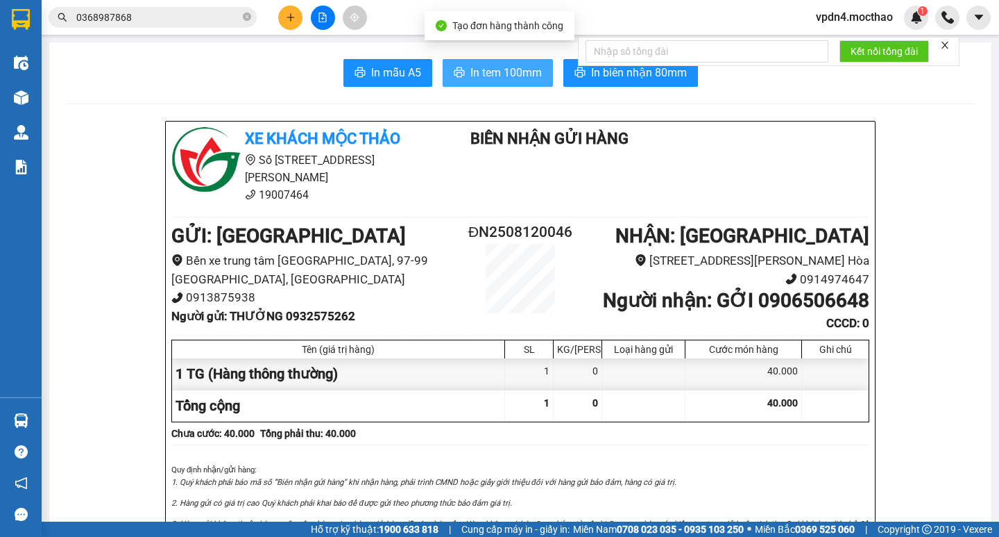
click at [491, 76] on span "In tem 100mm" at bounding box center [506, 72] width 71 height 17
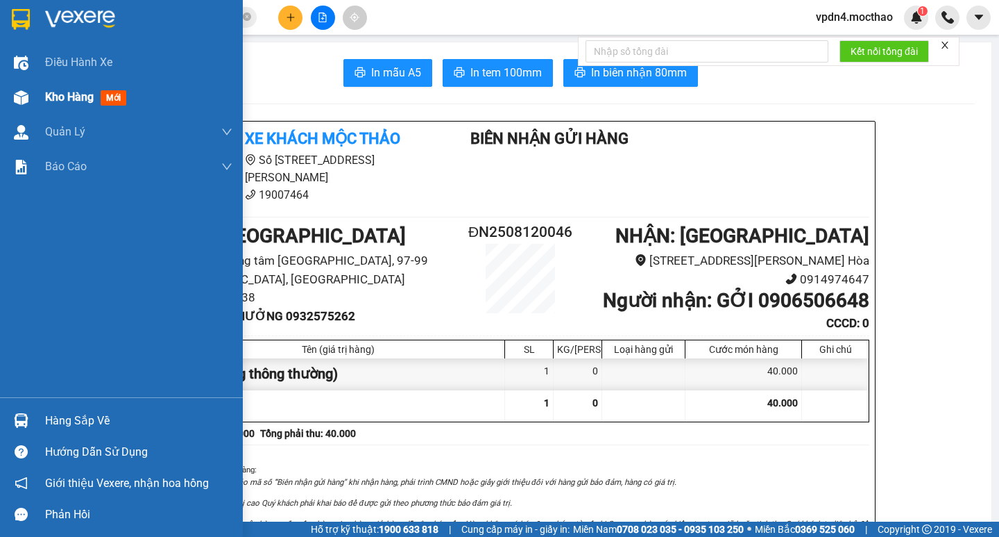
click at [69, 97] on span "Kho hàng" at bounding box center [69, 96] width 49 height 13
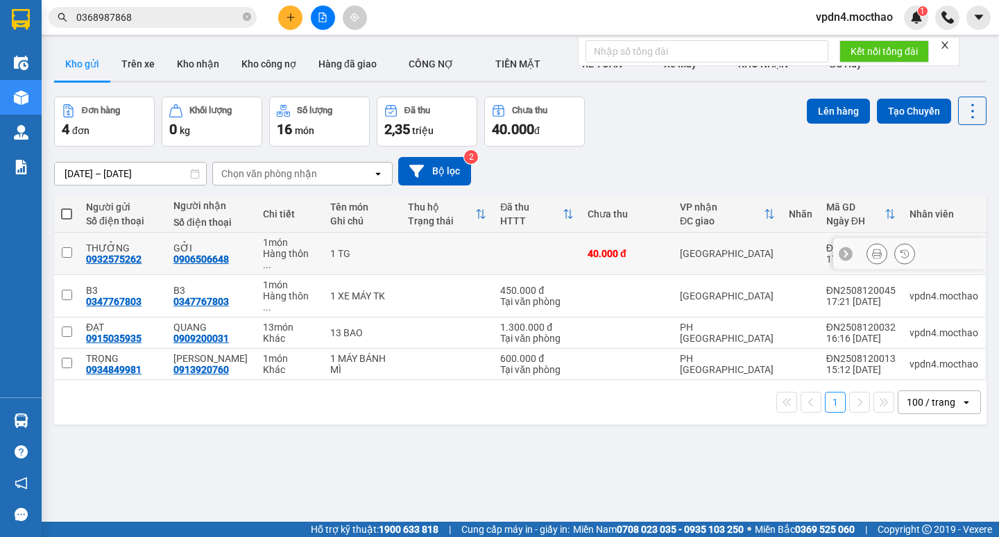
click at [68, 248] on input "checkbox" at bounding box center [67, 252] width 10 height 10
checkbox input "true"
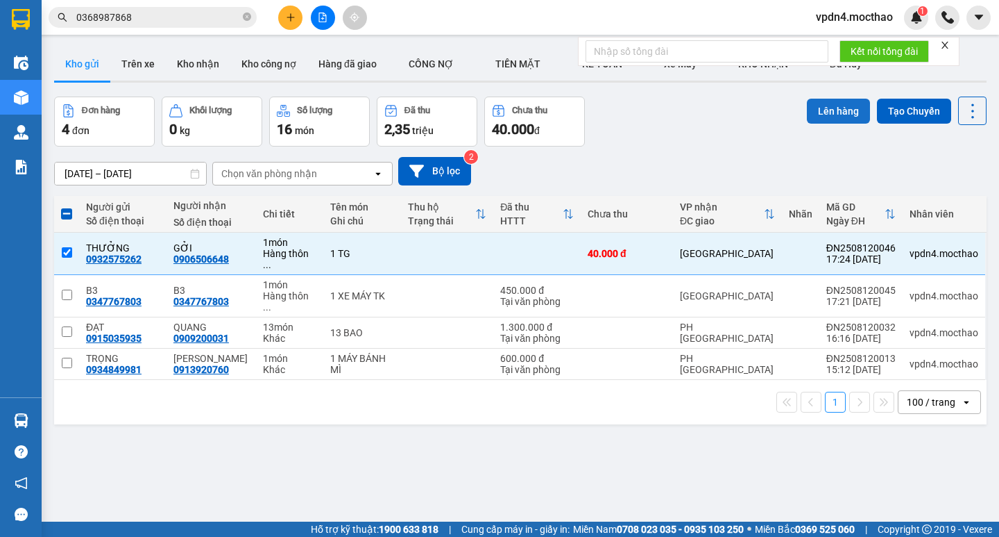
click at [812, 106] on button "Lên hàng" at bounding box center [838, 111] width 63 height 25
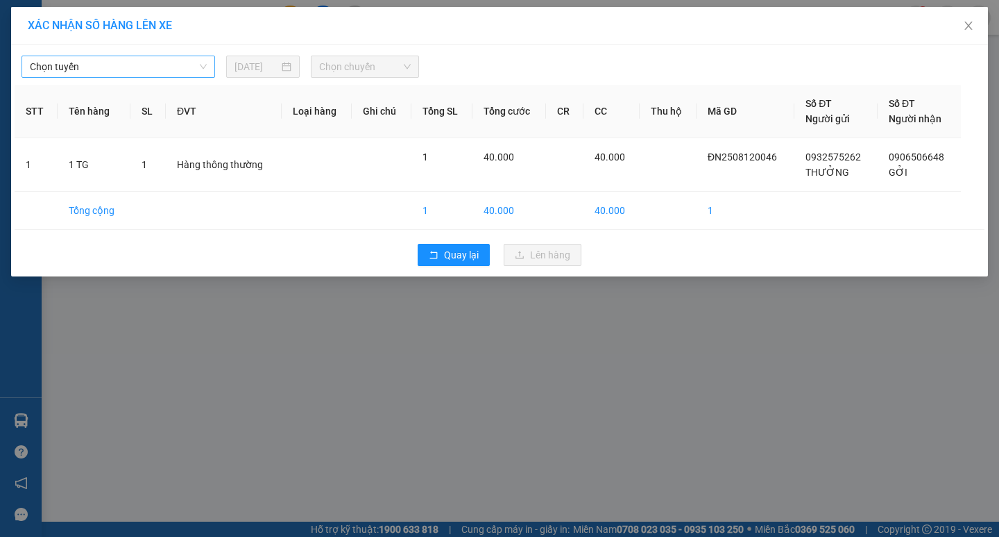
click at [173, 67] on span "Chọn tuyến" at bounding box center [118, 66] width 177 height 21
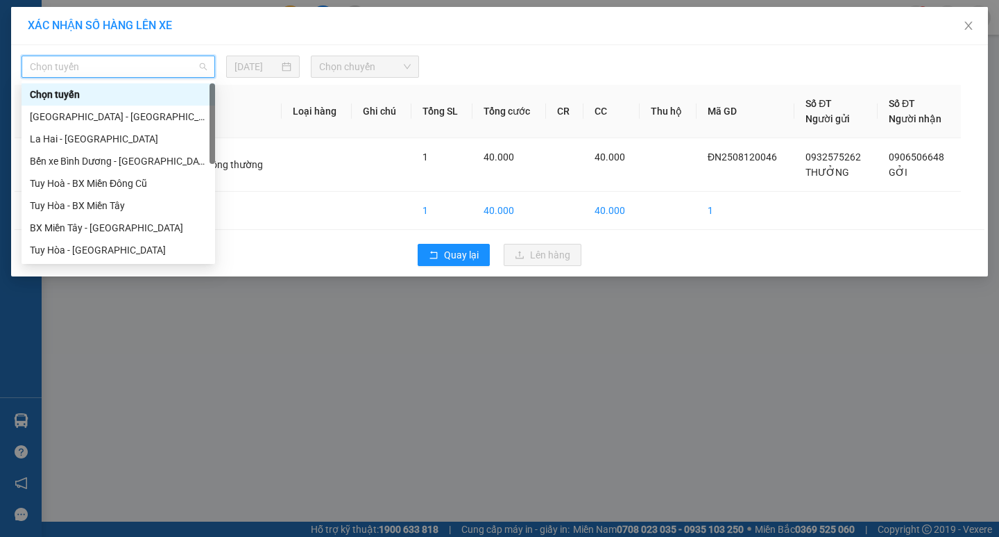
type input "D"
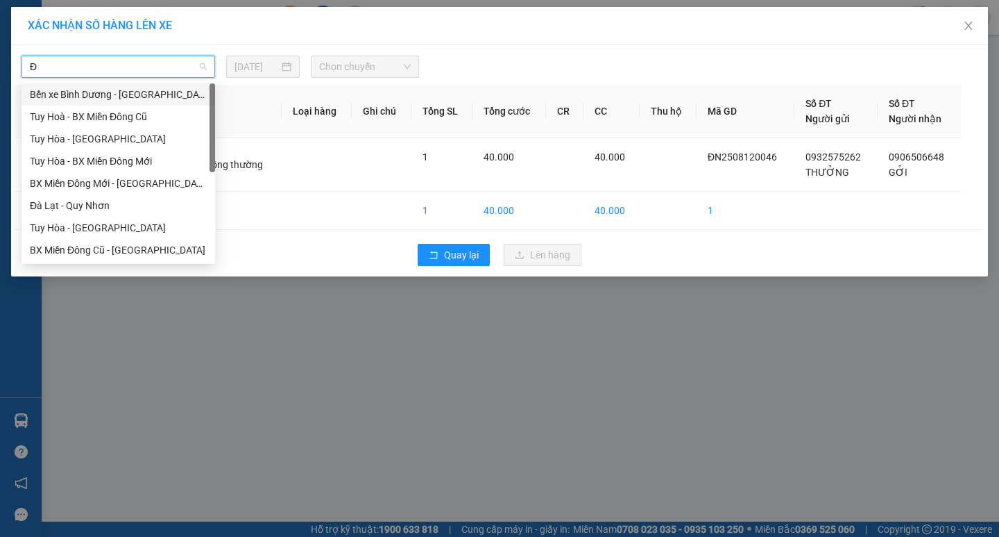
type input "ĐA"
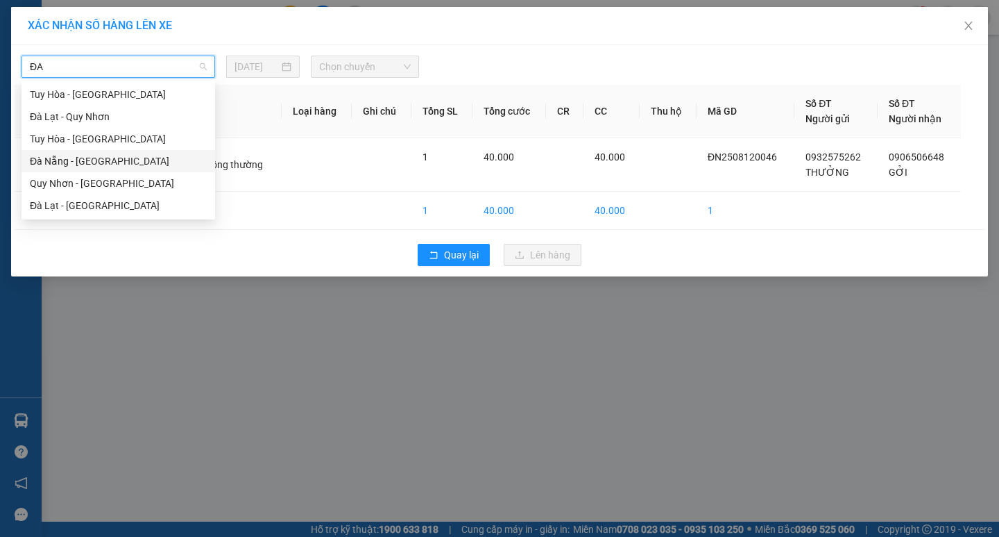
click at [69, 155] on div "Đà Nẵng - [GEOGRAPHIC_DATA]" at bounding box center [118, 160] width 177 height 15
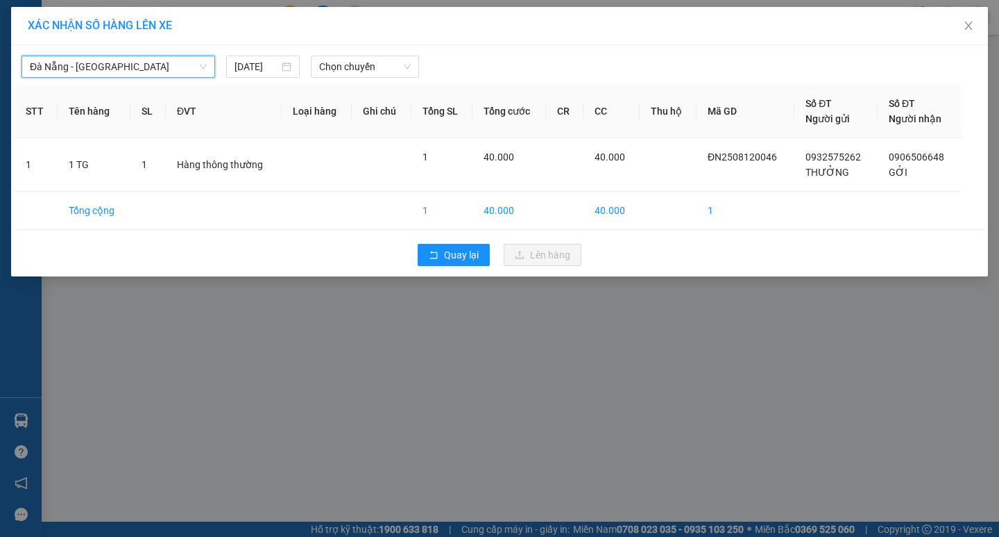
click at [398, 51] on div "Đà Nẵng - Tuy Hoà Đà Nẵng - Tuy Hoà 12/08/2025 Chọn chuyến" at bounding box center [500, 63] width 970 height 29
click at [401, 74] on span "Chọn chuyến" at bounding box center [365, 66] width 92 height 21
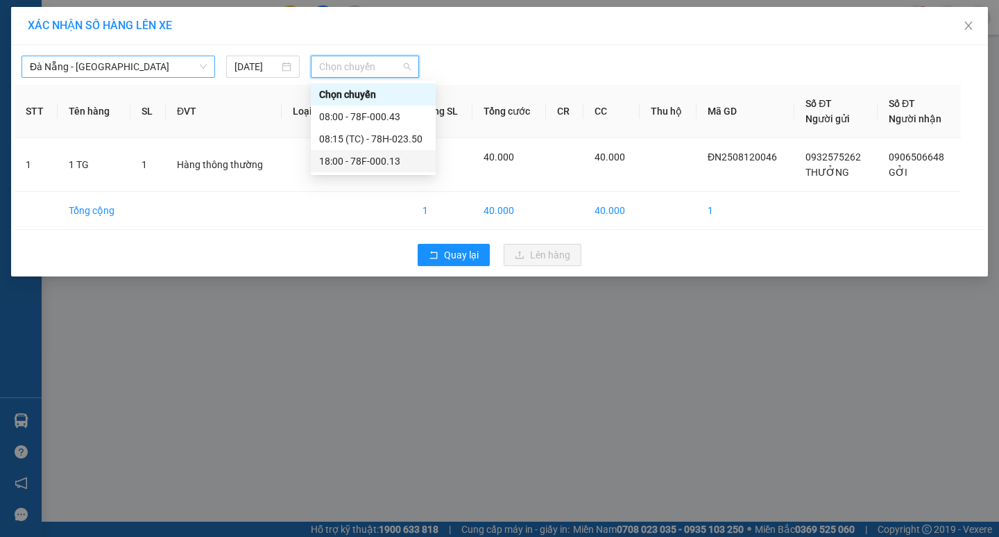
click at [402, 168] on div "18:00 - 78F-000.13" at bounding box center [373, 160] width 108 height 15
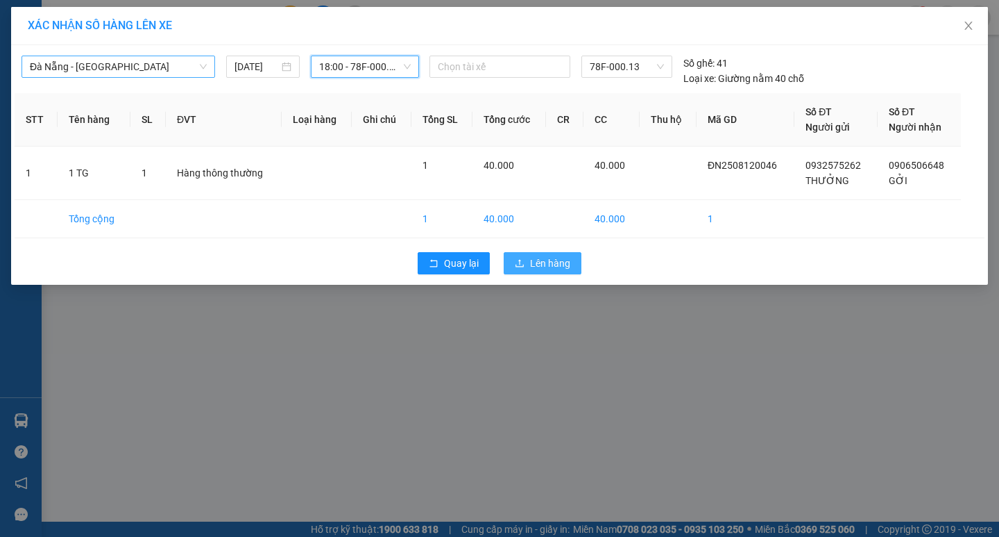
click at [532, 252] on button "Lên hàng" at bounding box center [543, 263] width 78 height 22
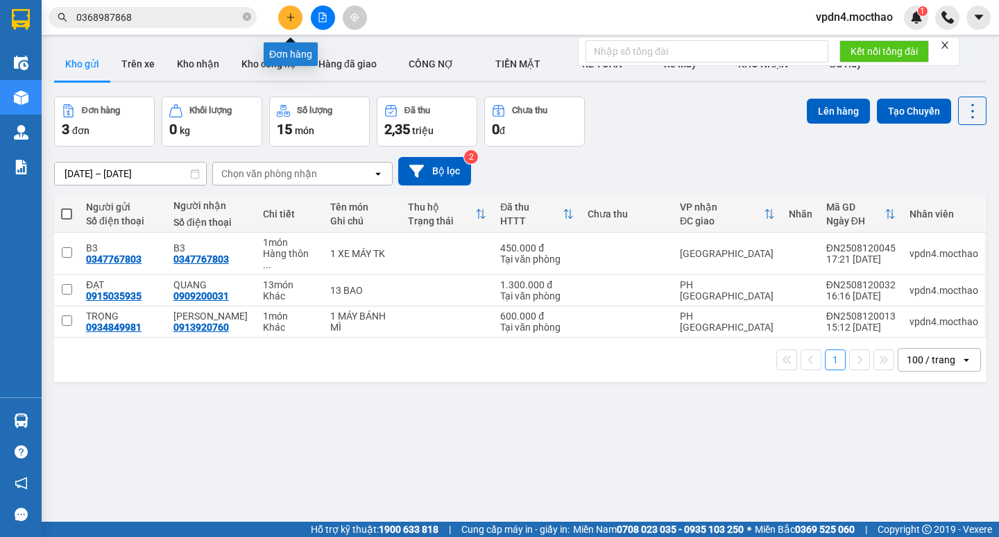
click at [287, 17] on icon "plus" at bounding box center [291, 17] width 8 height 1
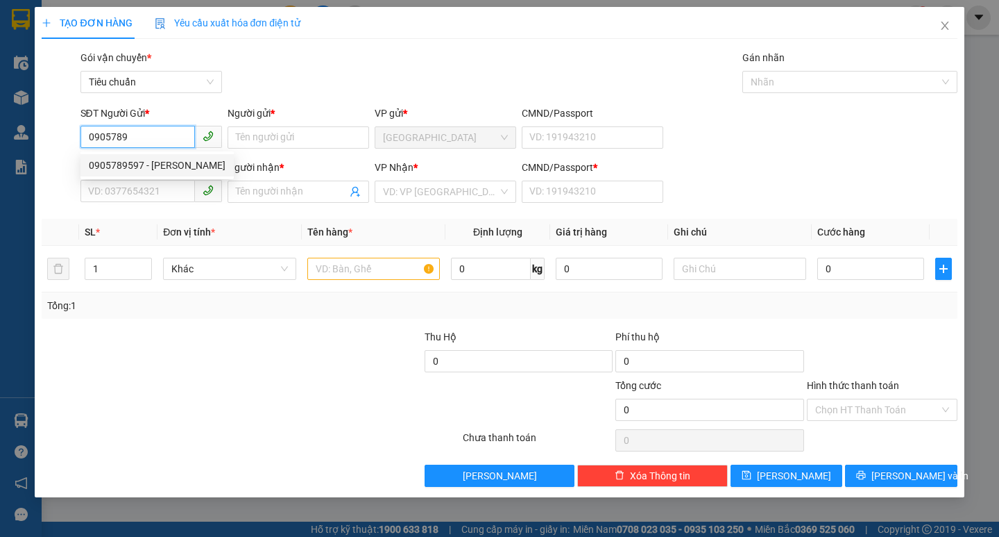
click at [101, 171] on div "0905789597 - CHINH" at bounding box center [157, 165] width 137 height 15
type input "0905789597"
type input "CHINH"
type input "0706188522"
type input "CHEN"
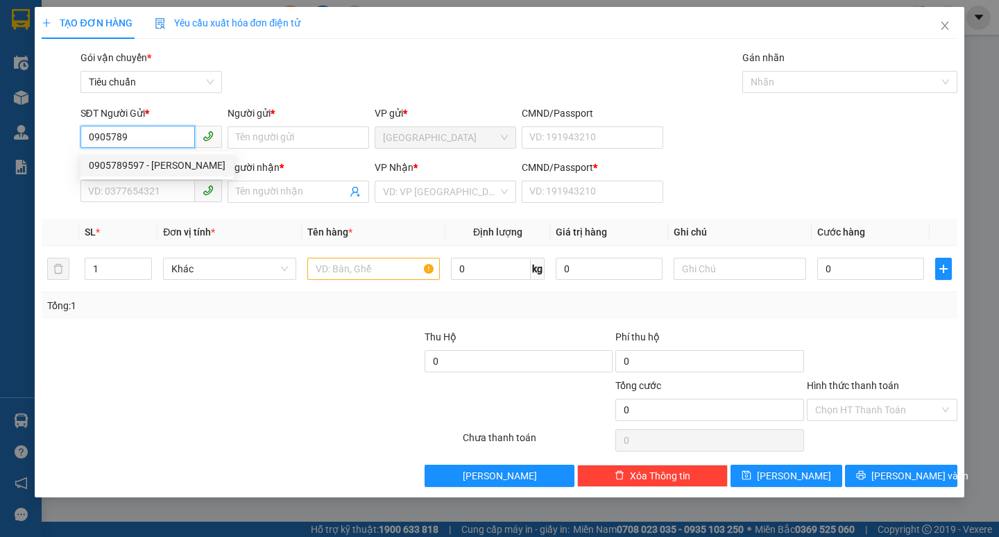
type input "0"
type input "30.000"
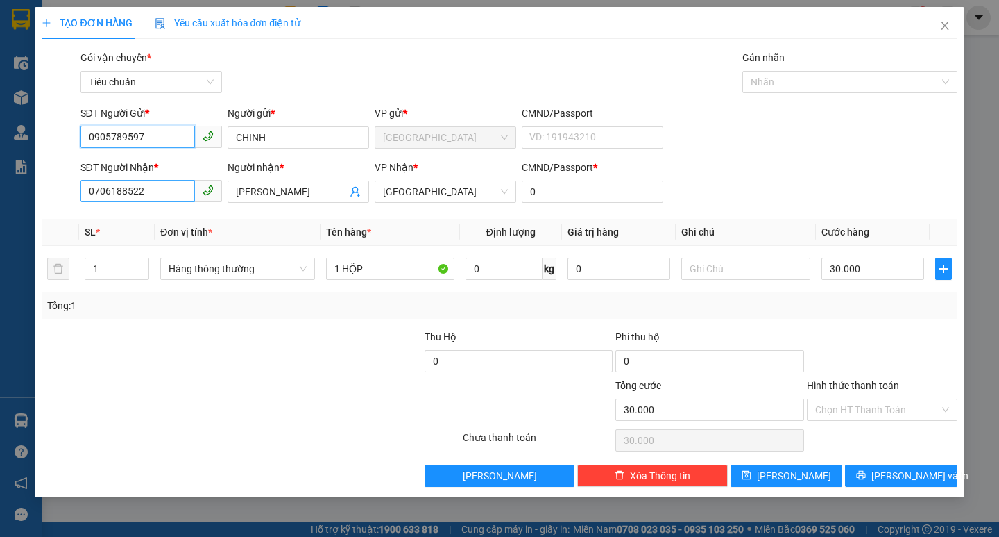
type input "0905789597"
click at [142, 199] on input "0706188522" at bounding box center [138, 191] width 115 height 22
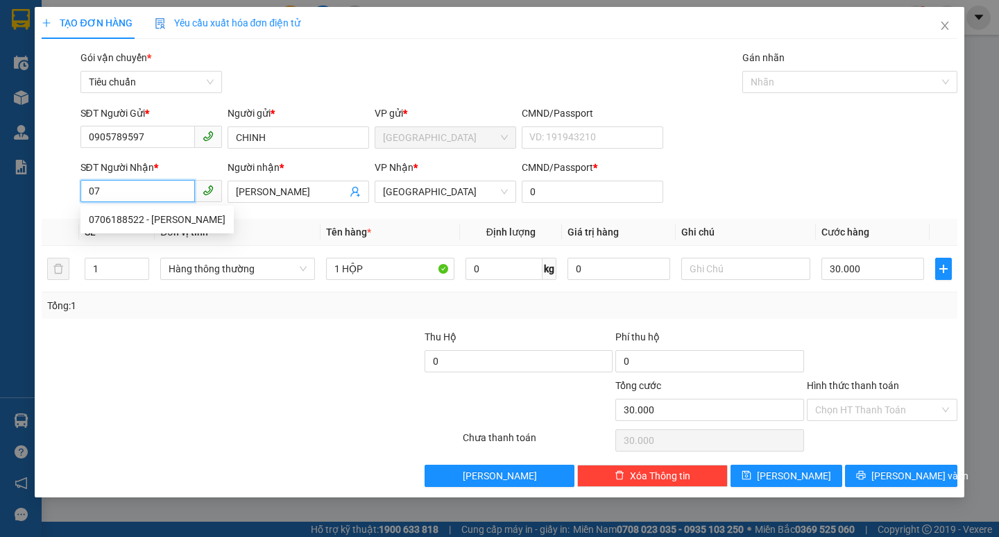
type input "0"
click at [194, 240] on div "0961949490 - GARA THÁI NGUYỄN" at bounding box center [167, 241] width 156 height 15
type input "0961949490"
type input "GARA THÁI NGUYỄN"
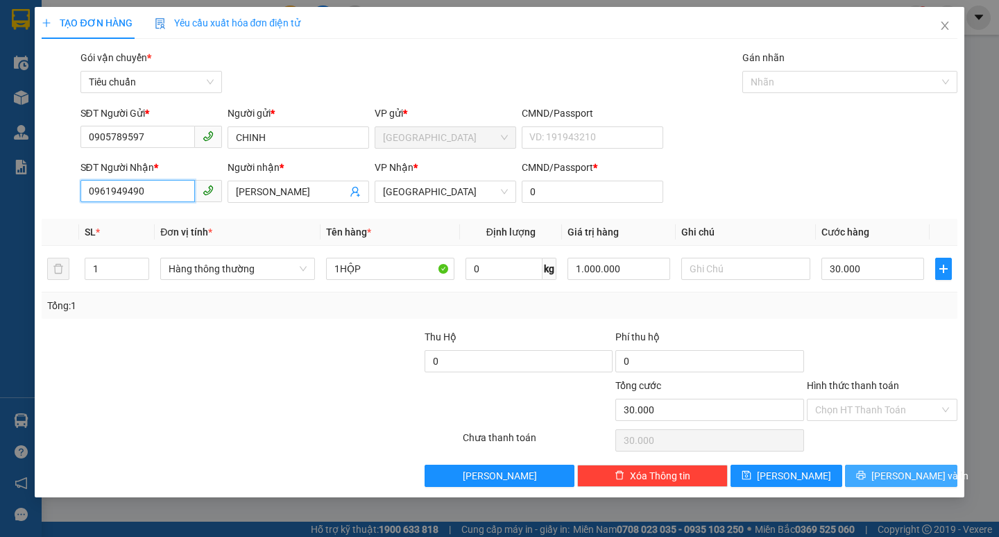
type input "0961949490"
click at [918, 471] on span "[PERSON_NAME] và In" at bounding box center [920, 475] width 97 height 15
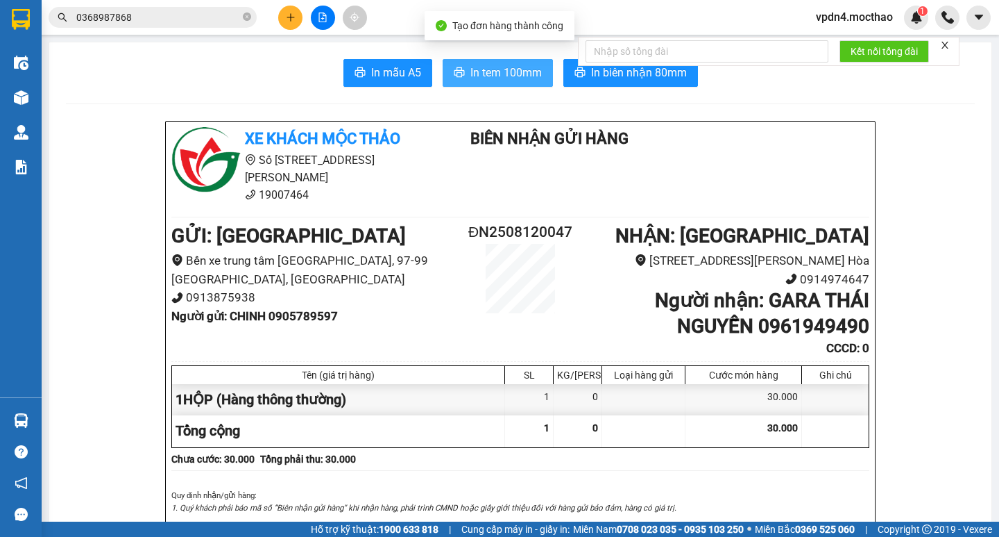
click at [504, 69] on span "In tem 100mm" at bounding box center [506, 72] width 71 height 17
click at [249, 15] on icon "close-circle" at bounding box center [247, 16] width 8 height 8
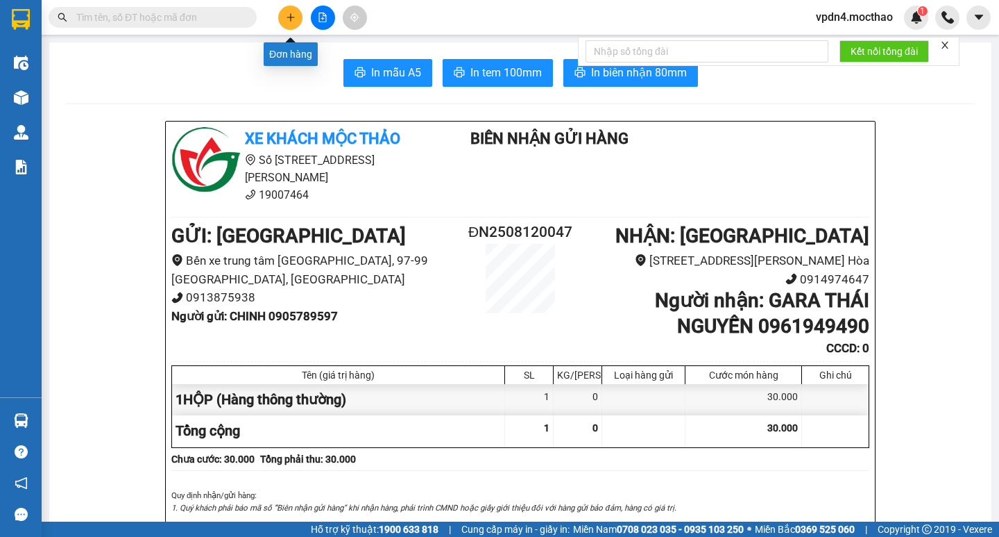
click at [289, 15] on icon "plus" at bounding box center [291, 17] width 10 height 10
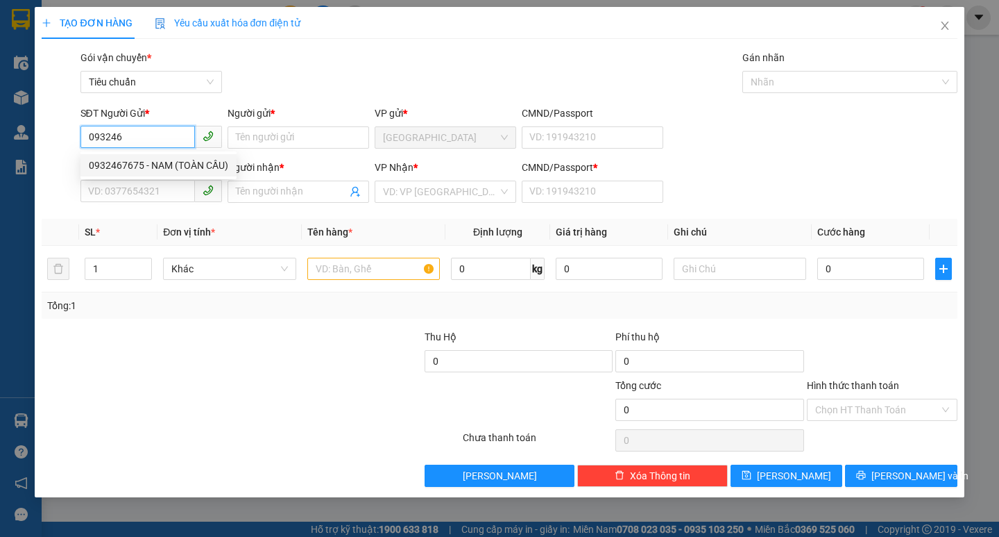
click at [149, 171] on div "0932467675 - NAM (TOÀN CẦU)" at bounding box center [159, 165] width 140 height 15
type input "0932467675"
type input "NAM (TOÀN CẦU)"
type input "0907445039"
type input "TỊNH"
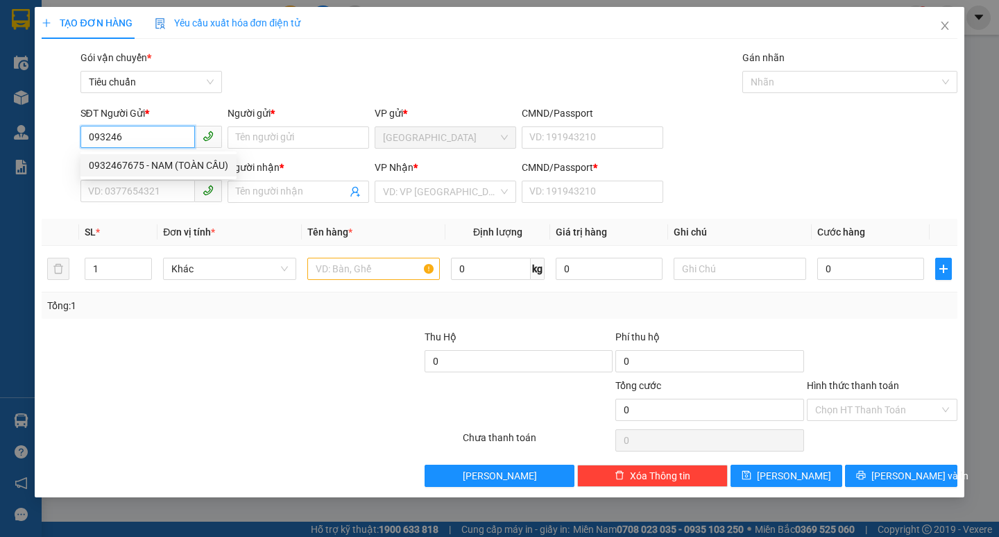
type input "0"
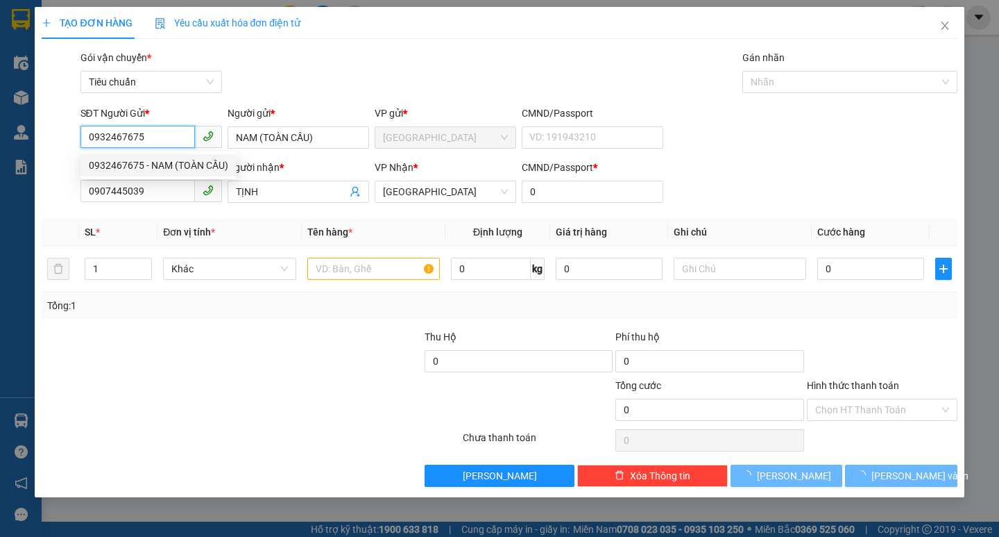
type input "30.000"
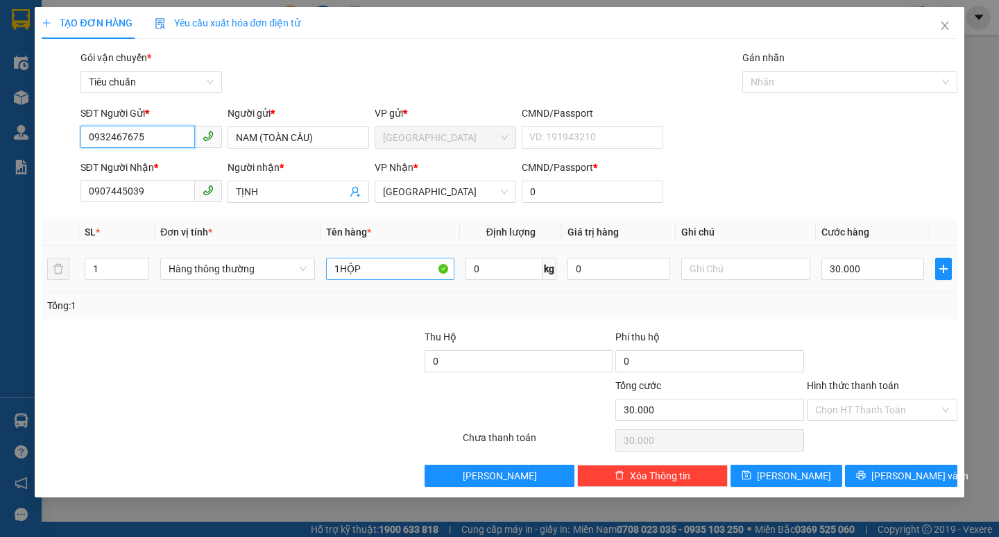
type input "0932467675"
click at [399, 270] on input "1HỘP" at bounding box center [390, 268] width 128 height 22
type input "1HỘP XỐP"
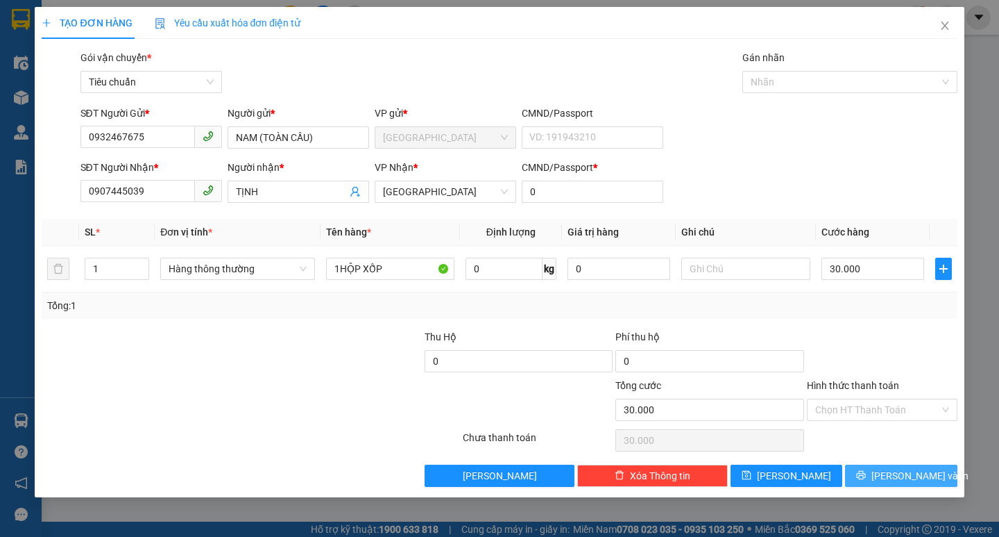
click at [903, 474] on span "[PERSON_NAME] và In" at bounding box center [920, 475] width 97 height 15
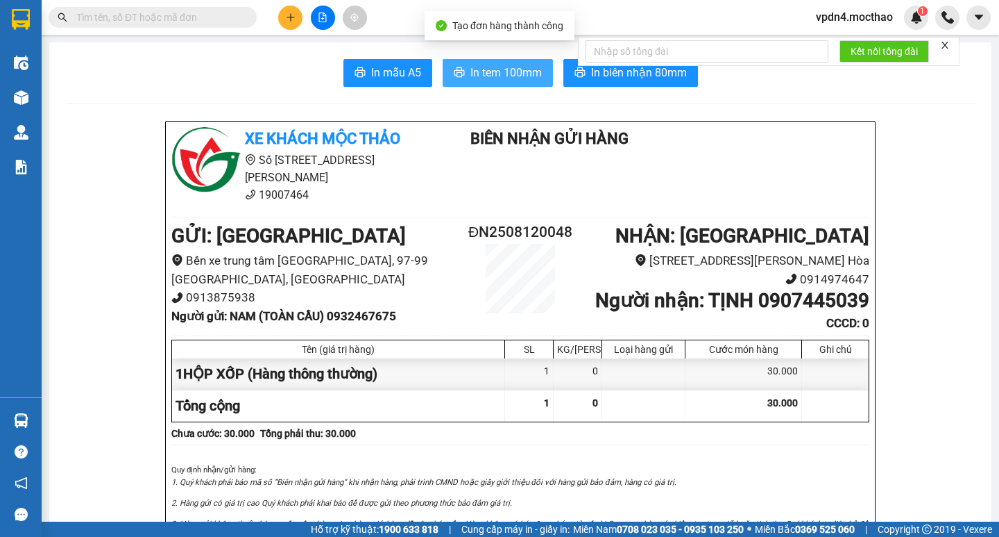
click at [532, 74] on span "In tem 100mm" at bounding box center [506, 72] width 71 height 17
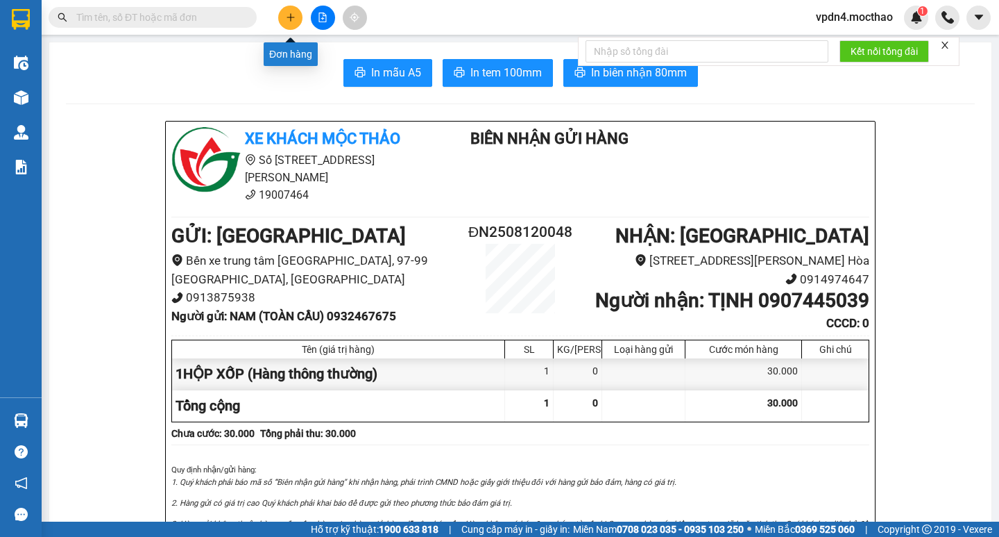
click at [282, 19] on button at bounding box center [290, 18] width 24 height 24
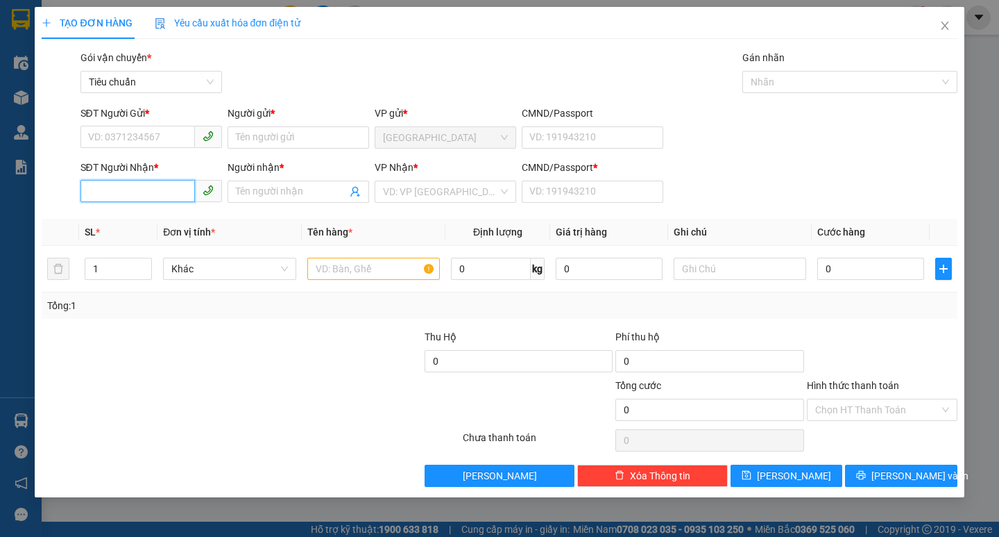
click at [164, 192] on input "SĐT Người Nhận *" at bounding box center [138, 191] width 115 height 22
drag, startPoint x: 137, startPoint y: 220, endPoint x: 138, endPoint y: 198, distance: 21.6
click at [137, 220] on div "0334349823 - ĐỨC THỊNH" at bounding box center [157, 219] width 137 height 15
type input "0334349823"
type input "[PERSON_NAME]"
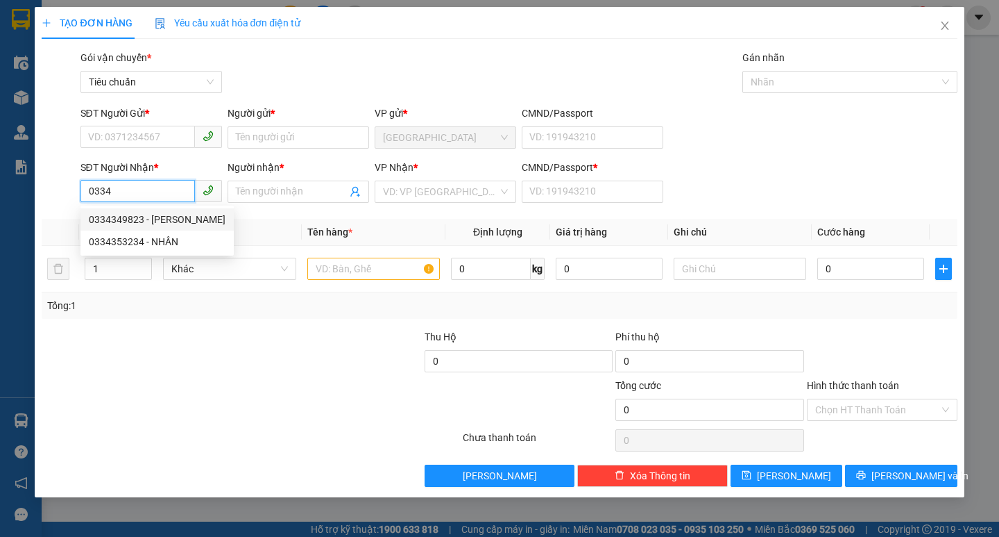
type input "0"
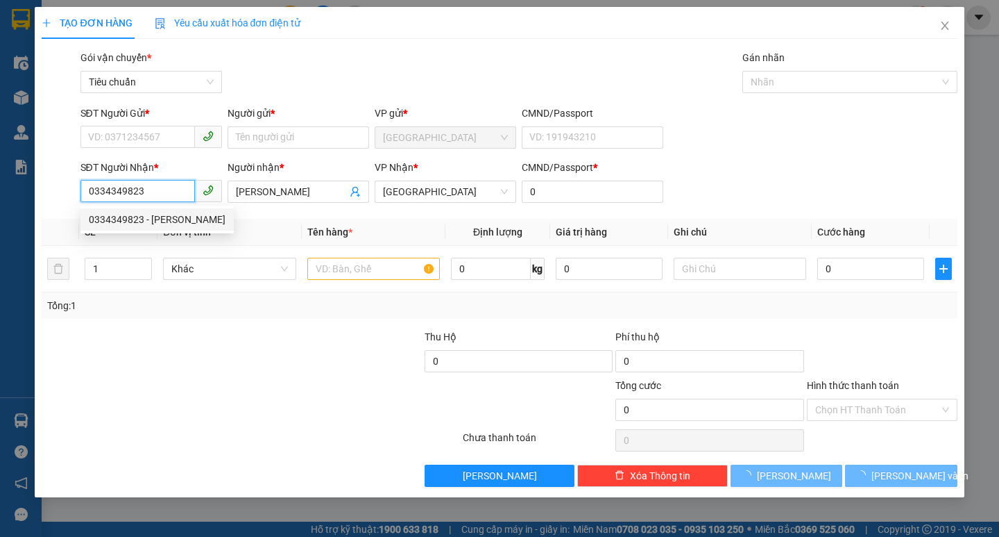
type input "20.000"
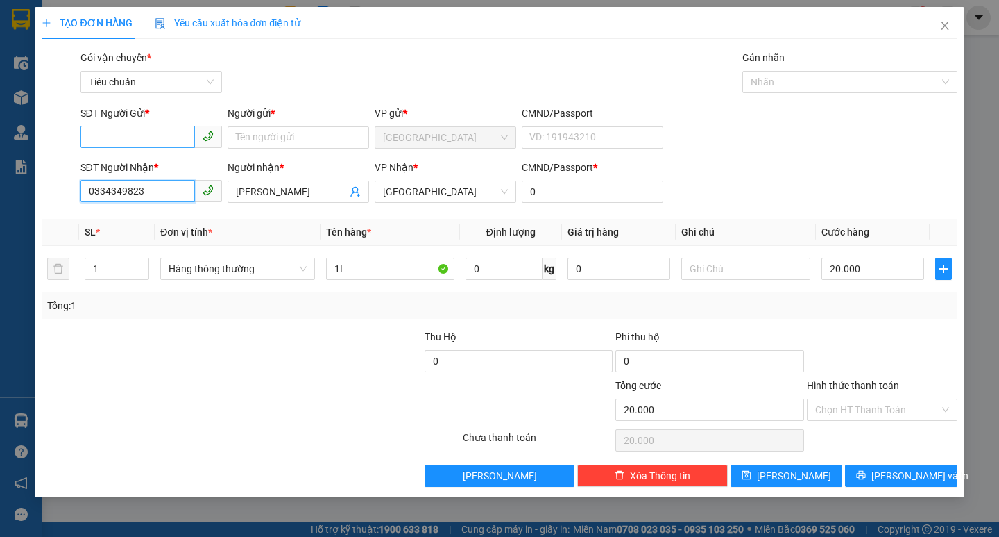
type input "0334349823"
click at [136, 134] on input "SĐT Người Gửi *" at bounding box center [138, 137] width 115 height 22
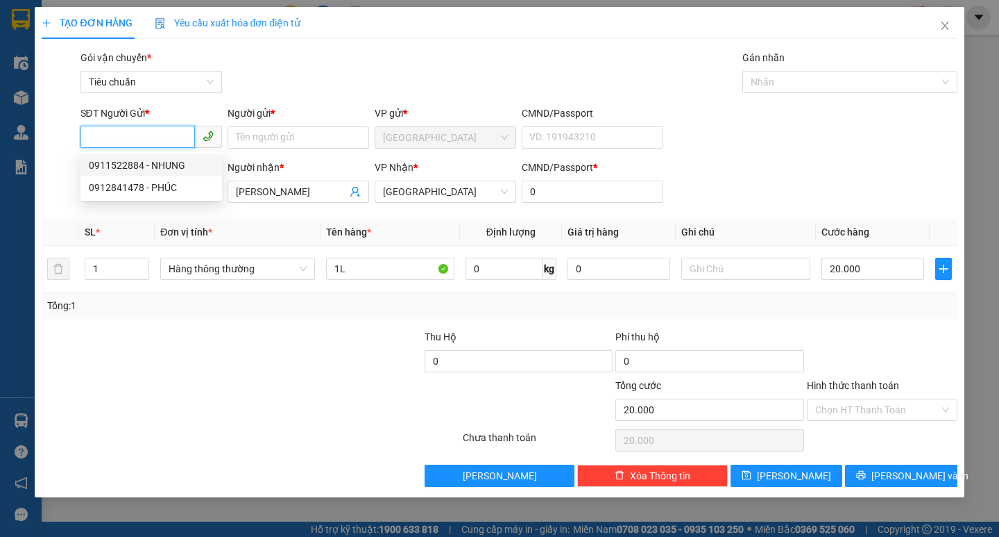
click at [173, 166] on div "0911522884 - NHUNG" at bounding box center [151, 165] width 125 height 15
type input "0911522884"
type input "NHUNG"
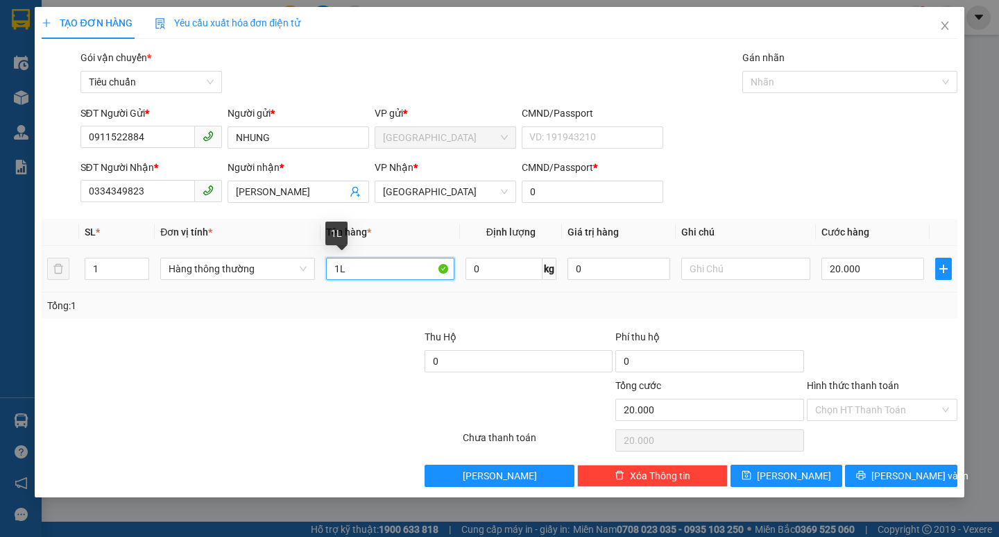
click at [349, 278] on input "1L" at bounding box center [390, 268] width 128 height 22
type input "1K"
click at [854, 276] on input "20.000" at bounding box center [873, 268] width 103 height 22
type input "3"
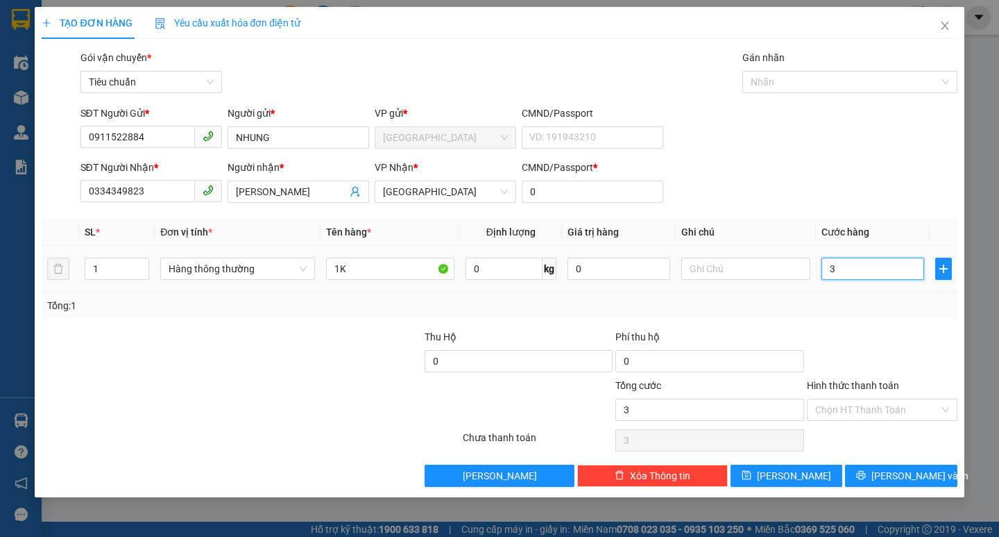
type input "30"
type input "30.000"
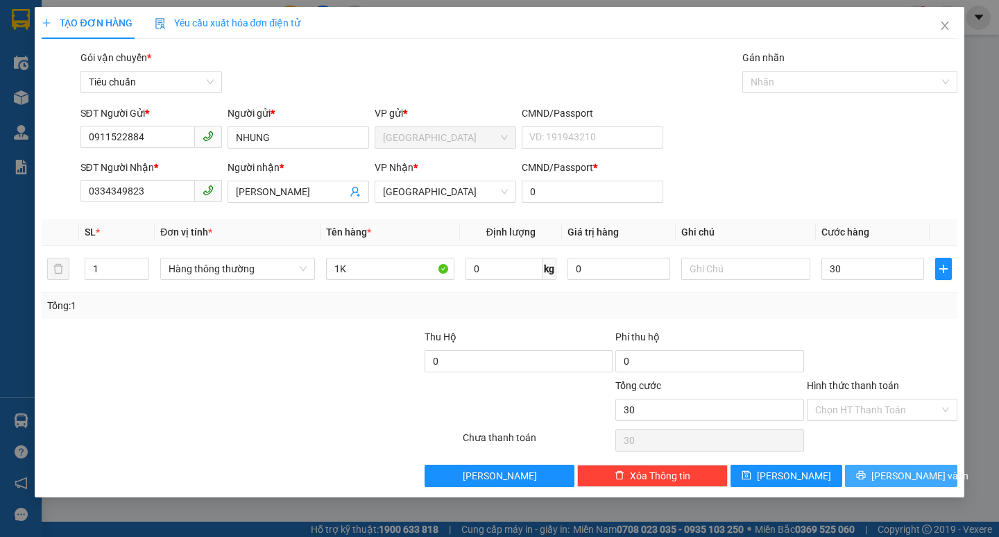
type input "30.000"
click at [905, 469] on span "[PERSON_NAME] và In" at bounding box center [920, 475] width 97 height 15
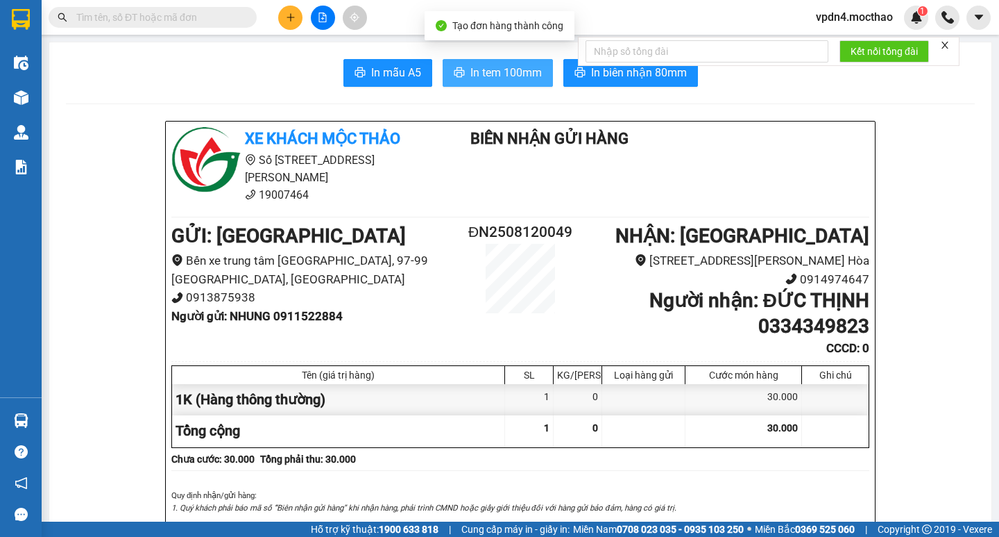
click at [485, 76] on span "In tem 100mm" at bounding box center [506, 72] width 71 height 17
click at [286, 21] on icon "plus" at bounding box center [291, 17] width 10 height 10
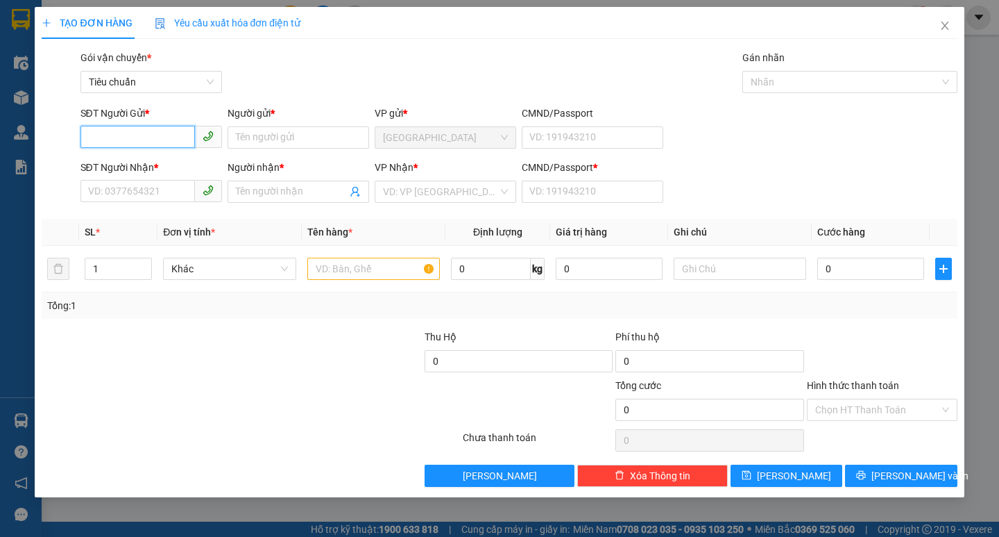
click at [174, 135] on input "SĐT Người Gửi *" at bounding box center [138, 137] width 115 height 22
click at [152, 171] on div "0788566955 - HOÀ" at bounding box center [151, 165] width 125 height 15
type input "0788566955"
type input "HOÀ"
type input "0777562532"
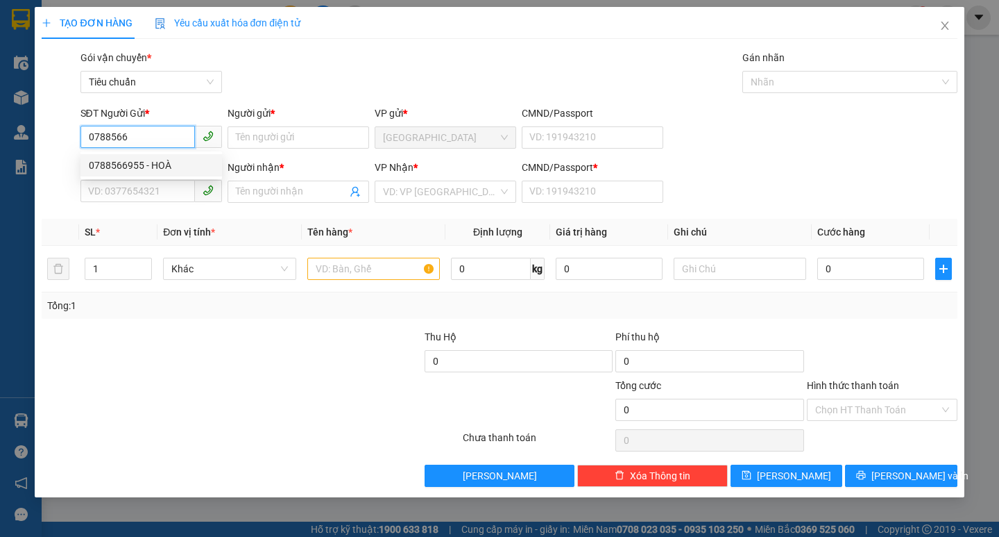
type input "TÂM"
type input "0"
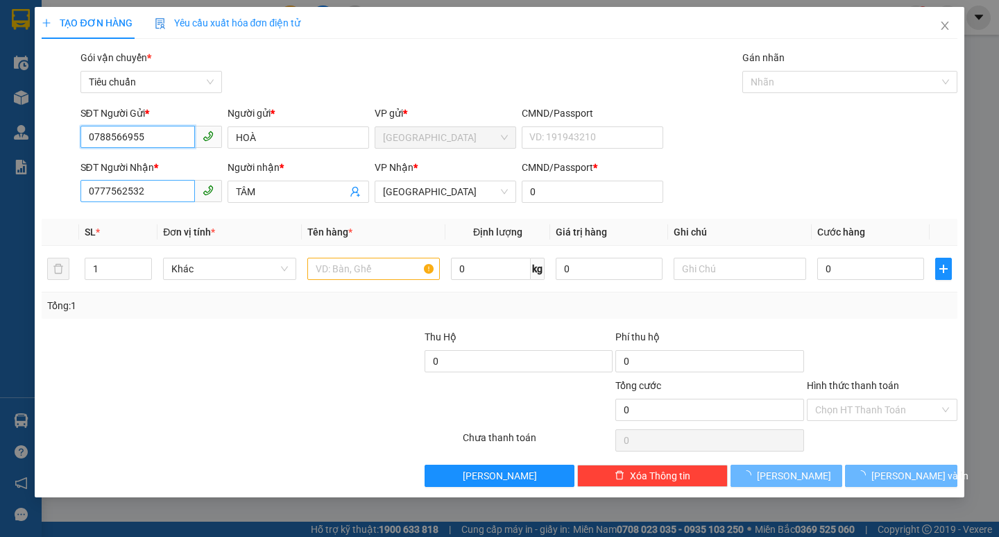
type input "80.000"
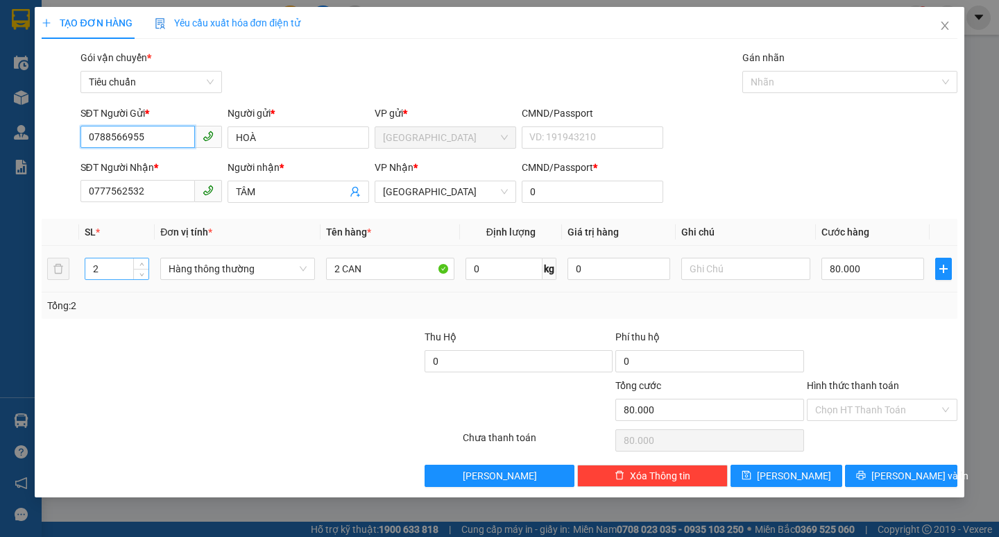
type input "0788566955"
click at [123, 270] on input "2" at bounding box center [117, 268] width 64 height 21
type input "8"
click at [392, 269] on input "2 CAN" at bounding box center [390, 268] width 128 height 22
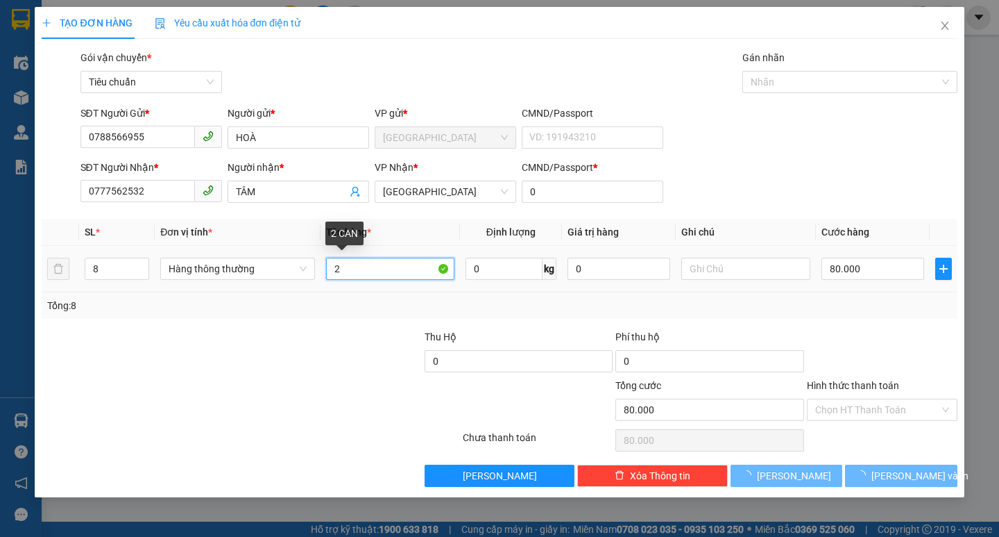
type input "2"
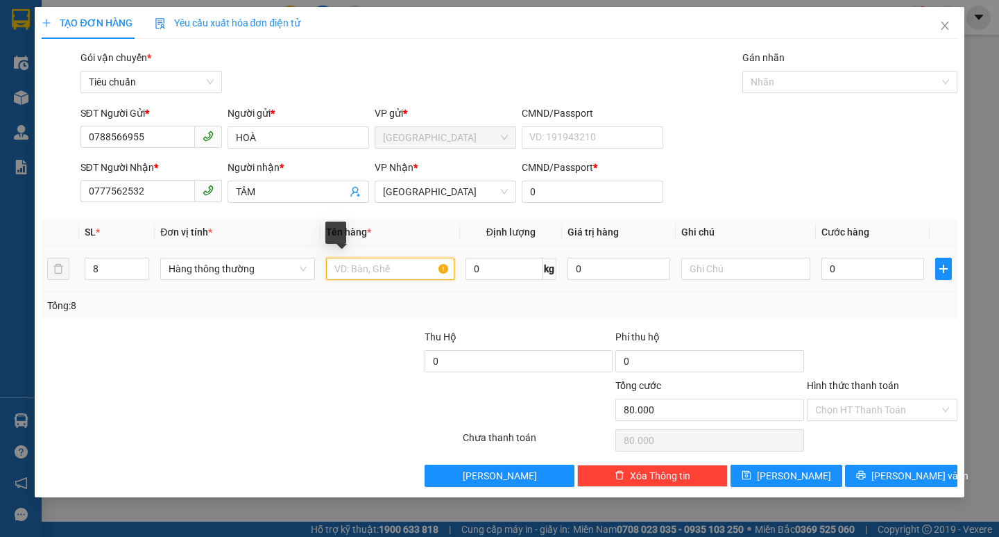
type input "0"
type input "8TG"
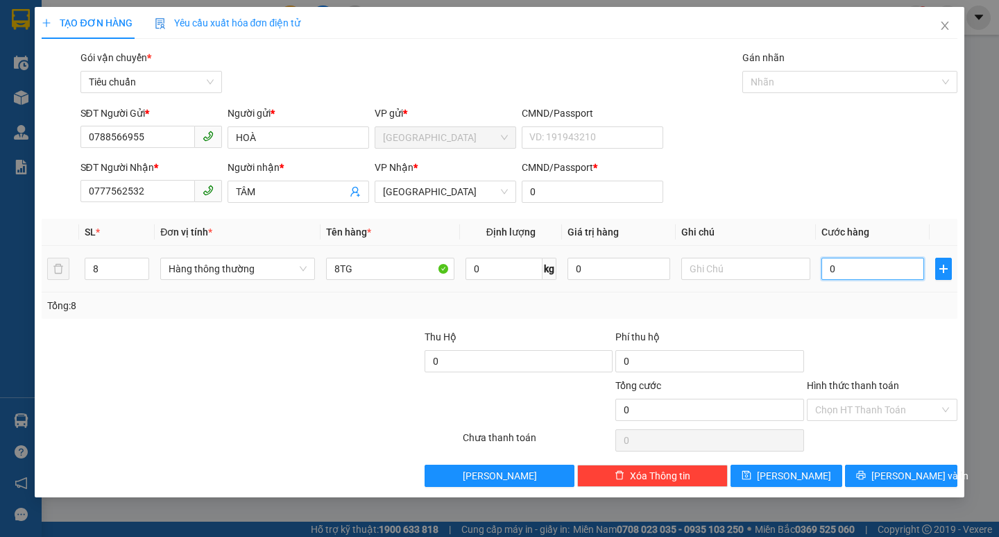
drag, startPoint x: 838, startPoint y: 277, endPoint x: 818, endPoint y: 273, distance: 21.1
click at [836, 277] on input "0" at bounding box center [873, 268] width 103 height 22
type input "3"
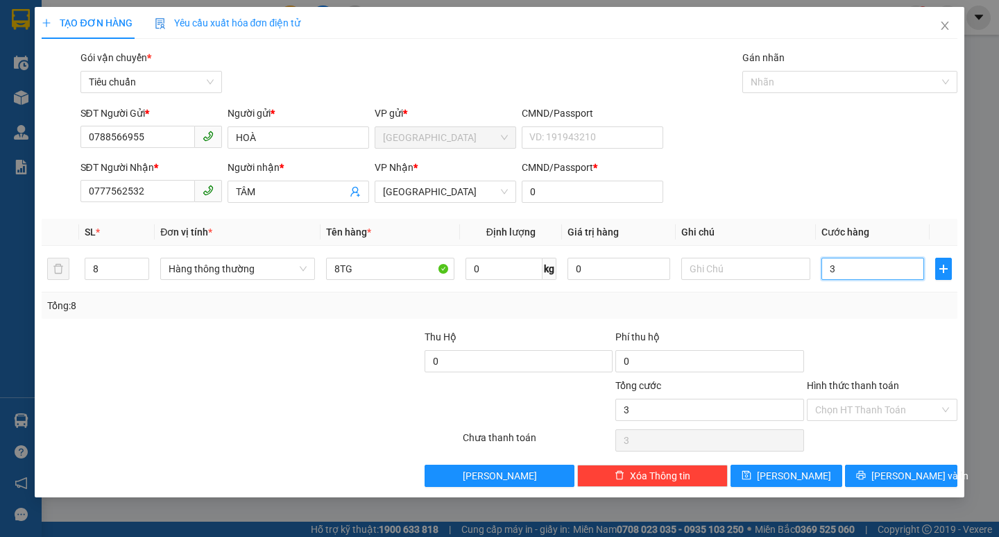
type input "35"
type input "350"
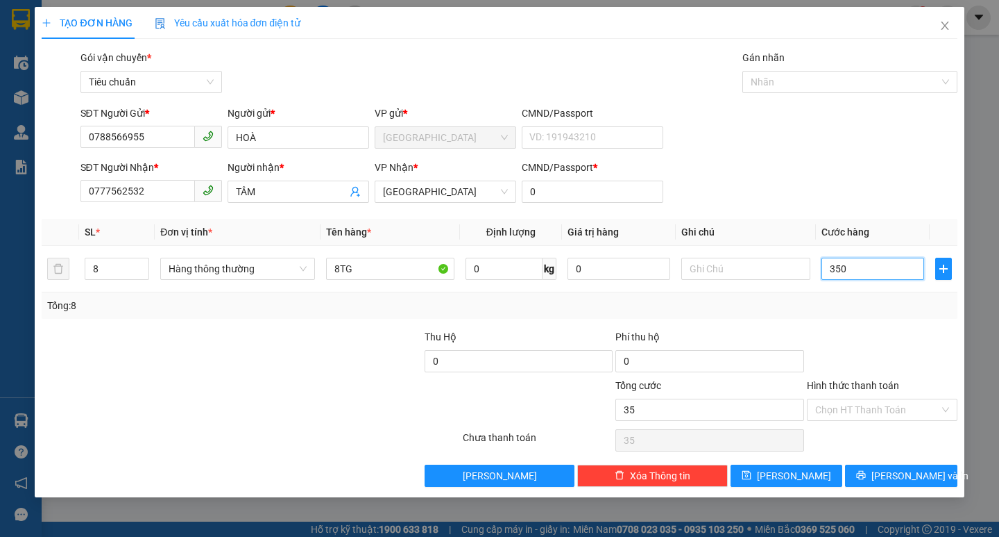
type input "350"
type input "350.000"
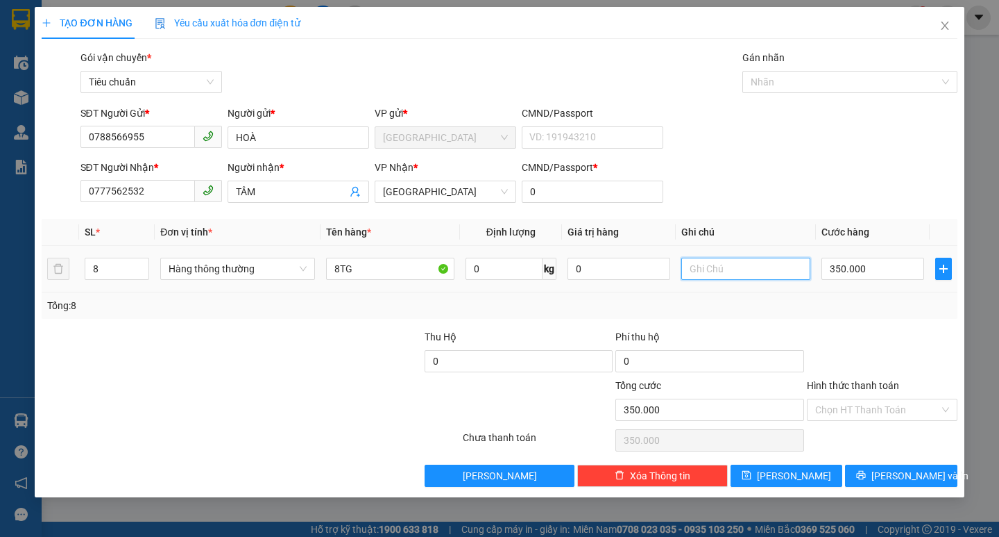
click at [709, 267] on input "text" at bounding box center [746, 268] width 128 height 22
click at [859, 405] on input "Hình thức thanh toán" at bounding box center [878, 409] width 124 height 21
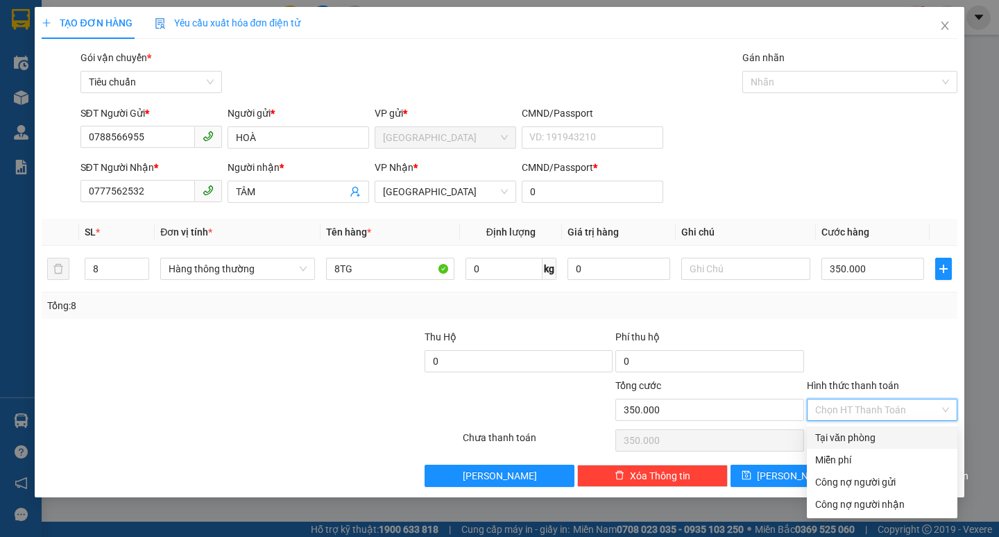
click at [863, 436] on div "Tại văn phòng" at bounding box center [883, 437] width 134 height 15
type input "0"
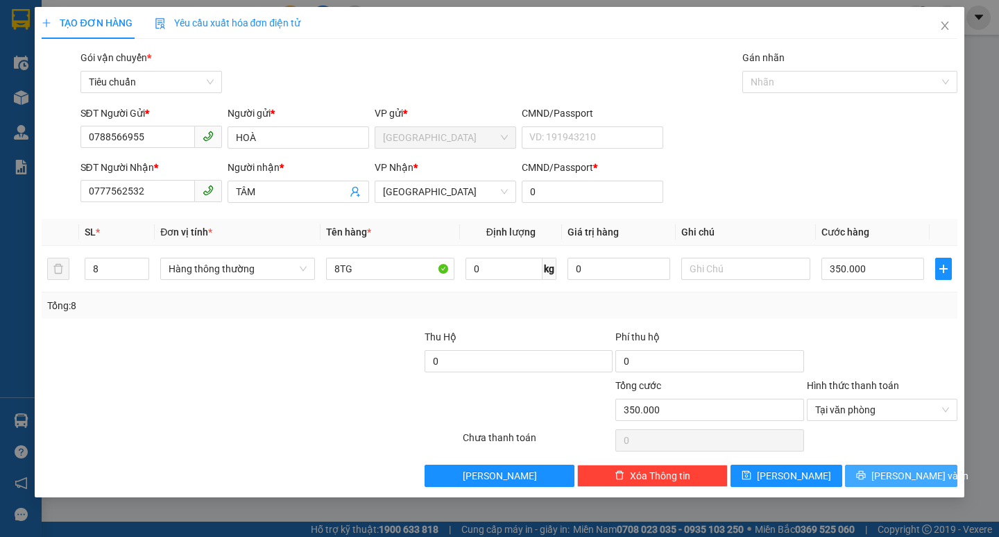
click at [889, 470] on span "[PERSON_NAME] và In" at bounding box center [920, 475] width 97 height 15
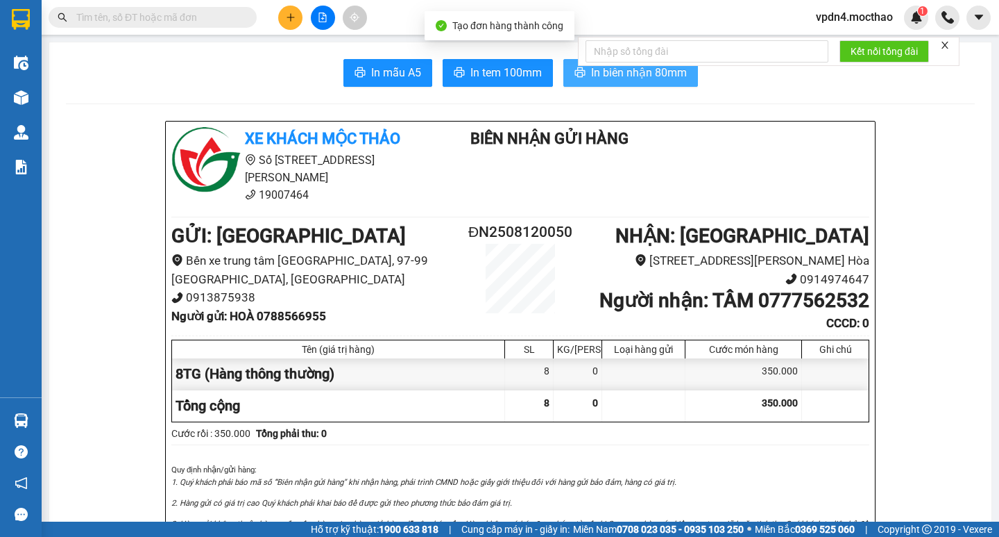
click at [670, 79] on span "In biên nhận 80mm" at bounding box center [639, 72] width 96 height 17
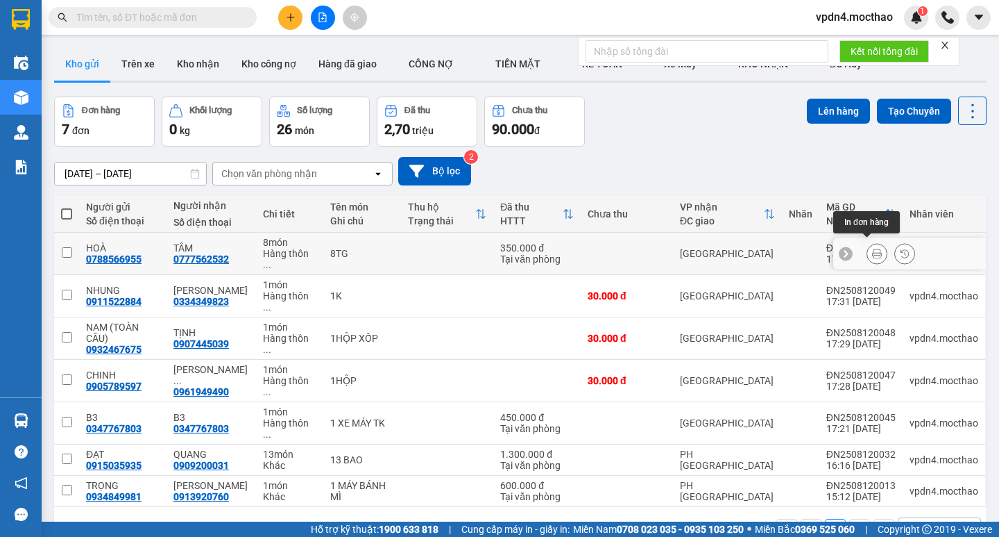
click at [872, 248] on icon at bounding box center [877, 253] width 10 height 10
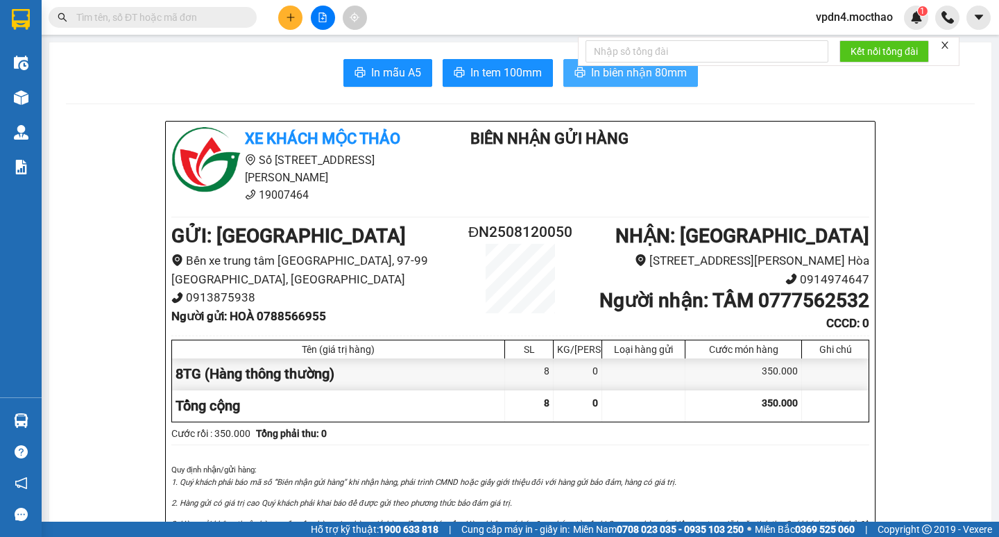
click at [666, 70] on span "In biên nhận 80mm" at bounding box center [639, 72] width 96 height 17
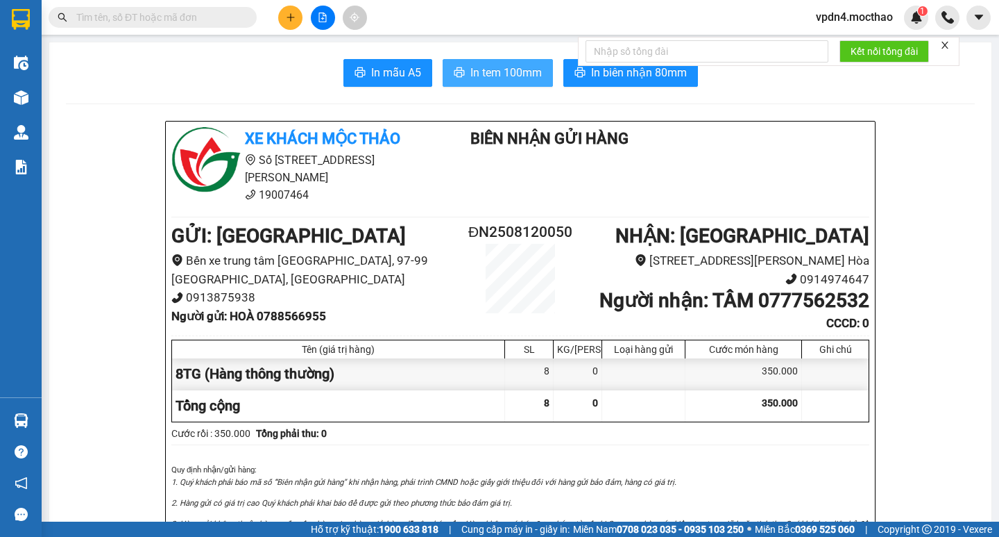
click at [512, 69] on span "In tem 100mm" at bounding box center [506, 72] width 71 height 17
click at [294, 14] on icon "plus" at bounding box center [291, 17] width 10 height 10
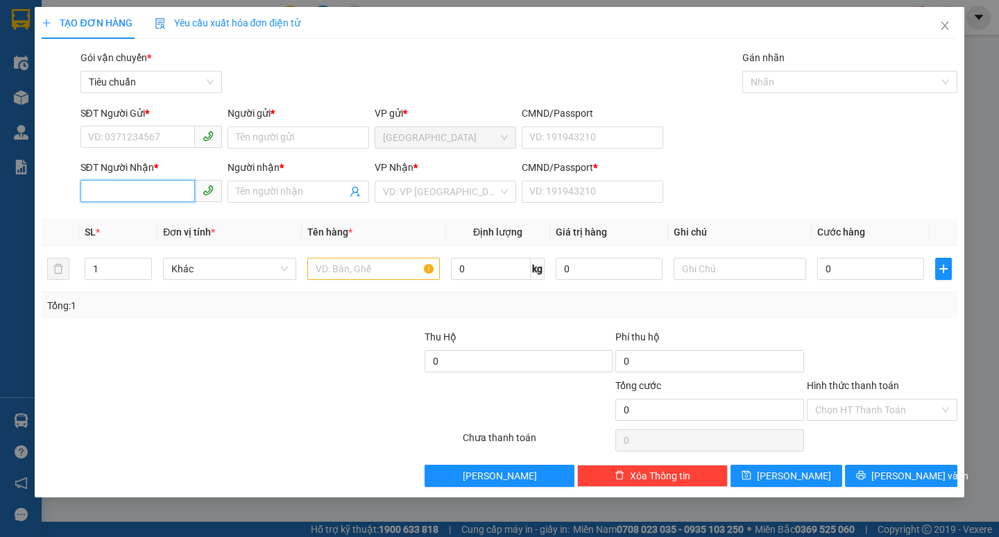
click at [153, 194] on input "SĐT Người Nhận *" at bounding box center [138, 191] width 115 height 22
click at [168, 214] on div "0389693326 - CÔNG THÀNH" at bounding box center [151, 219] width 125 height 15
type input "0389693326"
type input "CÔNG THÀNH"
type input "0"
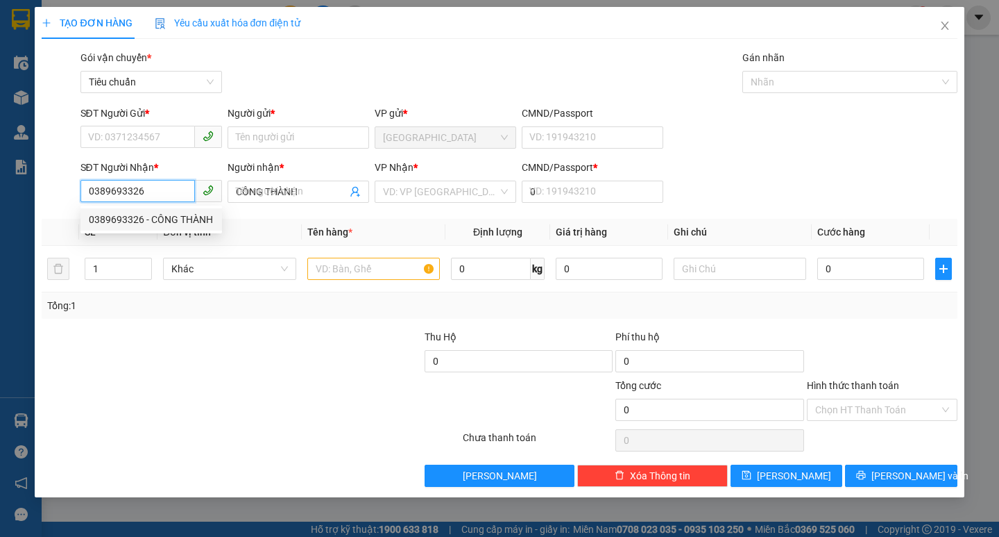
type input "40.000"
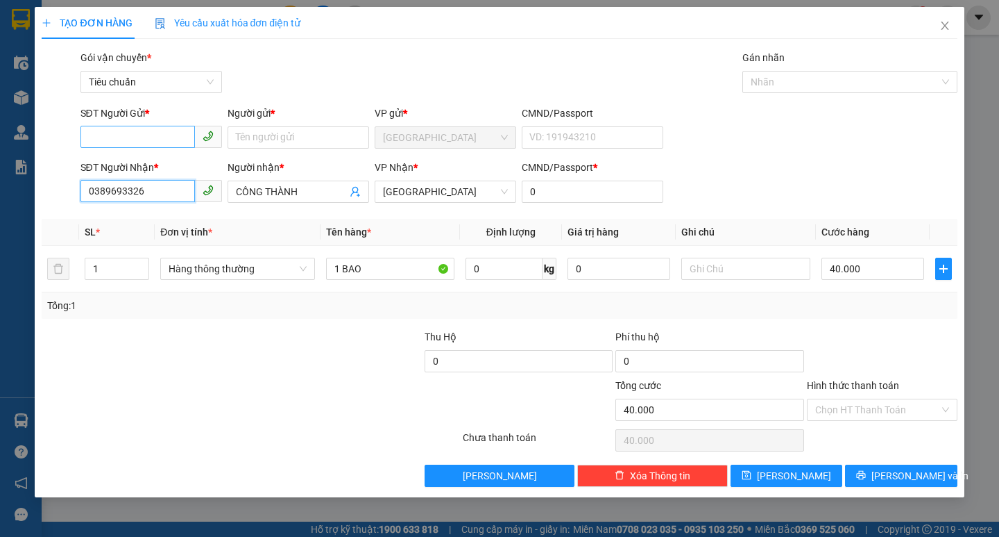
type input "0389693326"
click at [166, 146] on input "SĐT Người Gửi *" at bounding box center [138, 137] width 115 height 22
click at [191, 180] on div "0934755425 - ĐẠT" at bounding box center [151, 187] width 125 height 15
type input "0934755425"
type input "ĐẠT"
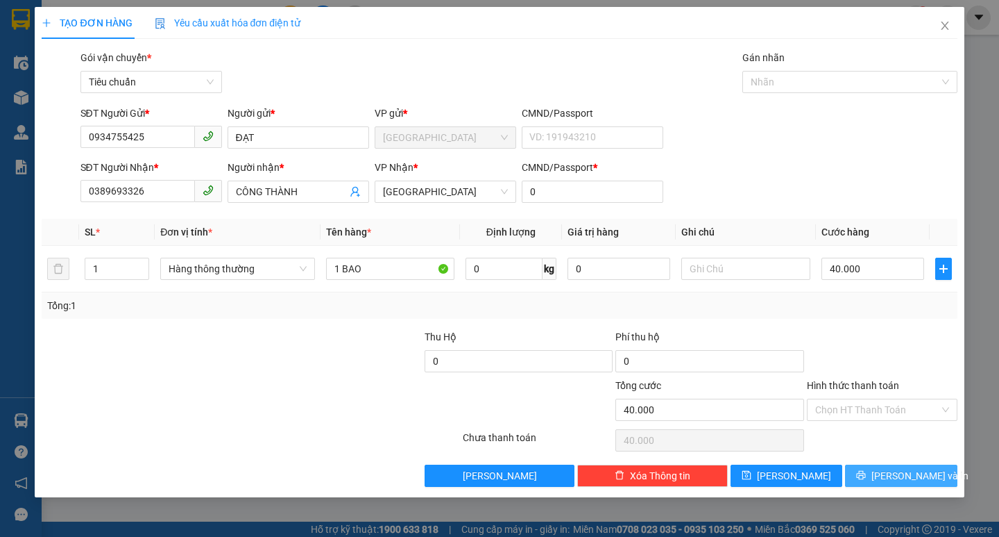
click at [915, 464] on button "[PERSON_NAME] và In" at bounding box center [901, 475] width 112 height 22
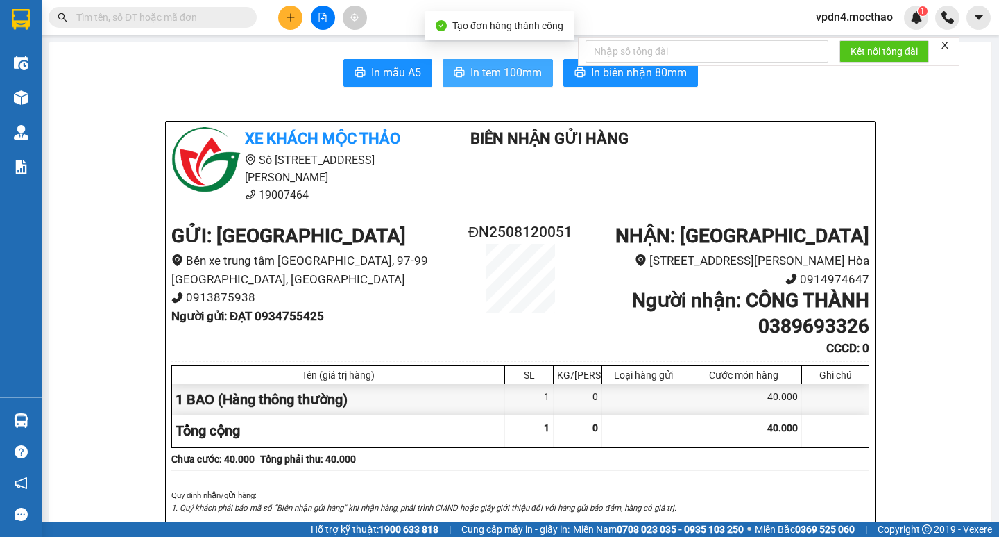
click at [495, 78] on span "In tem 100mm" at bounding box center [506, 72] width 71 height 17
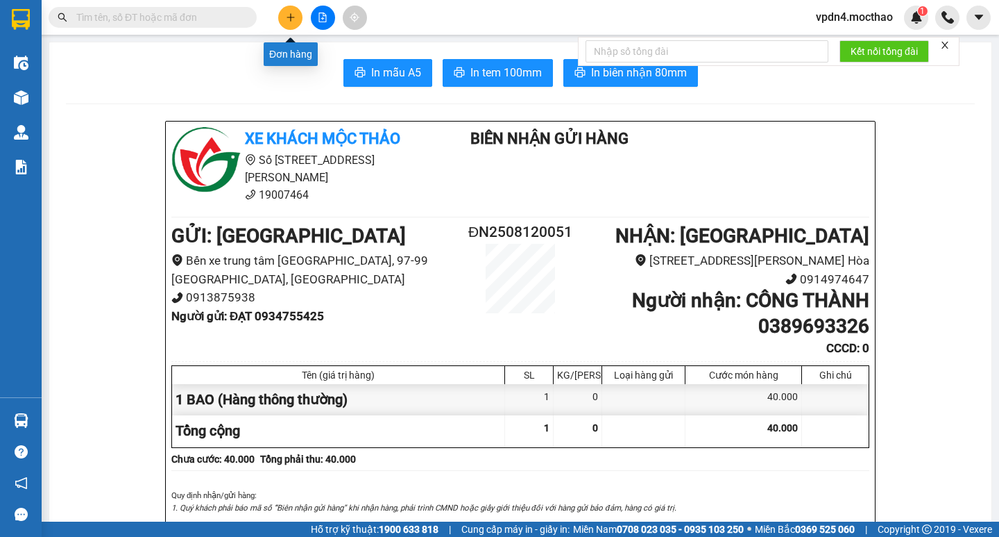
click at [297, 23] on button at bounding box center [290, 18] width 24 height 24
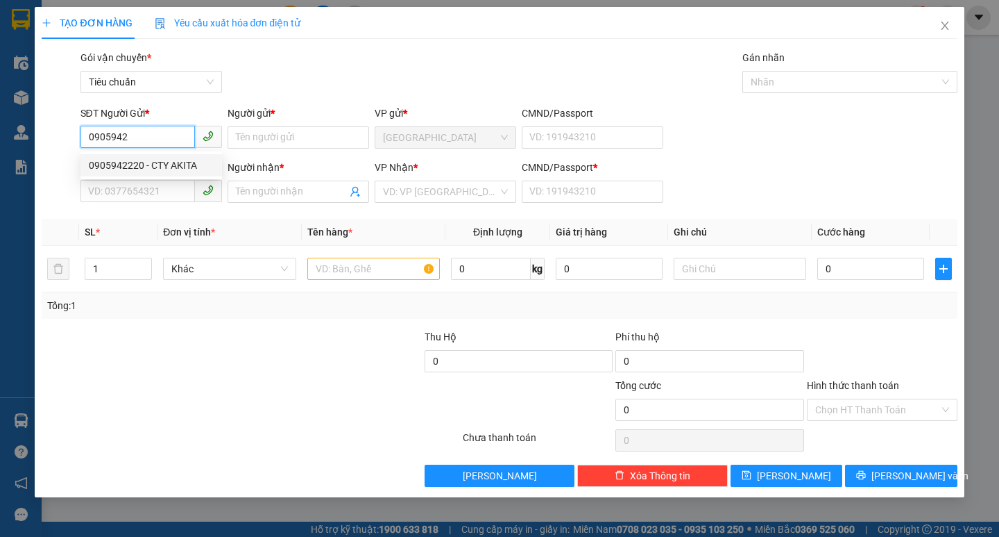
click at [152, 164] on div "0905942220 - CTY AKITA" at bounding box center [151, 165] width 125 height 15
type input "0905942220"
type input "CTY AKITA"
type input "0942951239"
type input "ĐIỆN PHONG"
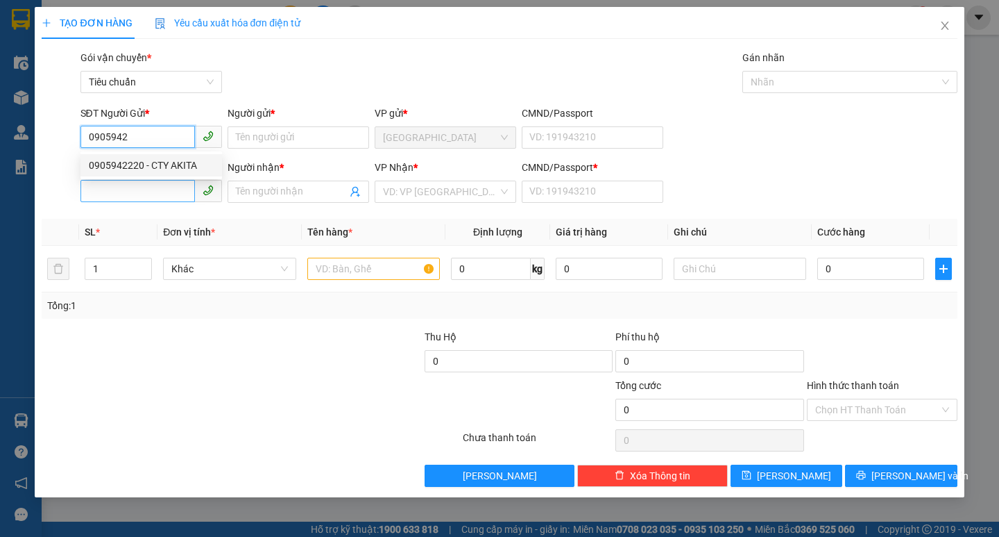
type input "0"
type input "50.000"
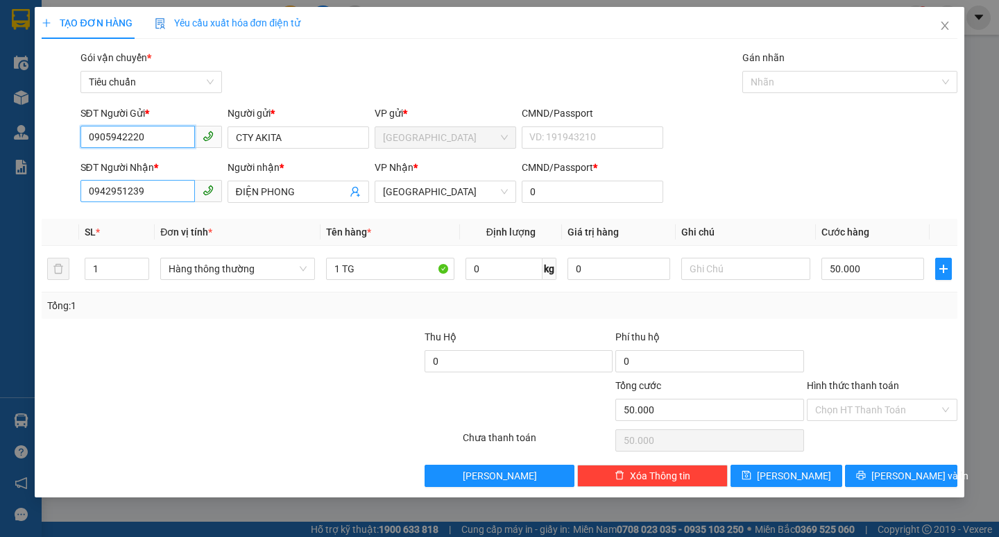
type input "0905942220"
click at [175, 190] on input "0942951239" at bounding box center [138, 191] width 115 height 22
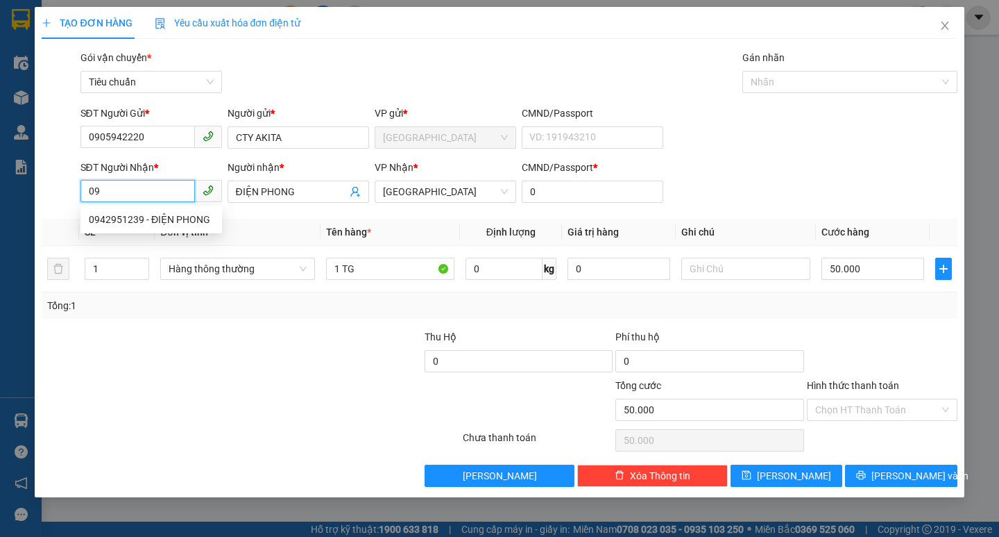
type input "0"
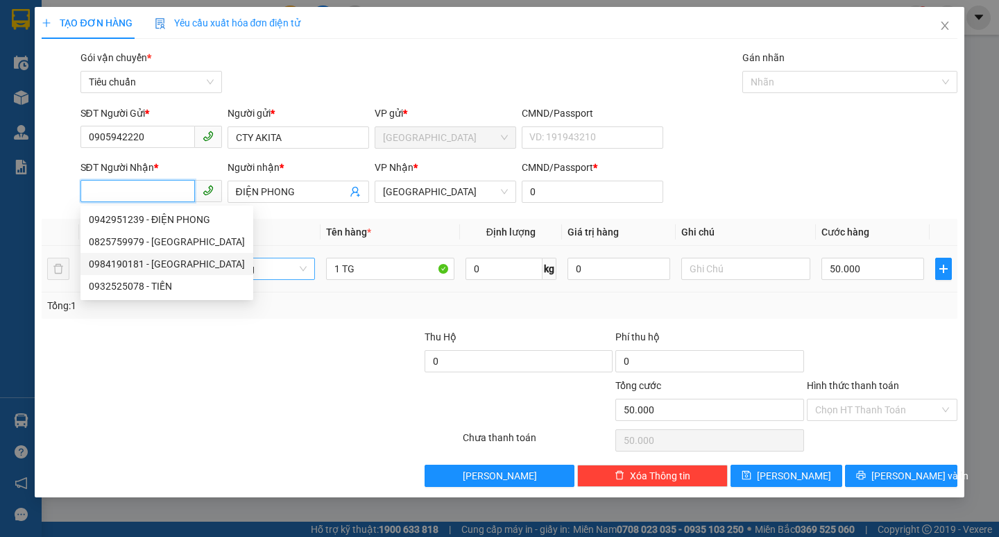
click at [191, 263] on div "0984190181 - HOÀNG ANH" at bounding box center [167, 263] width 156 height 15
type input "0984190181"
type input "HOÀNG ANH"
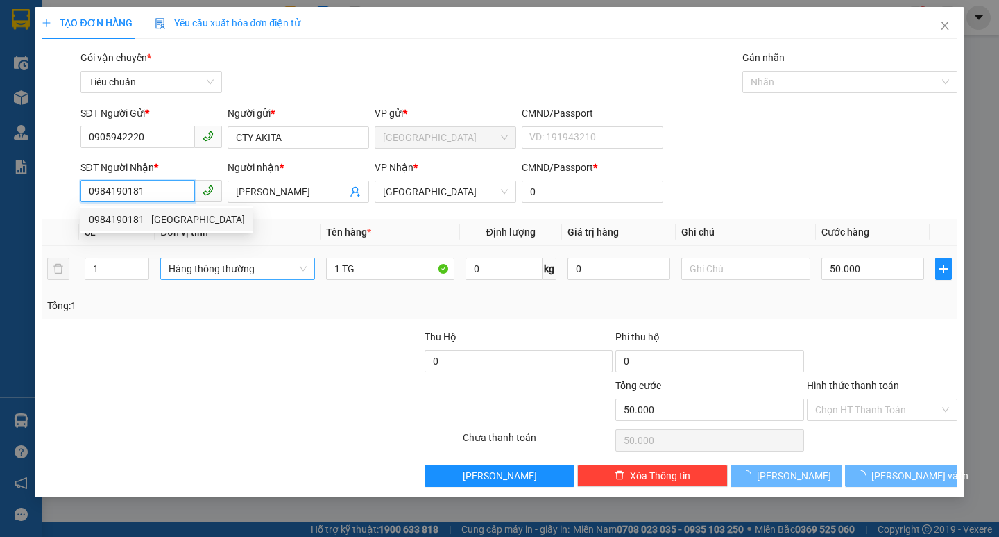
type input "70.000"
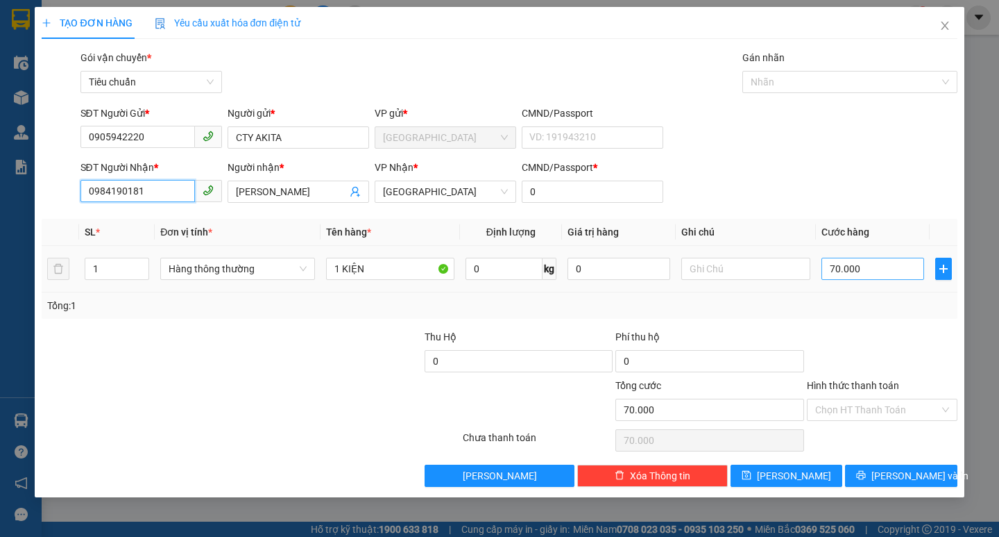
type input "0984190181"
click at [865, 267] on input "70.000" at bounding box center [873, 268] width 103 height 22
type input "8"
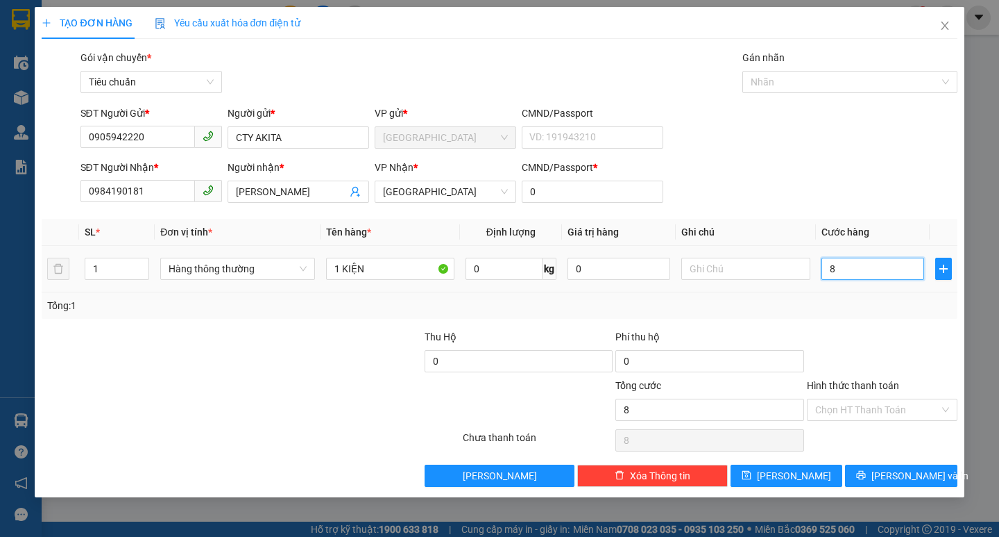
type input "80"
type input "80.000"
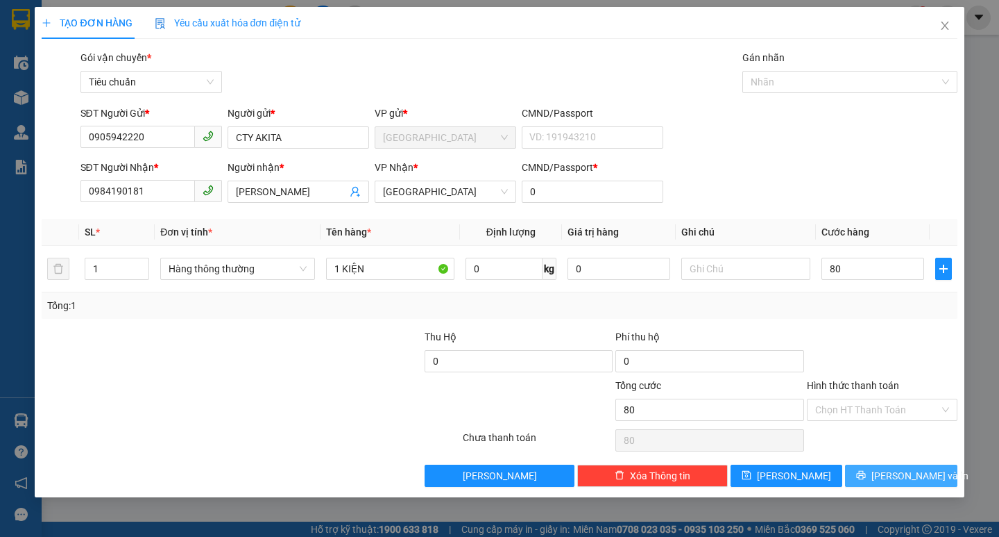
type input "80.000"
click at [912, 475] on span "[PERSON_NAME] và In" at bounding box center [920, 475] width 97 height 15
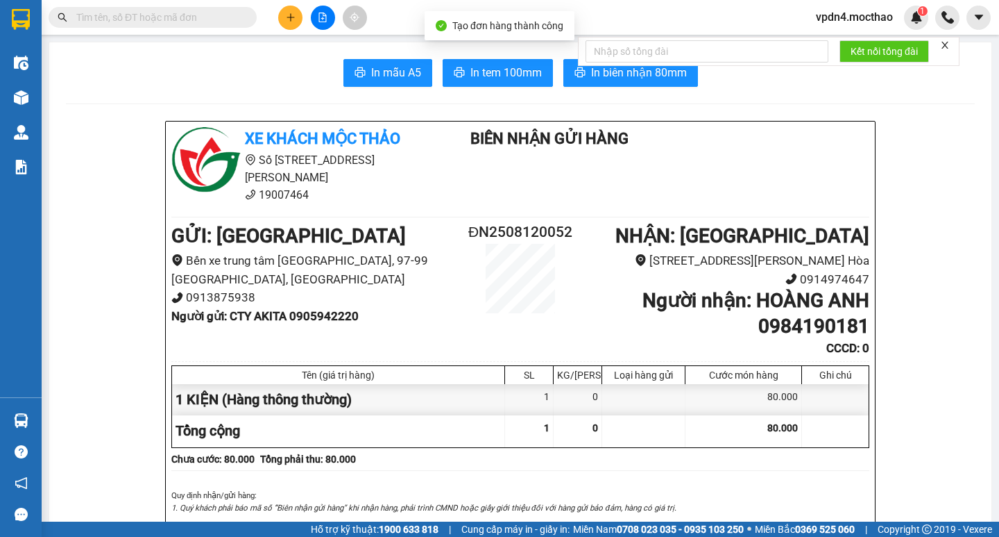
click at [437, 74] on div "In mẫu A5 In tem 100mm In biên nhận 80mm" at bounding box center [520, 73] width 909 height 28
click at [459, 67] on button "In tem 100mm" at bounding box center [498, 73] width 110 height 28
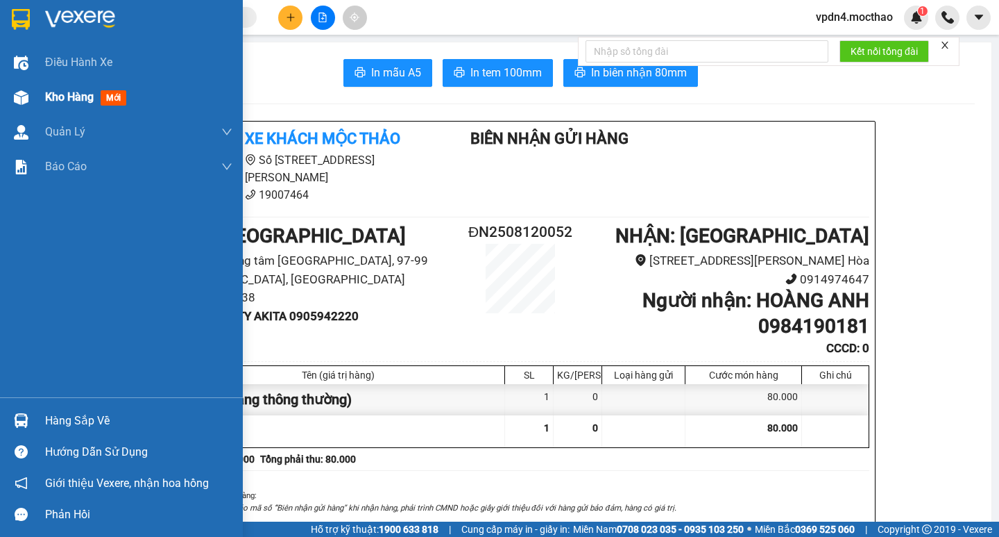
click at [52, 102] on span "Kho hàng" at bounding box center [69, 96] width 49 height 13
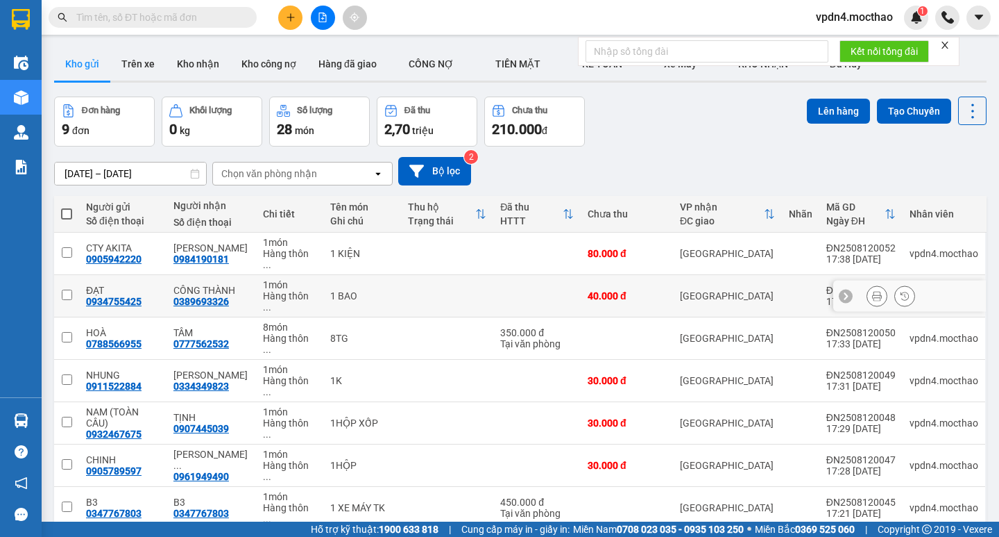
click at [64, 281] on td at bounding box center [66, 296] width 25 height 42
checkbox input "true"
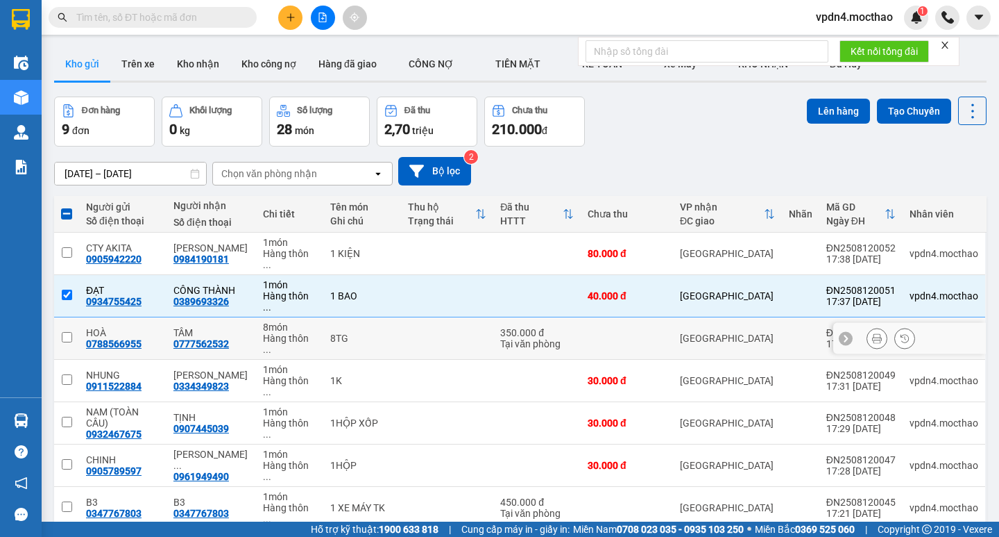
click at [69, 332] on input "checkbox" at bounding box center [67, 337] width 10 height 10
checkbox input "true"
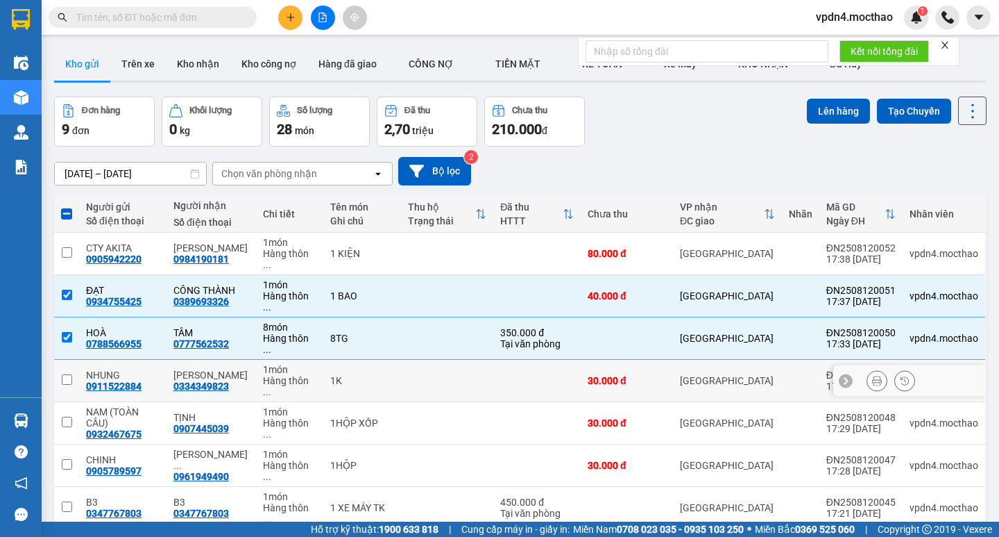
click at [65, 374] on input "checkbox" at bounding box center [67, 379] width 10 height 10
checkbox input "true"
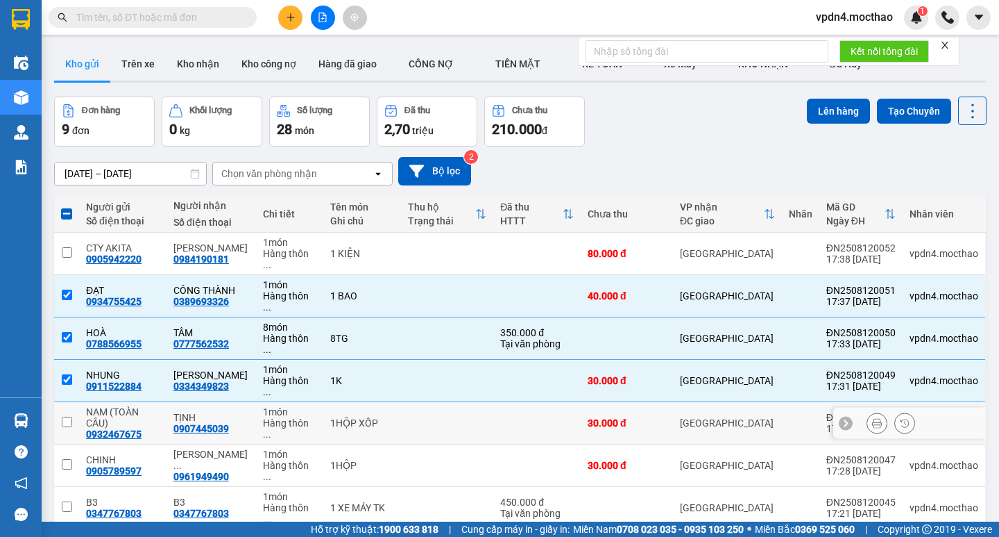
click at [67, 416] on input "checkbox" at bounding box center [67, 421] width 10 height 10
checkbox input "true"
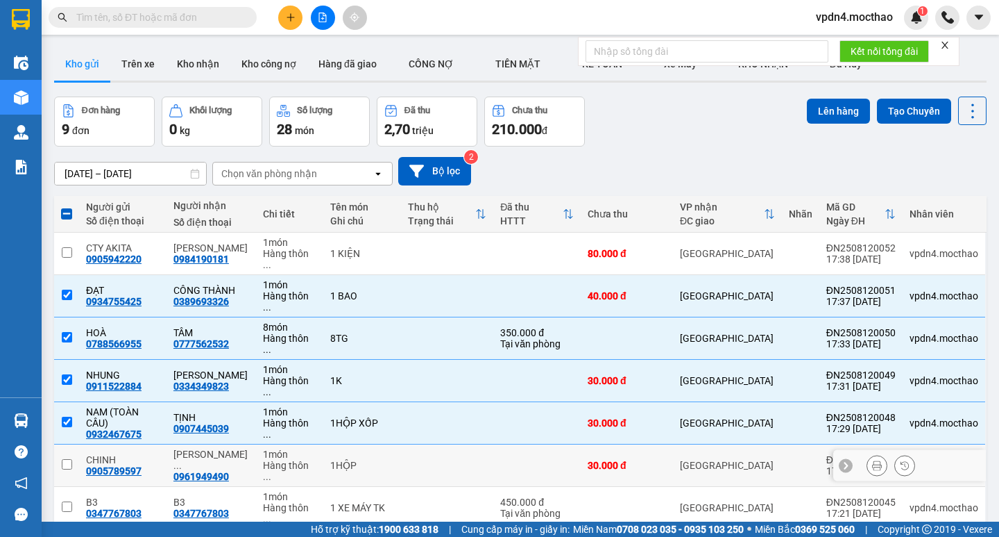
click at [67, 459] on input "checkbox" at bounding box center [67, 464] width 10 height 10
checkbox input "true"
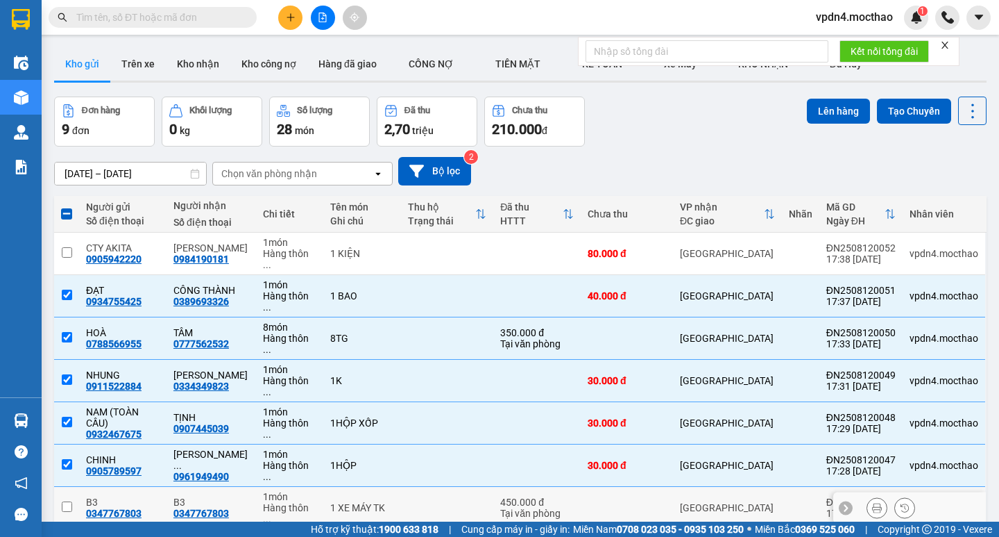
click at [71, 501] on input "checkbox" at bounding box center [67, 506] width 10 height 10
checkbox input "true"
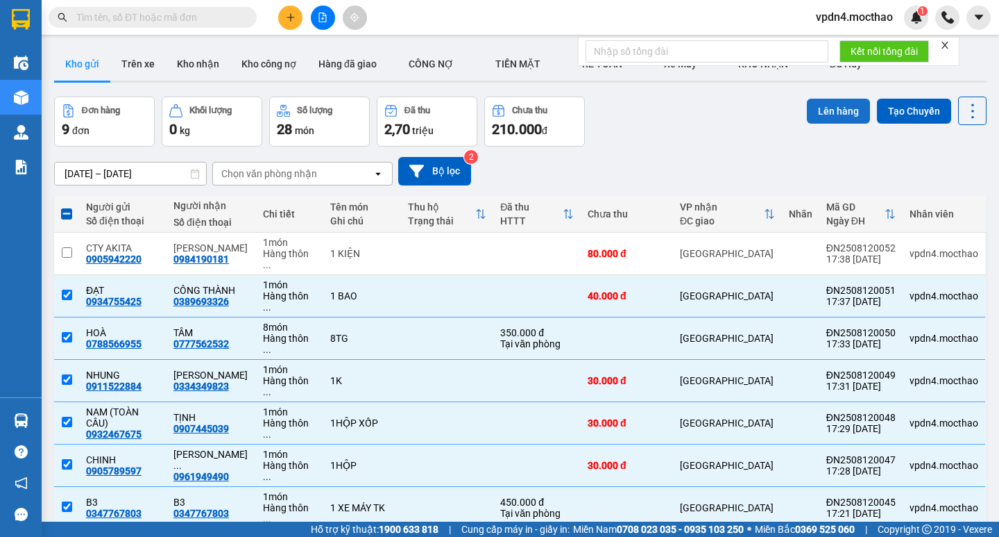
click at [834, 115] on button "Lên hàng" at bounding box center [838, 111] width 63 height 25
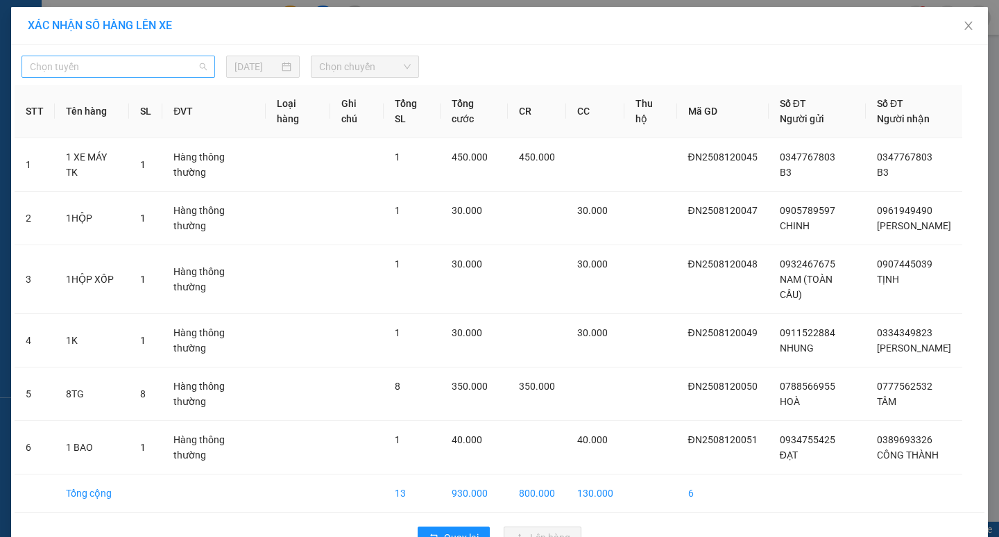
click at [103, 69] on span "Chọn tuyến" at bounding box center [118, 66] width 177 height 21
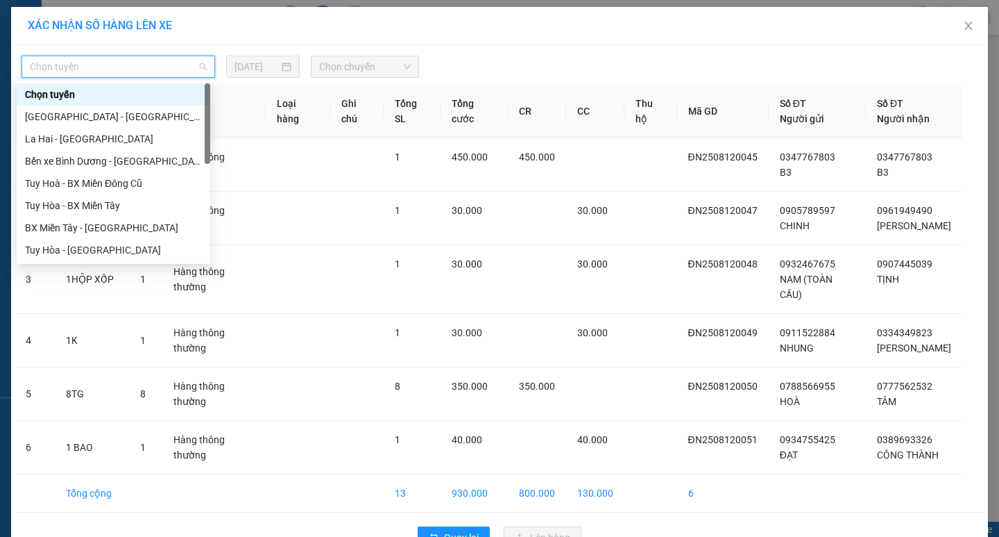
type input "D"
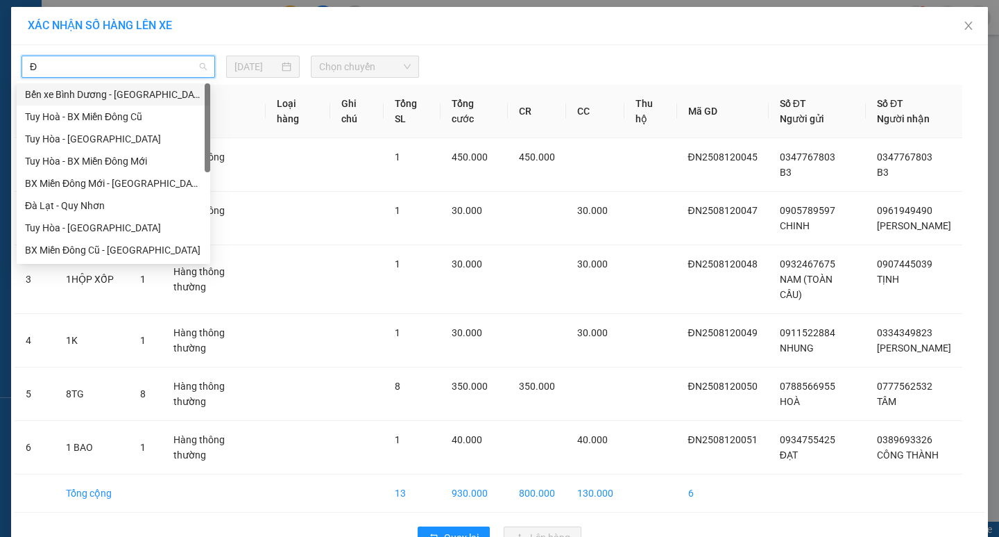
type input "ĐA"
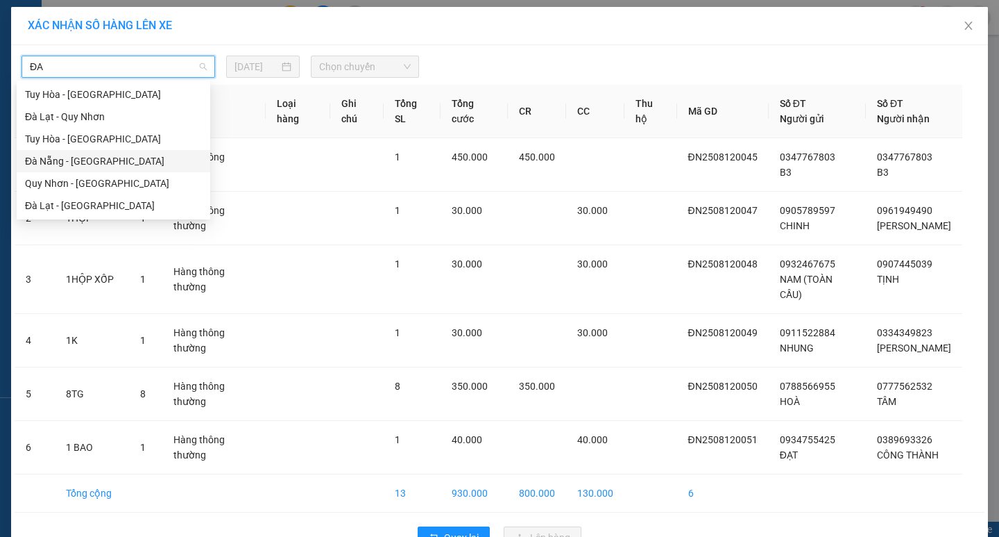
click at [95, 162] on div "Đà Nẵng - [GEOGRAPHIC_DATA]" at bounding box center [113, 160] width 177 height 15
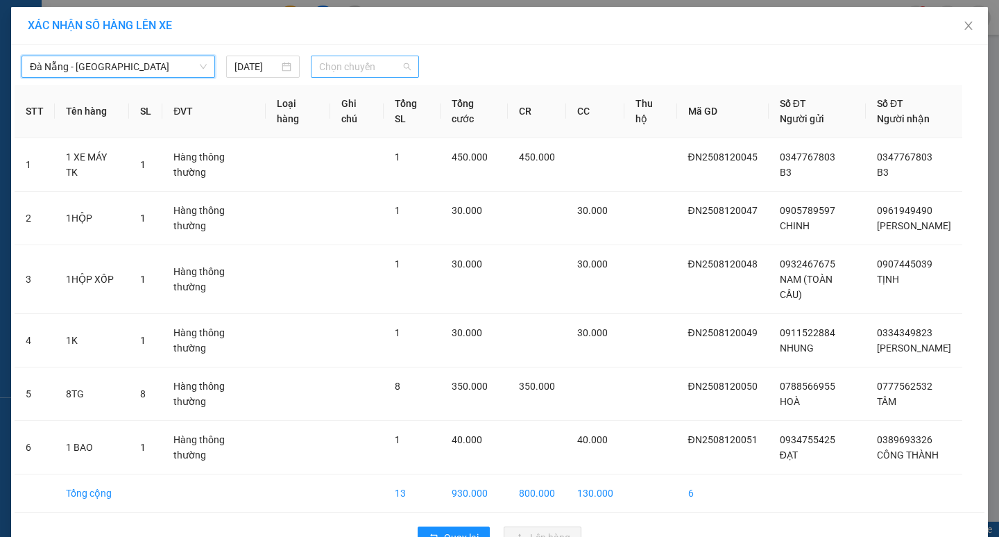
click at [349, 74] on span "Chọn chuyến" at bounding box center [365, 66] width 92 height 21
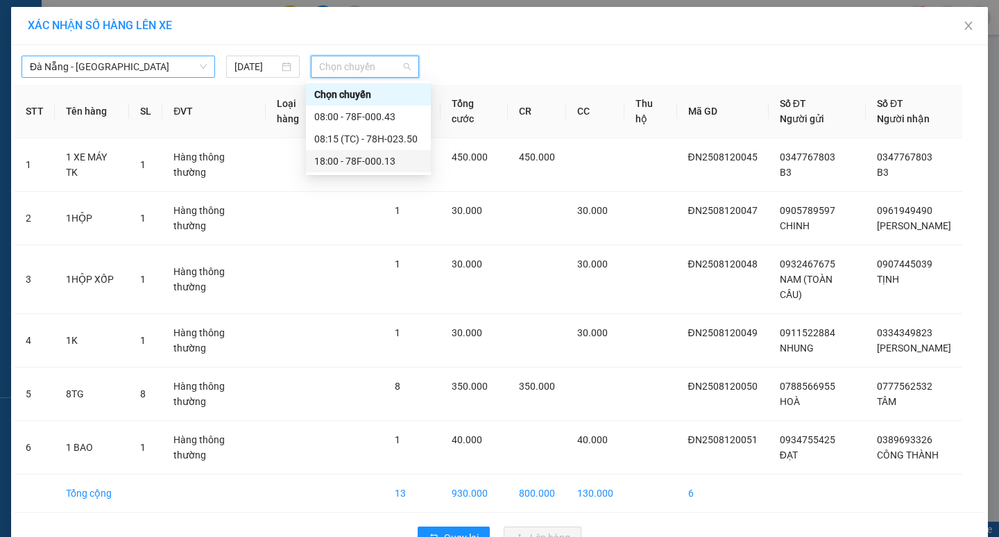
click at [362, 158] on div "18:00 - 78F-000.13" at bounding box center [368, 160] width 108 height 15
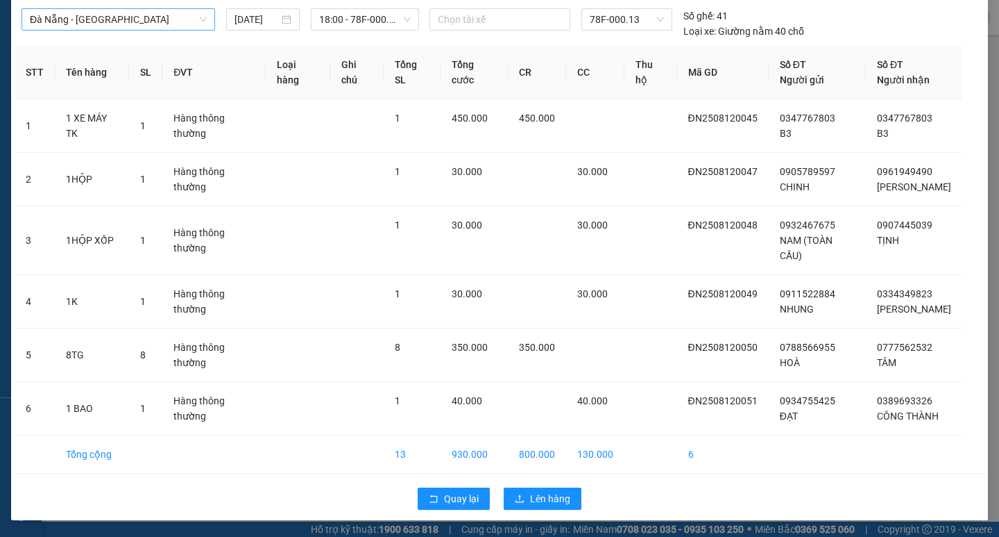
scroll to position [62, 0]
click at [546, 505] on span "Lên hàng" at bounding box center [550, 498] width 40 height 15
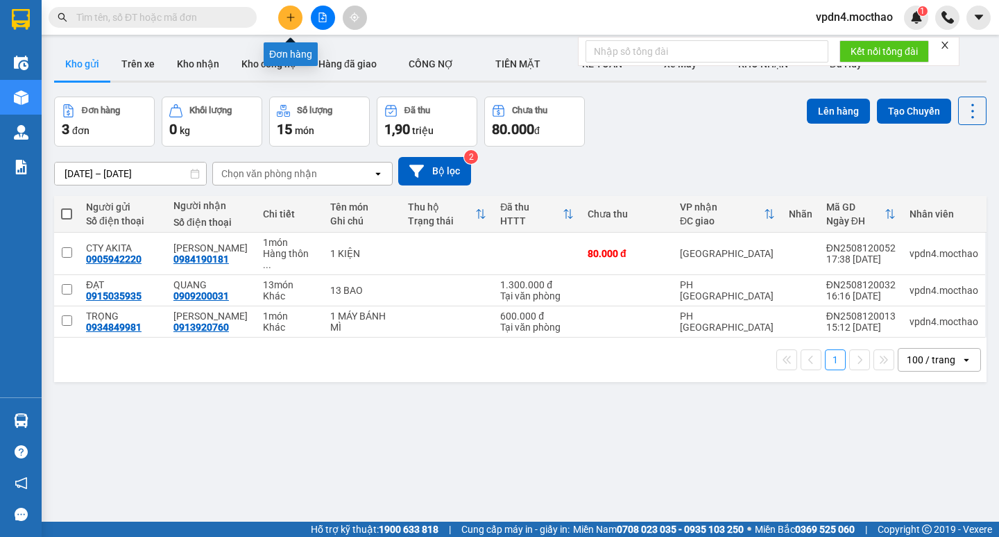
click at [294, 12] on icon "plus" at bounding box center [291, 17] width 10 height 10
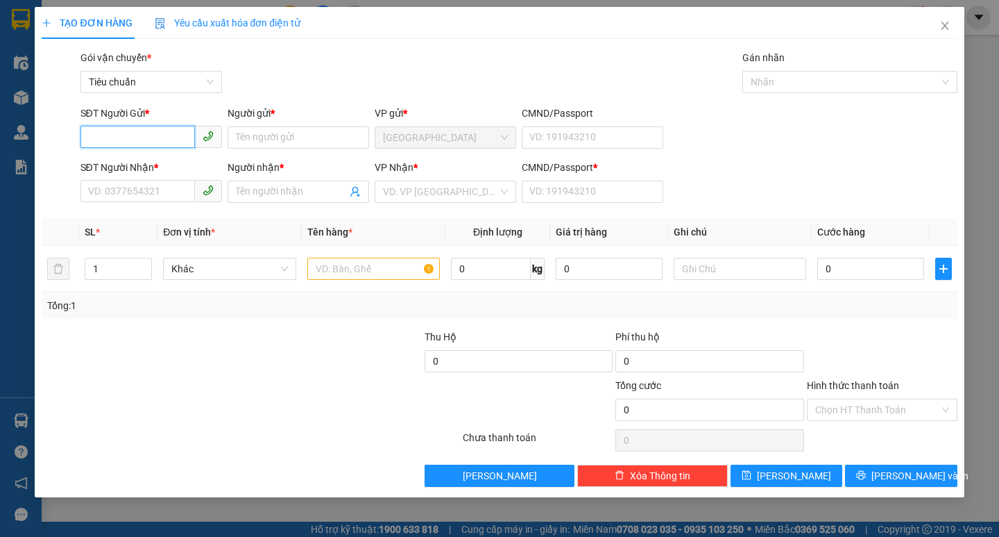
click at [99, 142] on input "SĐT Người Gửi *" at bounding box center [138, 137] width 115 height 22
type input "0839549945"
click at [127, 164] on div "0839549945 - QUỲNH ANH" at bounding box center [167, 165] width 156 height 15
type input "QUỲNH ANH"
type input "0945134743"
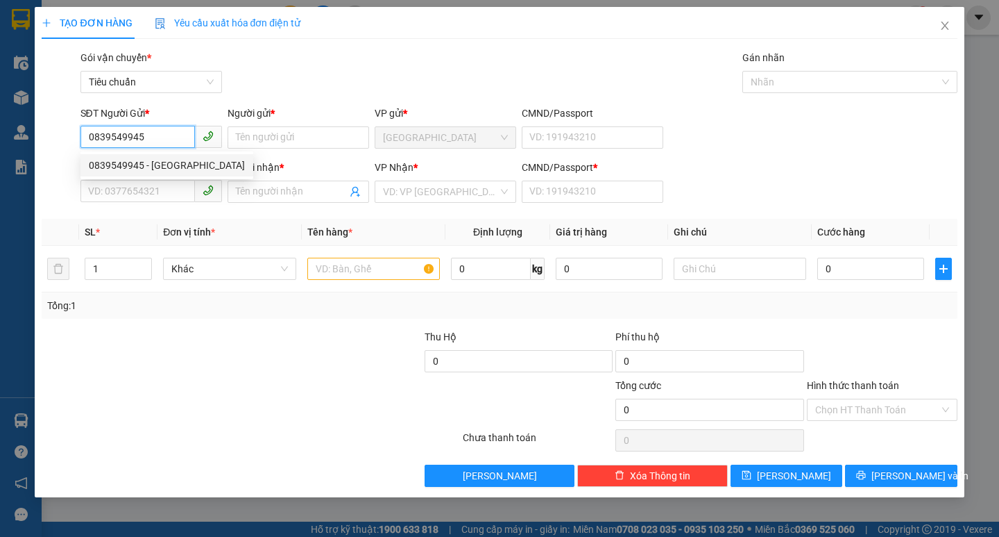
type input "TUẤN ANH"
type input "0"
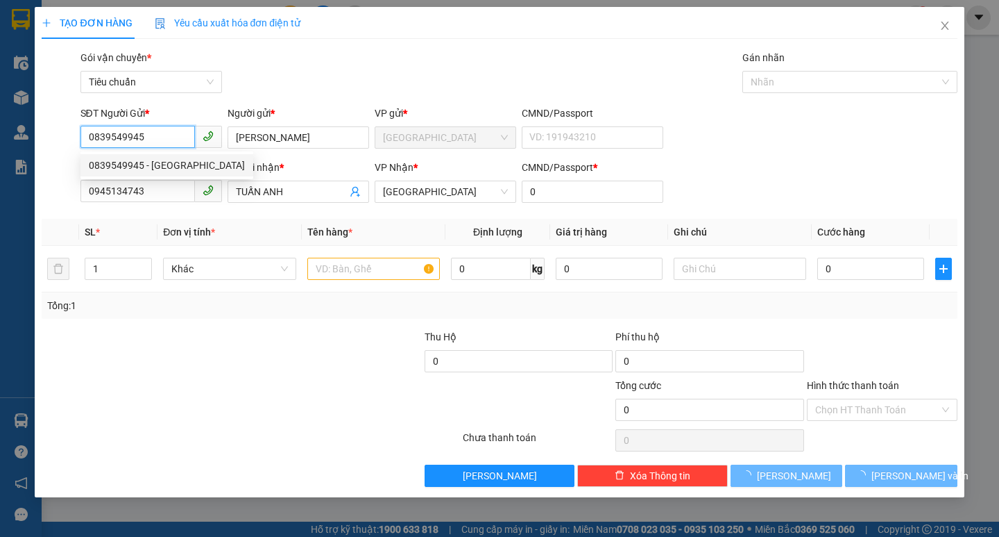
type input "30.000"
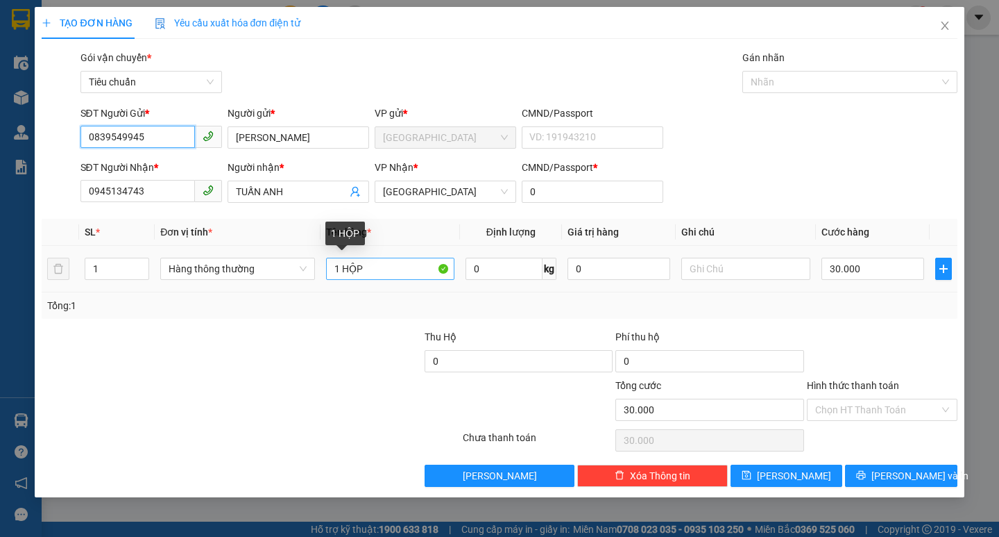
type input "0839549945"
click at [405, 268] on input "1 HỘP" at bounding box center [390, 268] width 128 height 22
type input "1 TX"
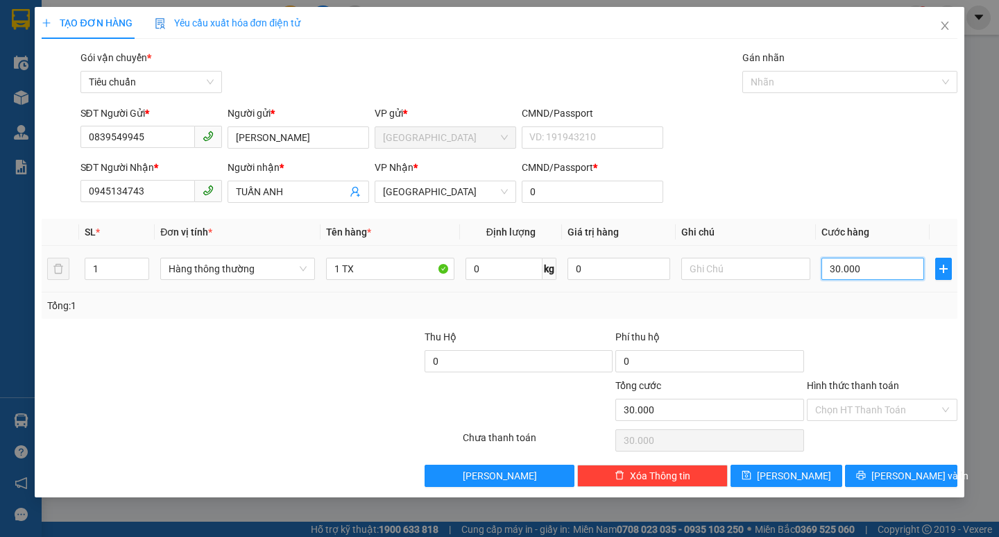
click at [863, 267] on input "30.000" at bounding box center [873, 268] width 103 height 22
type input "6"
type input "60"
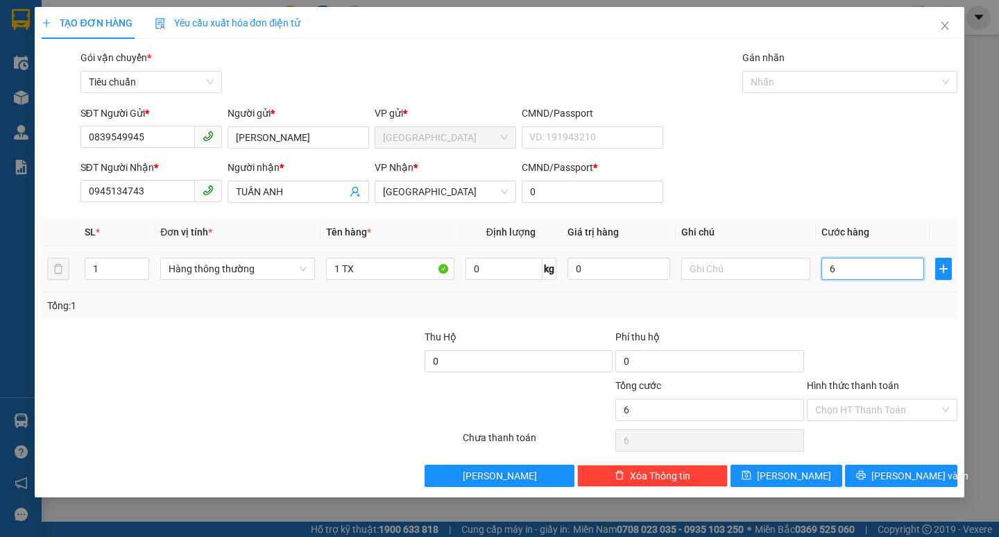
type input "60"
type input "60.000"
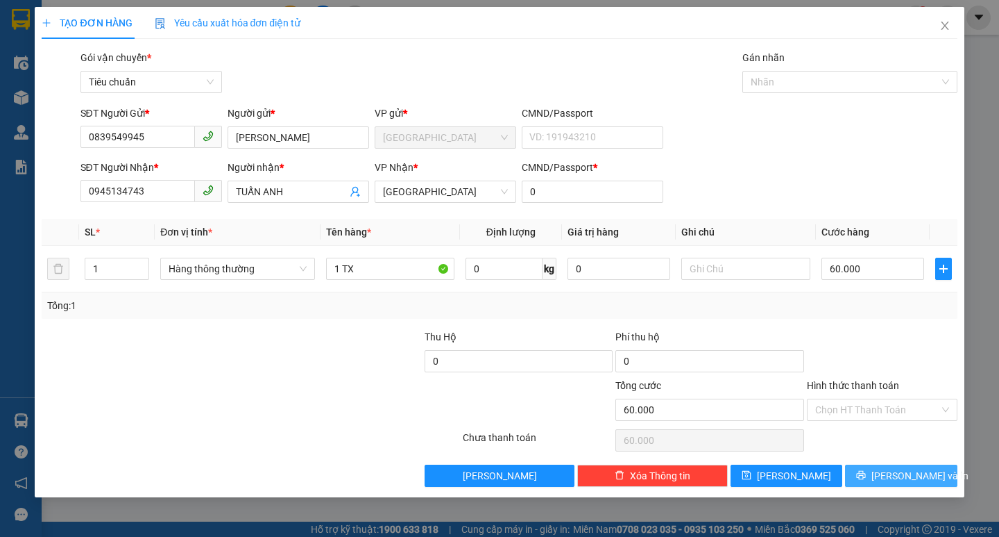
click at [890, 480] on span "[PERSON_NAME] và In" at bounding box center [920, 475] width 97 height 15
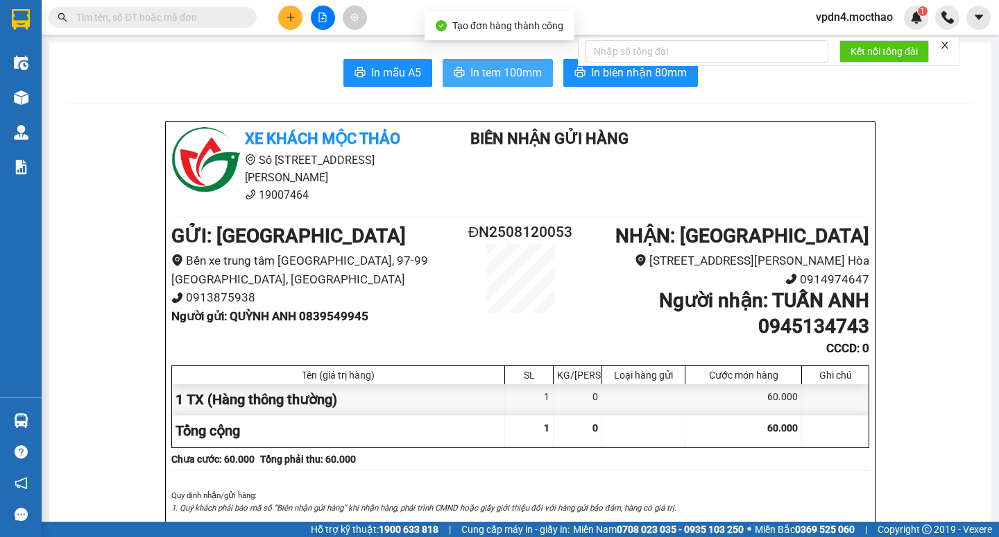
click at [502, 78] on span "In tem 100mm" at bounding box center [506, 72] width 71 height 17
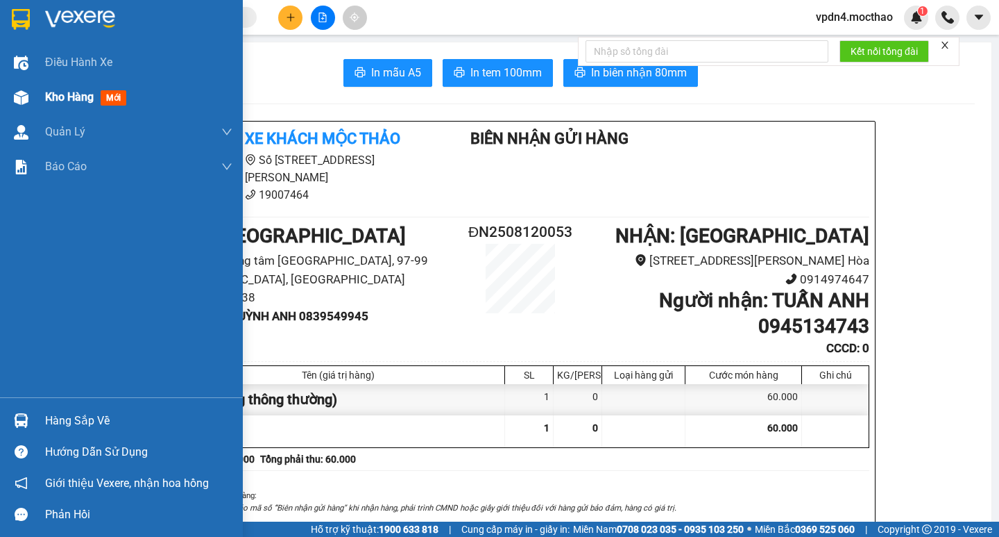
click at [71, 101] on span "Kho hàng" at bounding box center [69, 96] width 49 height 13
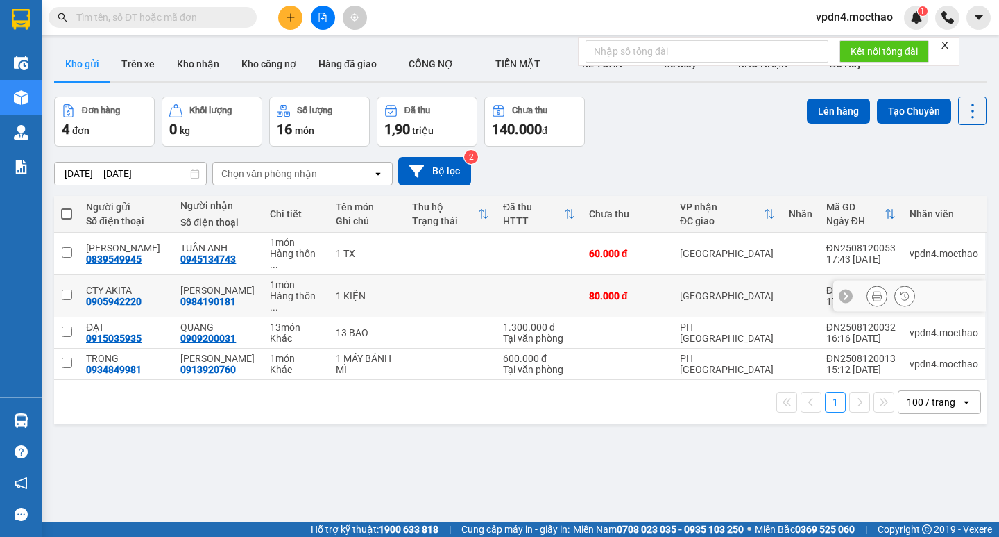
click at [68, 289] on input "checkbox" at bounding box center [67, 294] width 10 height 10
checkbox input "true"
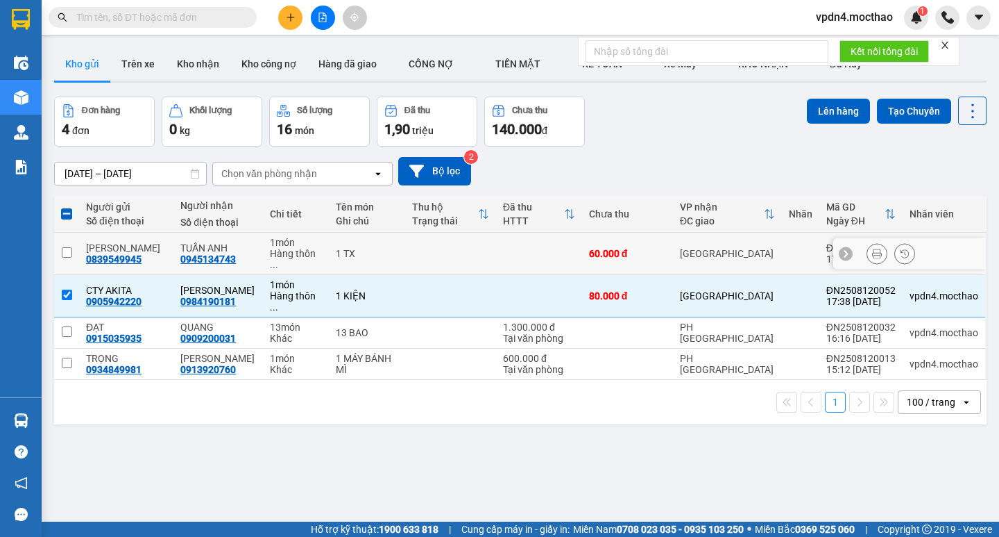
click at [64, 253] on td at bounding box center [66, 254] width 25 height 42
checkbox input "true"
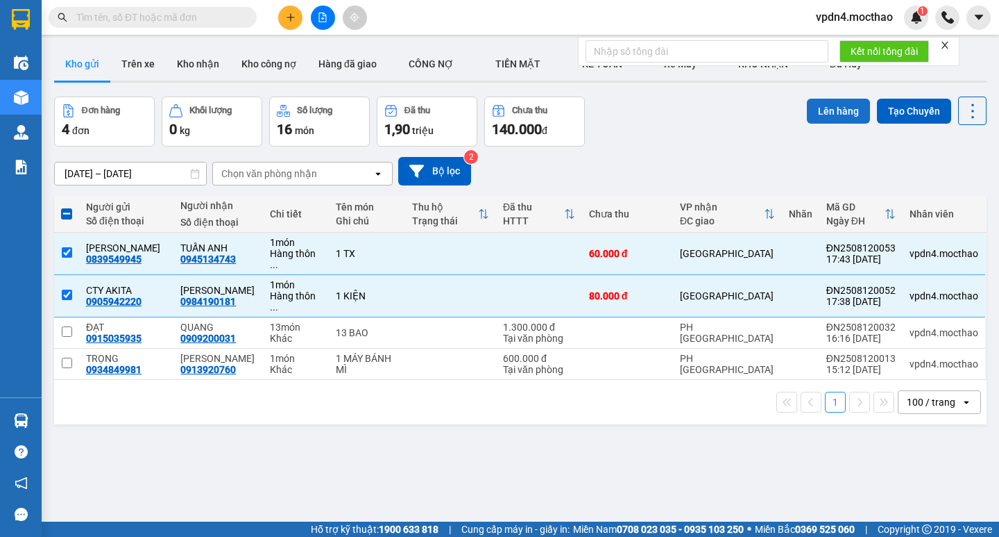
click at [826, 103] on button "Lên hàng" at bounding box center [838, 111] width 63 height 25
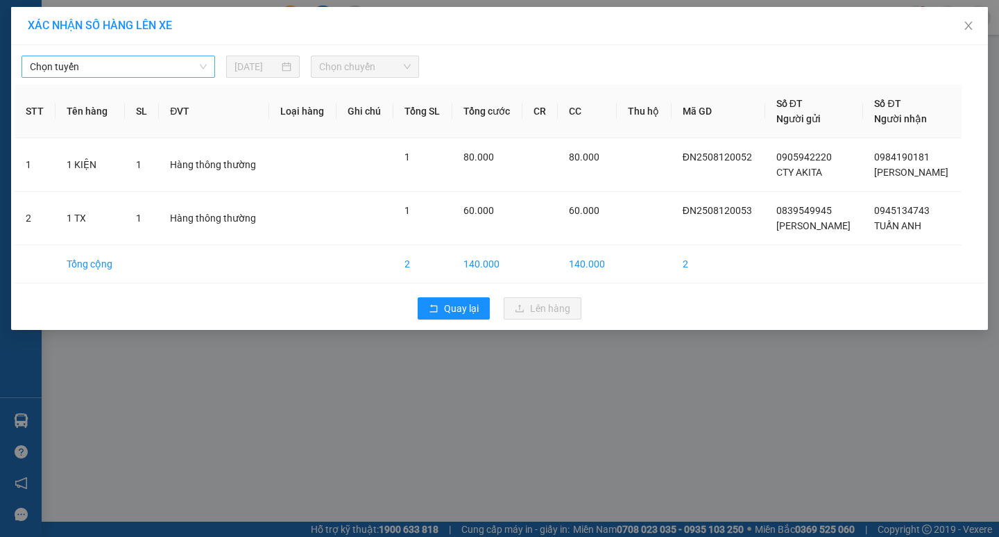
click at [185, 65] on span "Chọn tuyến" at bounding box center [118, 66] width 177 height 21
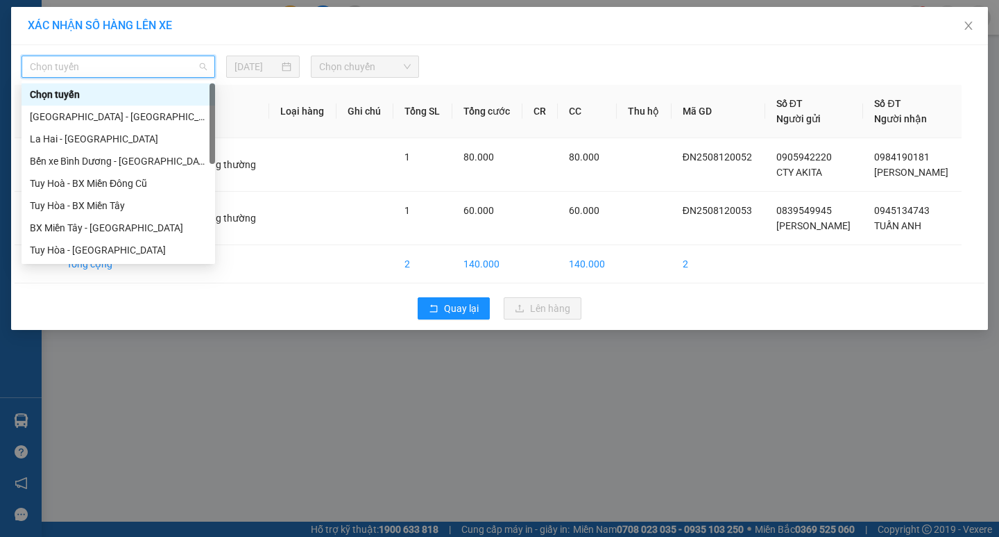
type input "D"
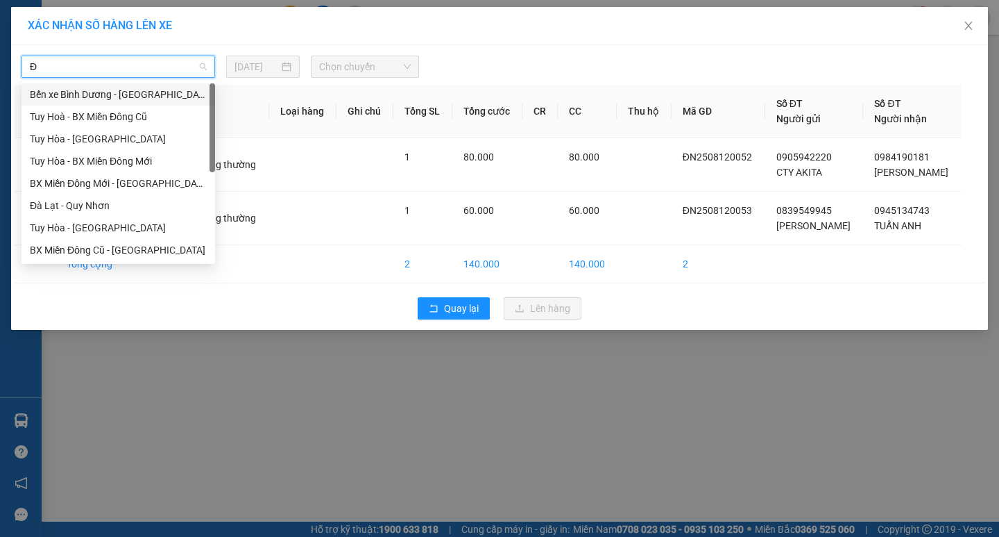
type input "ĐA"
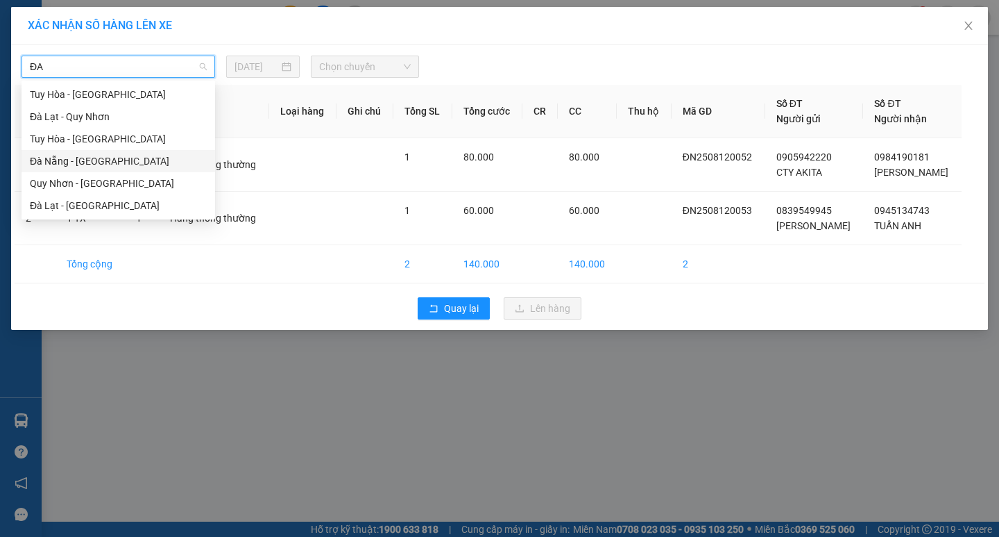
click at [86, 167] on div "Đà Nẵng - [GEOGRAPHIC_DATA]" at bounding box center [118, 160] width 177 height 15
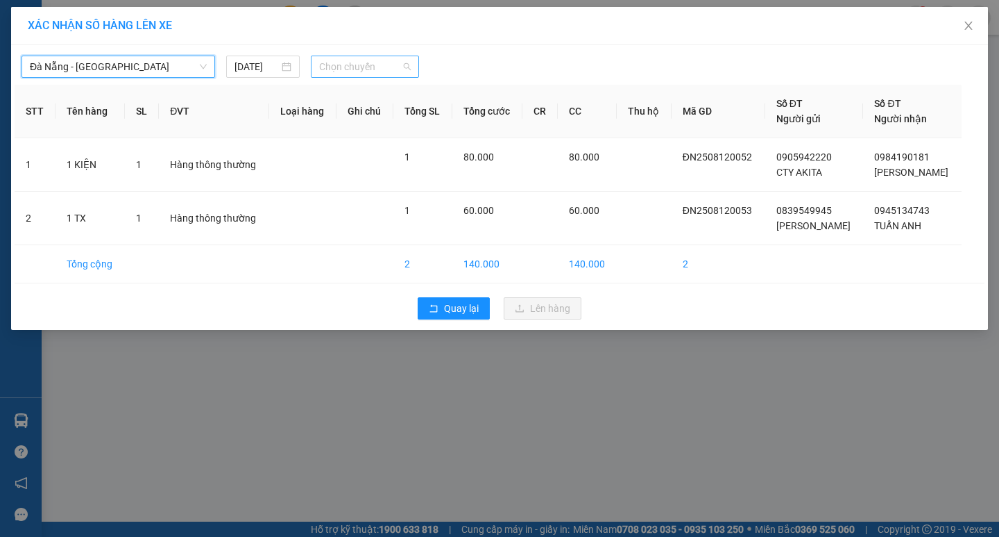
click at [337, 65] on span "Chọn chuyến" at bounding box center [365, 66] width 92 height 21
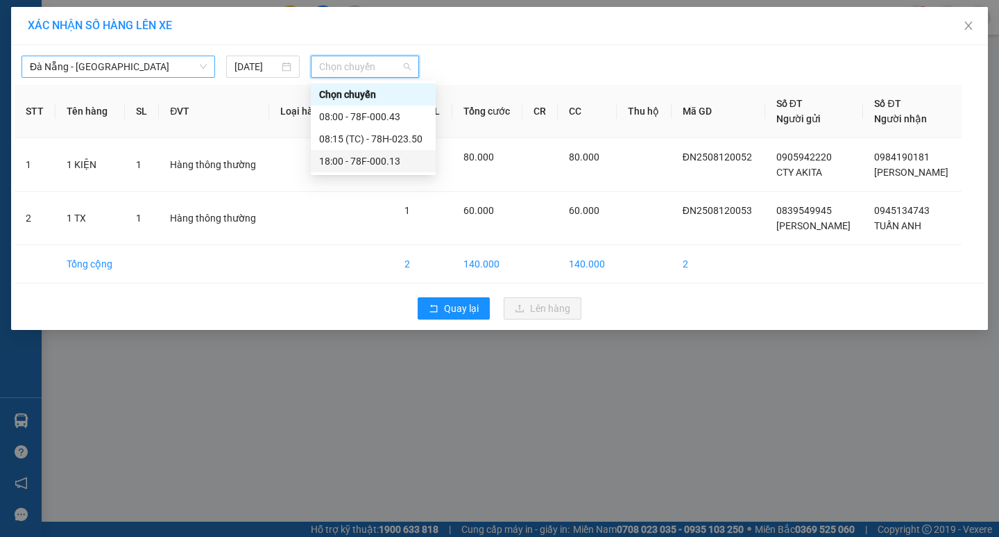
click at [393, 163] on div "18:00 - 78F-000.13" at bounding box center [373, 160] width 108 height 15
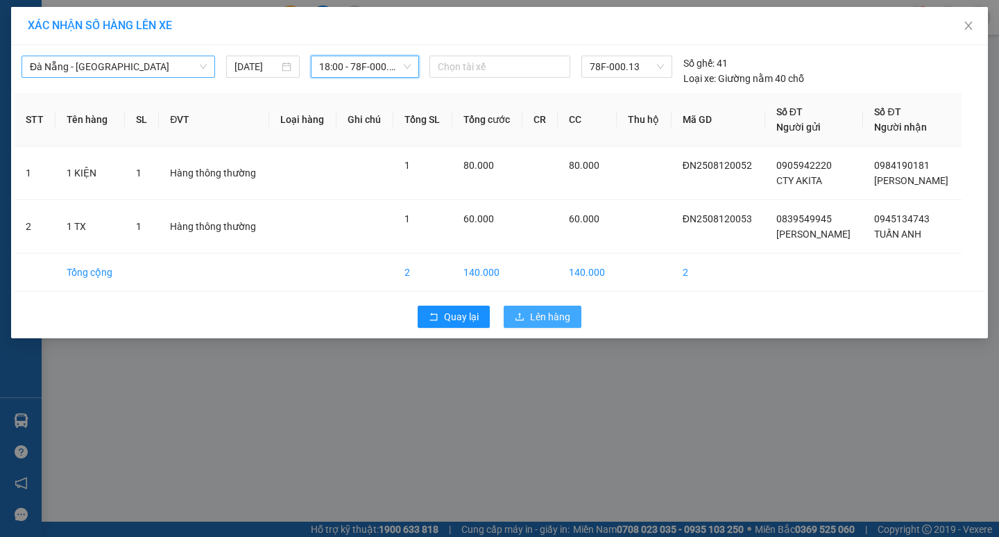
click at [548, 312] on span "Lên hàng" at bounding box center [550, 316] width 40 height 15
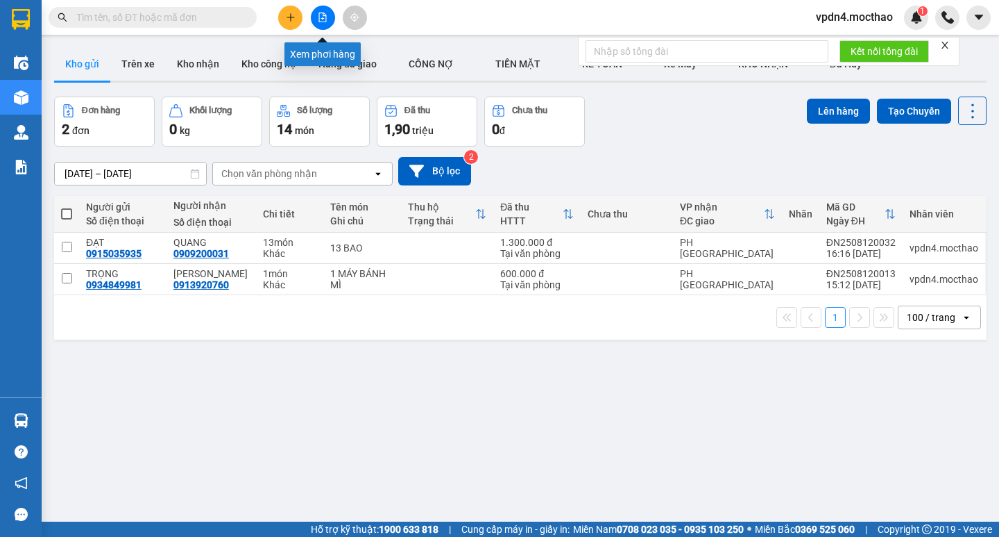
click at [320, 15] on icon "file-add" at bounding box center [323, 17] width 10 height 10
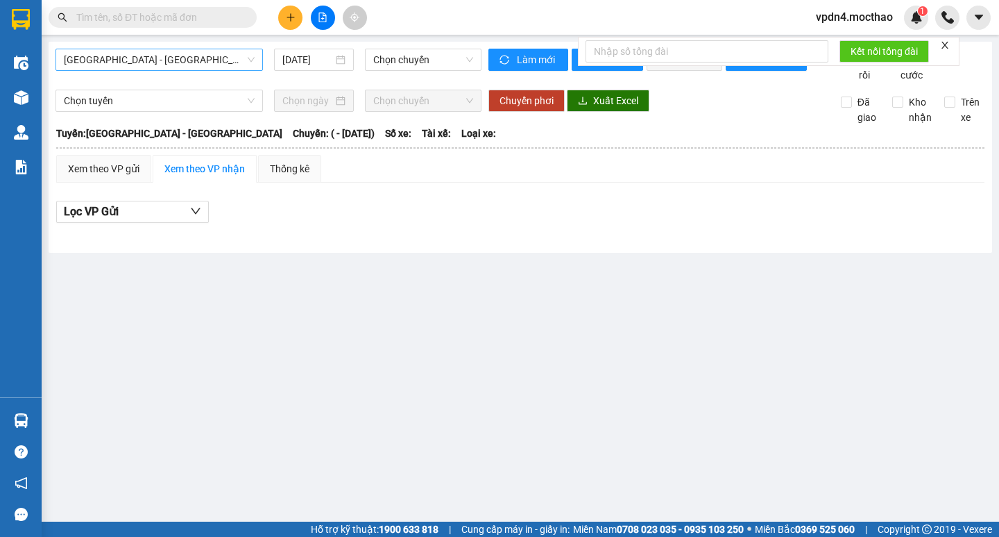
click at [242, 59] on span "[GEOGRAPHIC_DATA] - [GEOGRAPHIC_DATA]" at bounding box center [159, 59] width 191 height 21
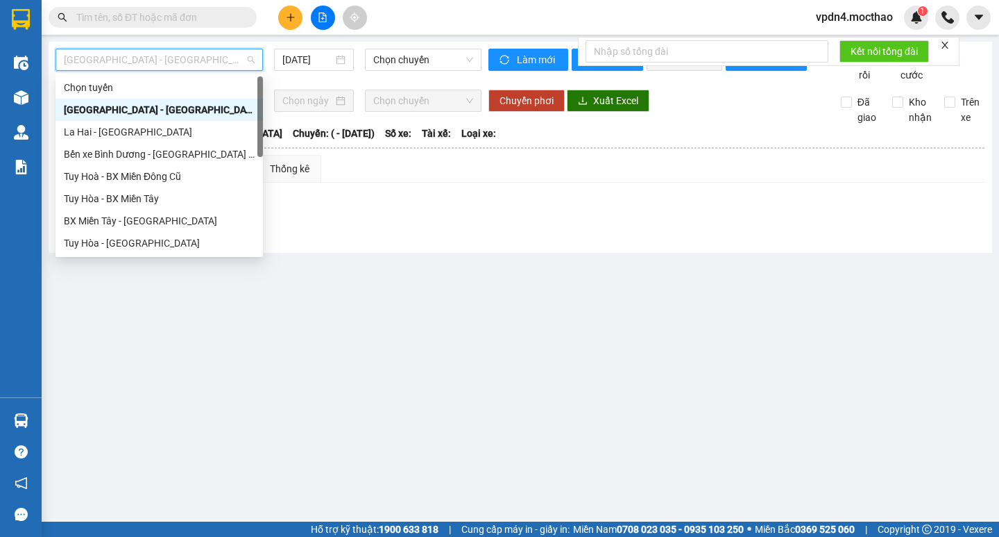
type input "D"
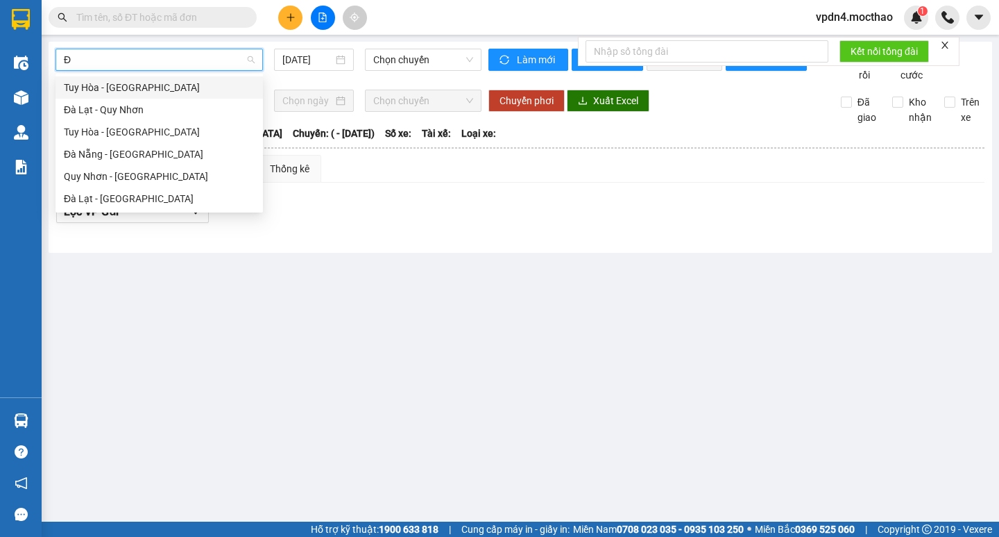
type input "ĐA"
click at [212, 160] on div "Đà Nẵng - [GEOGRAPHIC_DATA]" at bounding box center [159, 153] width 191 height 15
type input "[DATE]"
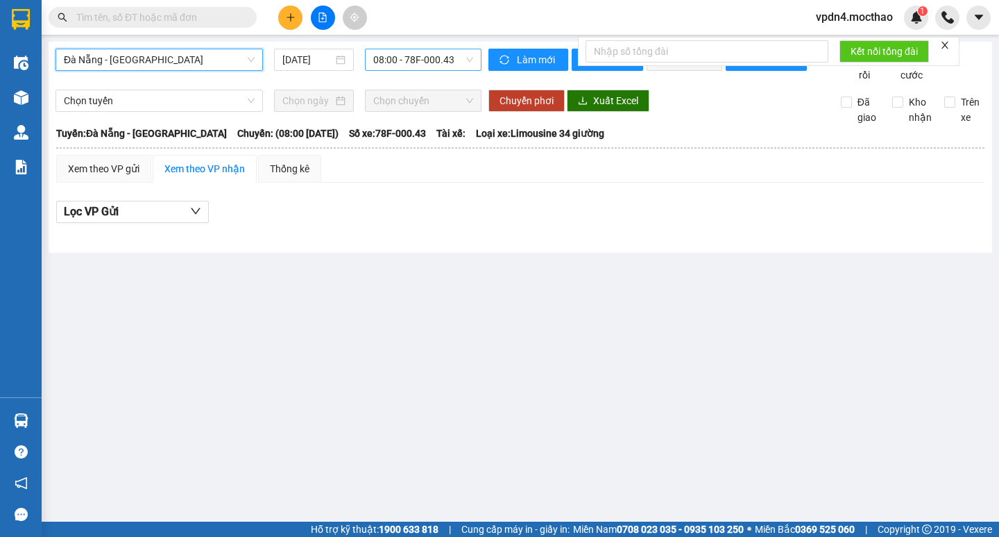
click at [421, 61] on span "08:00 - 78F-000.43" at bounding box center [423, 59] width 100 height 21
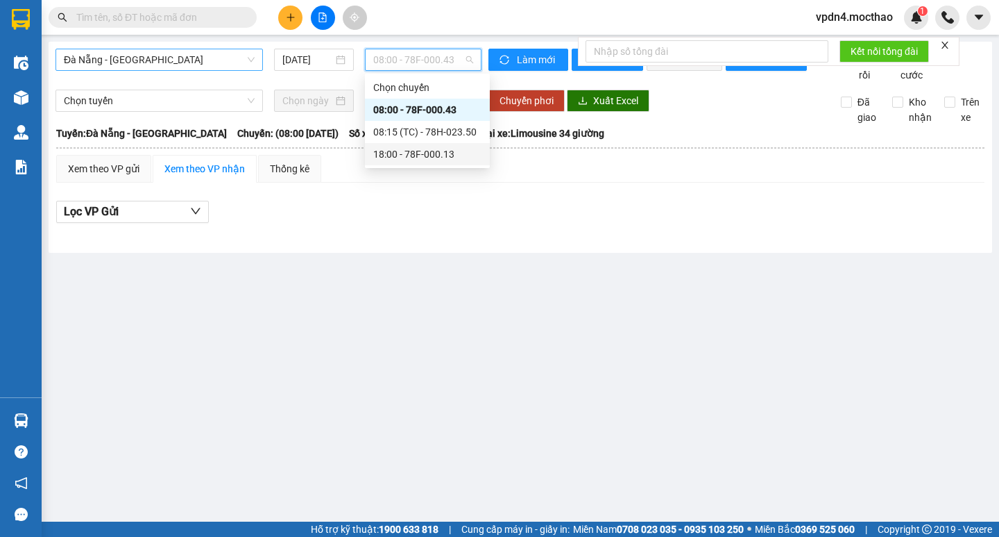
click at [449, 155] on div "18:00 - 78F-000.13" at bounding box center [427, 153] width 108 height 15
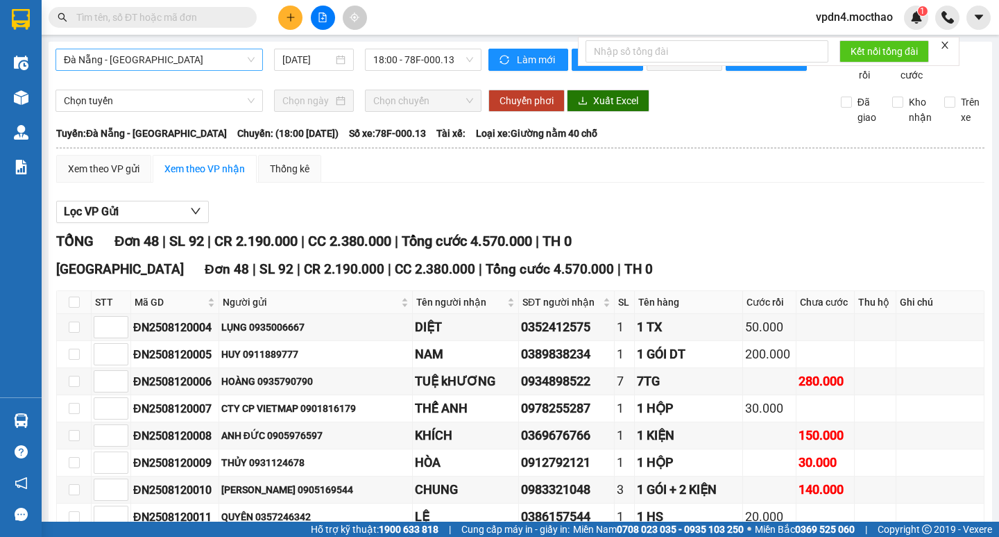
click at [949, 47] on icon "close" at bounding box center [945, 45] width 10 height 10
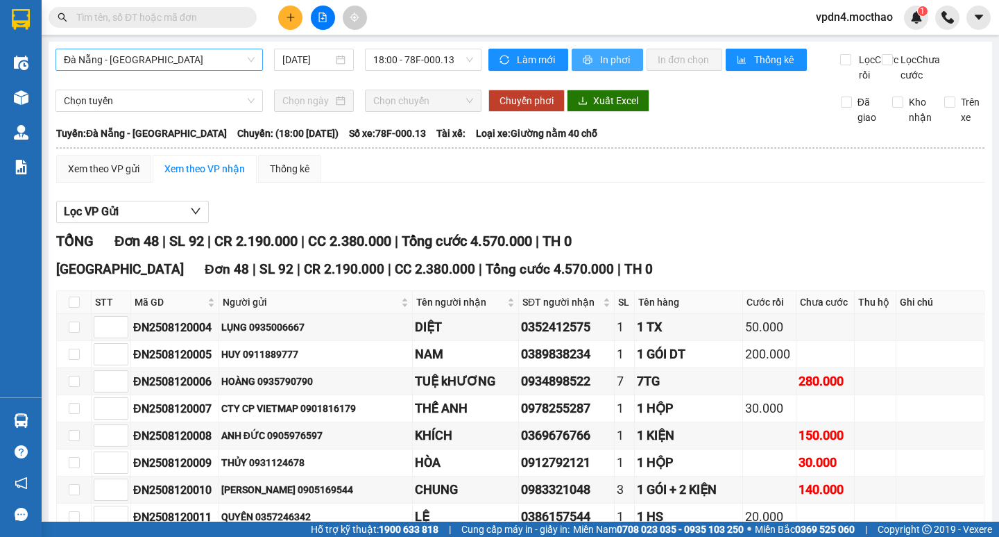
click at [615, 56] on span "In phơi" at bounding box center [616, 59] width 32 height 15
click at [391, 60] on span "18:00 - 78F-000.13" at bounding box center [423, 59] width 100 height 21
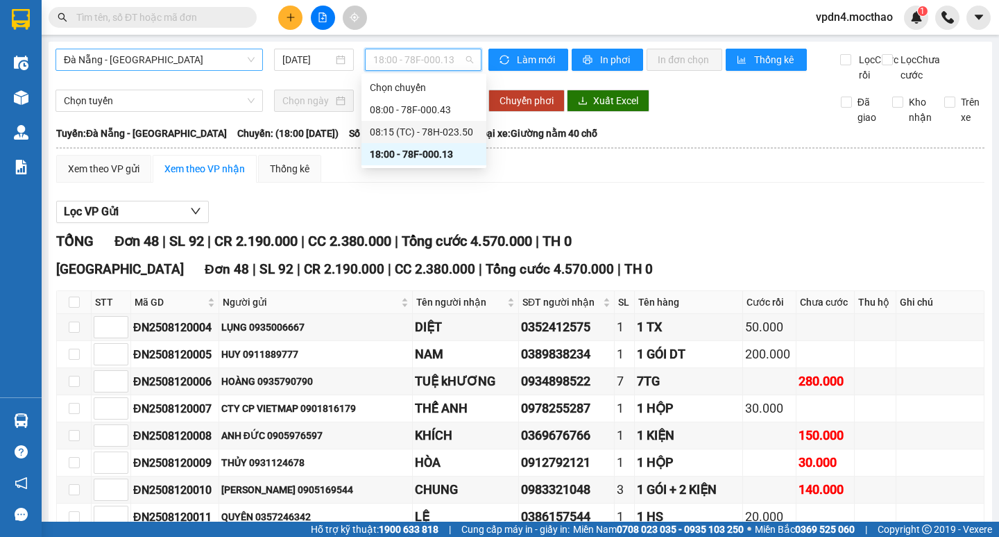
click at [426, 125] on div "08:15 (TC) - 78H-023.50" at bounding box center [424, 131] width 108 height 15
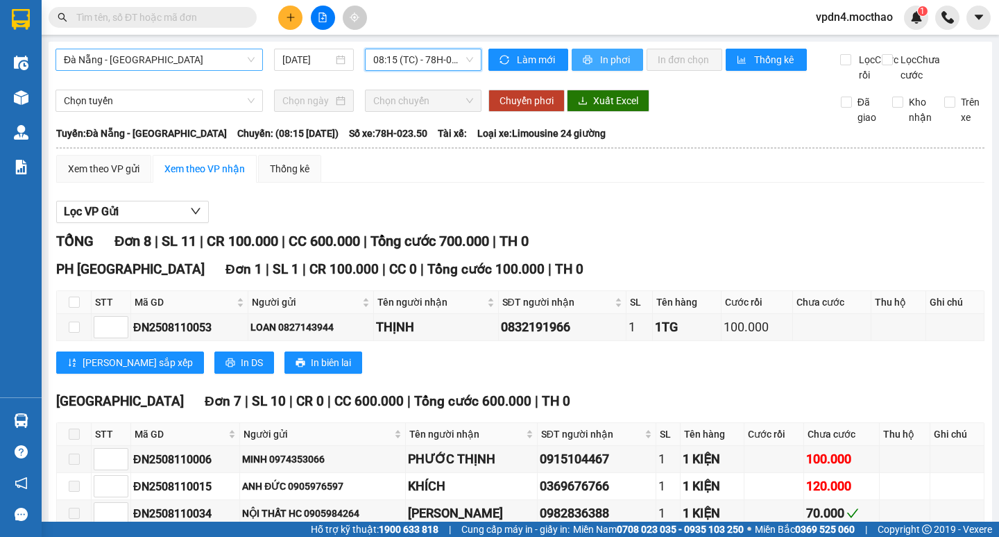
click at [600, 62] on span "In phơi" at bounding box center [616, 59] width 32 height 15
click at [600, 61] on span "In phơi" at bounding box center [616, 59] width 32 height 15
click at [403, 48] on div "Đà Nẵng - Tuy Hoà 12/08/2025 08:15 (TC) - 78H-023.50 Làm mới In phơi In đơn chọ…" at bounding box center [521, 371] width 944 height 658
click at [409, 61] on span "08:15 (TC) - 78H-023.50" at bounding box center [423, 59] width 100 height 21
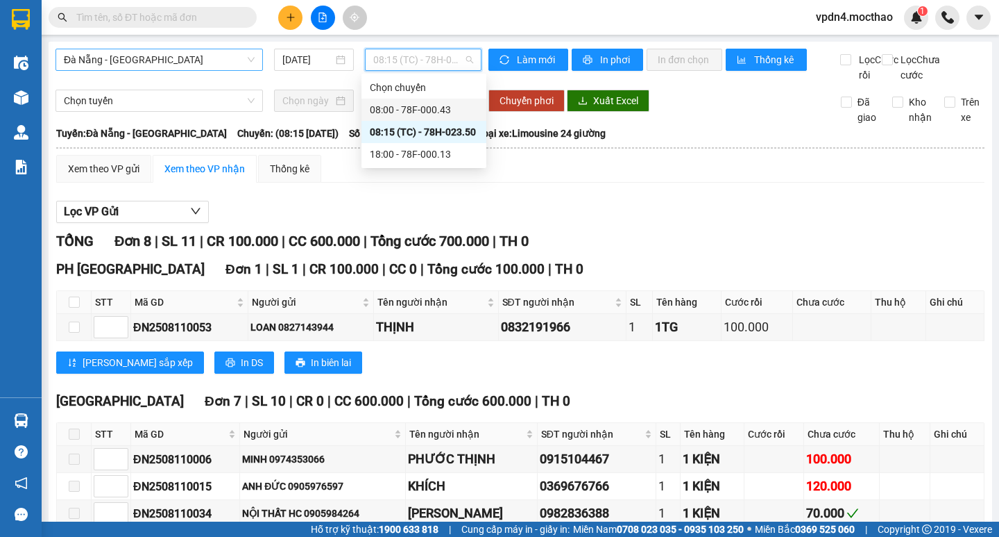
click at [437, 119] on div "08:00 - 78F-000.43" at bounding box center [424, 110] width 125 height 22
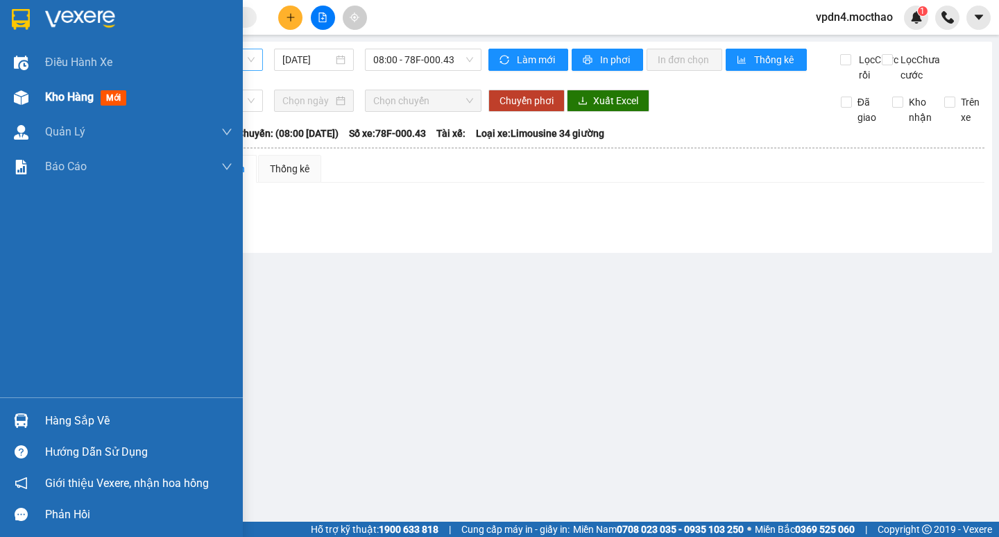
click at [49, 107] on div "Kho hàng mới" at bounding box center [138, 97] width 187 height 35
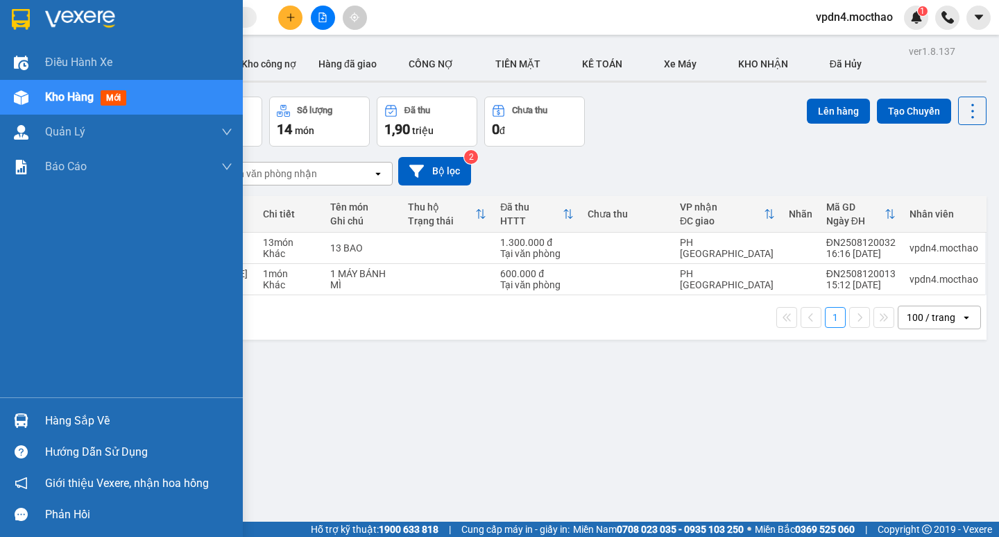
click at [63, 430] on div "Hàng sắp về" at bounding box center [138, 420] width 187 height 21
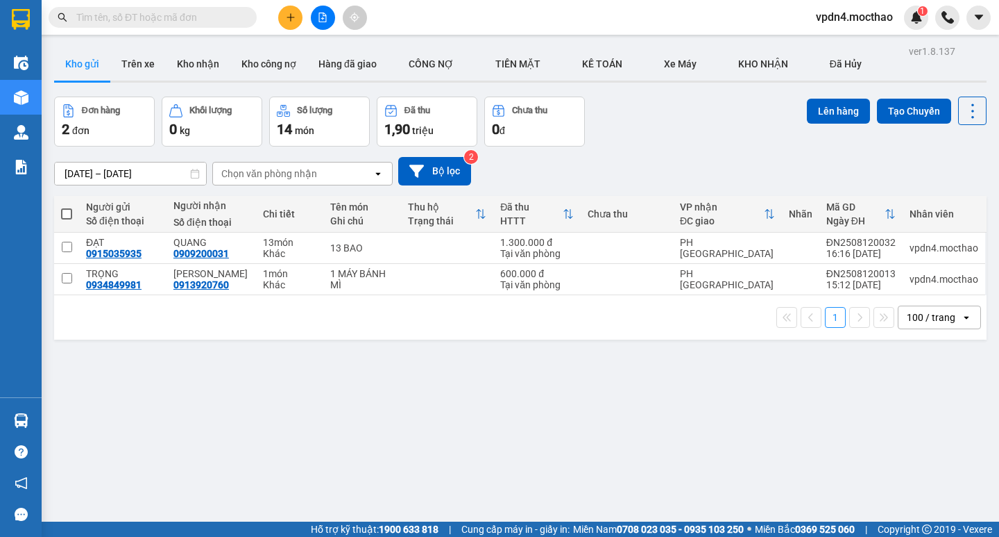
click at [771, 378] on section "Kết quả tìm kiếm ( 0 ) Bộ lọc Ngày lên hàng gần nhất No Data vpdn4.mocthao 1 Đi…" at bounding box center [499, 268] width 999 height 537
